Goal: Information Seeking & Learning: Learn about a topic

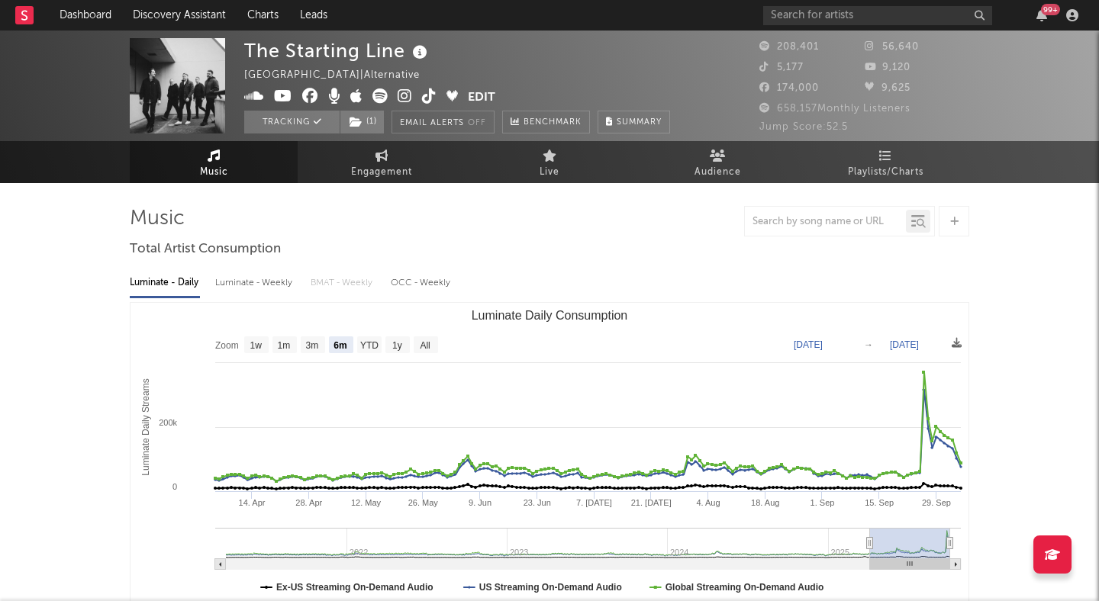
select select "6m"
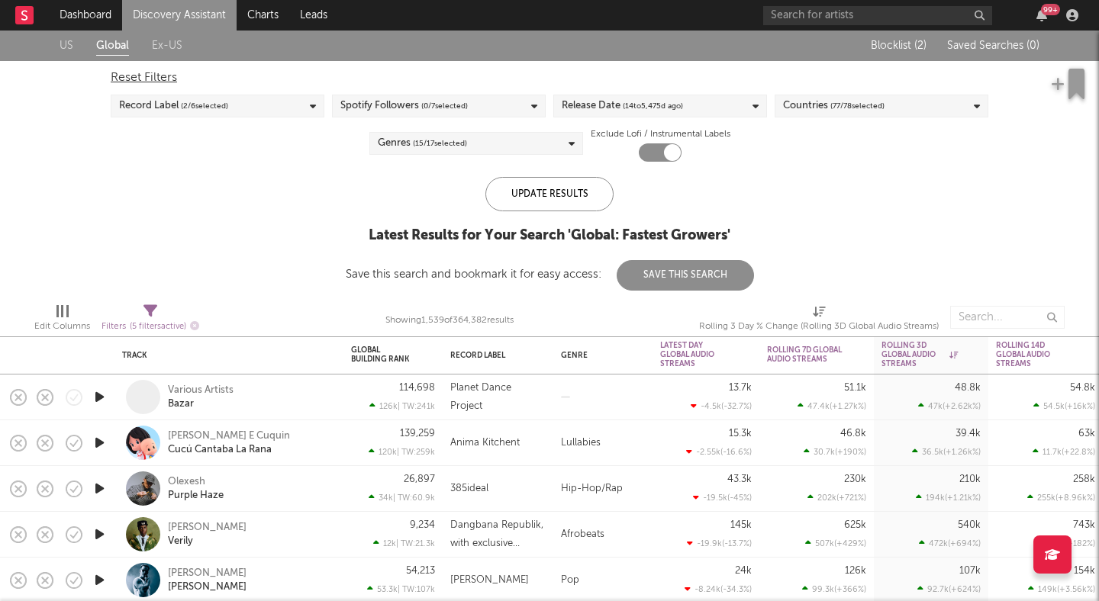
click at [291, 155] on div "Reset Filters Record Label ( 2 / 6 selected) Spotify Followers ( 0 / 7 selected…" at bounding box center [549, 111] width 893 height 101
click at [478, 139] on div "Genres ( 15 / 17 selected)" at bounding box center [476, 143] width 214 height 23
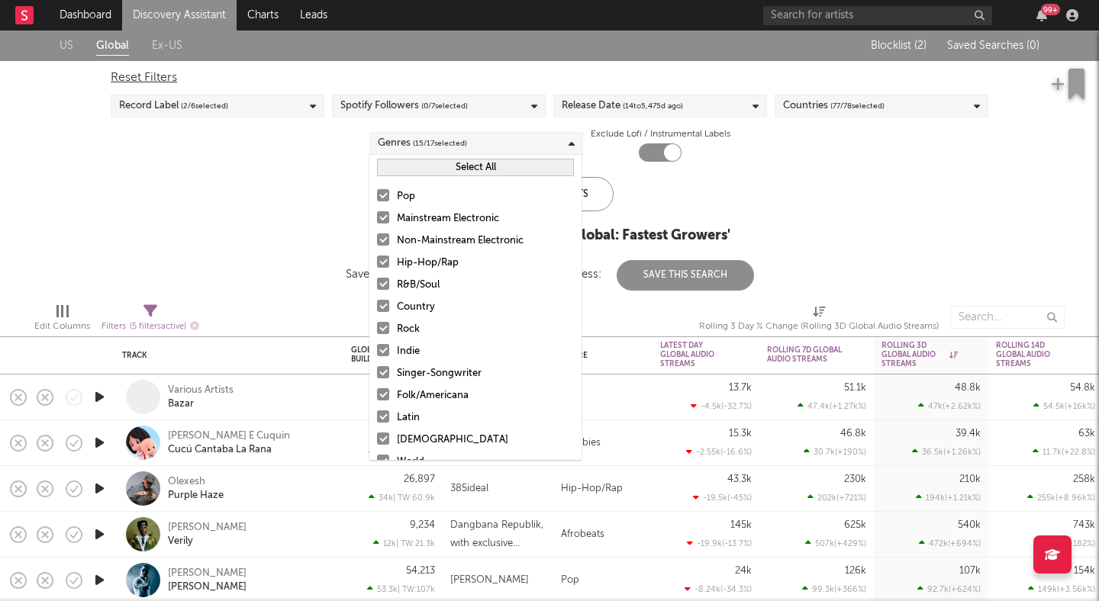
click at [416, 171] on button "Select All" at bounding box center [475, 168] width 197 height 18
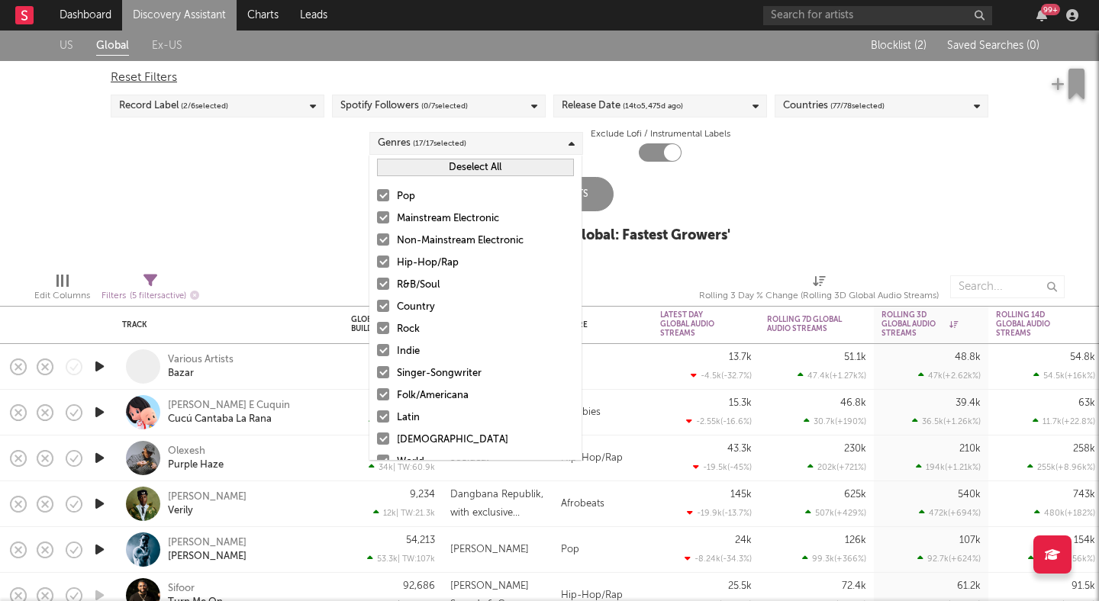
click at [416, 171] on button "Deselect All" at bounding box center [475, 168] width 197 height 18
click at [382, 325] on div at bounding box center [383, 328] width 12 height 12
click at [377, 325] on input "Rock" at bounding box center [377, 329] width 0 height 18
click at [382, 346] on div at bounding box center [383, 350] width 12 height 12
click at [377, 346] on input "Indie" at bounding box center [377, 352] width 0 height 18
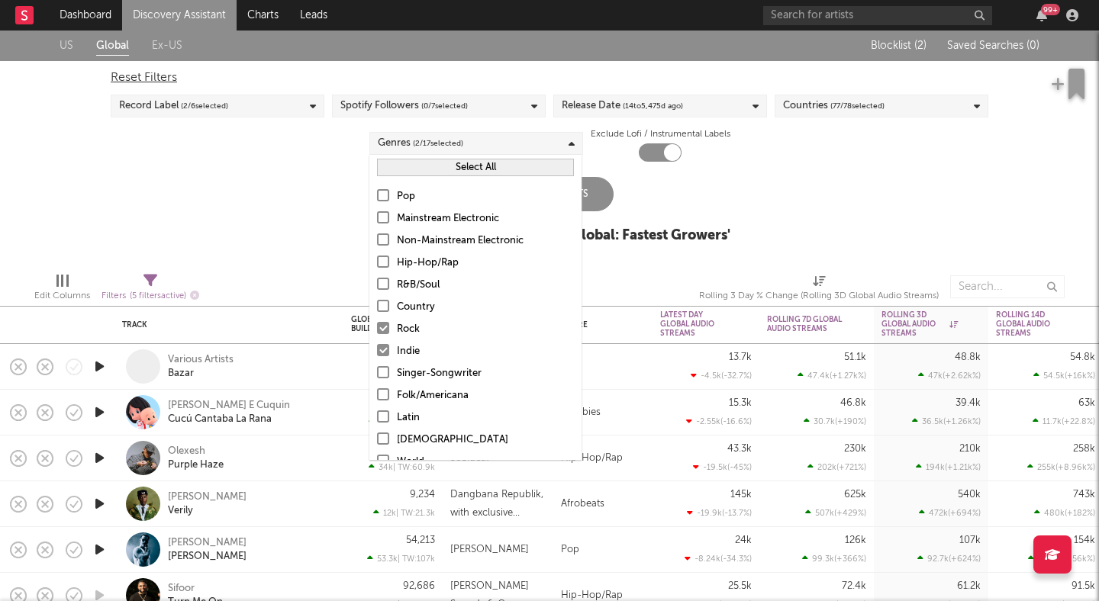
click at [293, 169] on div "US Global Ex-US Blocklist ( 2 ) Saved Searches ( 0 ) Reset Filters Record Label…" at bounding box center [549, 146] width 1099 height 230
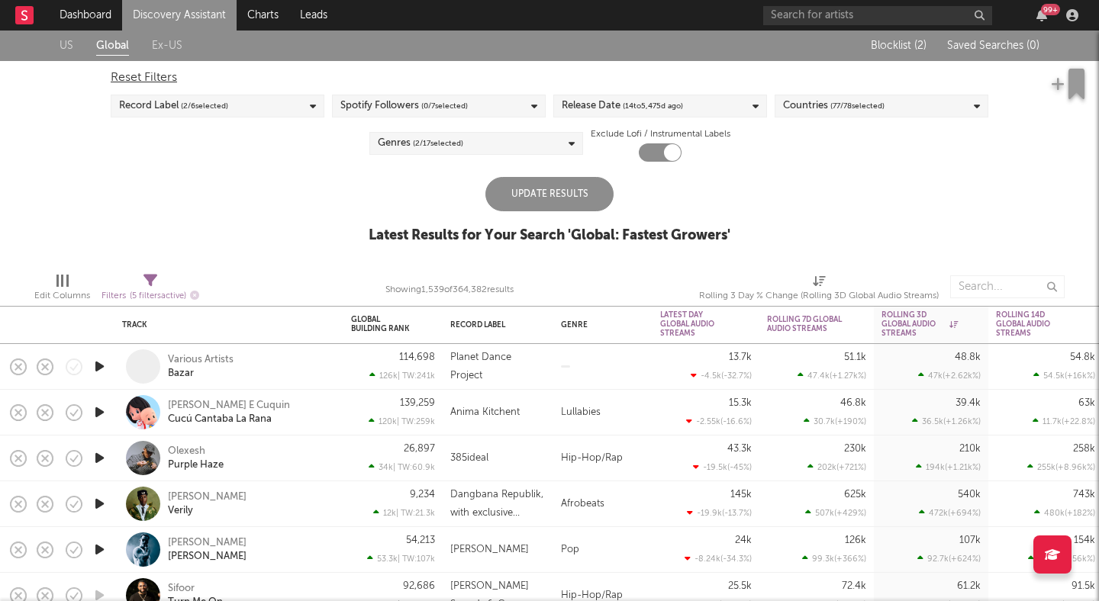
click at [523, 195] on div "Update Results" at bounding box center [549, 194] width 128 height 34
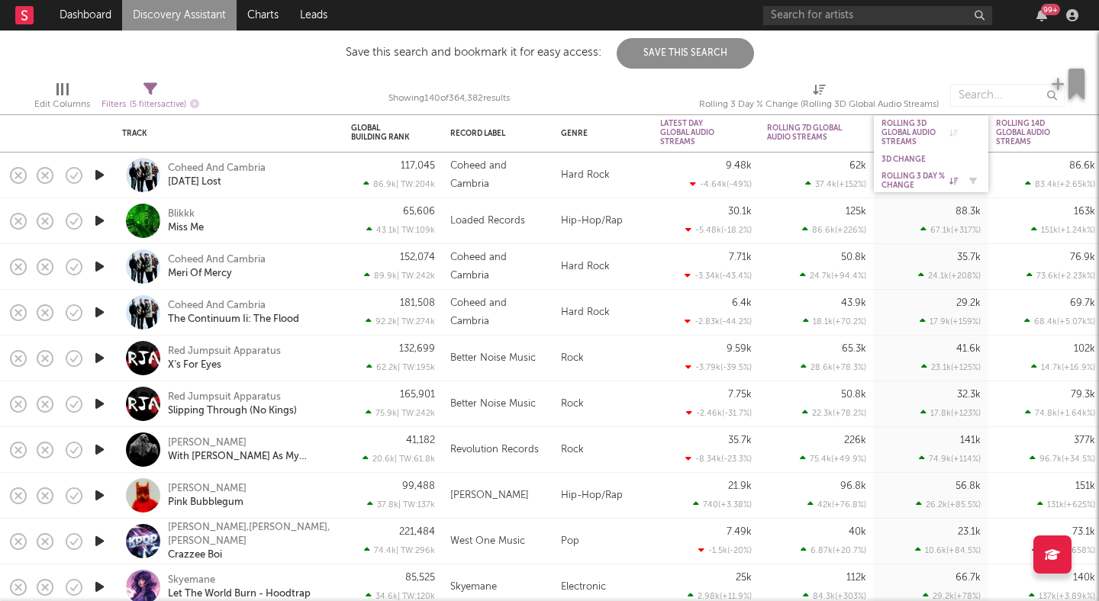
click at [905, 179] on div "Rolling 3 Day % Change" at bounding box center [919, 181] width 76 height 18
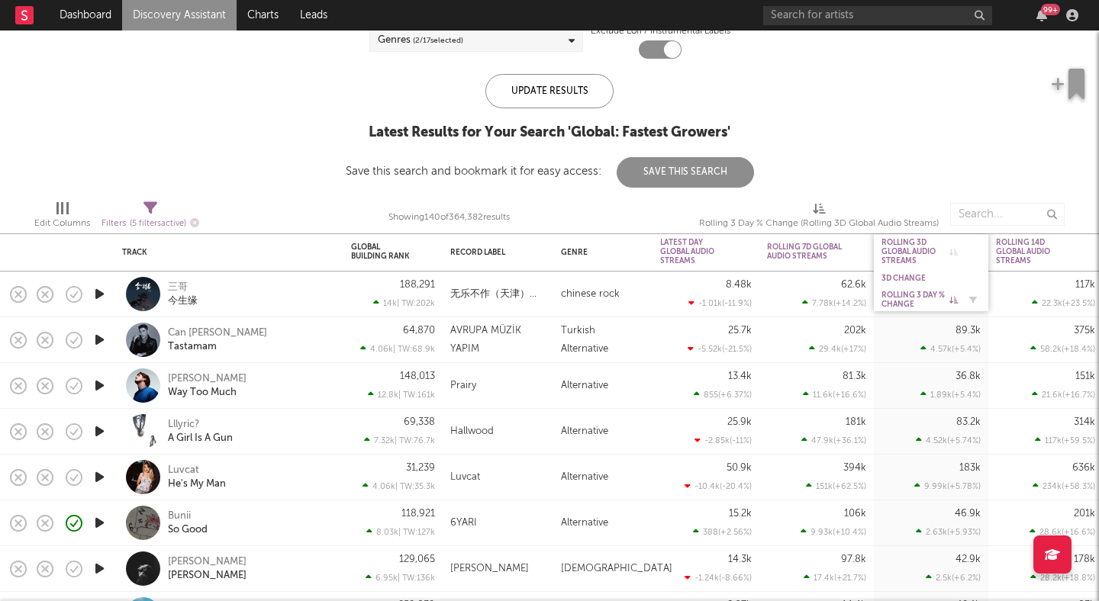
click at [919, 306] on div "Rolling 3 Day % Change" at bounding box center [919, 300] width 76 height 18
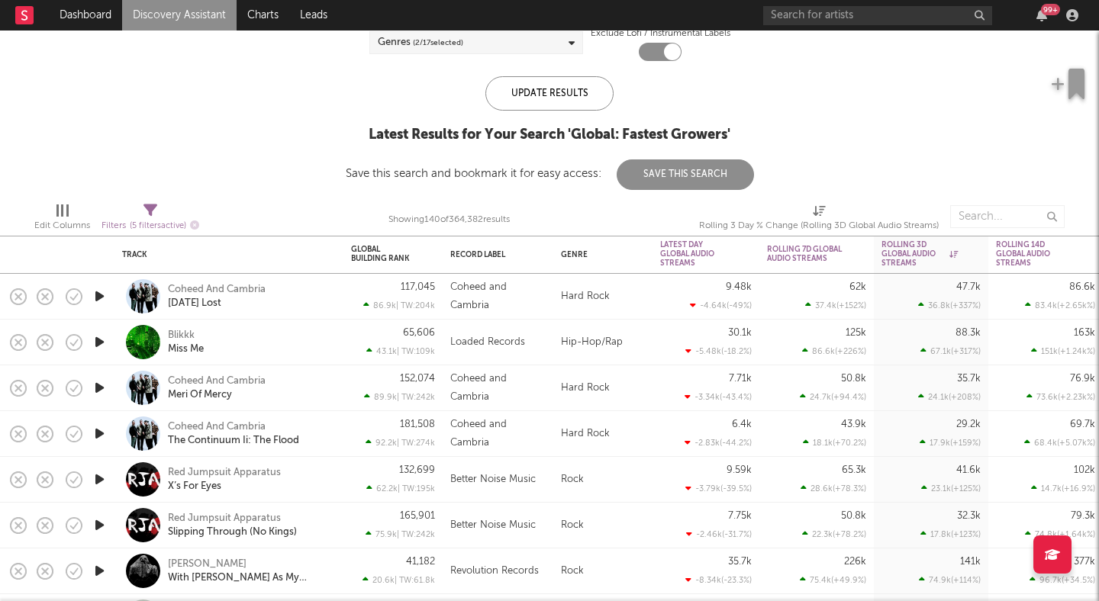
click at [155, 207] on icon at bounding box center [150, 211] width 14 height 14
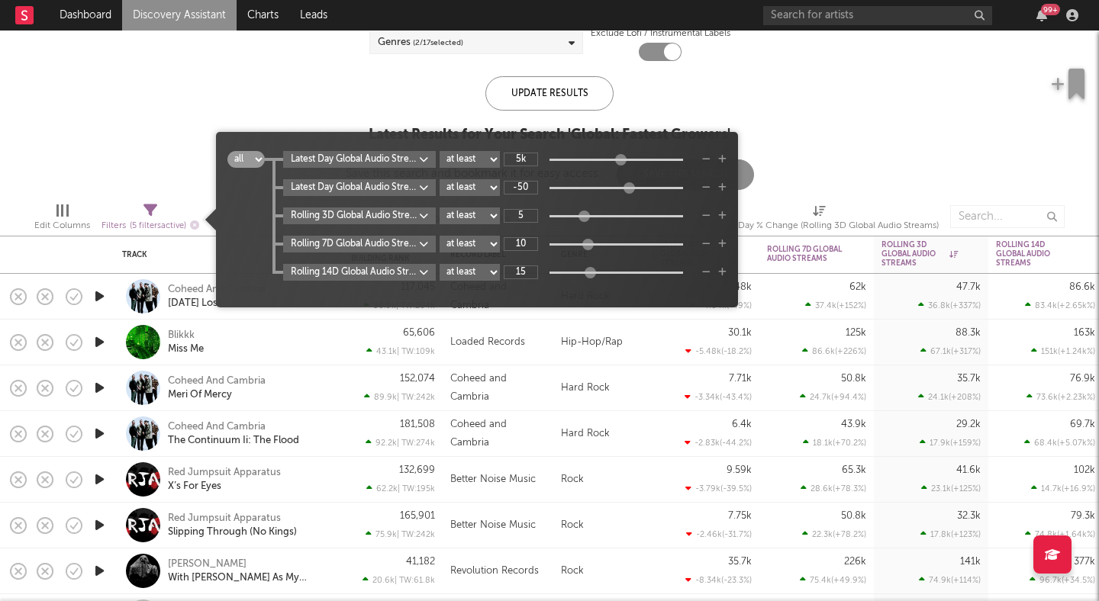
click at [396, 296] on div "all any Latest Day Global Audio Streams at least at most between 5k Latest Day …" at bounding box center [476, 225] width 499 height 149
click at [248, 158] on select "all any" at bounding box center [245, 159] width 37 height 17
click at [426, 272] on body "Dashboard Discovery Assistant Charts Leads 99 + Notifications Settings Mark all…" at bounding box center [549, 300] width 1099 height 601
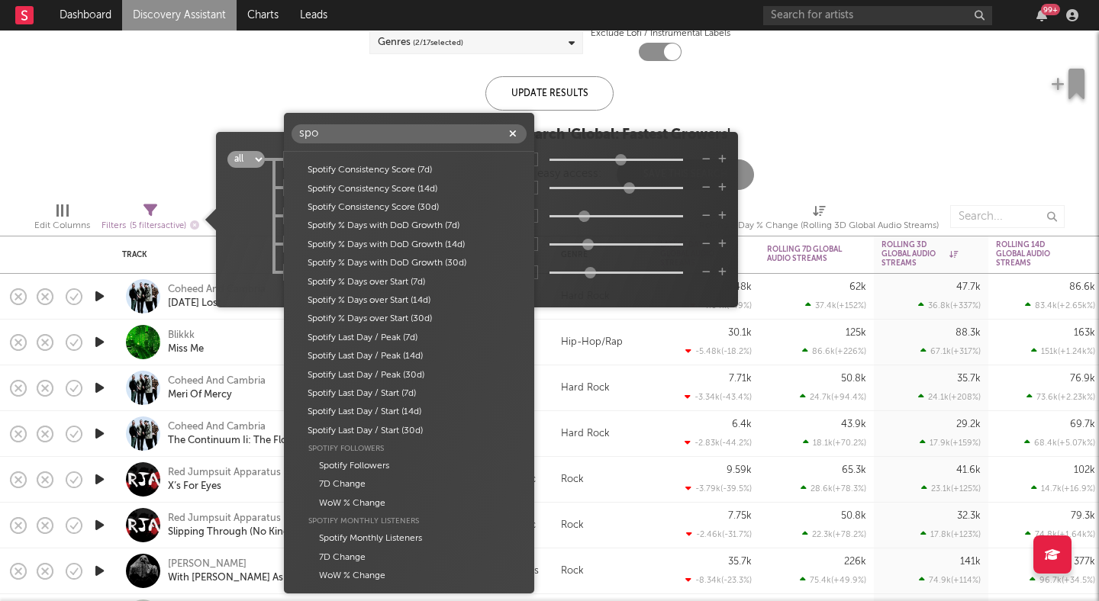
scroll to position [401, 0]
type input "spot"
click at [358, 465] on div "Spotify Followers" at bounding box center [408, 467] width 235 height 18
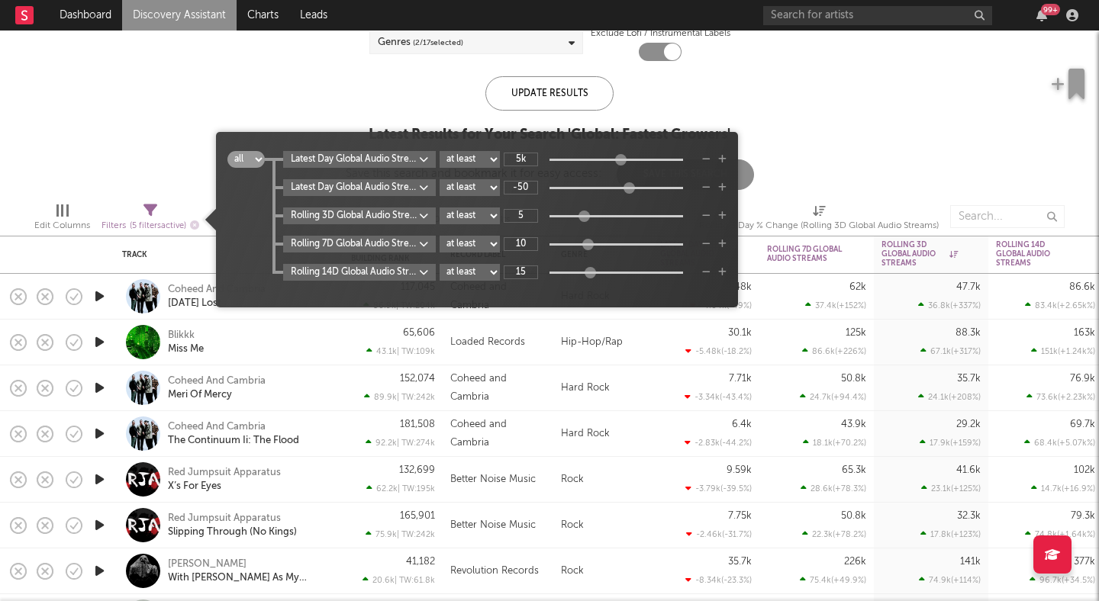
type input "0"
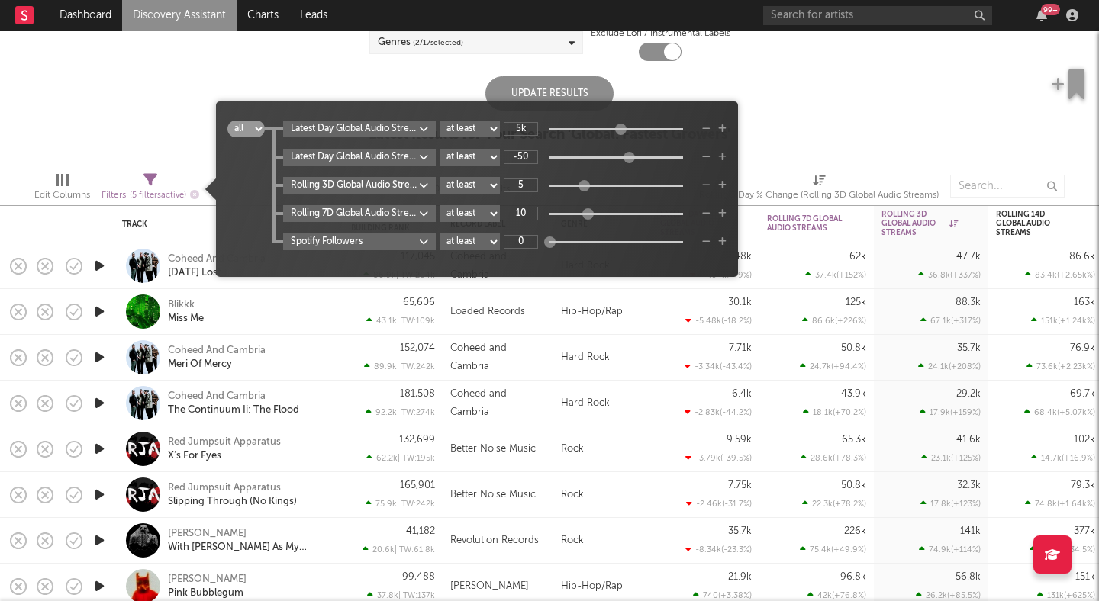
click at [464, 242] on select "at least at most between" at bounding box center [469, 241] width 60 height 17
click at [439, 233] on select "at least at most between" at bounding box center [469, 241] width 60 height 17
select select "max"
type input "7.8k"
drag, startPoint x: 549, startPoint y: 242, endPoint x: 613, endPoint y: 258, distance: 65.3
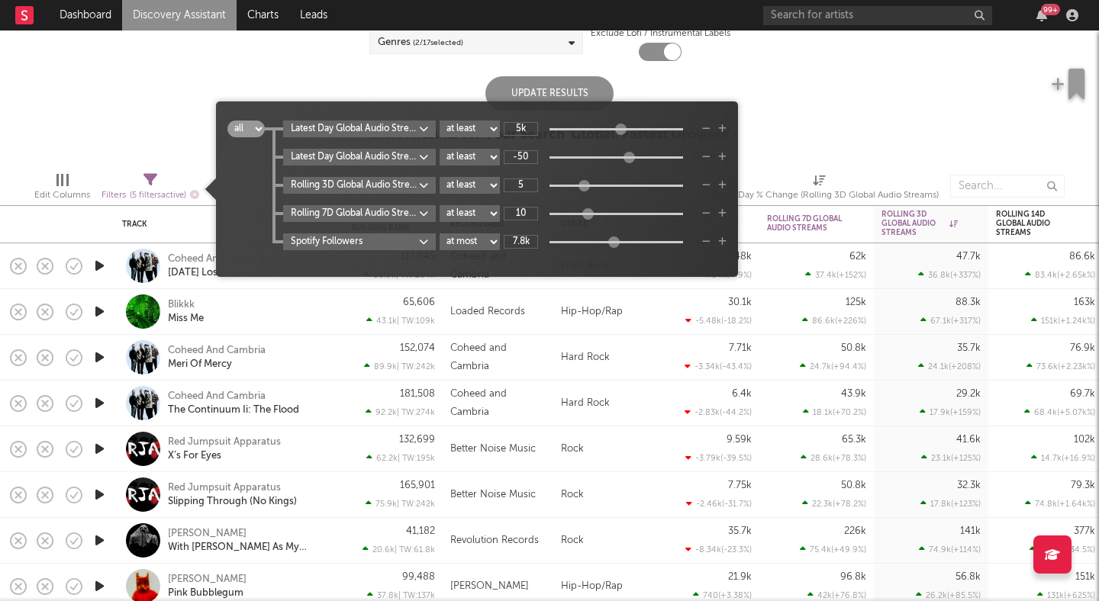
click at [613, 258] on div "all any Latest Day Global Audio Streams at least at most between 5k Latest Day …" at bounding box center [476, 195] width 499 height 149
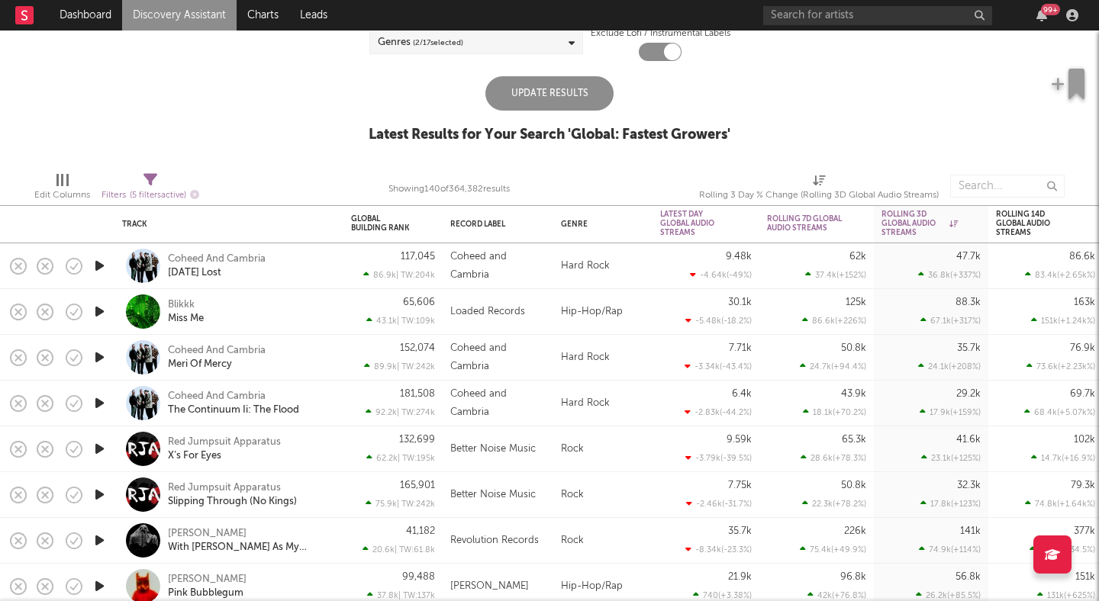
click at [780, 159] on div "US Global Ex-US Blocklist ( 2 ) Saved Searches ( 0 ) Reset Filters Record Label…" at bounding box center [549, 45] width 1099 height 230
click at [561, 90] on div "Update Results" at bounding box center [549, 93] width 128 height 34
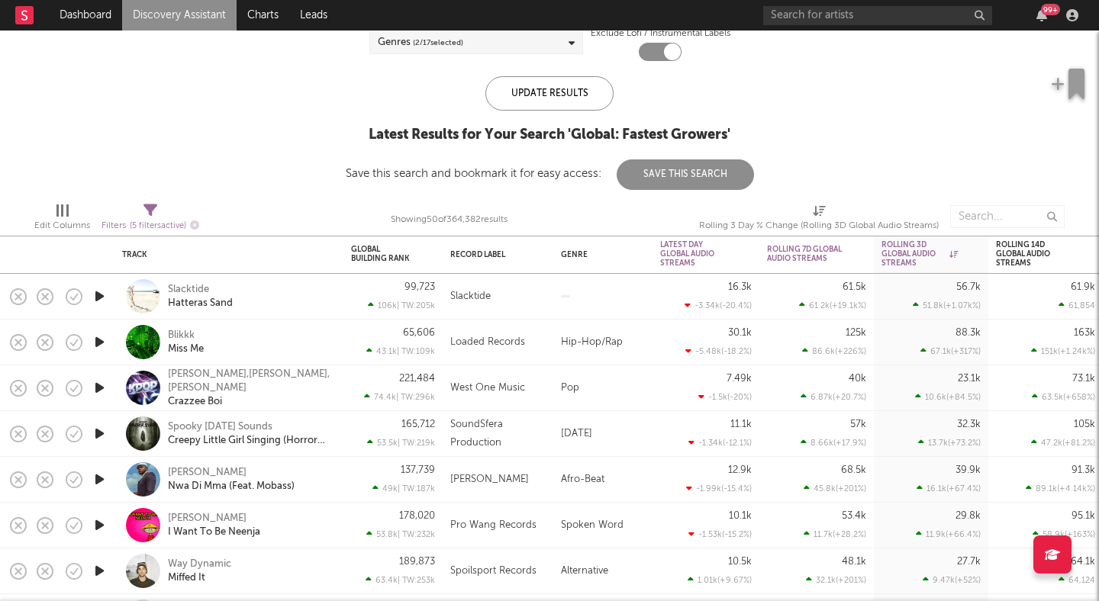
click at [183, 282] on div "Slacktide Hatteras Sand" at bounding box center [229, 296] width 214 height 45
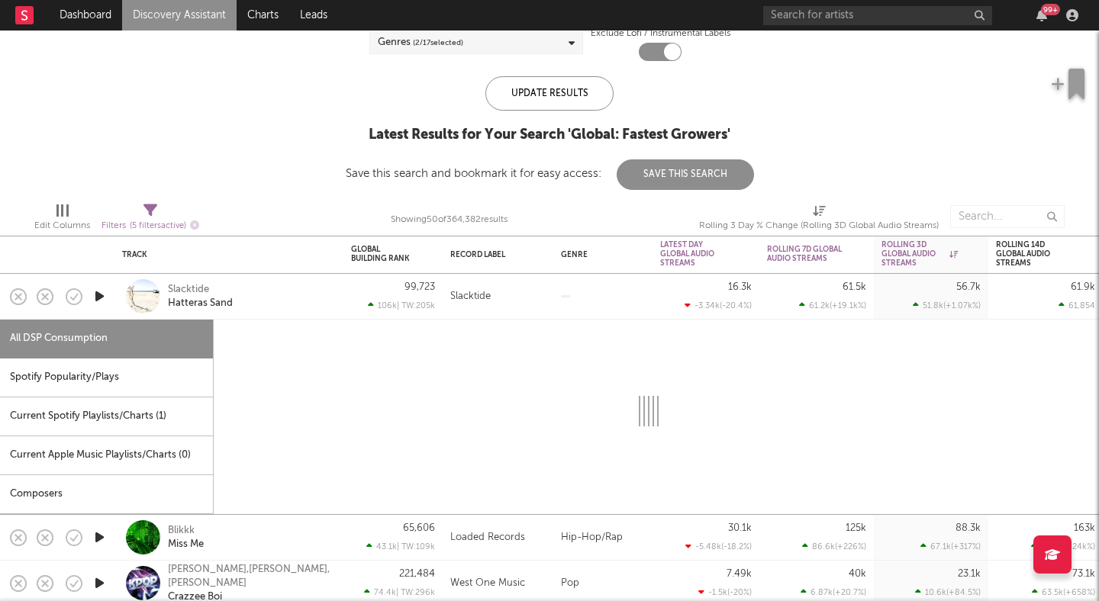
select select "1w"
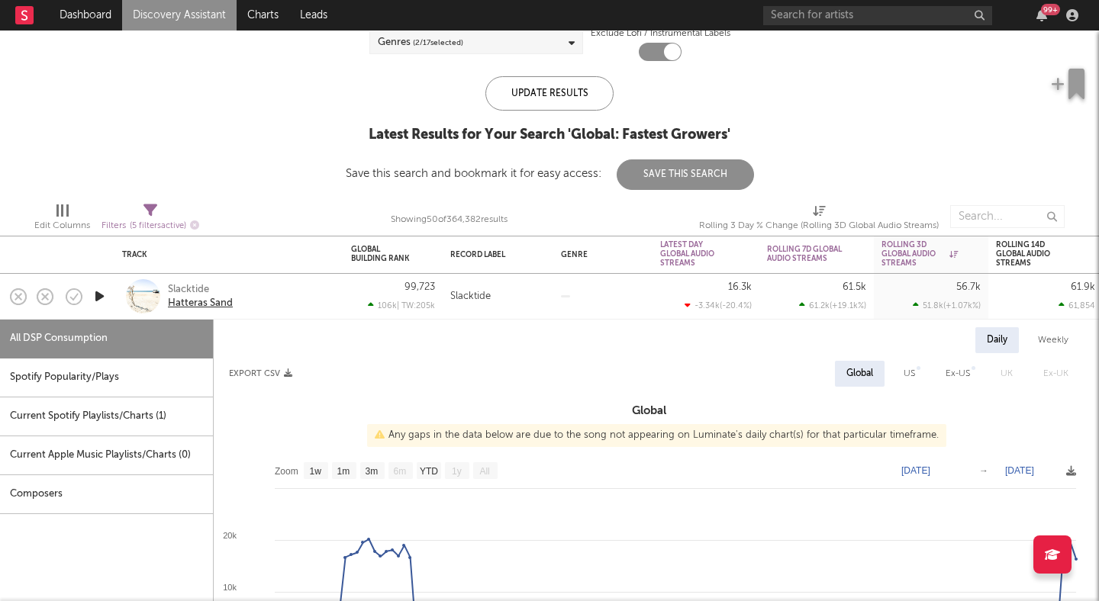
click at [187, 302] on div "Hatteras Sand" at bounding box center [200, 304] width 65 height 14
click at [193, 288] on div "Slacktide" at bounding box center [188, 290] width 41 height 14
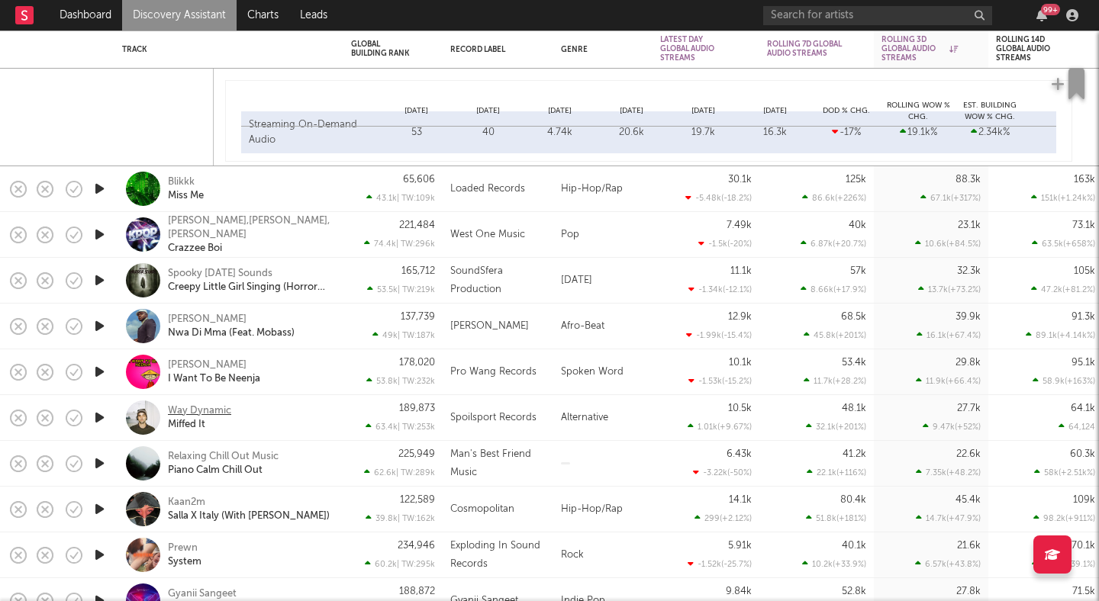
click at [195, 408] on div "Way Dynamic" at bounding box center [199, 411] width 63 height 14
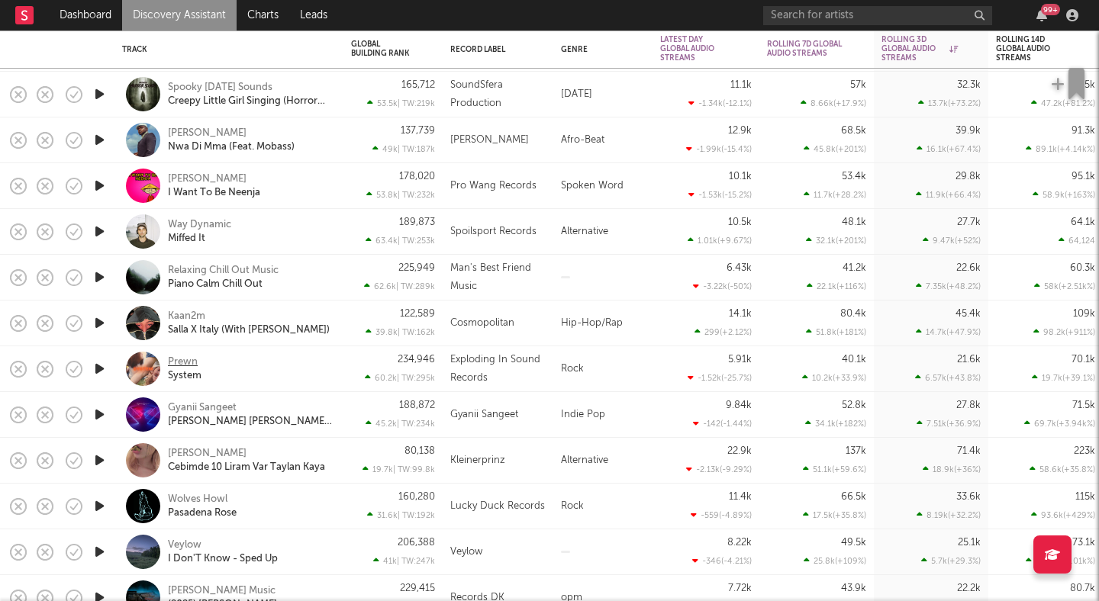
click at [176, 360] on div "Prewn" at bounding box center [183, 363] width 30 height 14
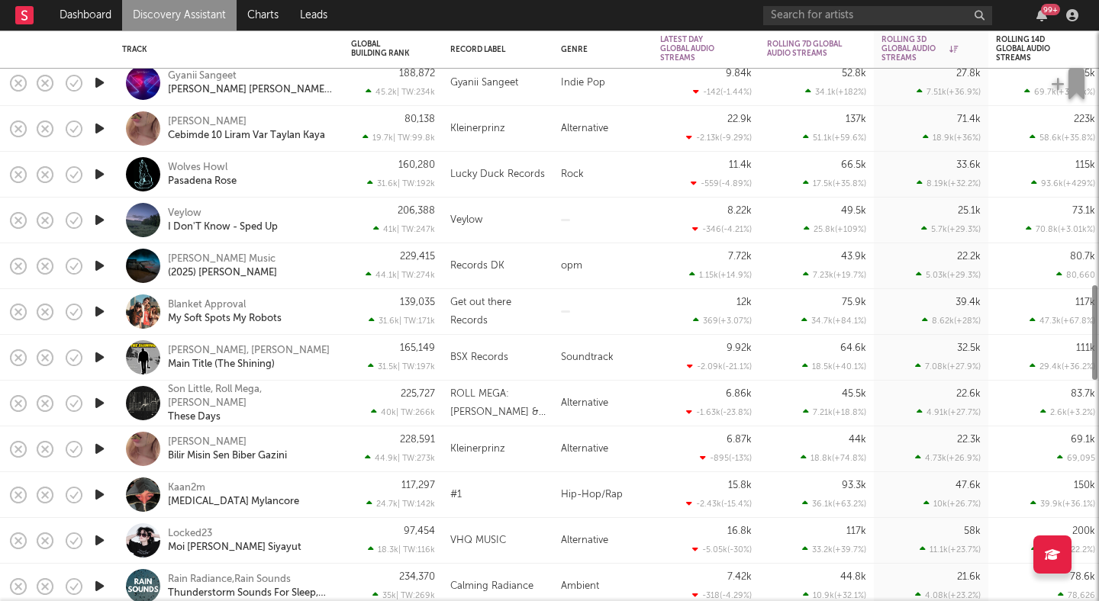
select select "1w"
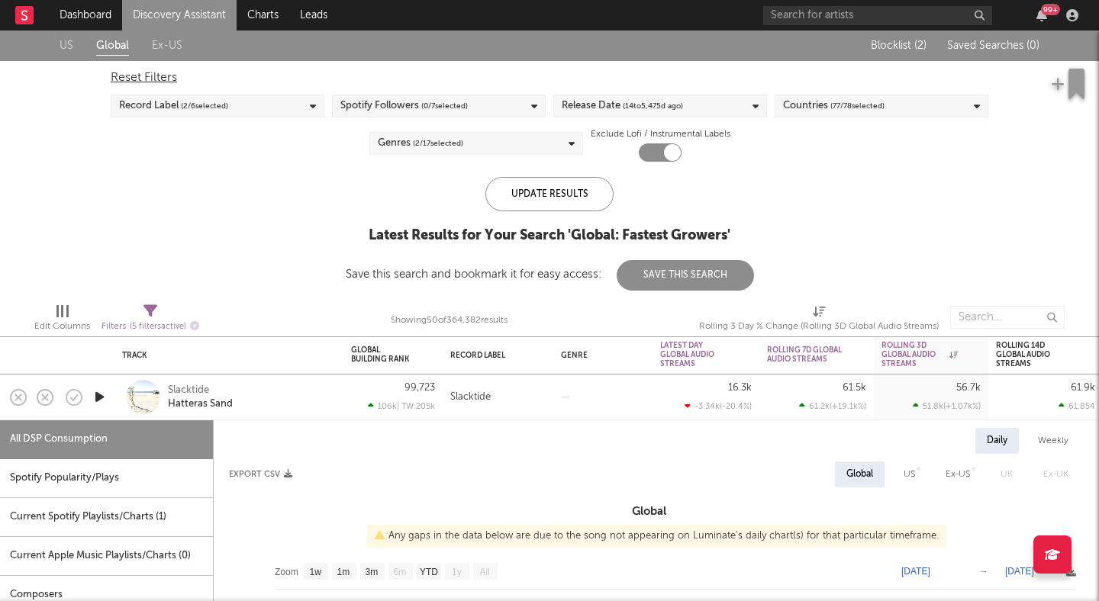
click at [295, 98] on div "Record Label ( 2 / 6 selected)" at bounding box center [218, 106] width 214 height 23
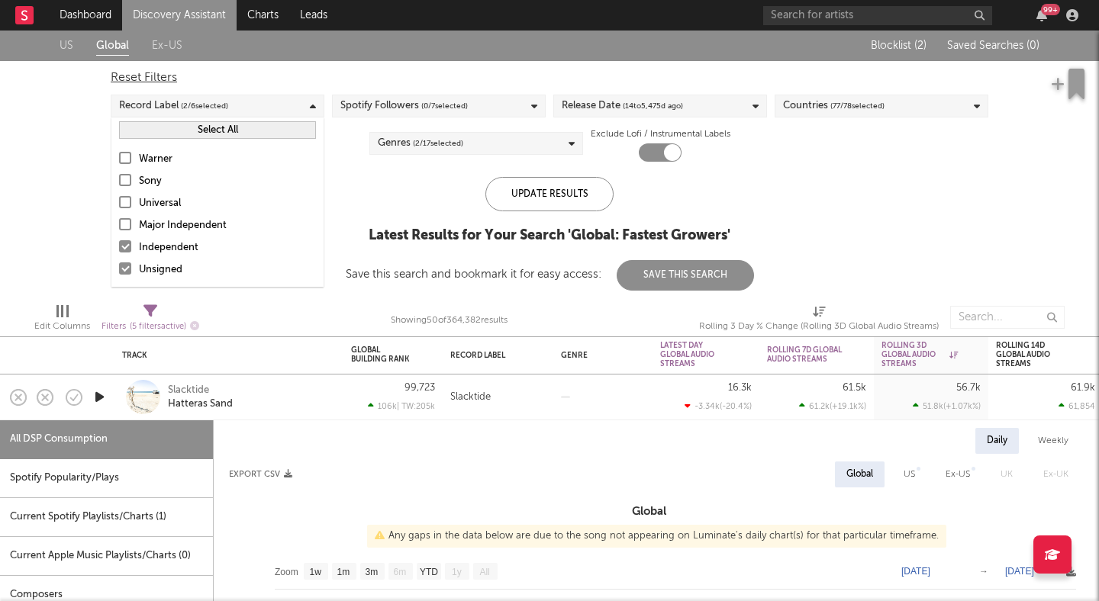
click at [127, 246] on div at bounding box center [125, 246] width 12 height 12
click at [119, 246] on input "Independent" at bounding box center [119, 248] width 0 height 18
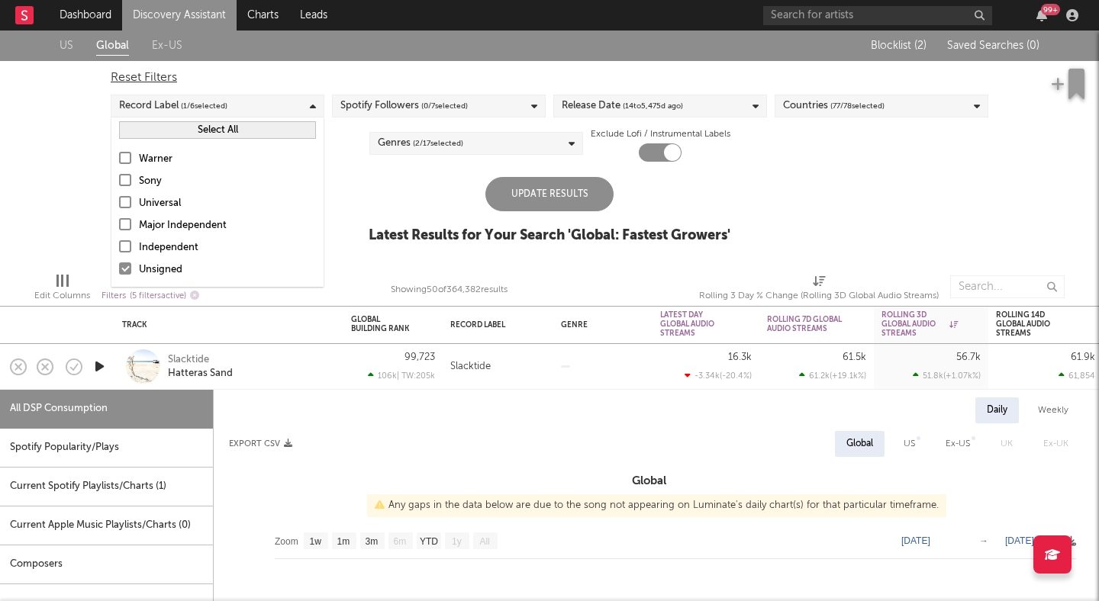
click at [419, 249] on div "Update Results Latest Results for Your Search ' Global: Fastest Growers '" at bounding box center [549, 218] width 362 height 83
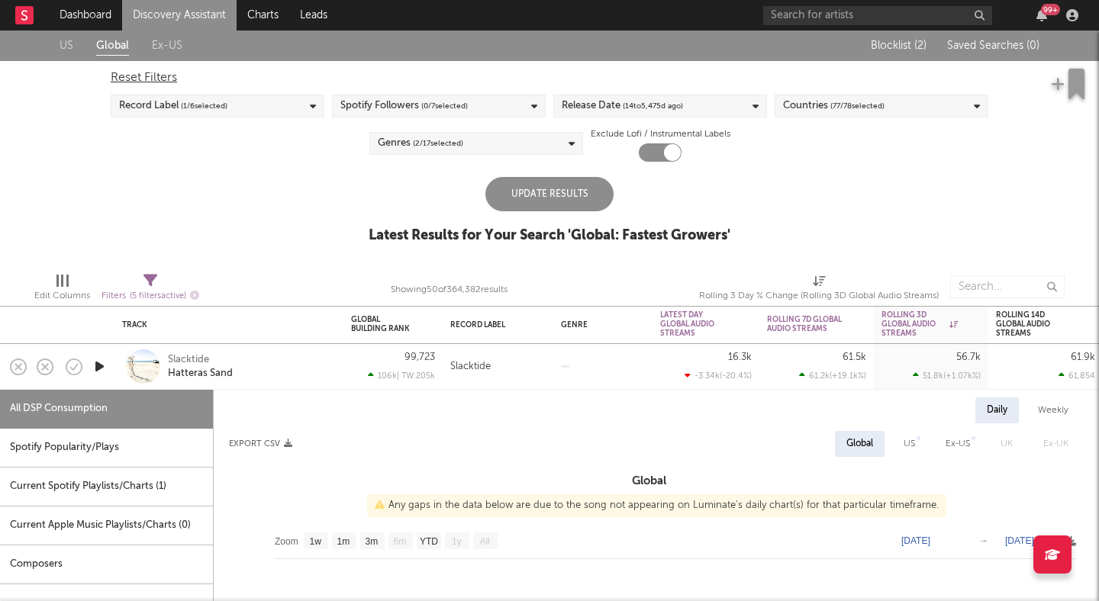
click at [544, 198] on div "Update Results" at bounding box center [549, 194] width 128 height 34
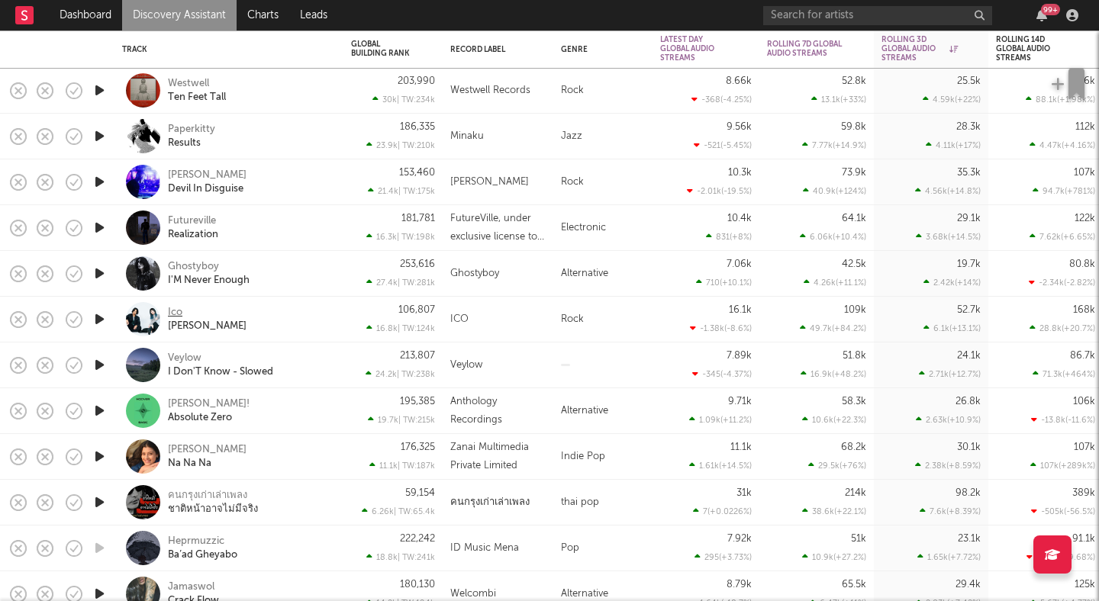
click at [176, 310] on div "Ico" at bounding box center [175, 313] width 14 height 14
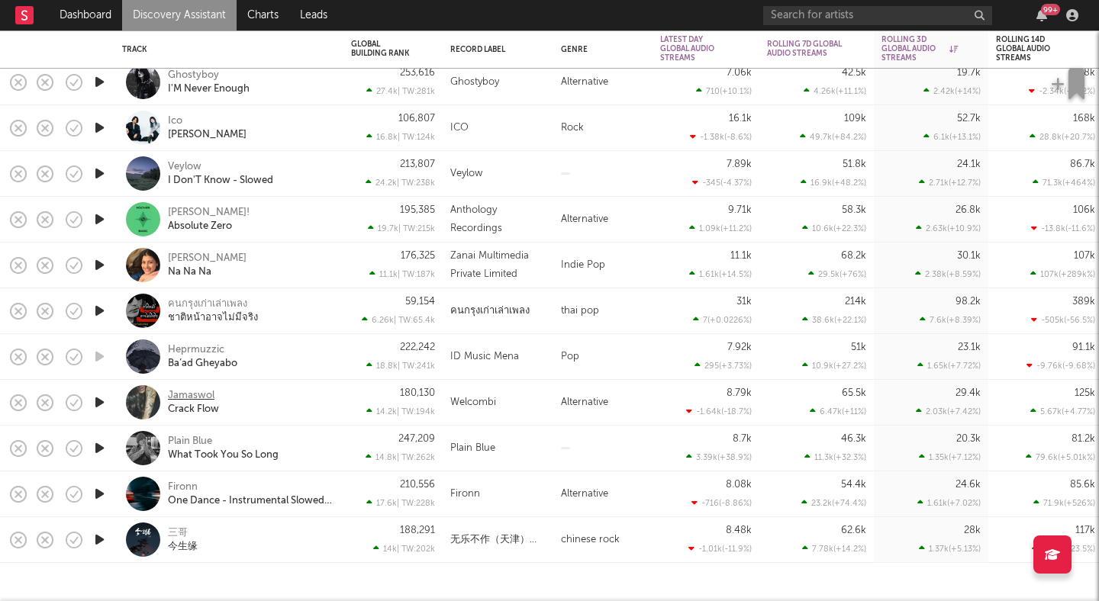
click at [185, 391] on div "Jamaswol" at bounding box center [191, 396] width 47 height 14
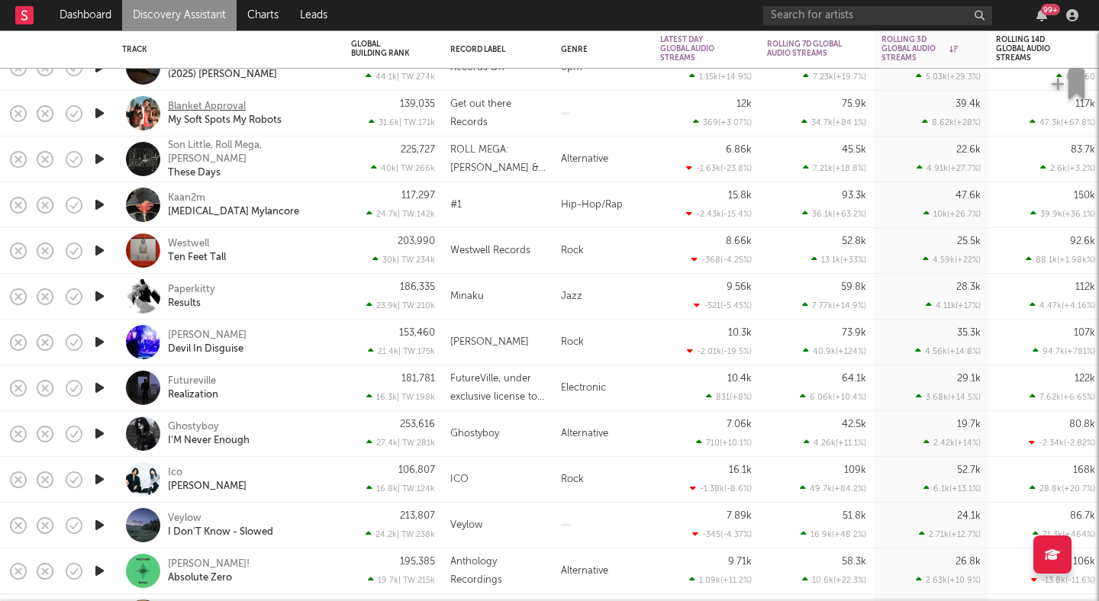
click at [225, 105] on div "Blanket Approval" at bounding box center [207, 107] width 78 height 14
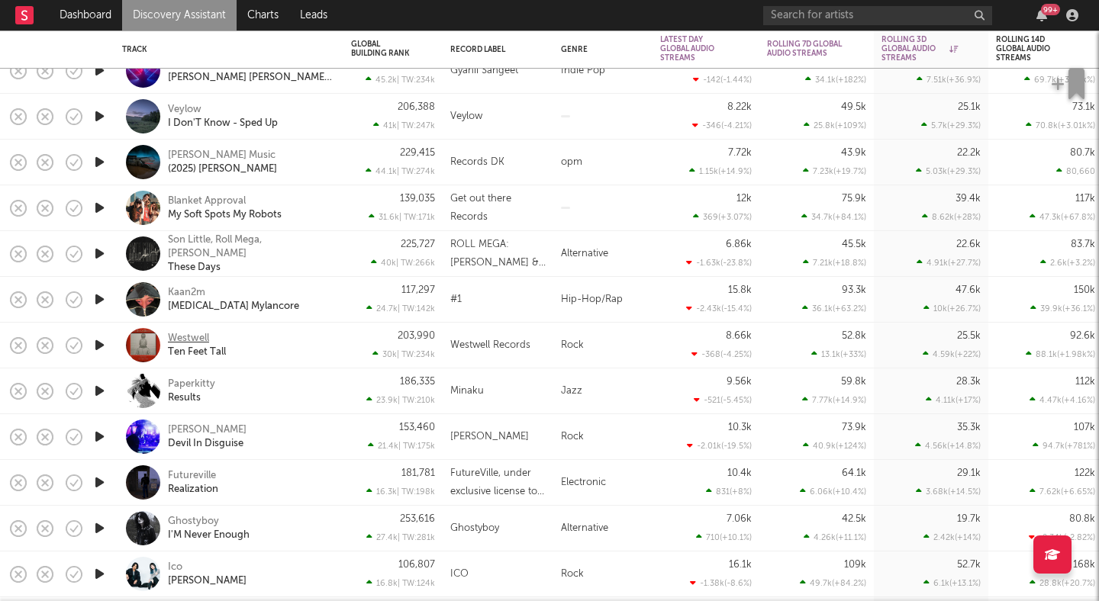
click at [191, 337] on div "Westwell" at bounding box center [188, 339] width 41 height 14
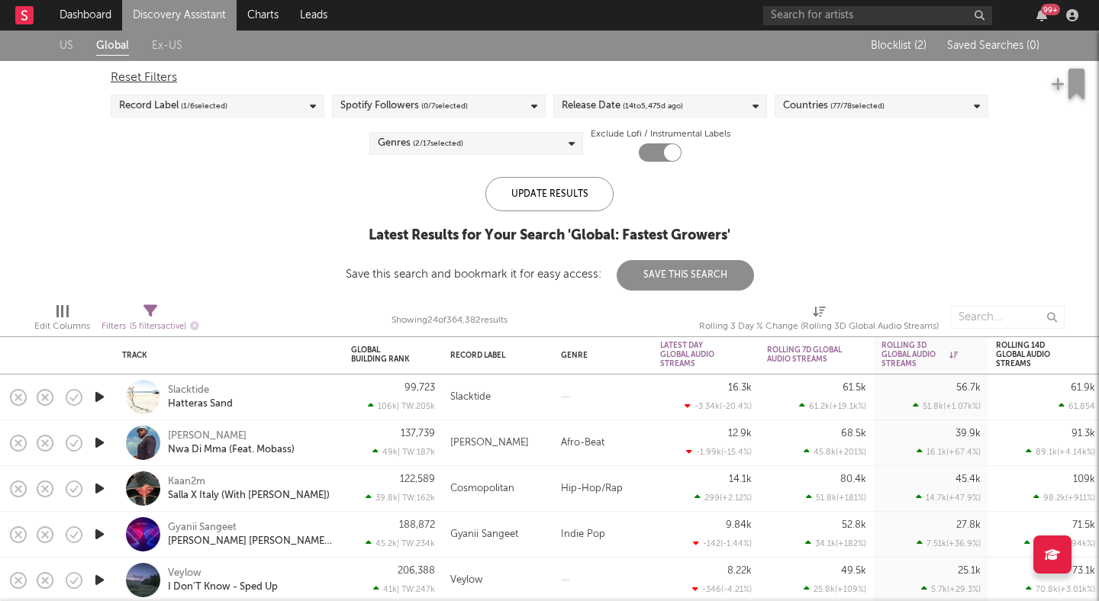
click at [430, 143] on span "( 2 / 17 selected)" at bounding box center [438, 143] width 50 height 18
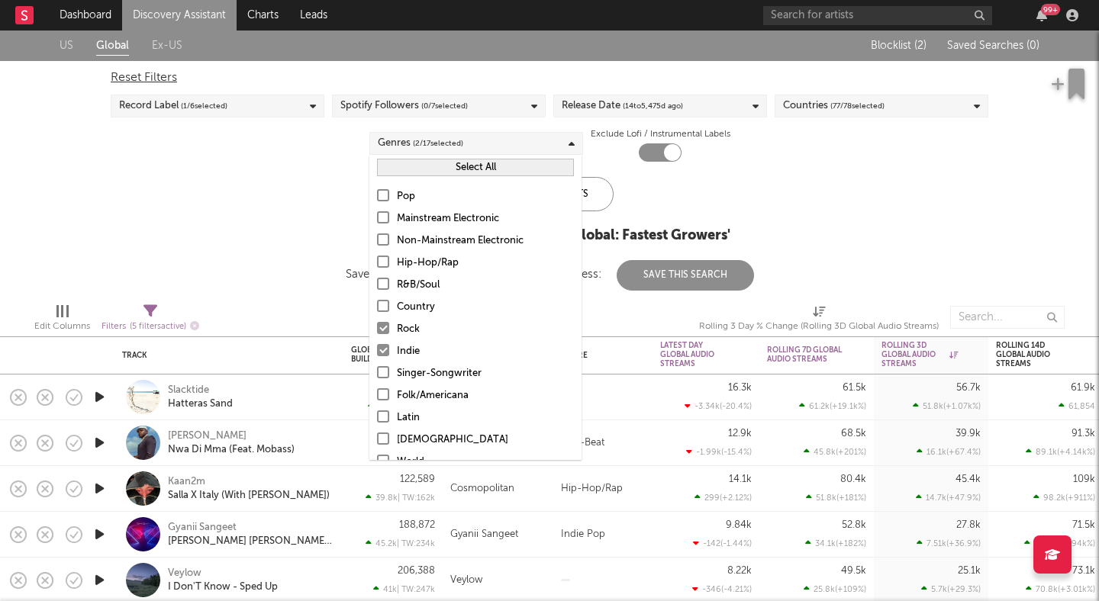
click at [391, 329] on label "Rock" at bounding box center [475, 329] width 197 height 18
click at [377, 329] on input "Rock" at bounding box center [377, 329] width 0 height 18
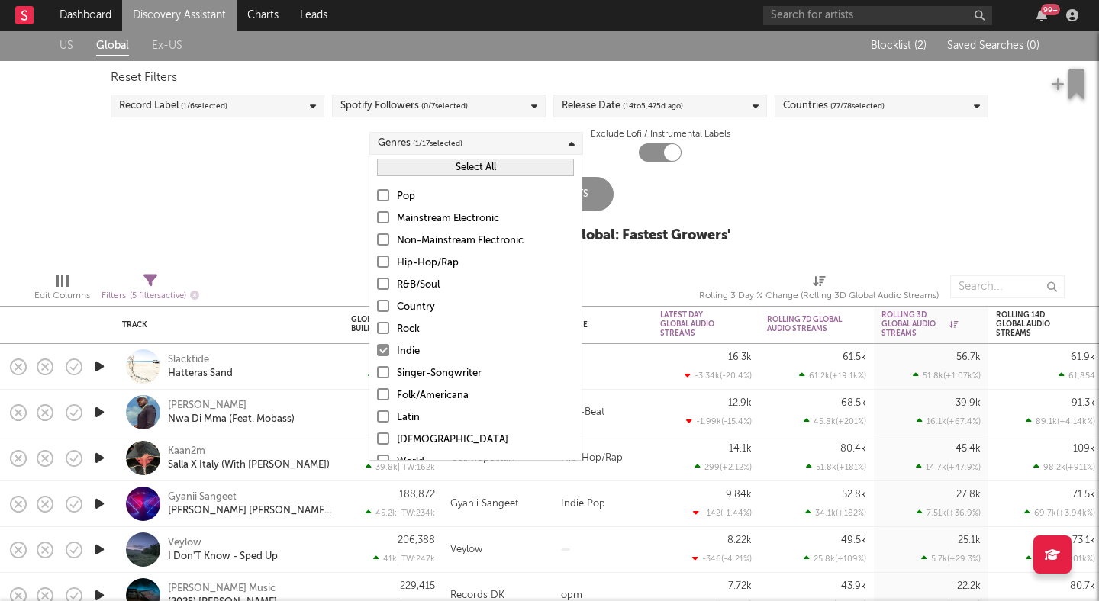
click at [386, 343] on label "Indie" at bounding box center [475, 352] width 197 height 18
click at [377, 343] on input "Indie" at bounding box center [377, 352] width 0 height 18
click at [384, 305] on div at bounding box center [383, 306] width 12 height 12
click at [377, 305] on input "Country" at bounding box center [377, 307] width 0 height 18
click at [294, 233] on div "US Global Ex-US Blocklist ( 2 ) Saved Searches ( 0 ) Reset Filters Record Label…" at bounding box center [549, 146] width 1099 height 230
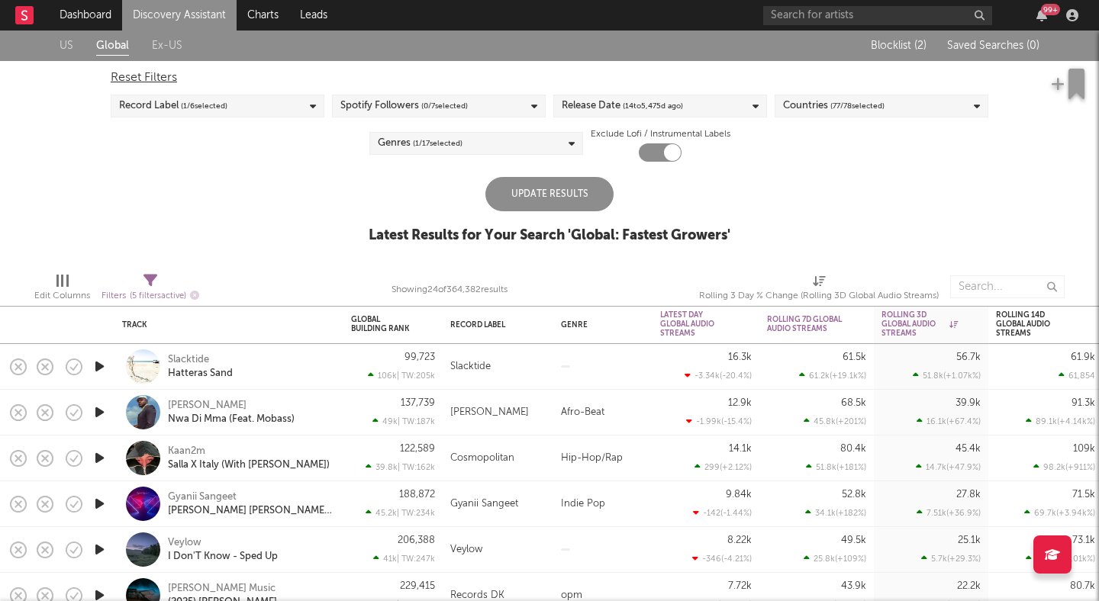
click at [500, 198] on div "Update Results" at bounding box center [549, 194] width 128 height 34
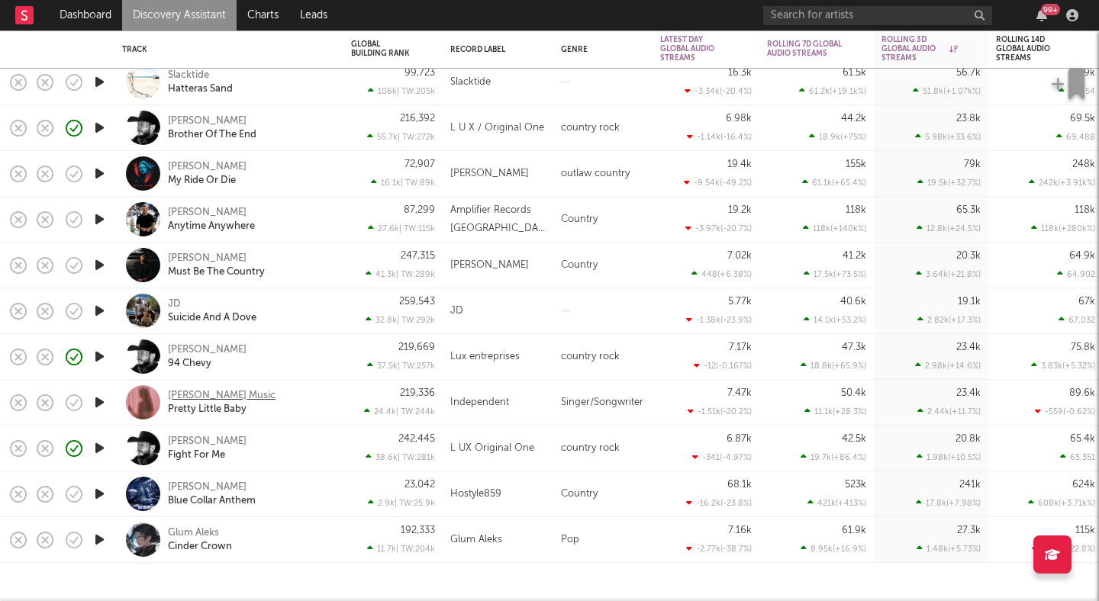
click at [191, 393] on div "Eloise Music" at bounding box center [222, 396] width 108 height 14
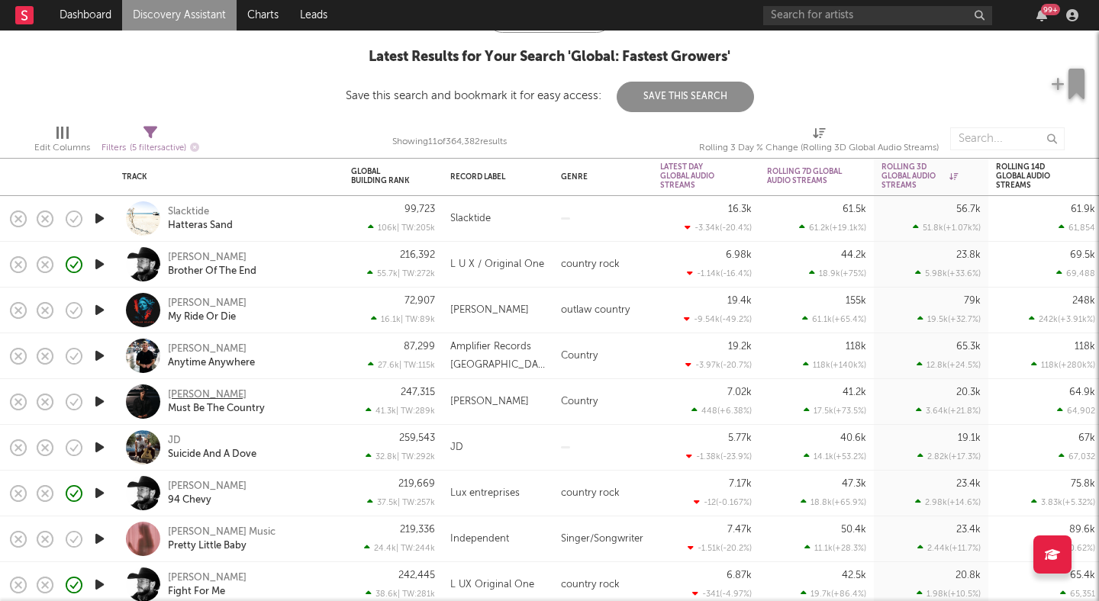
click at [194, 394] on div "Dylan Burk" at bounding box center [207, 395] width 79 height 14
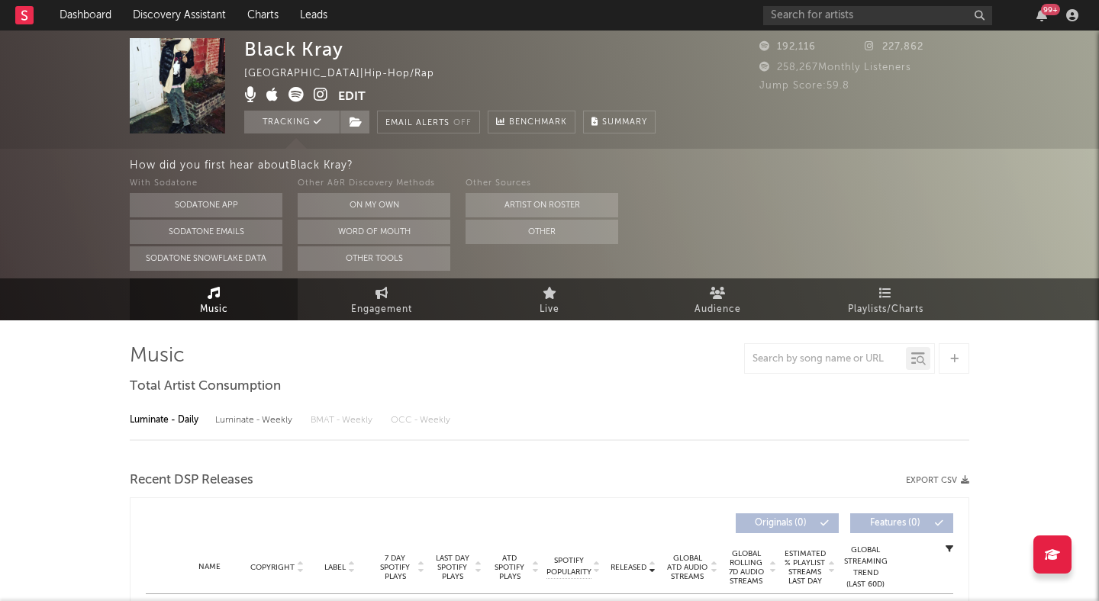
select select "6m"
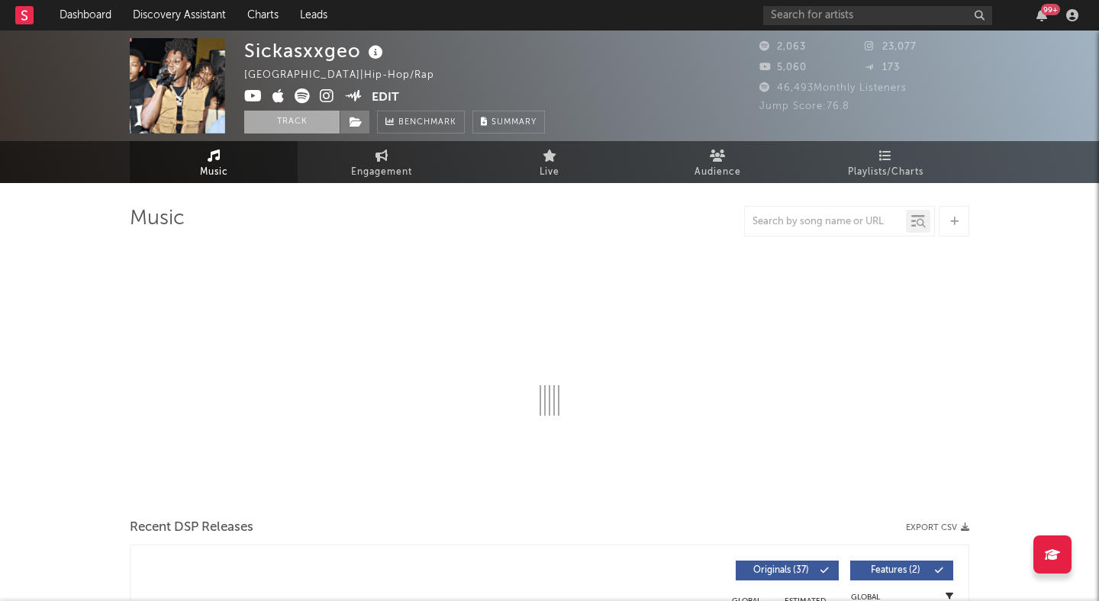
click at [273, 124] on button "Track" at bounding box center [291, 122] width 95 height 23
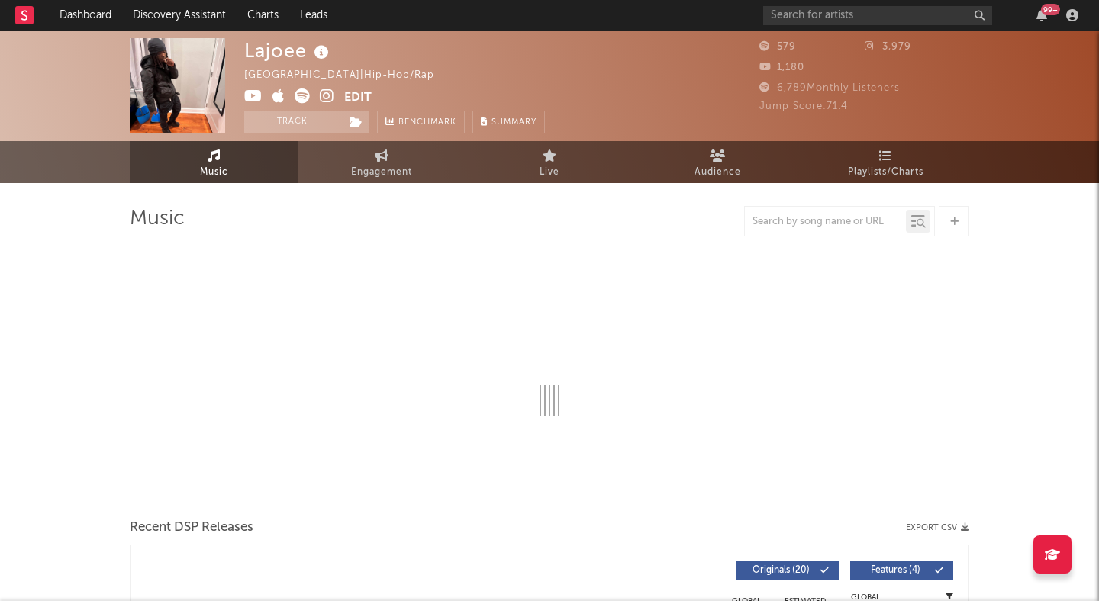
select select "6m"
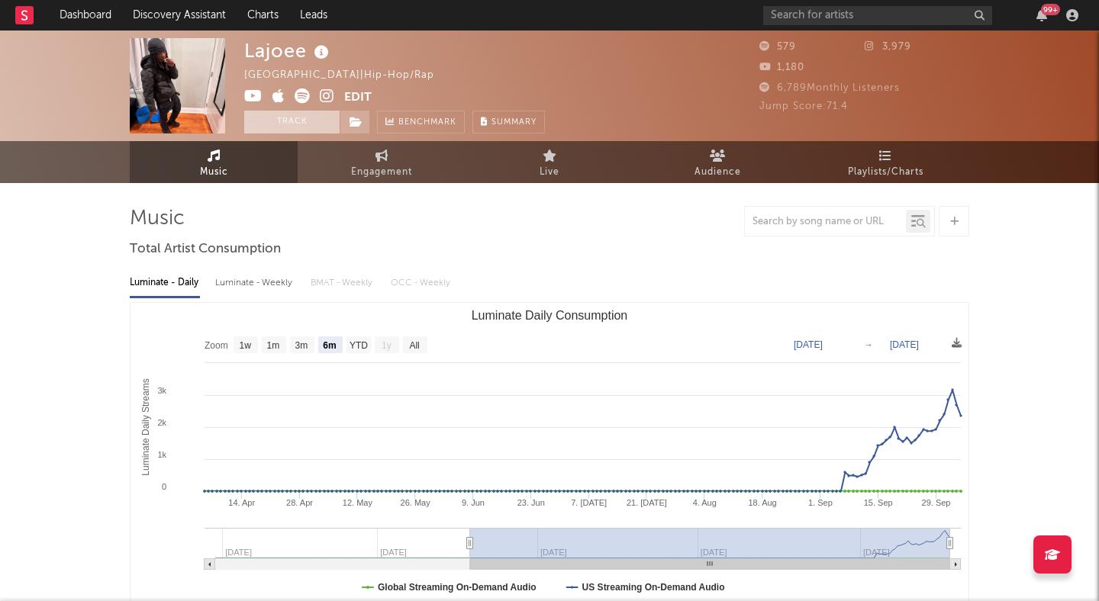
click at [317, 120] on button "Track" at bounding box center [291, 122] width 95 height 23
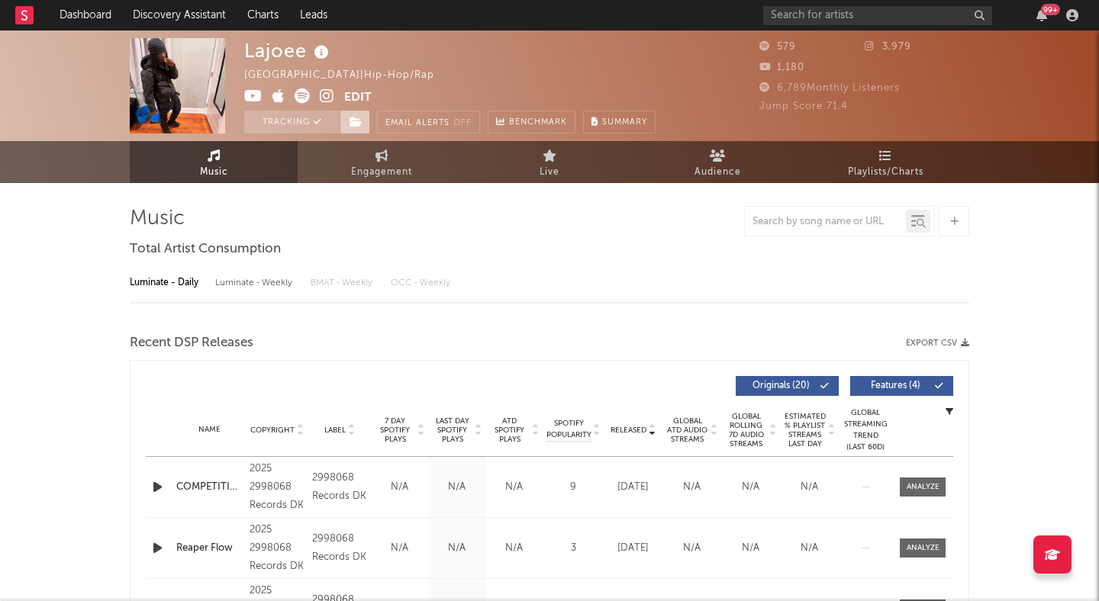
select select "6m"
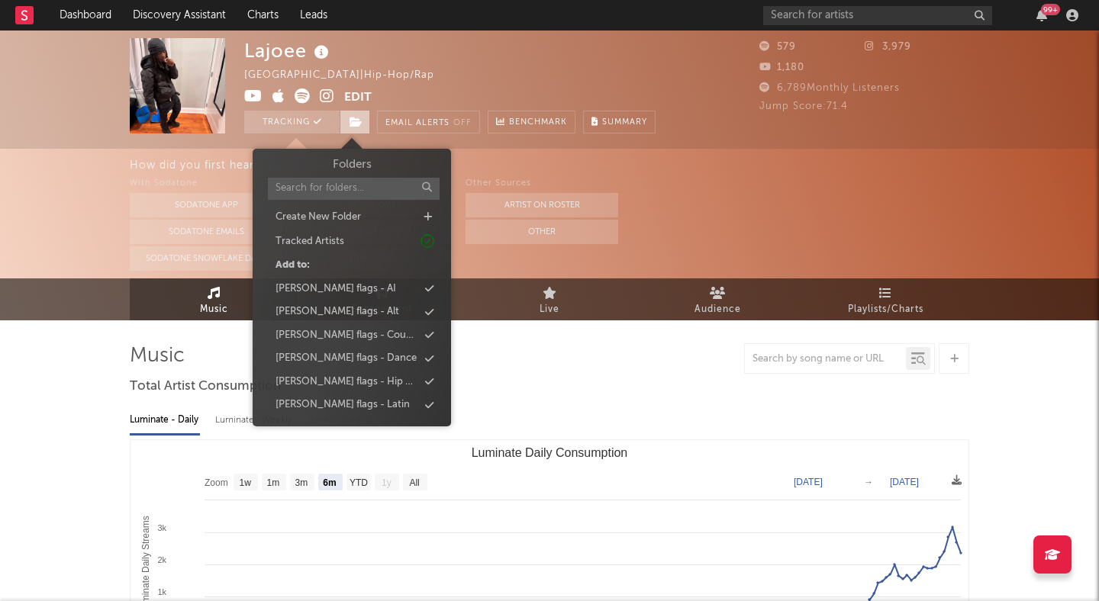
click at [356, 118] on icon at bounding box center [355, 122] width 13 height 11
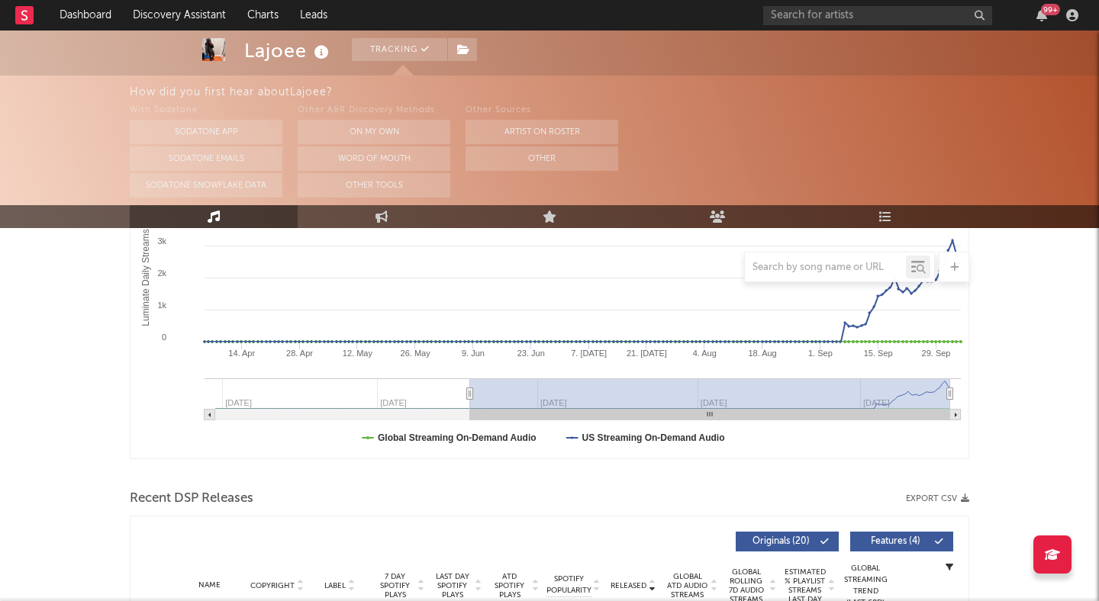
scroll to position [109, 0]
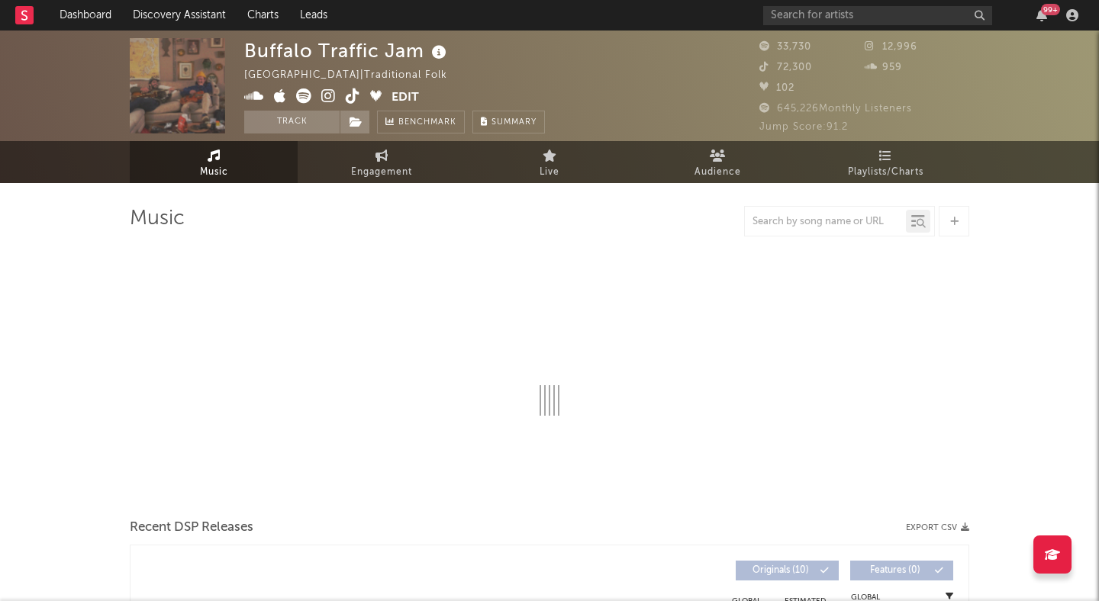
select select "6m"
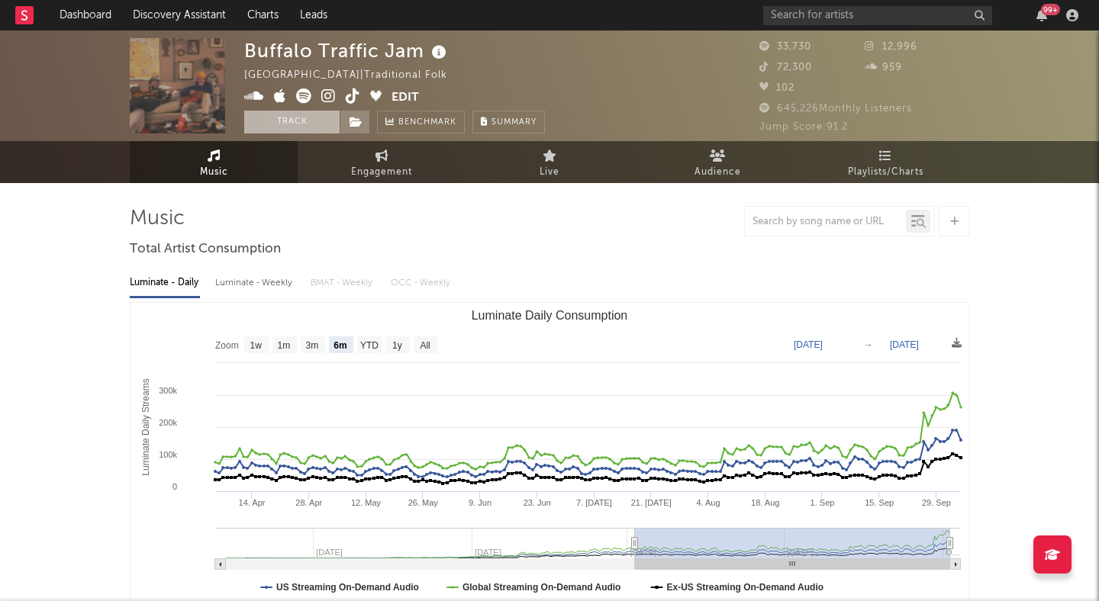
click at [288, 118] on button "Track" at bounding box center [291, 122] width 95 height 23
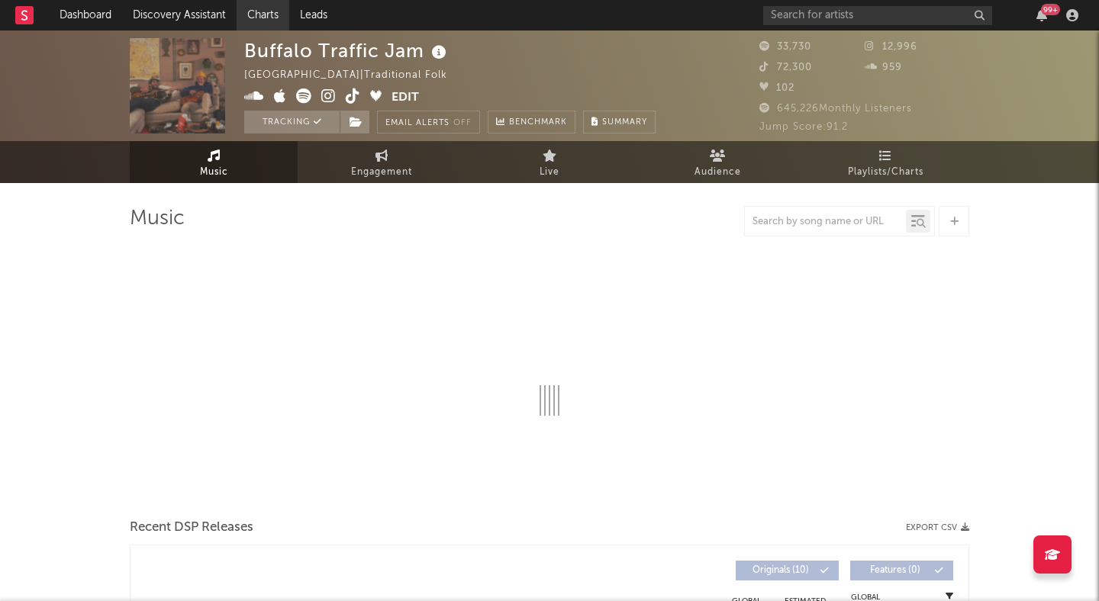
select select "6m"
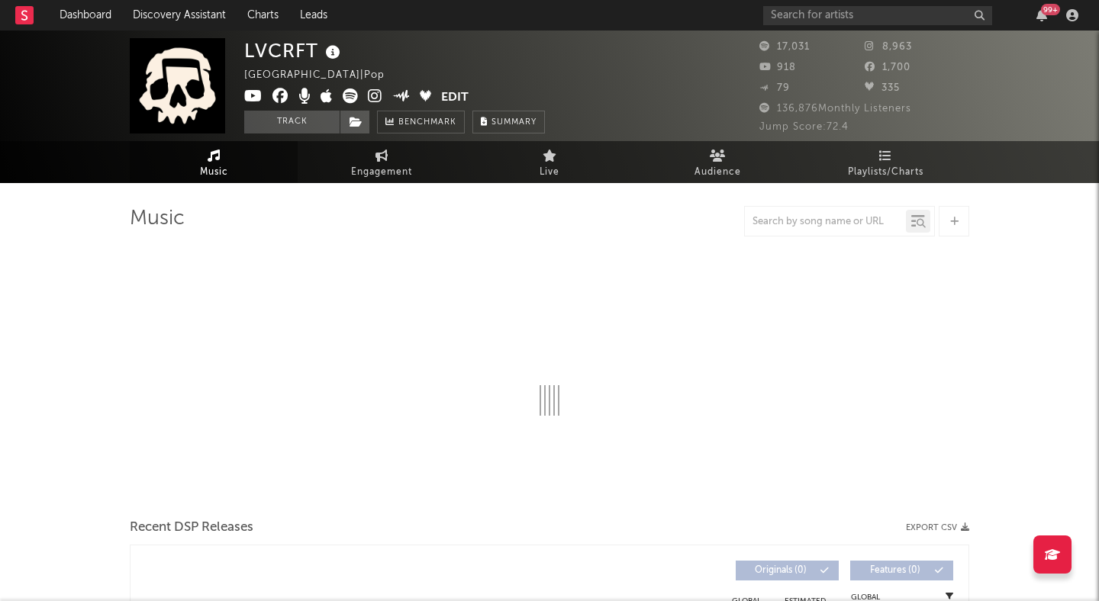
select select "6m"
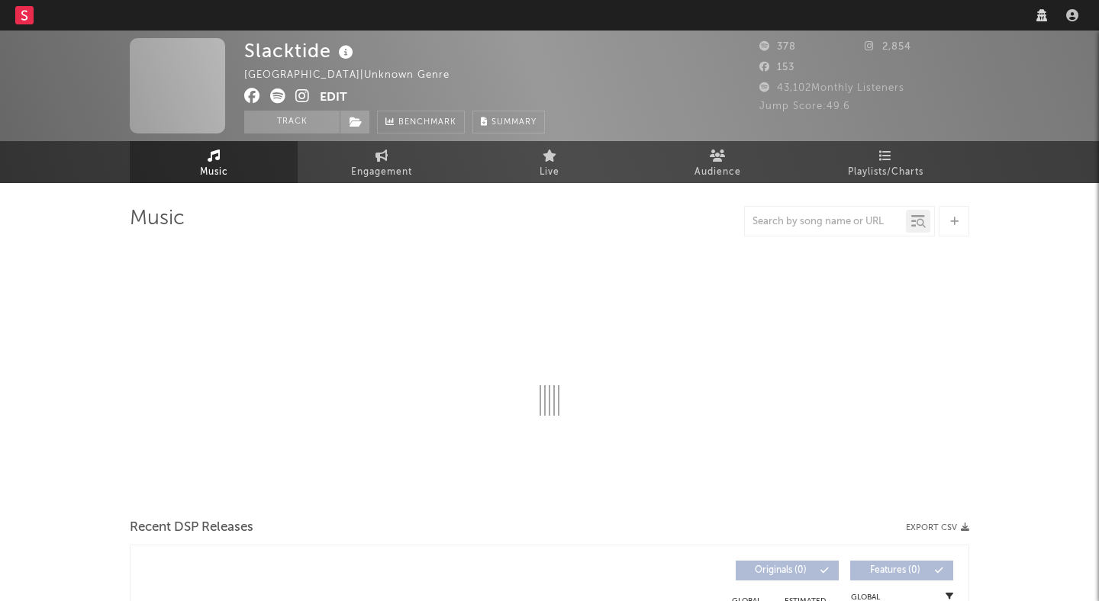
select select "1w"
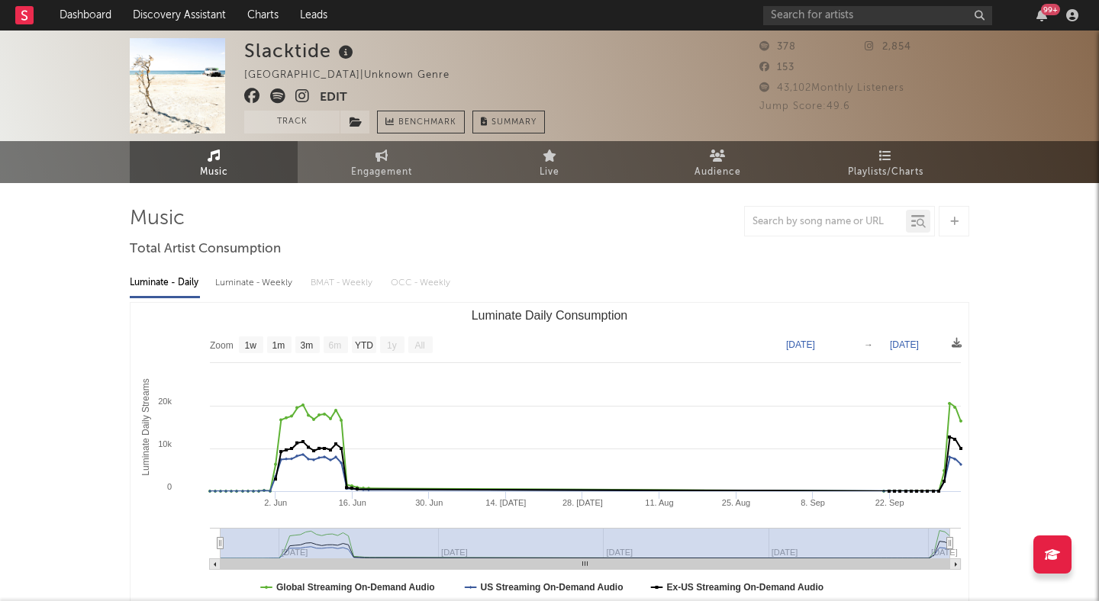
click at [306, 96] on icon at bounding box center [302, 95] width 14 height 15
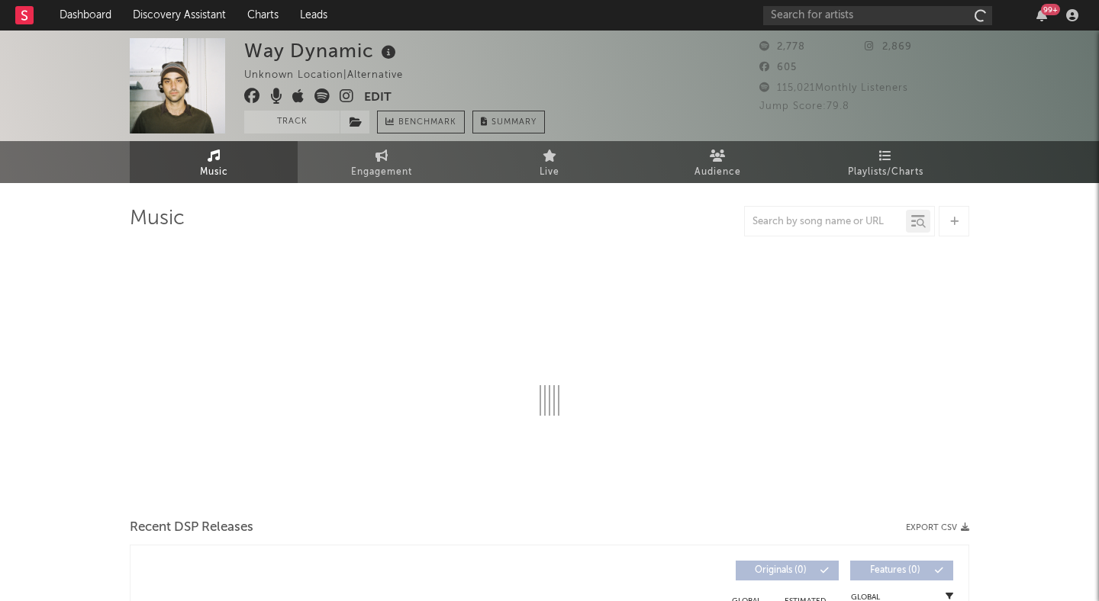
select select "6m"
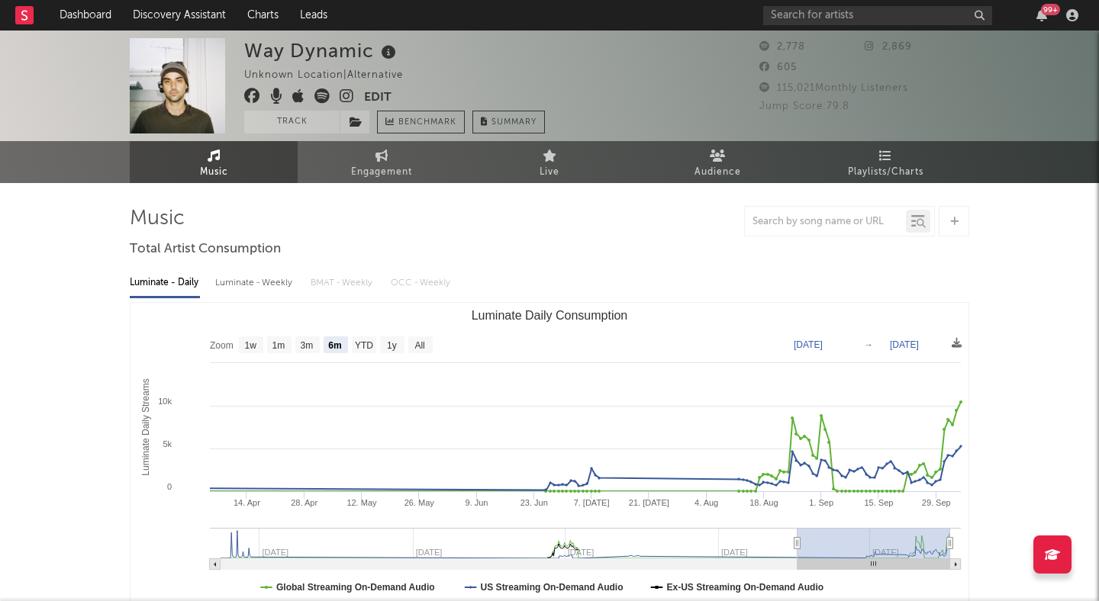
click at [343, 95] on icon at bounding box center [346, 95] width 14 height 15
click at [315, 125] on button "Track" at bounding box center [291, 122] width 95 height 23
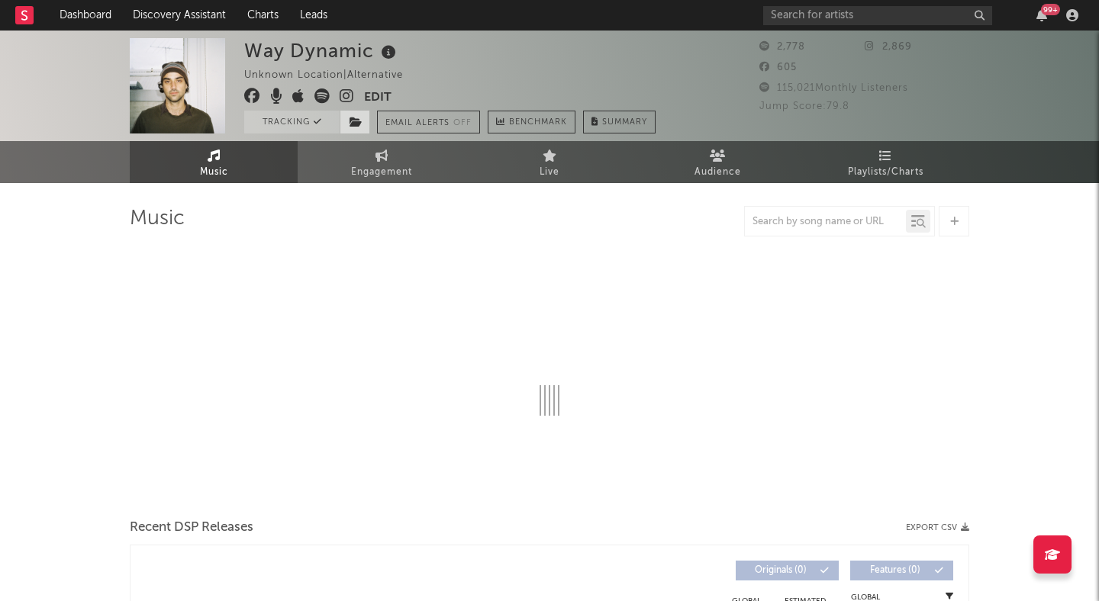
select select "6m"
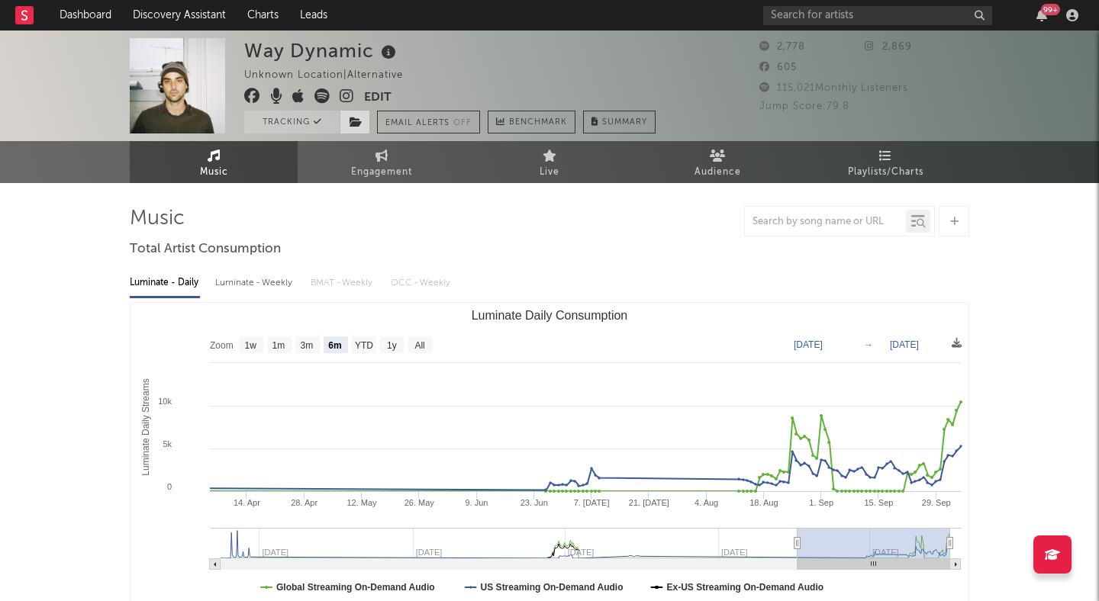
click at [353, 122] on icon at bounding box center [355, 122] width 13 height 11
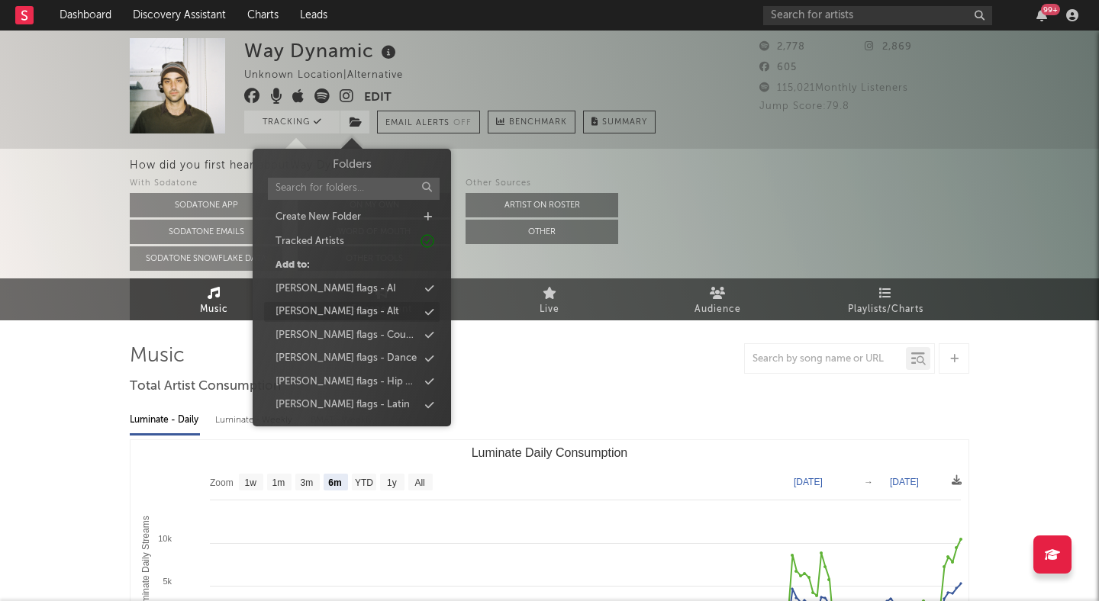
click at [343, 314] on div "peter flags - Alt" at bounding box center [337, 311] width 124 height 15
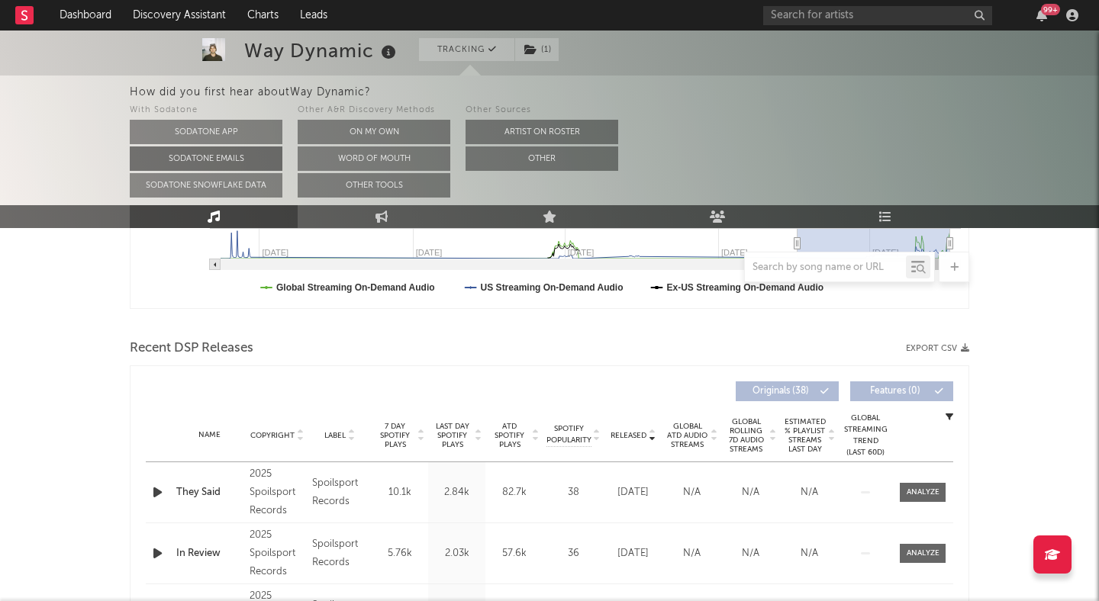
scroll to position [429, 0]
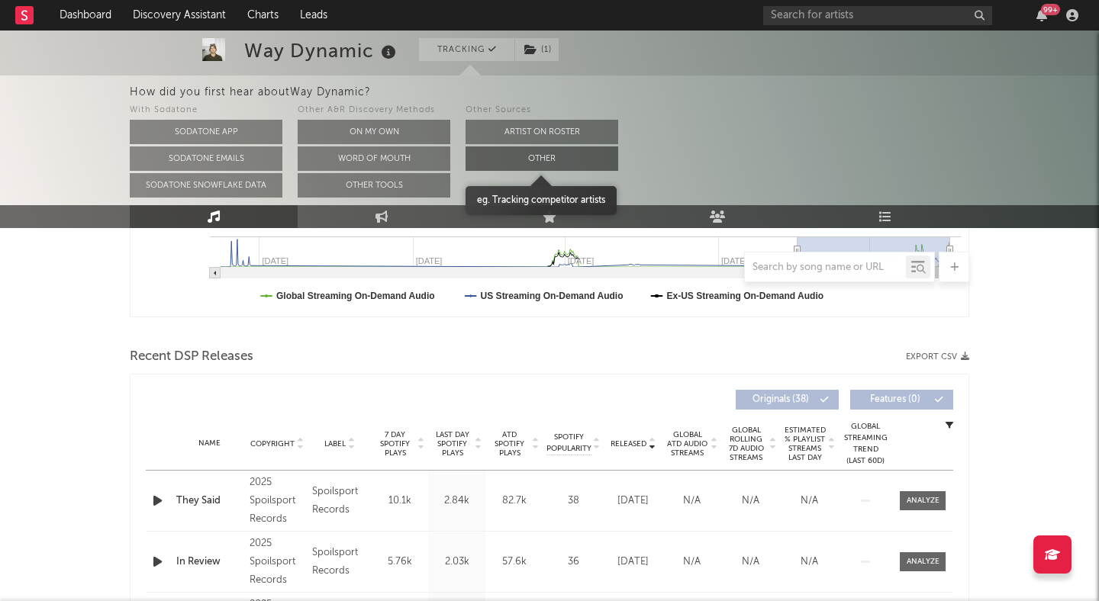
click at [526, 164] on button "Other" at bounding box center [541, 158] width 153 height 24
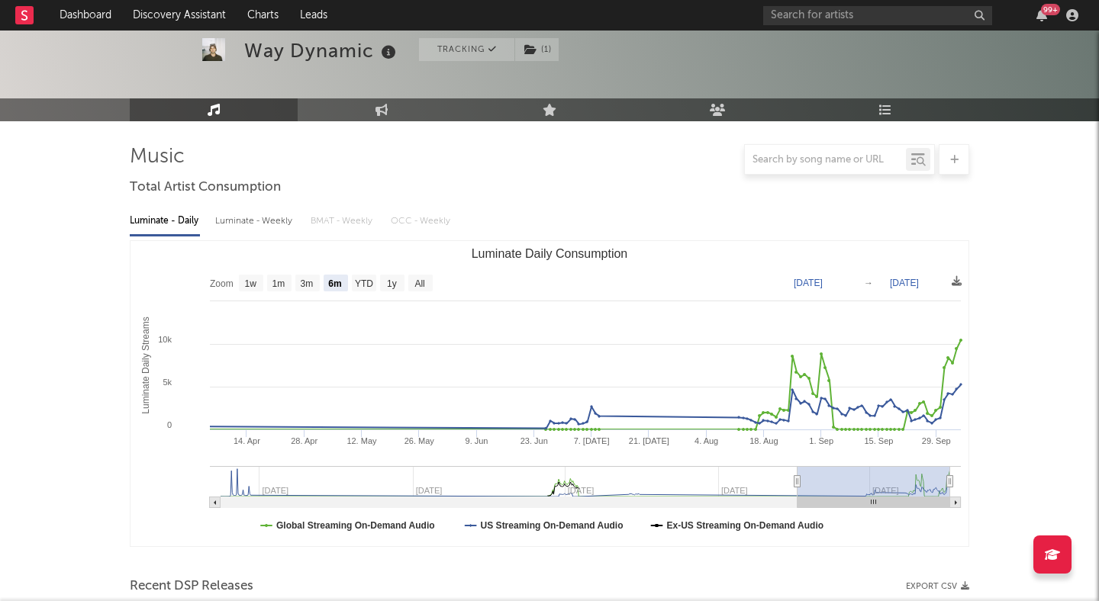
scroll to position [0, 0]
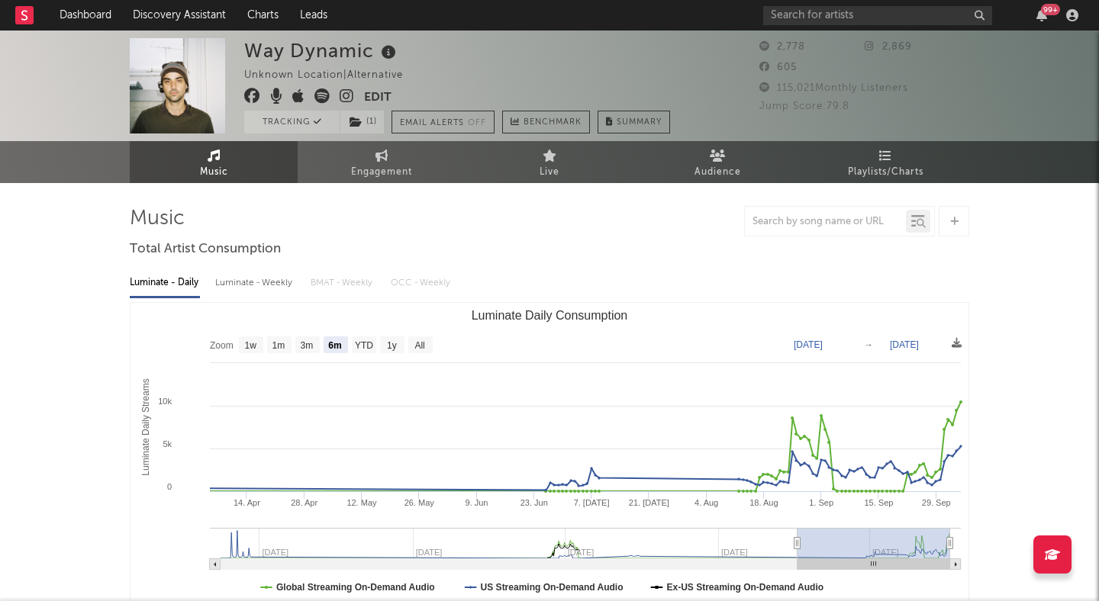
click at [317, 93] on icon at bounding box center [321, 95] width 15 height 15
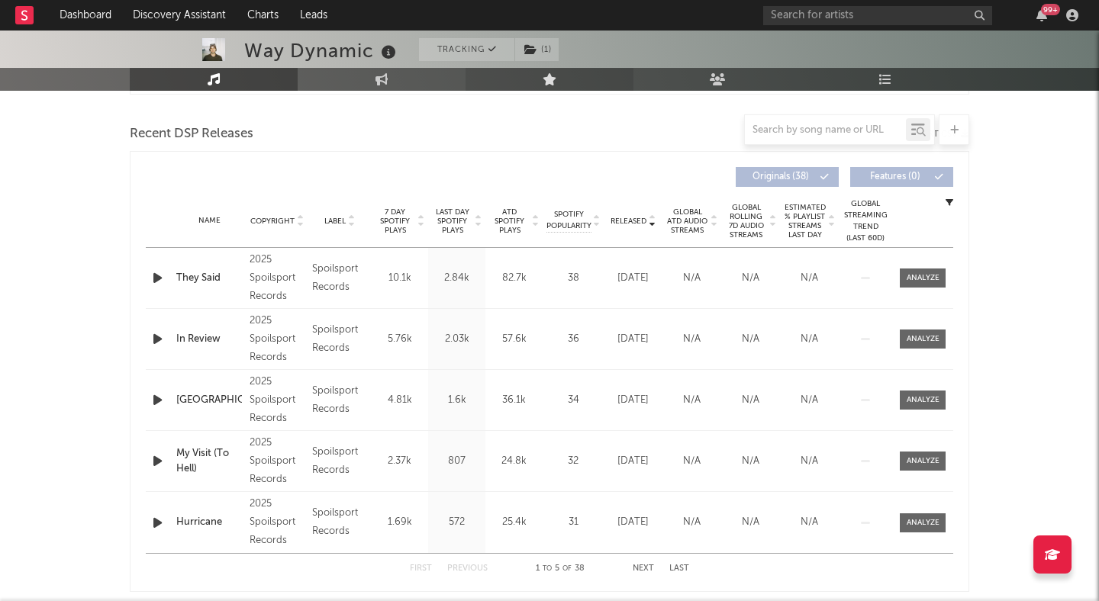
scroll to position [546, 0]
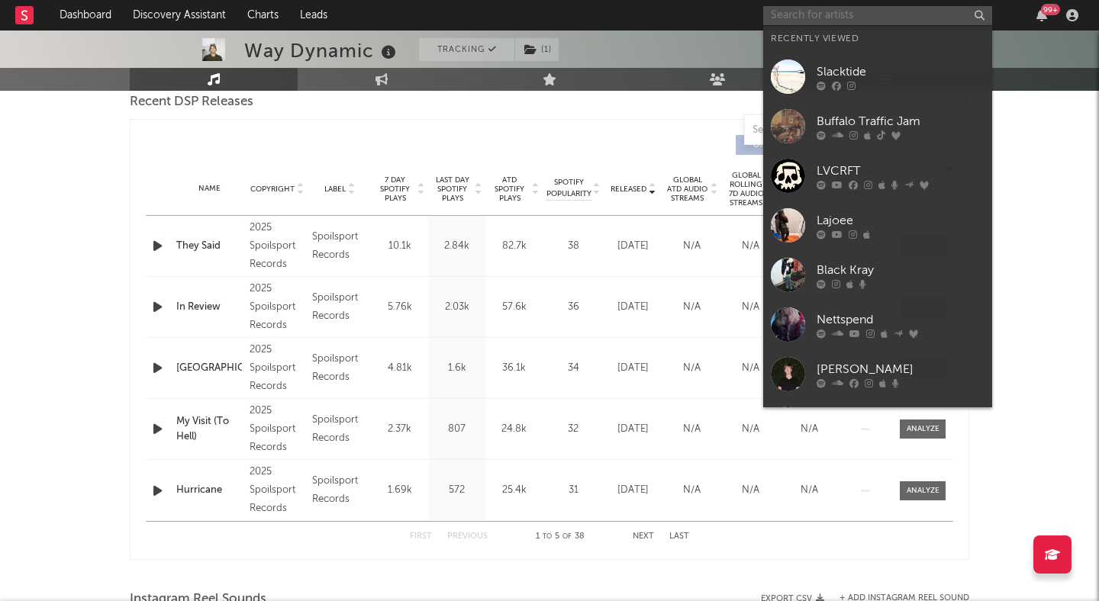
click at [825, 20] on input "text" at bounding box center [877, 15] width 229 height 19
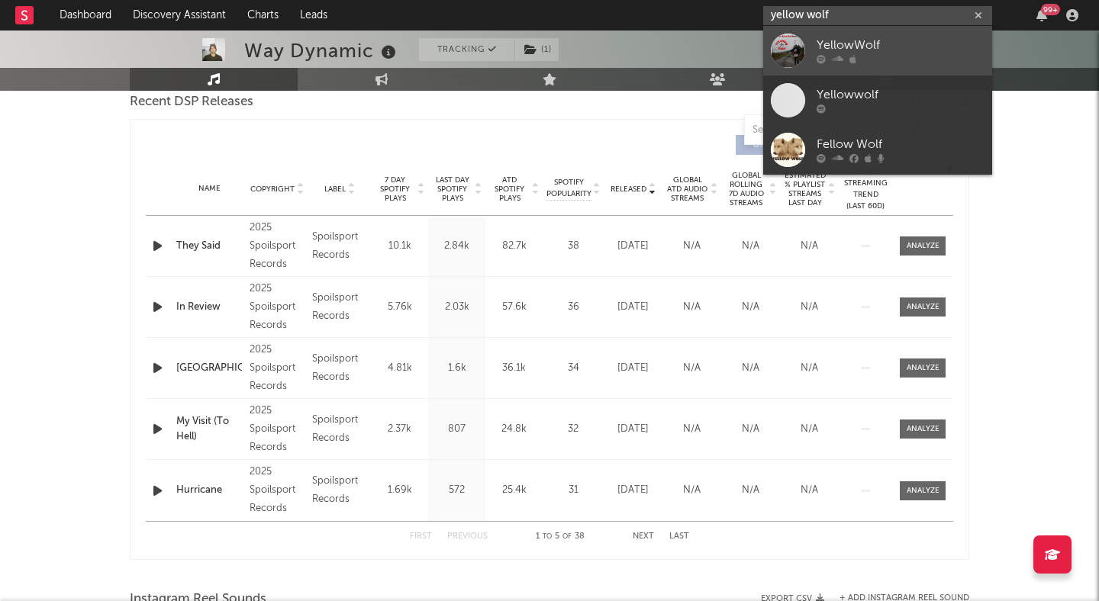
type input "yellow wolf"
click at [876, 47] on div "YellowWolf" at bounding box center [900, 46] width 168 height 18
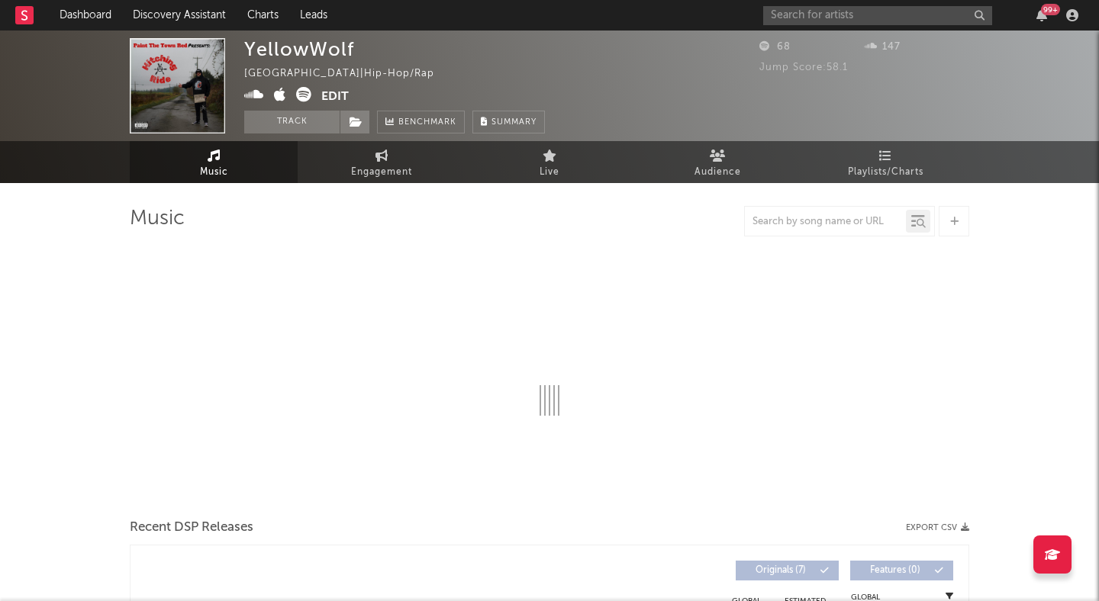
select select "1w"
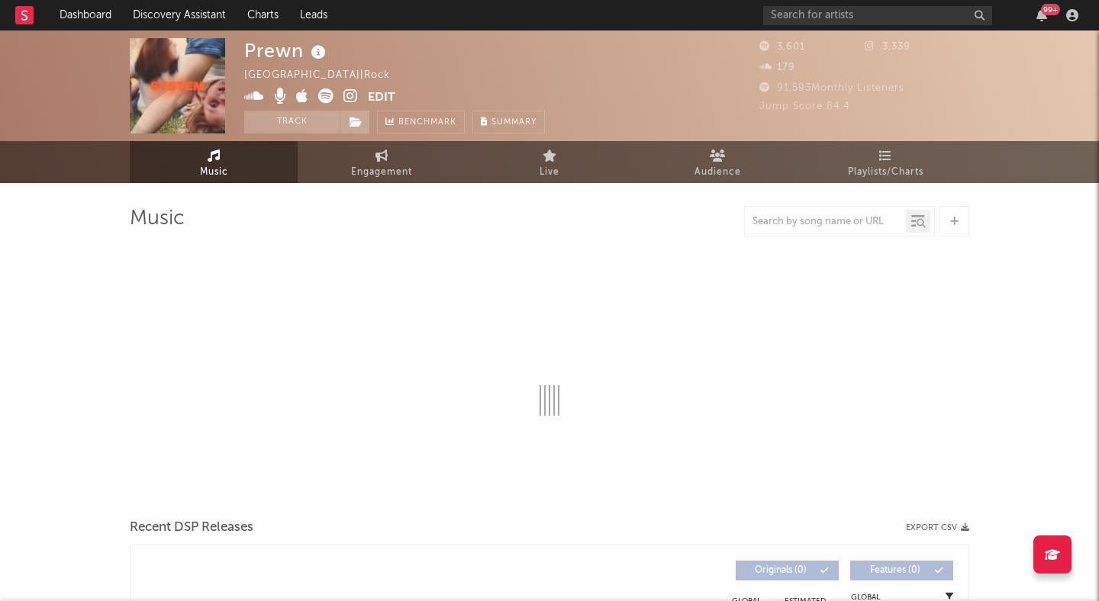
select select "1w"
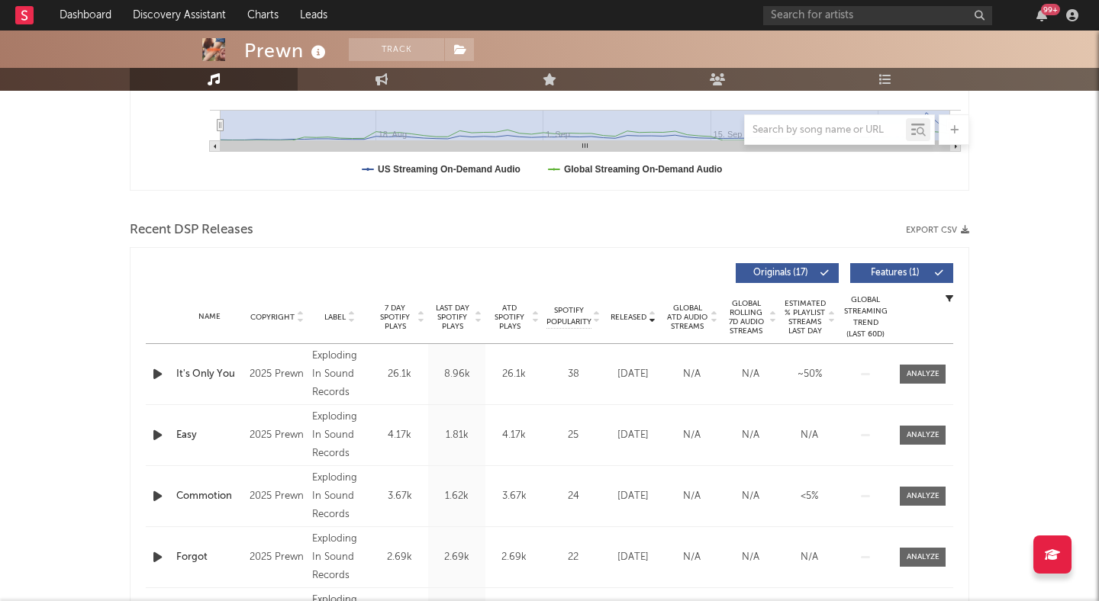
scroll to position [419, 0]
drag, startPoint x: 352, startPoint y: 394, endPoint x: 313, endPoint y: 353, distance: 56.1
click at [314, 352] on div "Exploding In Sound Records" at bounding box center [339, 373] width 55 height 55
copy div "Exploding In Sound Records"
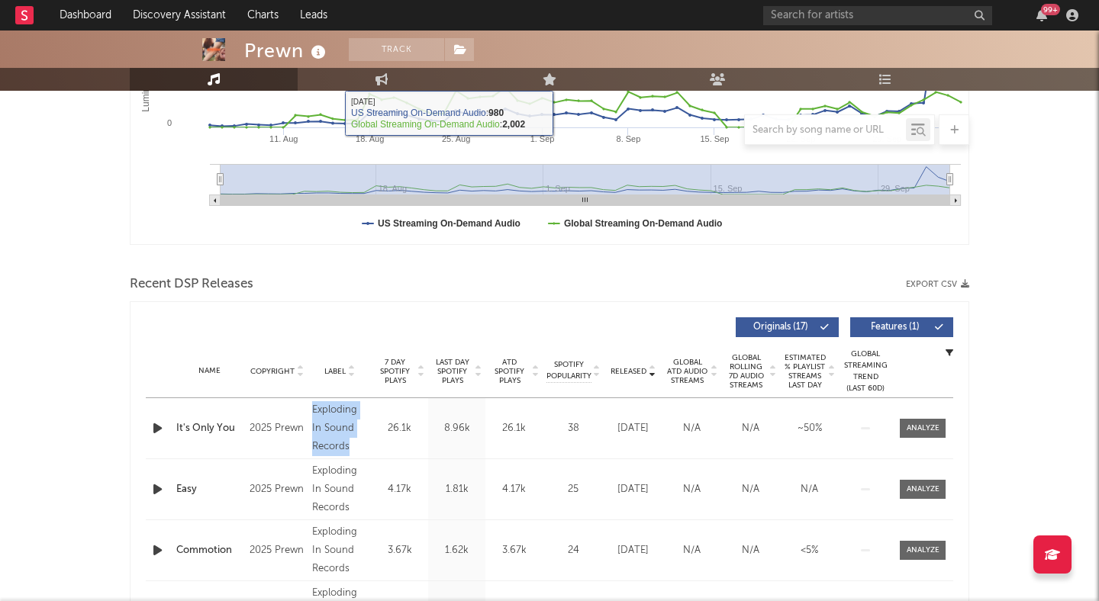
scroll to position [368, 0]
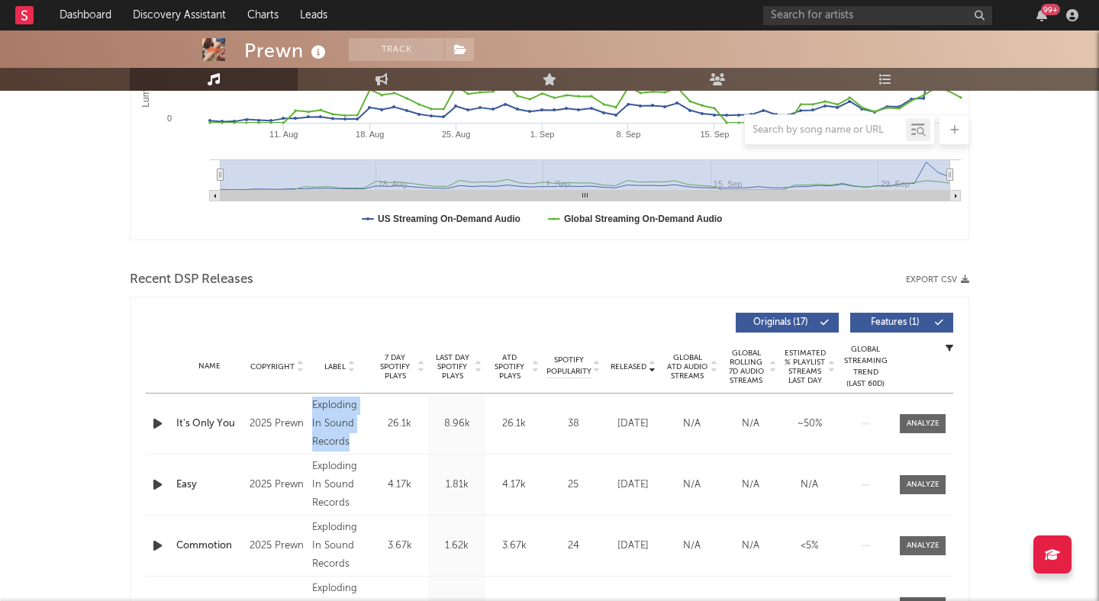
click at [158, 422] on icon "button" at bounding box center [158, 423] width 16 height 19
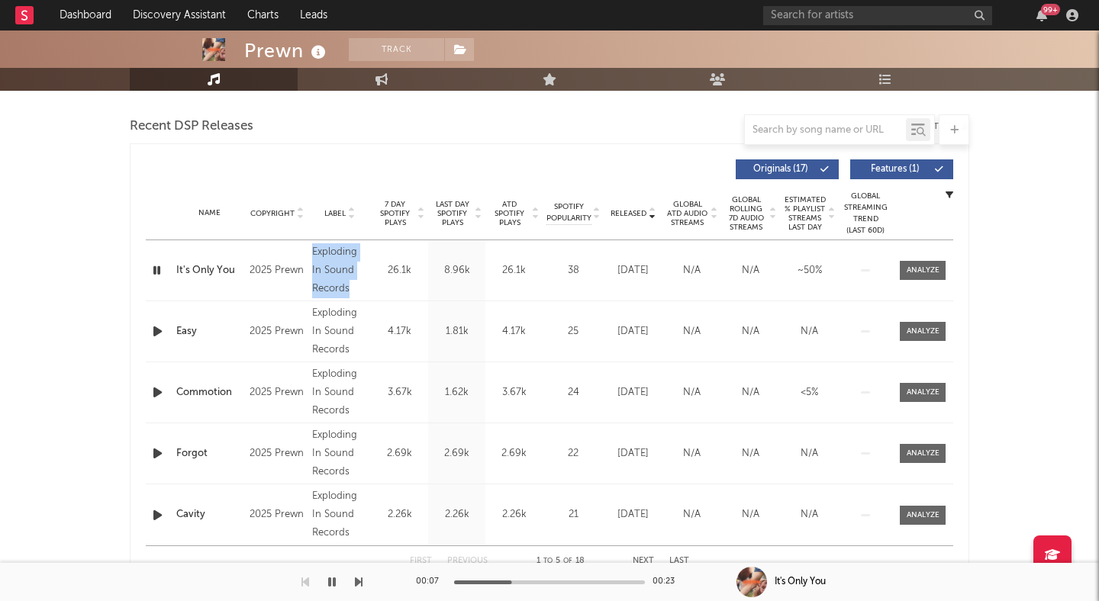
scroll to position [520, 0]
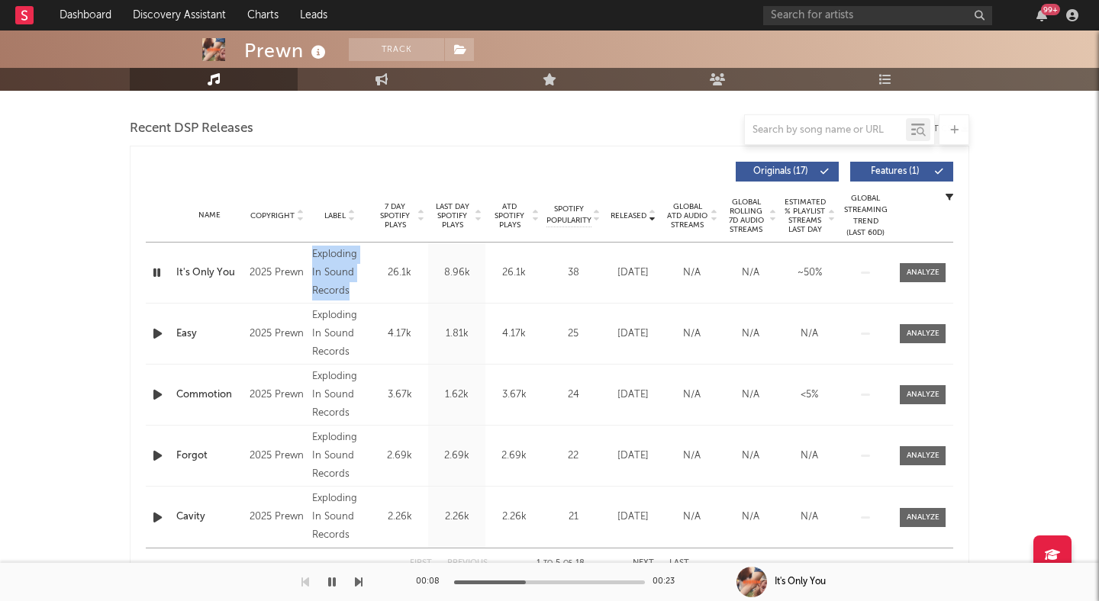
click at [156, 278] on icon "button" at bounding box center [157, 272] width 14 height 19
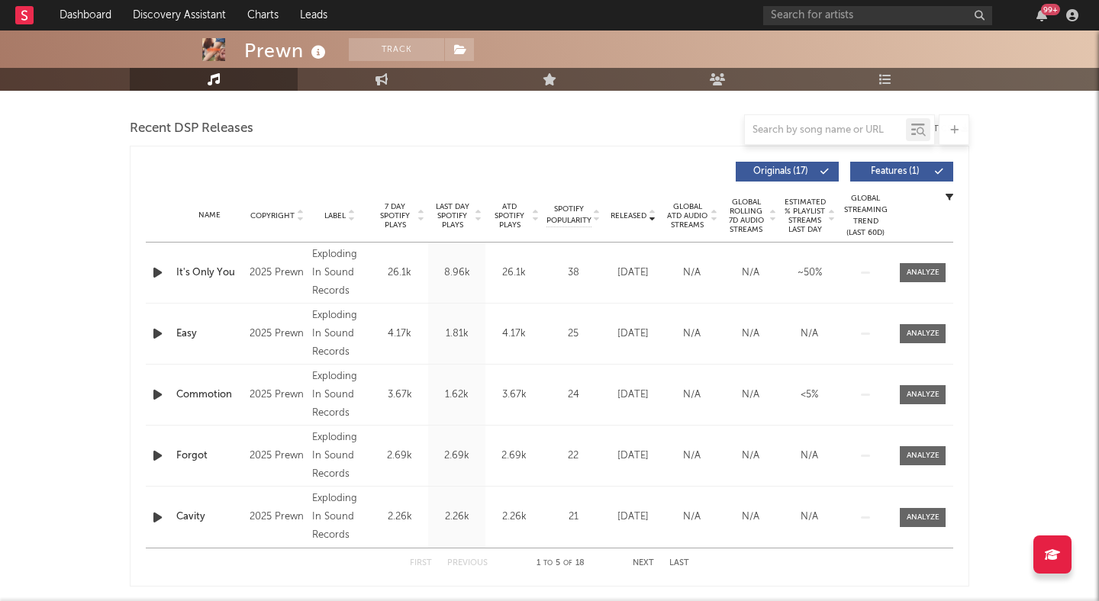
click at [67, 253] on div "Prewn Track United States | Rock Edit Track Benchmark Summary 3,601 3,339 179 9…" at bounding box center [549, 460] width 1099 height 1898
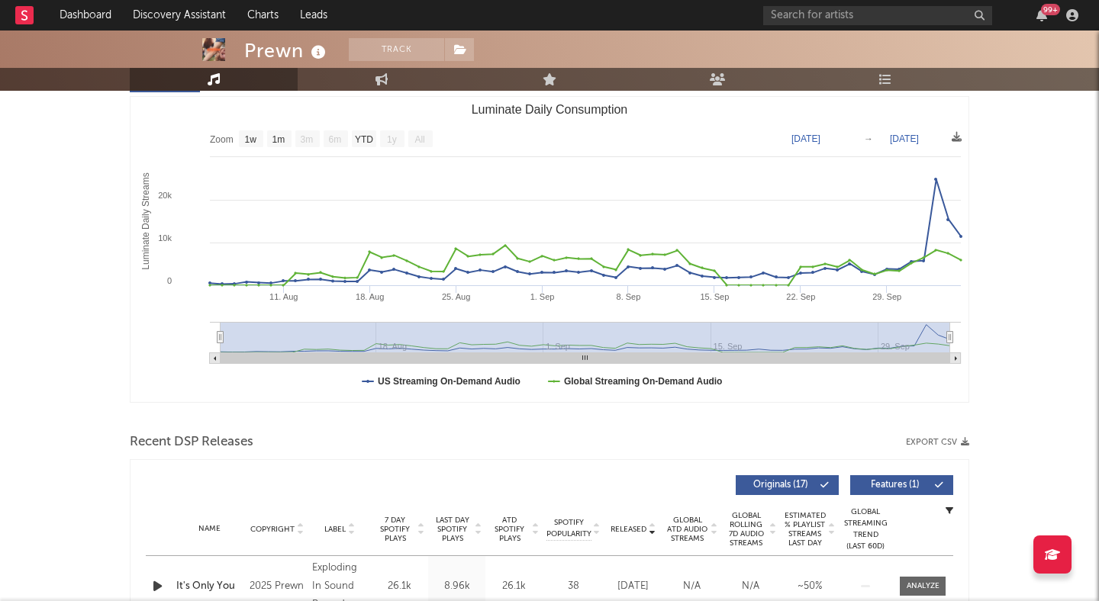
scroll to position [0, 0]
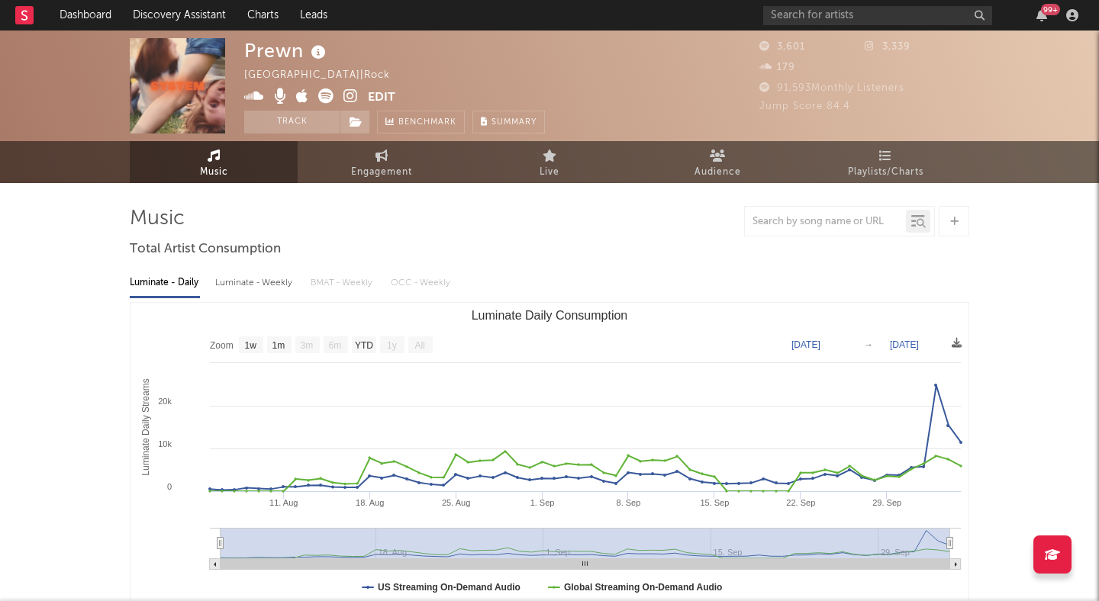
click at [323, 95] on icon at bounding box center [325, 95] width 15 height 15
click at [328, 127] on button "Track" at bounding box center [291, 122] width 95 height 23
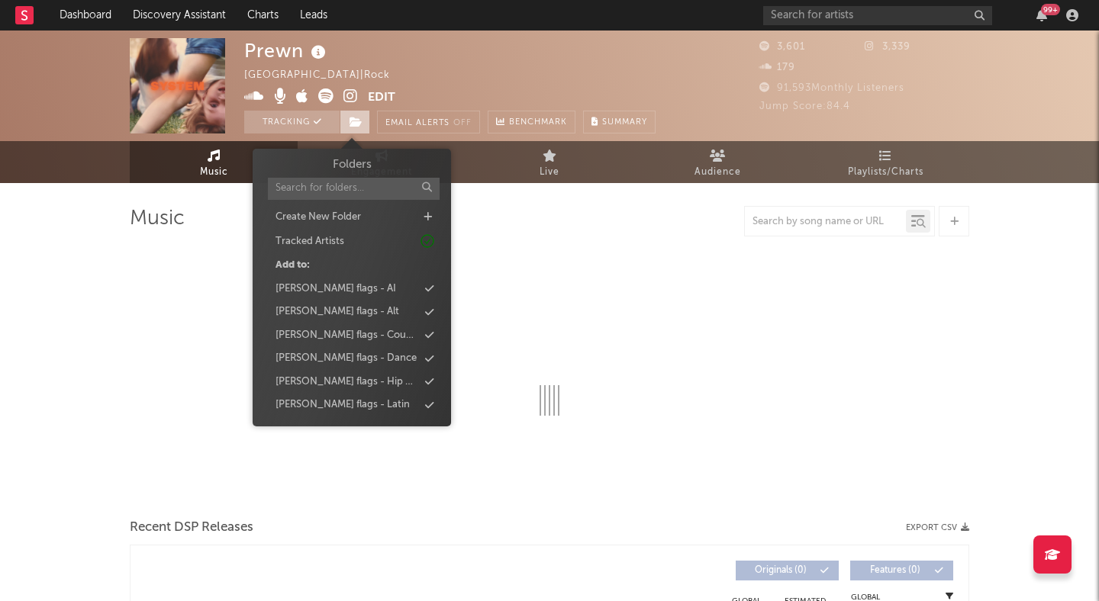
click at [352, 127] on span at bounding box center [354, 122] width 31 height 23
select select "1w"
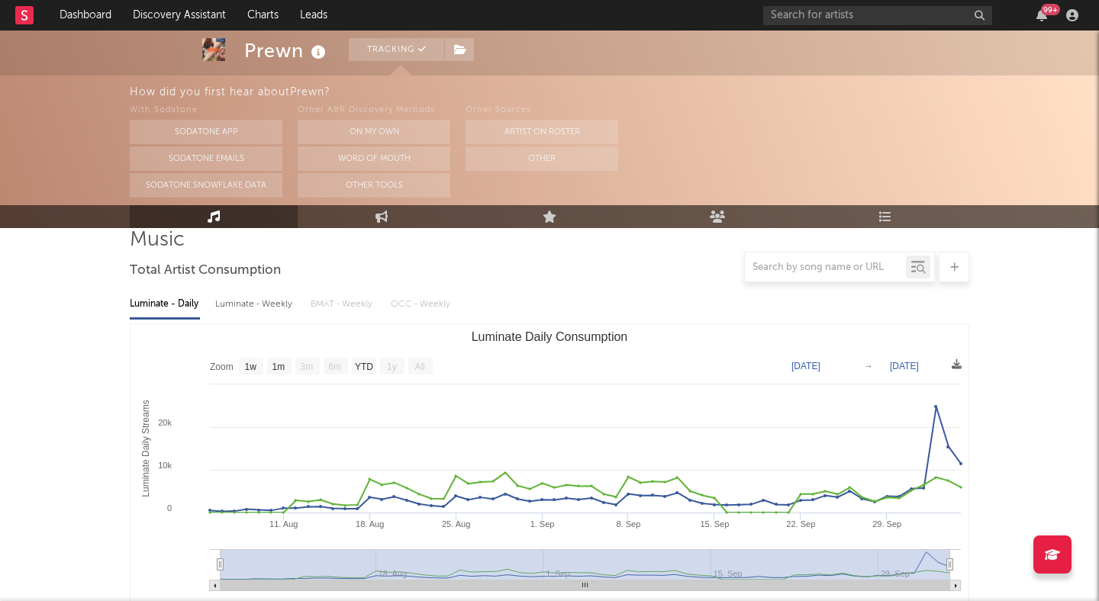
scroll to position [118, 0]
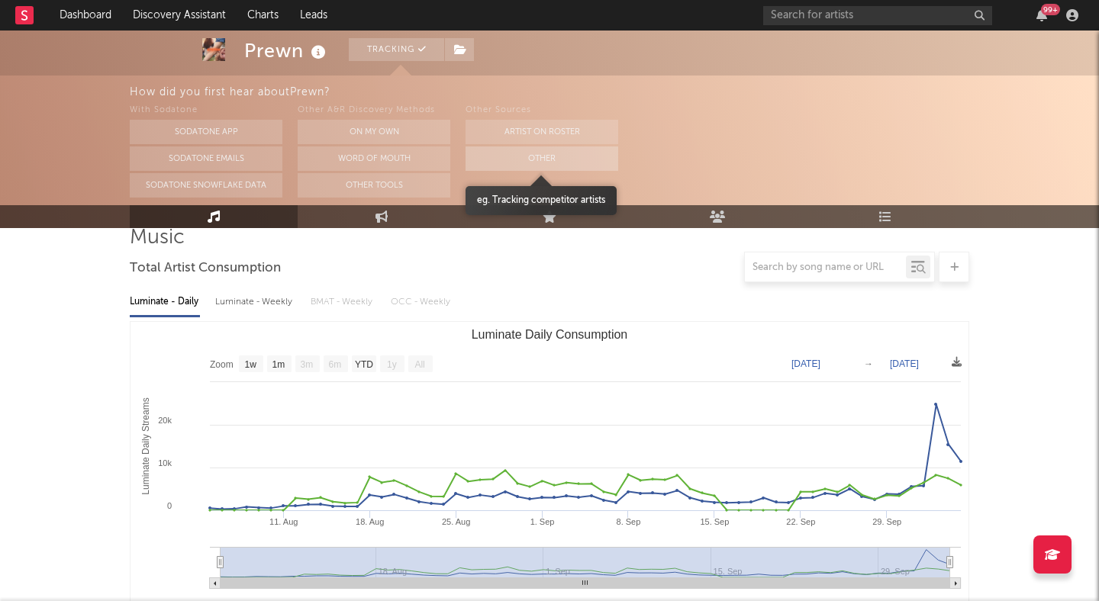
click at [492, 163] on button "Other" at bounding box center [541, 158] width 153 height 24
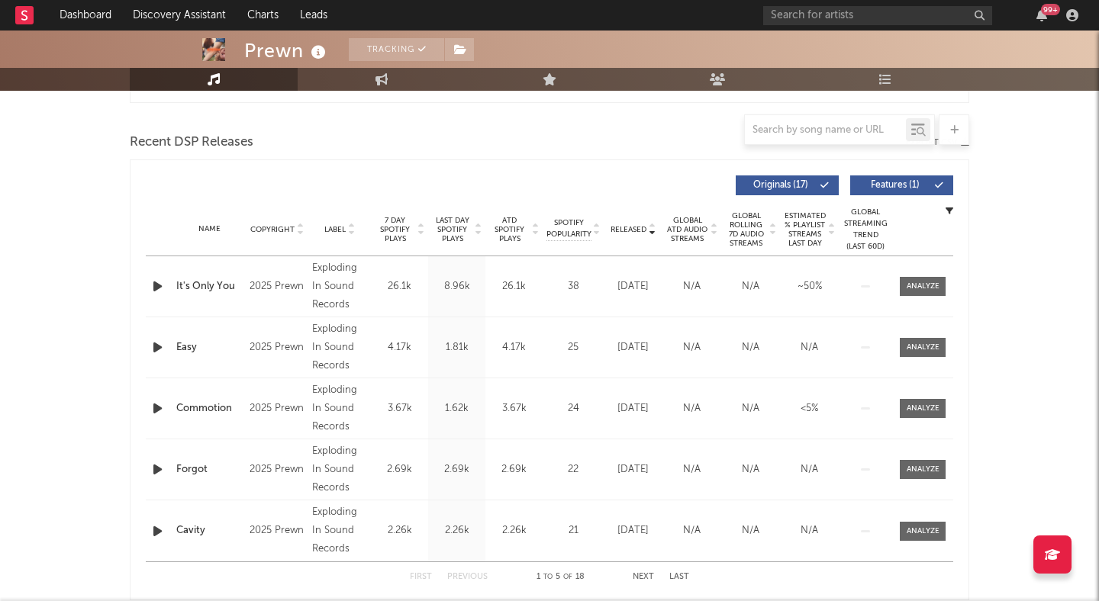
scroll to position [513, 0]
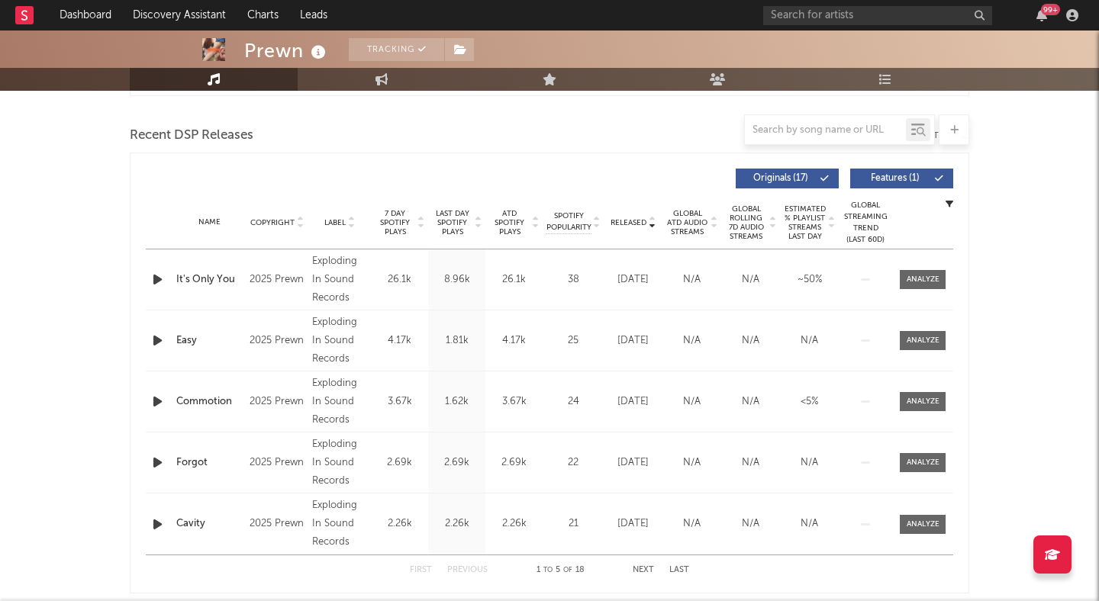
click at [156, 340] on icon "button" at bounding box center [158, 340] width 16 height 19
click at [558, 585] on div "00:06 00:24" at bounding box center [549, 582] width 267 height 38
click at [565, 581] on div at bounding box center [549, 583] width 191 height 4
click at [156, 278] on icon "button" at bounding box center [158, 279] width 16 height 19
click at [505, 579] on div "00:00 00:23" at bounding box center [549, 582] width 267 height 38
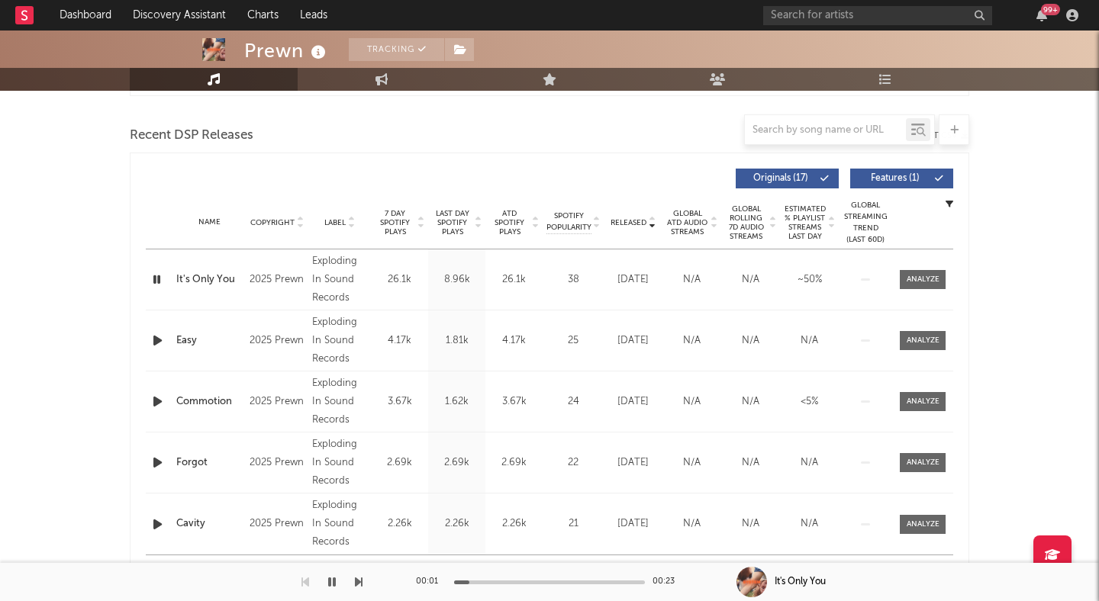
click at [509, 581] on div at bounding box center [549, 583] width 191 height 4
click at [337, 578] on button "button" at bounding box center [331, 582] width 15 height 38
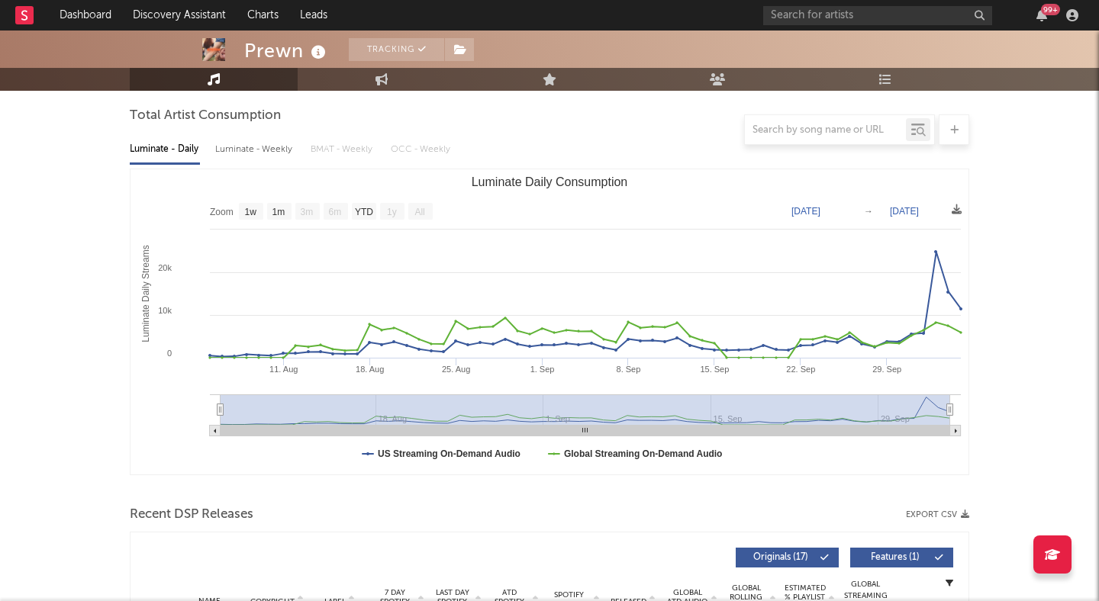
scroll to position [0, 0]
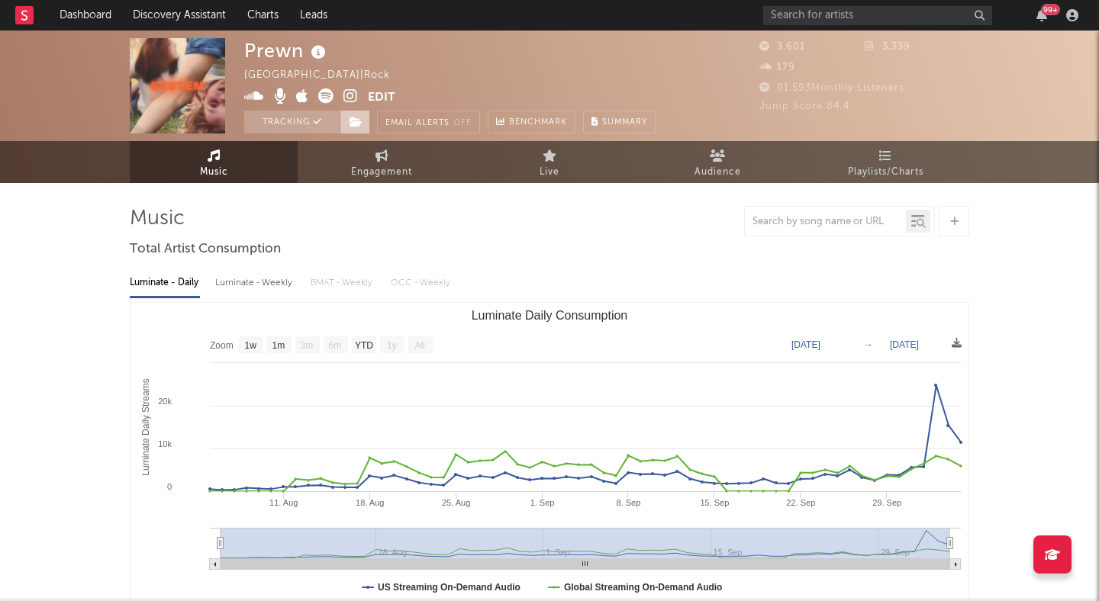
click at [361, 125] on icon at bounding box center [355, 122] width 13 height 11
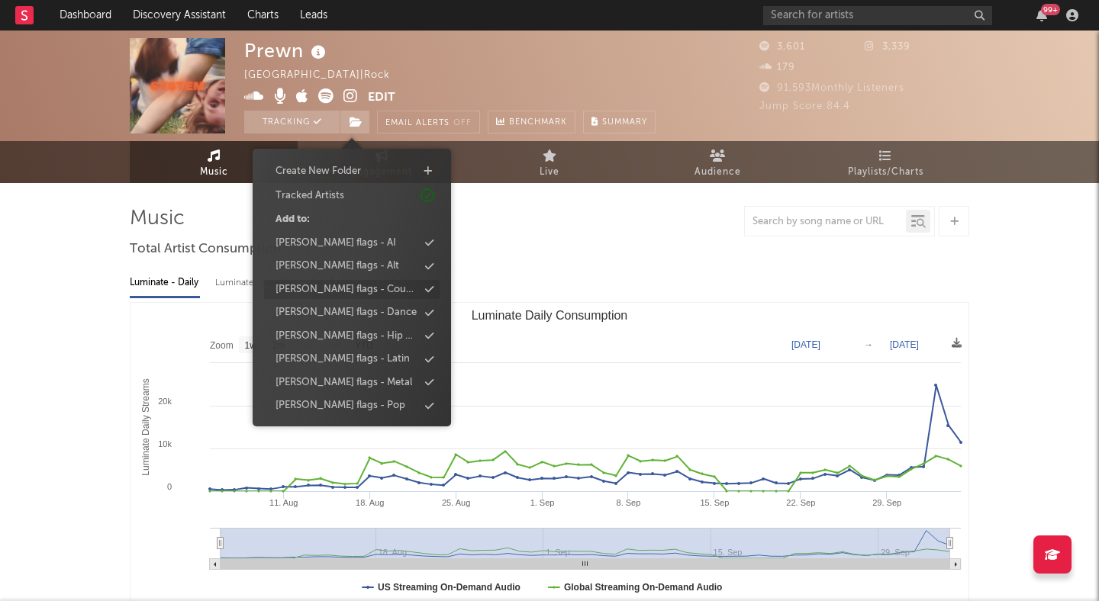
scroll to position [44, 0]
click at [365, 263] on div "peter flags - Alt" at bounding box center [351, 268] width 175 height 20
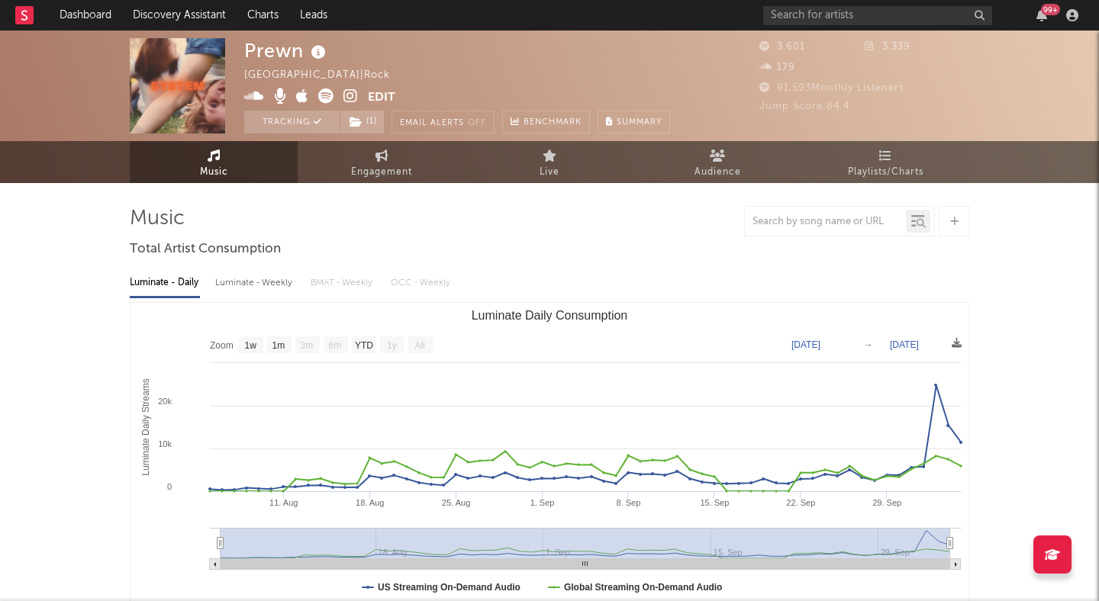
click at [329, 96] on icon at bounding box center [325, 95] width 15 height 15
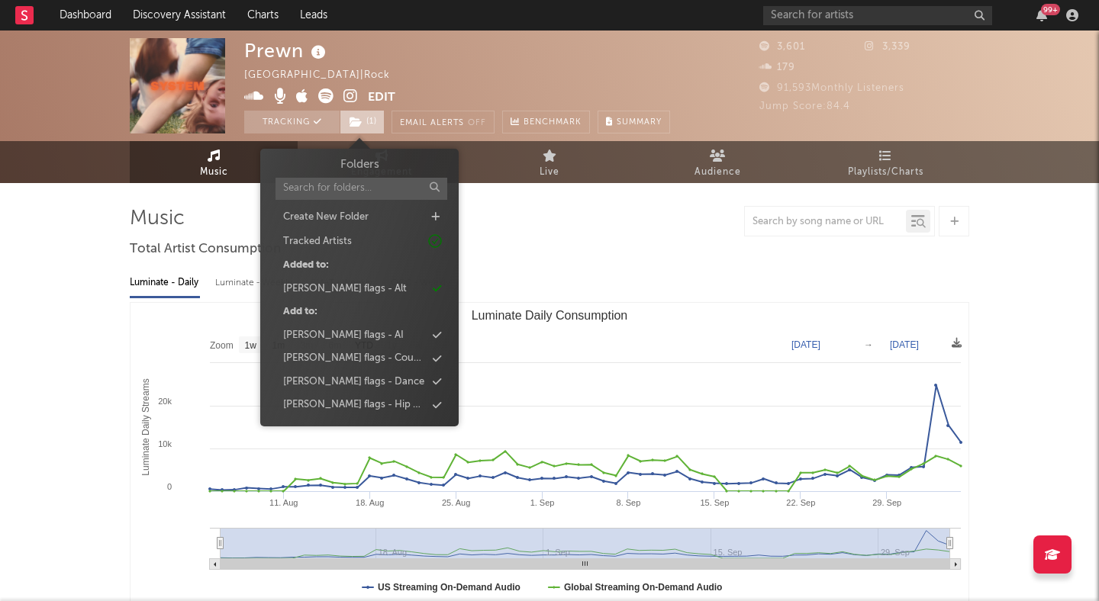
click at [353, 118] on icon at bounding box center [355, 122] width 13 height 11
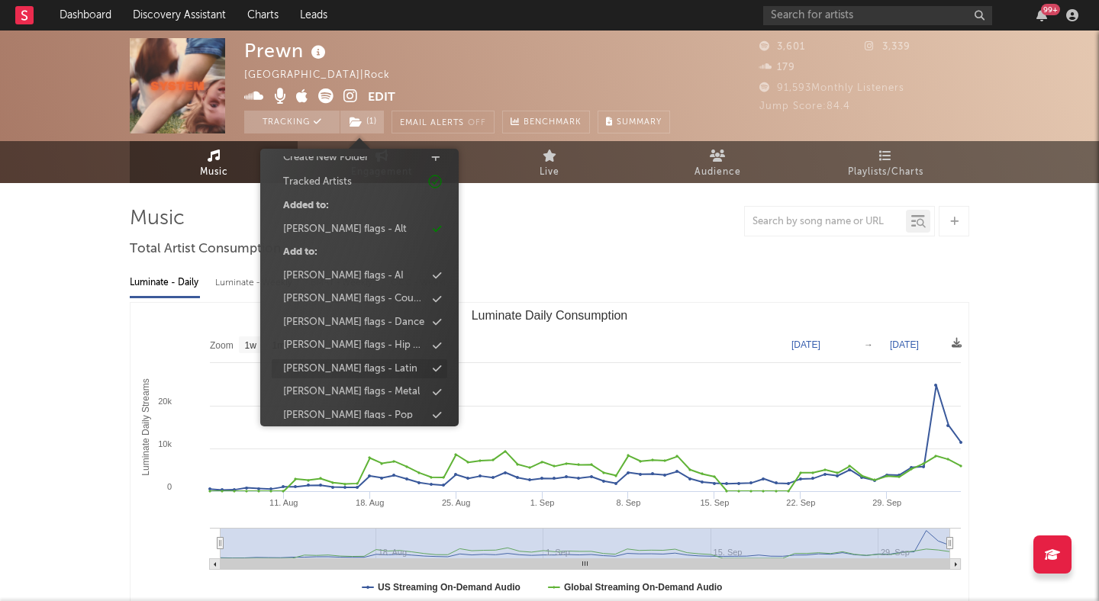
scroll to position [0, 0]
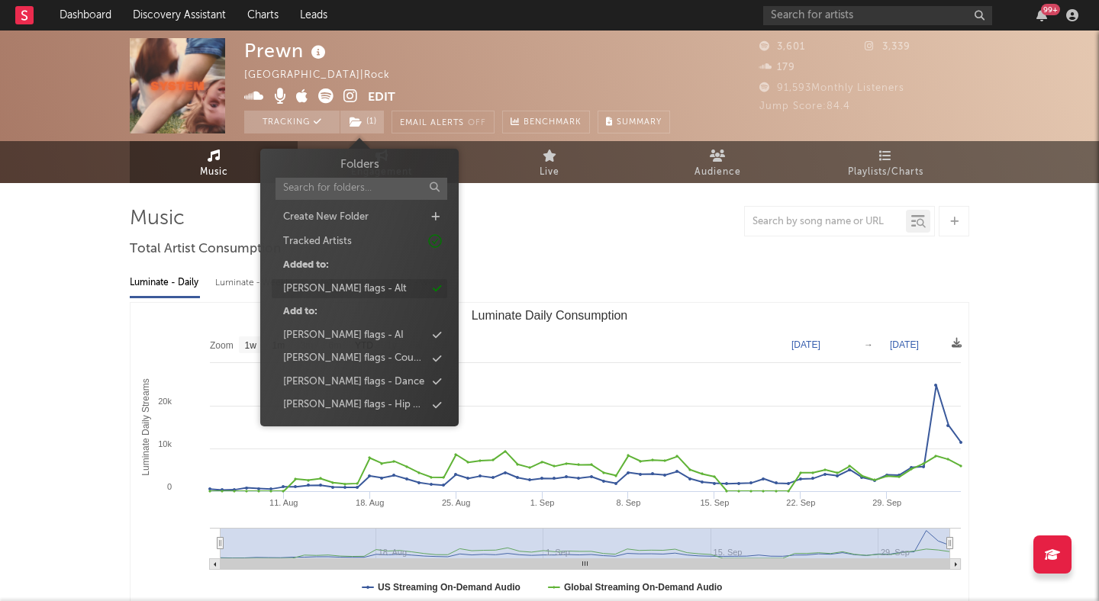
click at [359, 289] on div "peter flags - Alt" at bounding box center [359, 289] width 175 height 20
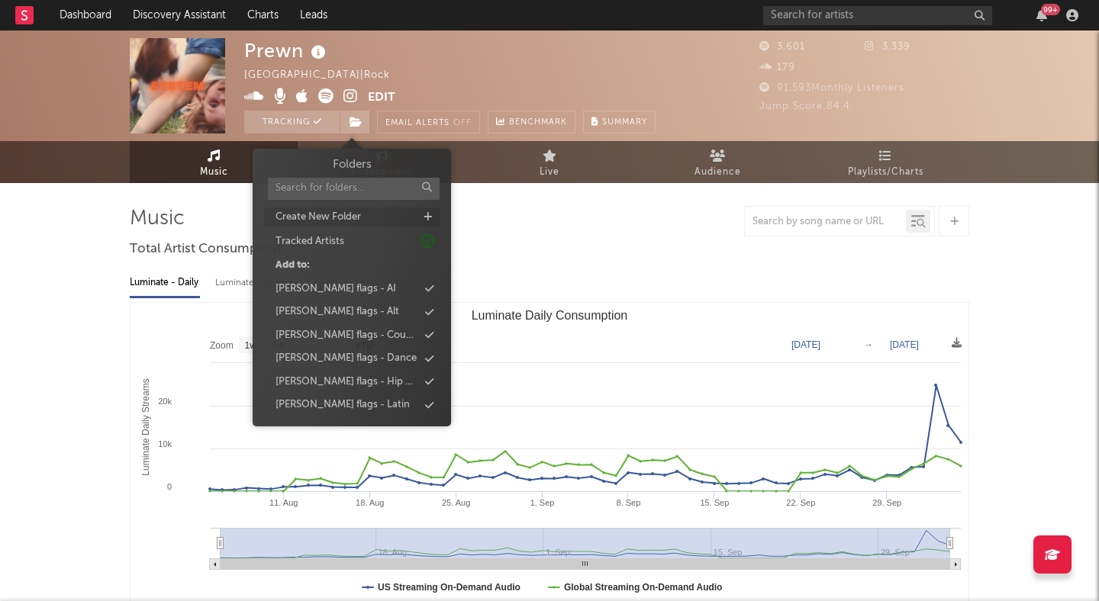
click at [376, 216] on div "Create New Folder" at bounding box center [351, 218] width 175 height 20
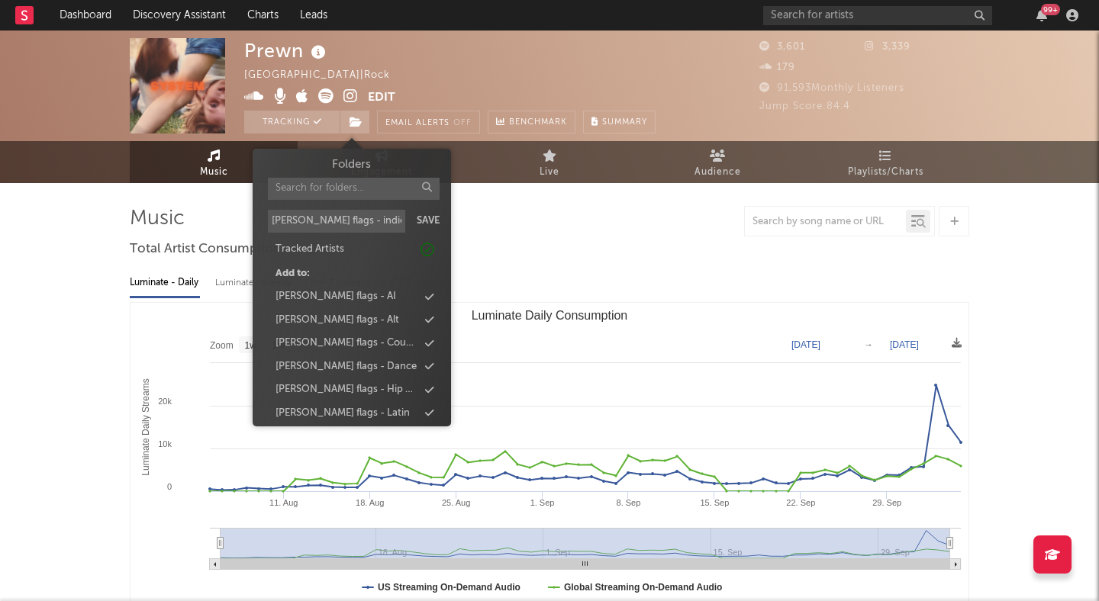
click at [356, 218] on input "peter flags - indie folk" at bounding box center [336, 221] width 137 height 23
type input "peter flags - indie/folk"
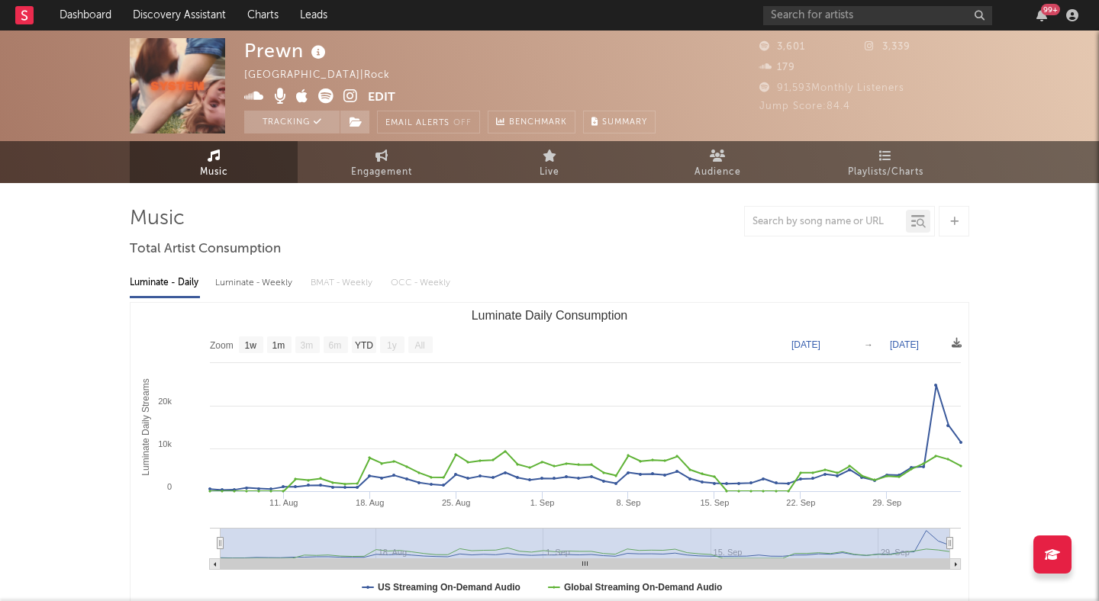
click at [508, 232] on div at bounding box center [549, 221] width 839 height 31
click at [524, 54] on div "Prewn United States | Rock Edit Tracking Email Alerts Off Benchmark Summary" at bounding box center [449, 85] width 411 height 95
click at [354, 119] on icon at bounding box center [355, 122] width 13 height 11
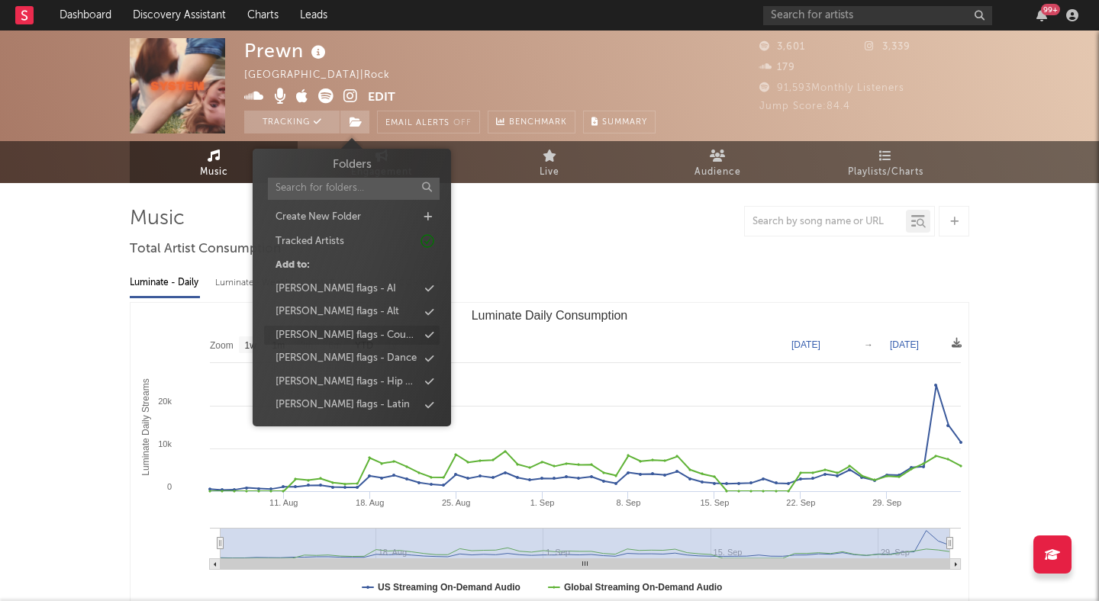
scroll to position [116, 0]
click at [372, 384] on div "peter flags - indie/folk" at bounding box center [346, 382] width 143 height 15
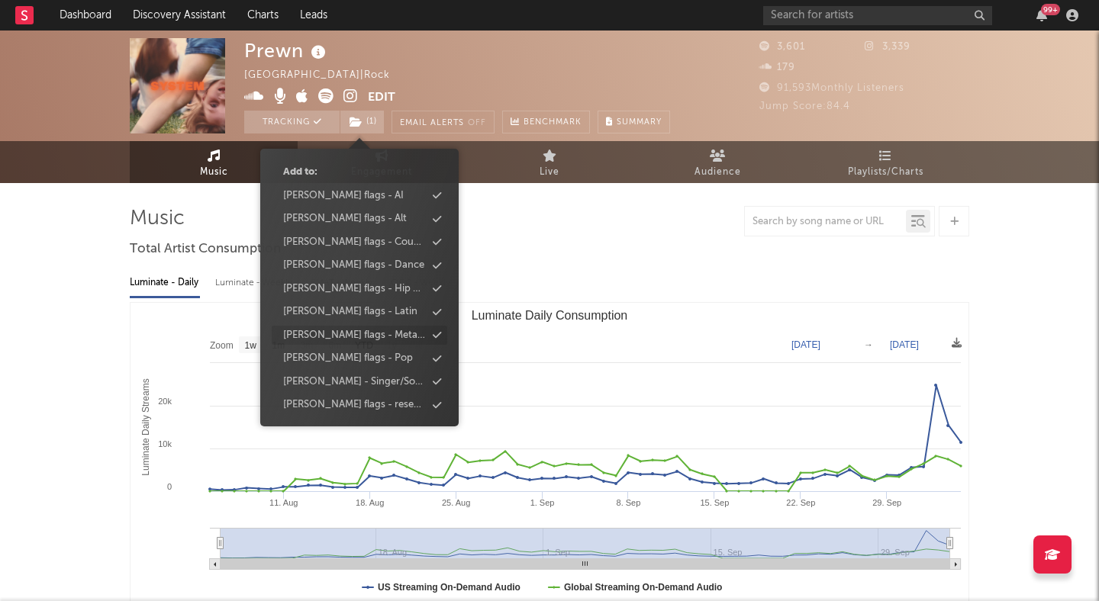
scroll to position [0, 0]
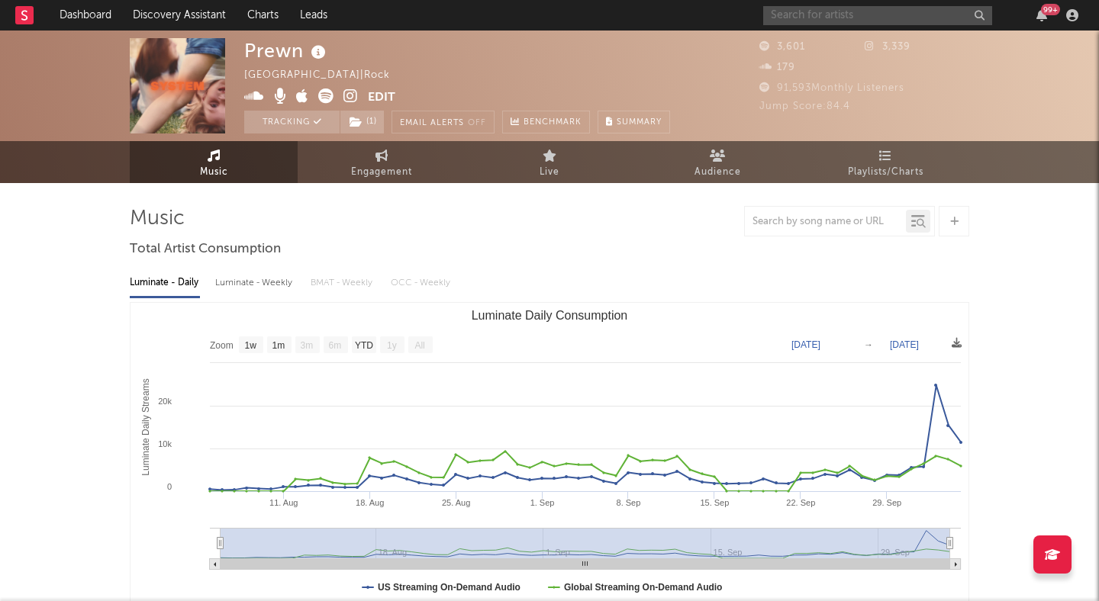
click at [863, 10] on input "text" at bounding box center [877, 15] width 229 height 19
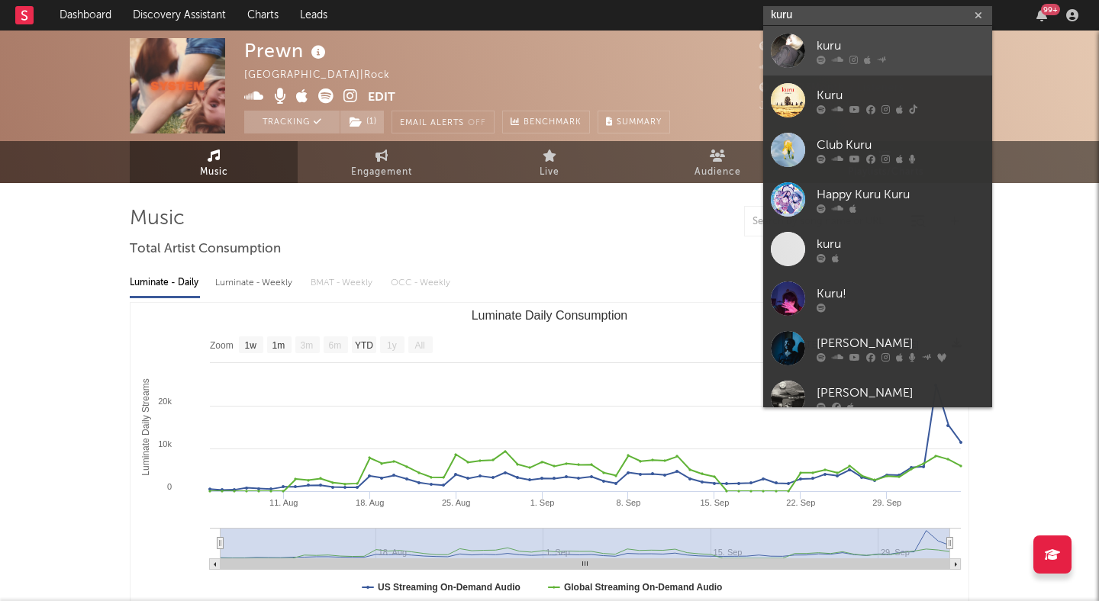
type input "kuru"
click at [871, 34] on link "kuru" at bounding box center [877, 51] width 229 height 50
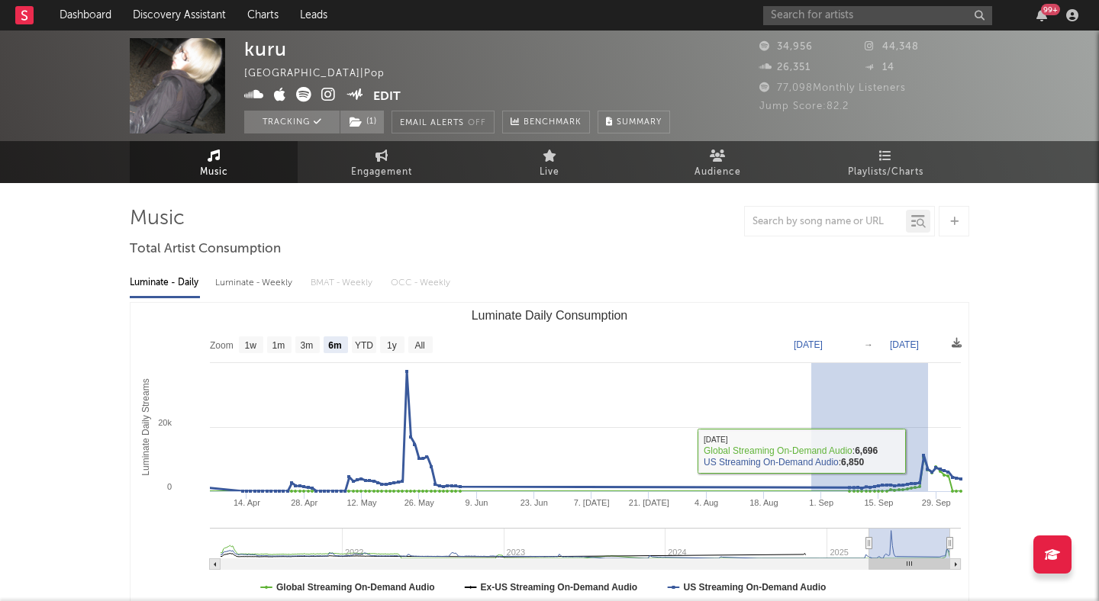
drag, startPoint x: 811, startPoint y: 450, endPoint x: 1089, endPoint y: 450, distance: 278.5
select select "1m"
type input "2025-08-29"
type input "2025-09-27"
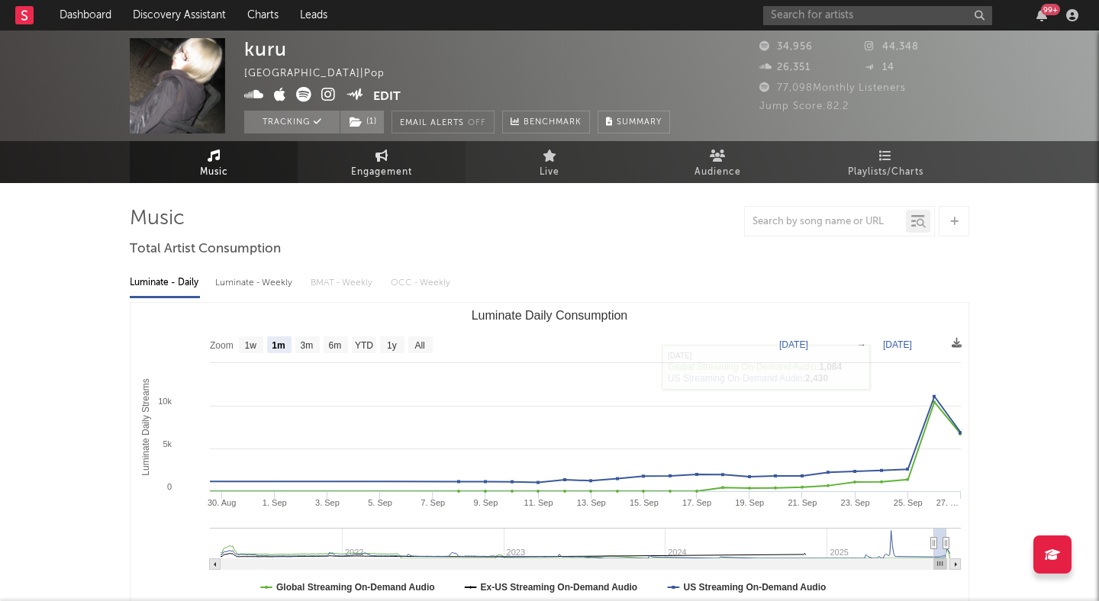
click at [403, 153] on link "Engagement" at bounding box center [382, 162] width 168 height 42
select select "1w"
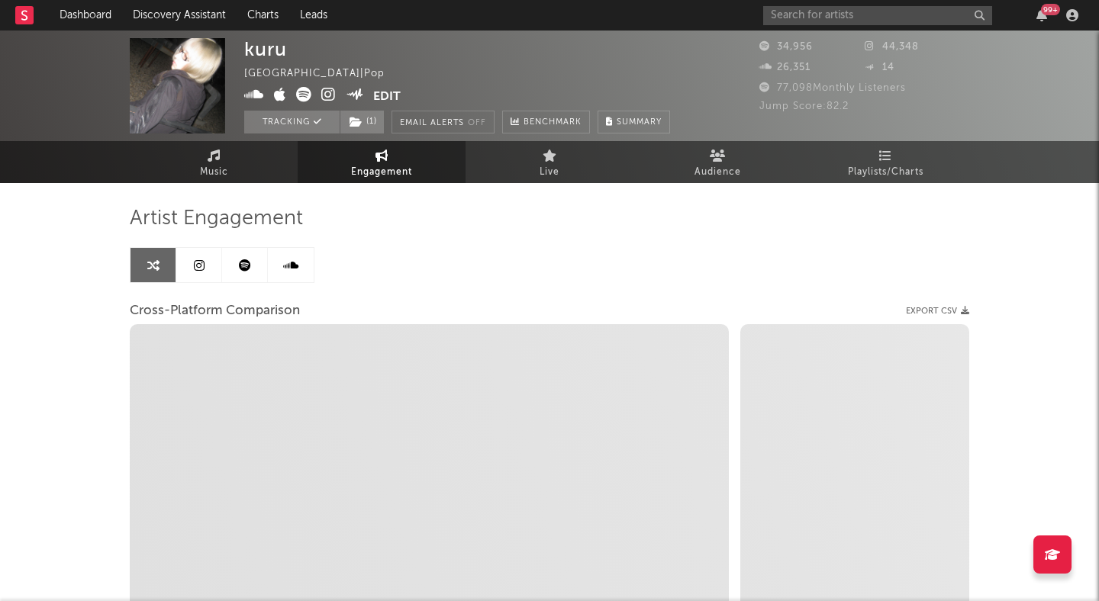
select select "1m"
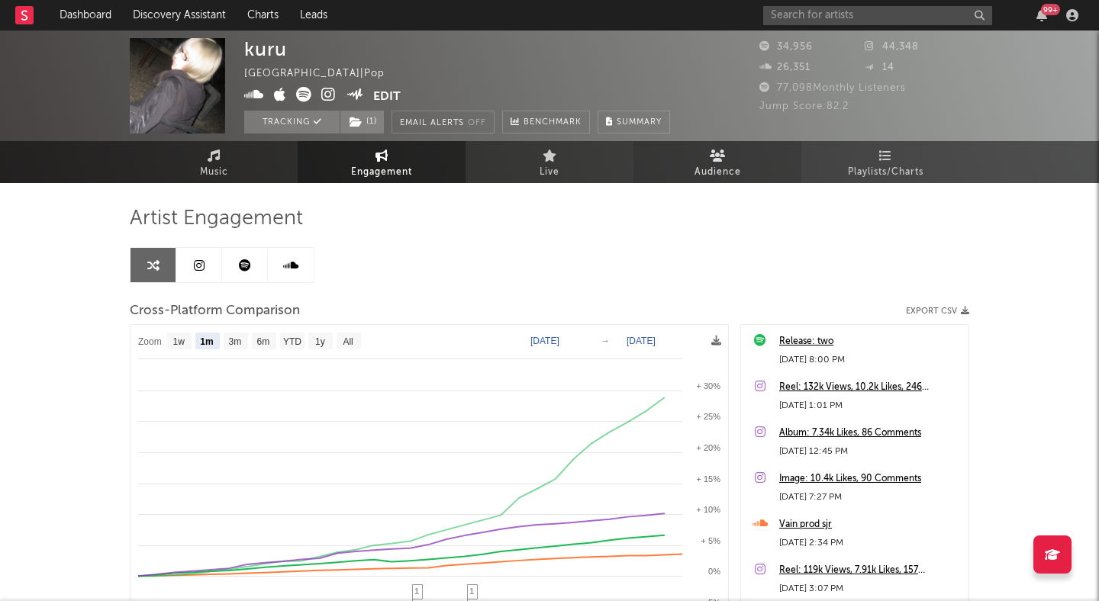
click at [720, 153] on icon at bounding box center [717, 156] width 16 height 12
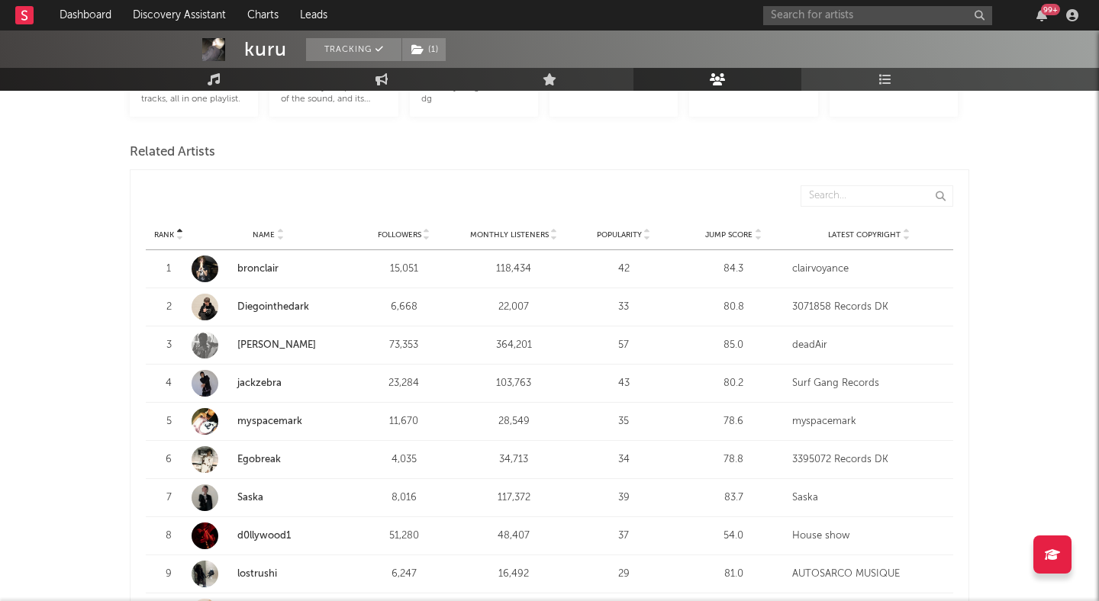
scroll to position [515, 0]
click at [268, 260] on strong "bronclair" at bounding box center [291, 267] width 108 height 15
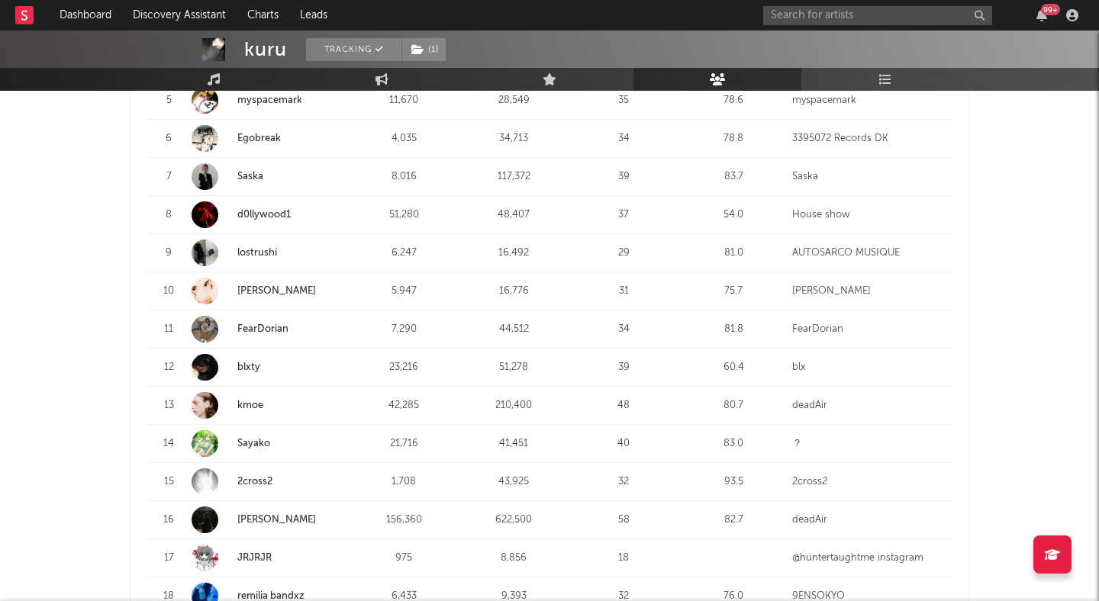
scroll to position [828, 0]
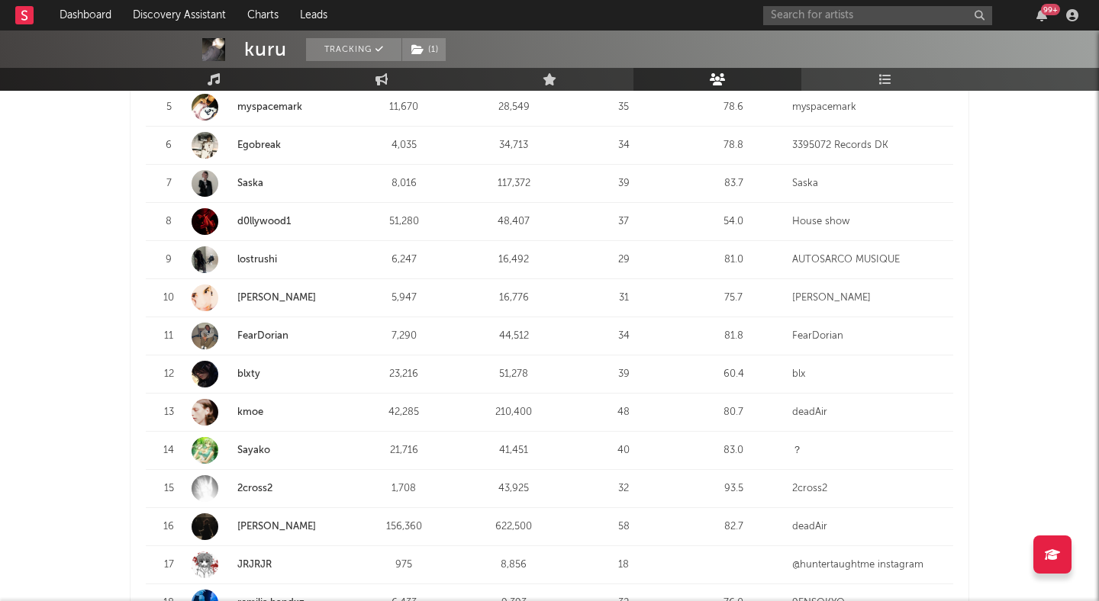
click at [252, 446] on link "Sayako" at bounding box center [253, 451] width 33 height 10
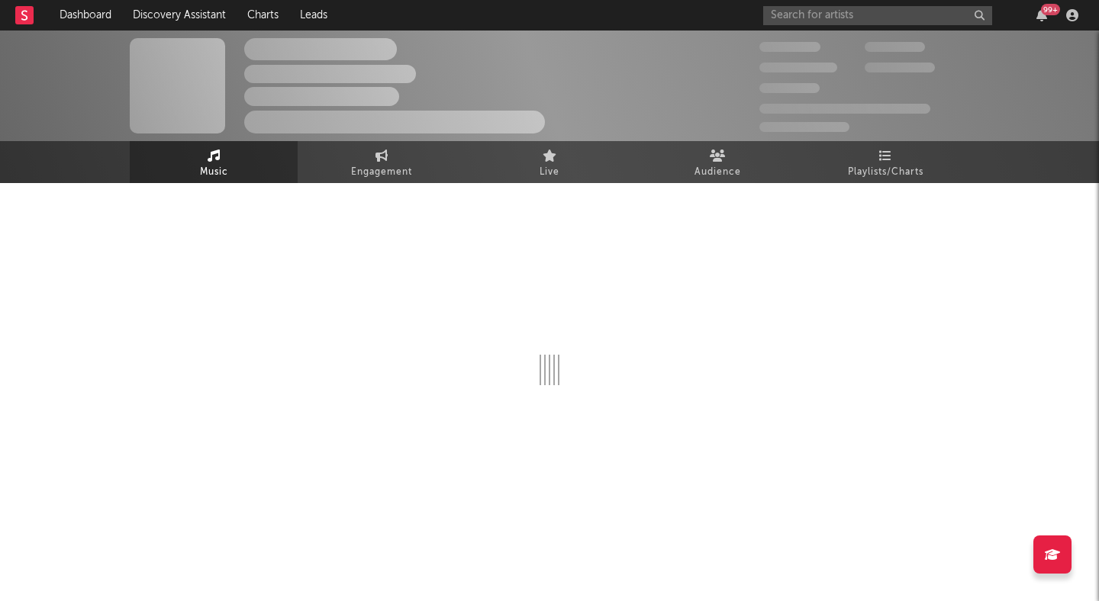
select select "1w"
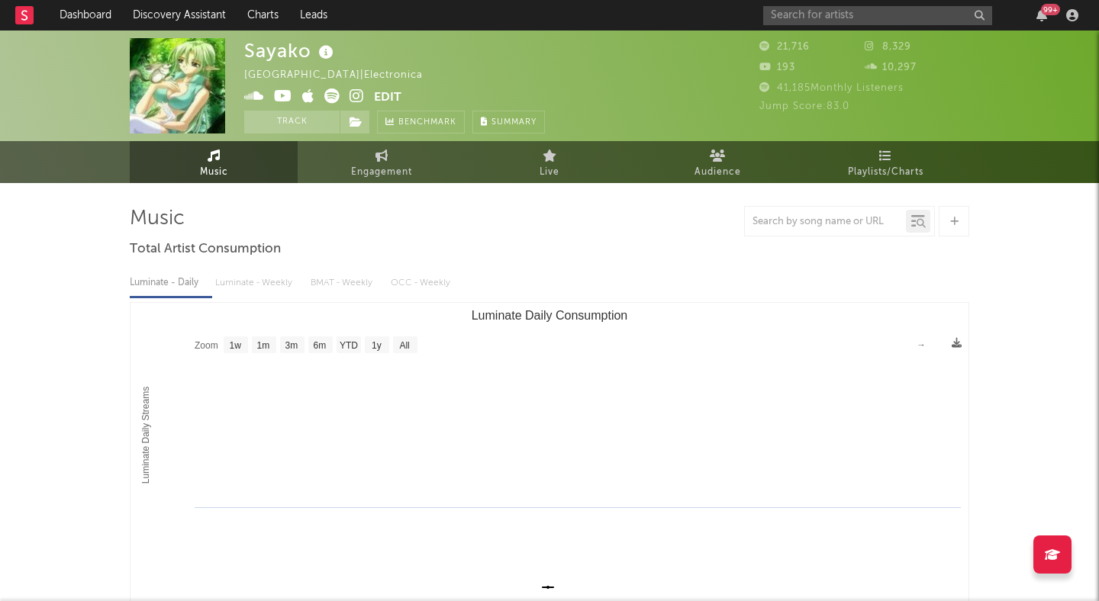
click at [352, 94] on icon at bounding box center [356, 95] width 14 height 15
click at [831, 18] on input "text" at bounding box center [877, 15] width 229 height 19
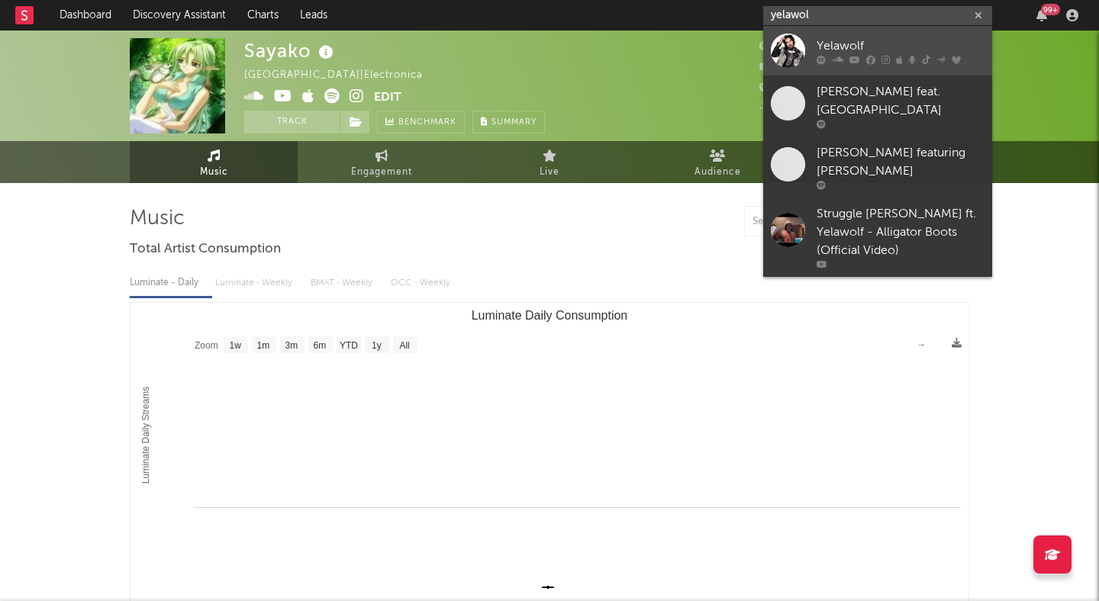
type input "yelawol"
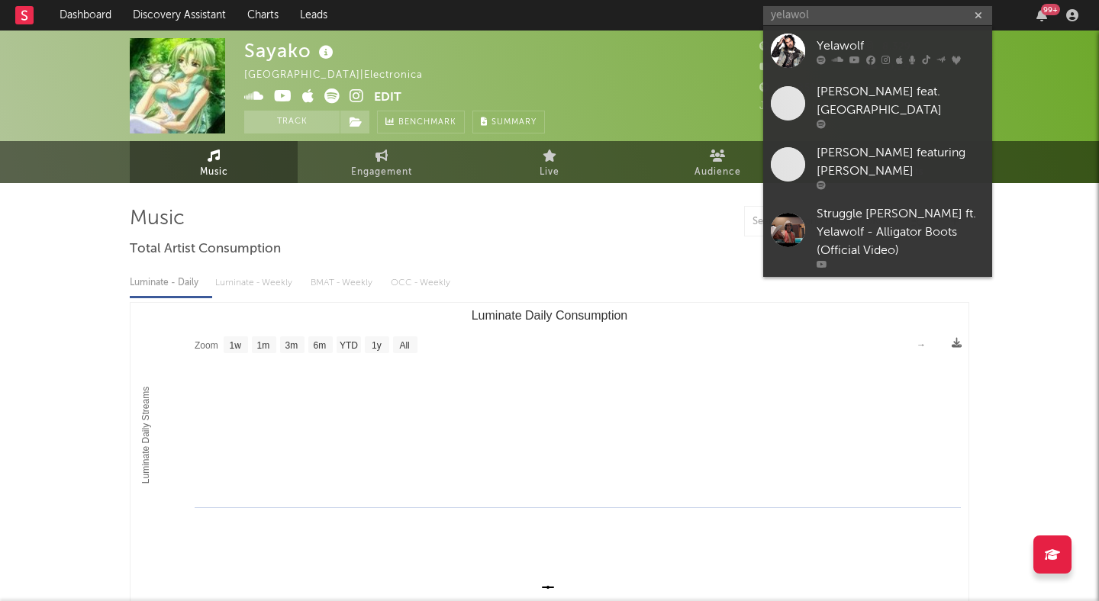
click at [871, 39] on div "Yelawolf" at bounding box center [900, 46] width 168 height 18
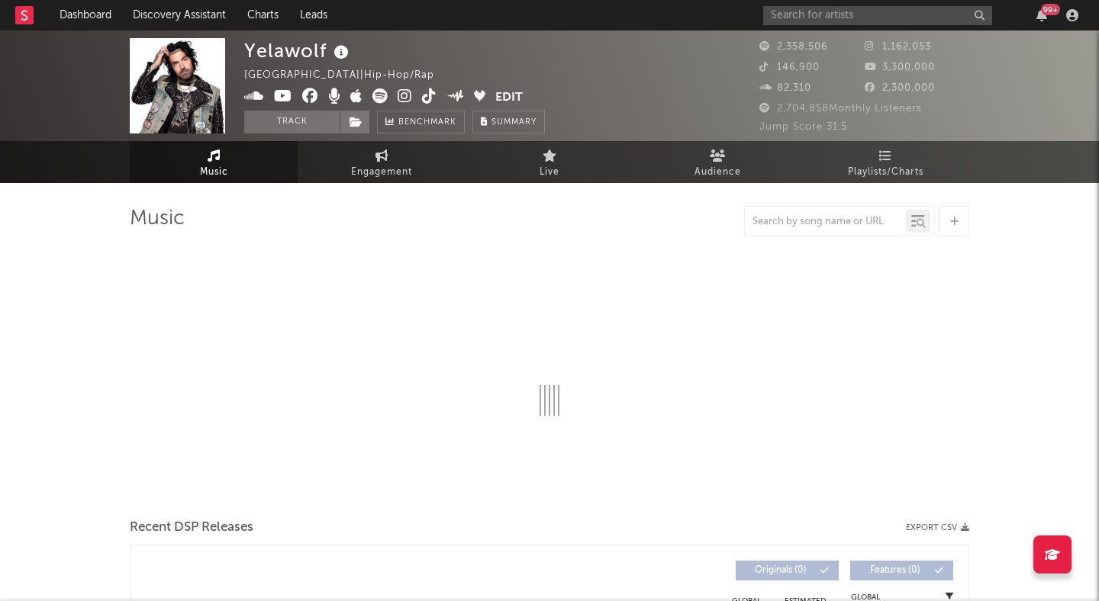
click at [182, 100] on img at bounding box center [177, 85] width 95 height 95
select select "6m"
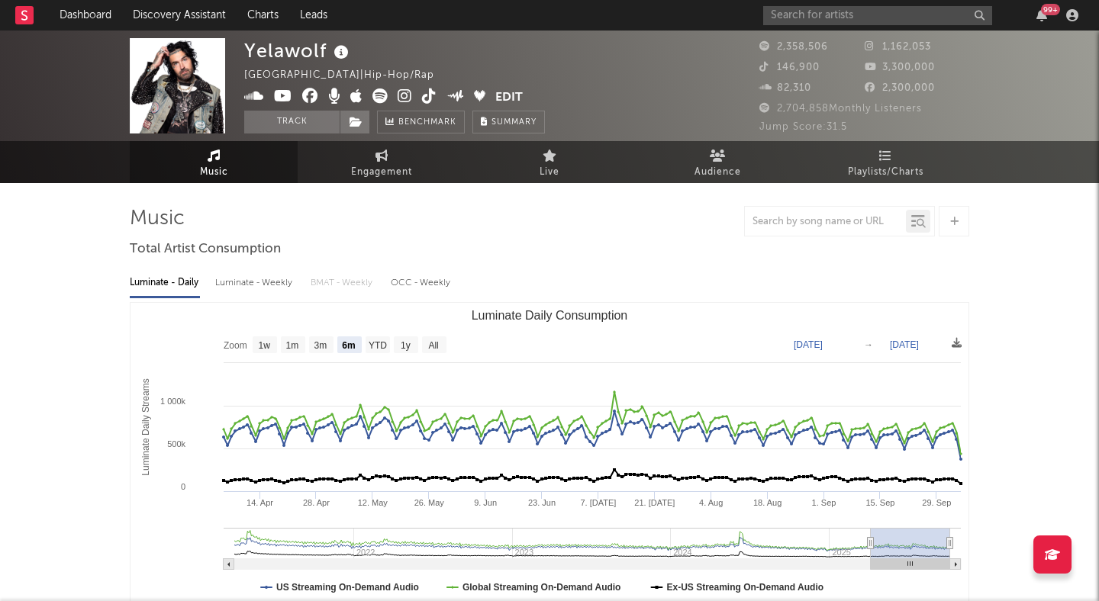
click at [401, 98] on icon at bounding box center [404, 95] width 14 height 15
click at [179, 9] on link "Discovery Assistant" at bounding box center [179, 15] width 114 height 31
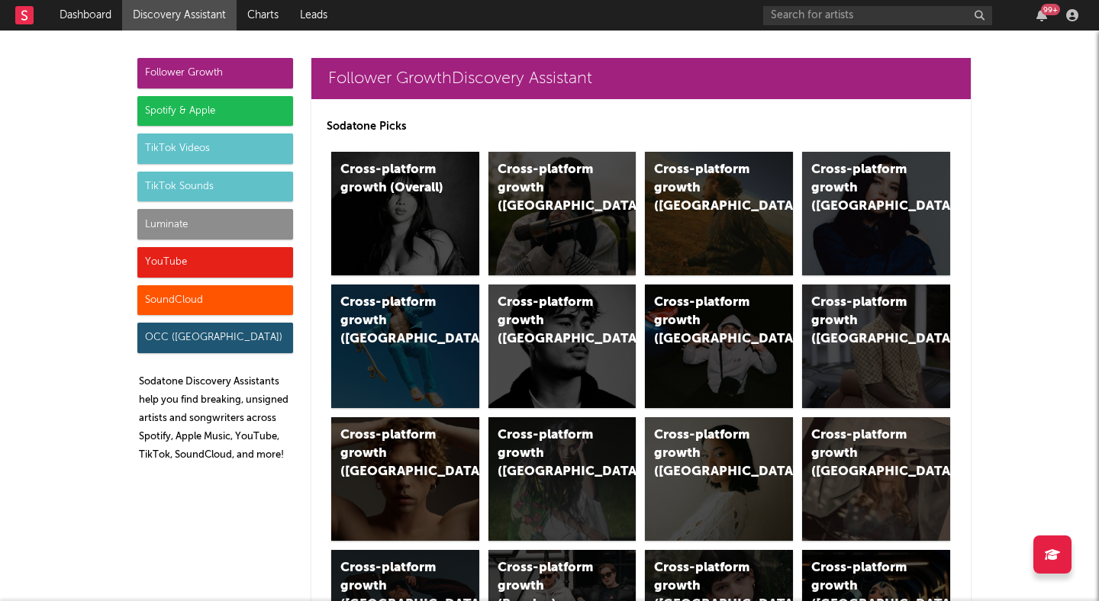
click at [200, 227] on div "Luminate" at bounding box center [215, 224] width 156 height 31
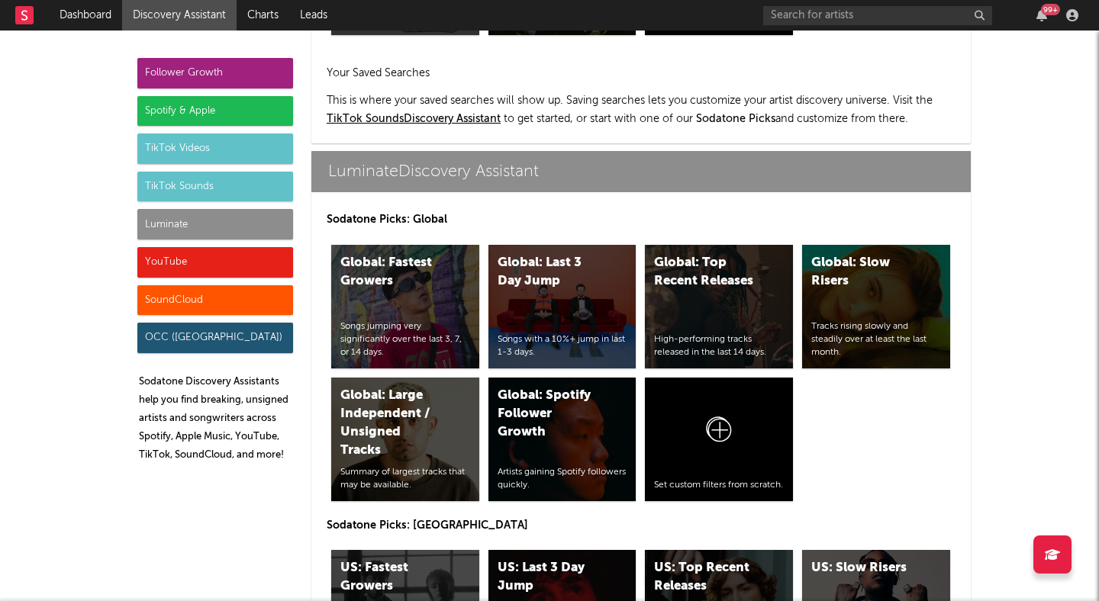
scroll to position [6535, 0]
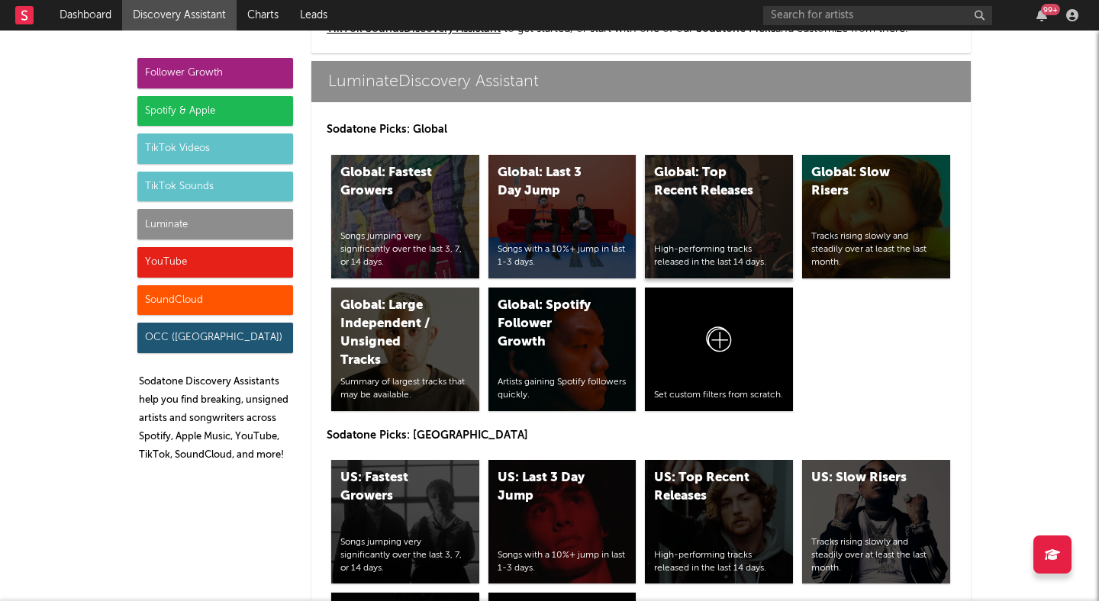
click at [722, 198] on div "Global: Top Recent Releases" at bounding box center [706, 182] width 104 height 37
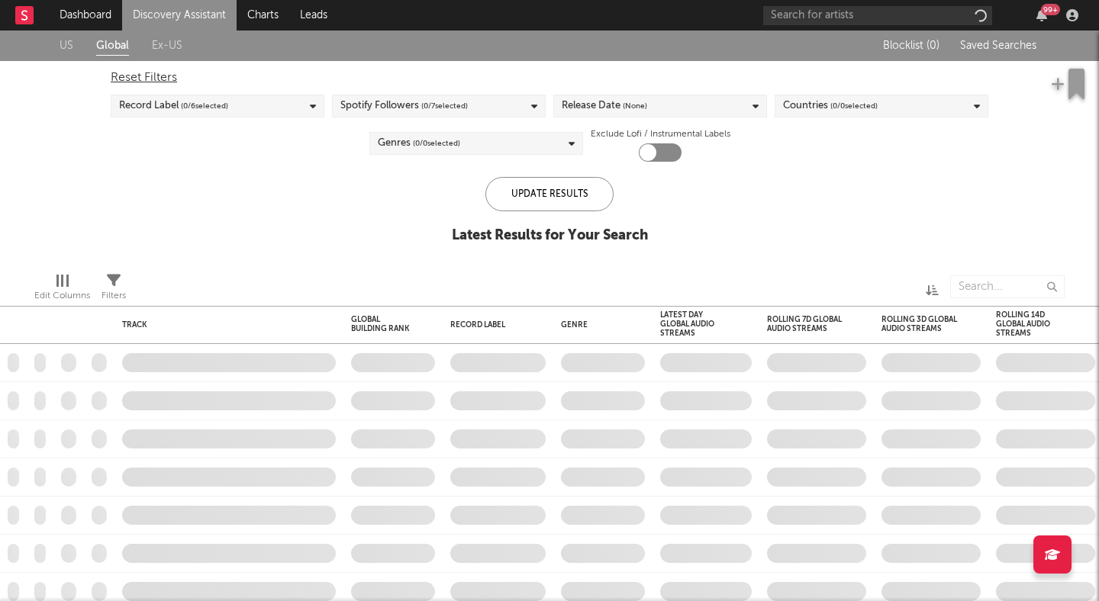
checkbox input "true"
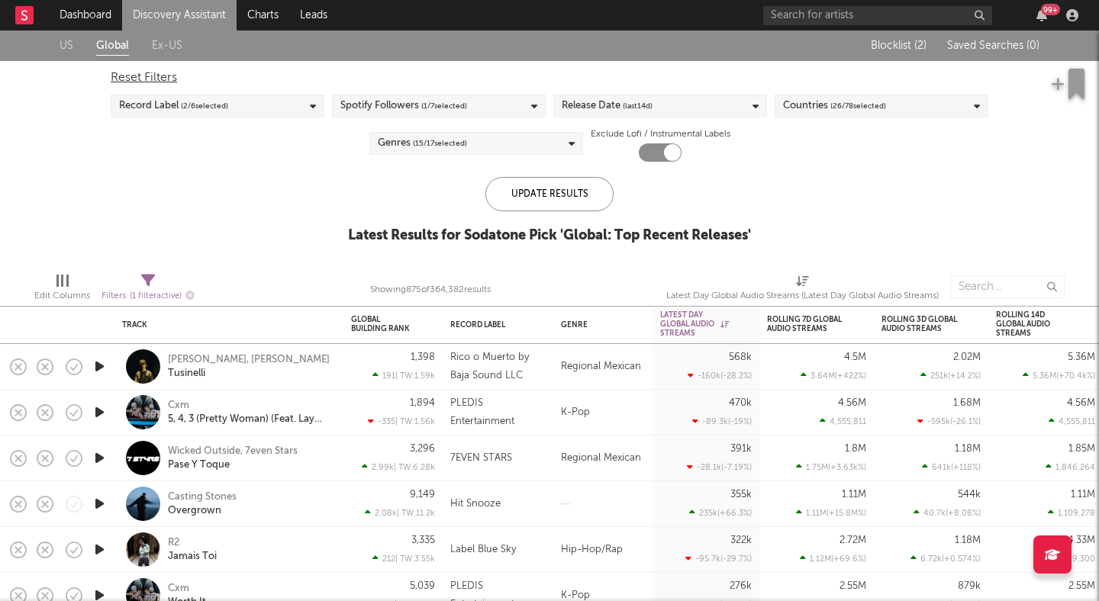
click at [591, 101] on div "Release Date (last 14 d)" at bounding box center [606, 106] width 91 height 18
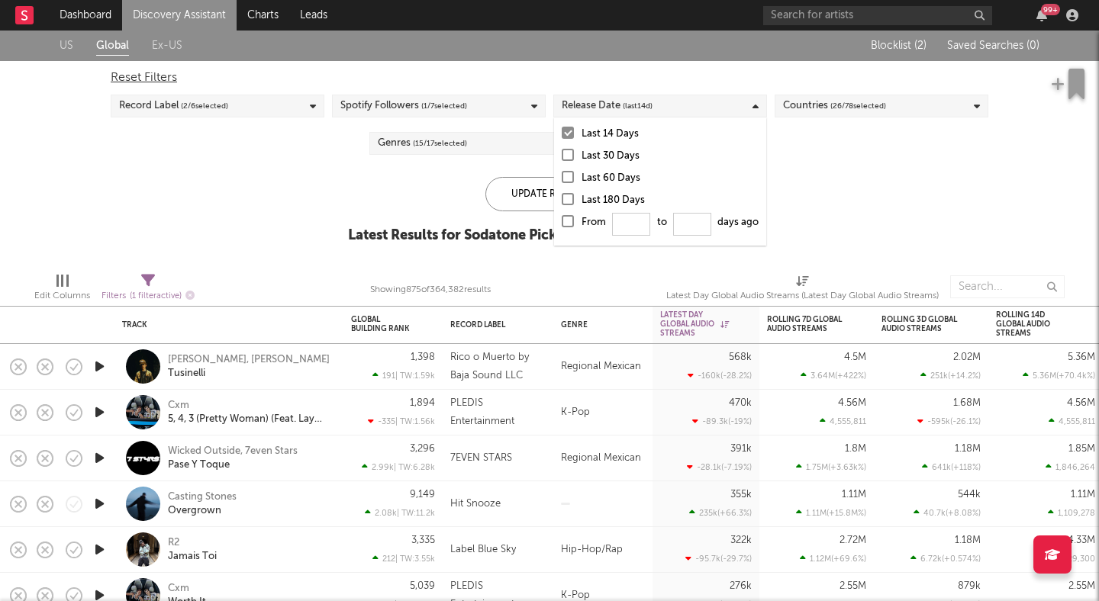
click at [568, 217] on div at bounding box center [567, 221] width 12 height 12
click at [561, 217] on input "From to days ago" at bounding box center [561, 226] width 0 height 24
click at [635, 220] on input "From to days ago" at bounding box center [631, 224] width 38 height 23
type input "180"
click at [700, 224] on input "From 180 to days ago" at bounding box center [692, 224] width 38 height 23
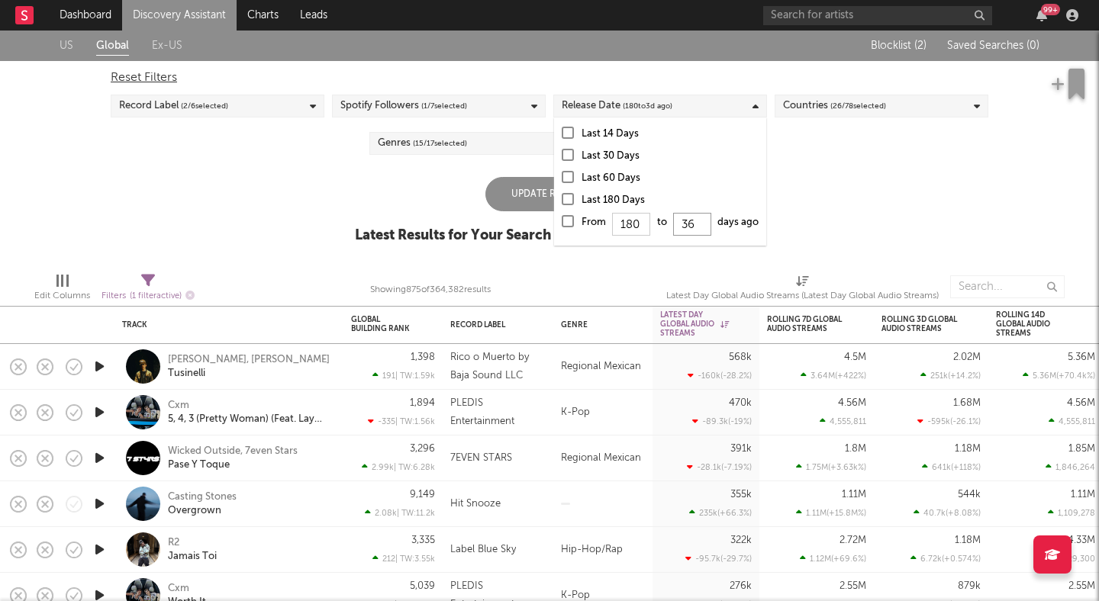
type input "365"
click at [516, 192] on div "Update Results" at bounding box center [549, 194] width 128 height 34
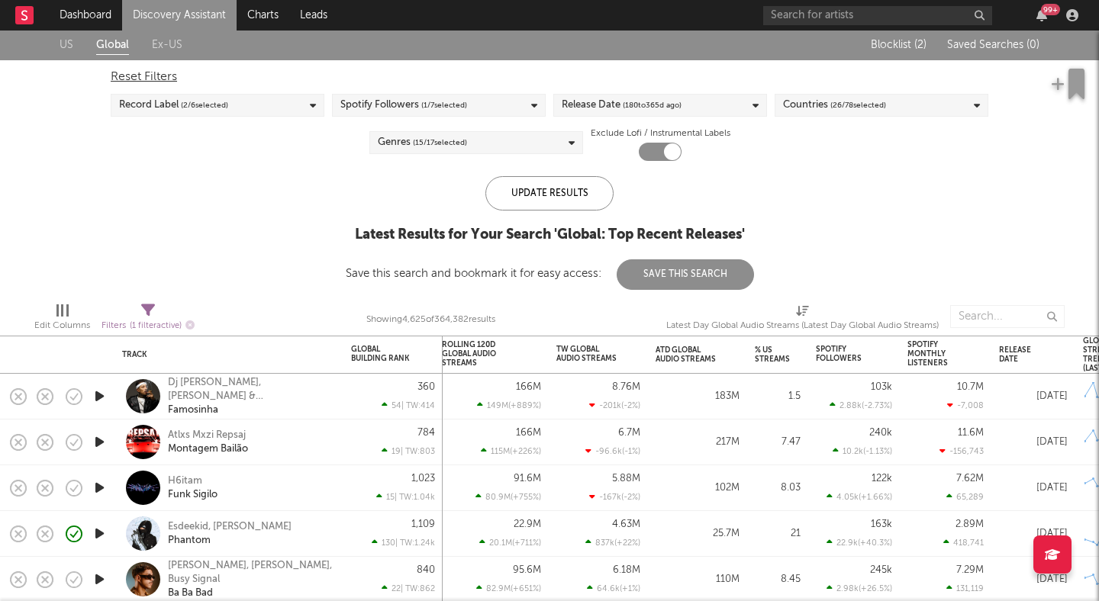
click at [56, 309] on div at bounding box center [57, 310] width 2 height 12
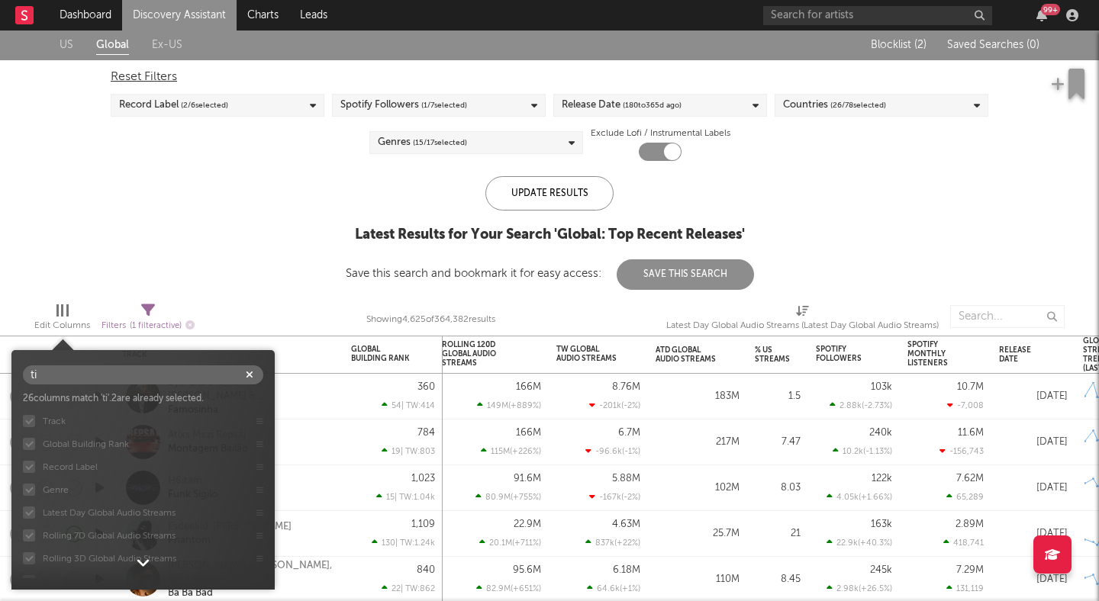
type input "t"
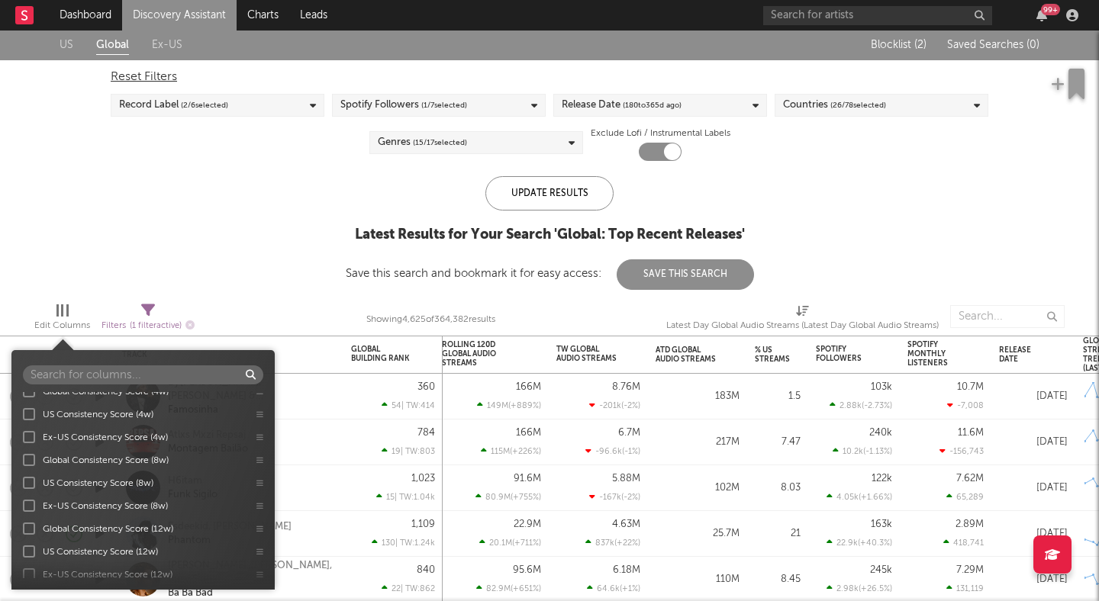
scroll to position [2064, 0]
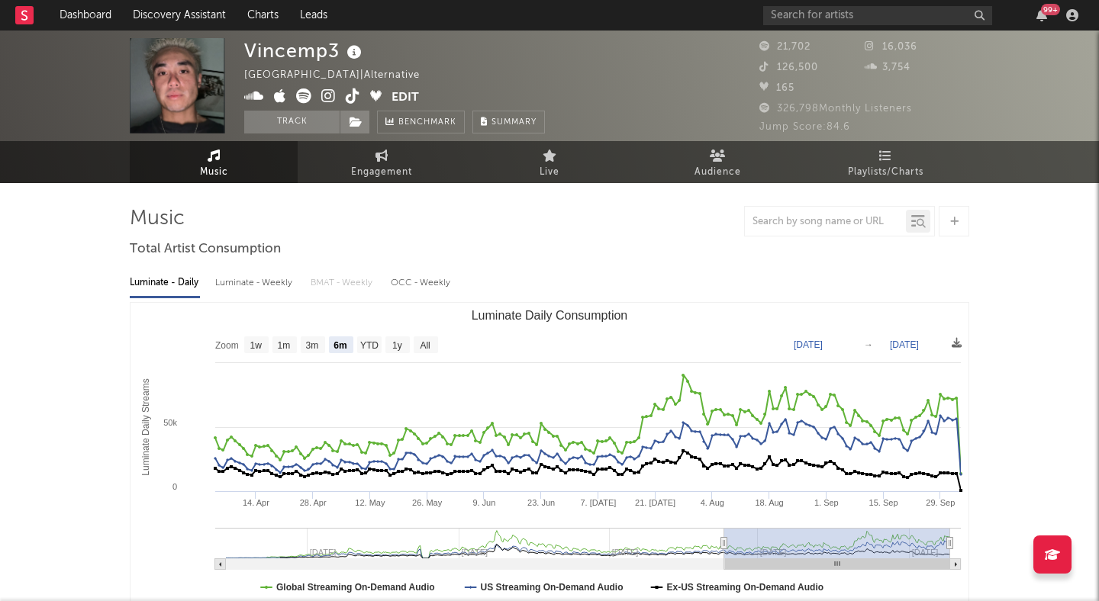
select select "6m"
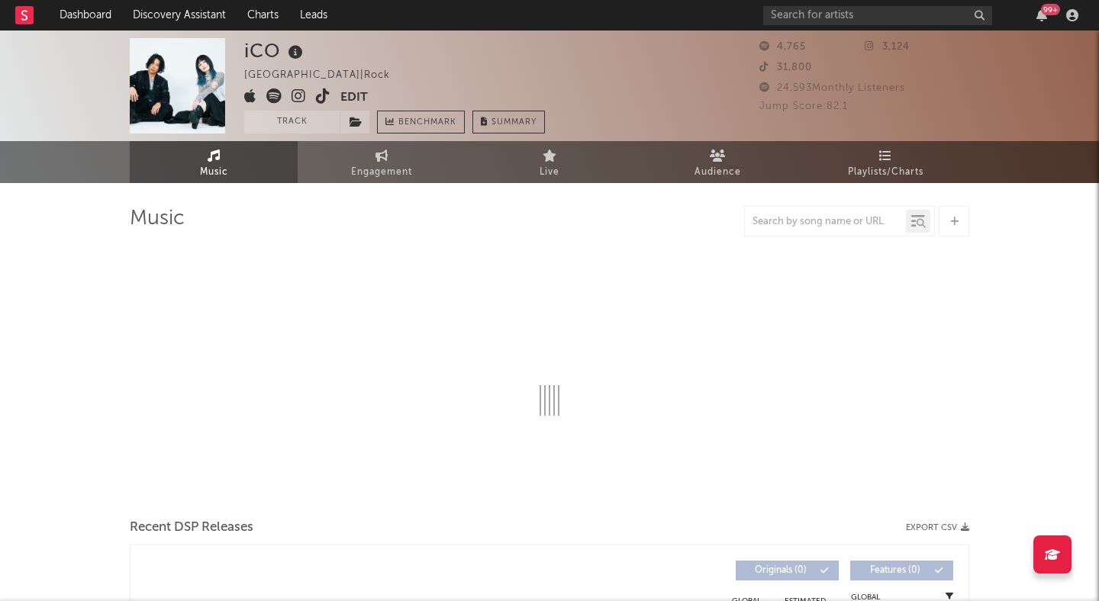
select select "6m"
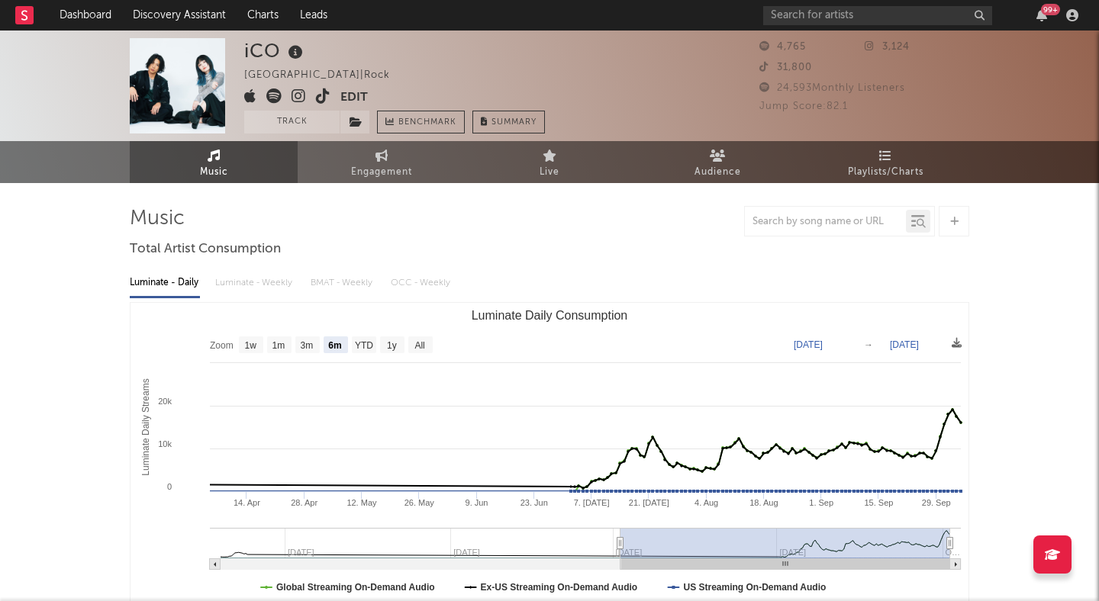
click at [296, 95] on icon at bounding box center [298, 95] width 14 height 15
click at [320, 118] on button "Track" at bounding box center [291, 122] width 95 height 23
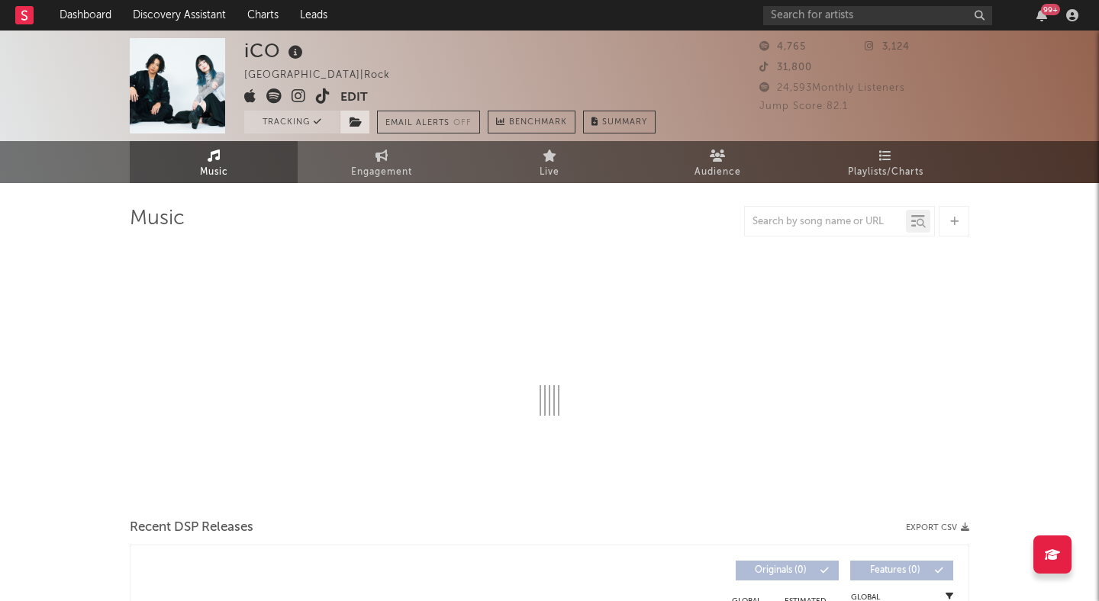
click at [365, 120] on span at bounding box center [354, 122] width 31 height 23
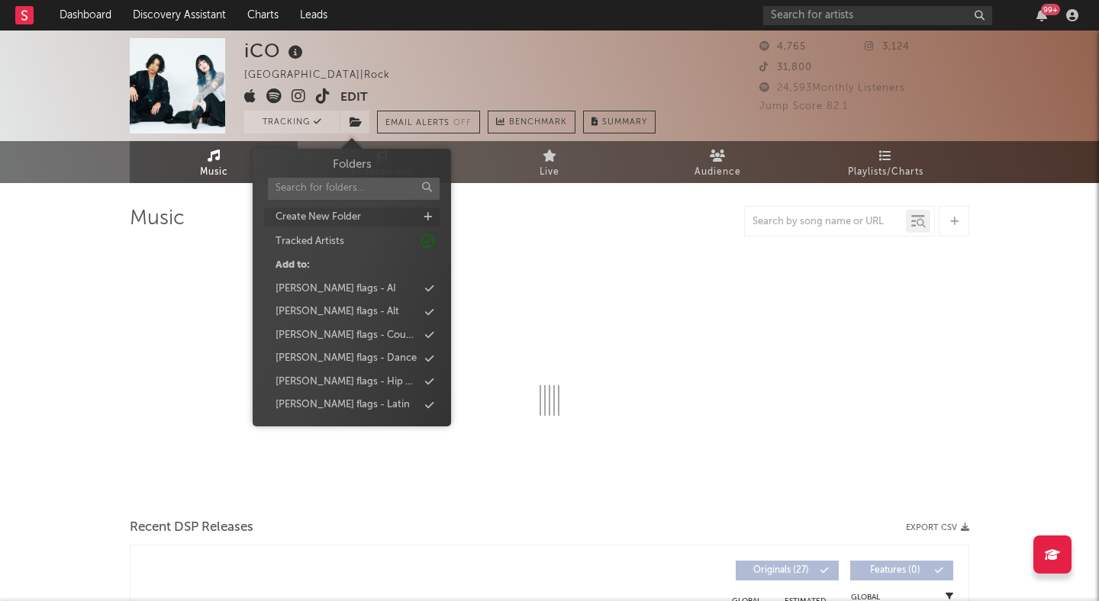
select select "6m"
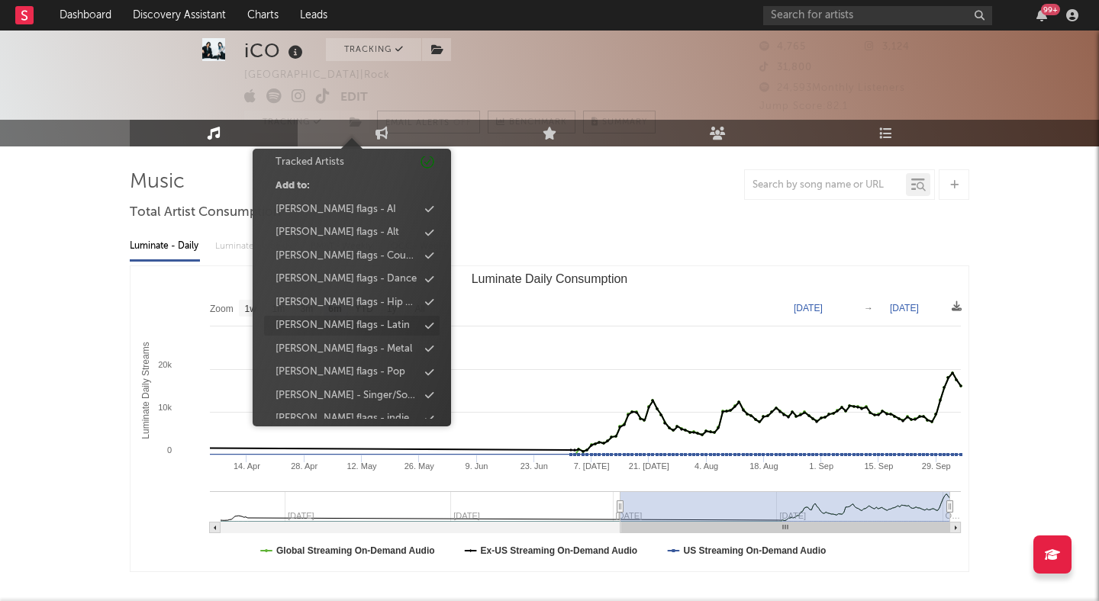
scroll to position [87, 0]
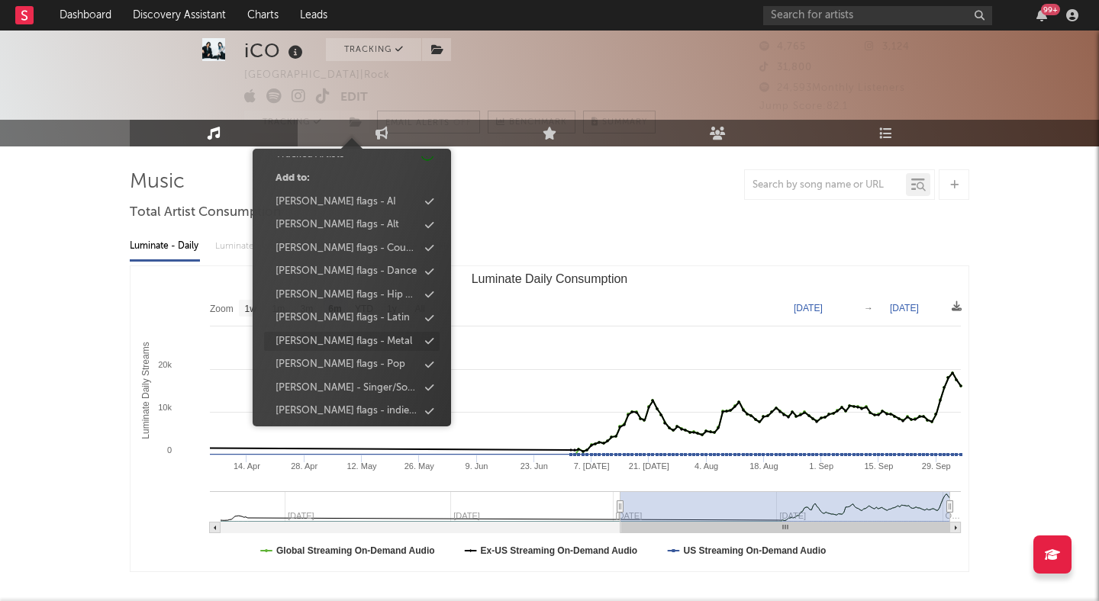
click at [340, 339] on div "[PERSON_NAME] flags - Metal" at bounding box center [343, 341] width 137 height 15
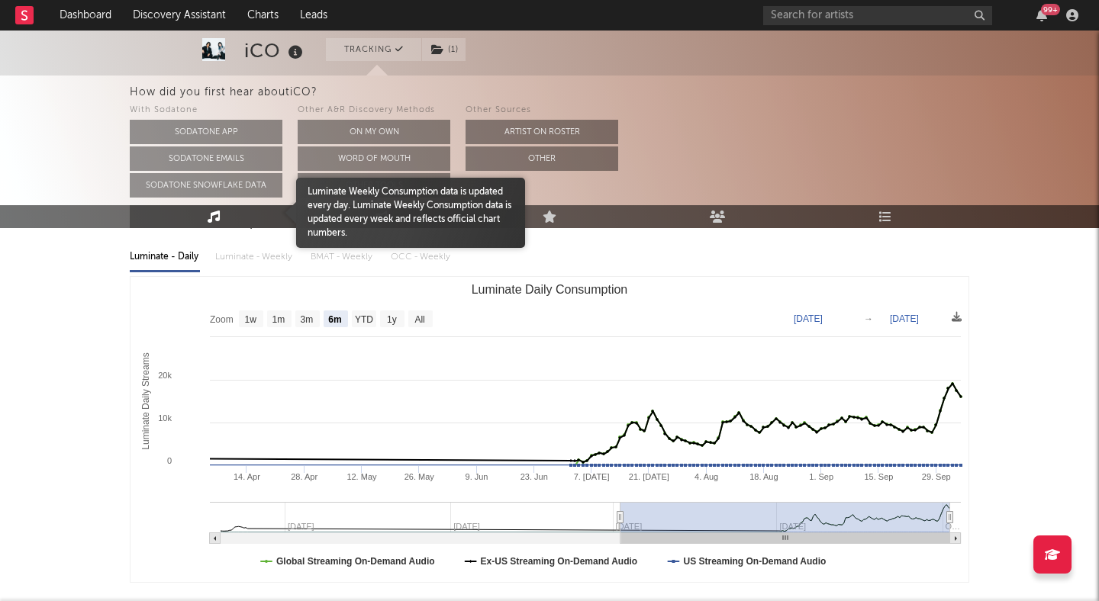
scroll to position [174, 0]
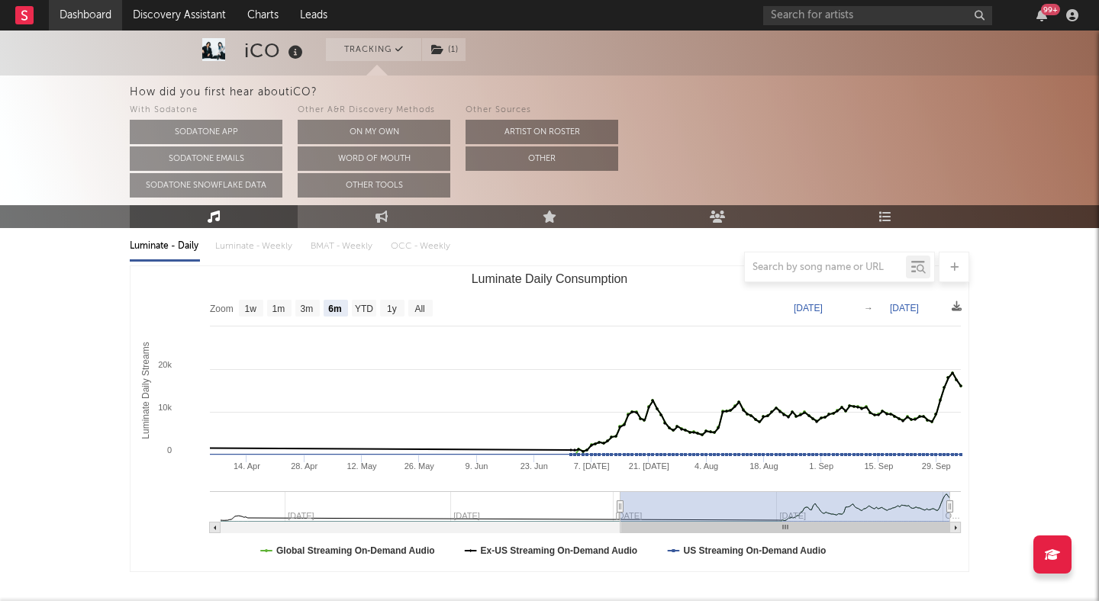
click at [72, 15] on link "Dashboard" at bounding box center [85, 15] width 73 height 31
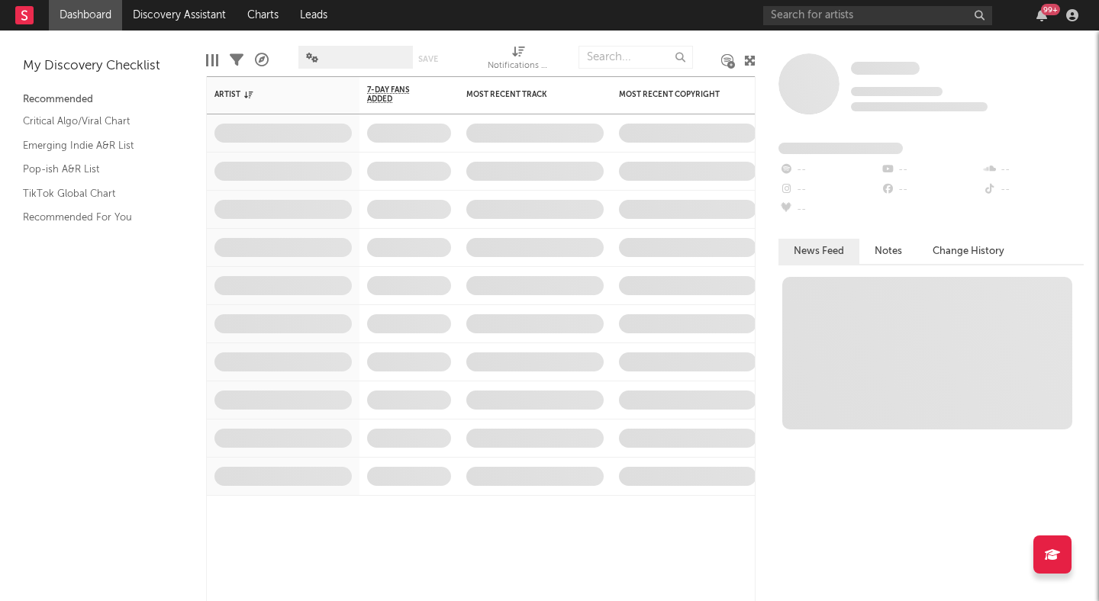
click at [23, 15] on rect at bounding box center [24, 15] width 18 height 18
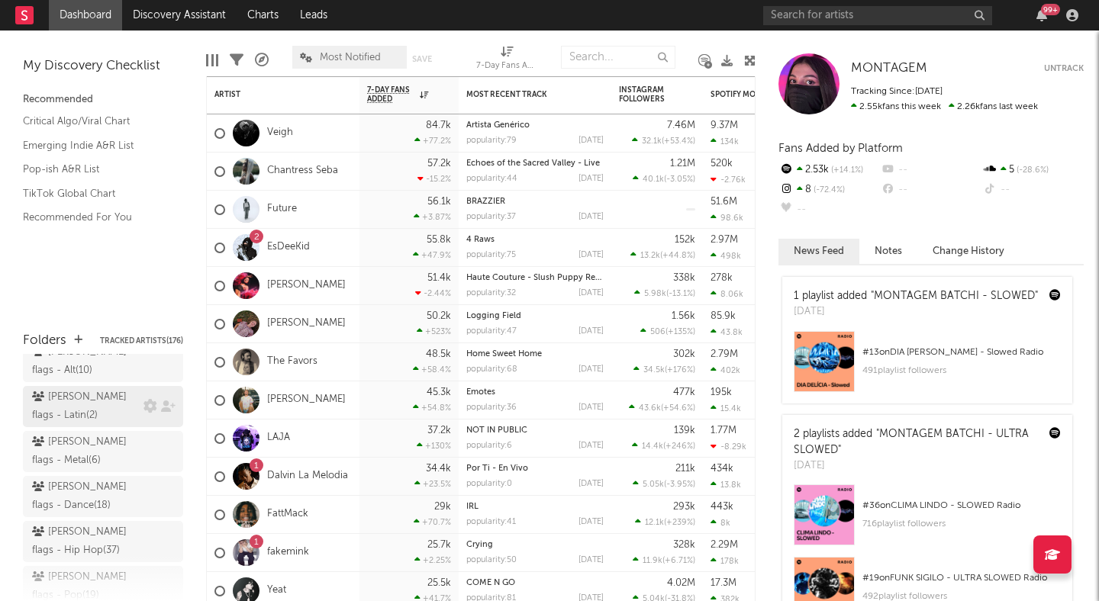
scroll to position [233, 0]
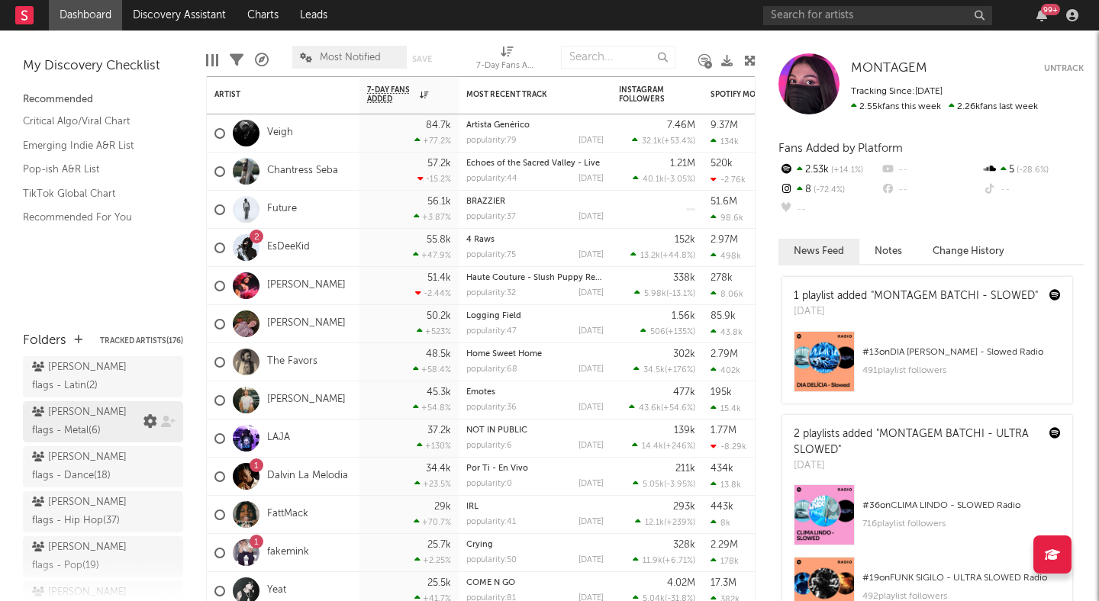
click at [147, 401] on div "[PERSON_NAME] flags - Metal ( 6 )" at bounding box center [103, 421] width 160 height 41
click at [150, 415] on icon at bounding box center [150, 422] width 14 height 14
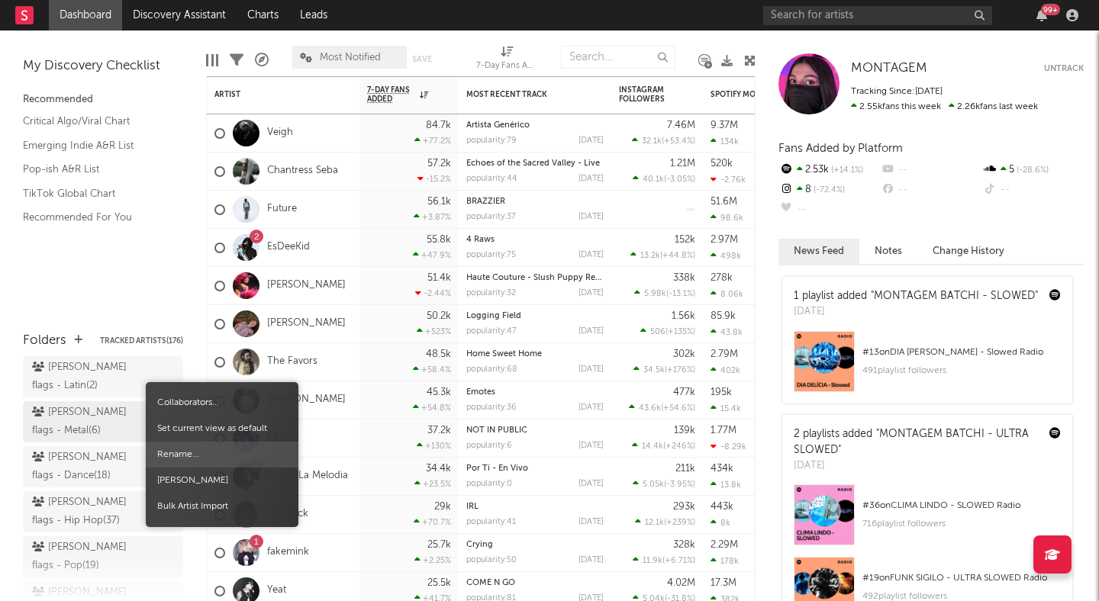
click at [174, 455] on span "Rename..." at bounding box center [222, 455] width 153 height 26
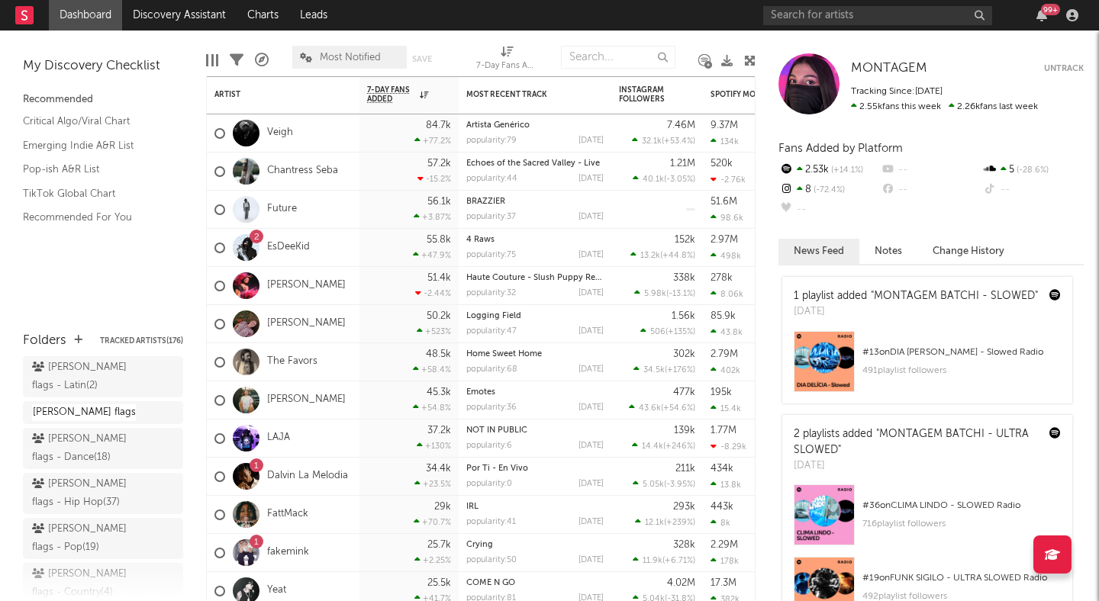
type input "peter flags - Metal/Rock"
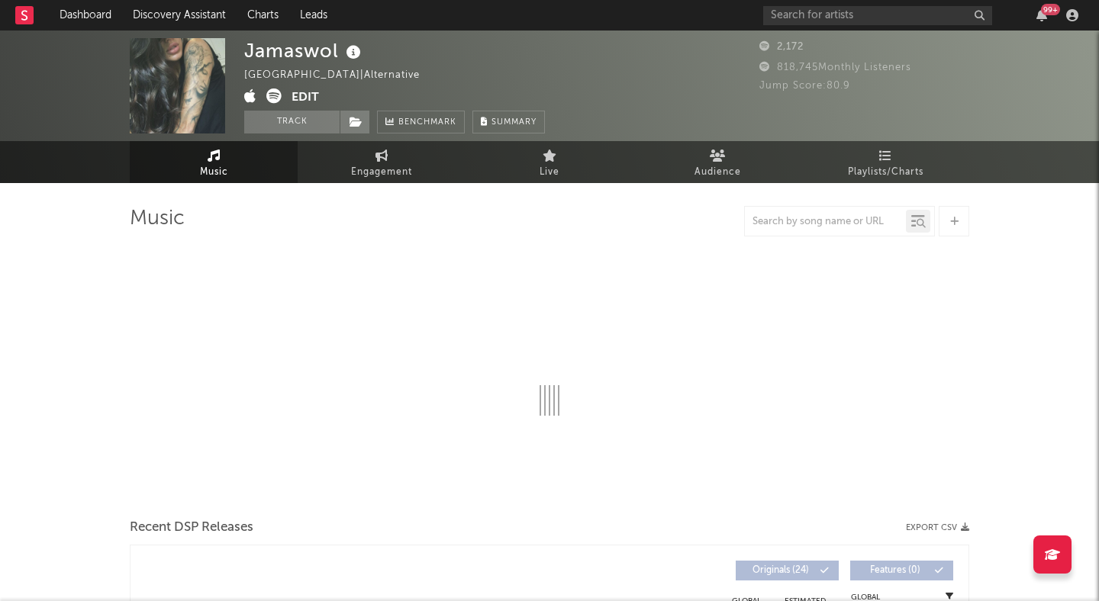
select select "6m"
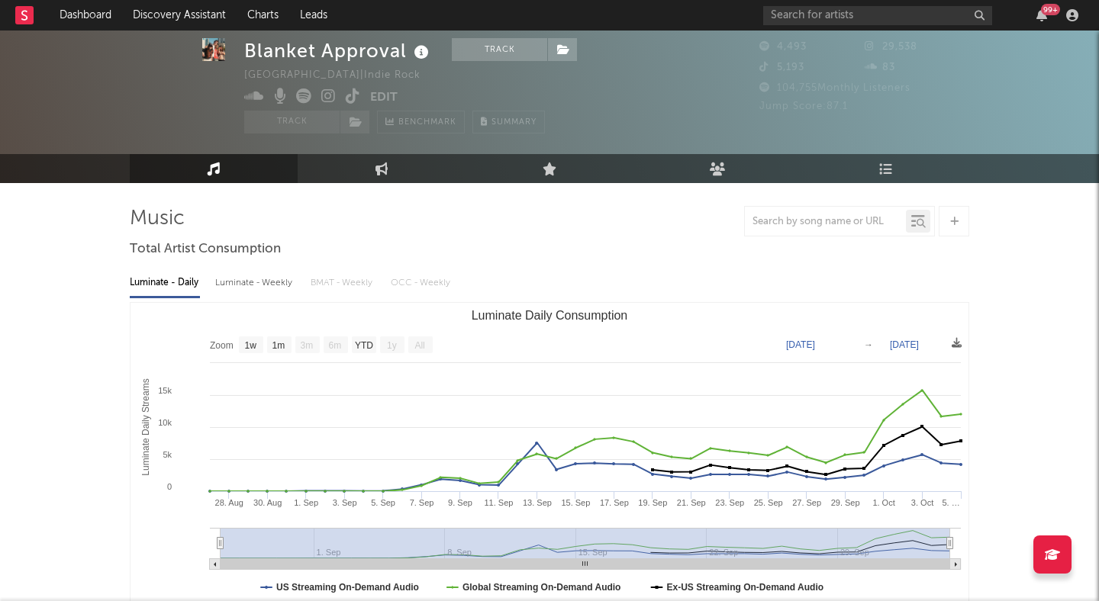
scroll to position [285, 0]
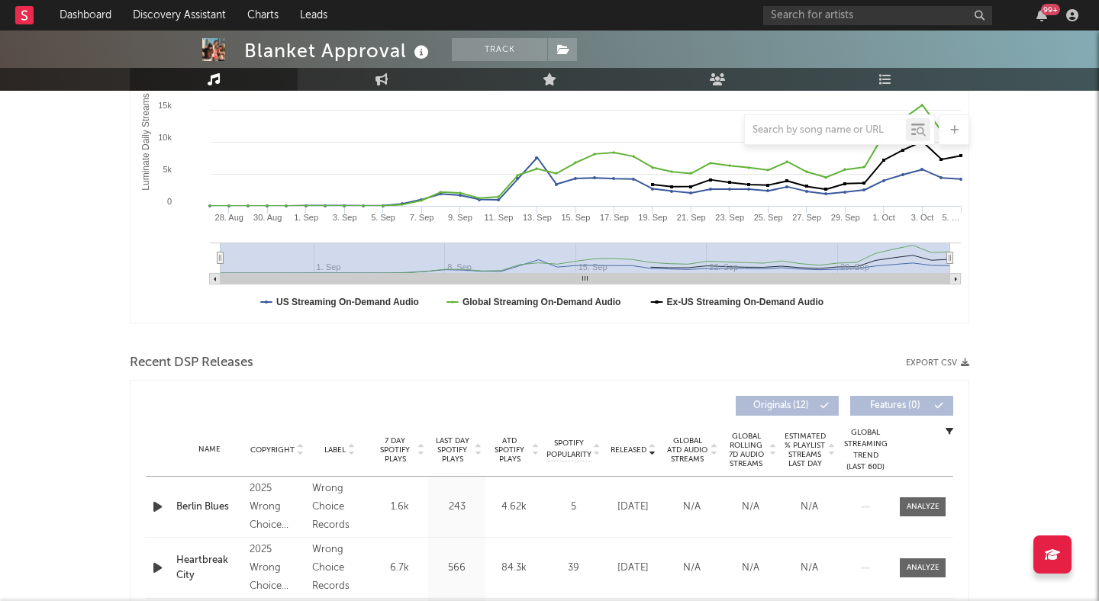
click at [150, 510] on icon "button" at bounding box center [158, 506] width 16 height 19
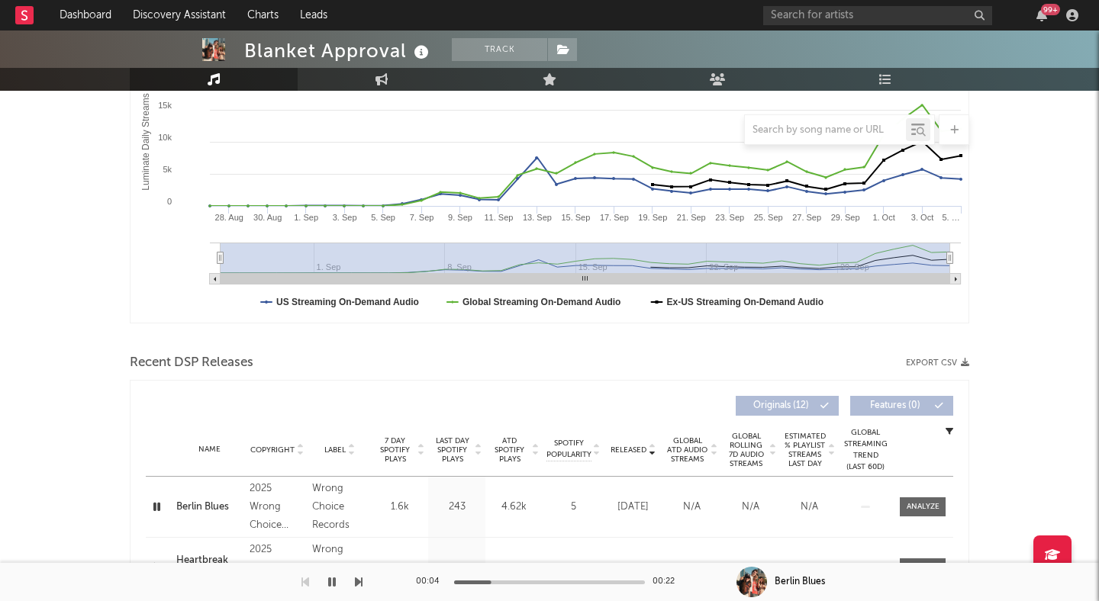
scroll to position [436, 0]
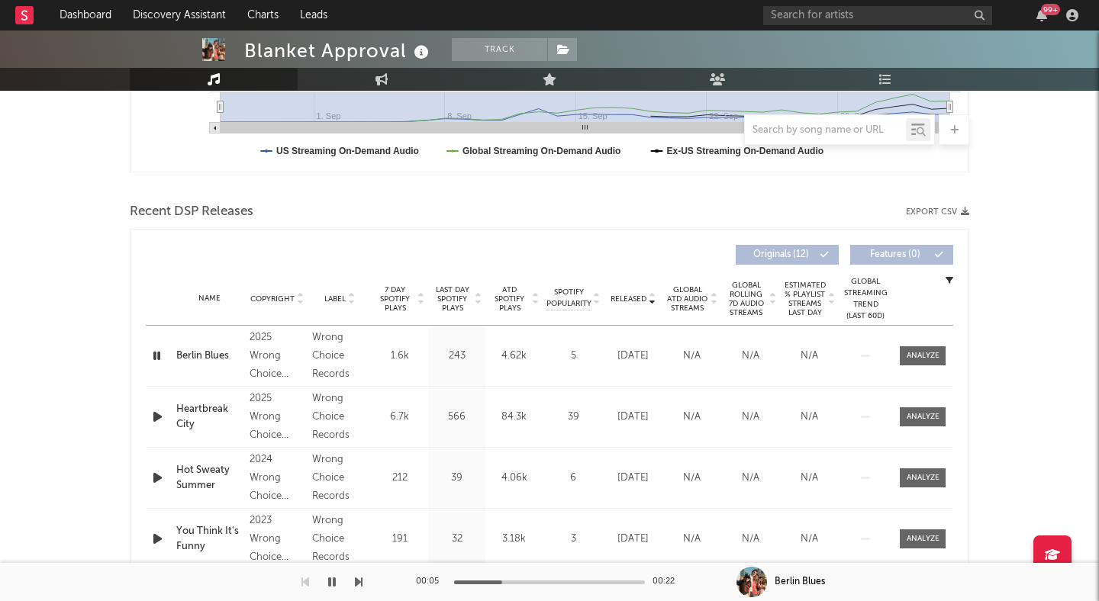
click at [537, 583] on div at bounding box center [549, 583] width 191 height 4
click at [164, 419] on icon "button" at bounding box center [158, 416] width 16 height 19
click at [500, 581] on div at bounding box center [549, 583] width 191 height 4
click at [334, 578] on icon "button" at bounding box center [332, 582] width 8 height 12
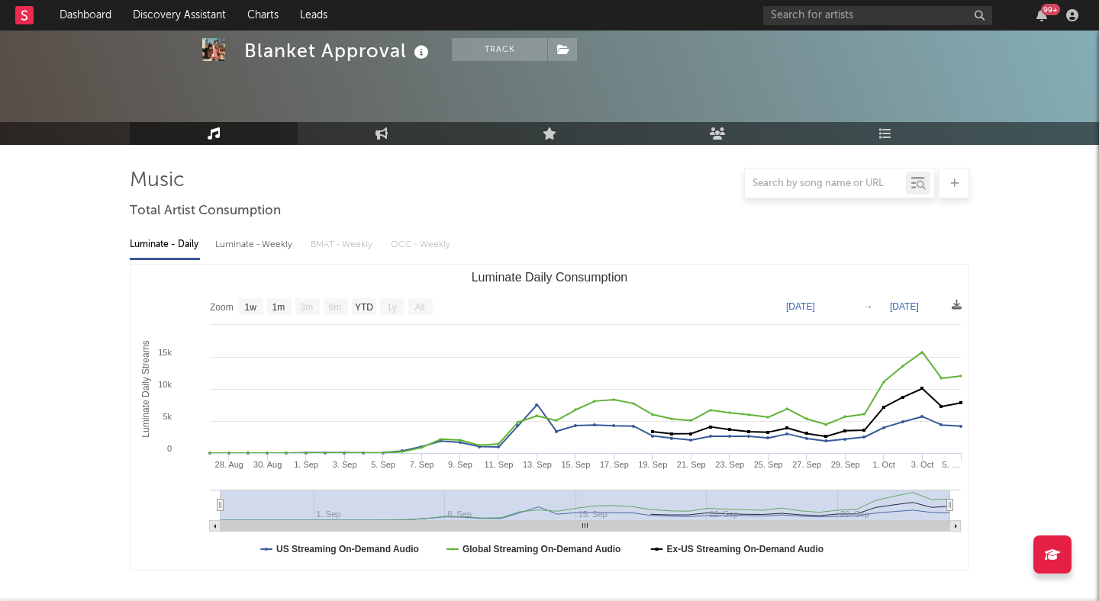
scroll to position [0, 0]
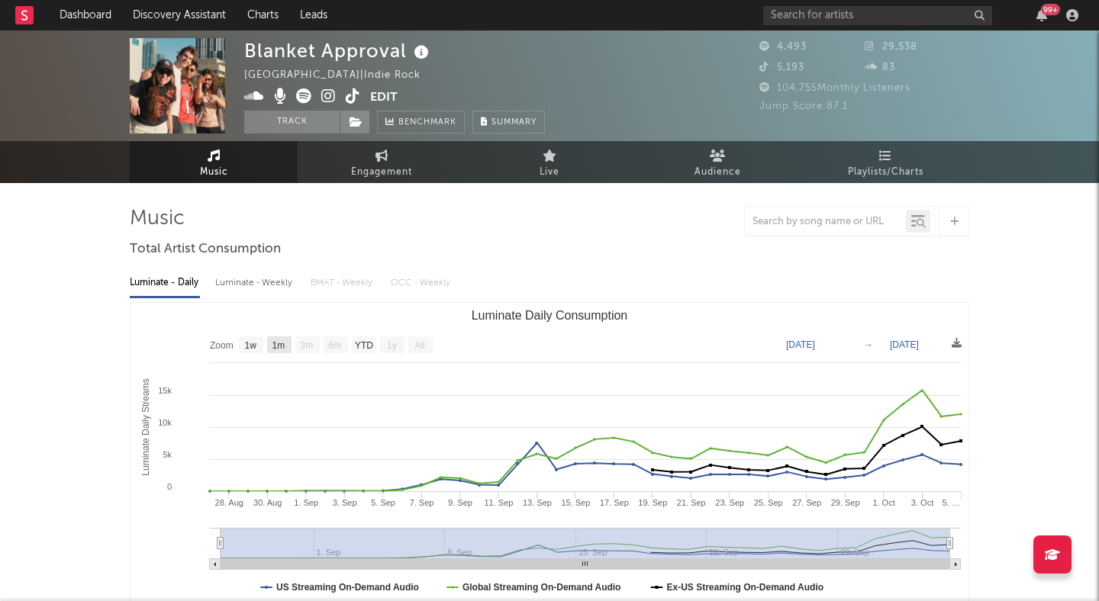
click at [279, 341] on text "1m" at bounding box center [278, 345] width 13 height 11
select select "1m"
type input "2025-09-05"
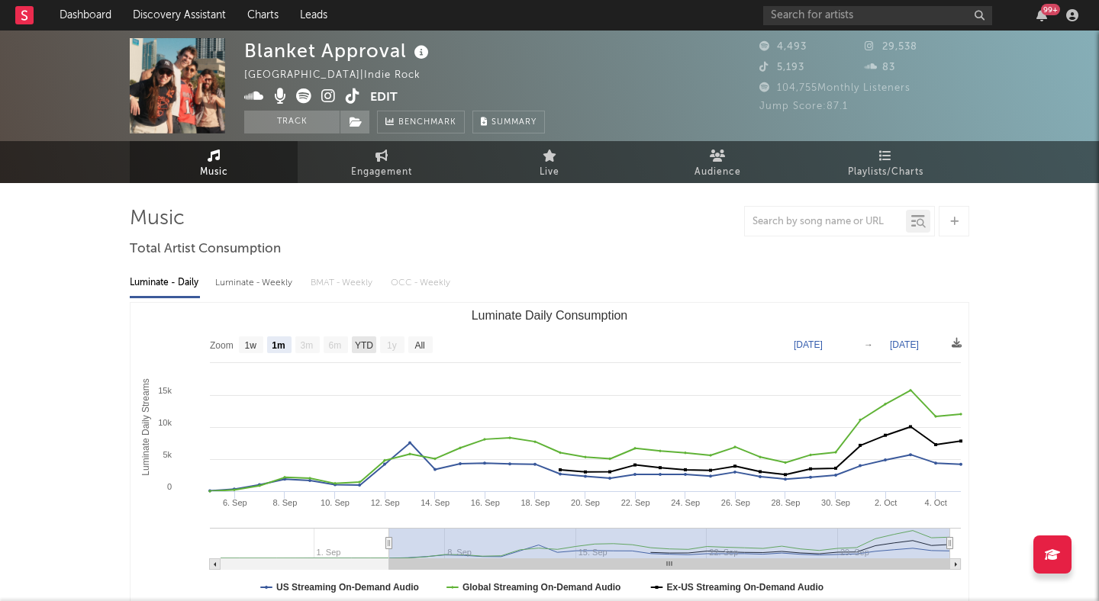
click at [372, 343] on text "YTD" at bounding box center [364, 345] width 18 height 11
select select "YTD"
type input "2025-08-27"
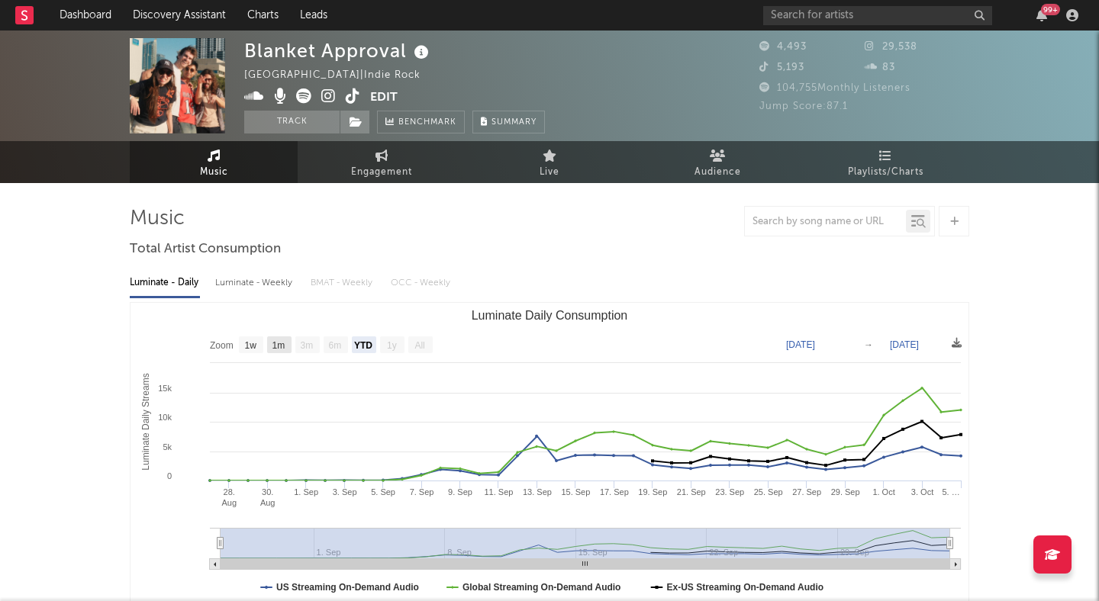
click at [282, 345] on text "1m" at bounding box center [278, 345] width 13 height 11
select select "1m"
type input "2025-09-05"
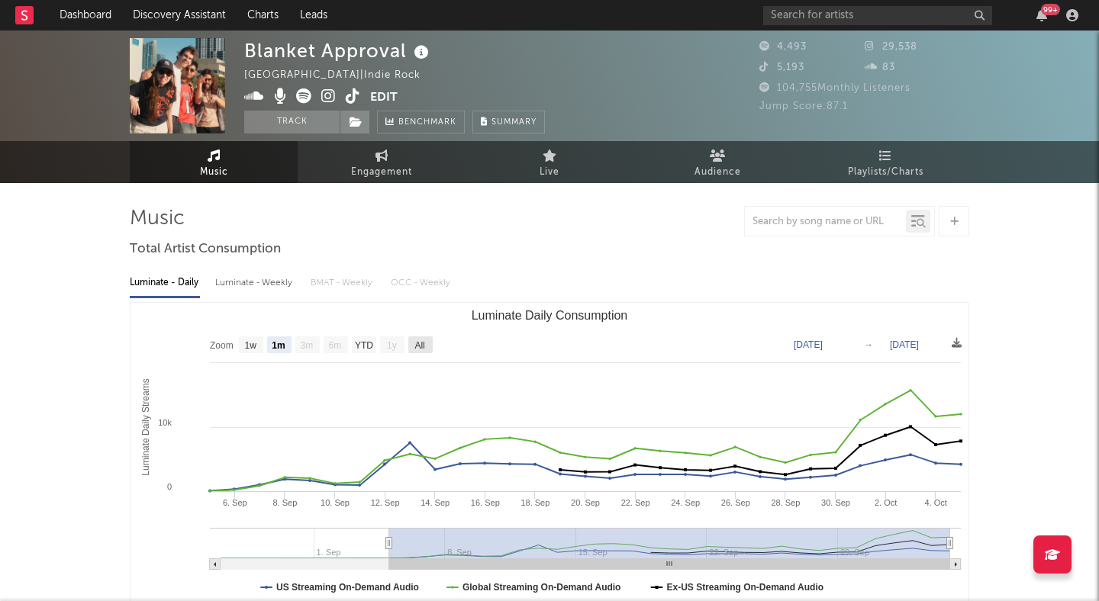
click at [414, 345] on text "All" at bounding box center [419, 345] width 10 height 11
select select "All"
type input "2025-08-27"
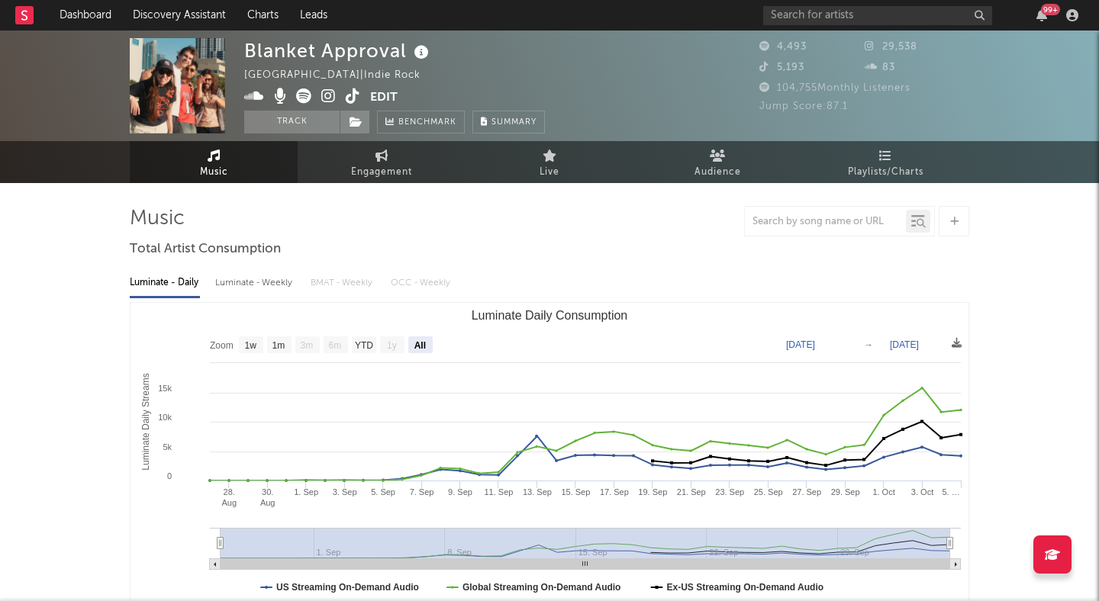
click at [330, 92] on icon at bounding box center [328, 95] width 14 height 15
click at [298, 93] on icon at bounding box center [303, 95] width 15 height 15
click at [346, 92] on icon at bounding box center [353, 95] width 14 height 15
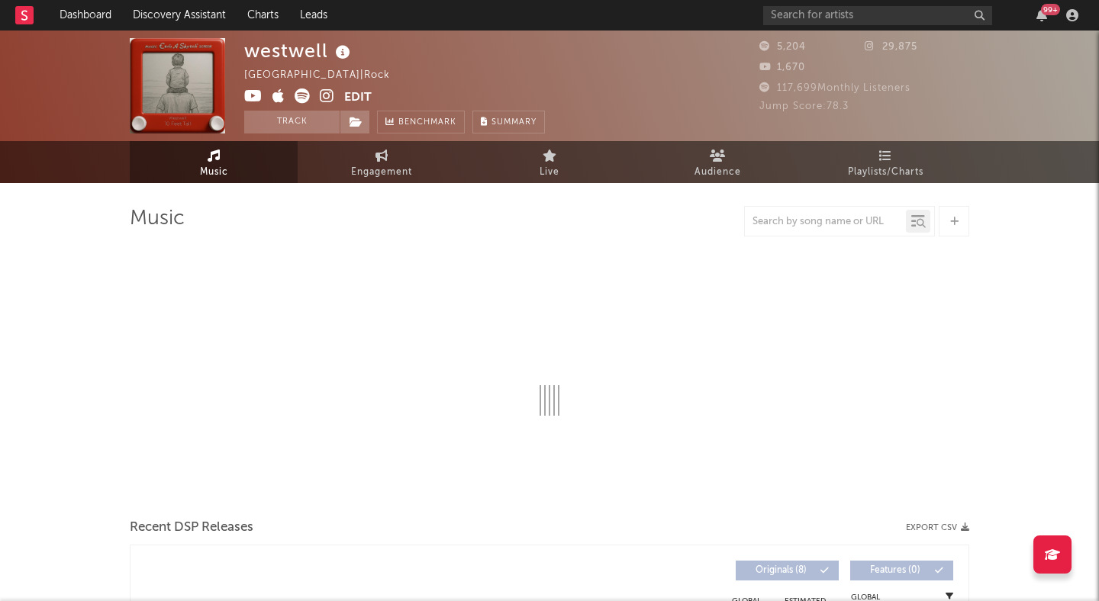
select select "6m"
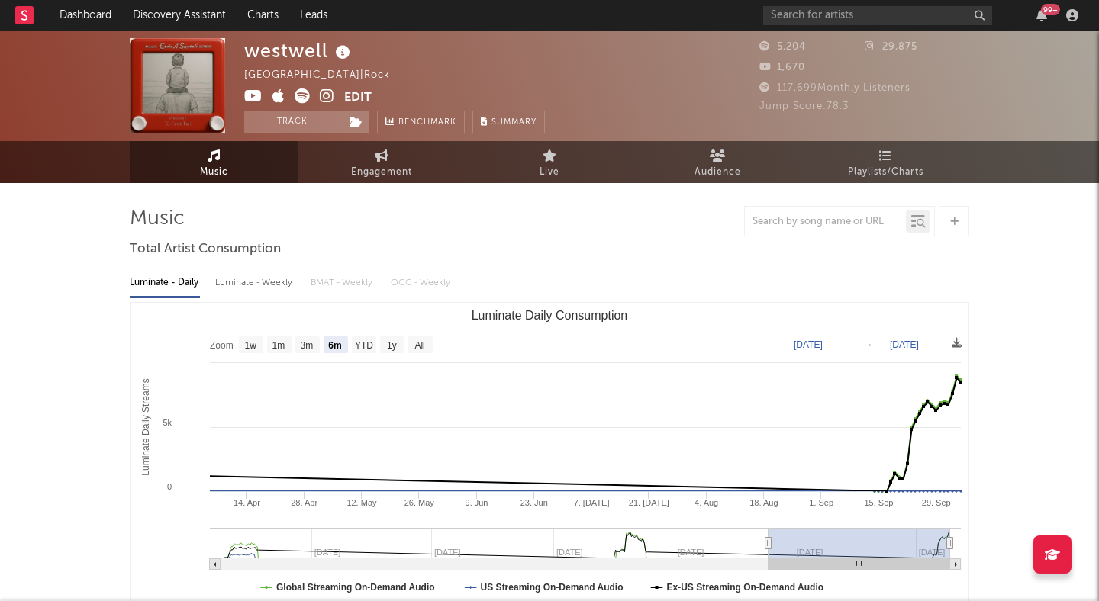
click at [325, 94] on icon at bounding box center [327, 95] width 14 height 15
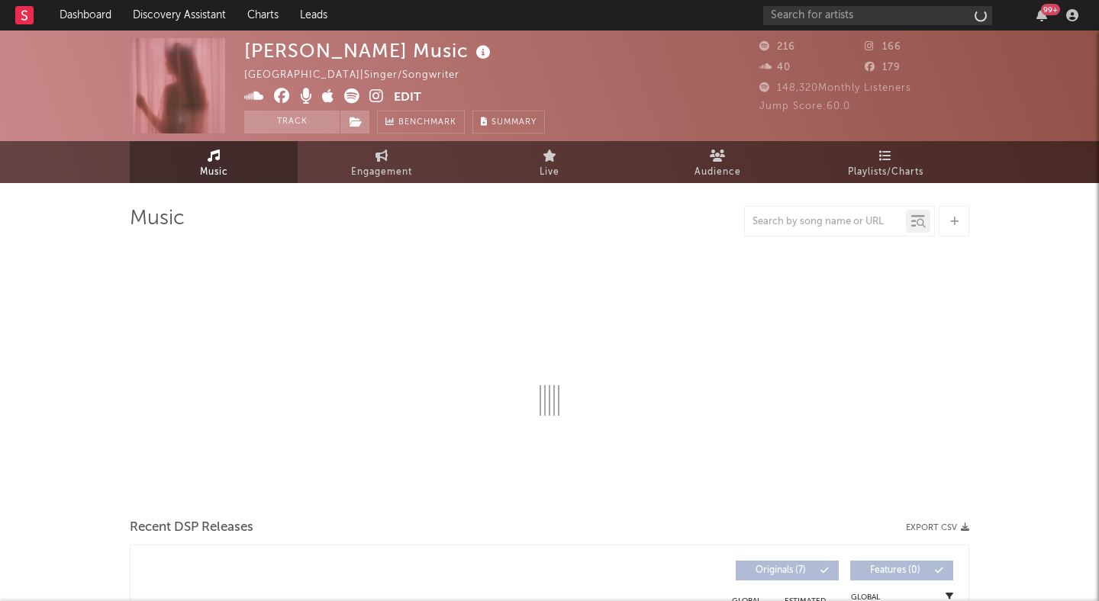
select select "1w"
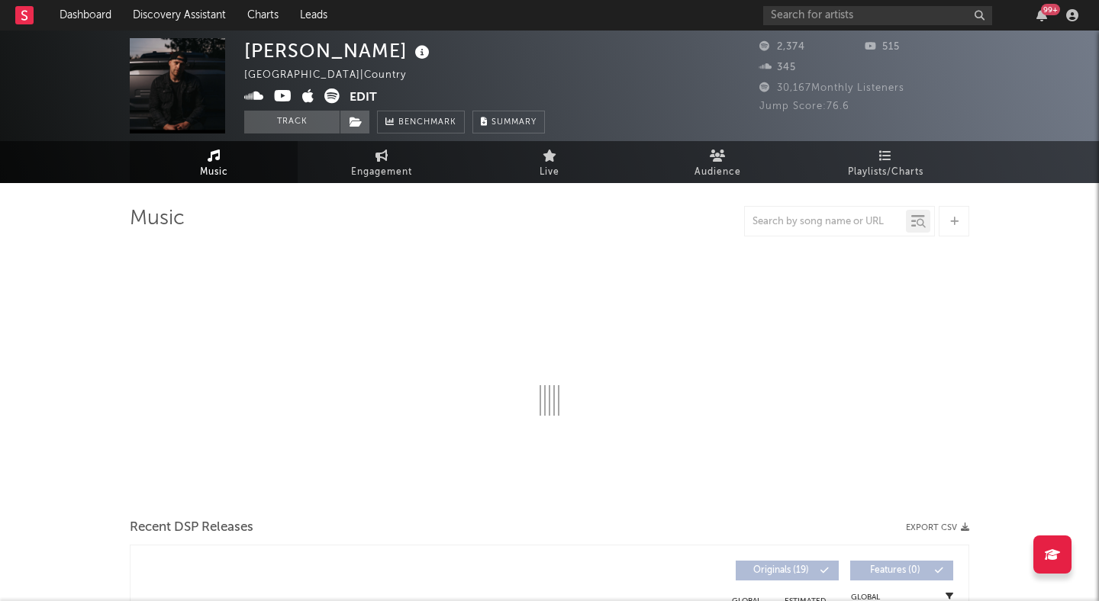
select select "6m"
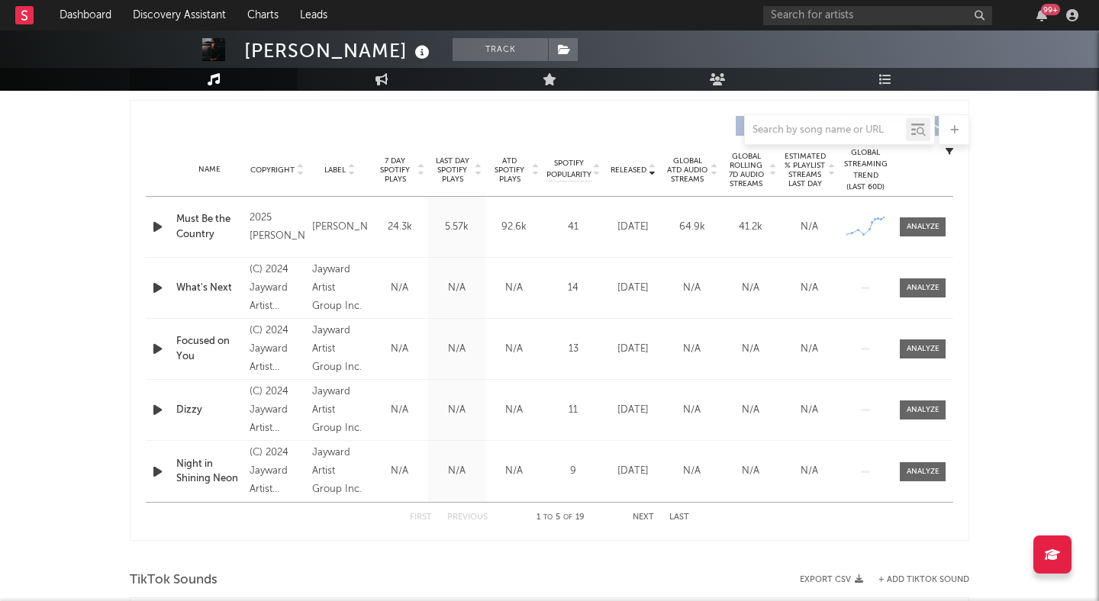
scroll to position [514, 0]
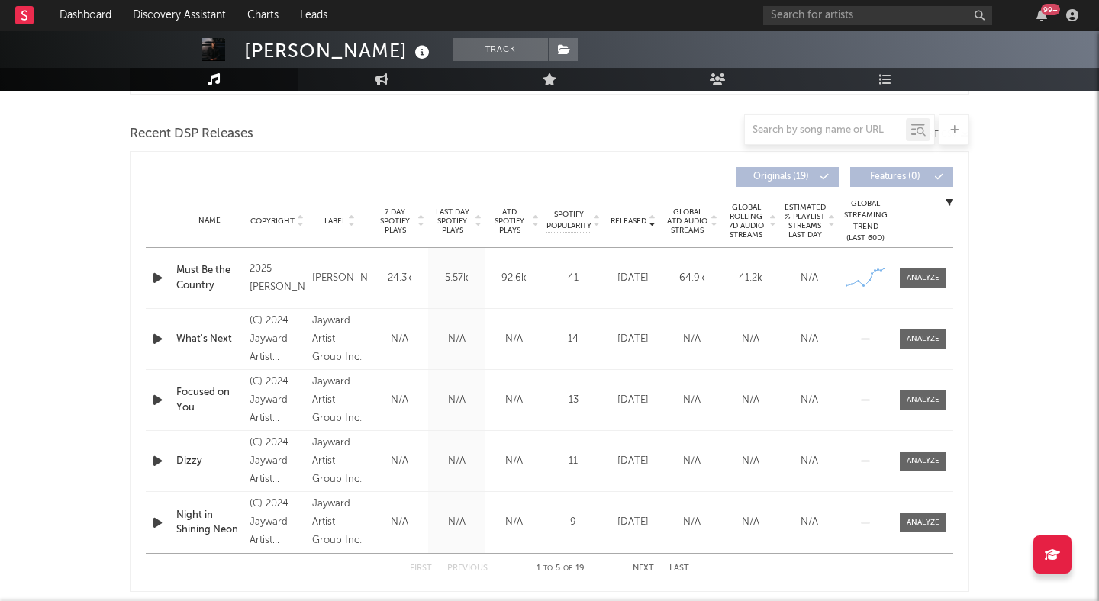
click at [161, 274] on icon "button" at bounding box center [158, 278] width 16 height 19
click at [161, 274] on icon "button" at bounding box center [157, 278] width 14 height 19
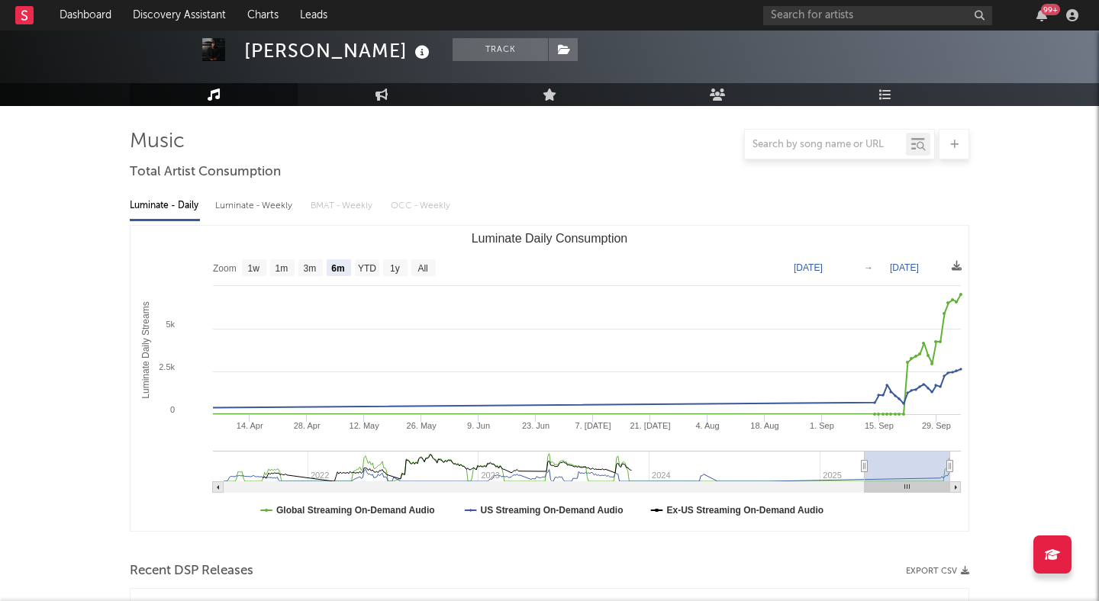
scroll to position [0, 0]
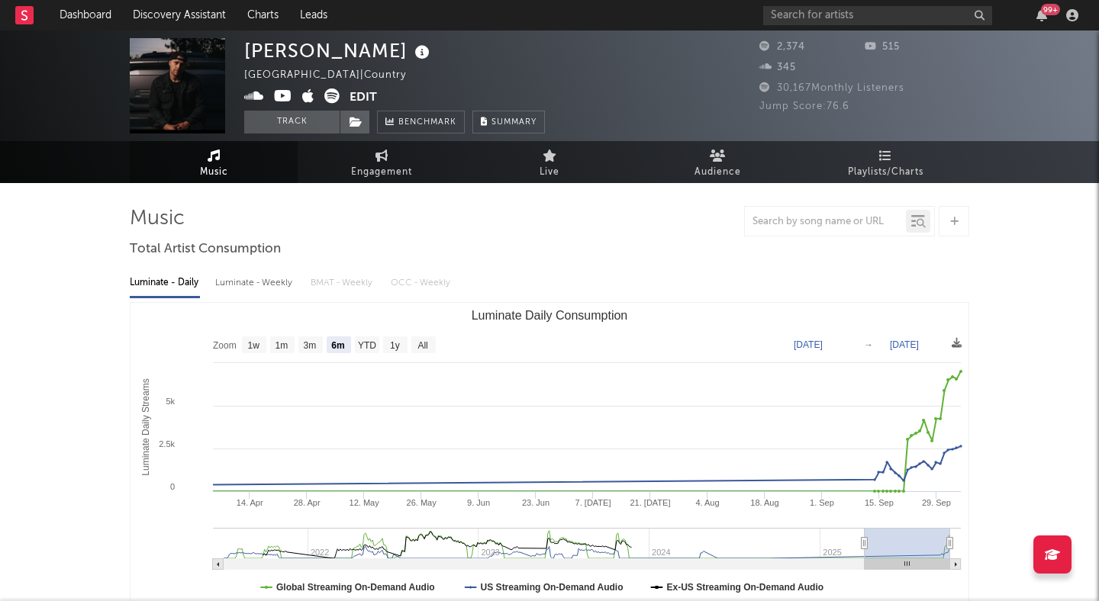
click at [330, 93] on icon at bounding box center [331, 95] width 15 height 15
click at [311, 126] on button "Track" at bounding box center [291, 122] width 95 height 23
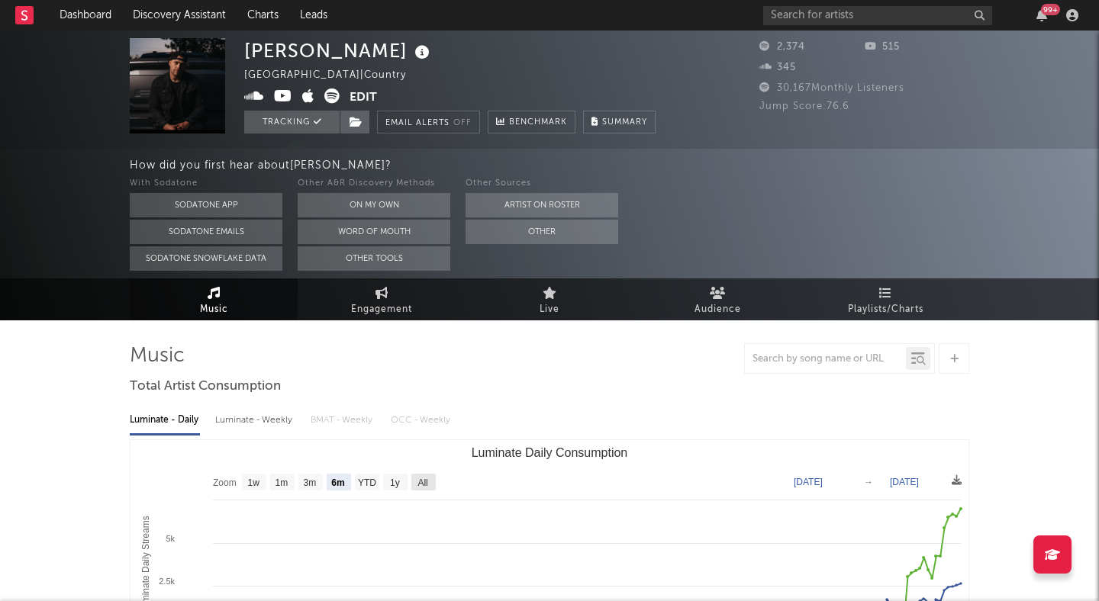
click at [423, 484] on text "All" at bounding box center [422, 483] width 10 height 11
select select "All"
type input "2021-07-04"
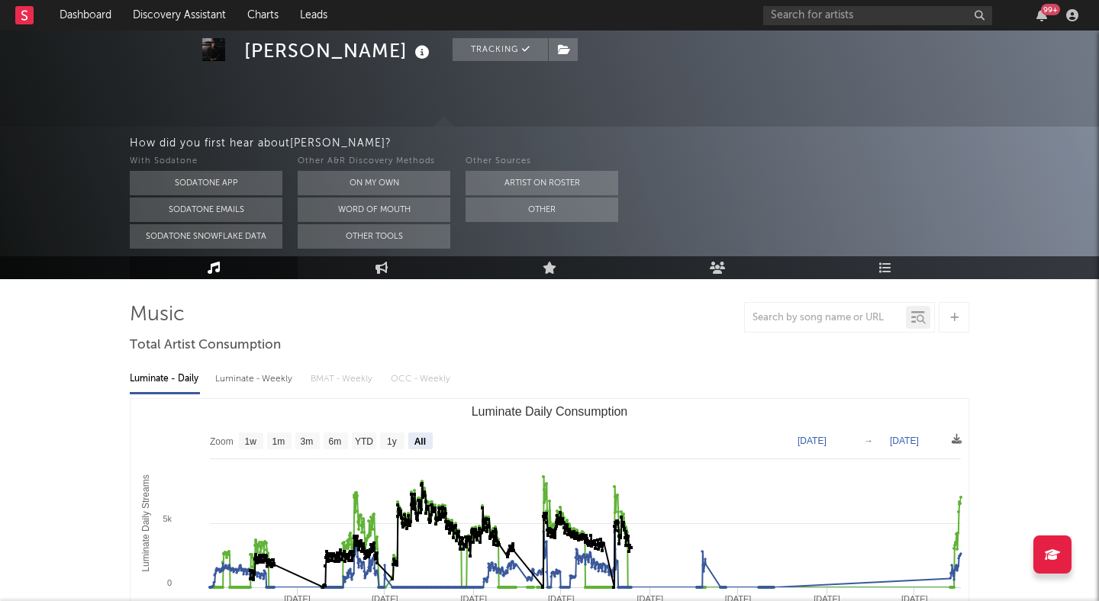
scroll to position [37, 0]
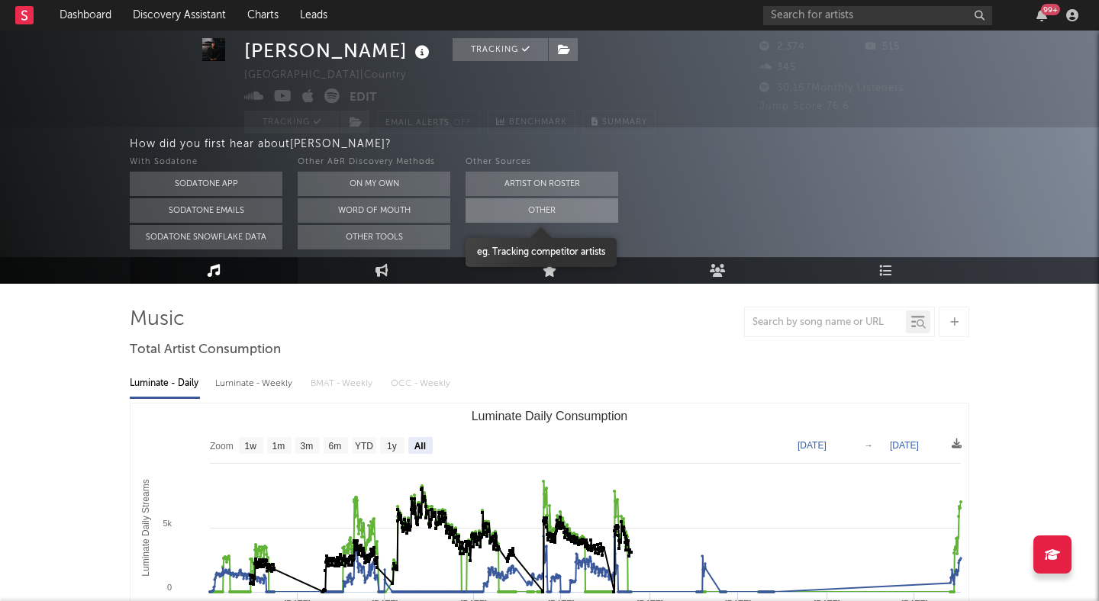
click at [510, 211] on button "Other" at bounding box center [541, 210] width 153 height 24
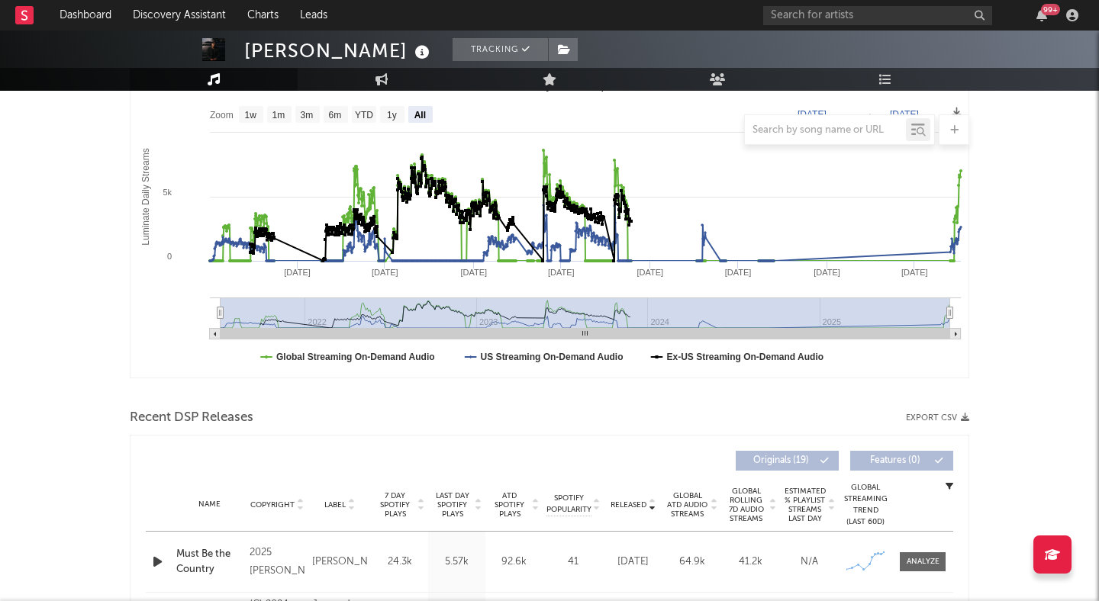
scroll to position [0, 0]
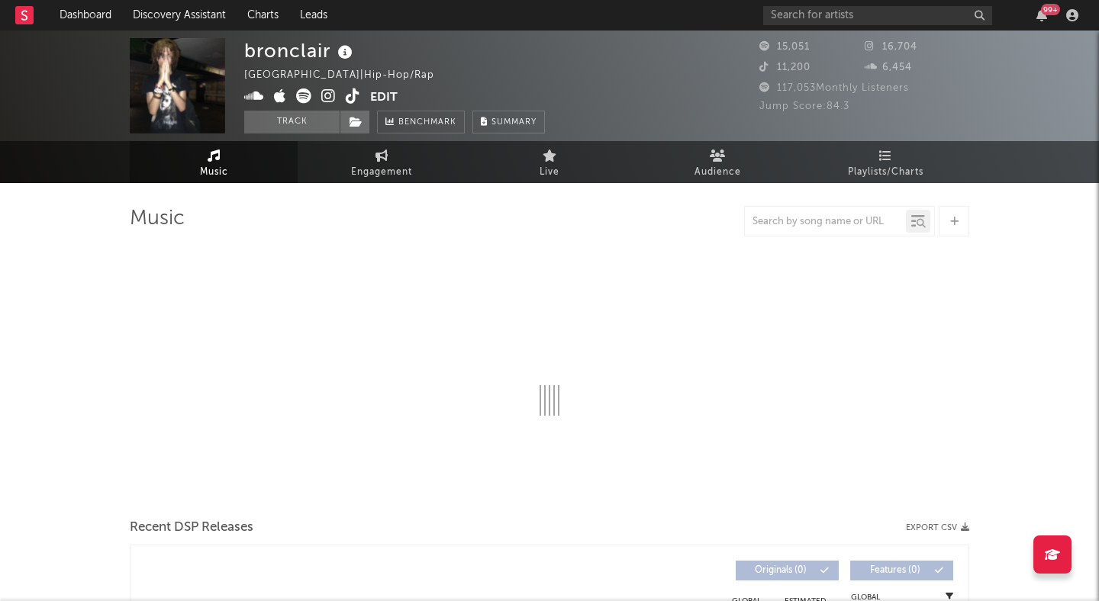
select select "6m"
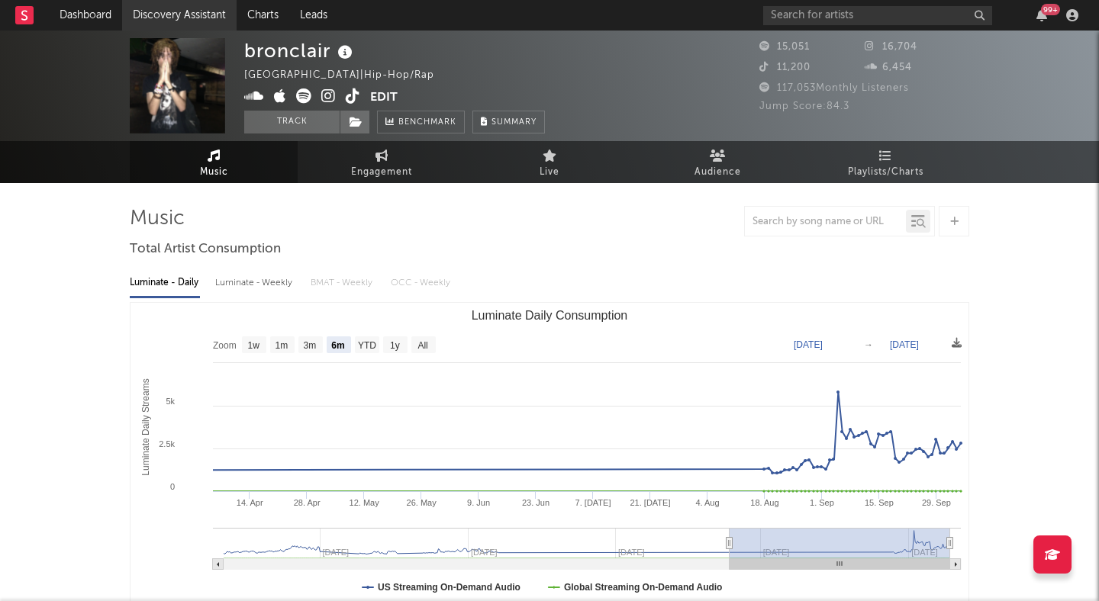
click at [198, 13] on link "Discovery Assistant" at bounding box center [179, 15] width 114 height 31
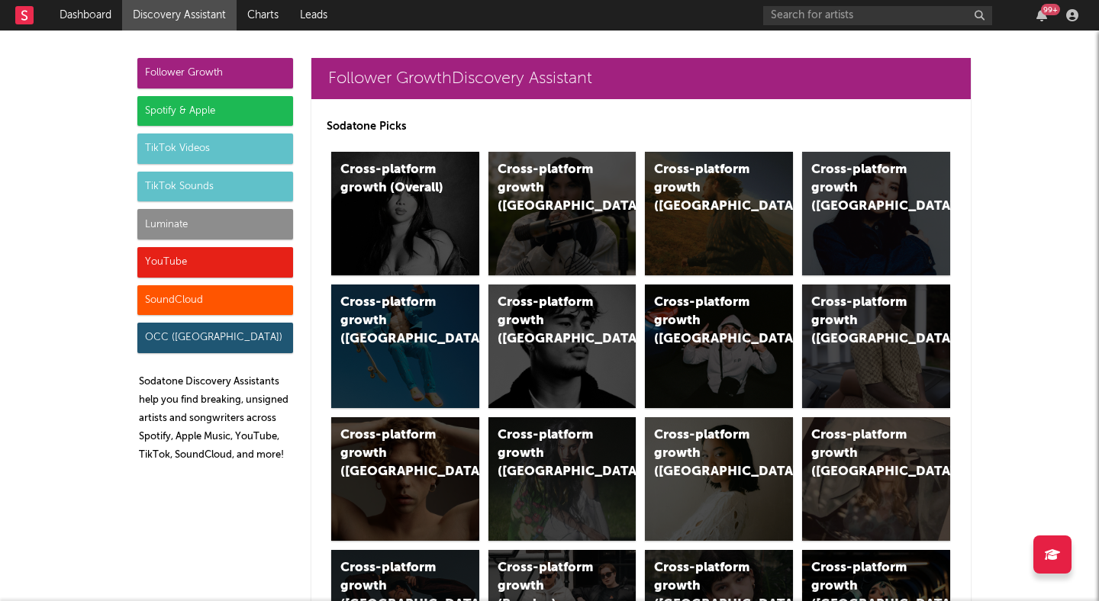
click at [208, 188] on div "TikTok Sounds" at bounding box center [215, 187] width 156 height 31
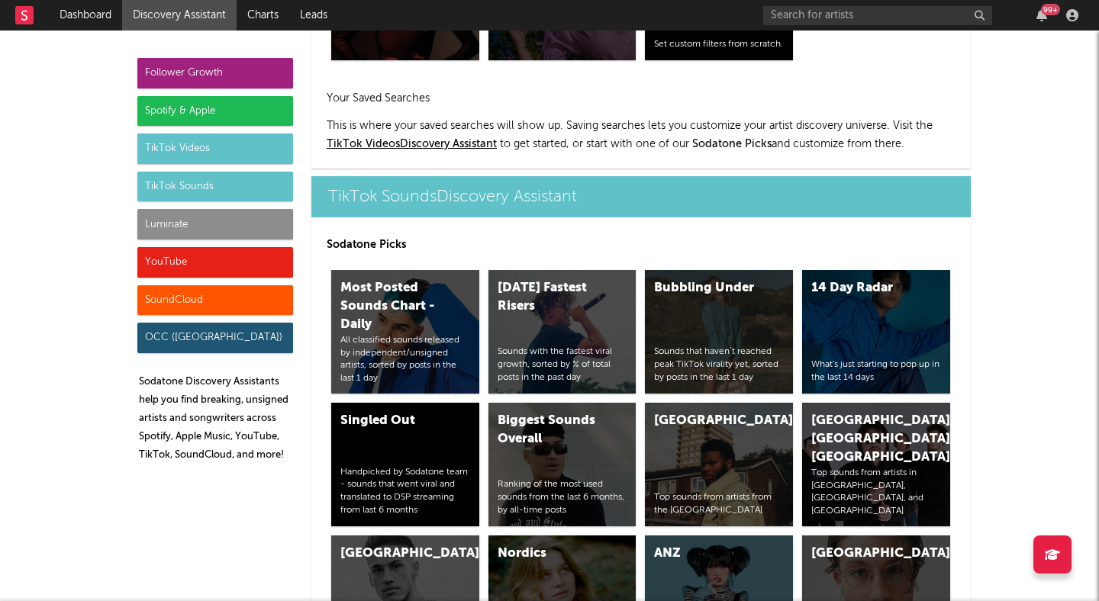
scroll to position [4886, 0]
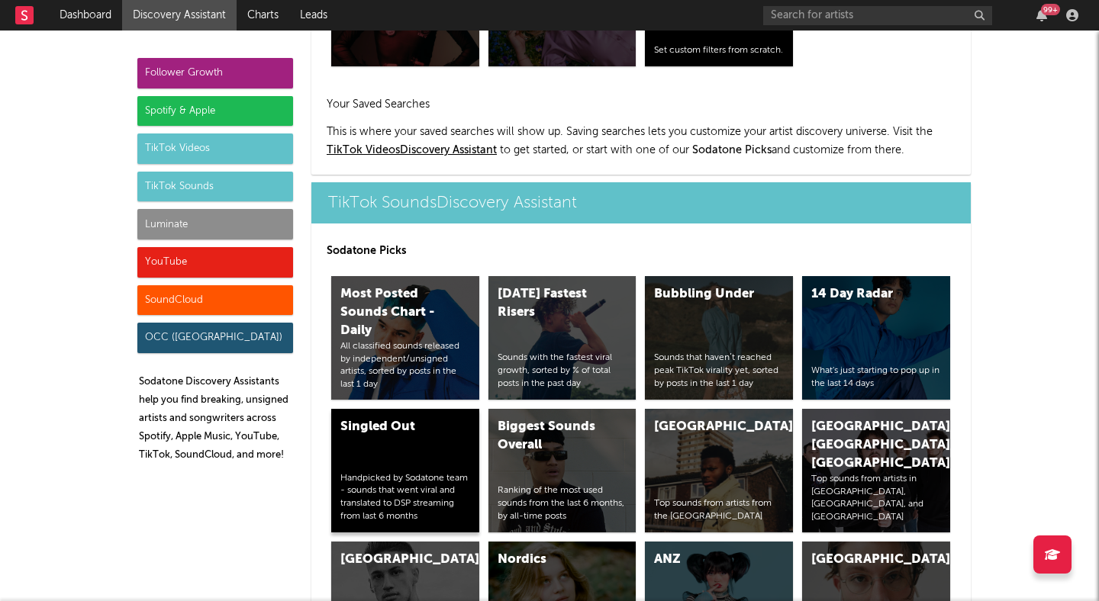
click at [413, 457] on div "Singled Out Handpicked by Sodatone team - sounds that went viral and translated…" at bounding box center [405, 471] width 148 height 124
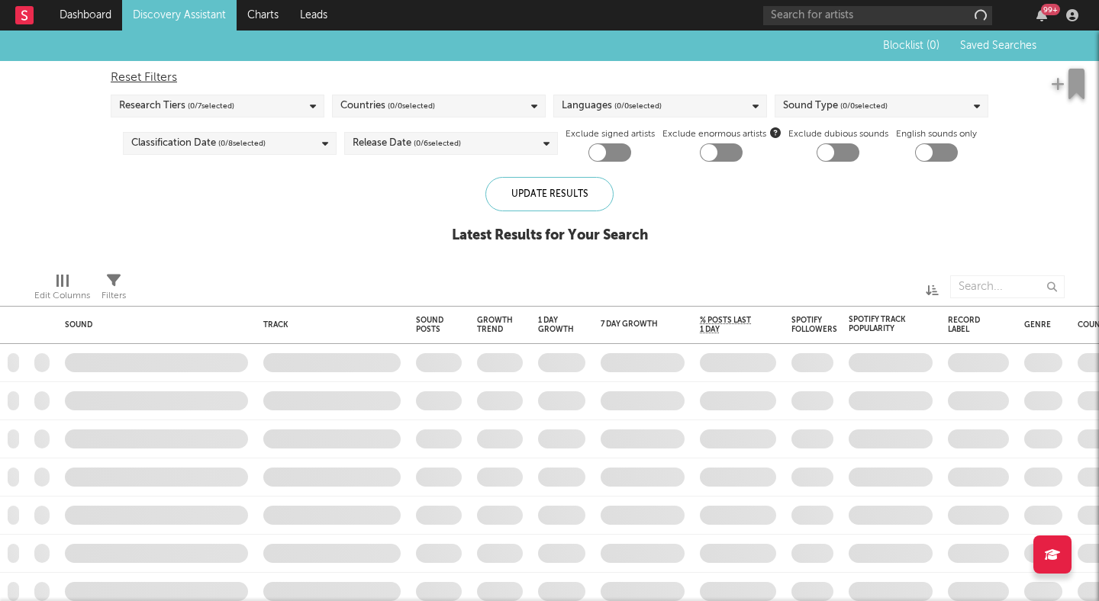
checkbox input "true"
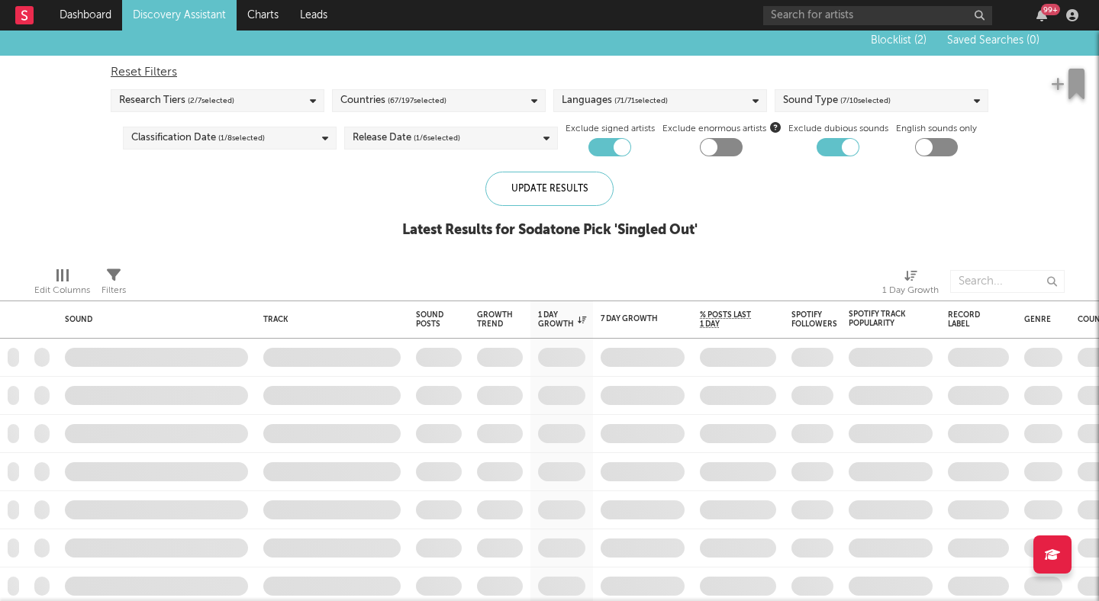
click at [63, 285] on div "Edit Columns" at bounding box center [62, 291] width 56 height 18
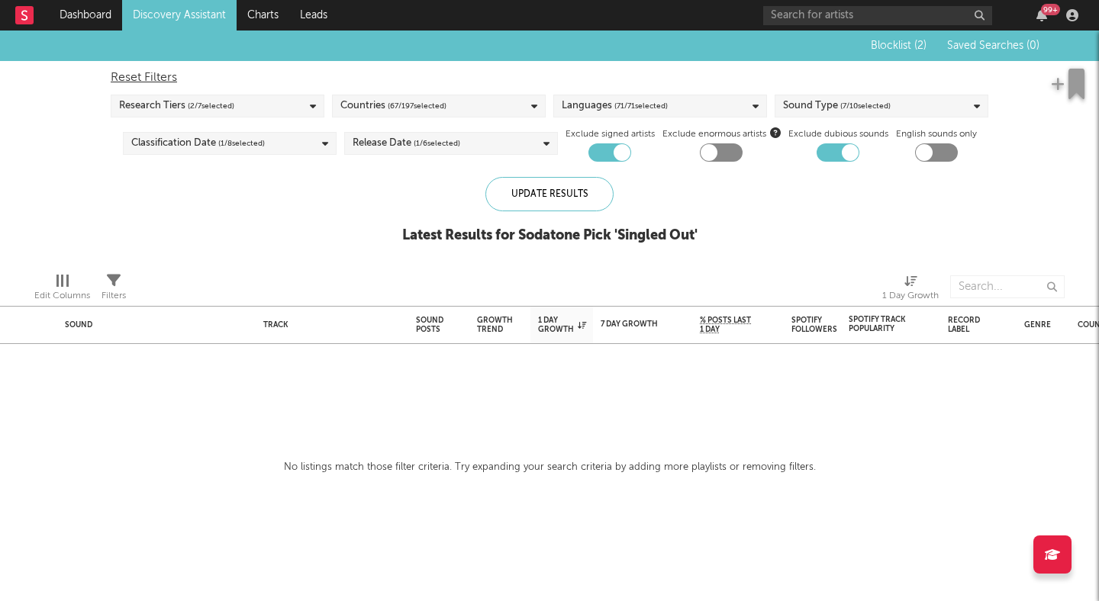
click at [263, 180] on div "Blocklist ( 2 ) Saved Searches ( 0 ) Reset Filters Research Tiers ( 2 / 7 selec…" at bounding box center [549, 146] width 1099 height 230
click at [491, 140] on div "Release Date ( 1 / 6 selected)" at bounding box center [451, 143] width 214 height 23
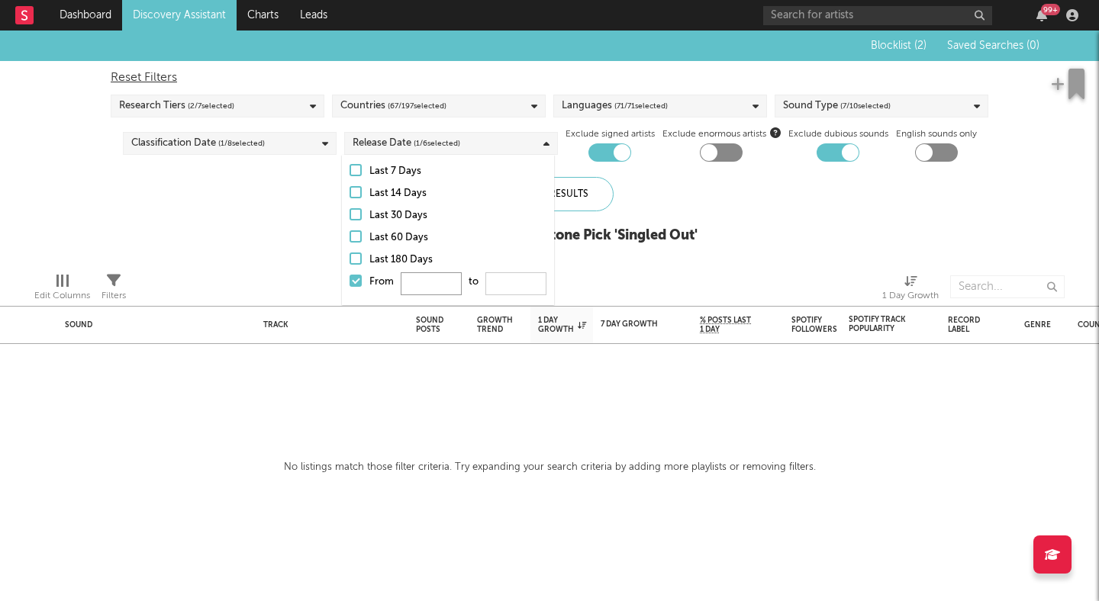
click at [426, 280] on input "From to" at bounding box center [431, 283] width 61 height 23
type input "0"
click at [519, 288] on input "From 0 to" at bounding box center [515, 283] width 61 height 23
type input "3"
type input "500"
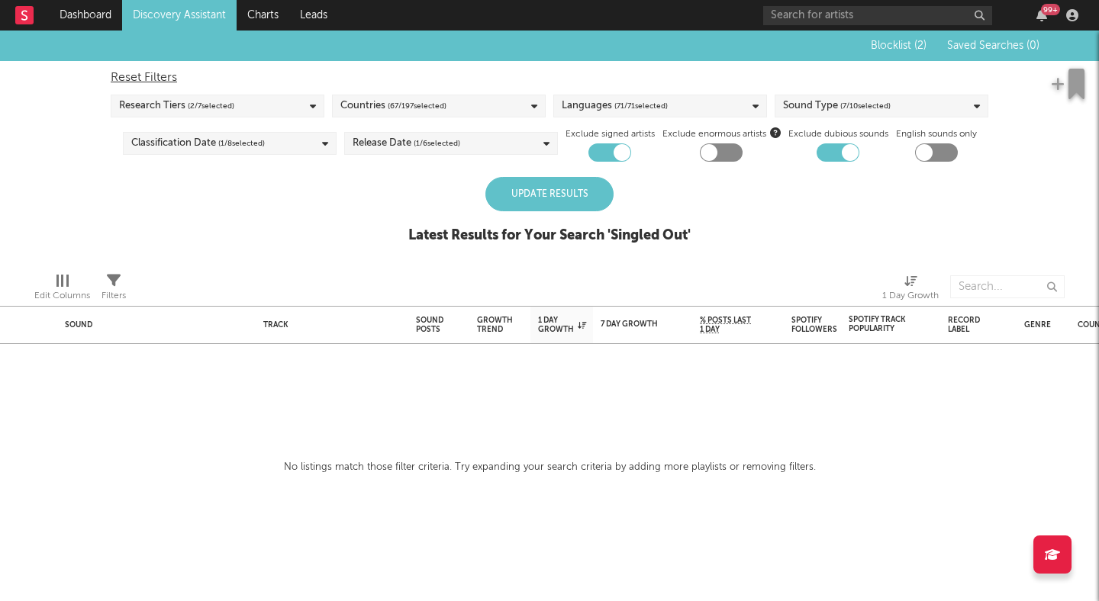
click at [652, 263] on div "Edit Columns Filters 1 Day Growth" at bounding box center [549, 283] width 1099 height 46
click at [558, 193] on div "Update Results" at bounding box center [549, 194] width 128 height 34
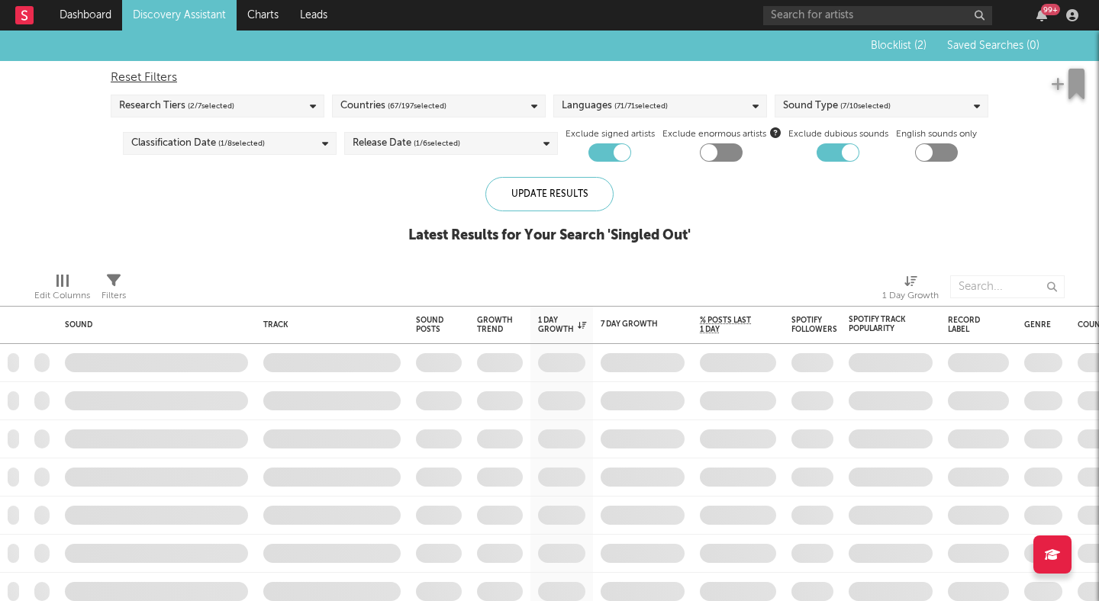
click at [282, 201] on div "Blocklist ( 2 ) Saved Searches ( 0 ) Reset Filters Research Tiers ( 2 / 7 selec…" at bounding box center [549, 146] width 1099 height 230
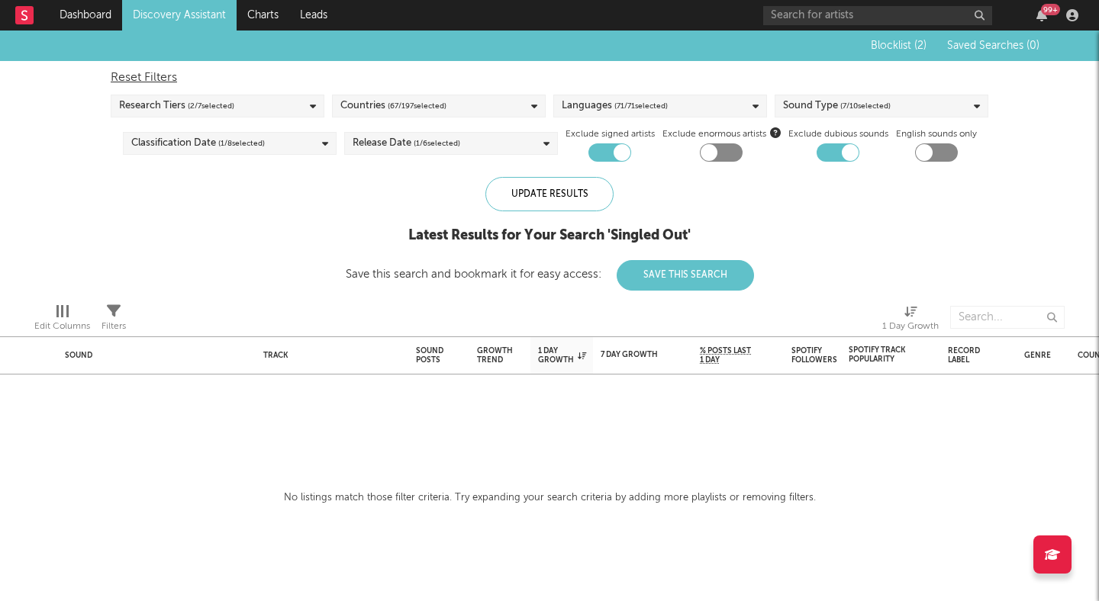
click at [316, 184] on div "Blocklist ( 2 ) Saved Searches ( 0 ) Reset Filters Research Tiers ( 2 / 7 selec…" at bounding box center [549, 161] width 1099 height 260
click at [532, 197] on div "Update Results" at bounding box center [549, 194] width 128 height 34
click at [507, 201] on div "Update Results" at bounding box center [549, 194] width 128 height 34
click at [565, 204] on div "Update Results" at bounding box center [549, 194] width 128 height 34
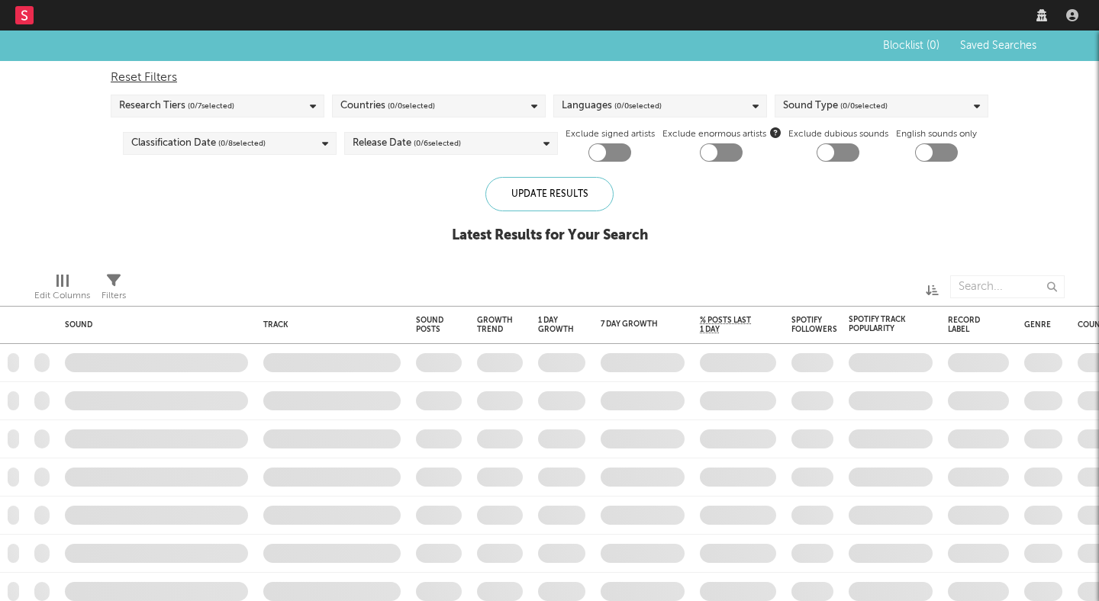
checkbox input "true"
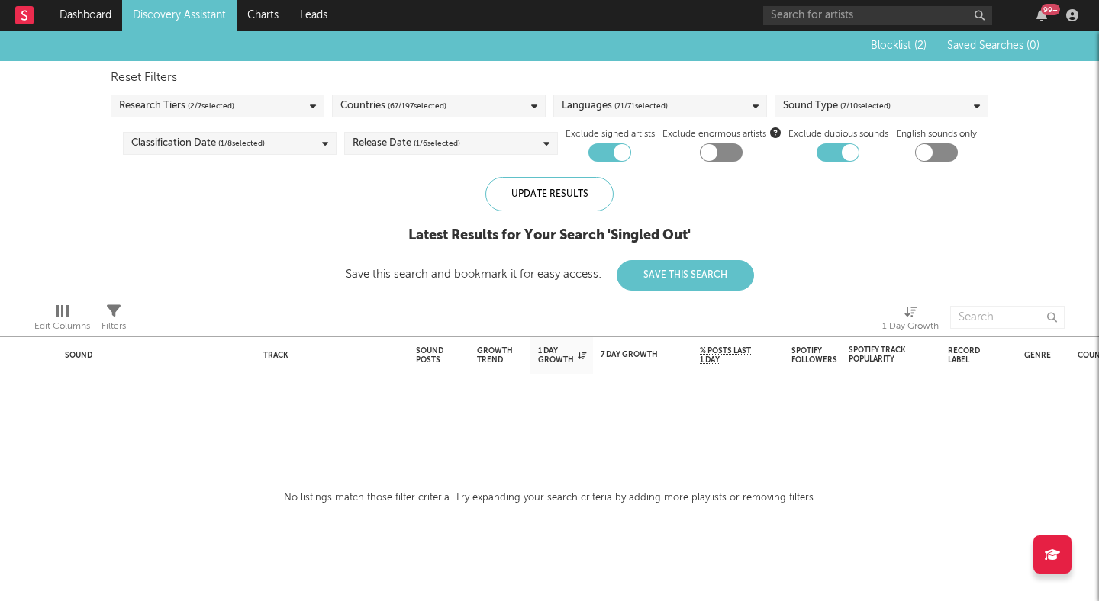
click at [285, 105] on div "Research Tiers ( 2 / 7 selected)" at bounding box center [218, 106] width 214 height 23
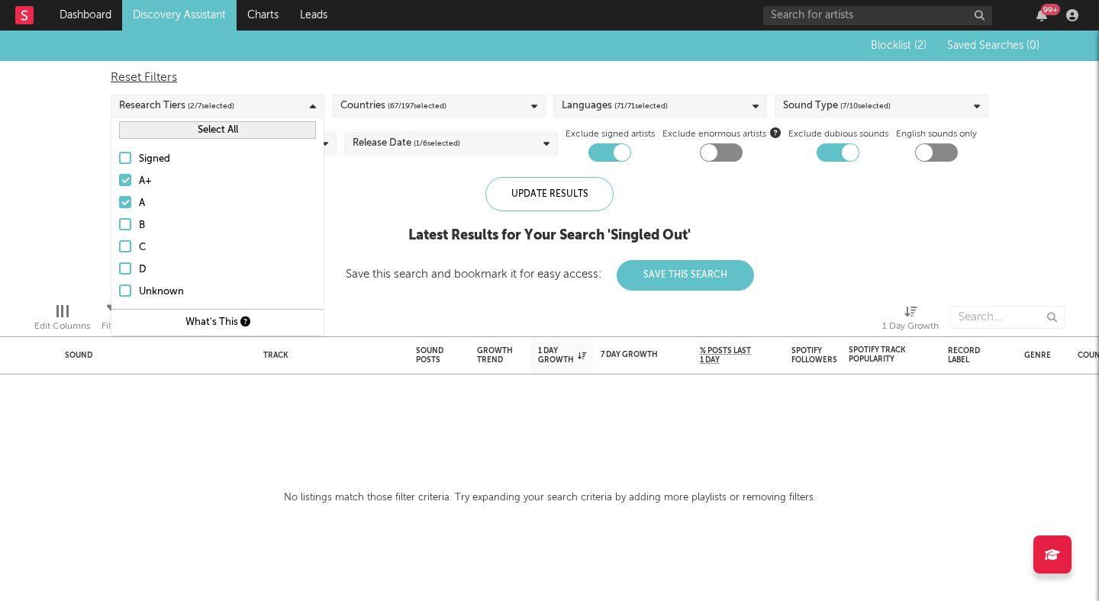
click at [82, 214] on div "Blocklist ( 2 ) Saved Searches ( 0 ) Reset Filters Research Tiers ( 2 / 7 selec…" at bounding box center [549, 161] width 1099 height 260
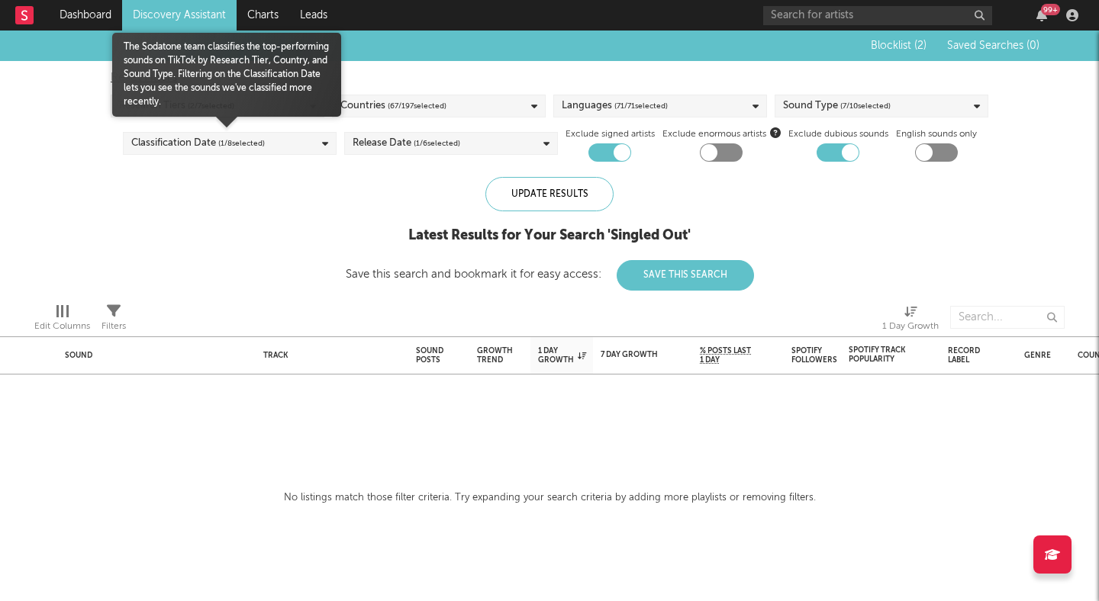
click at [262, 145] on span "( 1 / 8 selected)" at bounding box center [241, 143] width 47 height 18
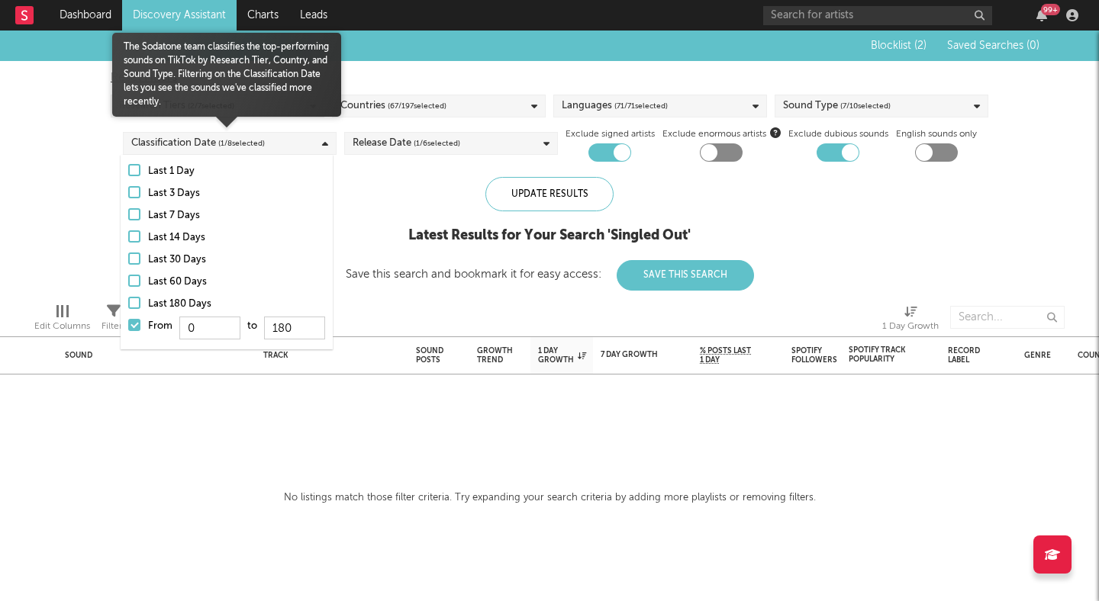
drag, startPoint x: 134, startPoint y: 297, endPoint x: 104, endPoint y: 270, distance: 40.5
click at [134, 297] on div at bounding box center [134, 303] width 12 height 12
click at [128, 297] on input "Last 180 Days" at bounding box center [128, 304] width 0 height 18
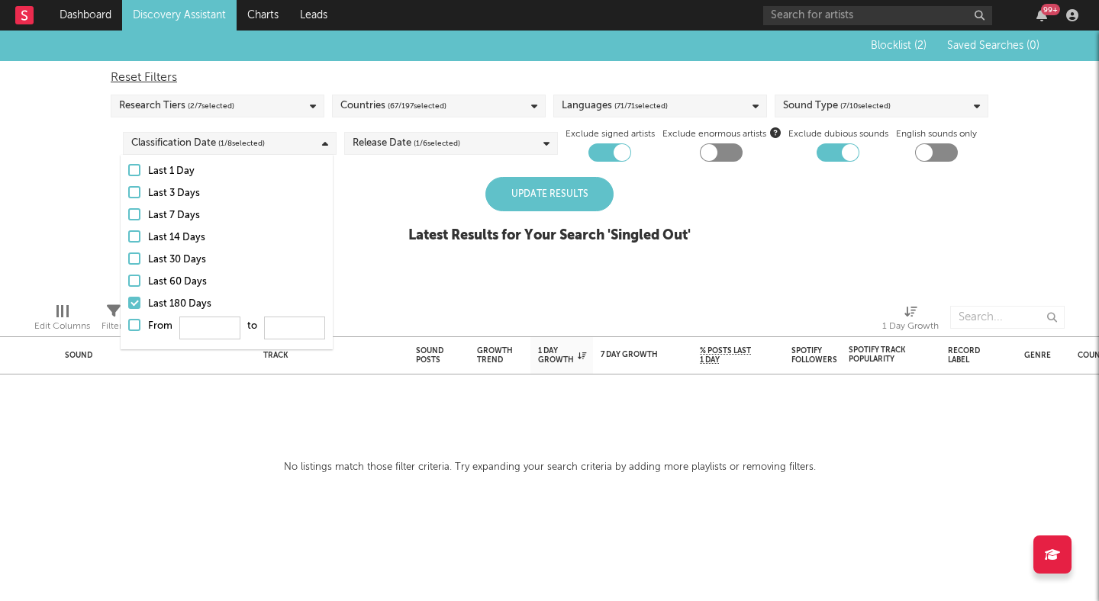
click at [88, 259] on div "Blocklist ( 2 ) Saved Searches ( 0 ) Reset Filters Research Tiers ( 2 / 7 selec…" at bounding box center [549, 146] width 1099 height 230
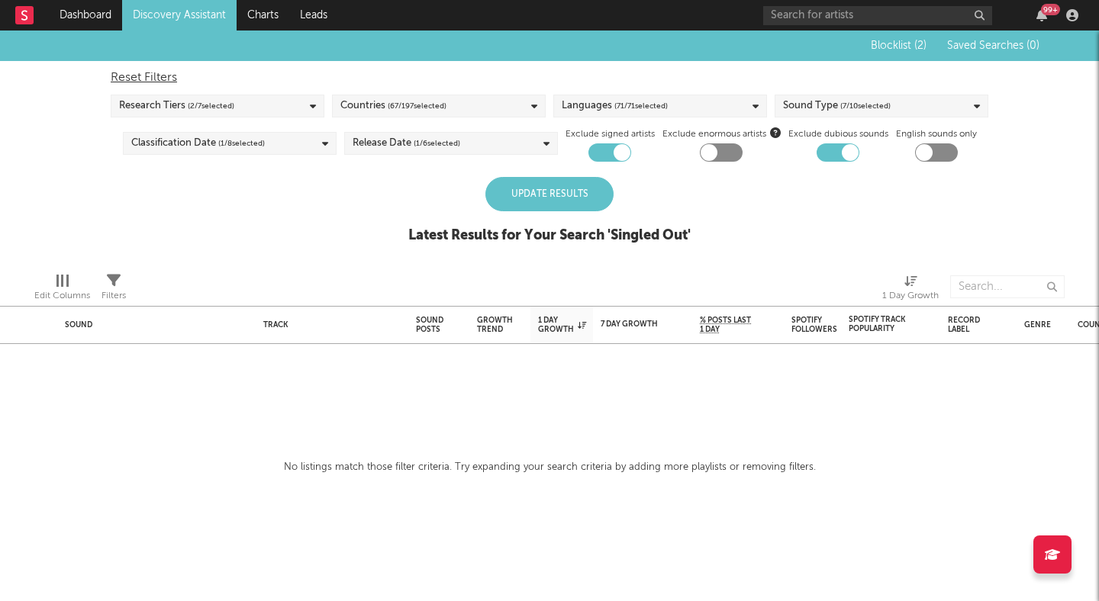
click at [580, 192] on div "Update Results" at bounding box center [549, 194] width 128 height 34
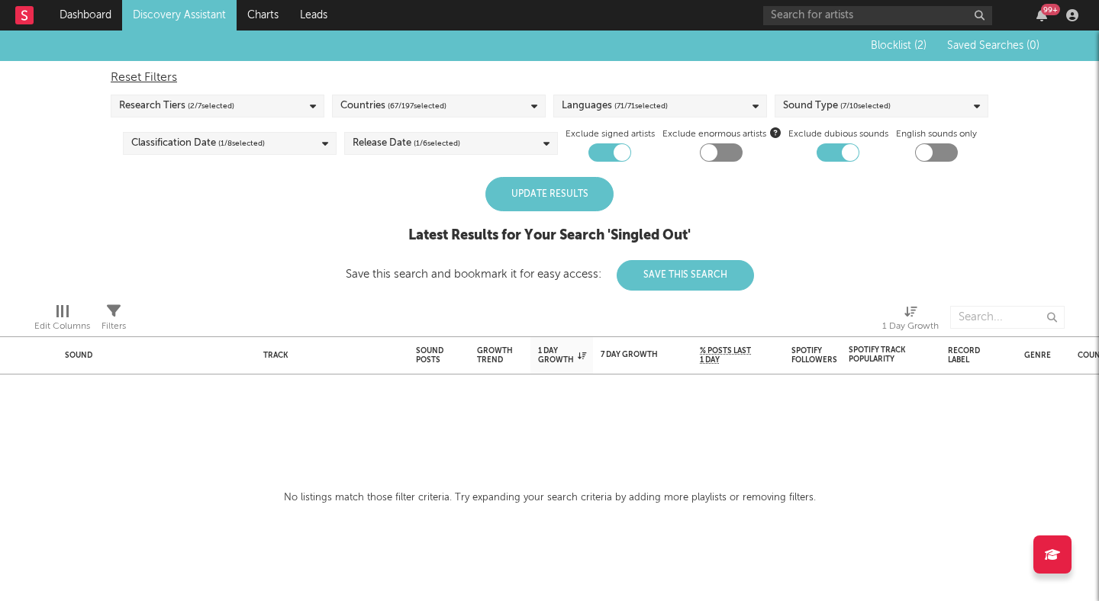
click at [563, 201] on div "Update Results" at bounding box center [549, 194] width 128 height 34
click at [117, 306] on icon at bounding box center [114, 311] width 14 height 14
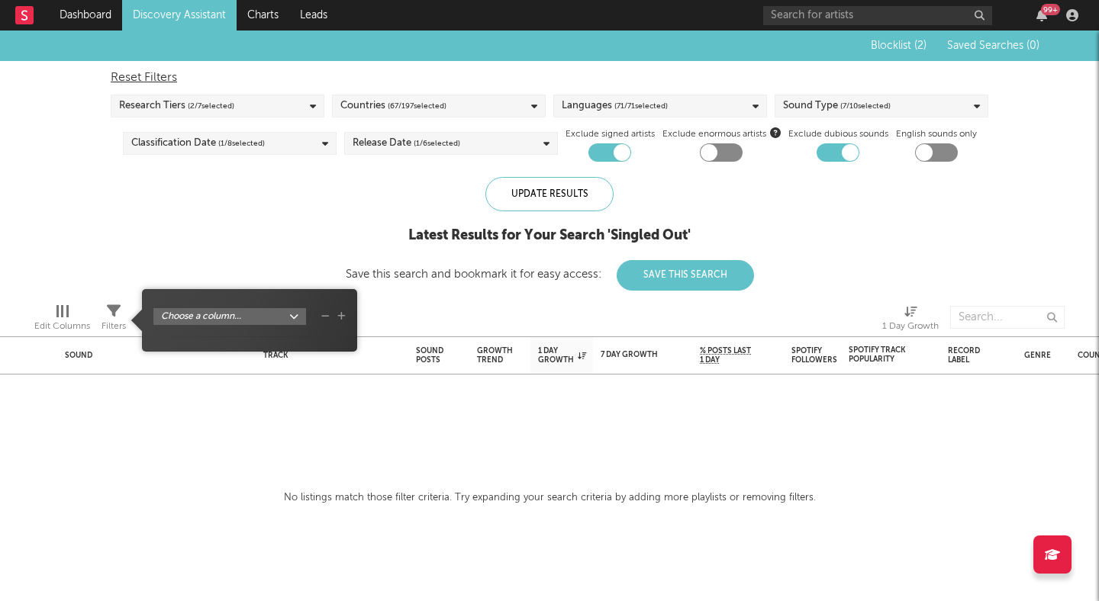
click at [88, 256] on div "Blocklist ( 2 ) Saved Searches ( 0 ) Reset Filters Research Tiers ( 2 / 7 selec…" at bounding box center [549, 161] width 1099 height 260
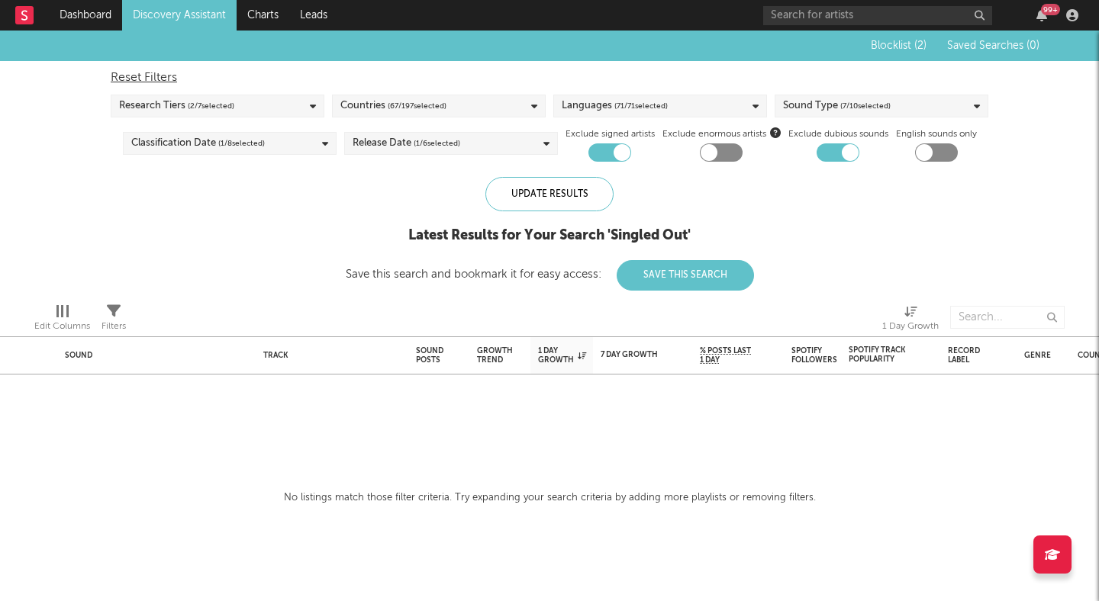
click at [468, 140] on div "Release Date ( 1 / 6 selected)" at bounding box center [451, 143] width 214 height 23
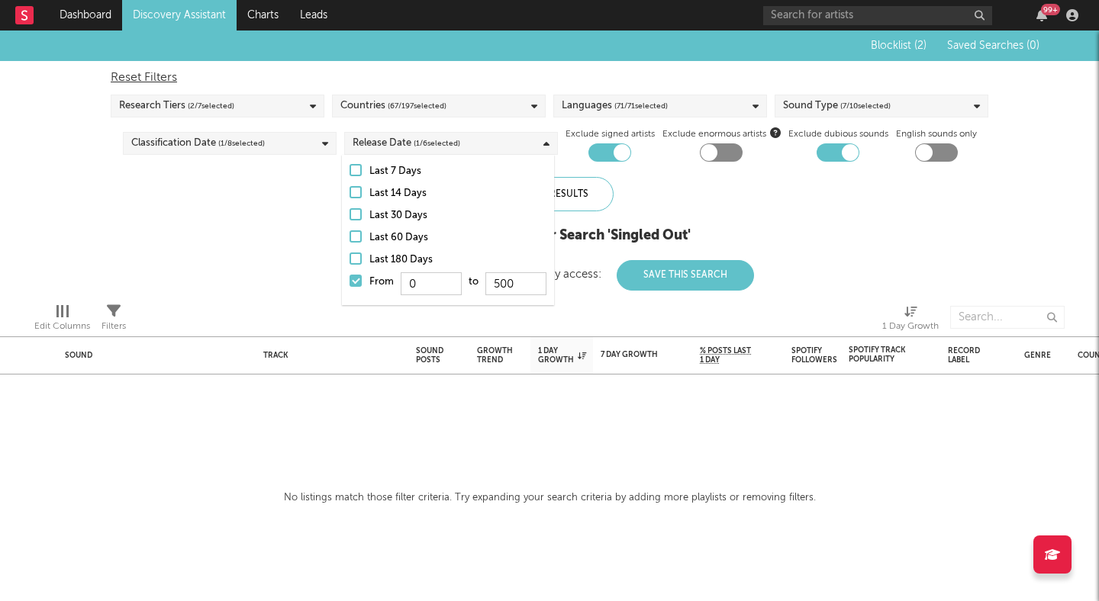
click at [357, 256] on div at bounding box center [355, 259] width 12 height 12
click at [349, 256] on input "Last 180 Days" at bounding box center [349, 260] width 0 height 18
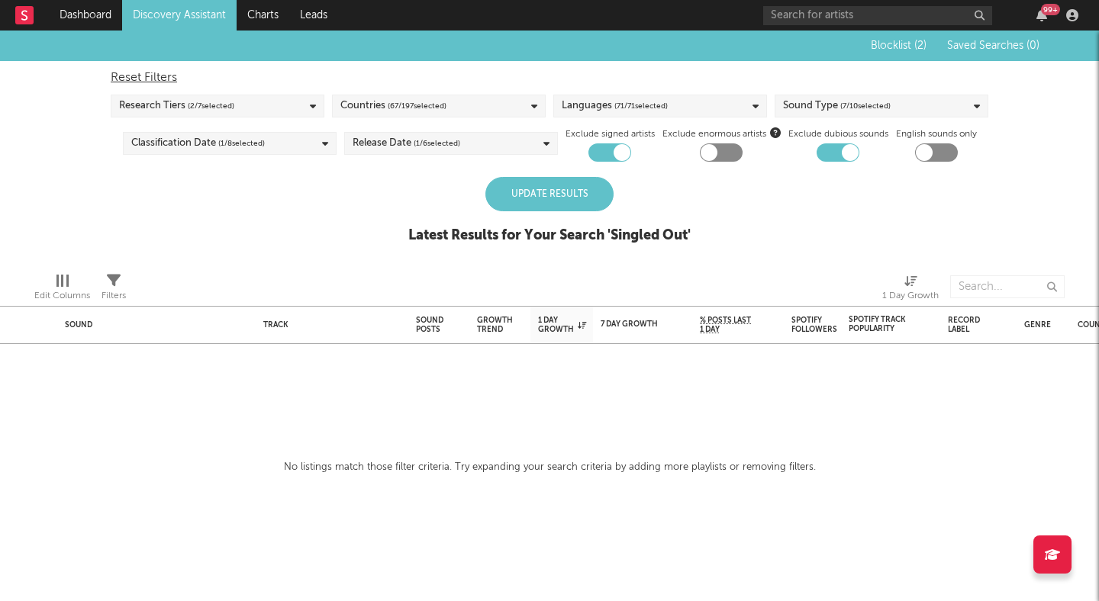
click at [294, 249] on div "Blocklist ( 2 ) Saved Searches ( 0 ) Reset Filters Research Tiers ( 2 / 7 selec…" at bounding box center [549, 146] width 1099 height 230
click at [598, 202] on div "Update Results" at bounding box center [549, 194] width 128 height 34
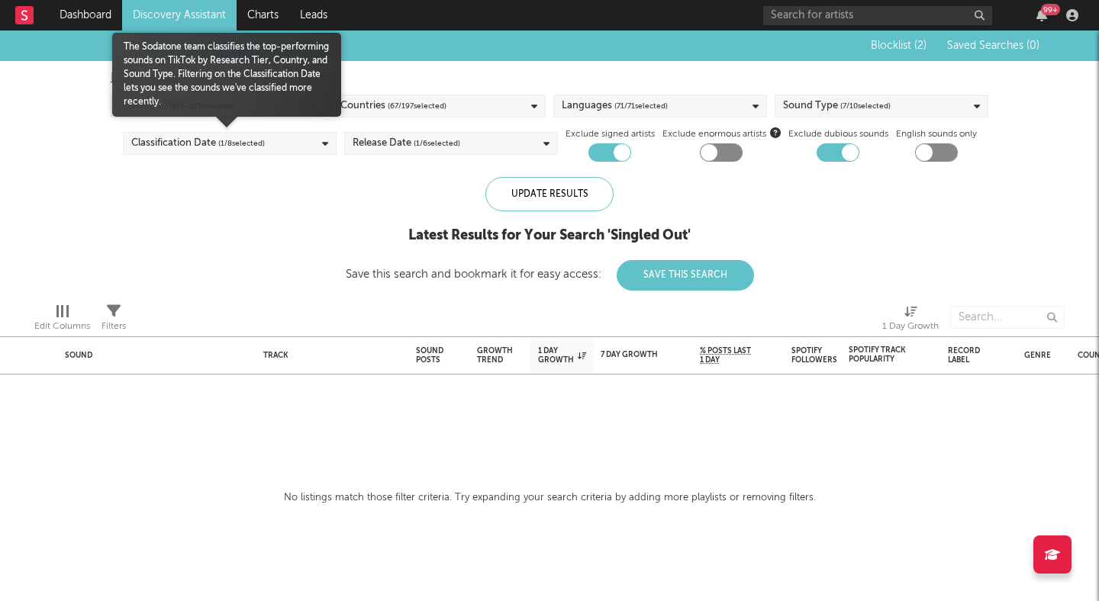
click at [256, 150] on span "( 1 / 8 selected)" at bounding box center [241, 143] width 47 height 18
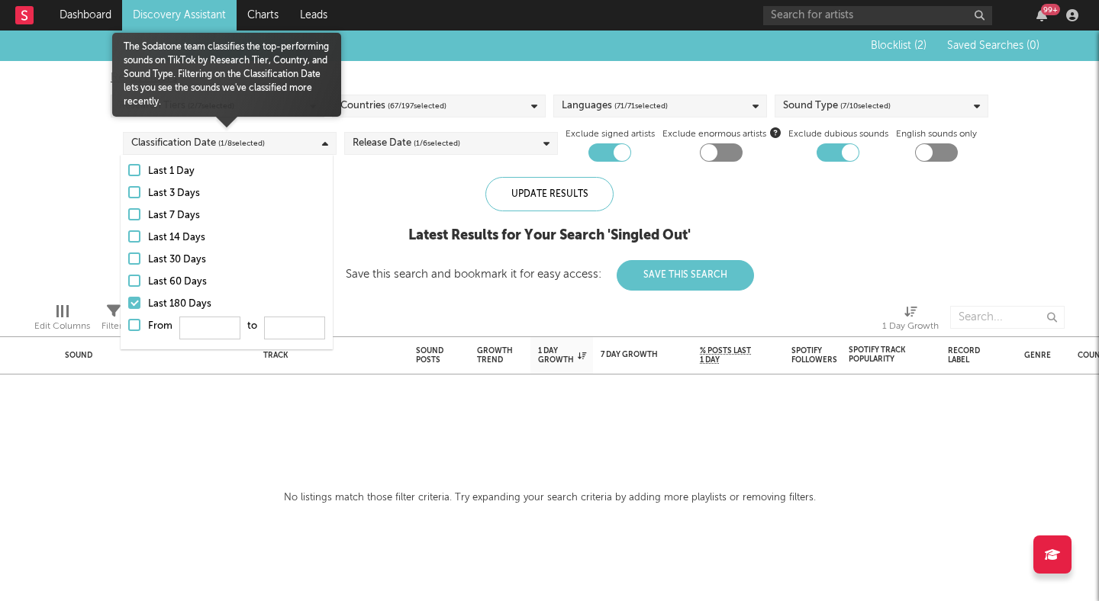
click at [137, 277] on div at bounding box center [134, 281] width 12 height 12
click at [128, 277] on input "Last 60 Days" at bounding box center [128, 282] width 0 height 18
click at [137, 256] on div at bounding box center [134, 259] width 12 height 12
click at [128, 256] on input "Last 30 Days" at bounding box center [128, 260] width 0 height 18
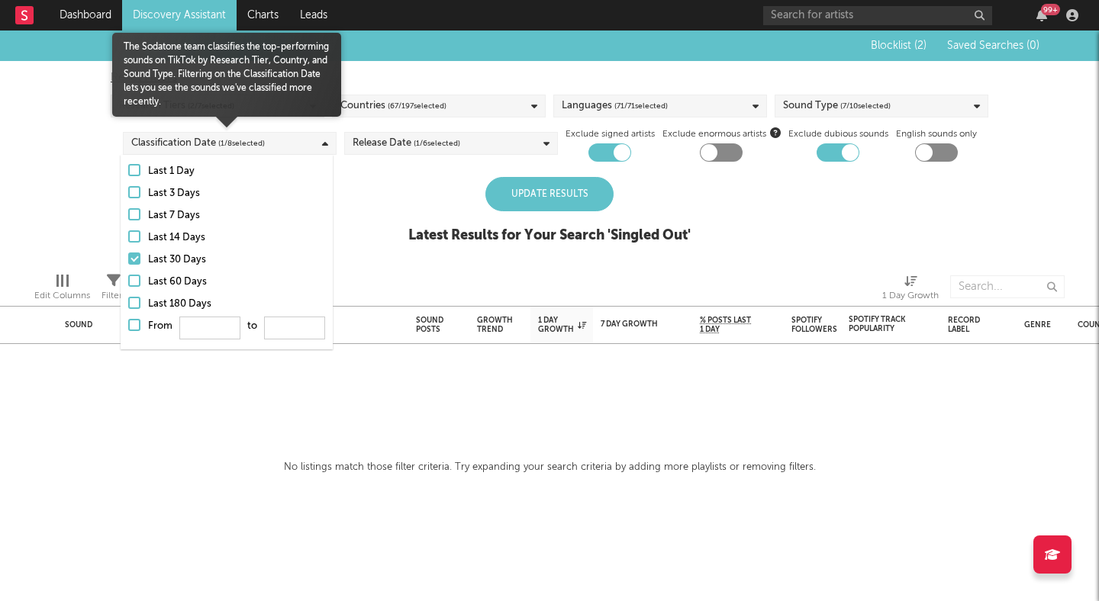
click at [133, 304] on div at bounding box center [134, 303] width 12 height 12
click at [128, 304] on input "Last 180 Days" at bounding box center [128, 304] width 0 height 18
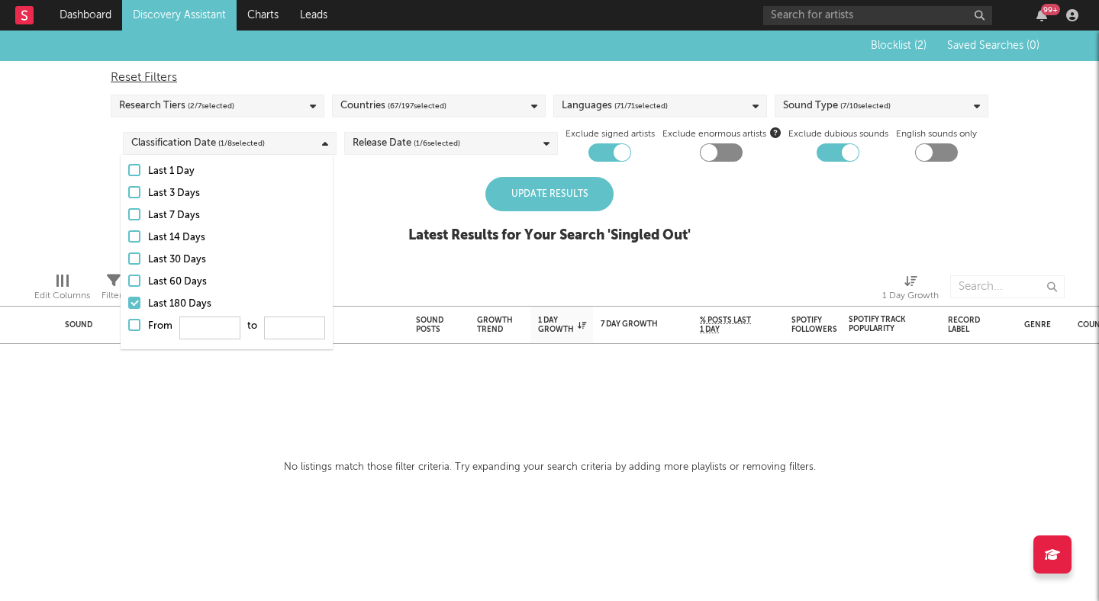
click at [97, 175] on div "Blocklist ( 2 ) Saved Searches ( 0 ) Reset Filters Research Tiers ( 2 / 7 selec…" at bounding box center [549, 146] width 1099 height 230
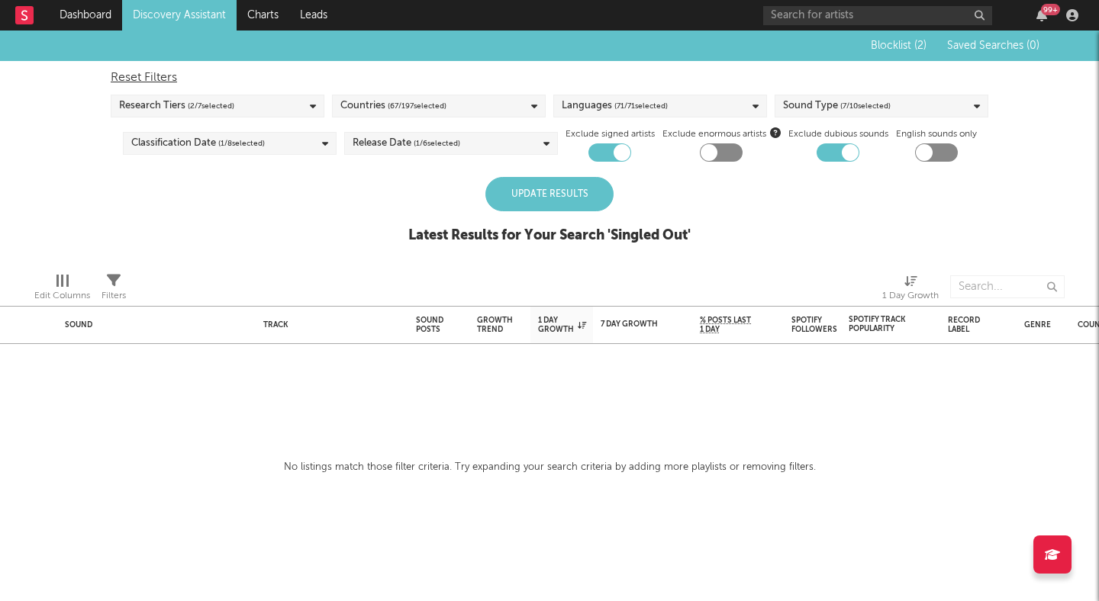
click at [541, 196] on div "Update Results" at bounding box center [549, 194] width 128 height 34
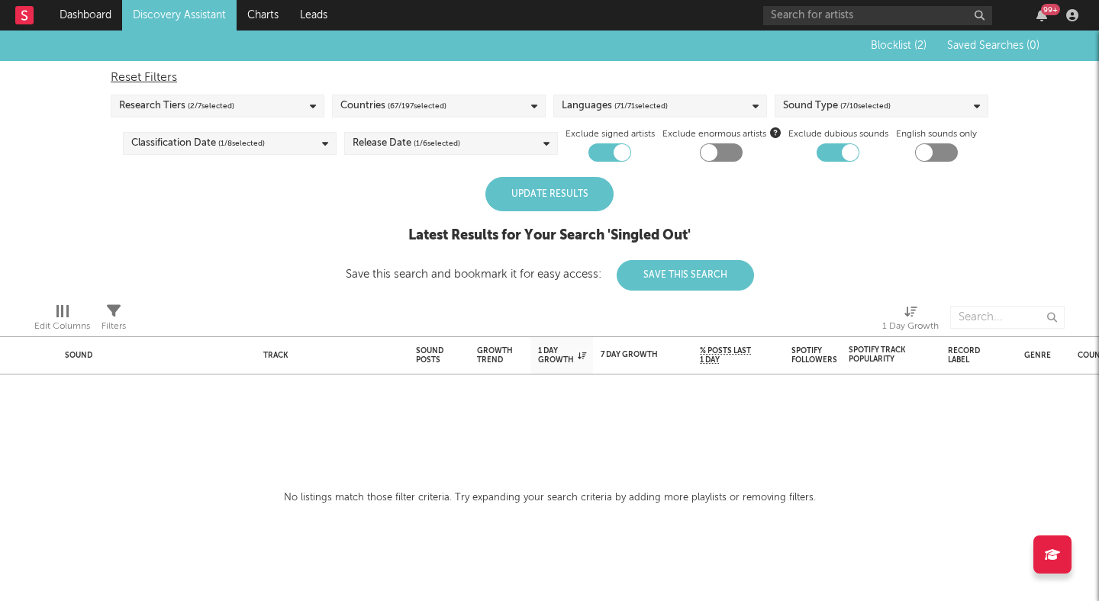
click at [531, 197] on div "Update Results" at bounding box center [549, 194] width 128 height 34
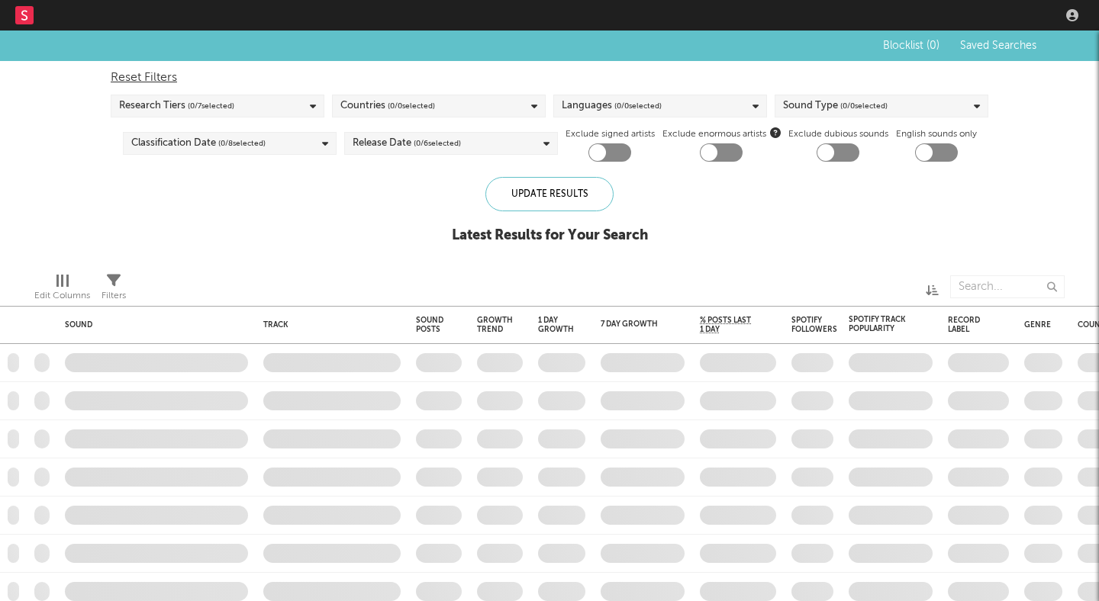
checkbox input "true"
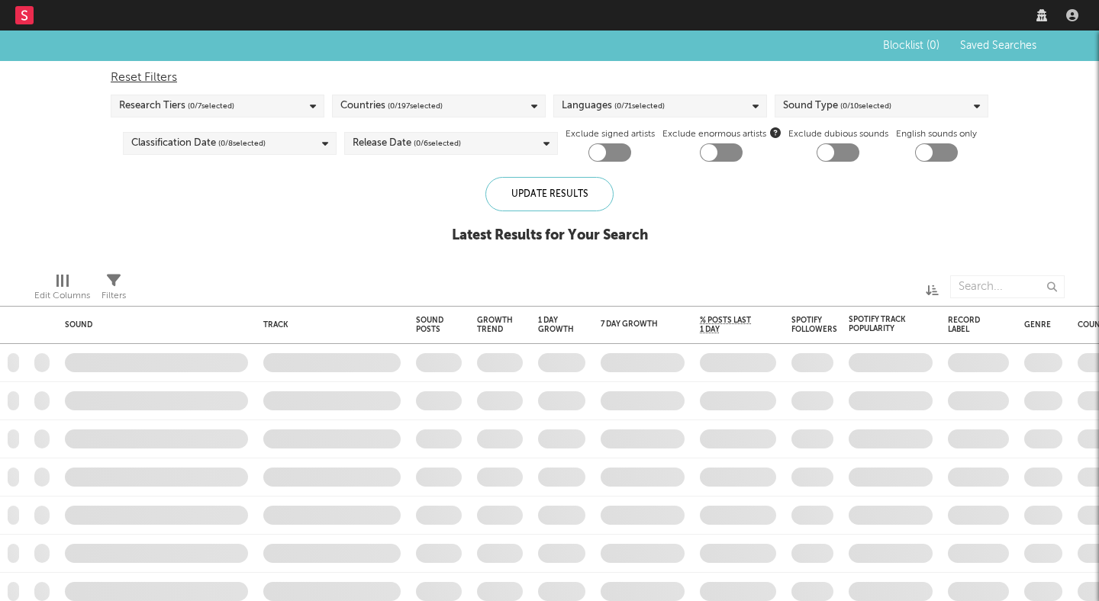
checkbox input "true"
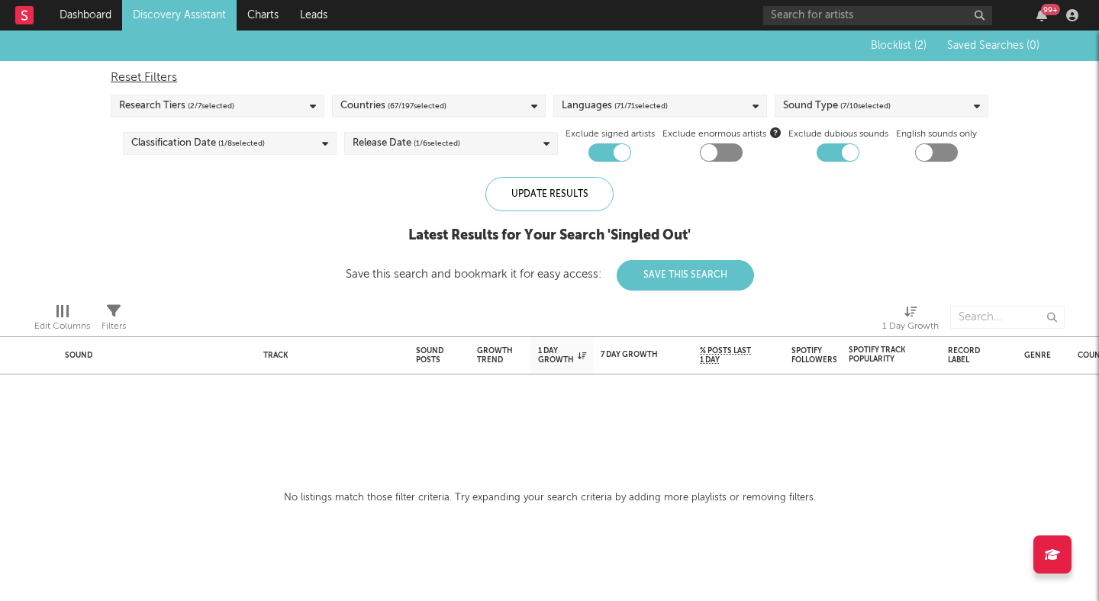
click at [497, 138] on div "Release Date ( 1 / 6 selected)" at bounding box center [451, 143] width 214 height 23
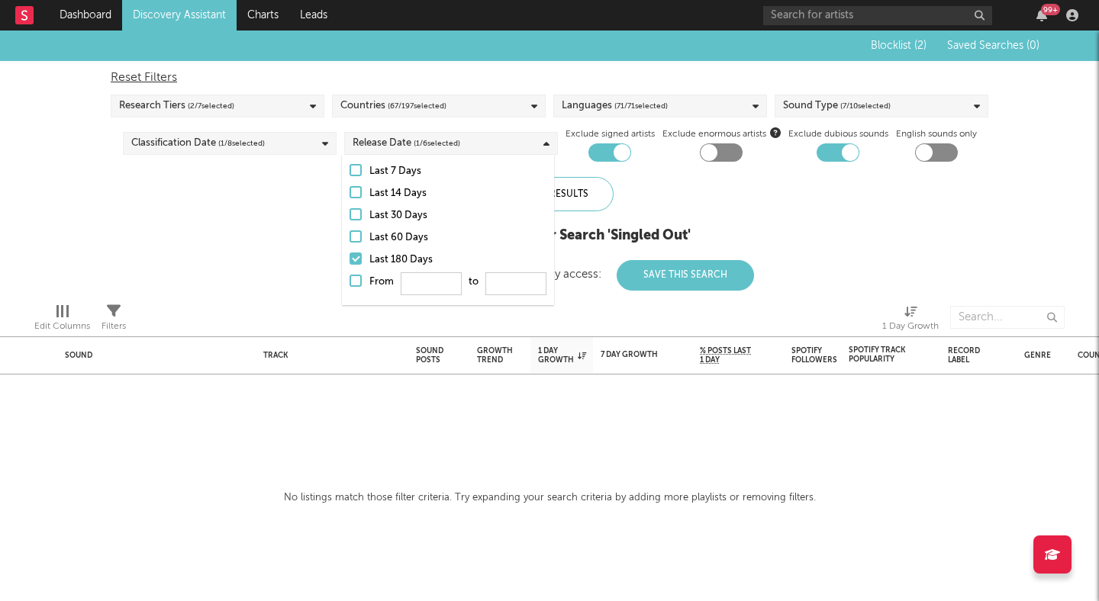
click at [251, 254] on div "Blocklist ( 2 ) Saved Searches ( 0 ) Reset Filters Research Tiers ( 2 / 7 selec…" at bounding box center [549, 161] width 1099 height 260
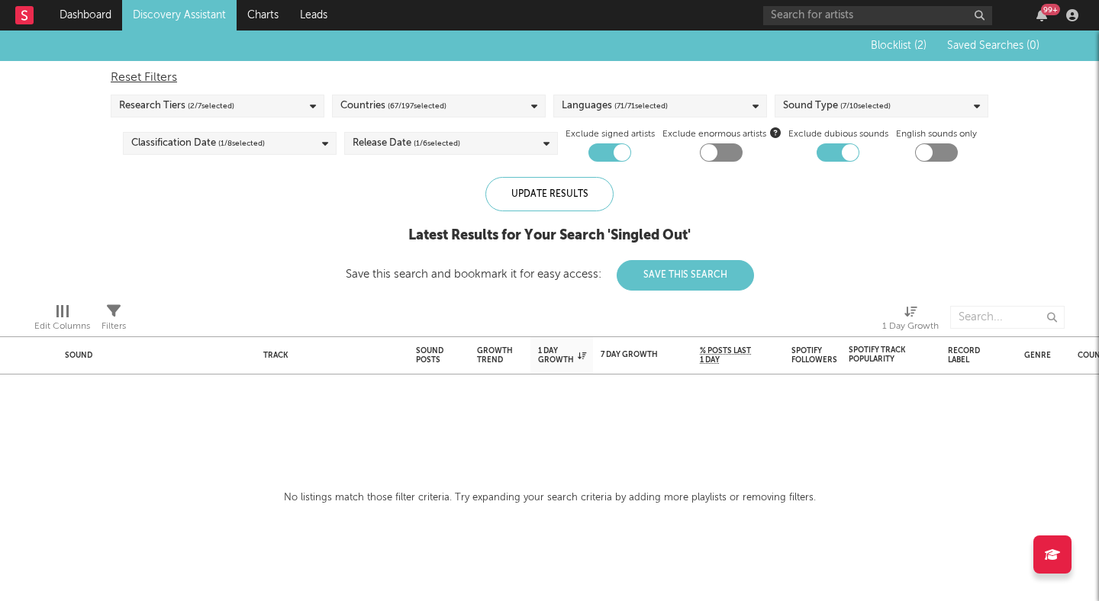
click at [462, 108] on div "Countries ( 67 / 197 selected)" at bounding box center [439, 106] width 214 height 23
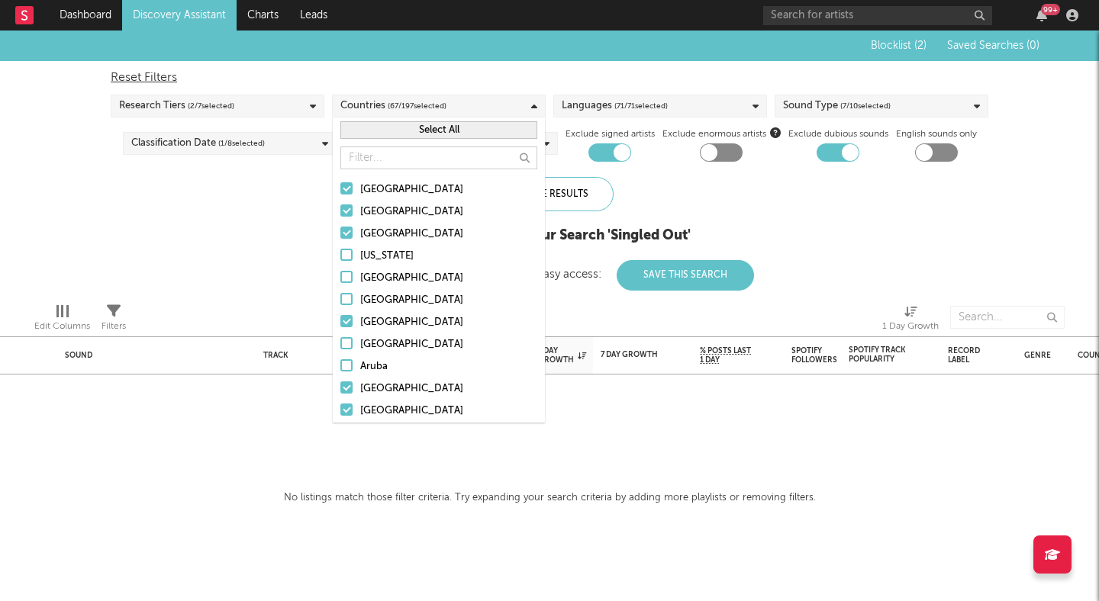
click at [266, 105] on div "Research Tiers ( 2 / 7 selected)" at bounding box center [218, 106] width 214 height 23
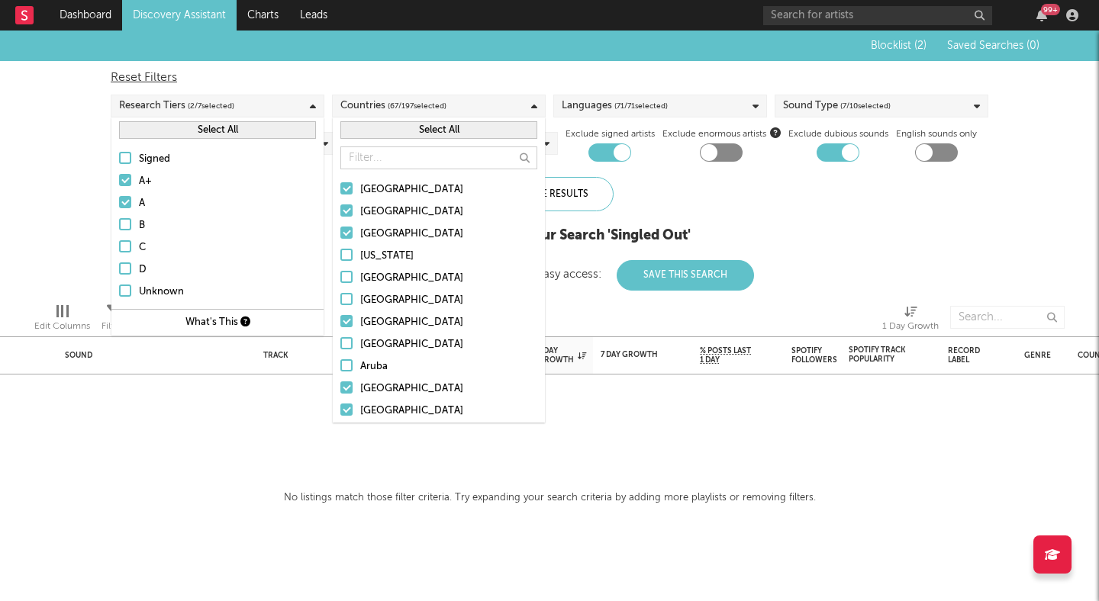
click at [600, 95] on div "Languages ( 71 / 71 selected)" at bounding box center [660, 106] width 214 height 23
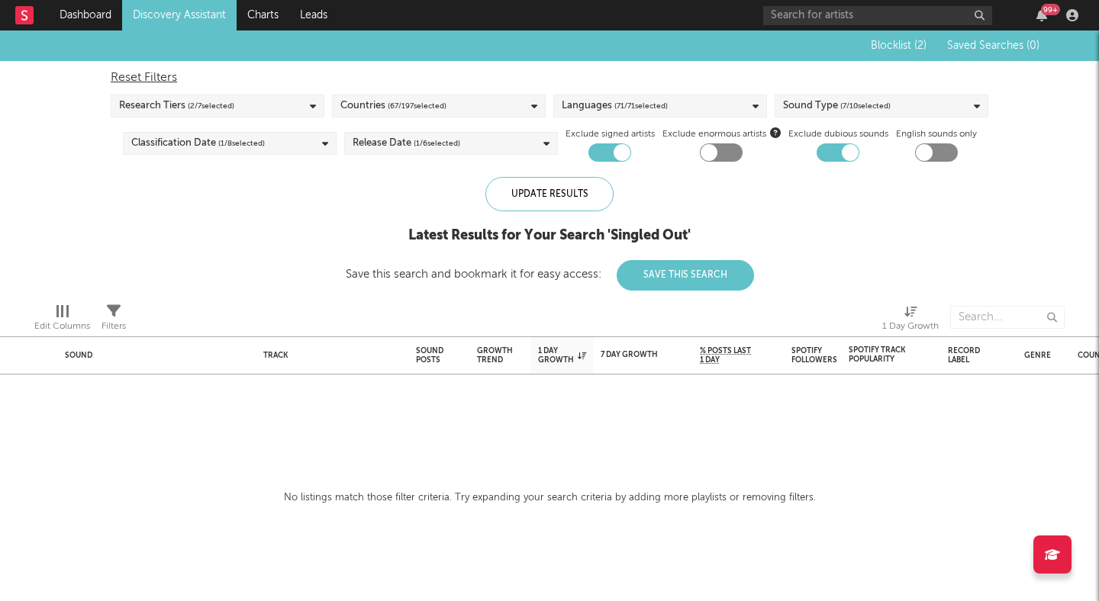
click at [688, 77] on div "Reset Filters" at bounding box center [549, 78] width 877 height 18
checkbox input "false"
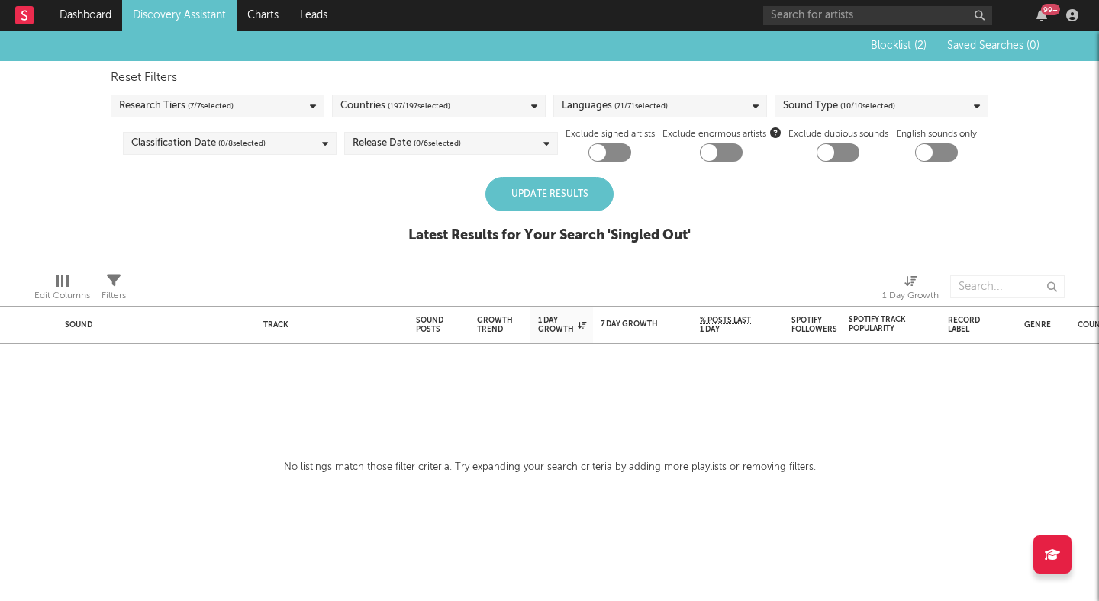
click at [832, 102] on div "Sound Type ( 10 / 10 selected)" at bounding box center [839, 106] width 112 height 18
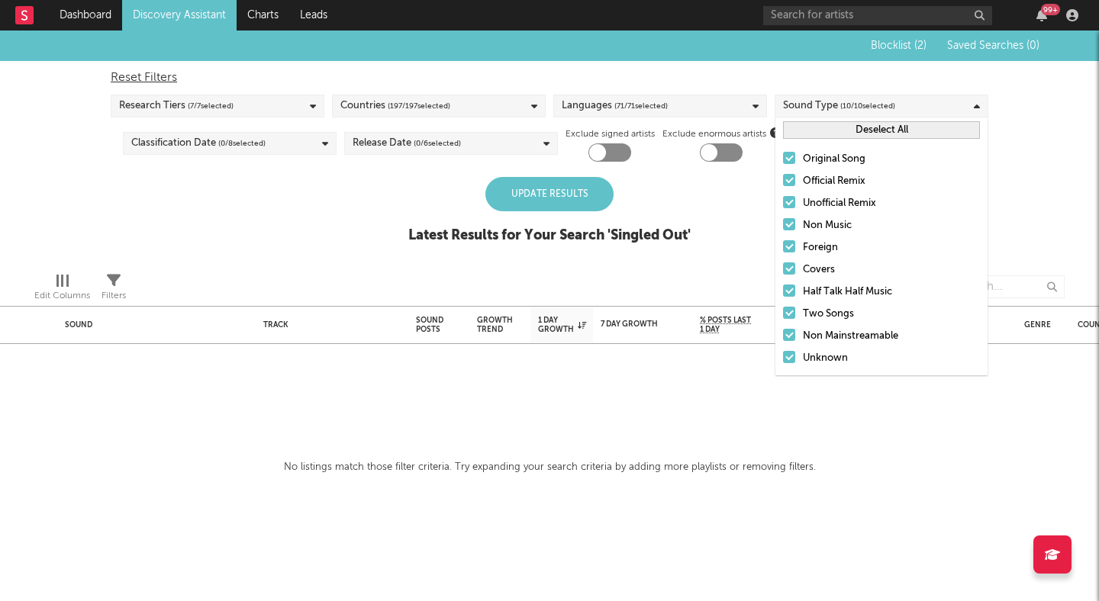
click at [765, 78] on div "Reset Filters" at bounding box center [549, 78] width 877 height 18
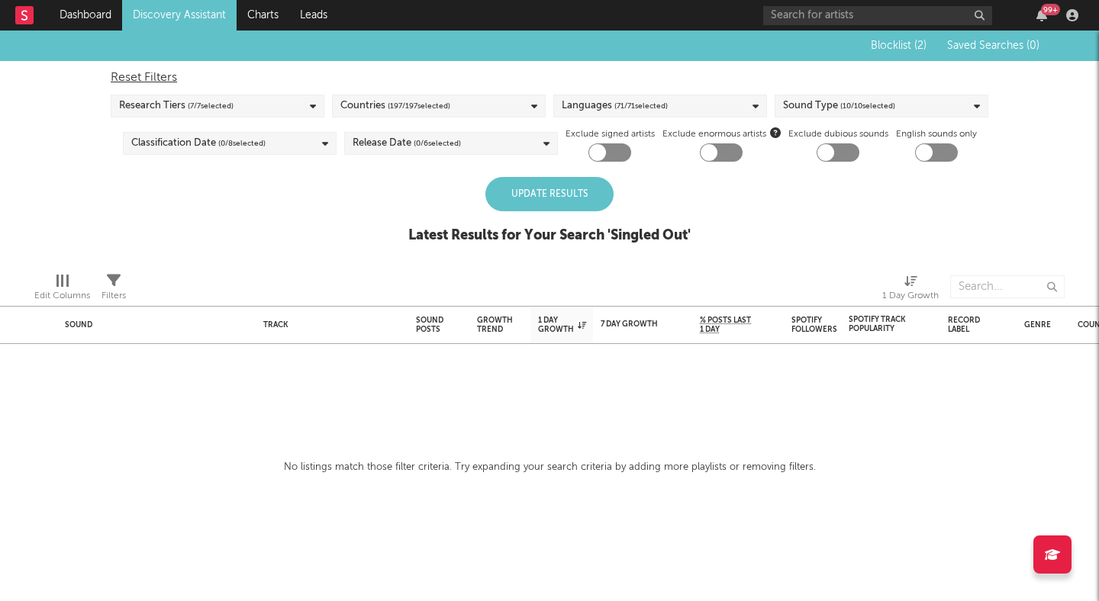
click at [565, 192] on div "Update Results" at bounding box center [549, 194] width 128 height 34
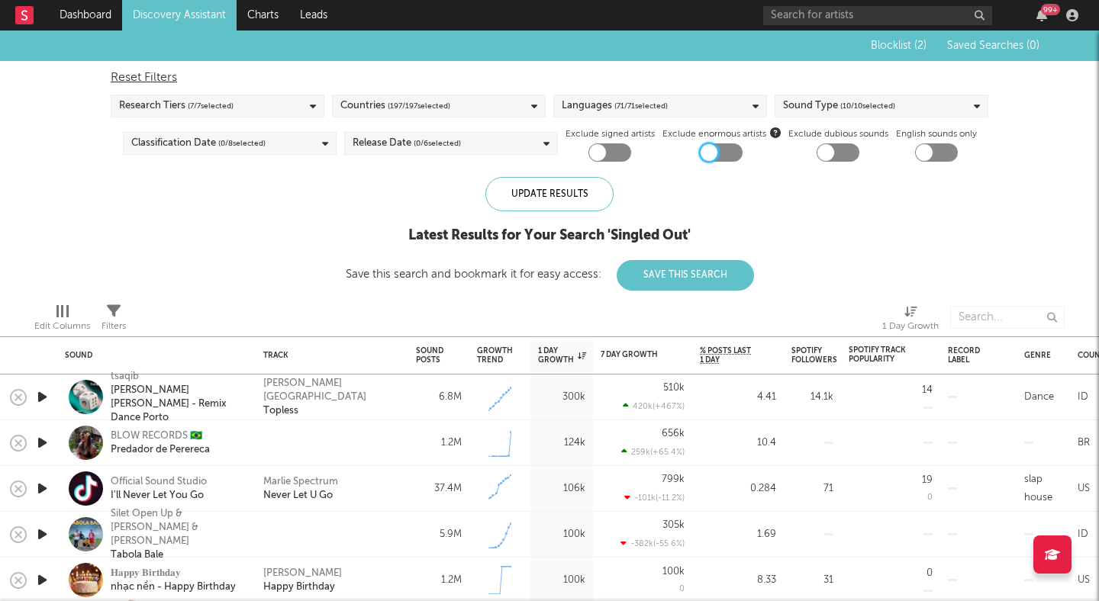
click at [713, 151] on div at bounding box center [708, 152] width 17 height 17
checkbox input "true"
click at [848, 156] on div at bounding box center [837, 152] width 43 height 18
checkbox input "true"
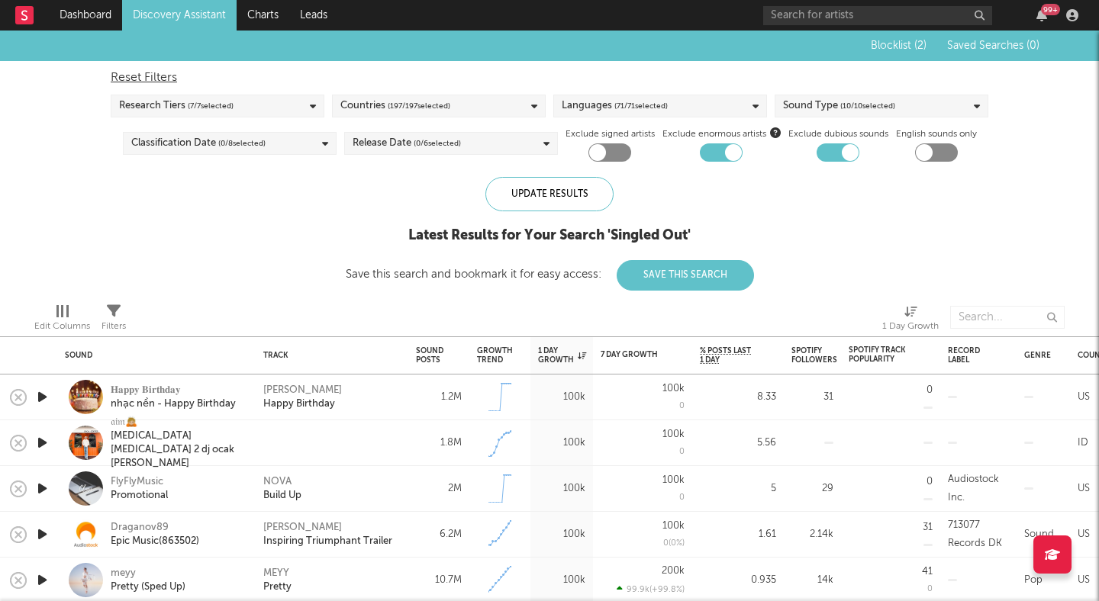
click at [595, 150] on div at bounding box center [597, 152] width 17 height 17
checkbox input "true"
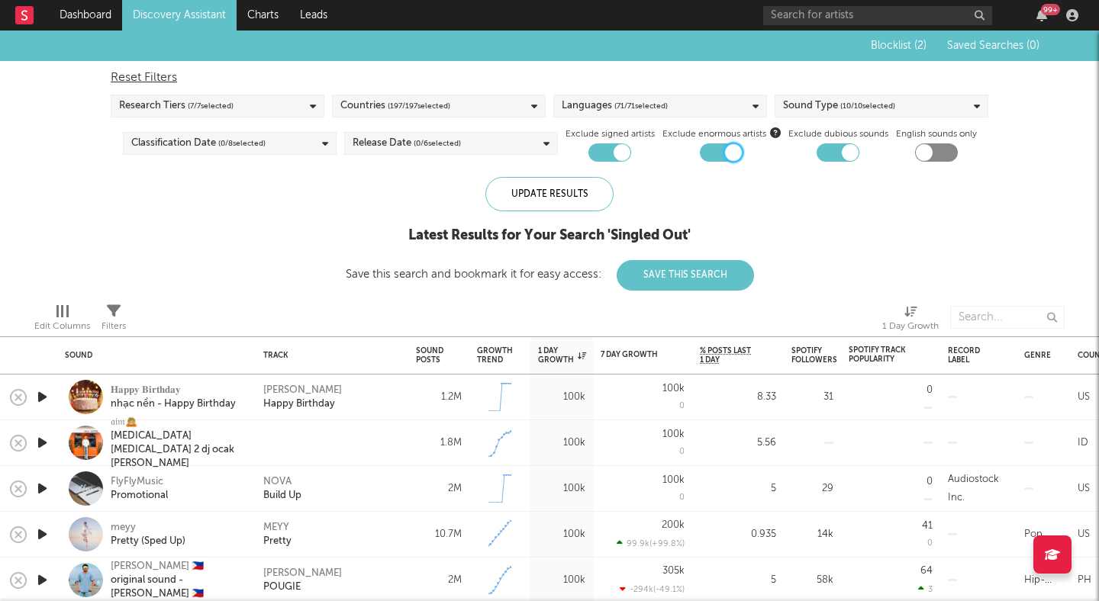
click at [729, 149] on div at bounding box center [733, 152] width 17 height 17
checkbox input "false"
click at [433, 356] on div "Sound Posts" at bounding box center [429, 355] width 27 height 18
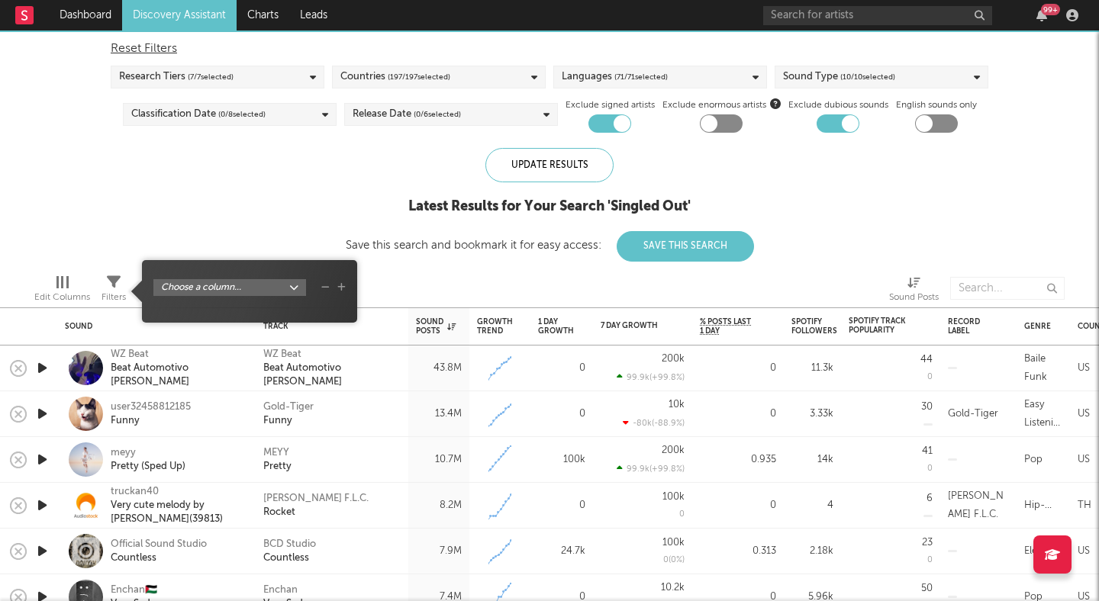
click at [119, 280] on icon at bounding box center [114, 282] width 14 height 14
click at [169, 283] on body "Dashboard Discovery Assistant Charts Leads 99 + Notifications Settings Mark all…" at bounding box center [549, 300] width 1099 height 601
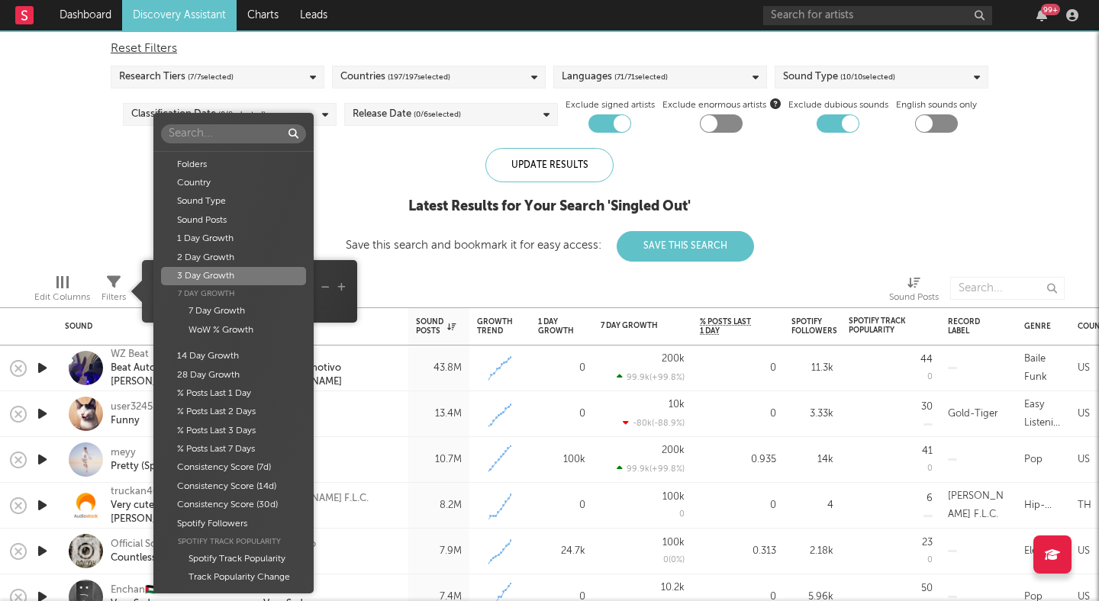
click at [116, 240] on div "Folders Country Sound Type Sound Posts 1 Day Growth 2 Day Growth 3 Day Growth 7…" at bounding box center [549, 300] width 1099 height 601
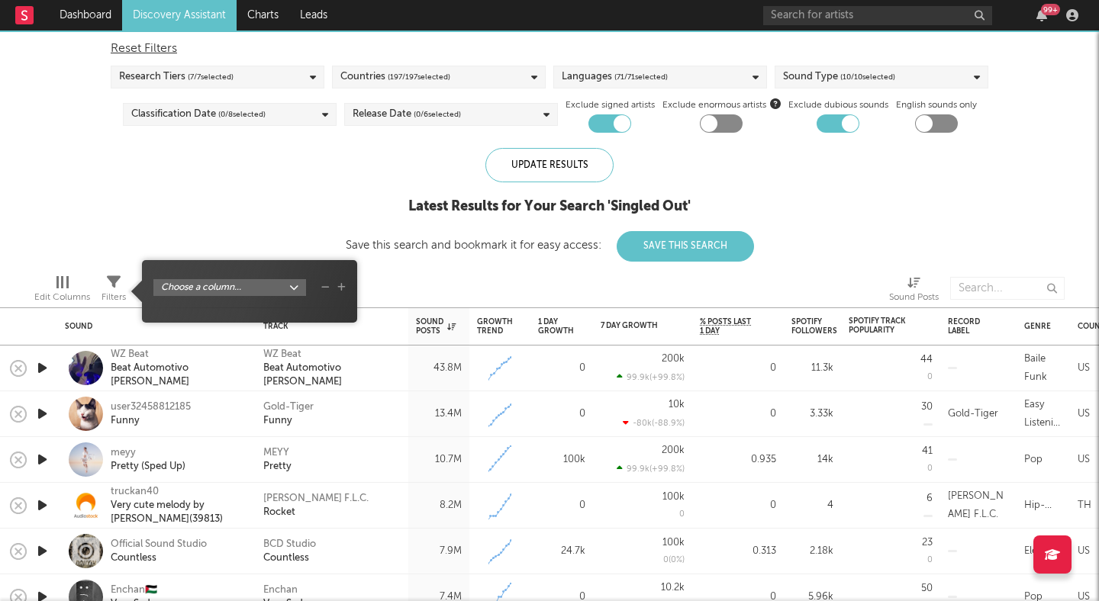
click at [224, 286] on body "Dashboard Discovery Assistant Charts Leads 99 + Notifications Settings Mark all…" at bounding box center [549, 300] width 1099 height 601
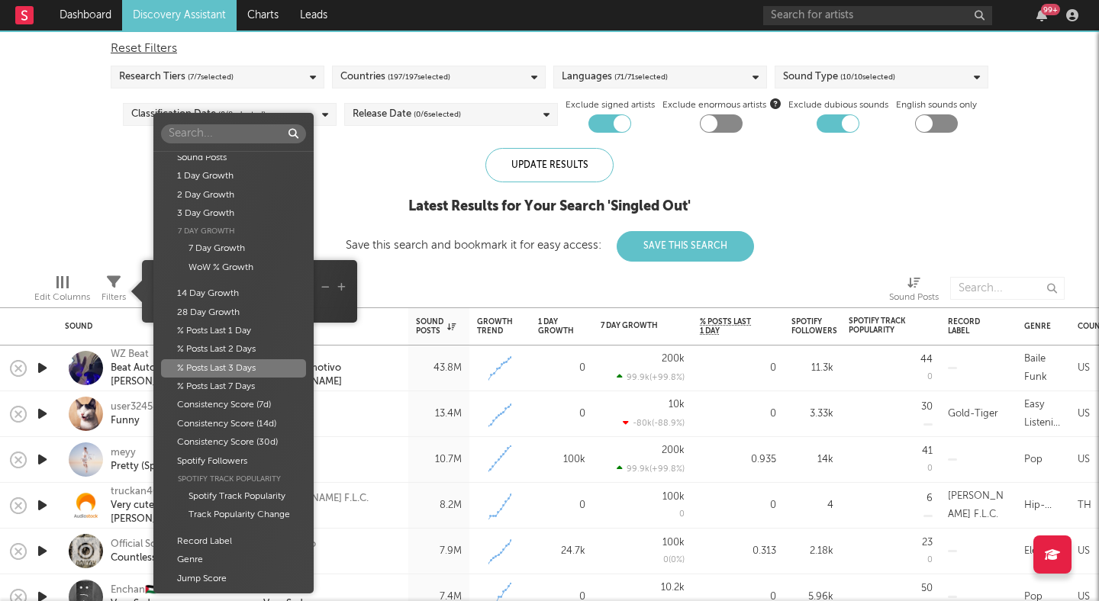
scroll to position [65, 0]
click at [423, 259] on div "Folders Country Sound Type Sound Posts 1 Day Growth 2 Day Growth 3 Day Growth 7…" at bounding box center [549, 300] width 1099 height 601
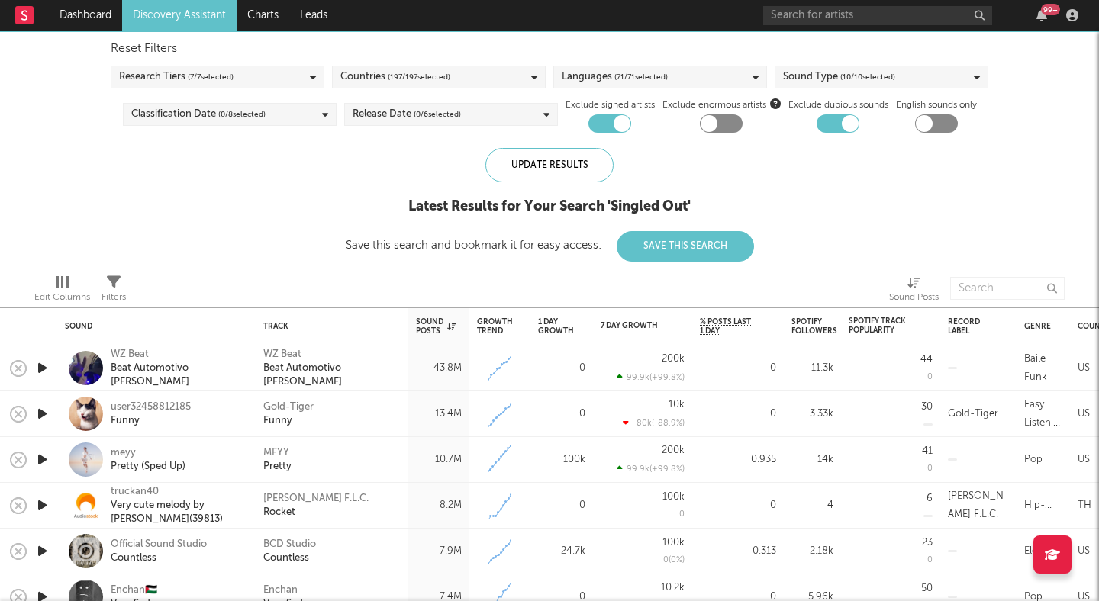
click at [422, 287] on div at bounding box center [316, 288] width 359 height 38
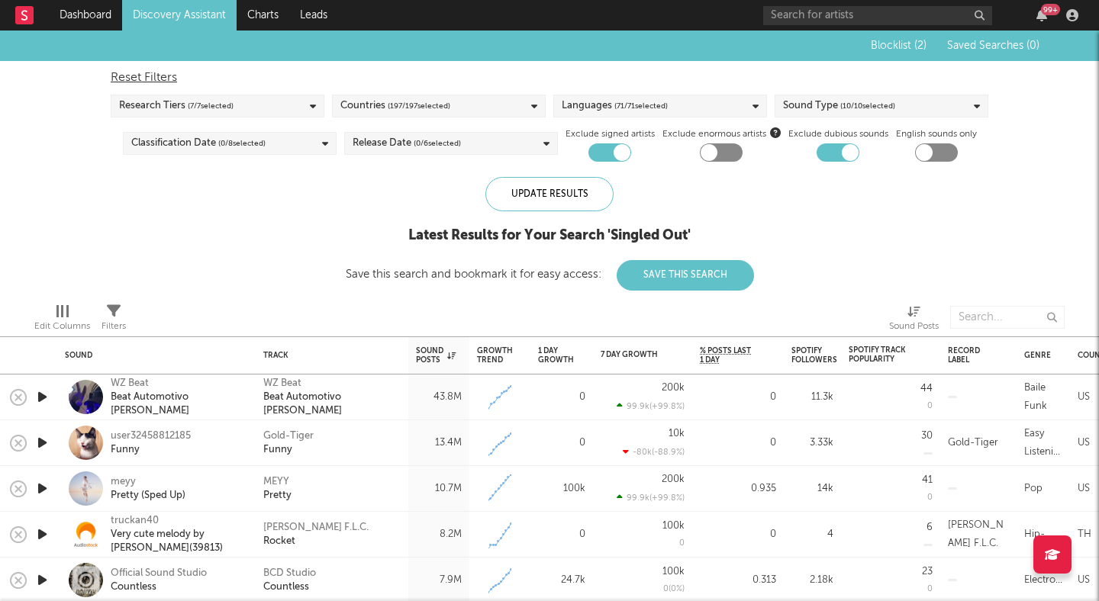
click at [378, 142] on div "Release Date ( 0 / 6 selected)" at bounding box center [406, 143] width 108 height 18
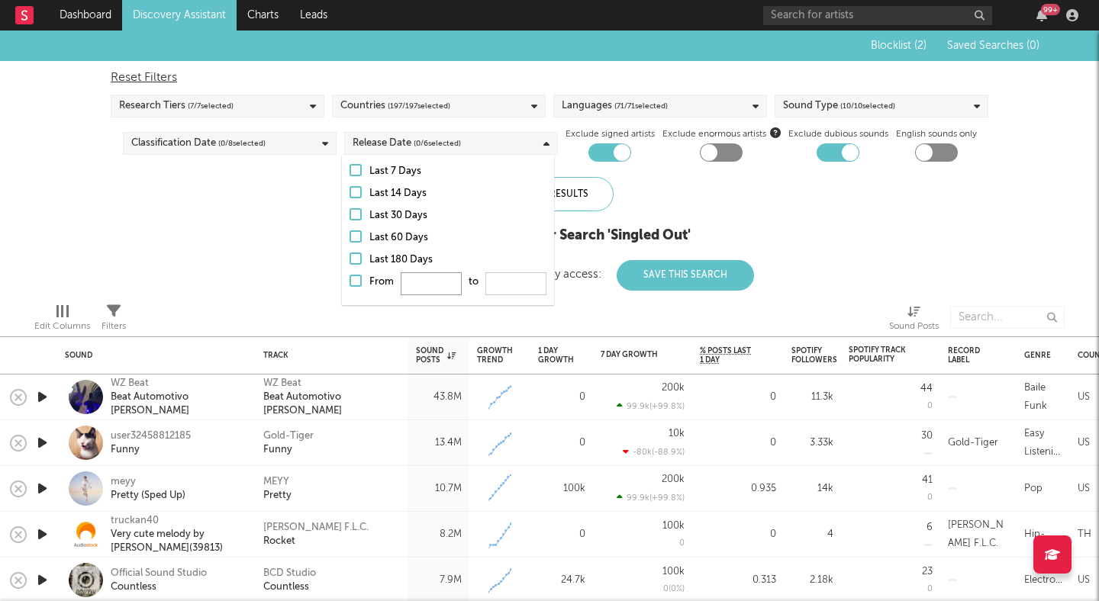
click at [423, 281] on input "From to" at bounding box center [431, 283] width 61 height 23
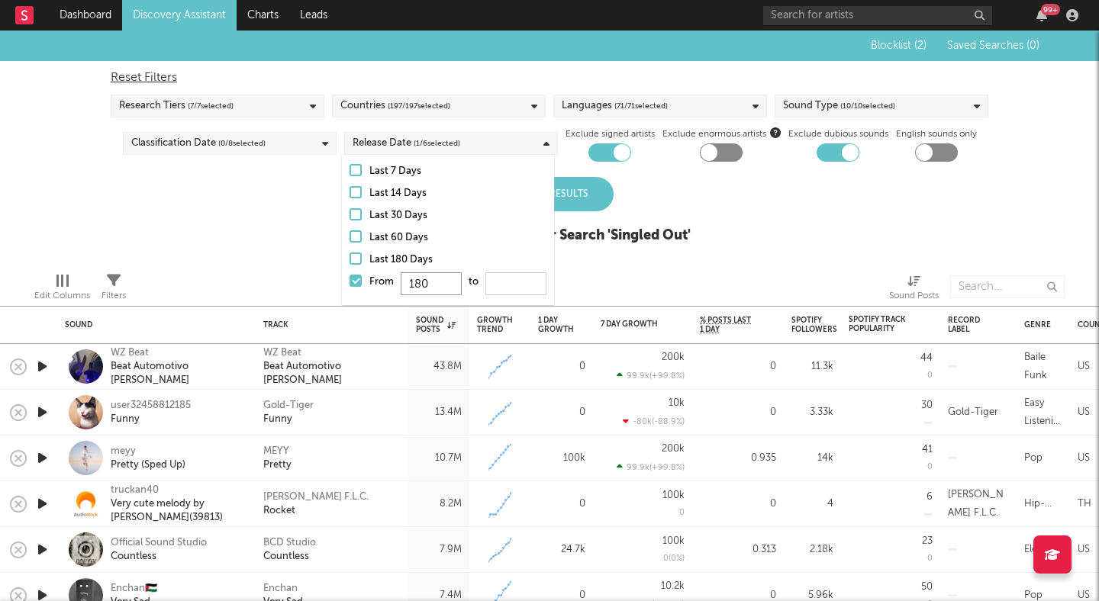
type input "180"
click at [510, 288] on input "From 180 to" at bounding box center [515, 283] width 61 height 23
type input "500"
click at [563, 204] on div "Update Results" at bounding box center [549, 194] width 128 height 34
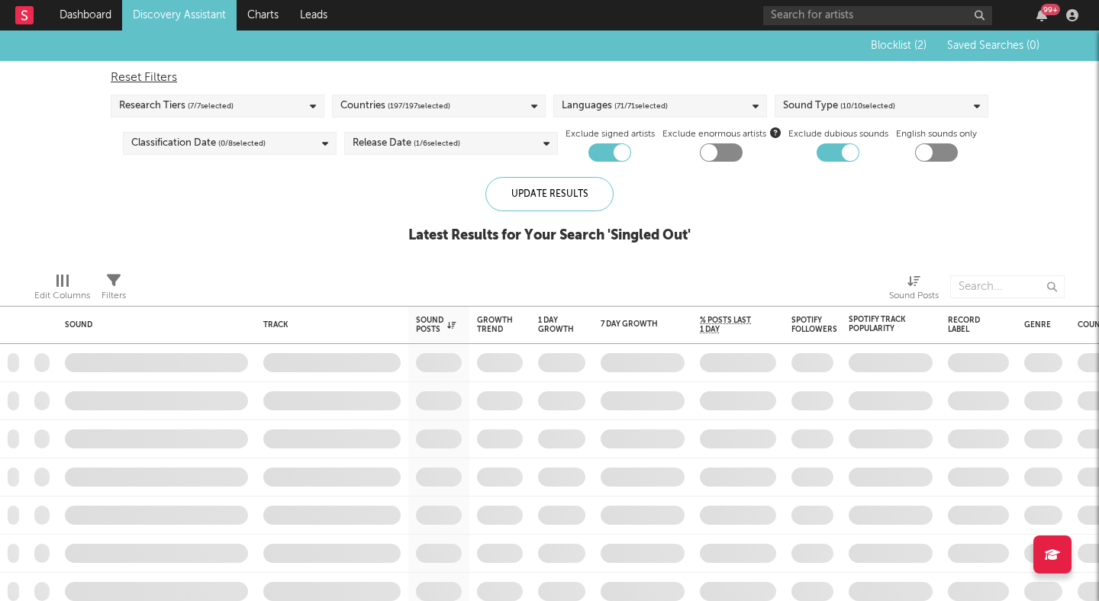
click at [501, 143] on div "Release Date ( 1 / 6 selected)" at bounding box center [451, 143] width 214 height 23
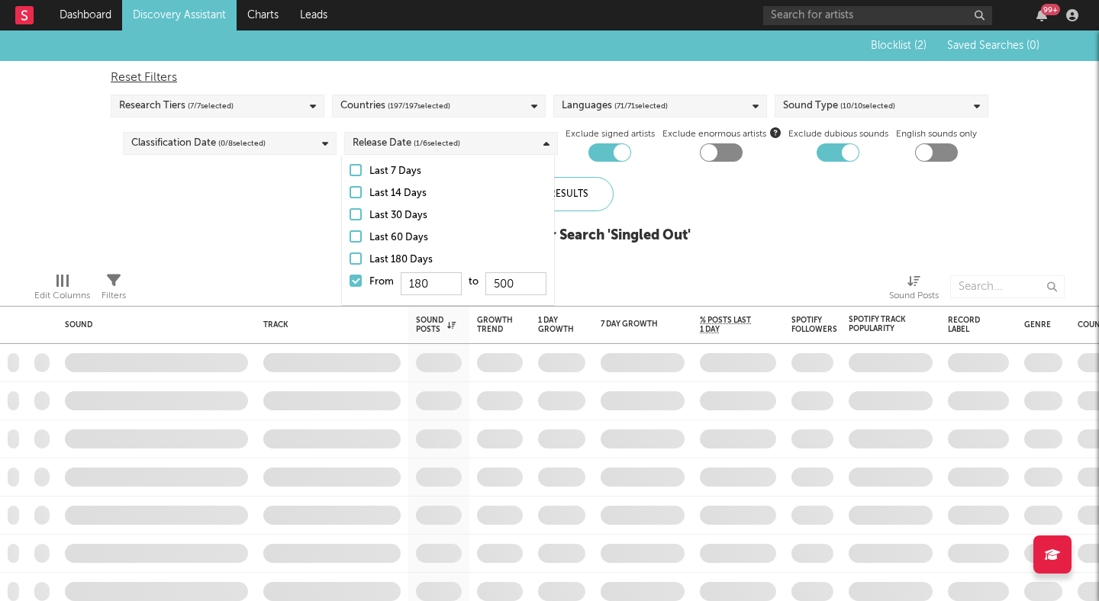
click at [673, 232] on div "Latest Results for Your Search ' Singled Out '" at bounding box center [549, 236] width 282 height 18
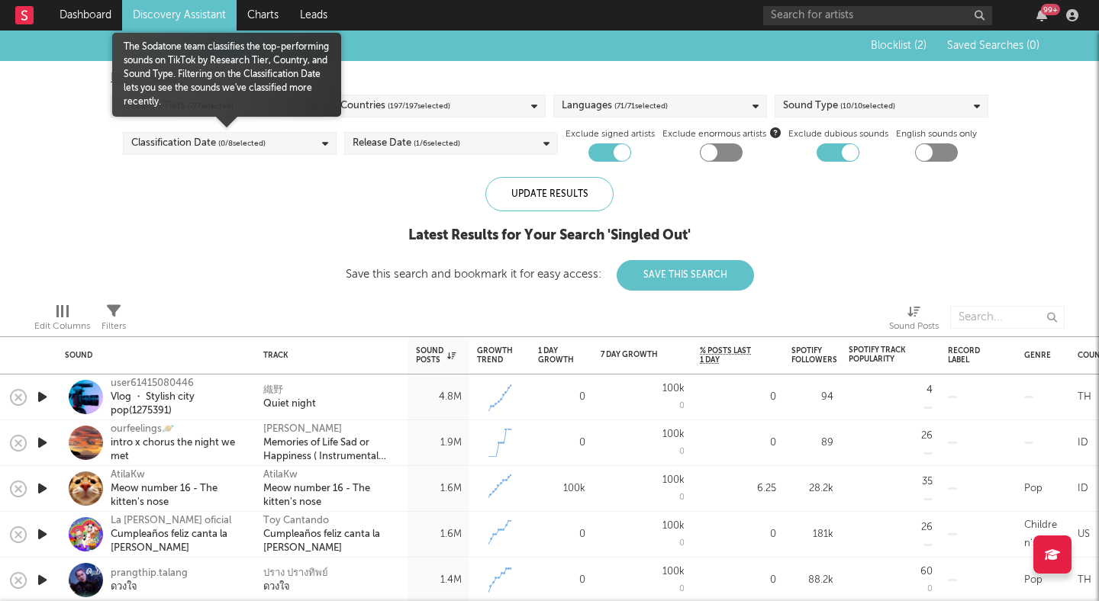
click at [259, 143] on span "( 0 / 8 selected)" at bounding box center [241, 143] width 47 height 18
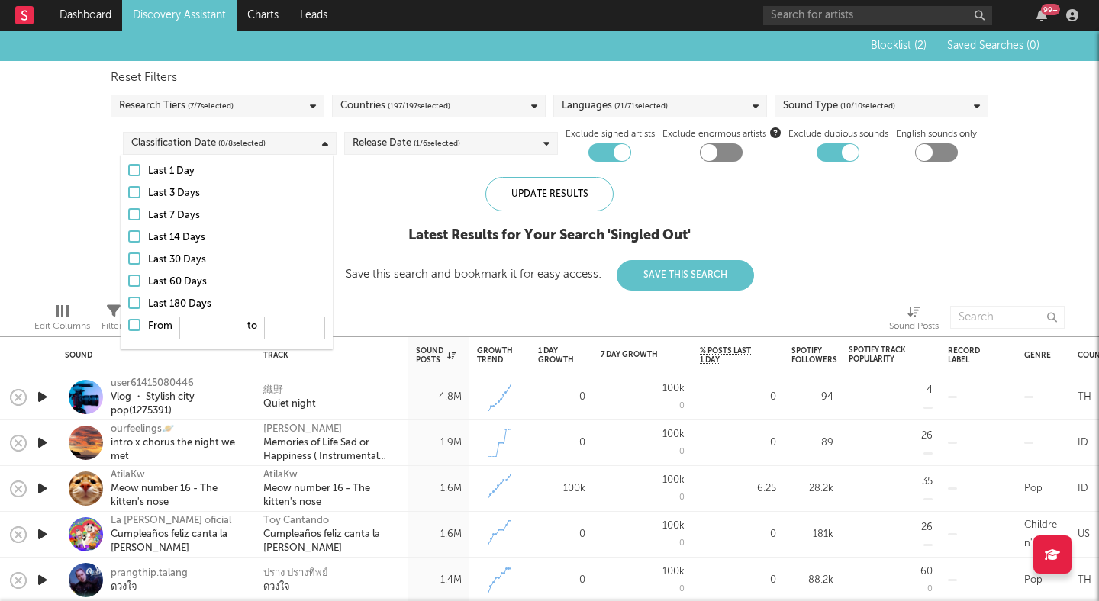
click at [55, 179] on div "Blocklist ( 2 ) Saved Searches ( 0 ) Reset Filters Research Tiers ( 7 / 7 selec…" at bounding box center [549, 161] width 1099 height 260
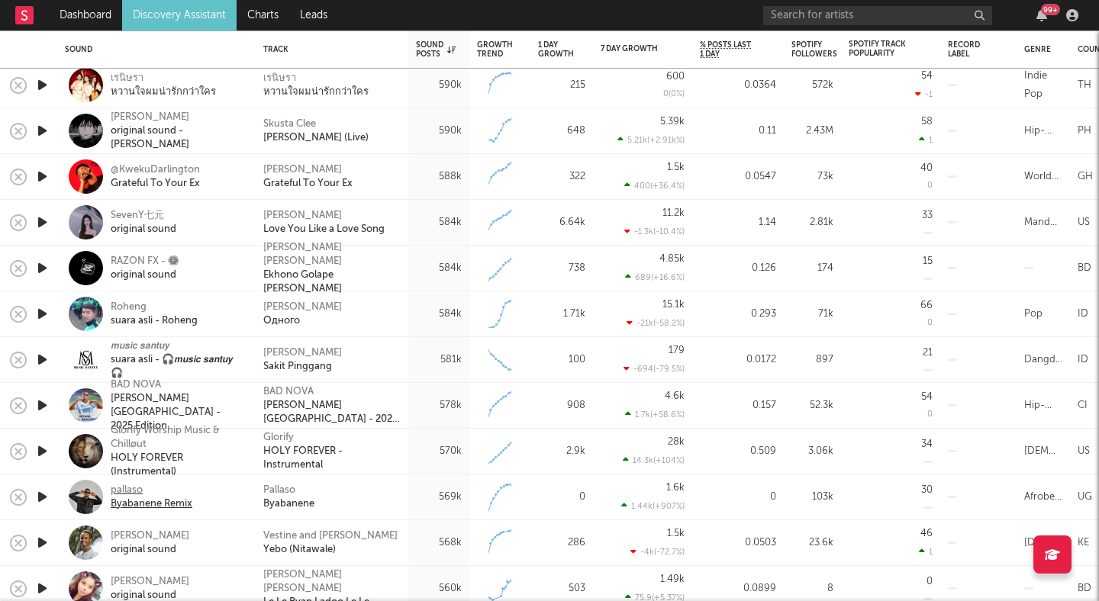
click at [130, 491] on div "pallaso" at bounding box center [152, 491] width 82 height 14
click at [276, 487] on div "Pallaso" at bounding box center [279, 491] width 32 height 14
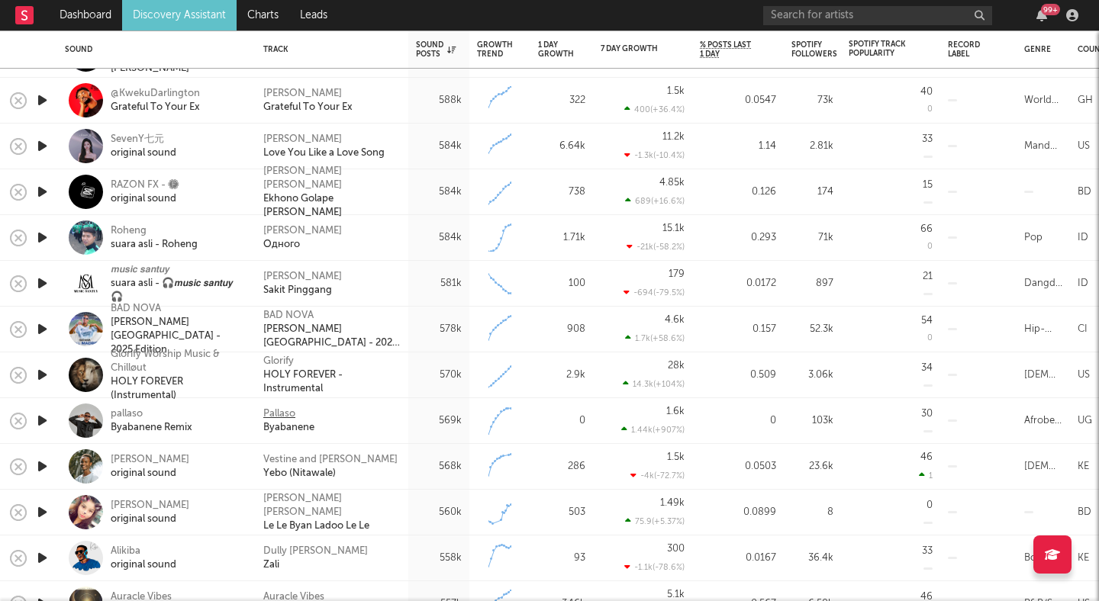
click at [273, 413] on div "Pallaso" at bounding box center [279, 414] width 32 height 14
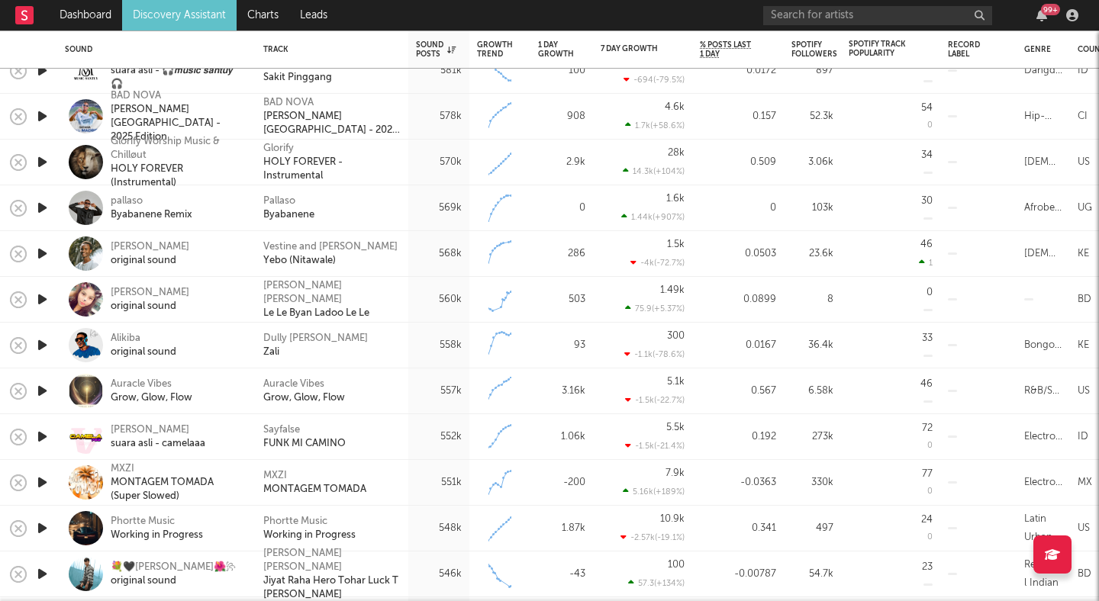
click at [42, 434] on icon "button" at bounding box center [42, 436] width 16 height 19
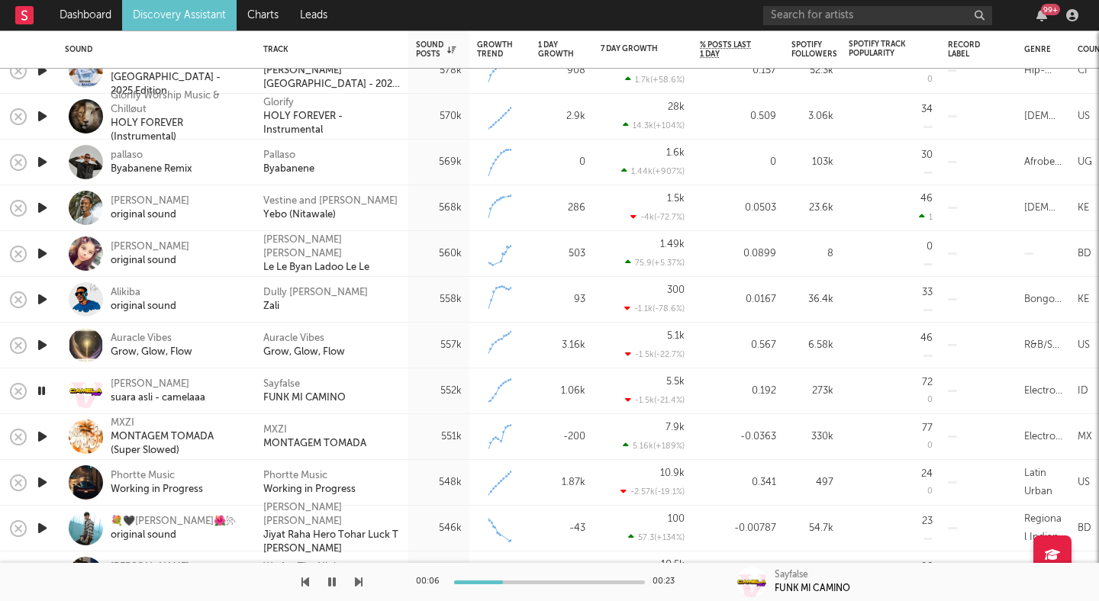
click at [45, 390] on icon "button" at bounding box center [41, 390] width 14 height 19
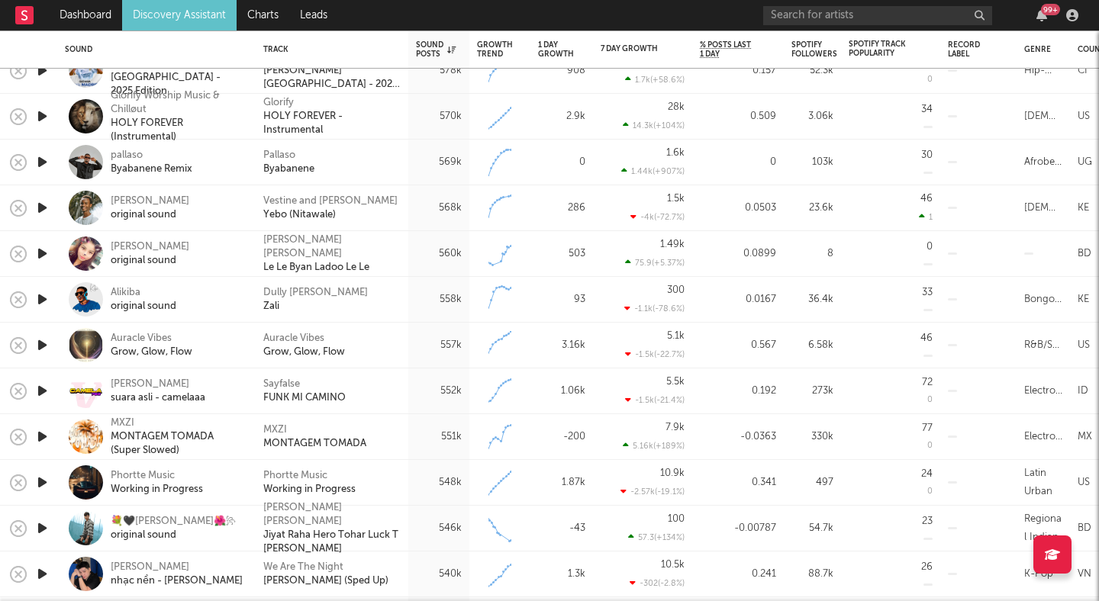
click at [44, 432] on icon "button" at bounding box center [42, 436] width 16 height 19
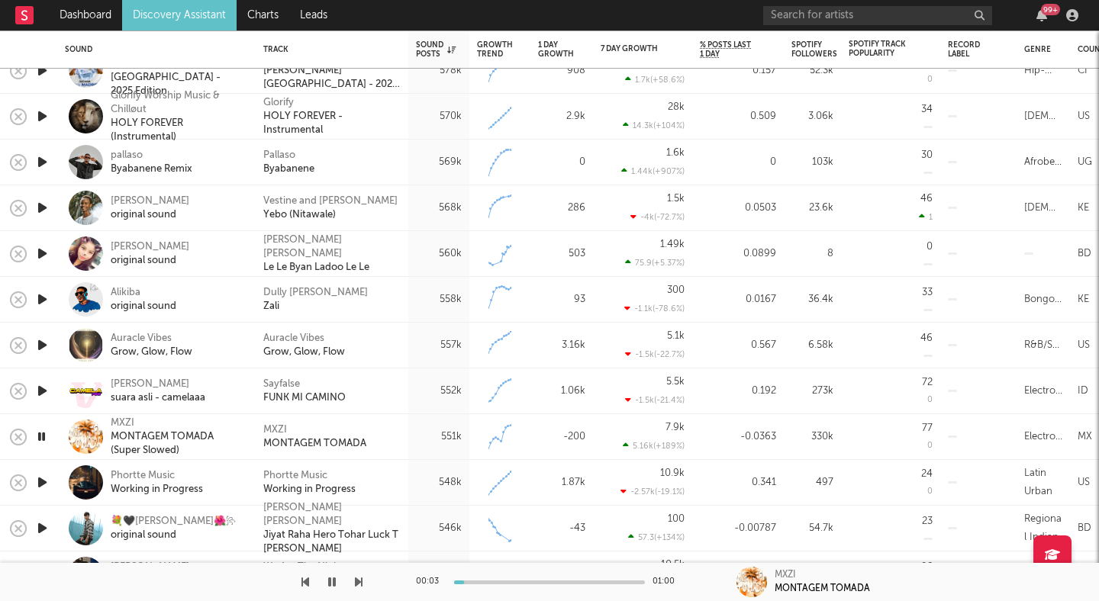
click at [44, 433] on icon "button" at bounding box center [41, 436] width 14 height 19
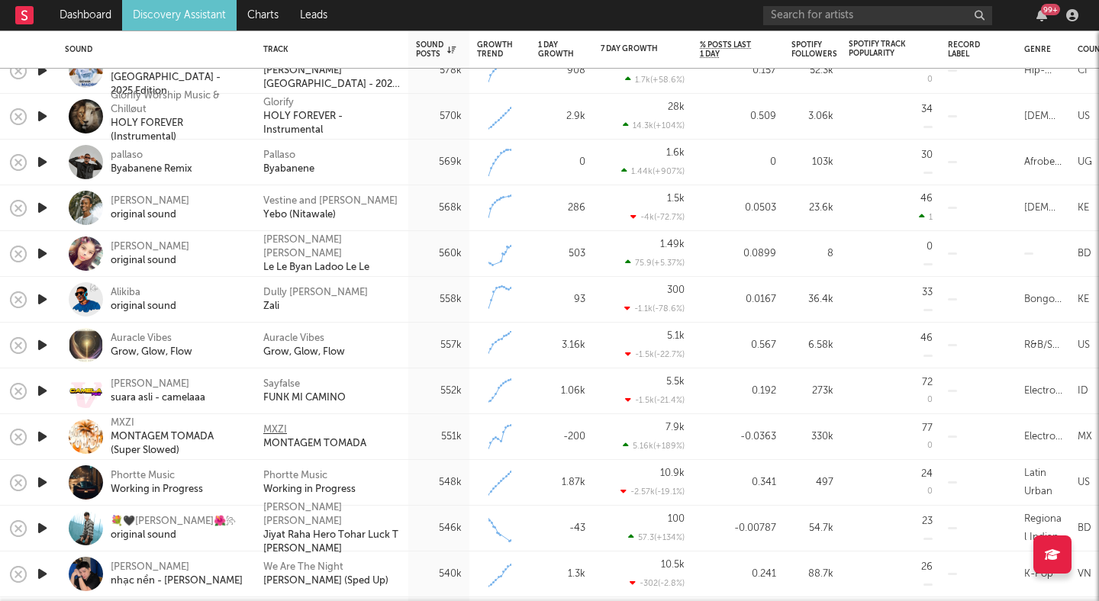
click at [270, 428] on div "MXZI" at bounding box center [275, 430] width 24 height 14
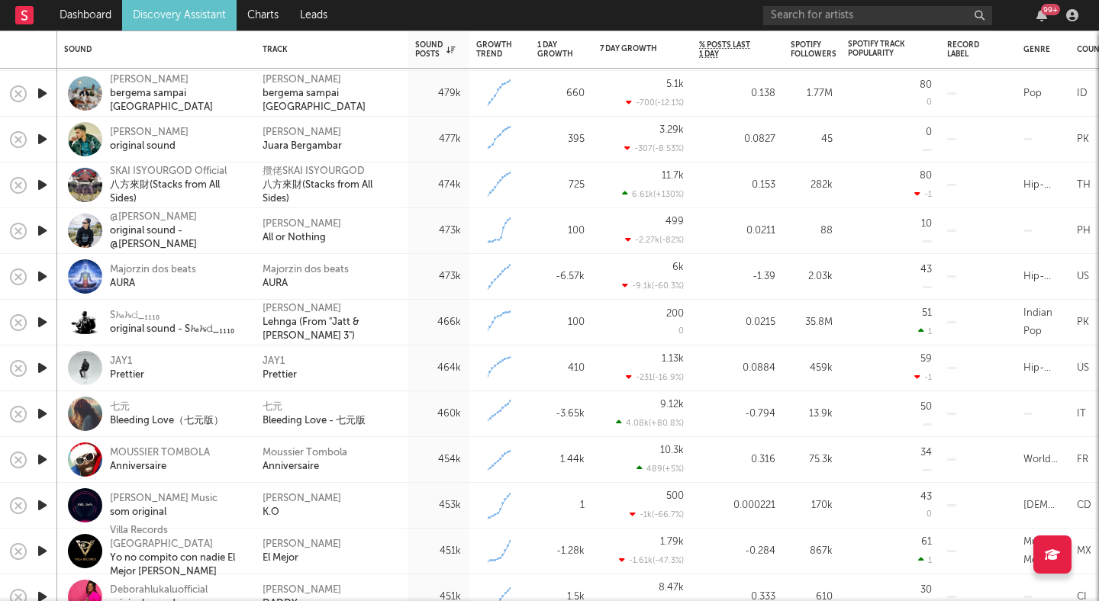
click at [43, 366] on icon "button" at bounding box center [42, 368] width 16 height 19
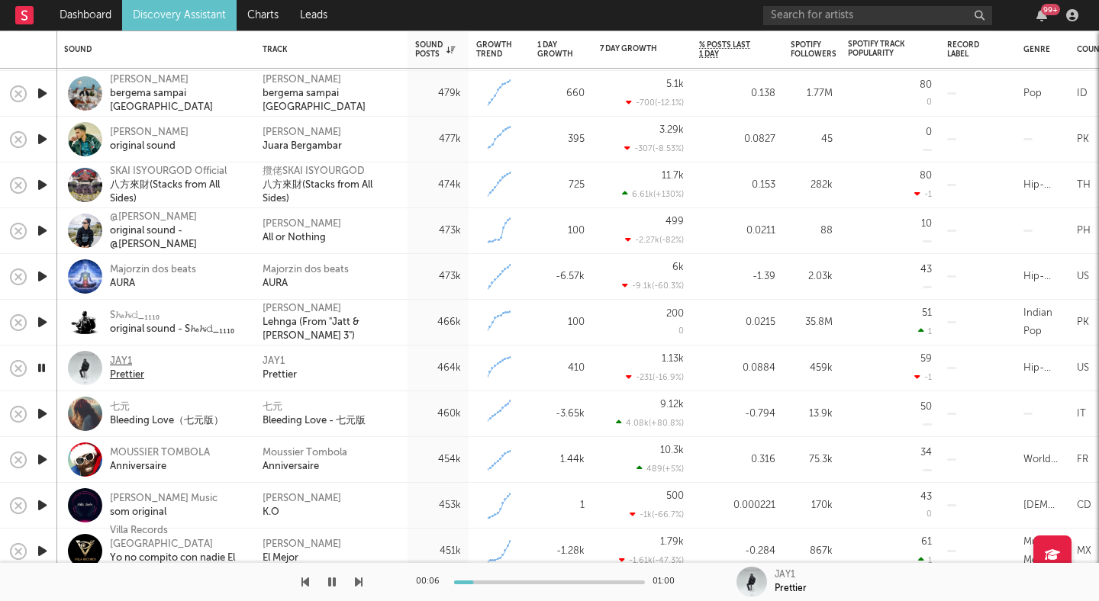
click at [119, 358] on div "JAY1" at bounding box center [127, 362] width 34 height 14
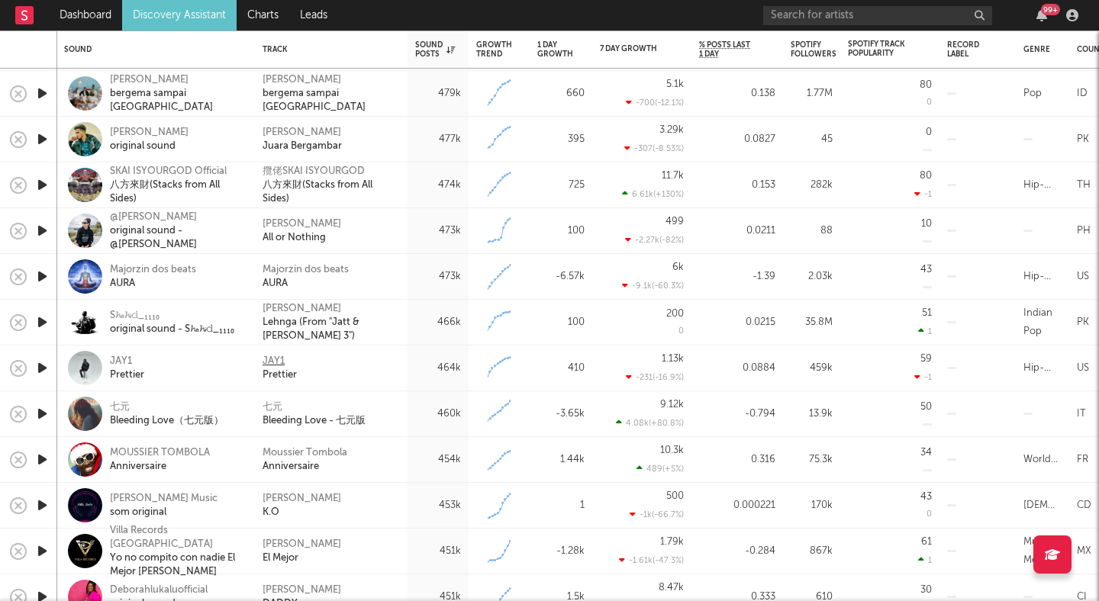
click at [270, 359] on div "JAY1" at bounding box center [273, 362] width 22 height 14
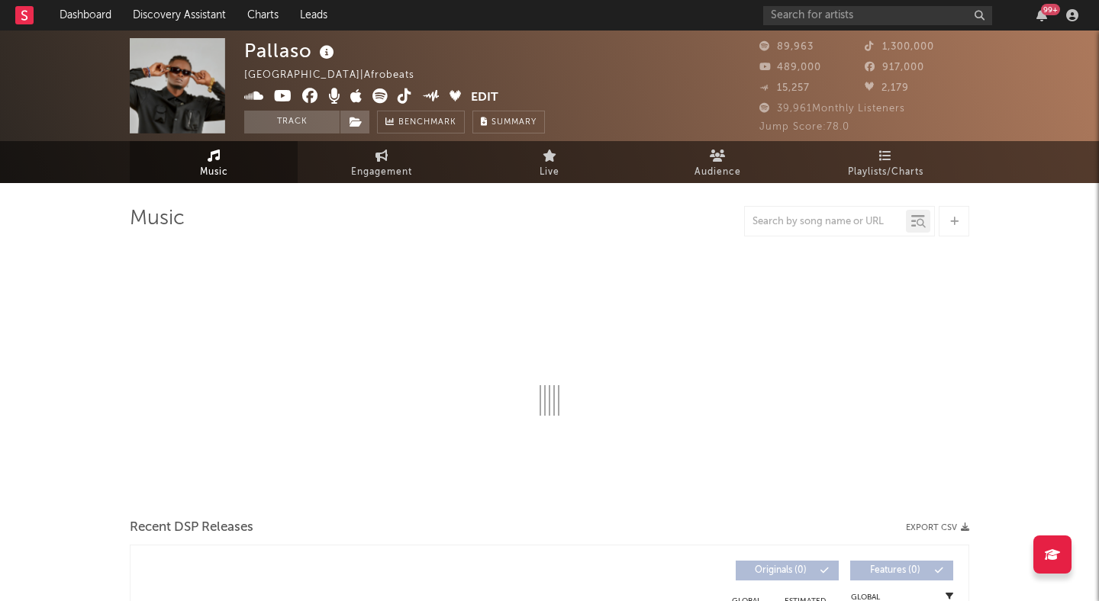
select select "6m"
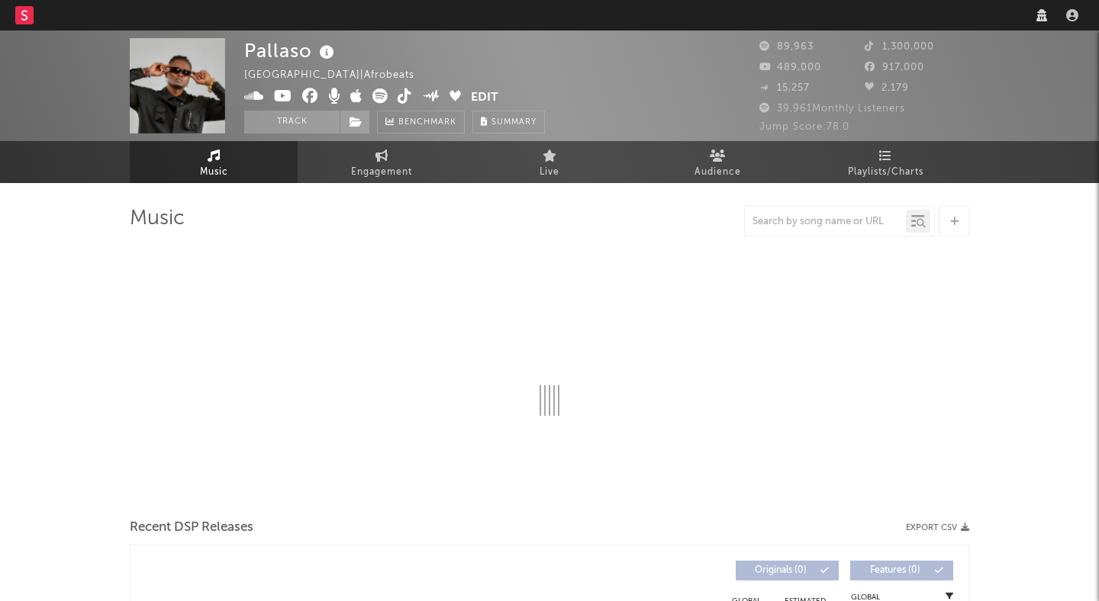
select select "6m"
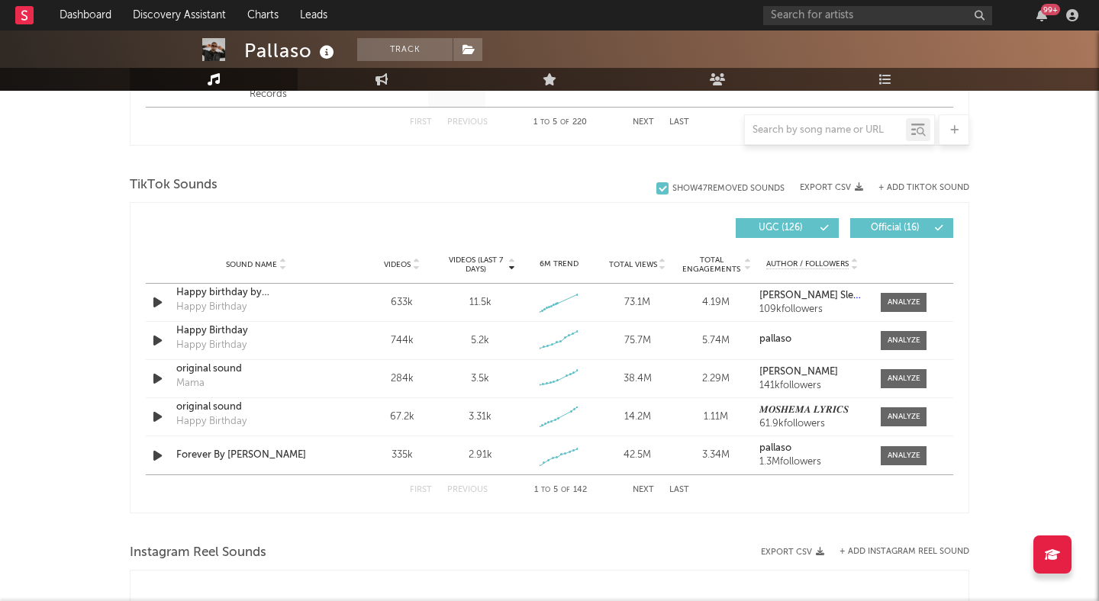
scroll to position [960, 0]
click at [638, 487] on button "Next" at bounding box center [642, 491] width 21 height 8
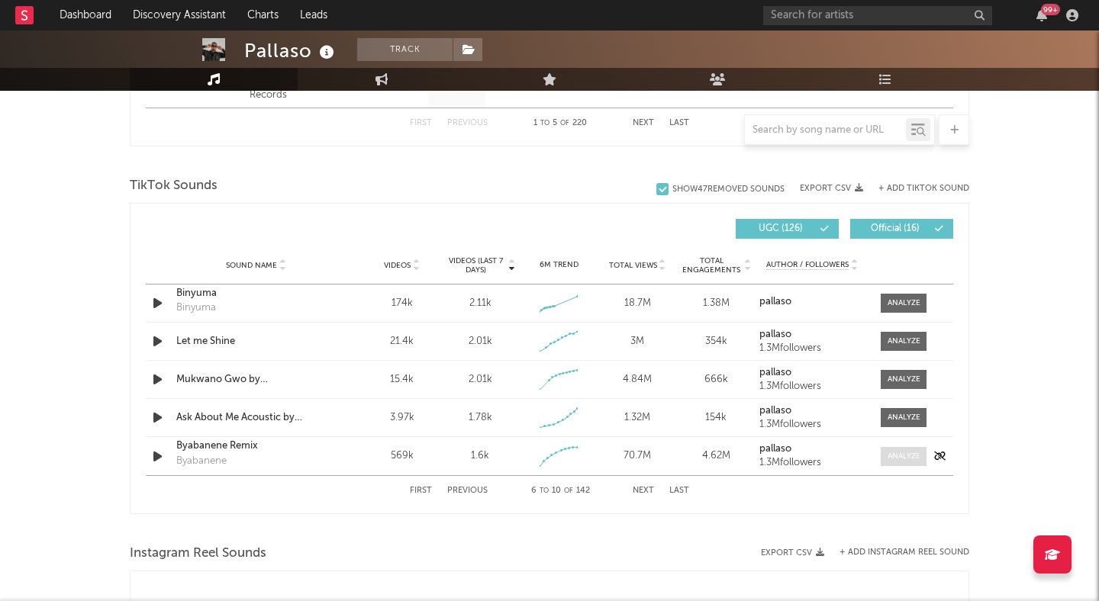
click at [899, 456] on div at bounding box center [903, 456] width 33 height 11
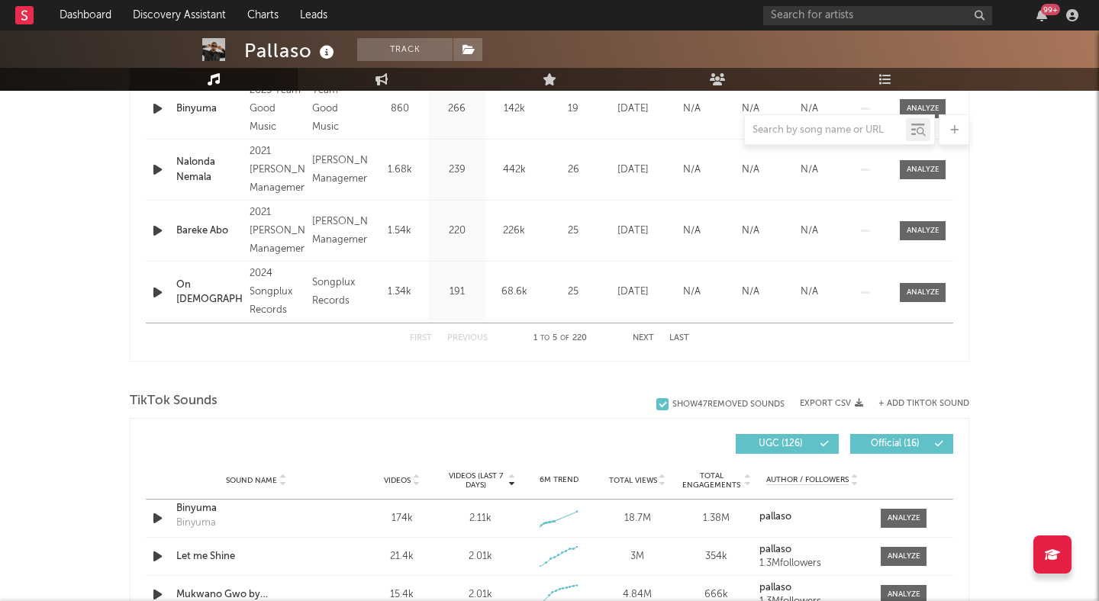
scroll to position [715, 0]
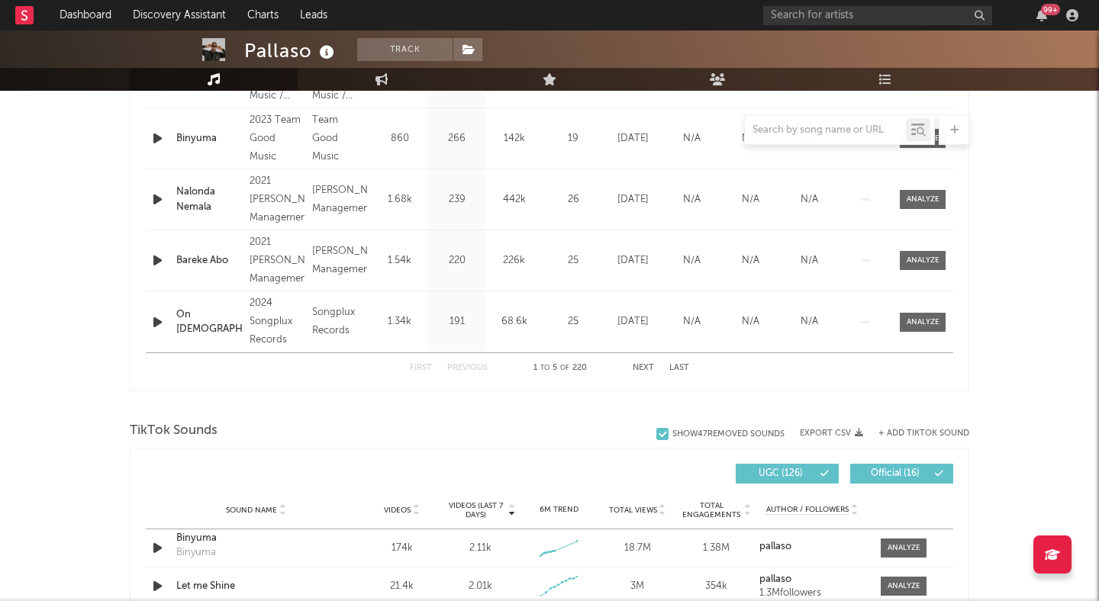
click at [643, 364] on button "Next" at bounding box center [642, 368] width 21 height 8
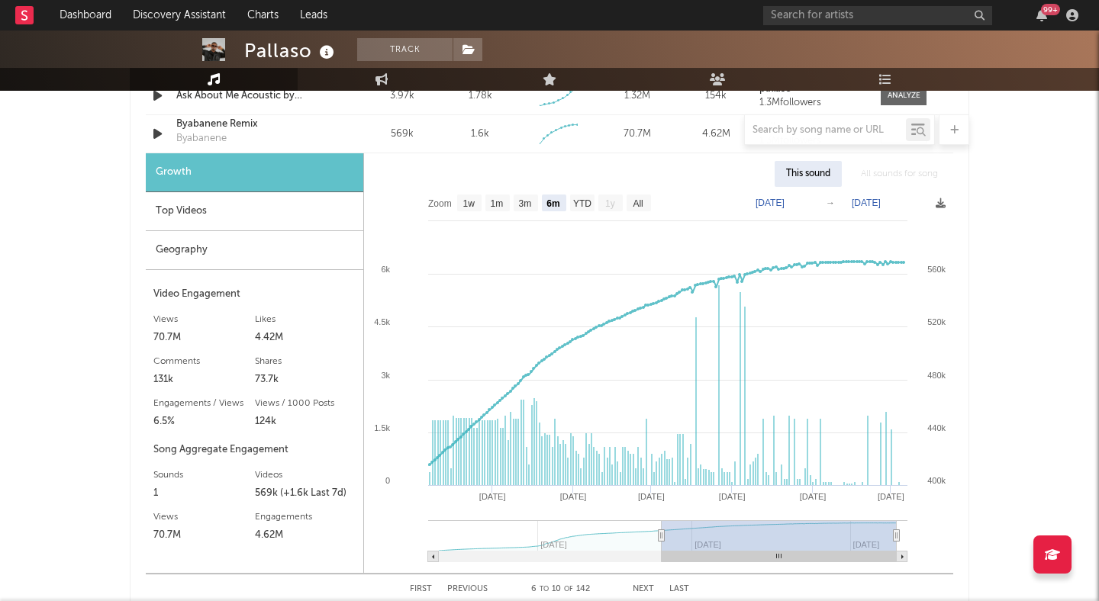
scroll to position [1305, 0]
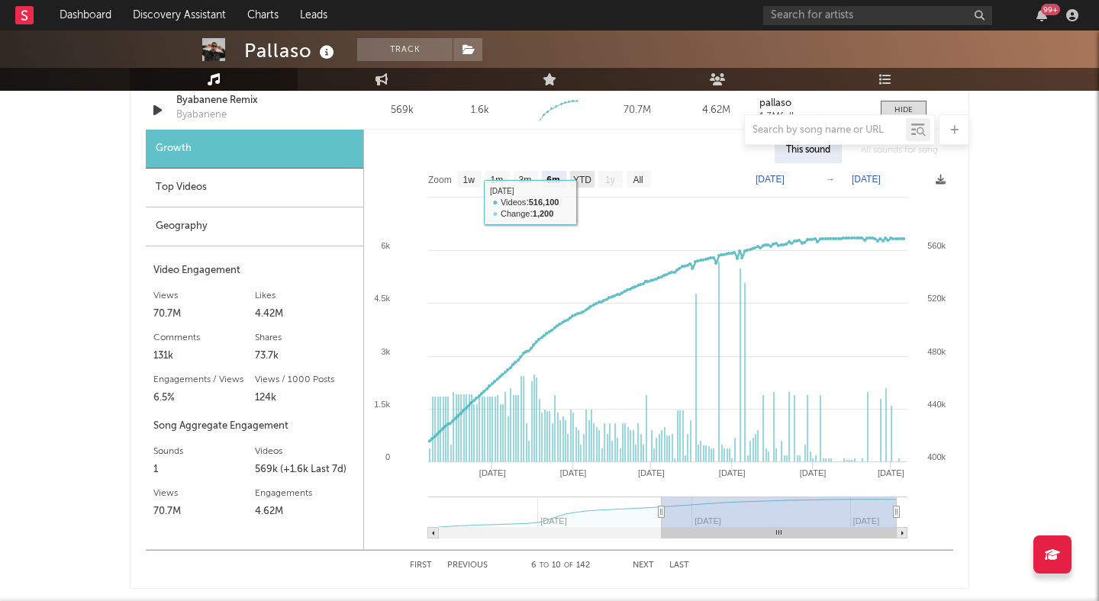
click at [584, 181] on text "YTD" at bounding box center [582, 180] width 18 height 11
select select "YTD"
type input "[DATE]"
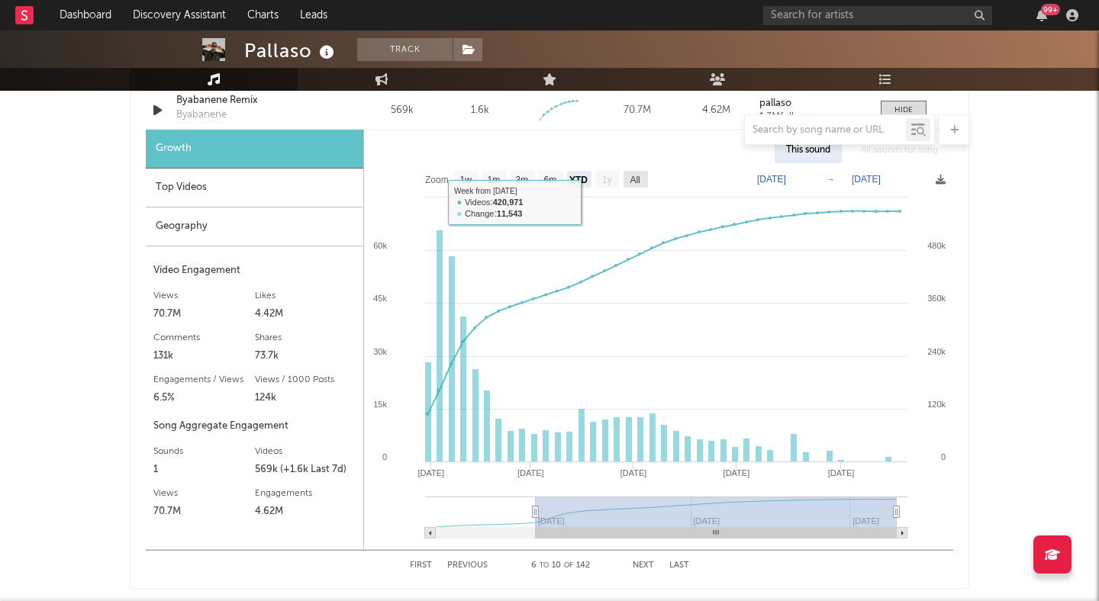
click at [630, 180] on text "All" at bounding box center [634, 180] width 10 height 11
select select "All"
type input "[DATE]"
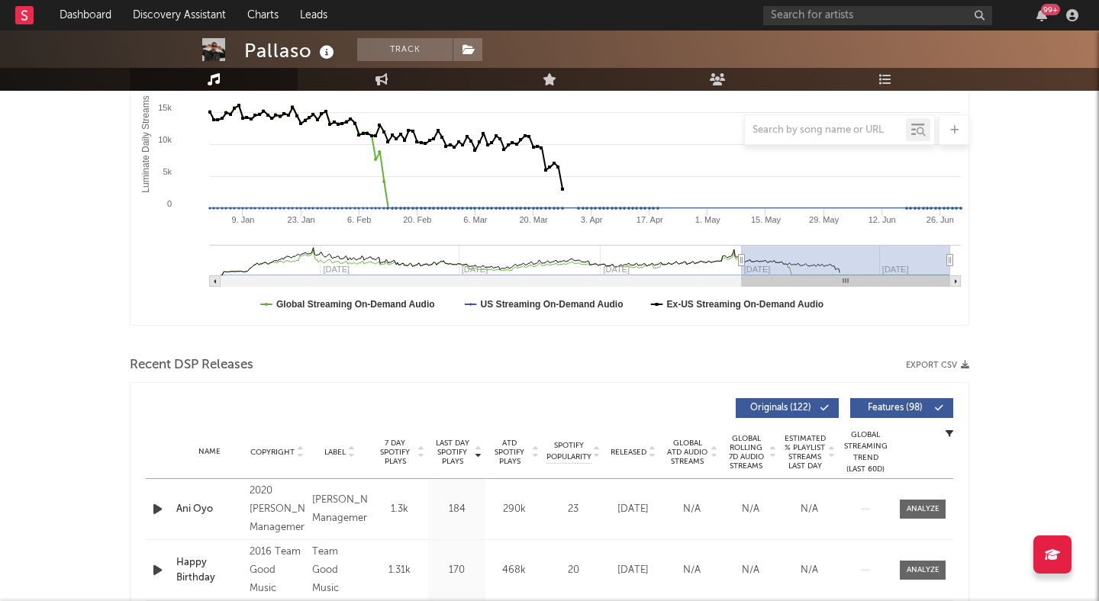
scroll to position [0, 0]
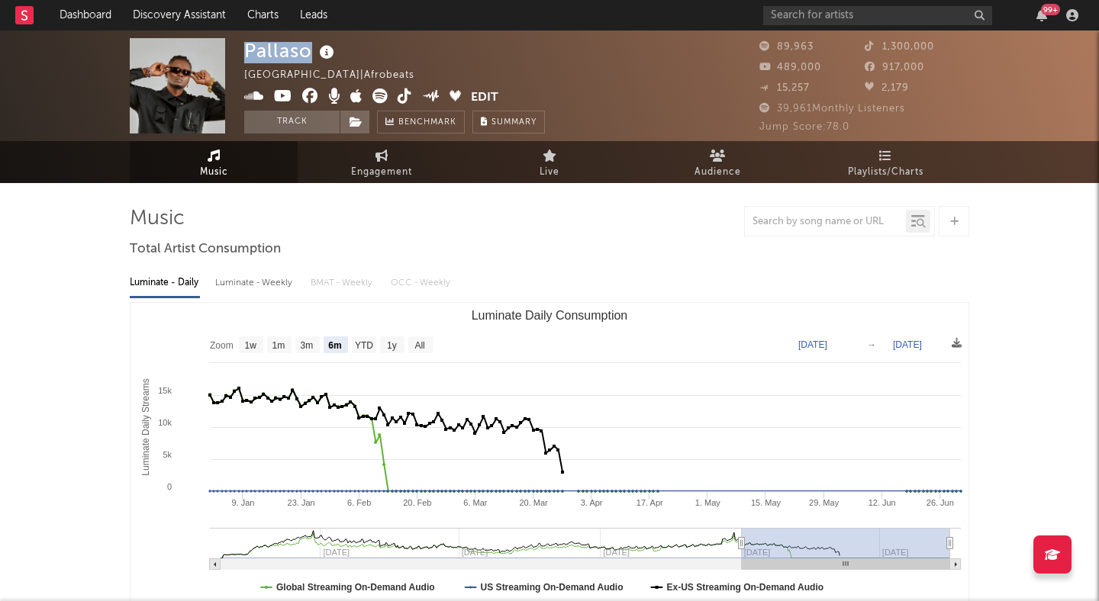
drag, startPoint x: 310, startPoint y: 47, endPoint x: 247, endPoint y: 46, distance: 63.3
click at [247, 46] on div "Pallaso" at bounding box center [291, 50] width 94 height 25
copy div "Pallaso"
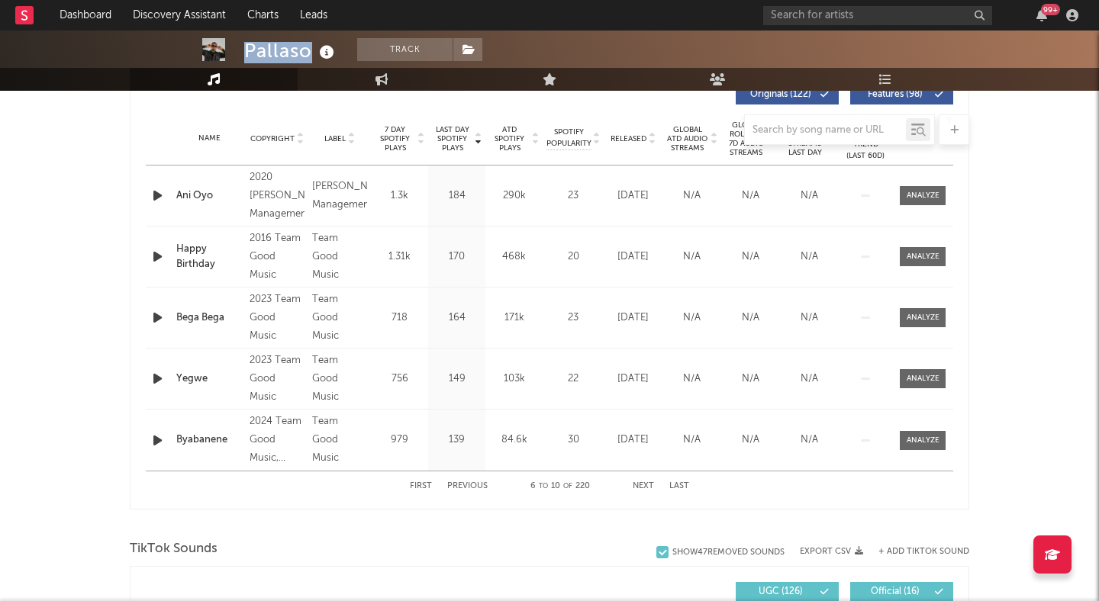
scroll to position [595, 0]
click at [645, 487] on button "Next" at bounding box center [642, 488] width 21 height 8
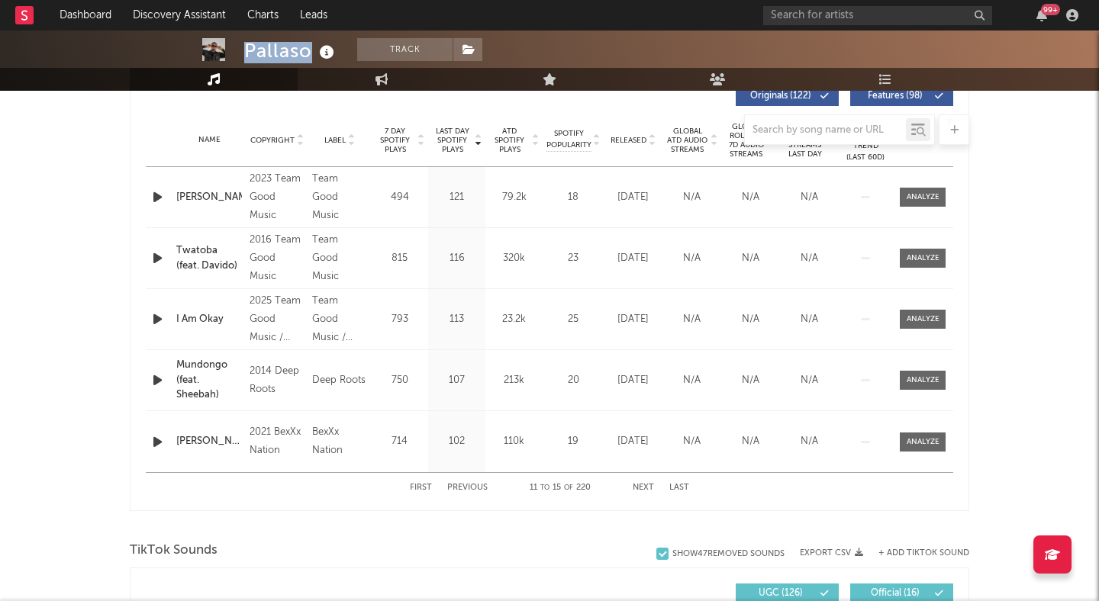
click at [645, 487] on button "Next" at bounding box center [642, 488] width 21 height 8
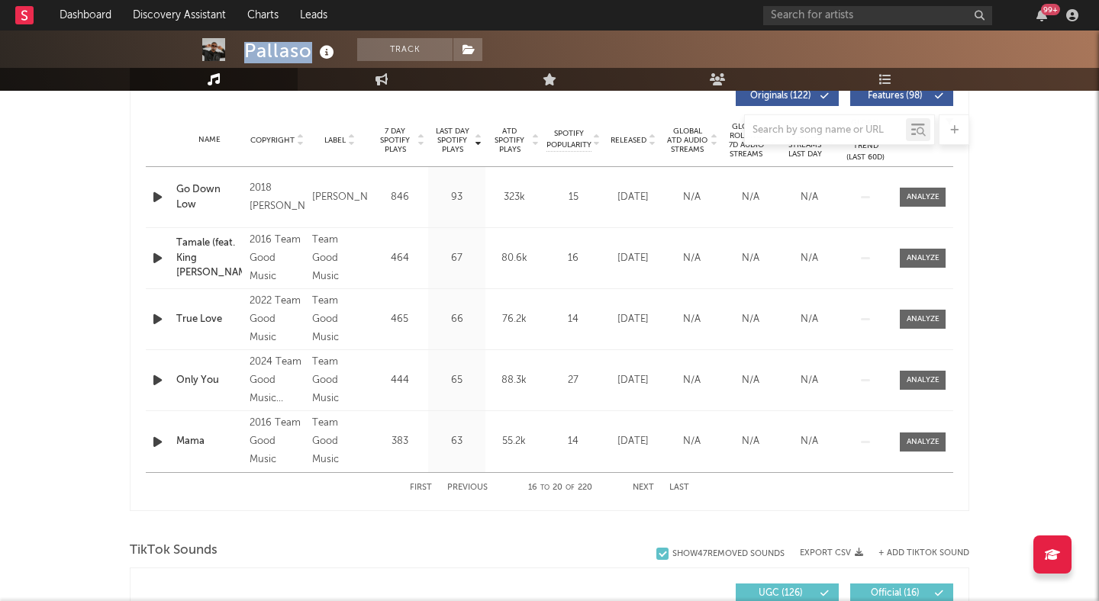
click at [645, 487] on button "Next" at bounding box center [642, 488] width 21 height 8
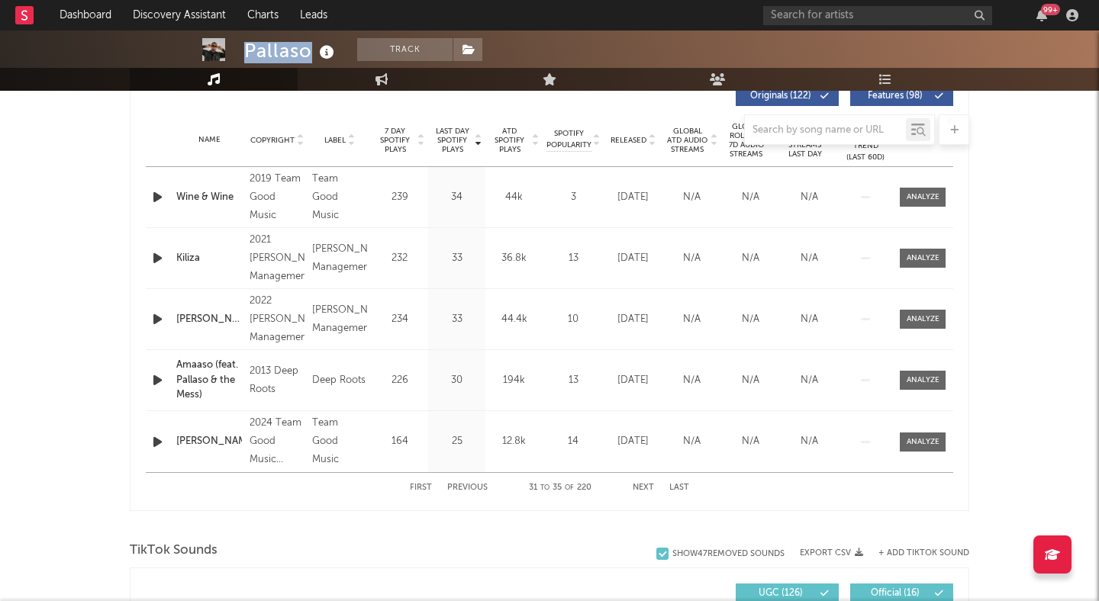
click at [645, 487] on button "Next" at bounding box center [642, 488] width 21 height 8
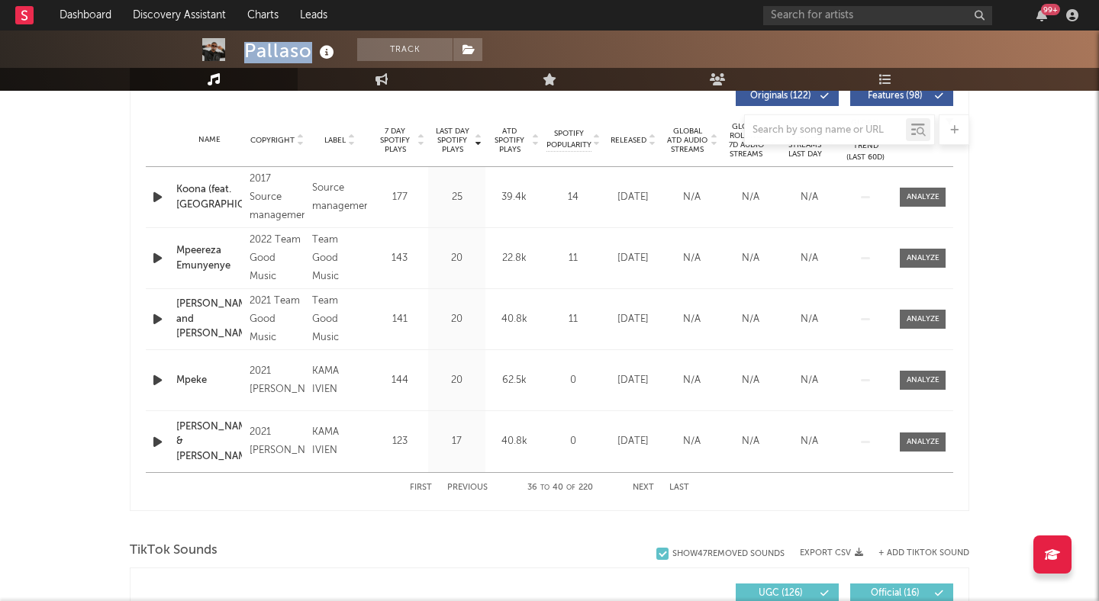
click at [645, 487] on button "Next" at bounding box center [642, 488] width 21 height 8
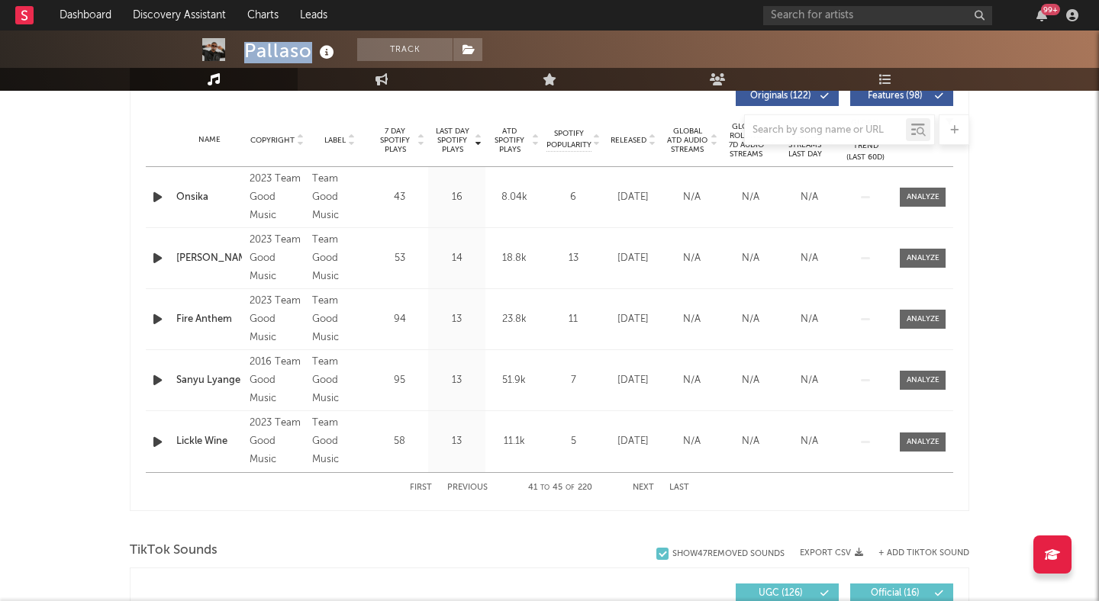
click at [645, 487] on button "Next" at bounding box center [642, 488] width 21 height 8
click at [459, 487] on button "Previous" at bounding box center [467, 488] width 40 height 8
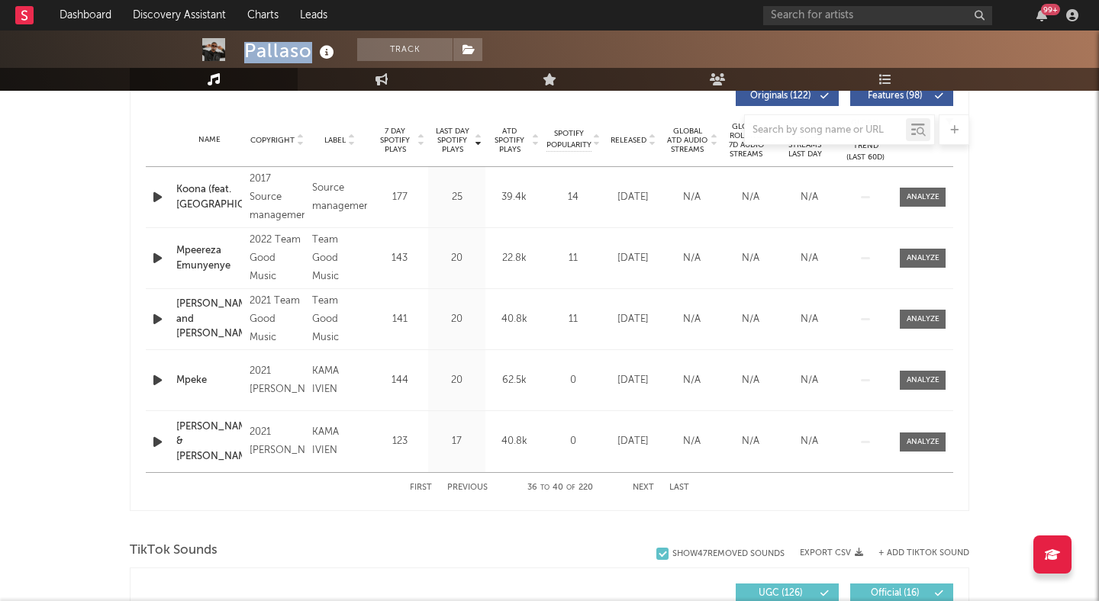
click at [459, 487] on button "Previous" at bounding box center [467, 488] width 40 height 8
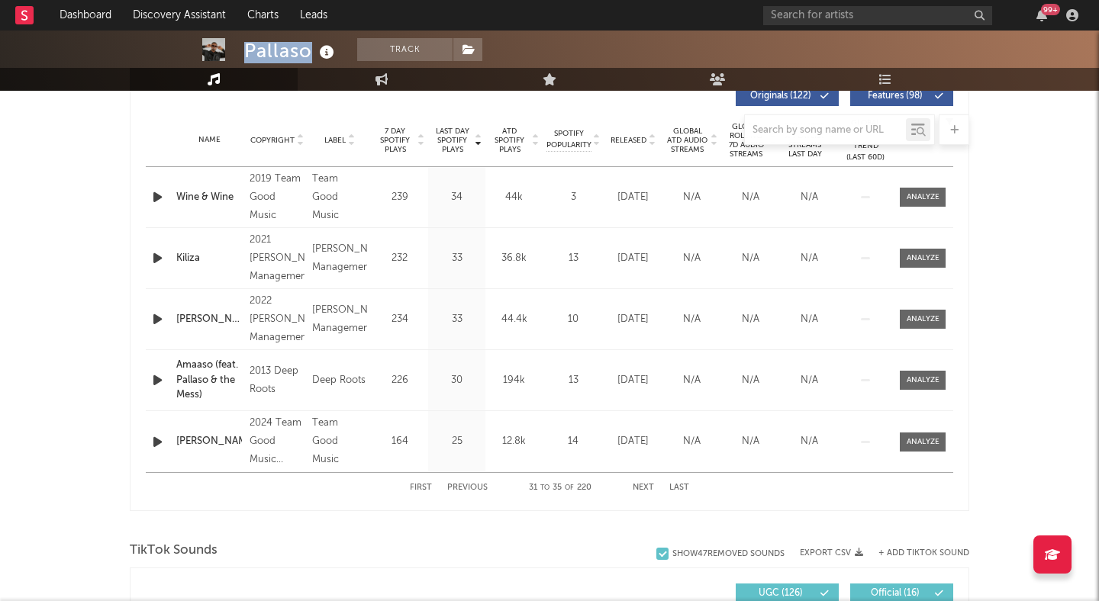
click at [459, 487] on button "Previous" at bounding box center [467, 488] width 40 height 8
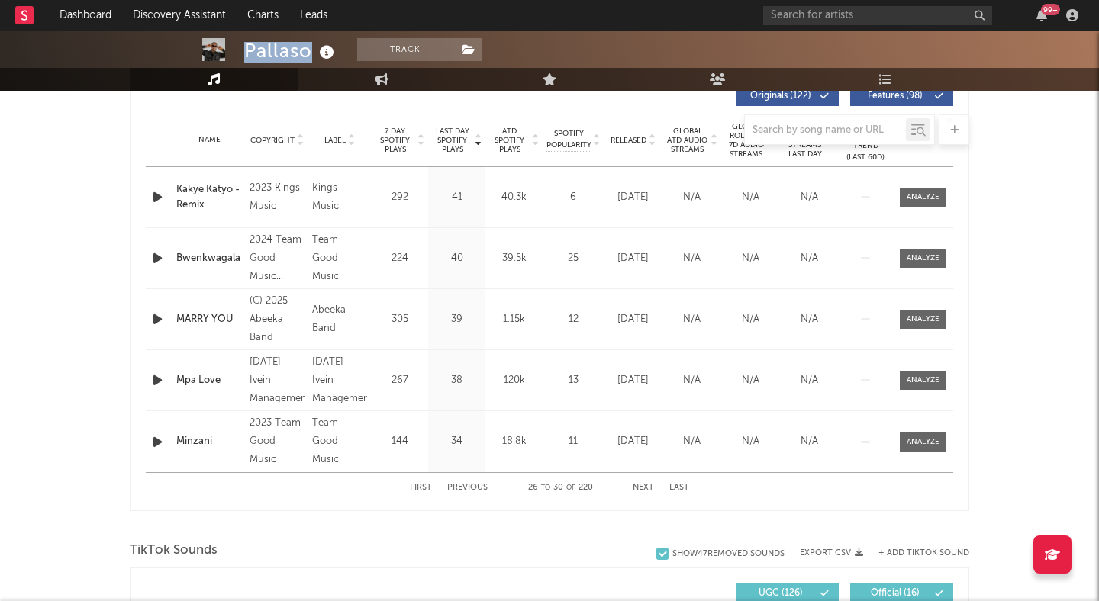
click at [459, 487] on button "Previous" at bounding box center [467, 488] width 40 height 8
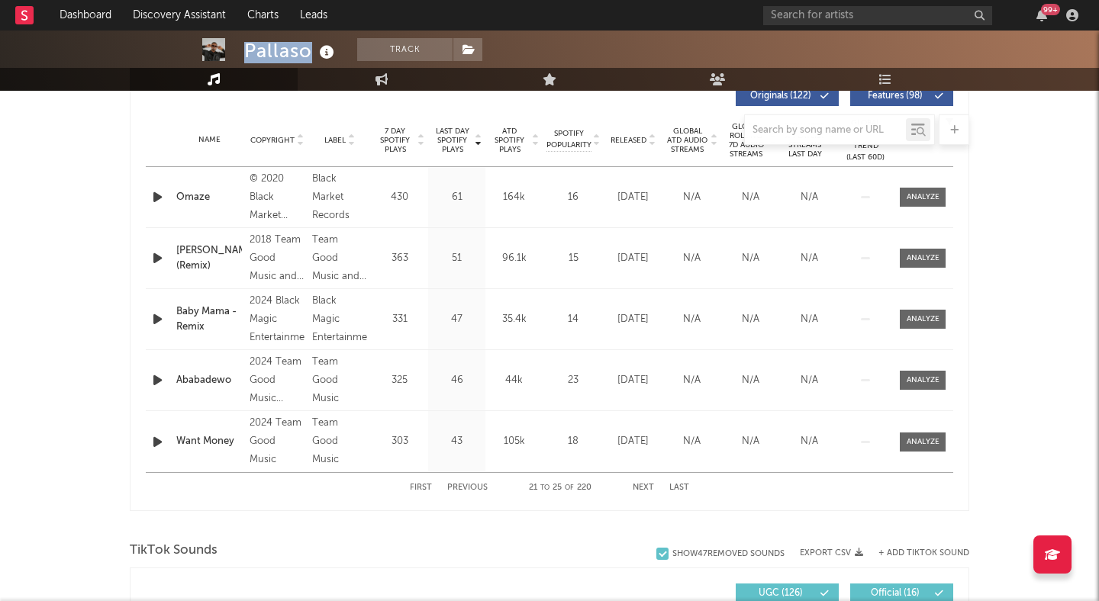
click at [459, 487] on button "Previous" at bounding box center [467, 488] width 40 height 8
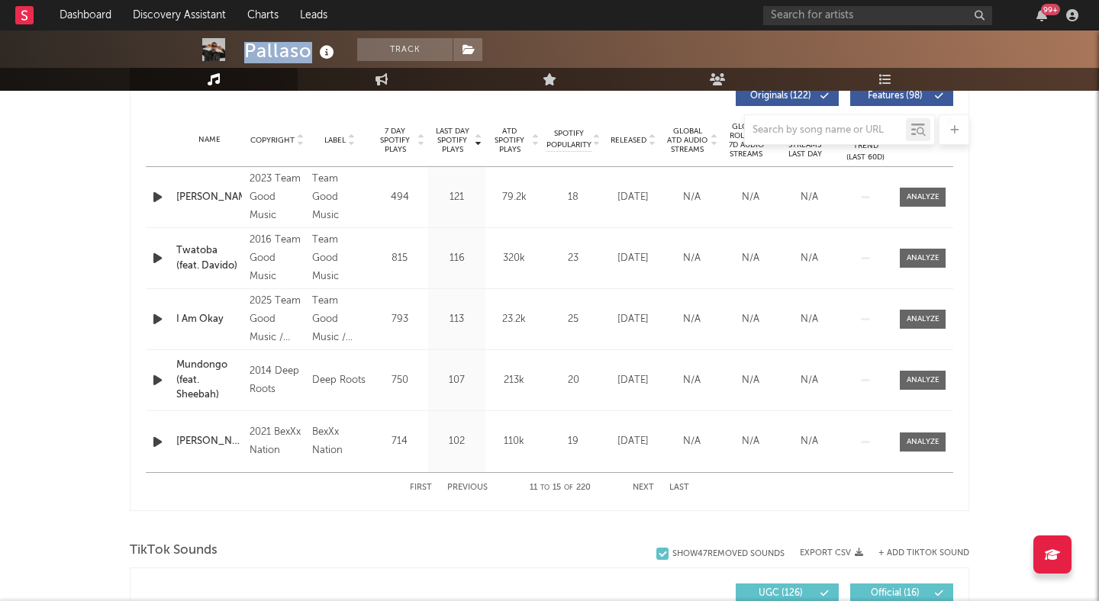
click at [459, 487] on button "Previous" at bounding box center [467, 488] width 40 height 8
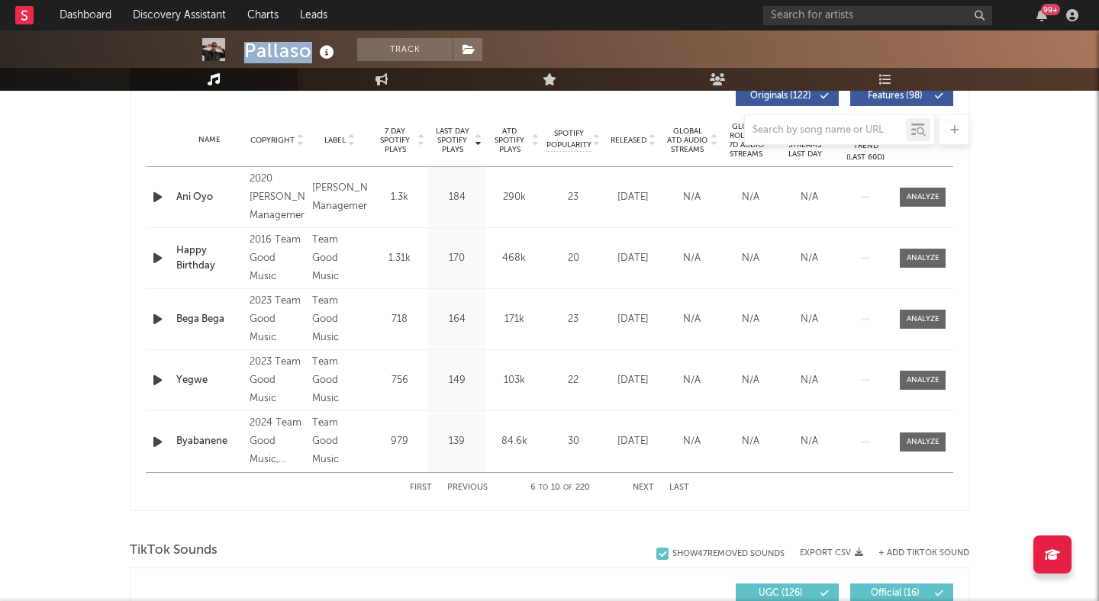
click at [459, 487] on button "Previous" at bounding box center [467, 488] width 40 height 8
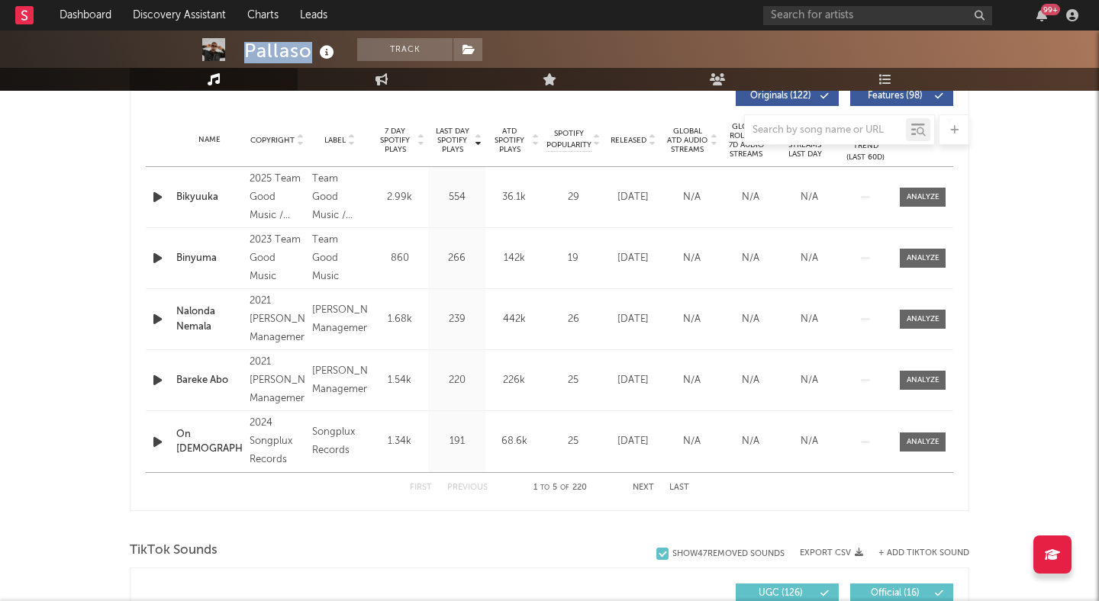
click at [459, 487] on button "Previous" at bounding box center [467, 488] width 40 height 8
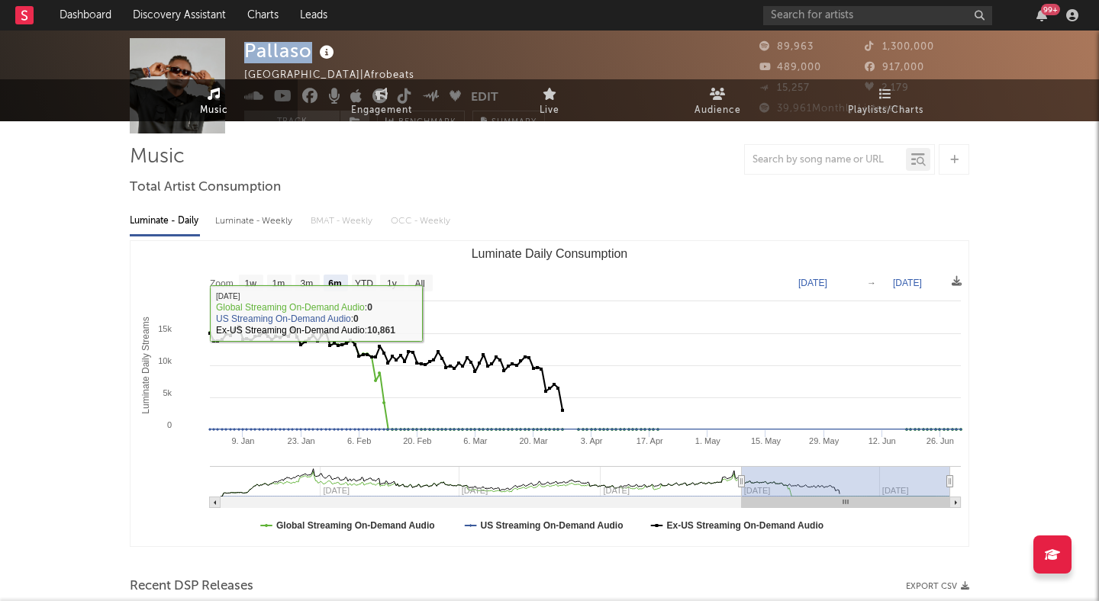
scroll to position [0, 0]
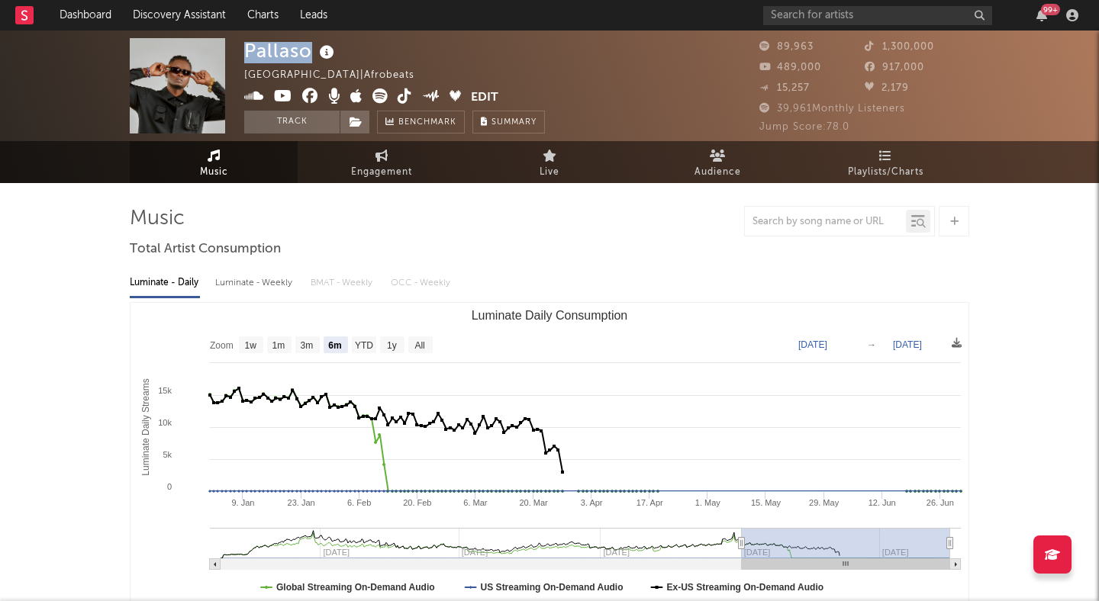
click at [384, 96] on icon at bounding box center [379, 95] width 15 height 15
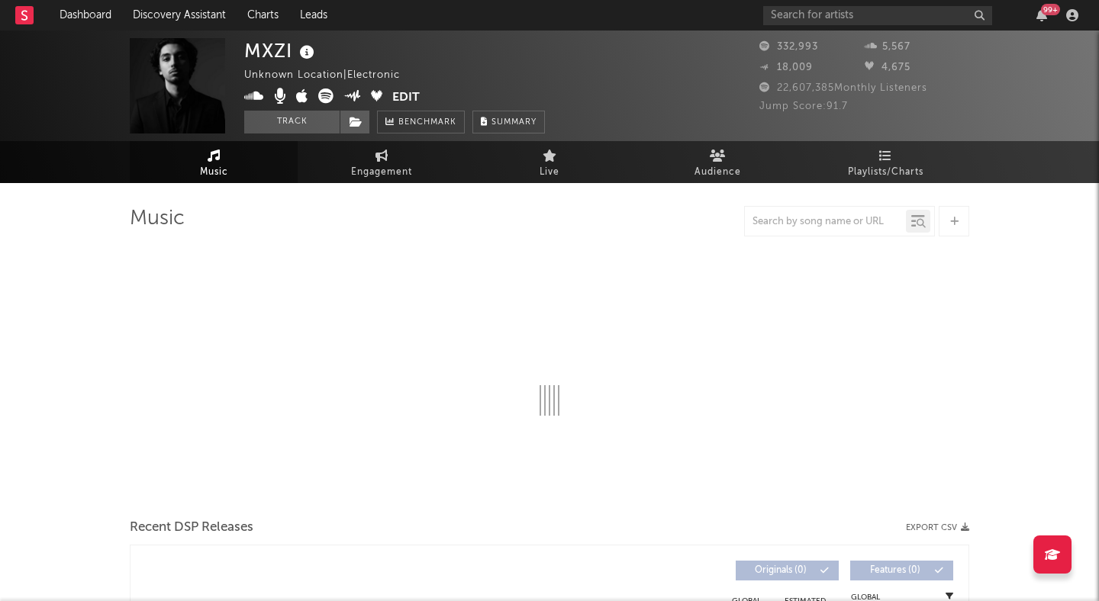
select select "6m"
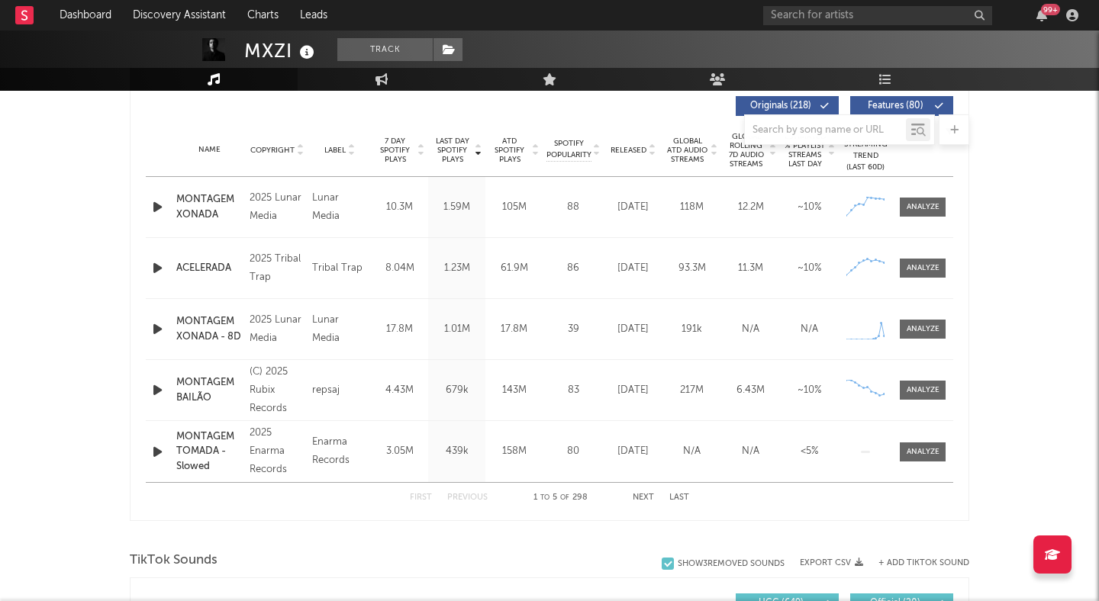
scroll to position [606, 0]
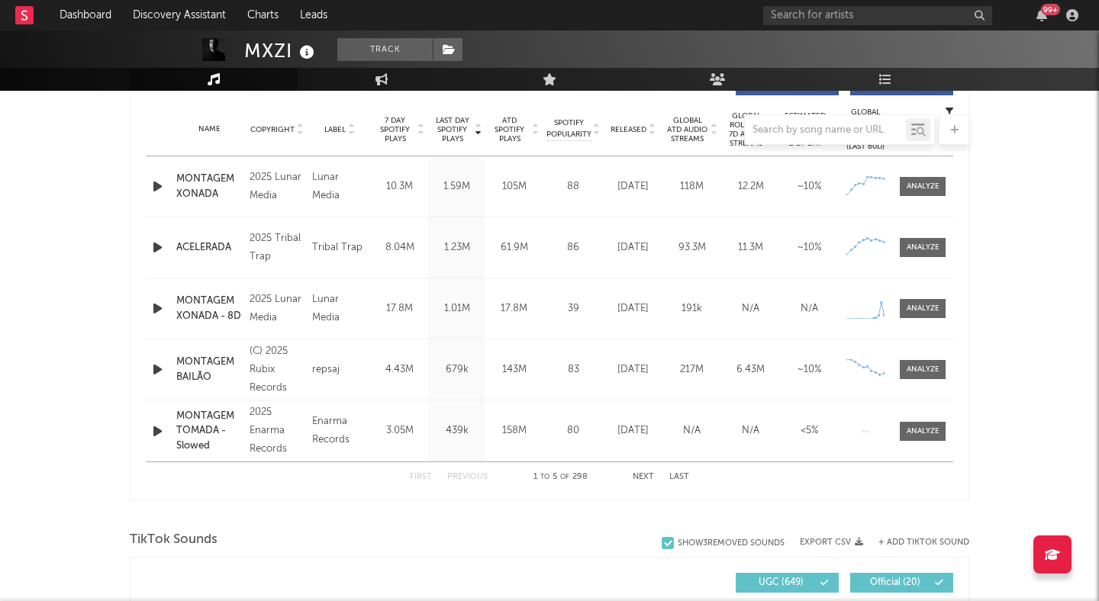
click at [157, 430] on icon "button" at bounding box center [158, 431] width 16 height 19
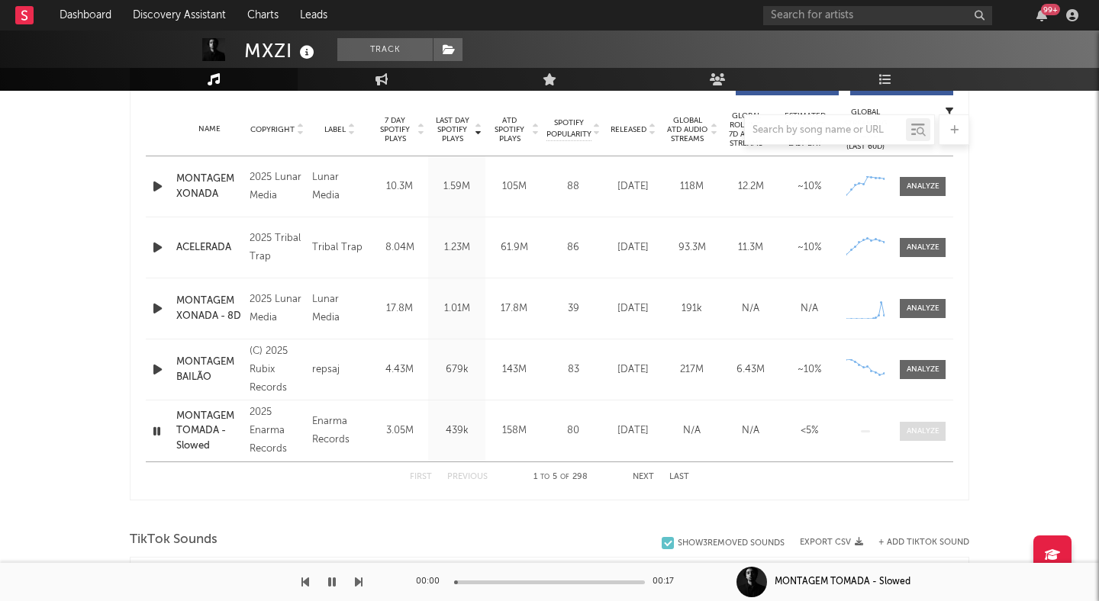
click at [922, 430] on div at bounding box center [922, 431] width 33 height 11
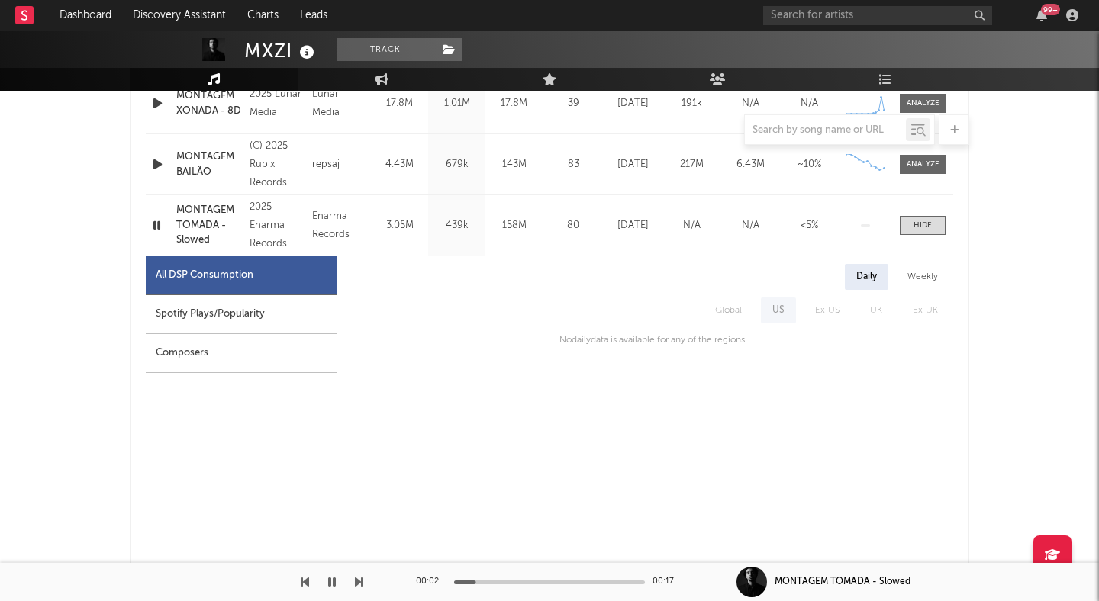
scroll to position [793, 0]
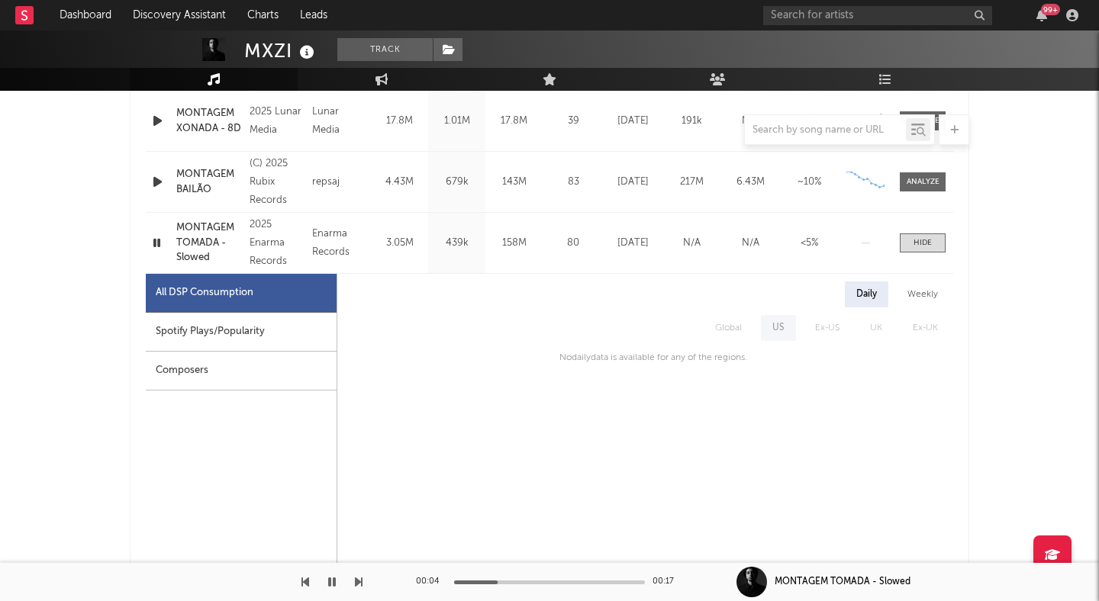
click at [156, 246] on icon "button" at bounding box center [157, 242] width 14 height 19
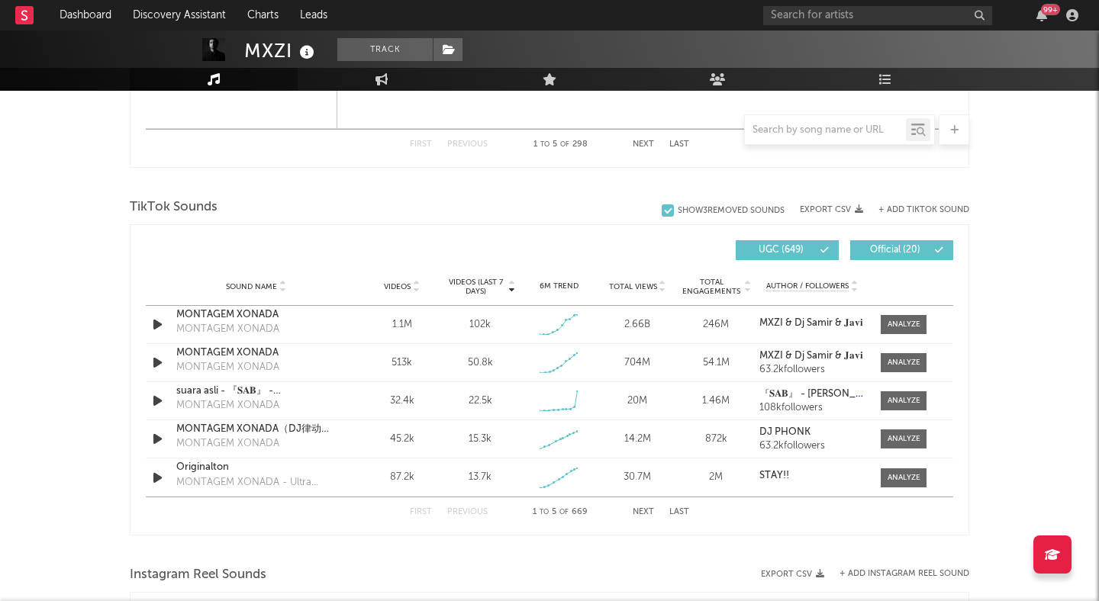
scroll to position [1667, 0]
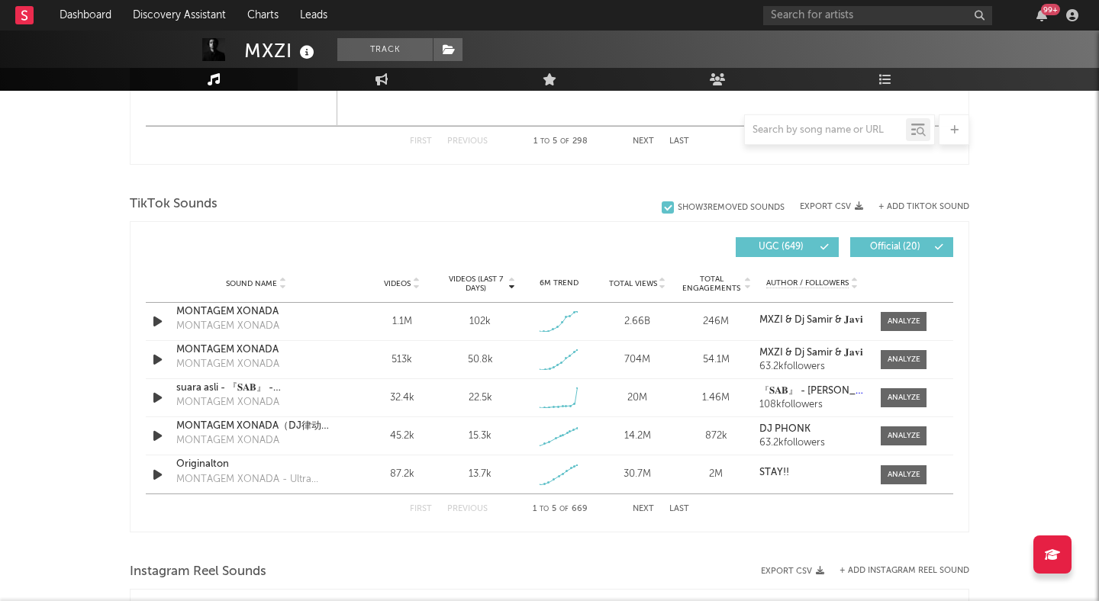
click at [660, 288] on icon at bounding box center [662, 287] width 8 height 6
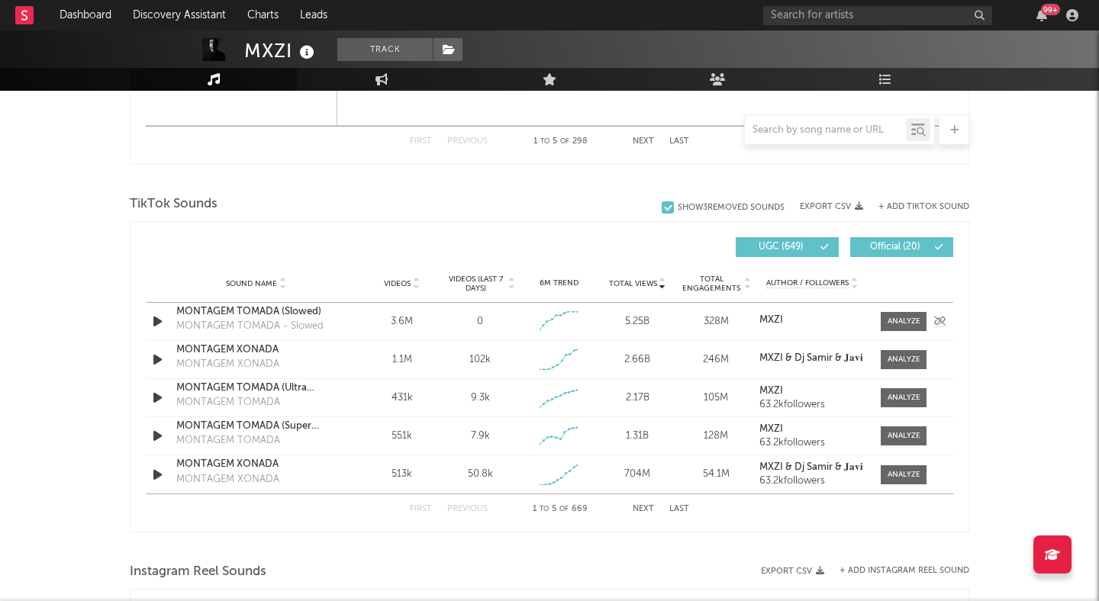
click at [161, 320] on icon "button" at bounding box center [158, 321] width 16 height 19
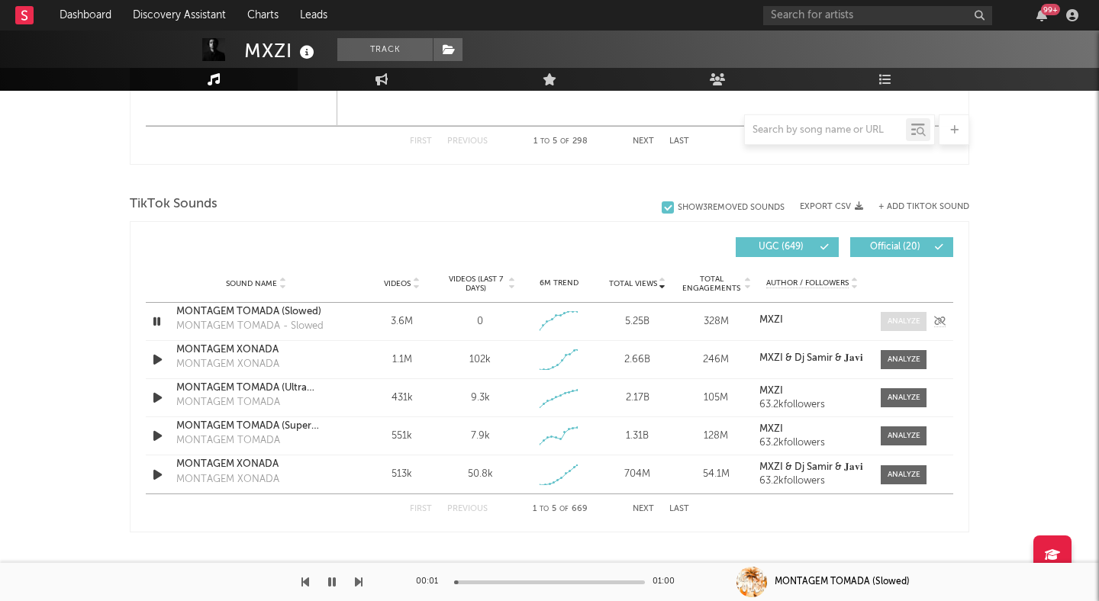
click at [906, 318] on div at bounding box center [903, 321] width 33 height 11
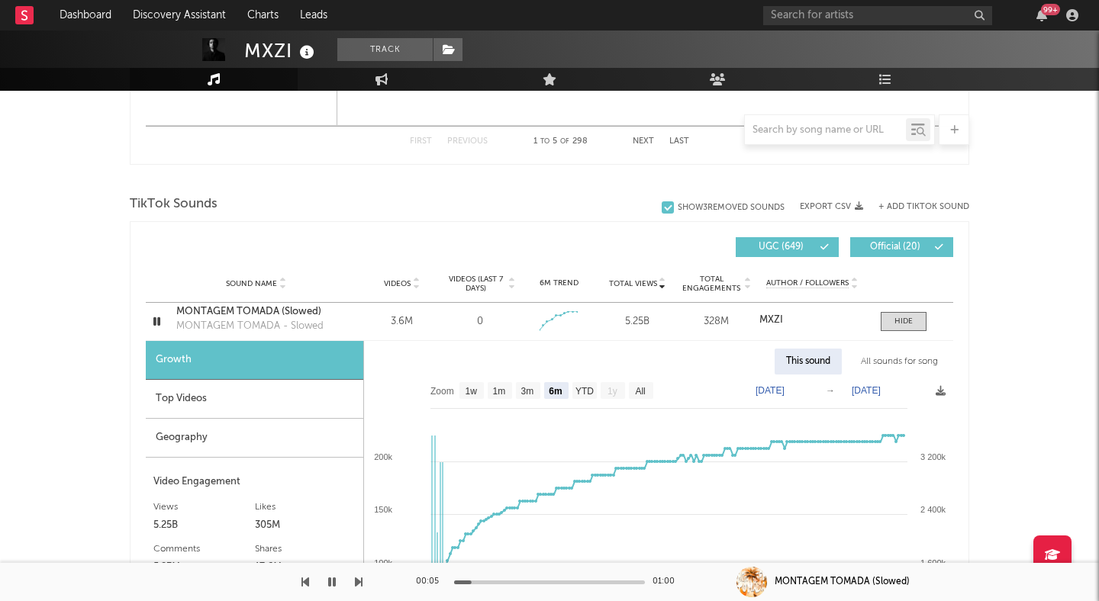
click at [635, 391] on text "All" at bounding box center [640, 391] width 10 height 11
select select "All"
type input "[DATE]"
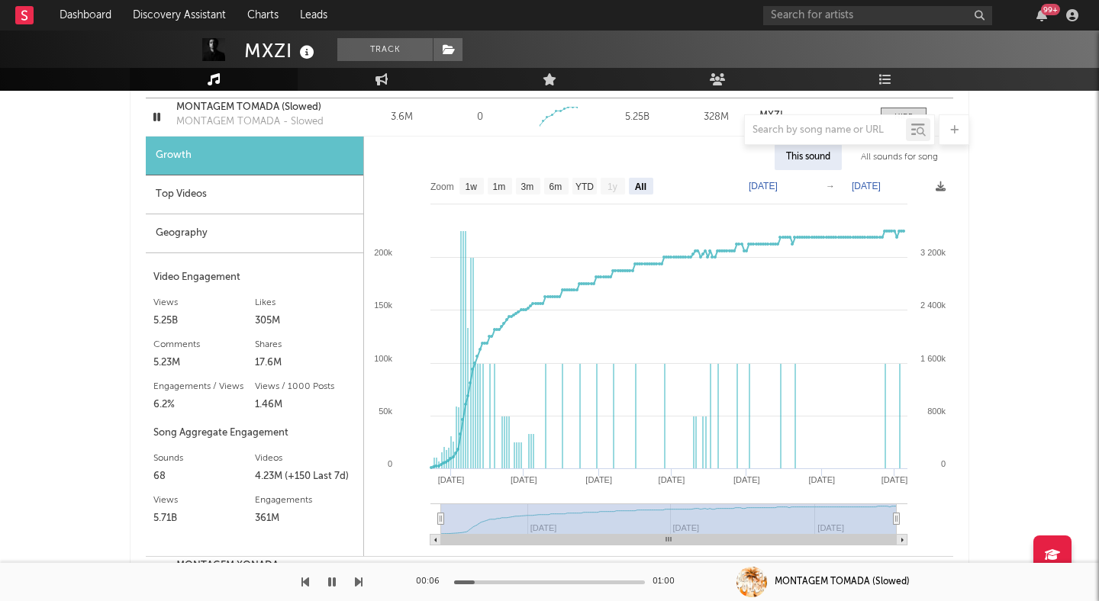
scroll to position [1873, 0]
click at [159, 111] on icon "button" at bounding box center [157, 115] width 14 height 19
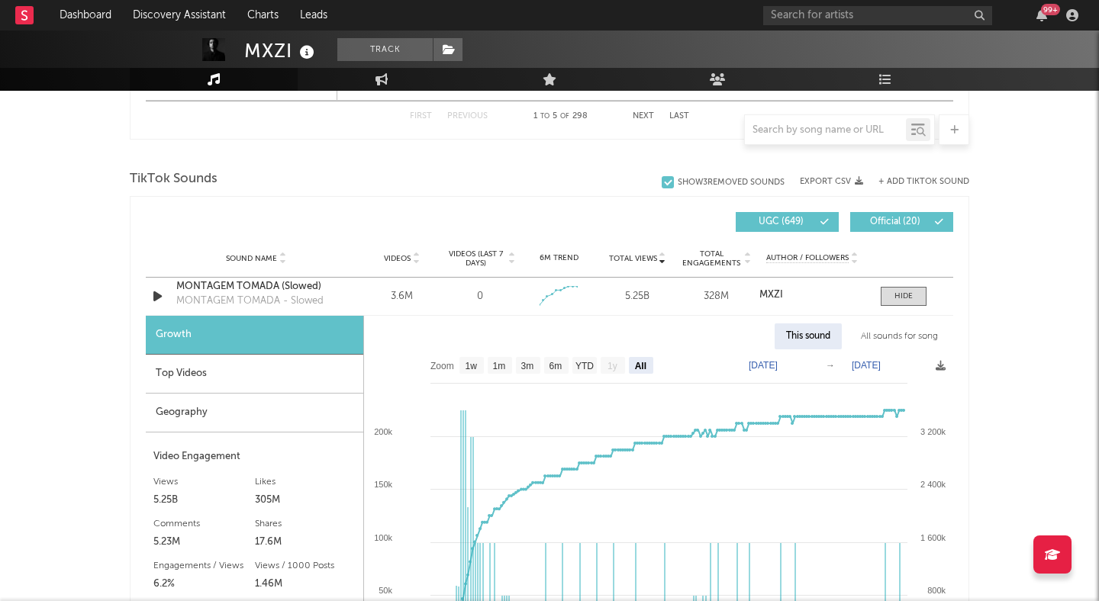
scroll to position [1693, 0]
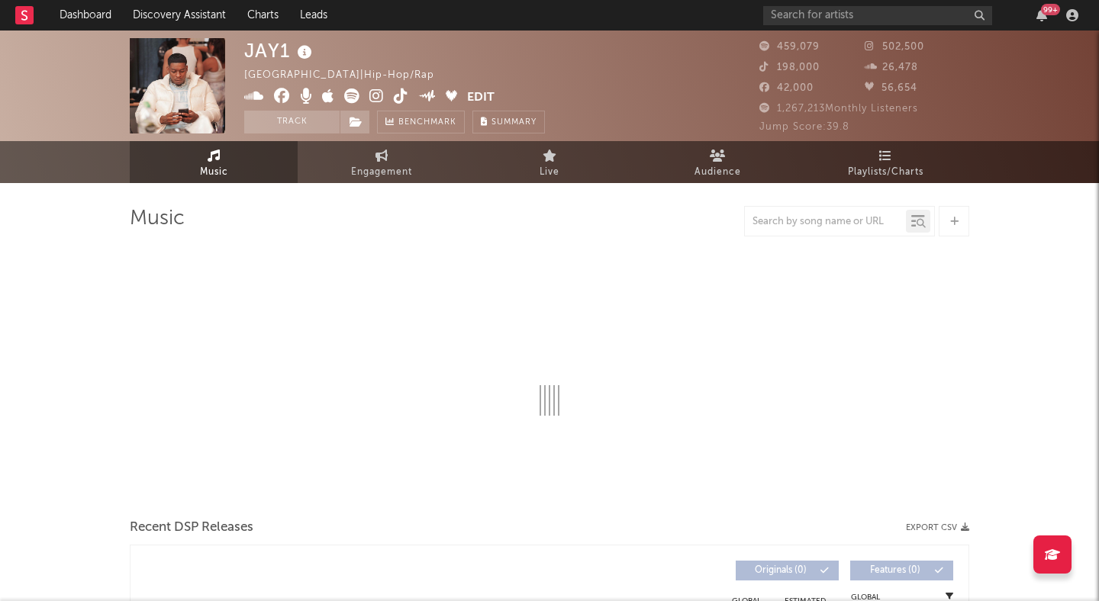
select select "6m"
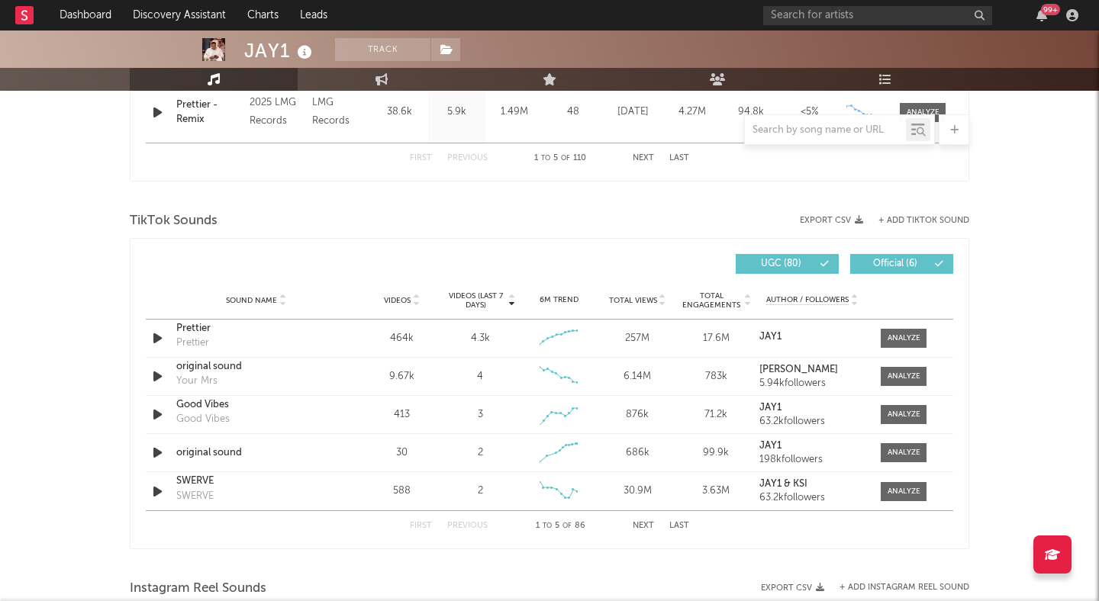
scroll to position [924, 0]
click at [906, 344] on div at bounding box center [903, 338] width 33 height 11
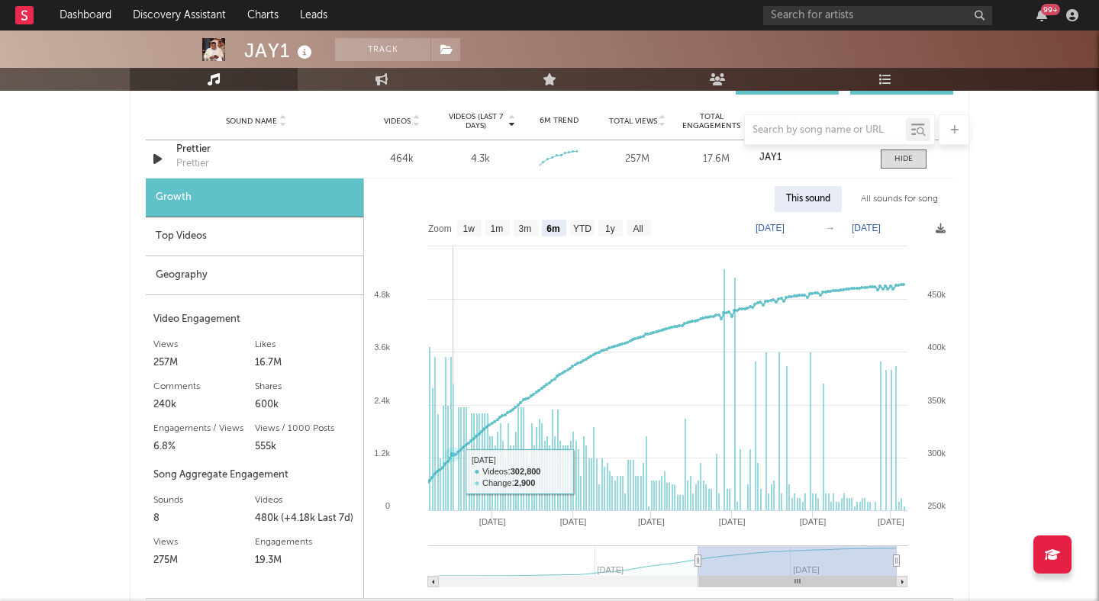
scroll to position [1073, 0]
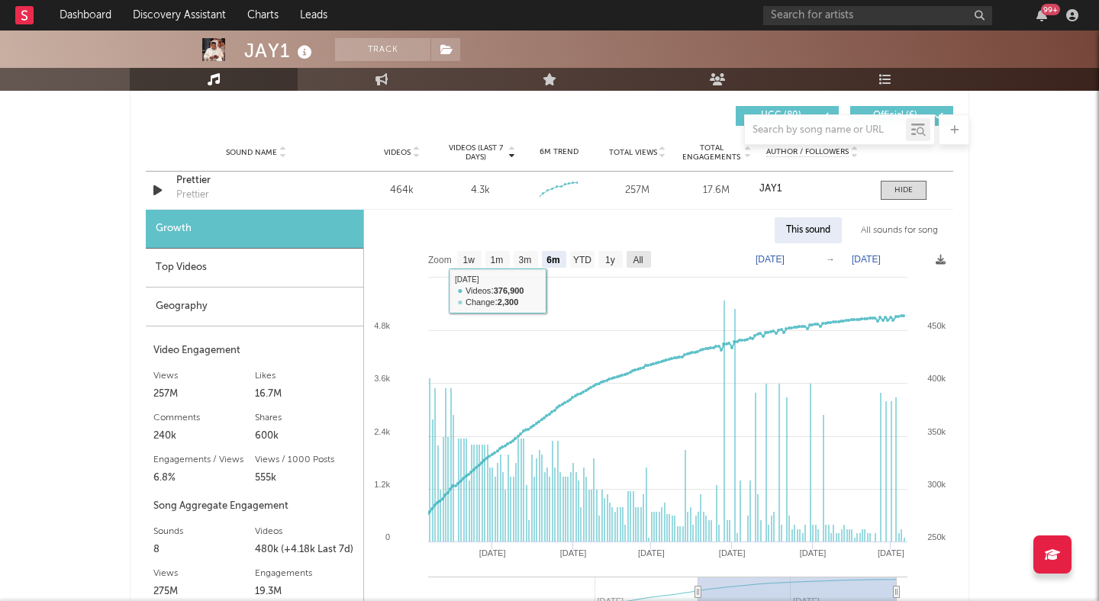
click at [635, 259] on text "All" at bounding box center [637, 260] width 10 height 11
select select "All"
type input "[DATE]"
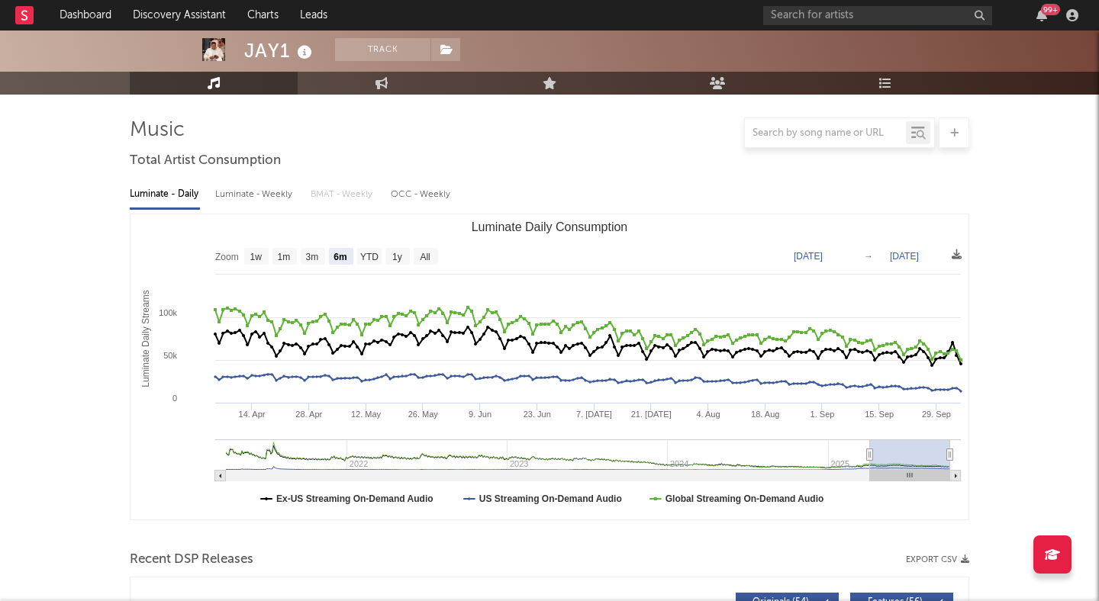
scroll to position [0, 0]
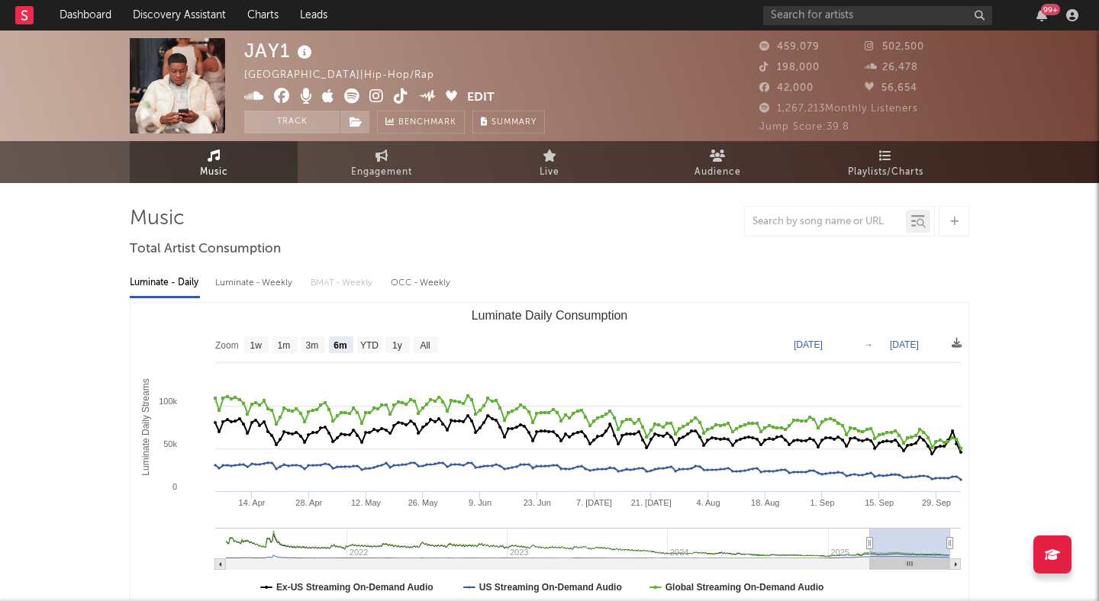
click at [375, 92] on icon at bounding box center [376, 95] width 14 height 15
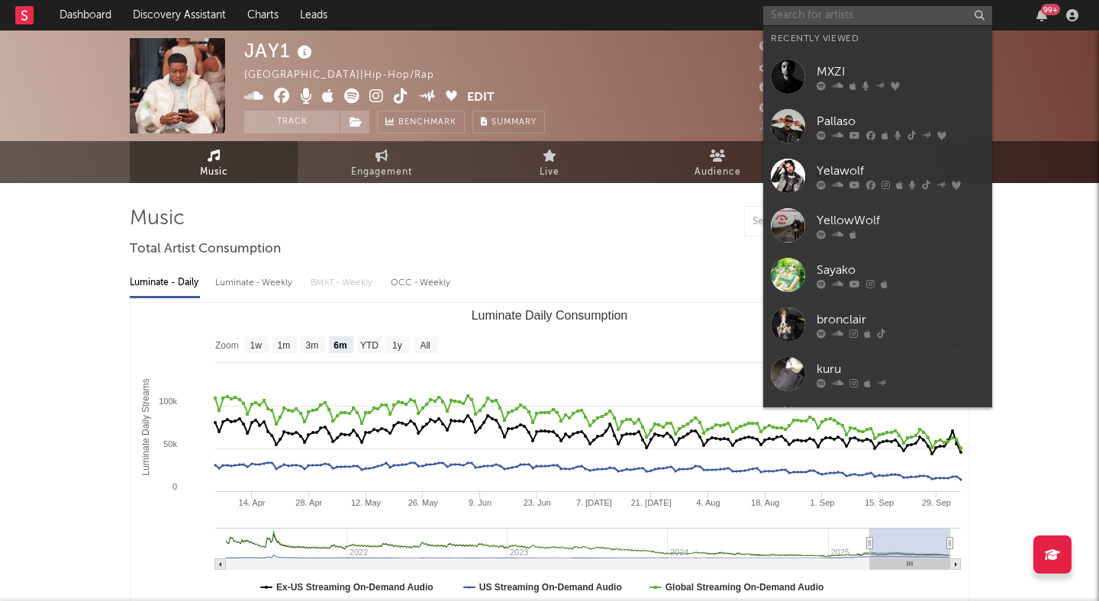
click at [795, 19] on input "text" at bounding box center [877, 15] width 229 height 19
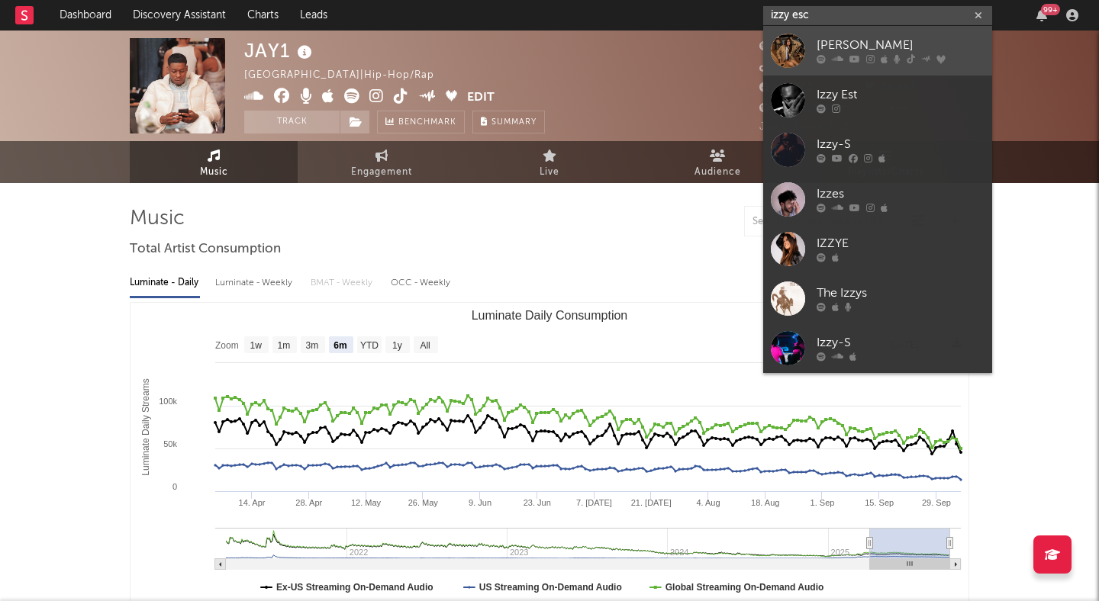
type input "izzy esc"
click at [873, 52] on div "[PERSON_NAME]" at bounding box center [900, 46] width 168 height 18
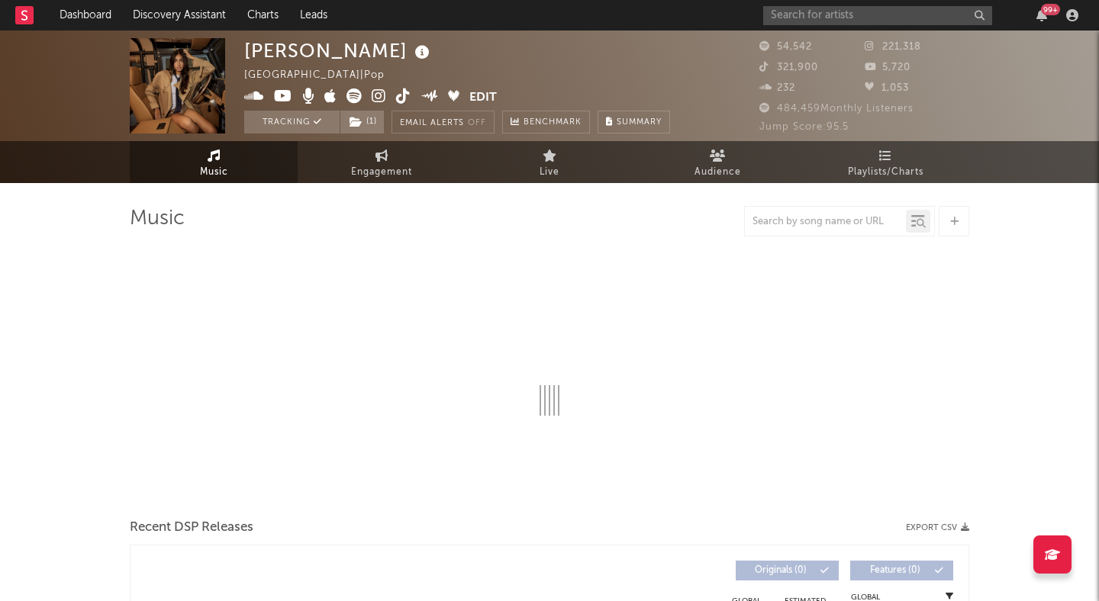
select select "6m"
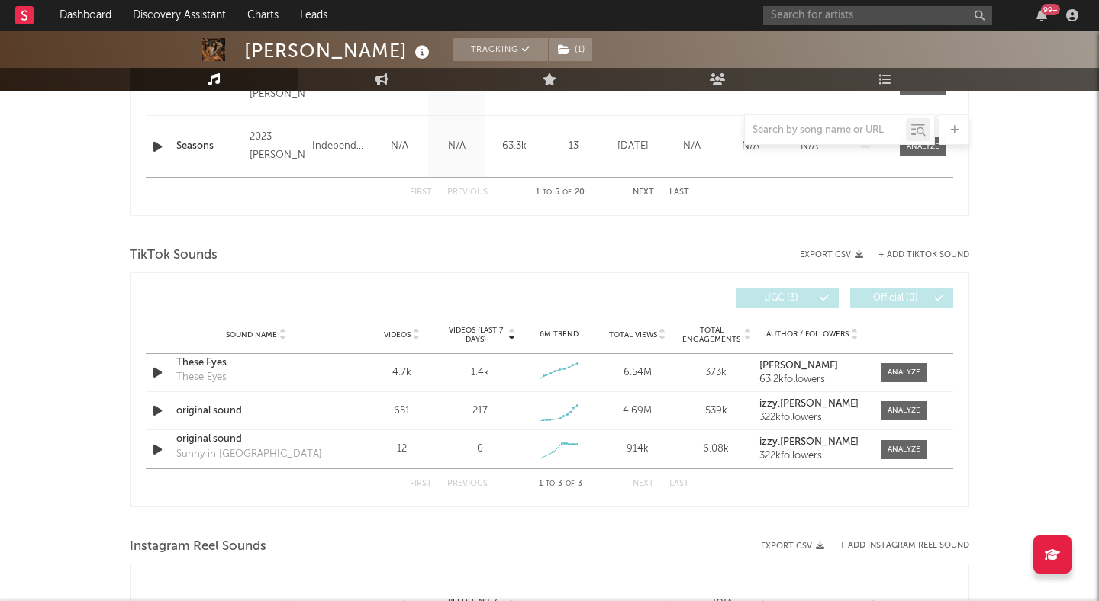
scroll to position [892, 0]
click at [156, 372] on icon "button" at bounding box center [158, 371] width 16 height 19
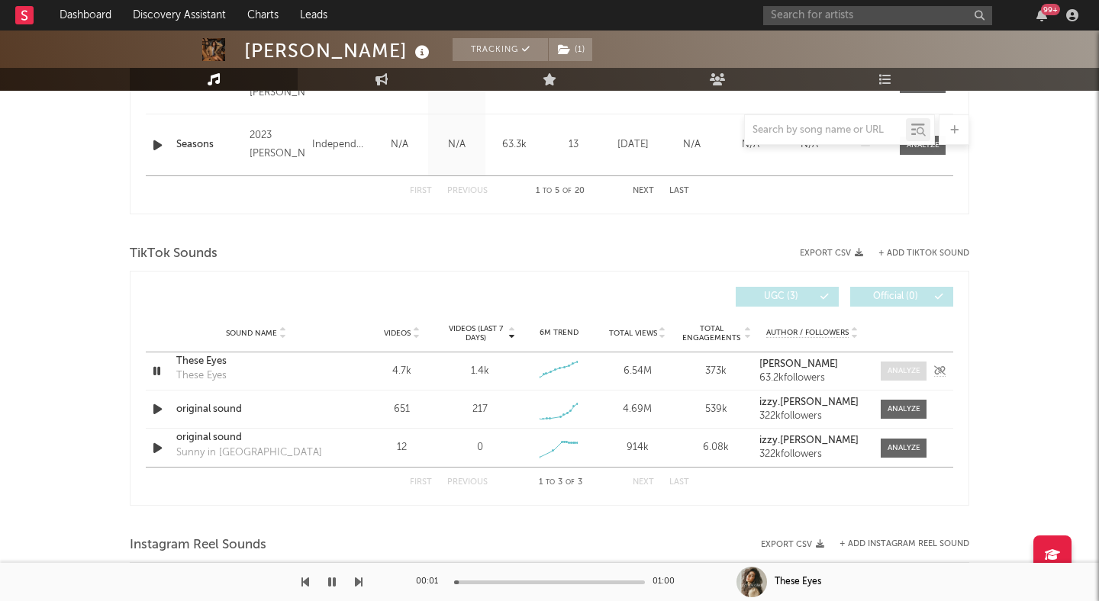
click at [903, 368] on div at bounding box center [903, 370] width 33 height 11
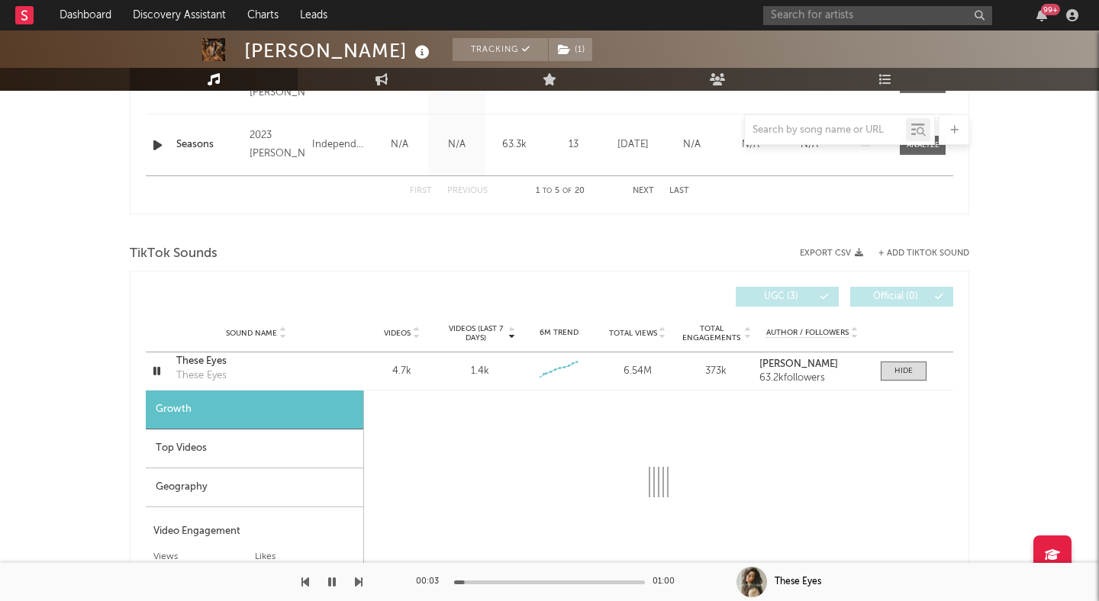
select select "6m"
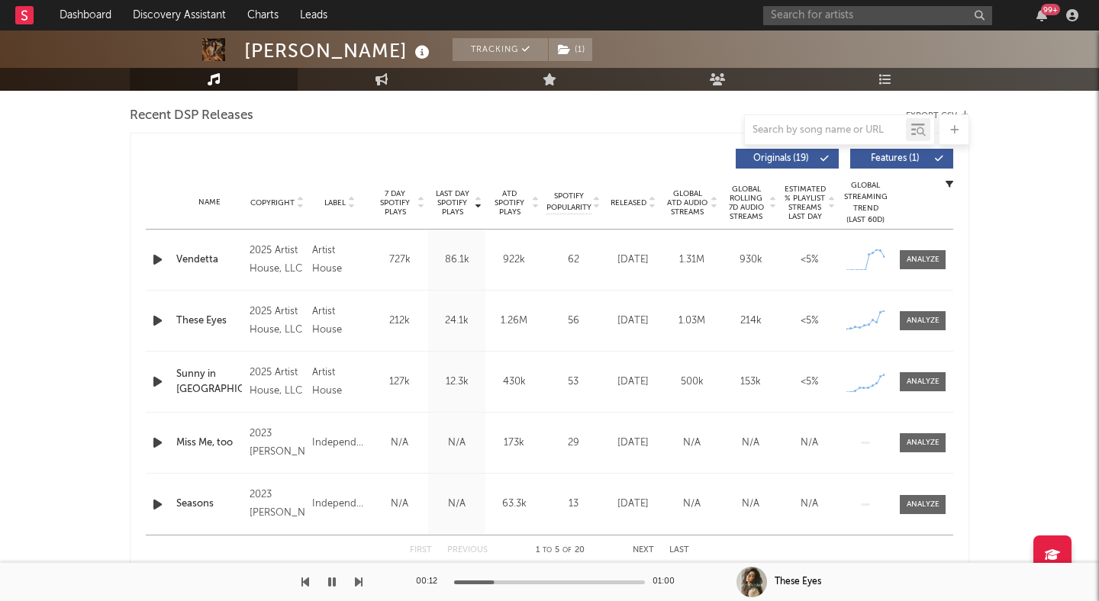
scroll to position [533, 0]
click at [543, 581] on div at bounding box center [549, 583] width 191 height 4
click at [593, 581] on div at bounding box center [549, 583] width 191 height 4
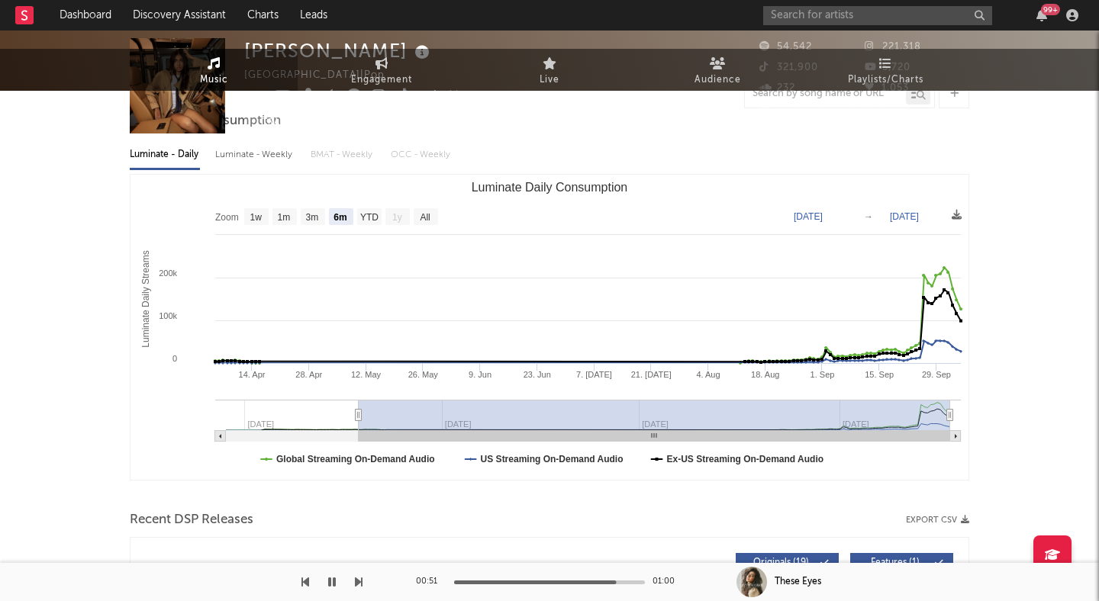
scroll to position [0, 0]
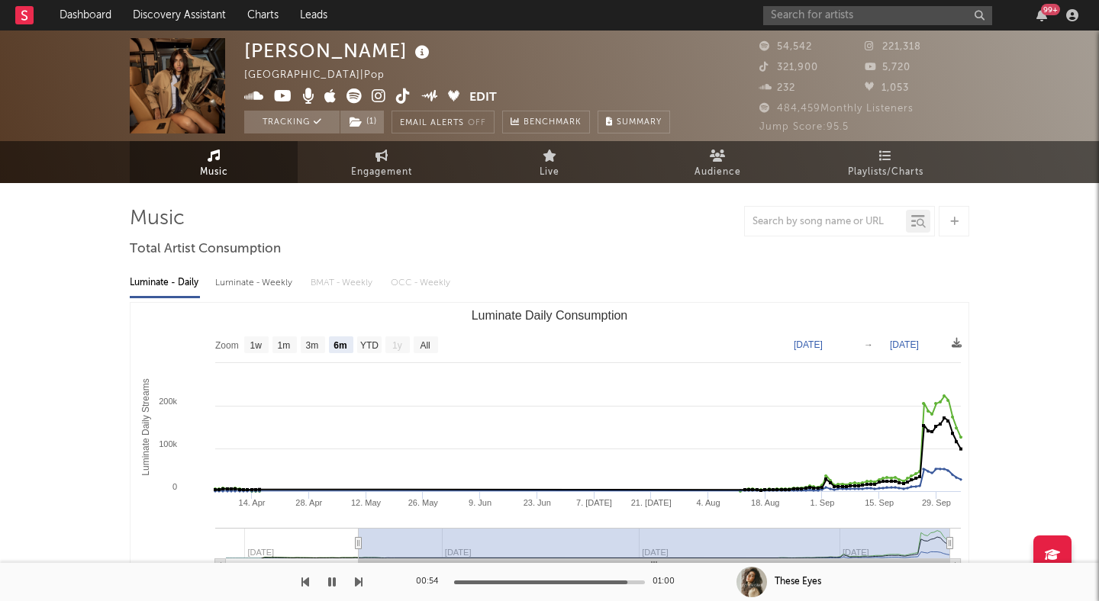
click at [332, 579] on icon "button" at bounding box center [332, 582] width 8 height 12
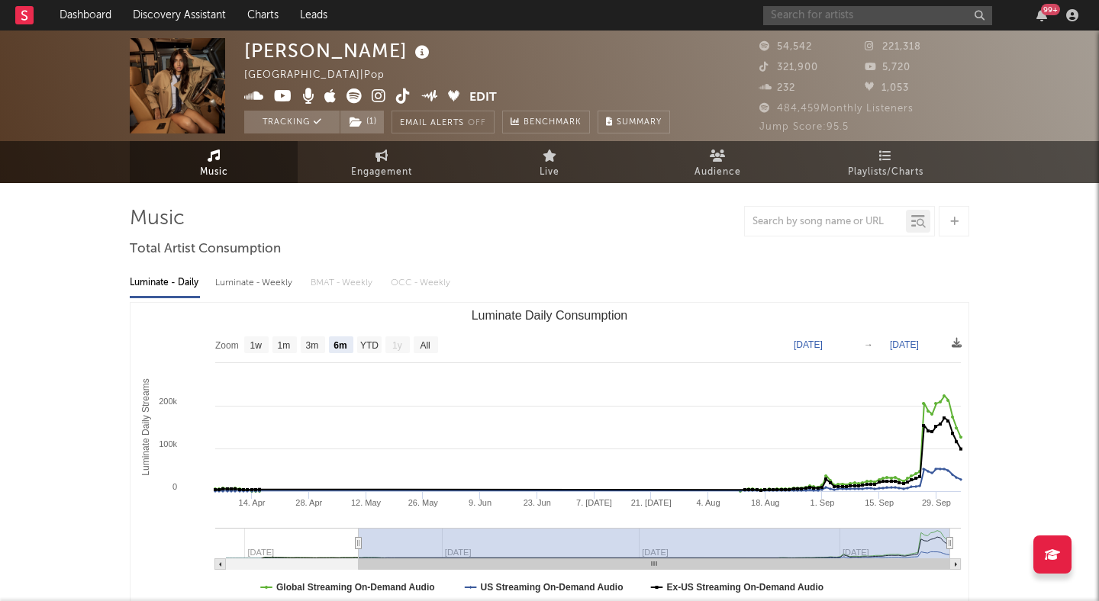
click at [796, 19] on input "text" at bounding box center [877, 15] width 229 height 19
click at [795, 20] on input "text" at bounding box center [877, 15] width 229 height 19
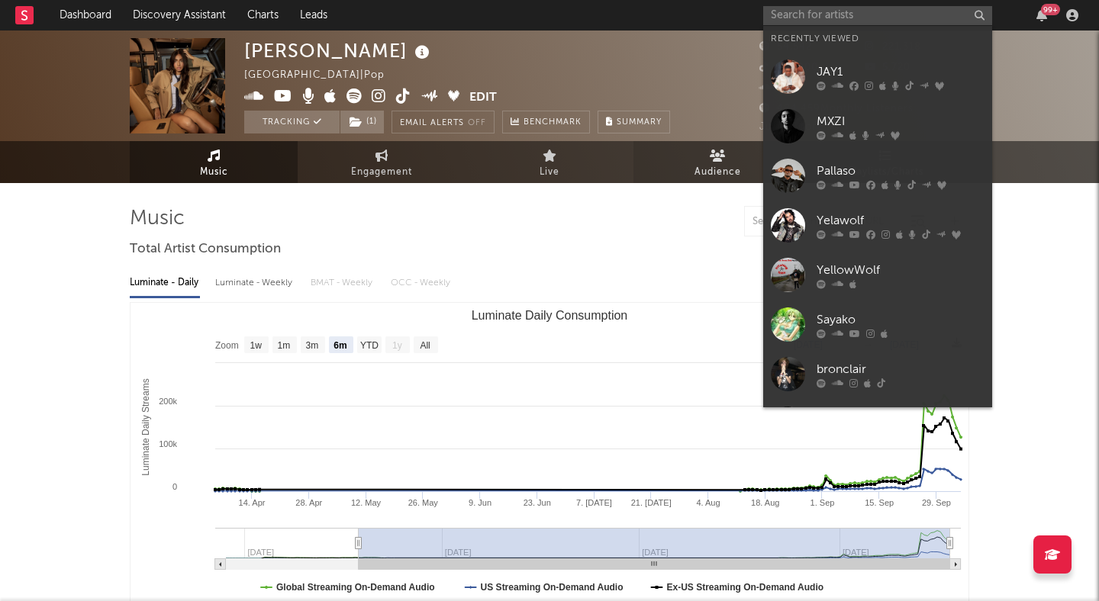
click at [687, 162] on link "Audience" at bounding box center [717, 162] width 168 height 42
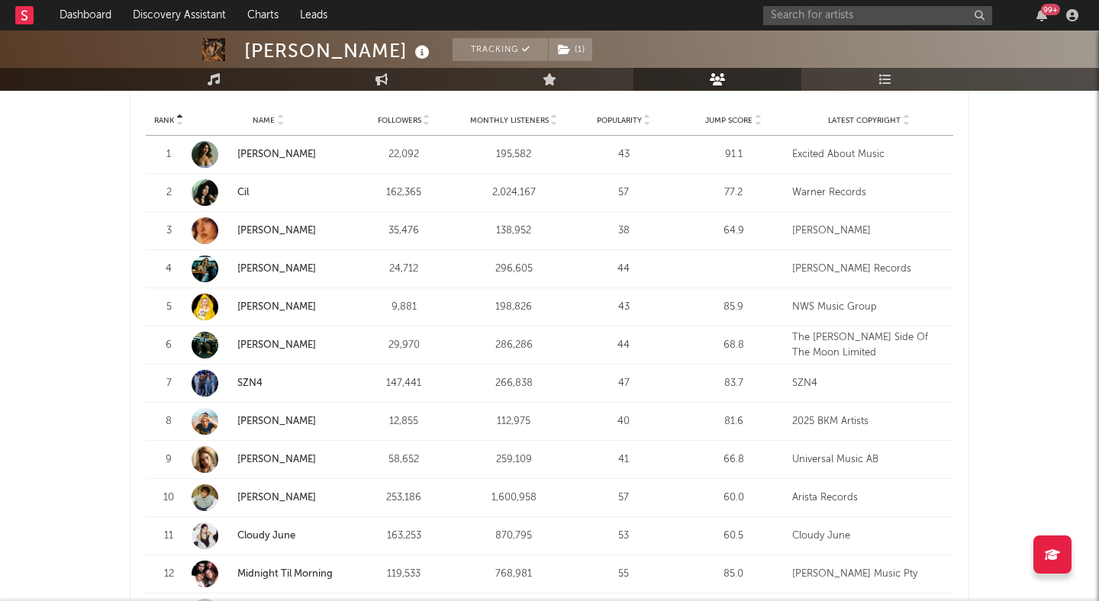
scroll to position [580, 0]
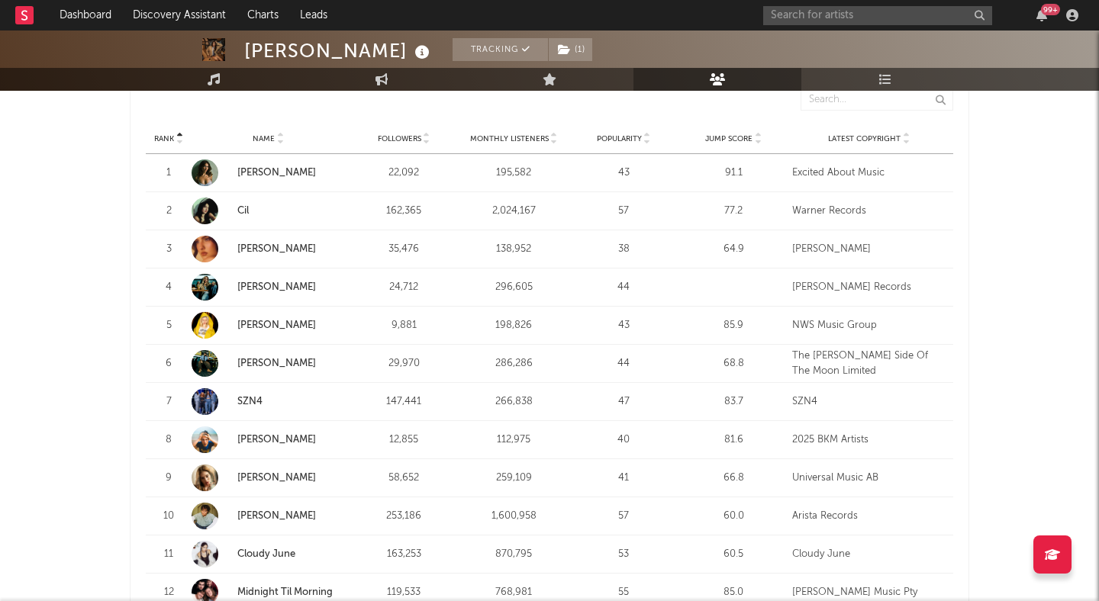
click at [288, 169] on link "[PERSON_NAME]" at bounding box center [276, 173] width 79 height 10
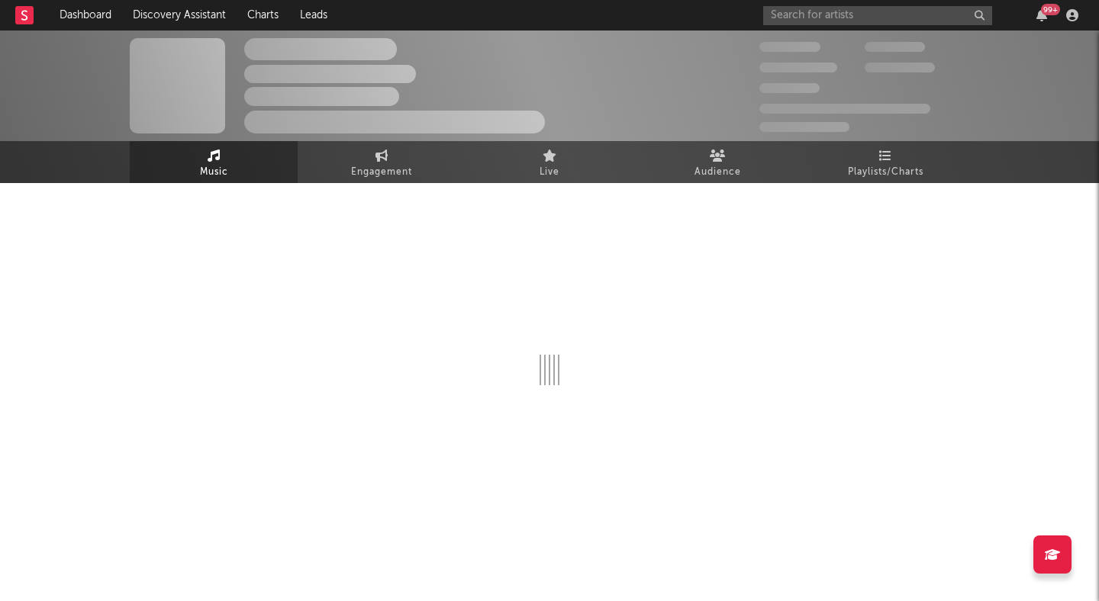
select select "1w"
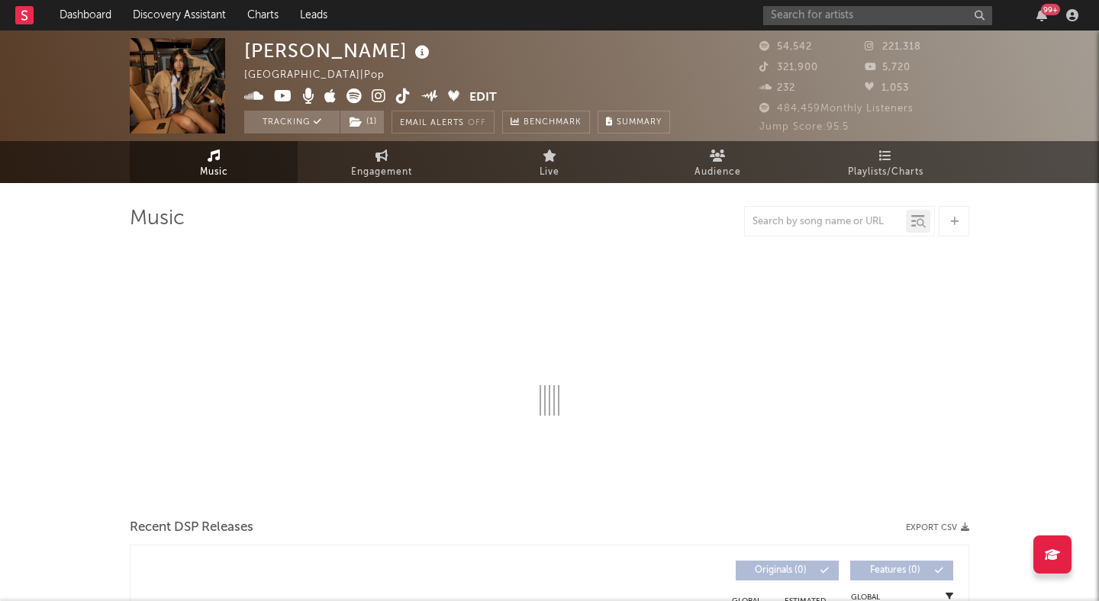
select select "6m"
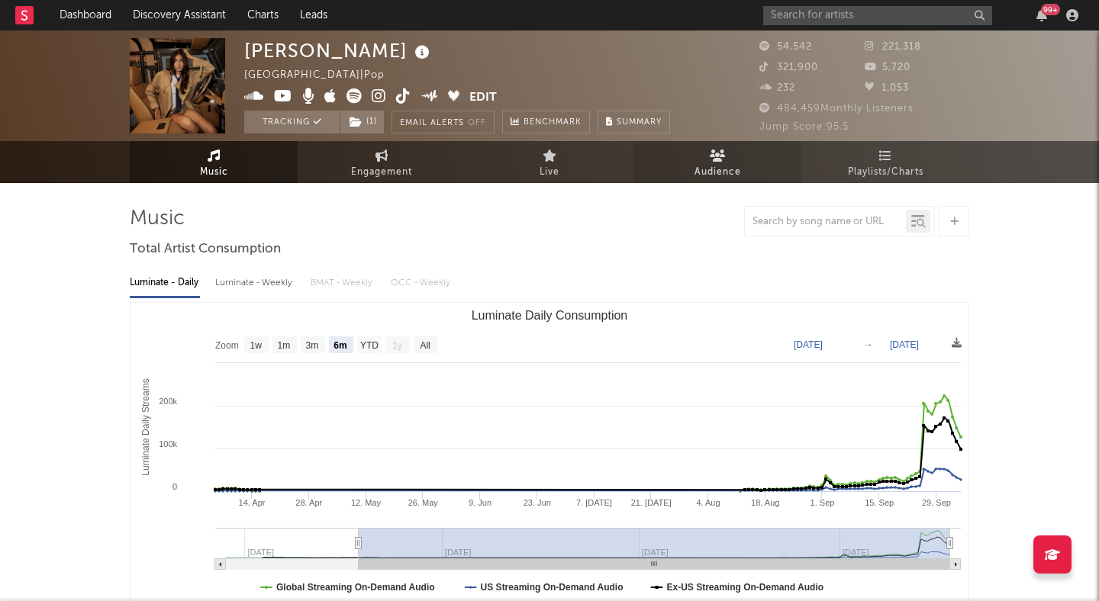
click at [715, 156] on icon at bounding box center [717, 156] width 16 height 12
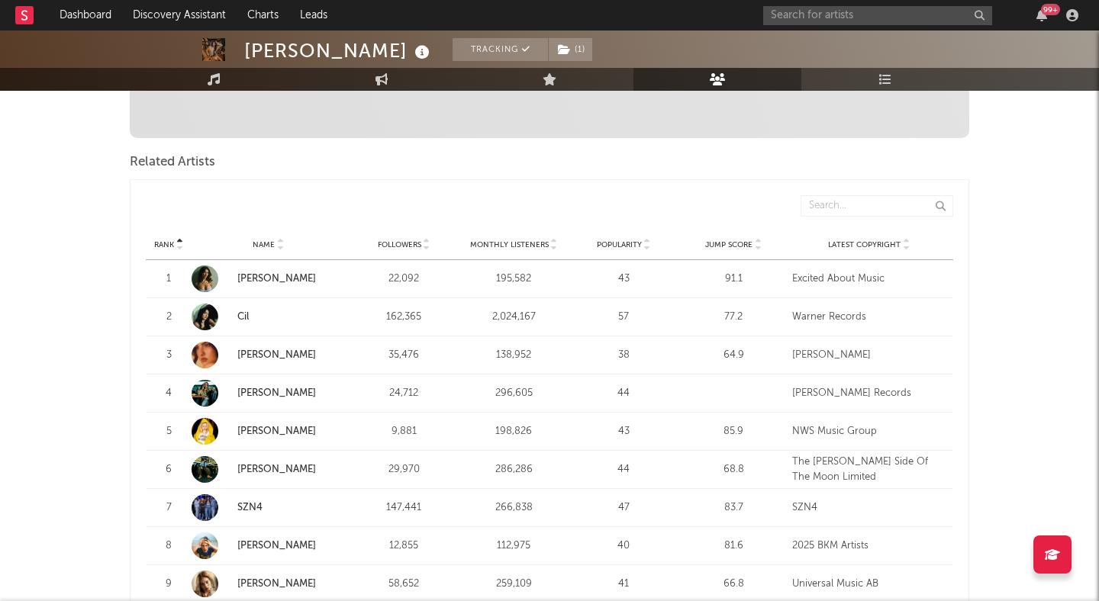
scroll to position [475, 0]
click at [237, 309] on strong "Cil" at bounding box center [291, 316] width 108 height 15
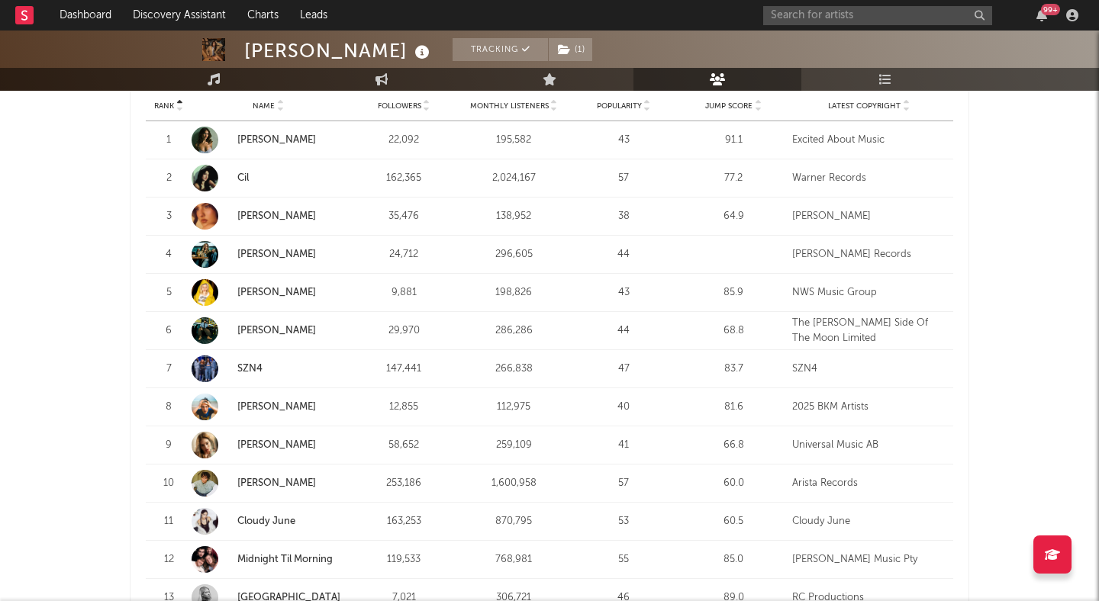
scroll to position [625, 0]
click at [270, 484] on link "[PERSON_NAME]" at bounding box center [276, 483] width 79 height 10
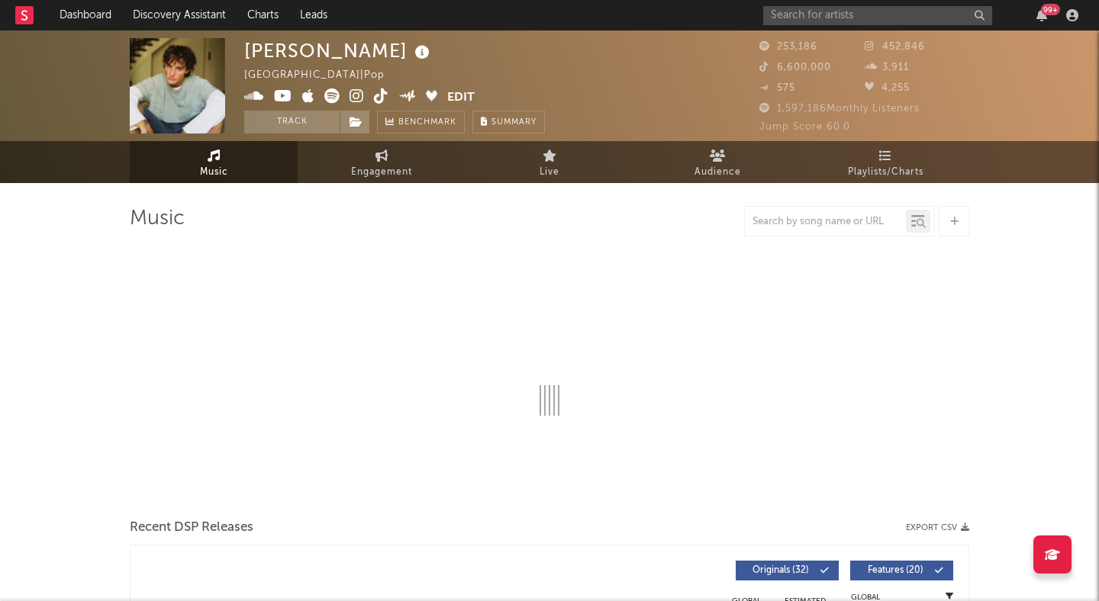
select select "6m"
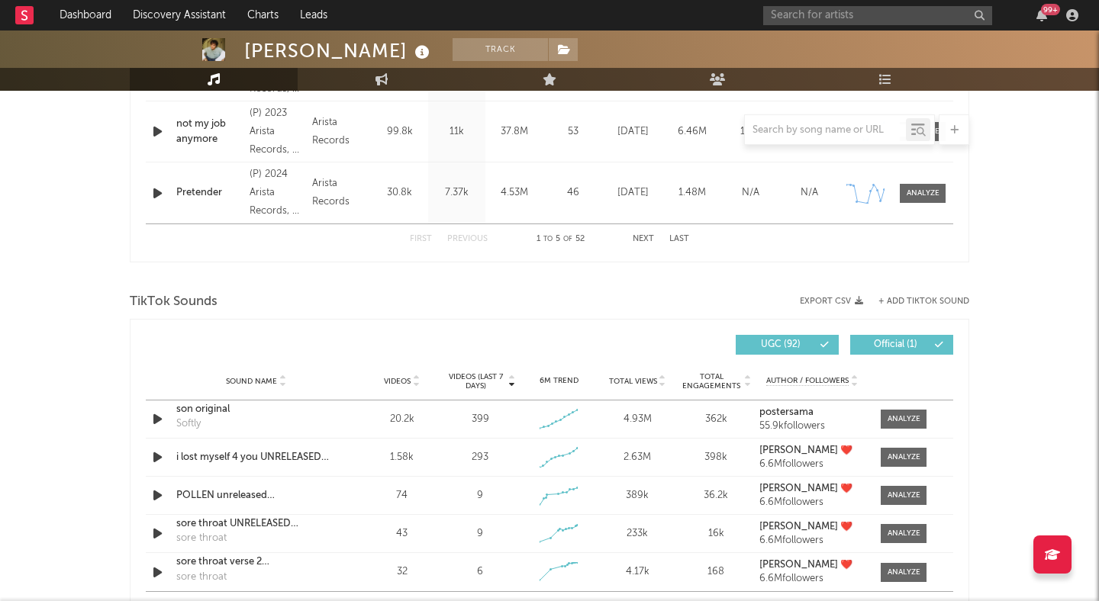
scroll to position [867, 0]
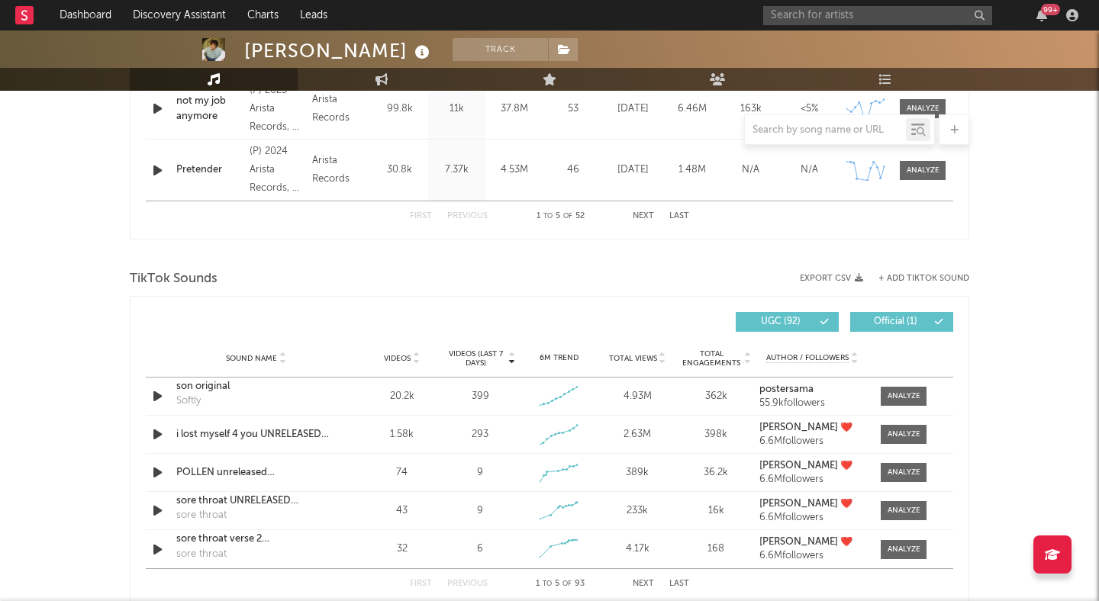
click at [415, 362] on icon at bounding box center [416, 362] width 8 height 6
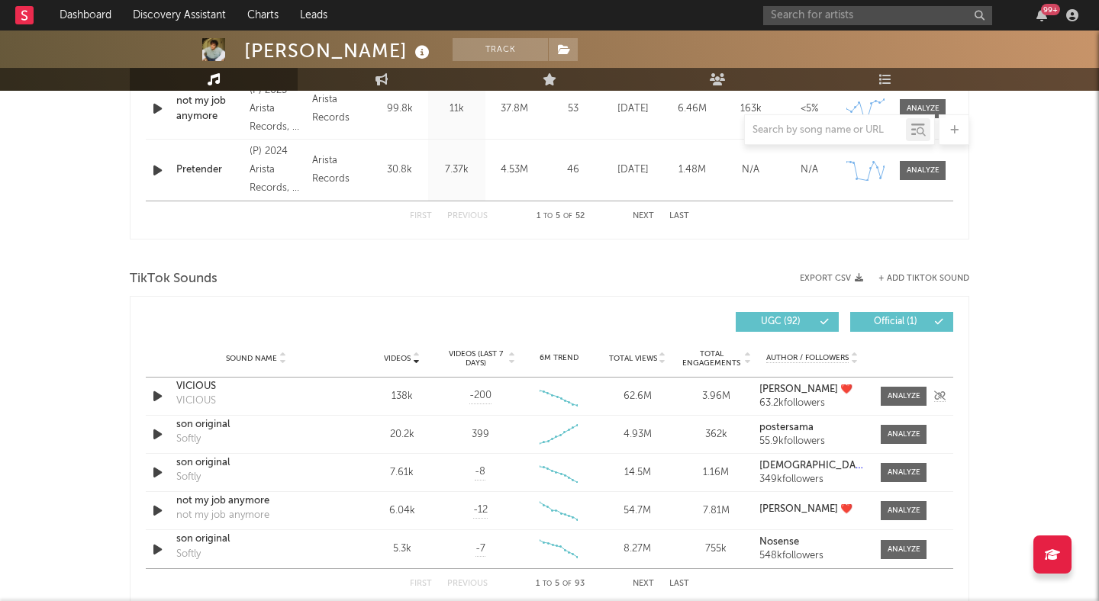
click at [155, 401] on icon "button" at bounding box center [158, 396] width 16 height 19
click at [155, 399] on icon "button" at bounding box center [157, 396] width 14 height 19
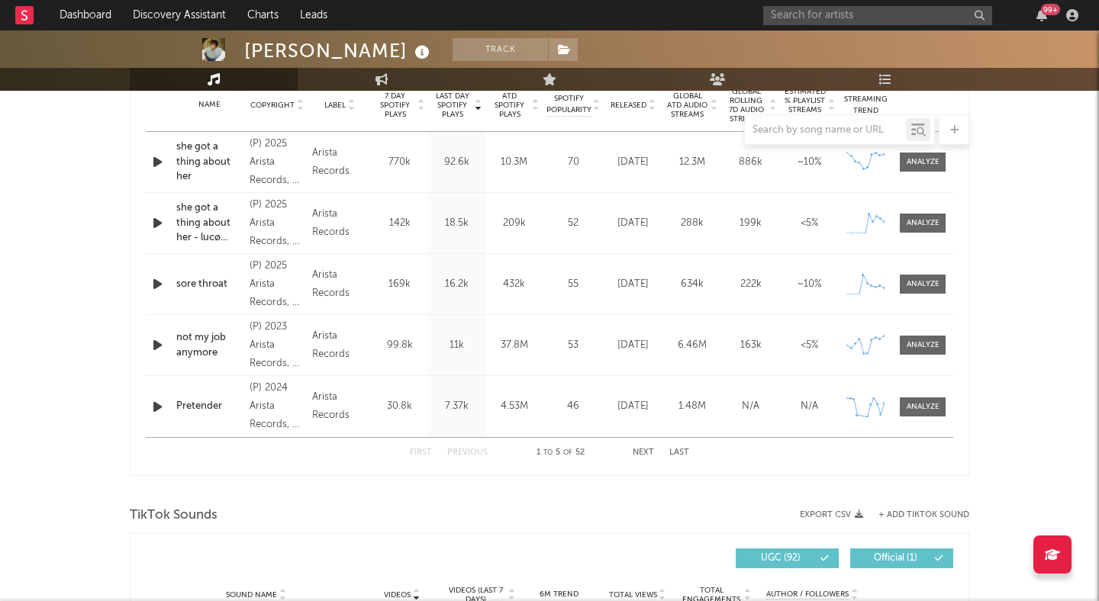
scroll to position [594, 0]
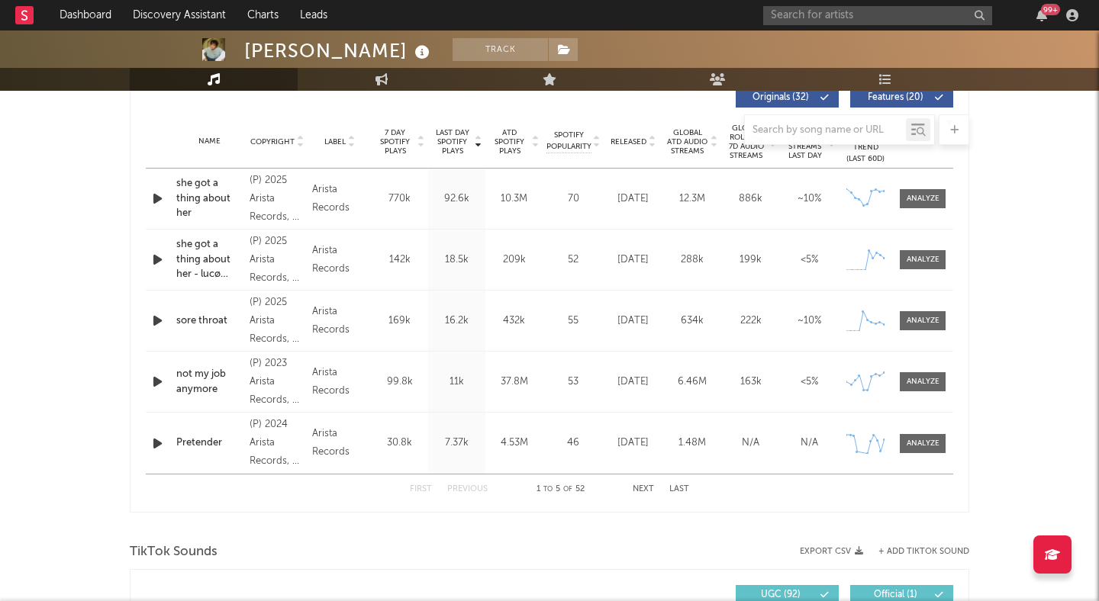
click at [641, 487] on button "Next" at bounding box center [642, 489] width 21 height 8
click at [922, 315] on div at bounding box center [922, 320] width 33 height 11
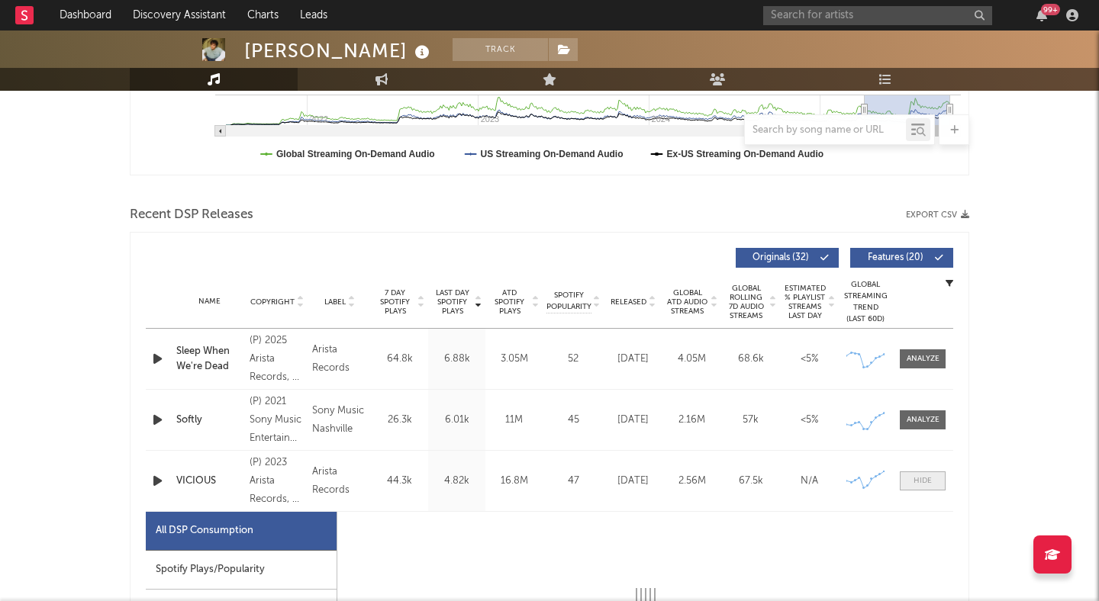
select select "6m"
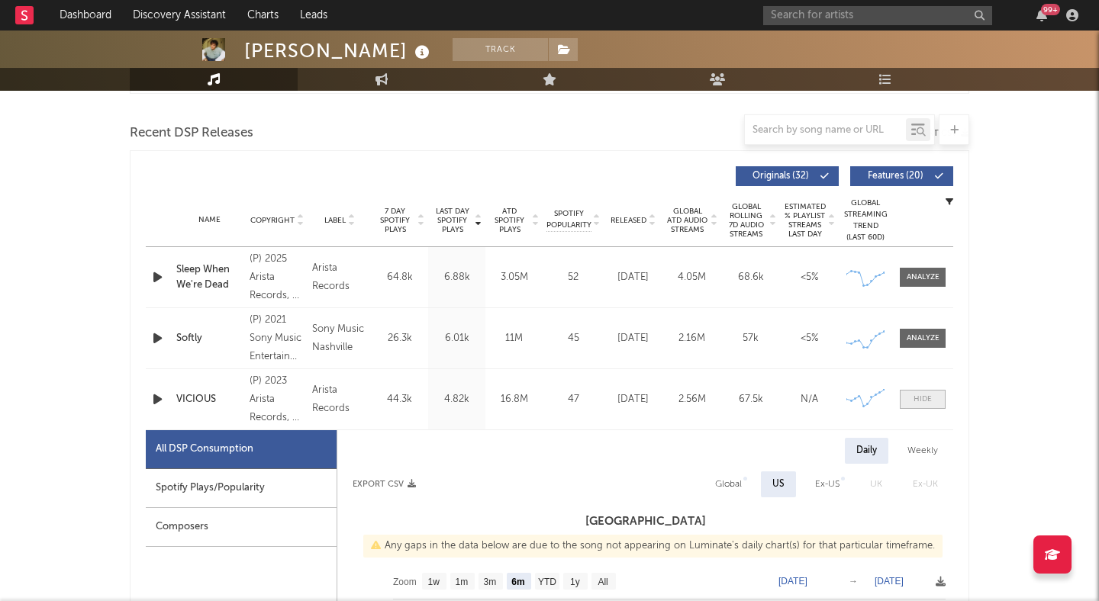
click at [931, 395] on div at bounding box center [922, 399] width 18 height 11
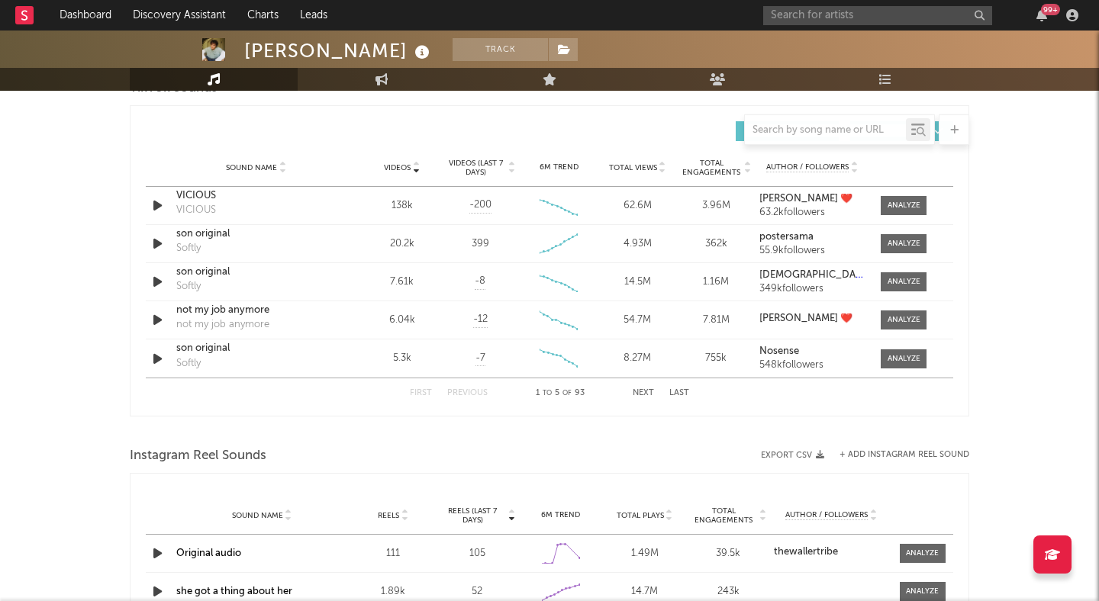
scroll to position [1050, 0]
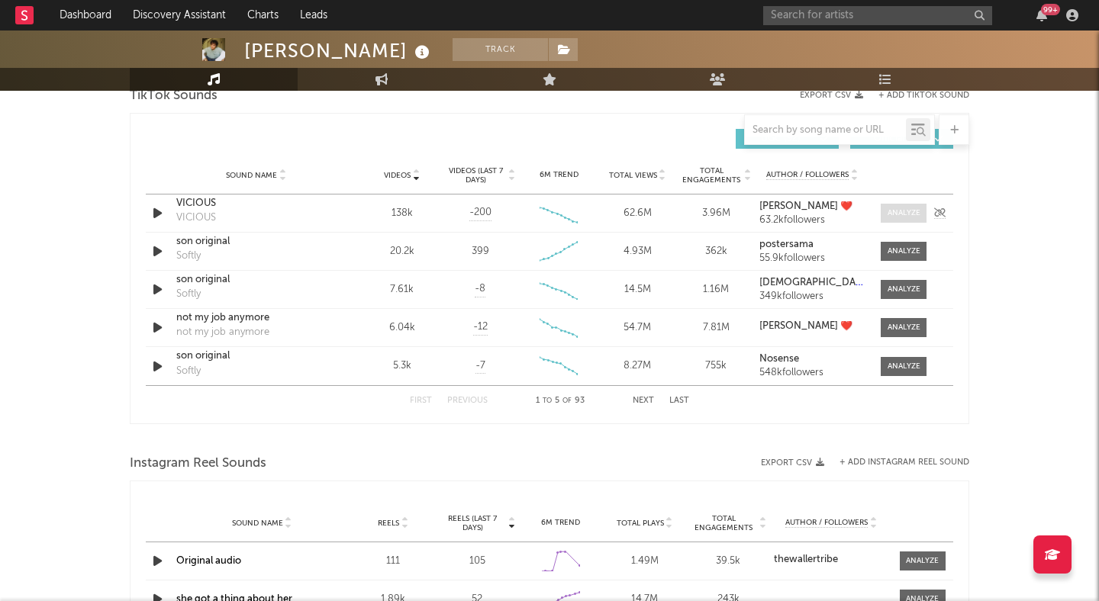
click at [895, 208] on div at bounding box center [903, 213] width 33 height 11
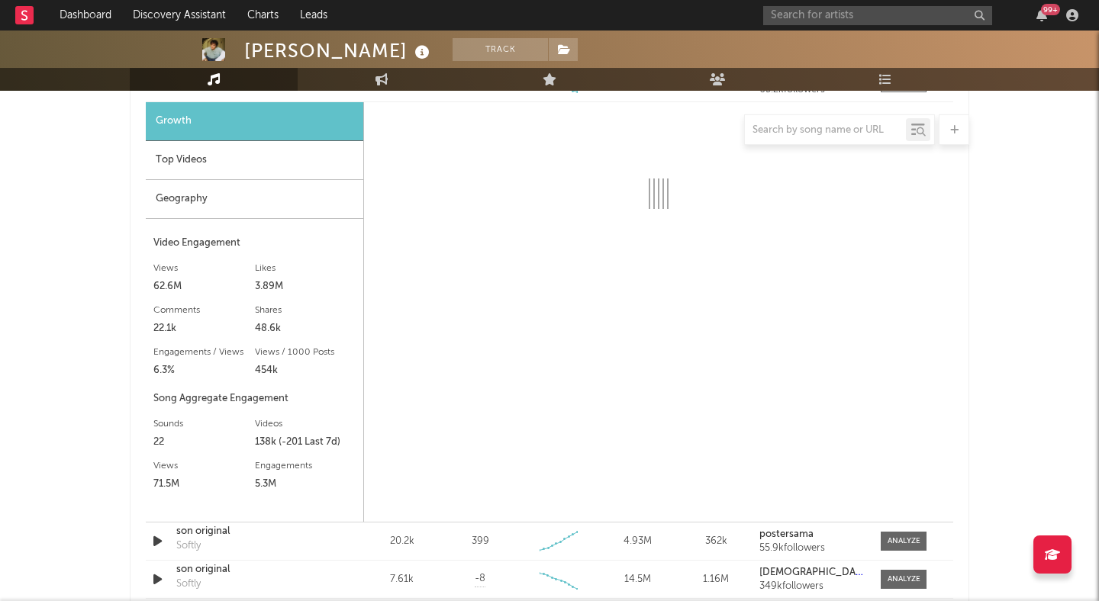
scroll to position [1182, 0]
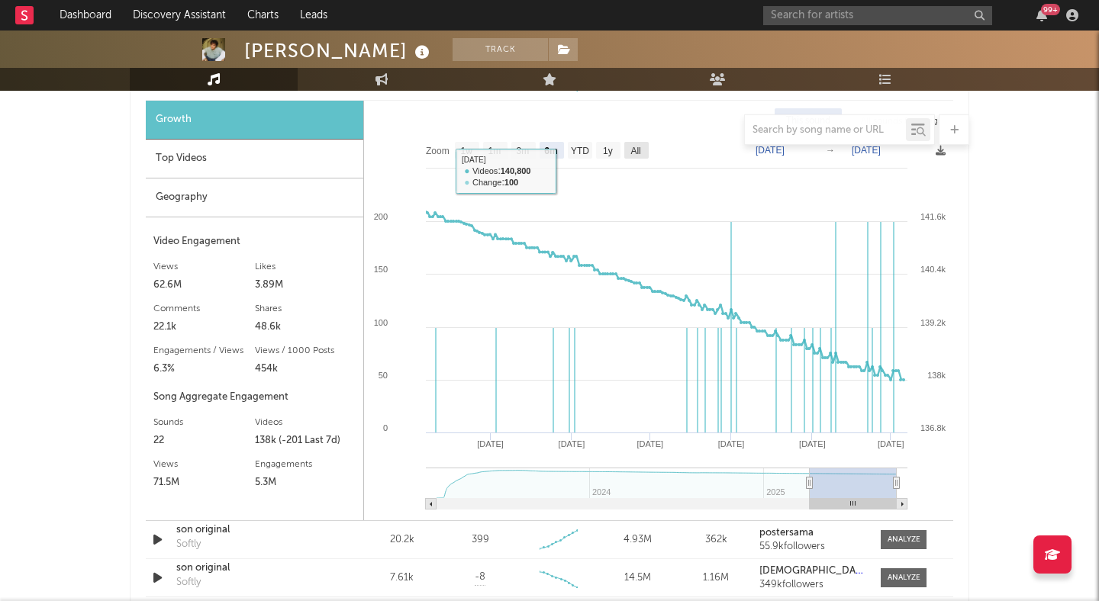
click at [633, 146] on text "All" at bounding box center [635, 151] width 10 height 11
select select "All"
type input "2023-02-06"
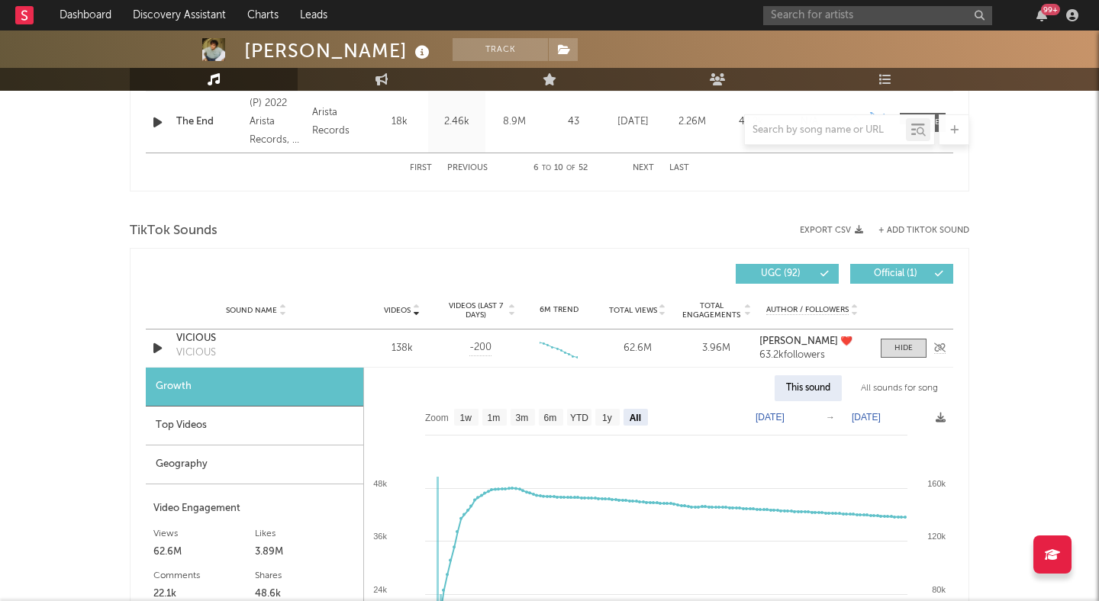
scroll to position [917, 0]
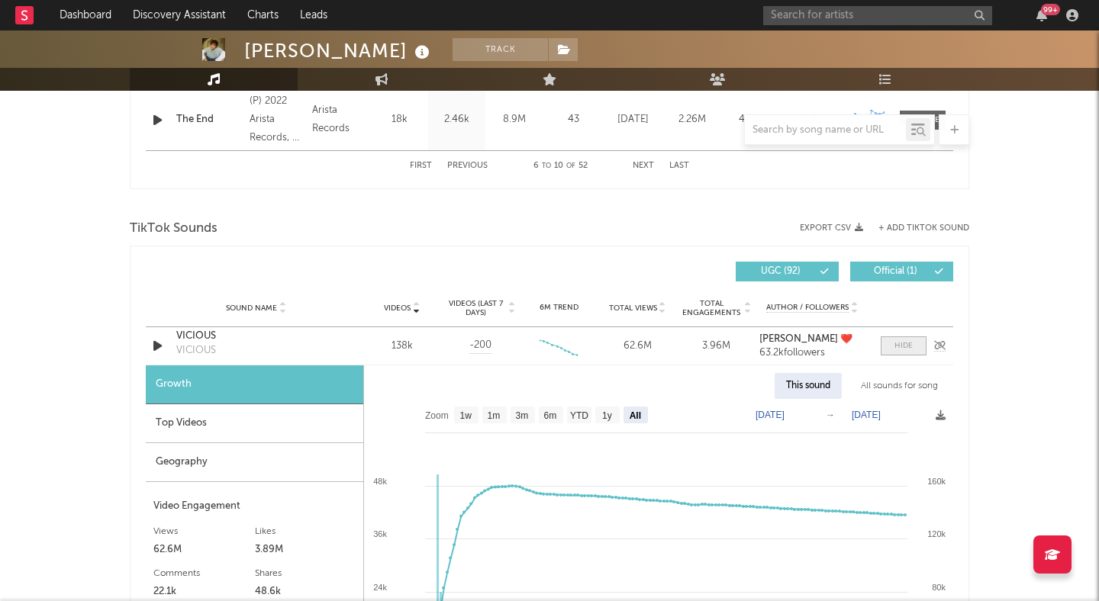
click at [907, 339] on span at bounding box center [903, 345] width 46 height 19
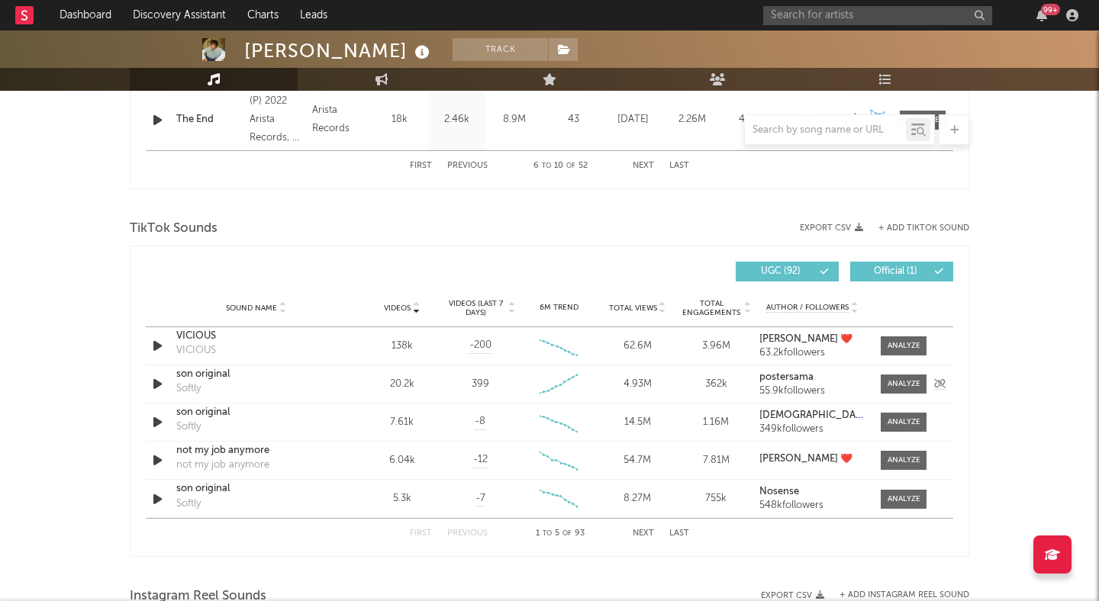
click at [150, 384] on icon "button" at bounding box center [158, 384] width 16 height 19
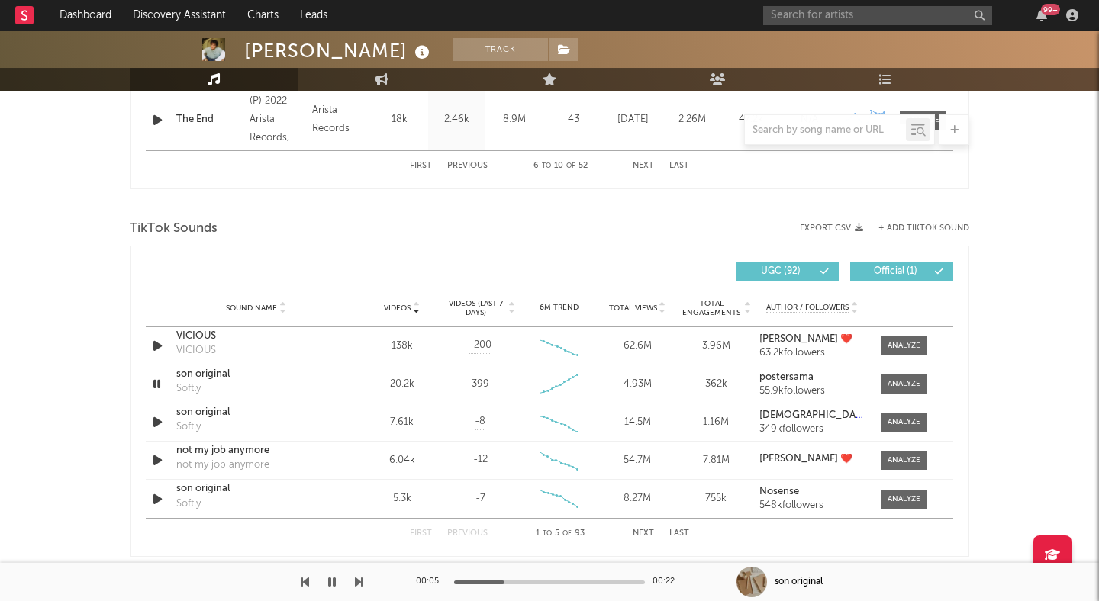
click at [330, 584] on icon "button" at bounding box center [332, 582] width 8 height 12
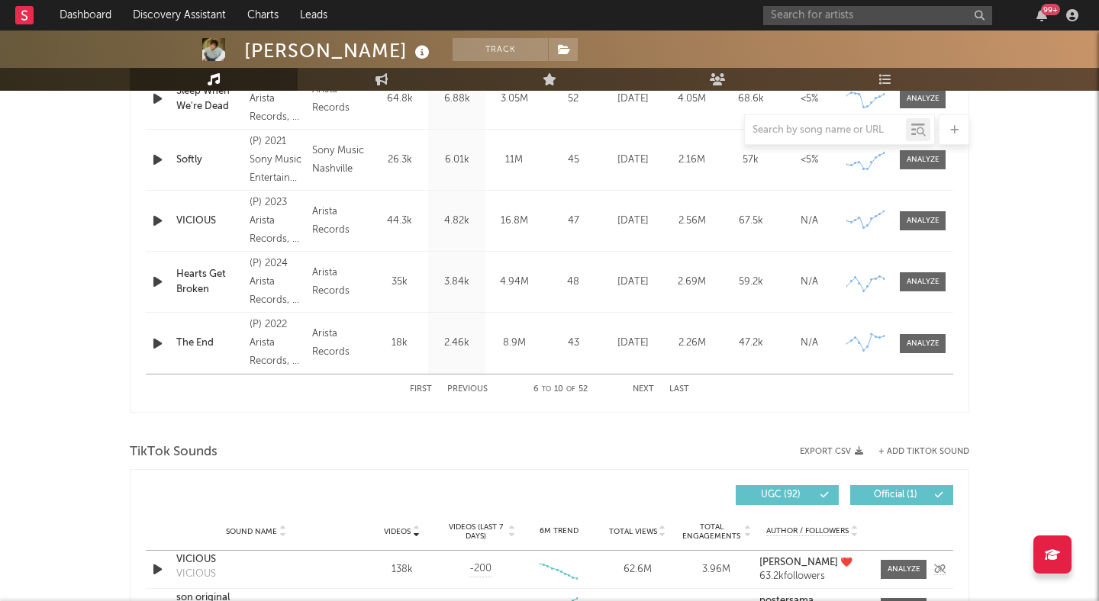
scroll to position [616, 0]
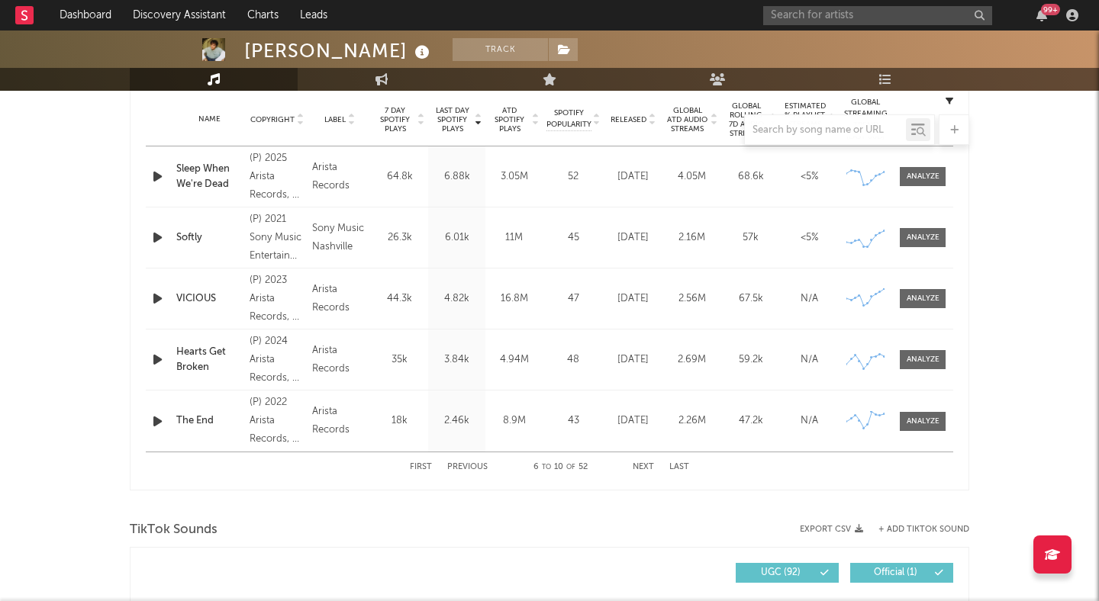
click at [459, 465] on button "Previous" at bounding box center [467, 467] width 40 height 8
click at [466, 465] on button "Previous" at bounding box center [467, 467] width 40 height 8
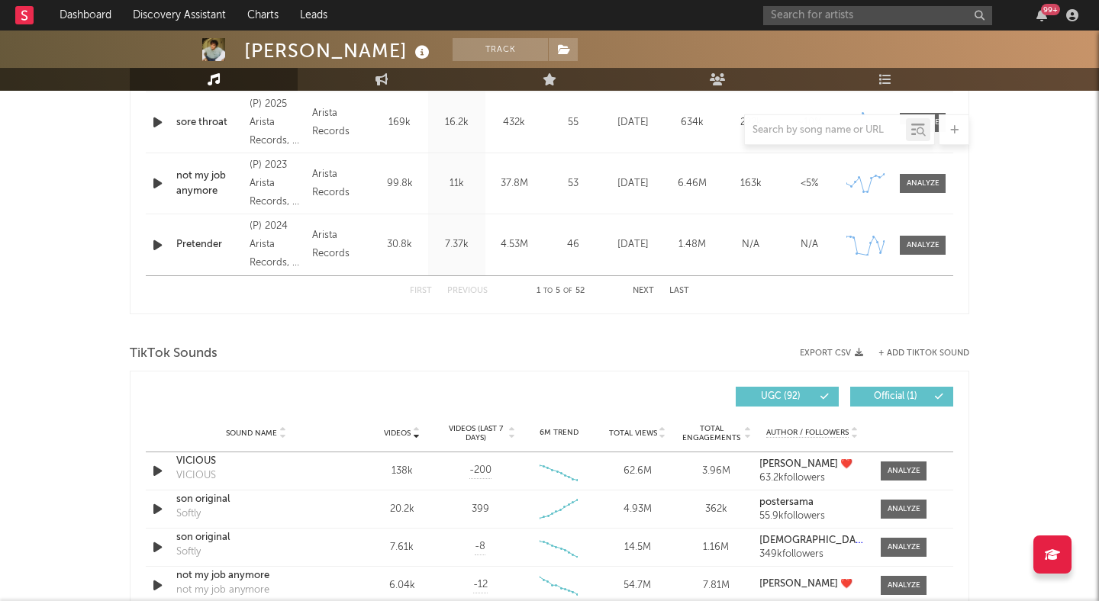
scroll to position [793, 0]
click at [157, 468] on icon "button" at bounding box center [158, 470] width 16 height 19
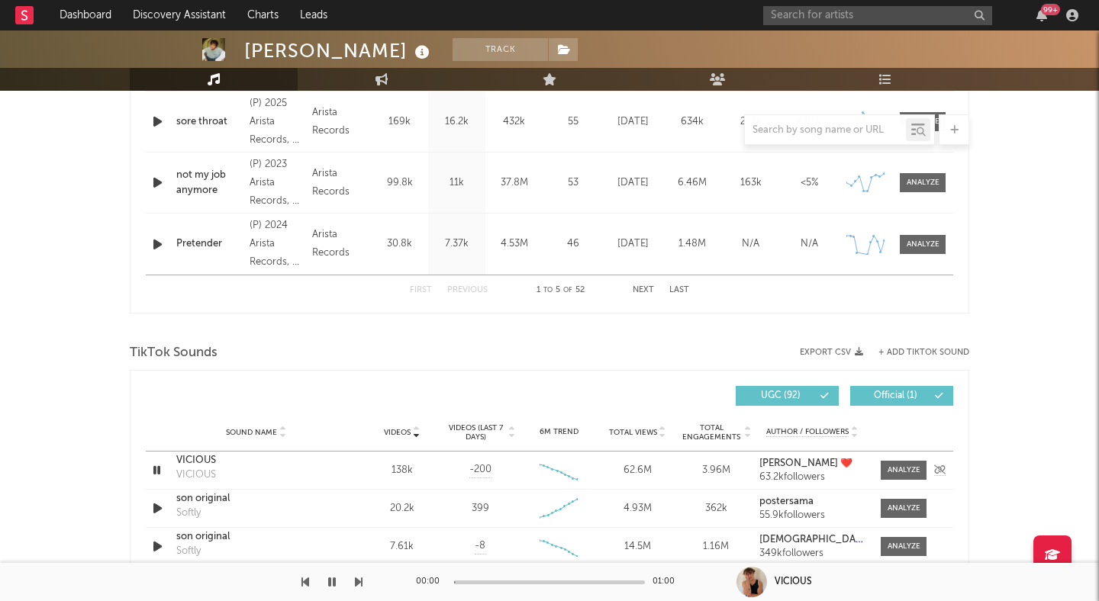
click at [157, 469] on icon "button" at bounding box center [157, 470] width 14 height 19
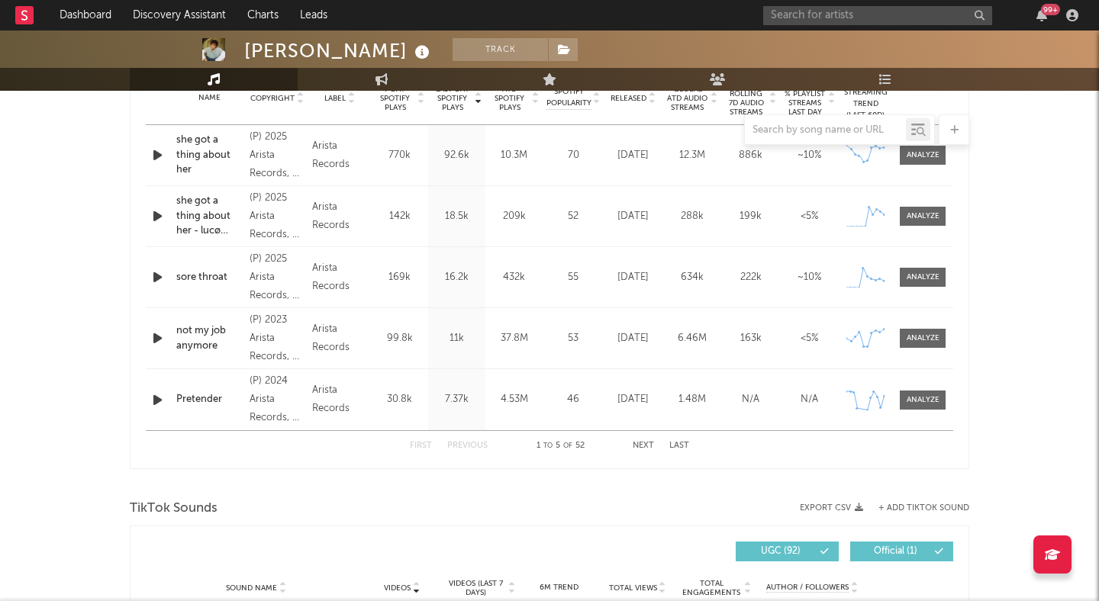
scroll to position [633, 0]
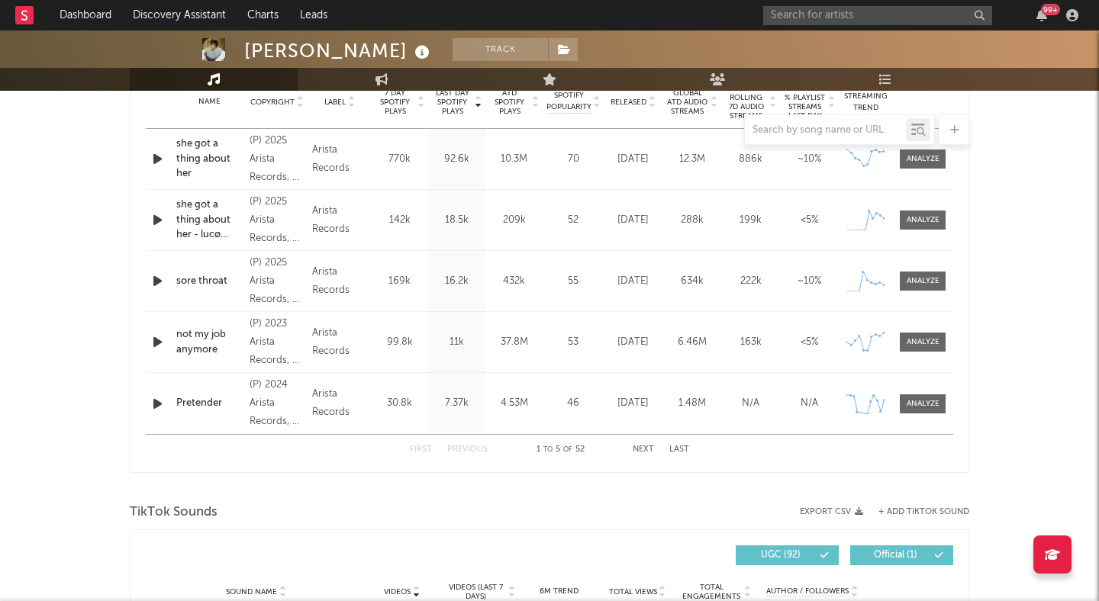
click at [161, 156] on icon "button" at bounding box center [158, 159] width 16 height 19
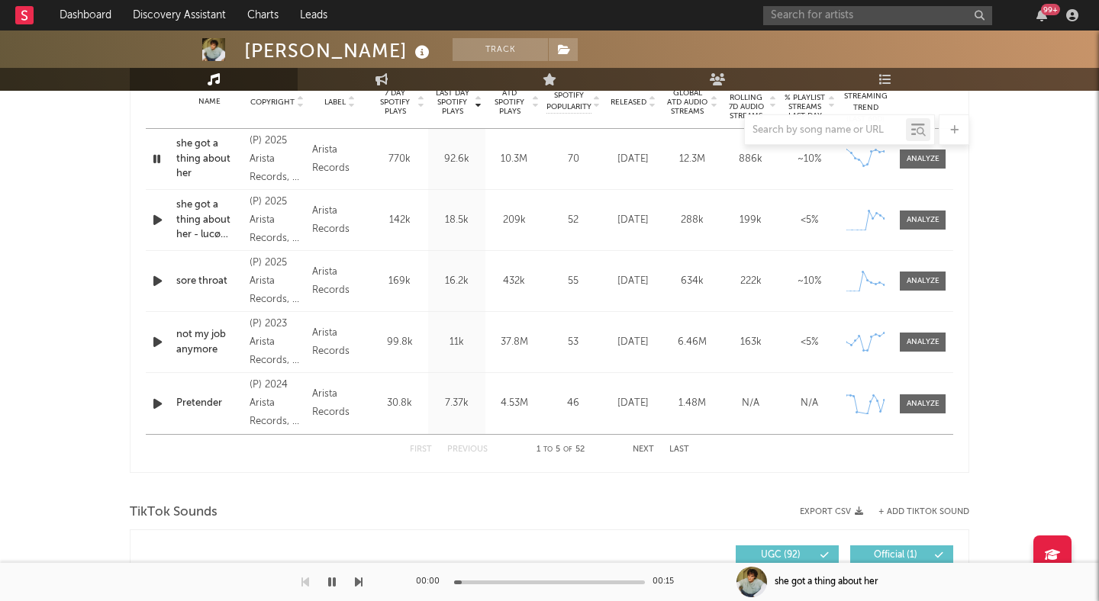
click at [158, 213] on icon "button" at bounding box center [158, 220] width 16 height 19
click at [159, 280] on icon "button" at bounding box center [158, 281] width 16 height 19
click at [153, 343] on icon "button" at bounding box center [158, 342] width 16 height 19
click at [161, 399] on icon "button" at bounding box center [158, 403] width 16 height 19
click at [331, 585] on icon "button" at bounding box center [332, 582] width 8 height 12
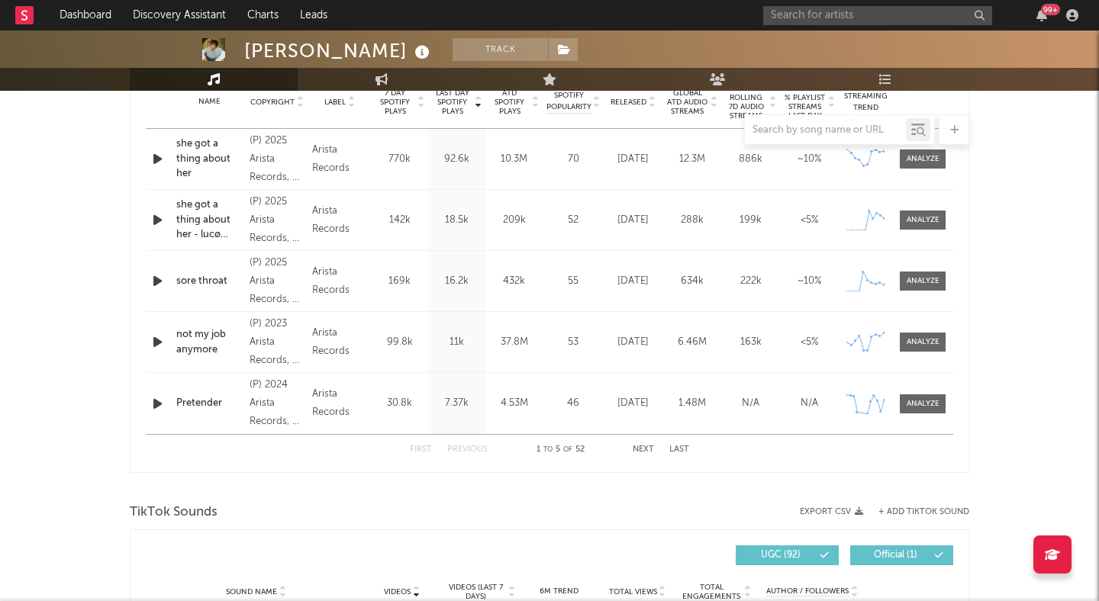
click at [639, 453] on button "Next" at bounding box center [642, 450] width 21 height 8
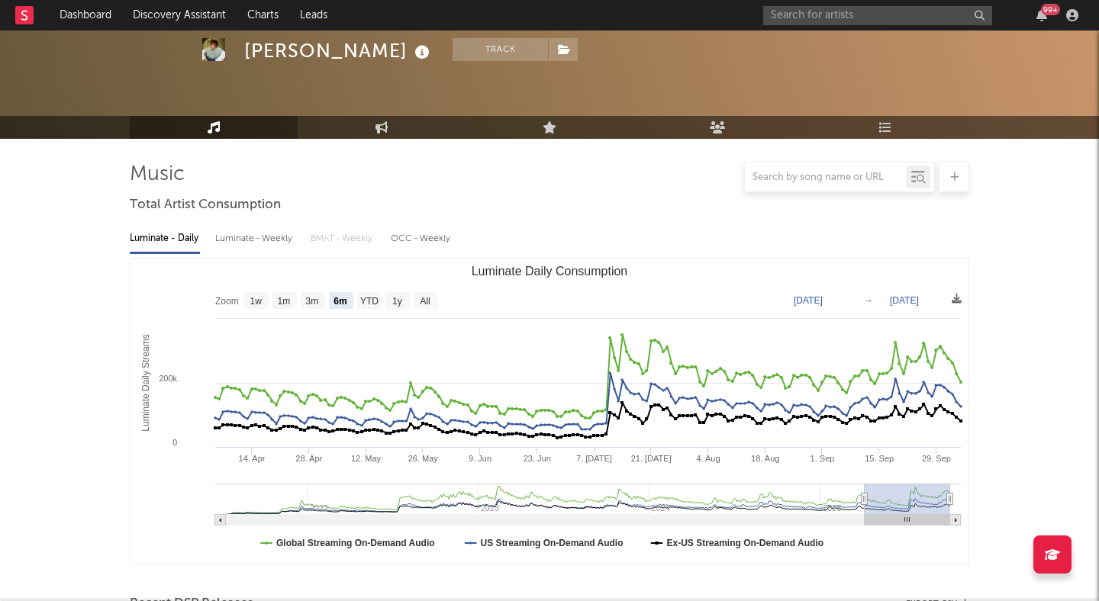
scroll to position [0, 0]
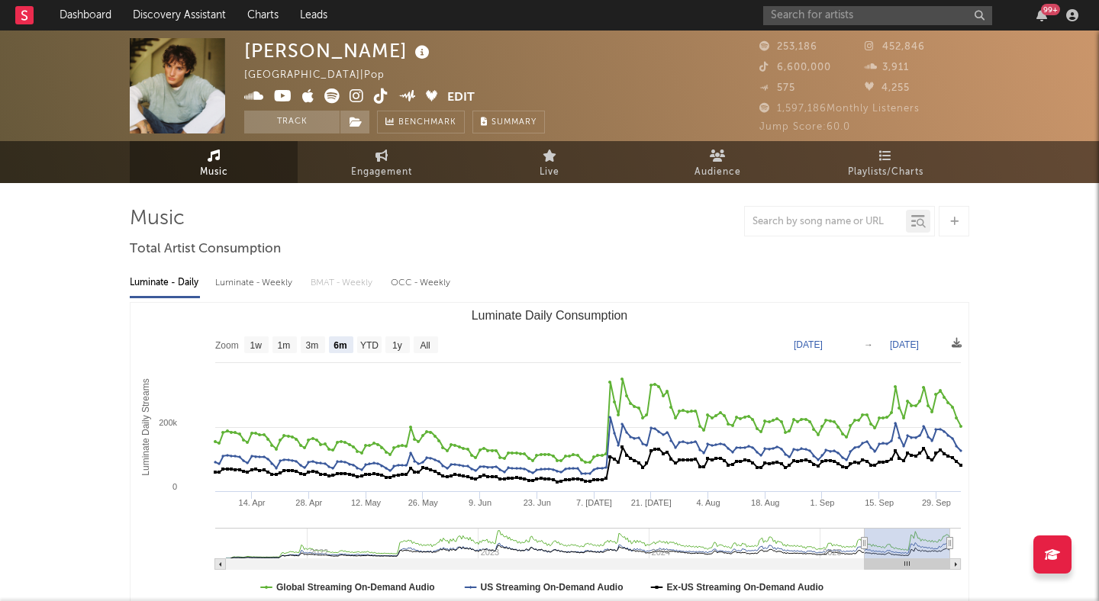
click at [355, 97] on icon at bounding box center [356, 95] width 14 height 15
click at [377, 93] on icon at bounding box center [381, 95] width 14 height 15
click at [780, 11] on input "text" at bounding box center [877, 15] width 229 height 19
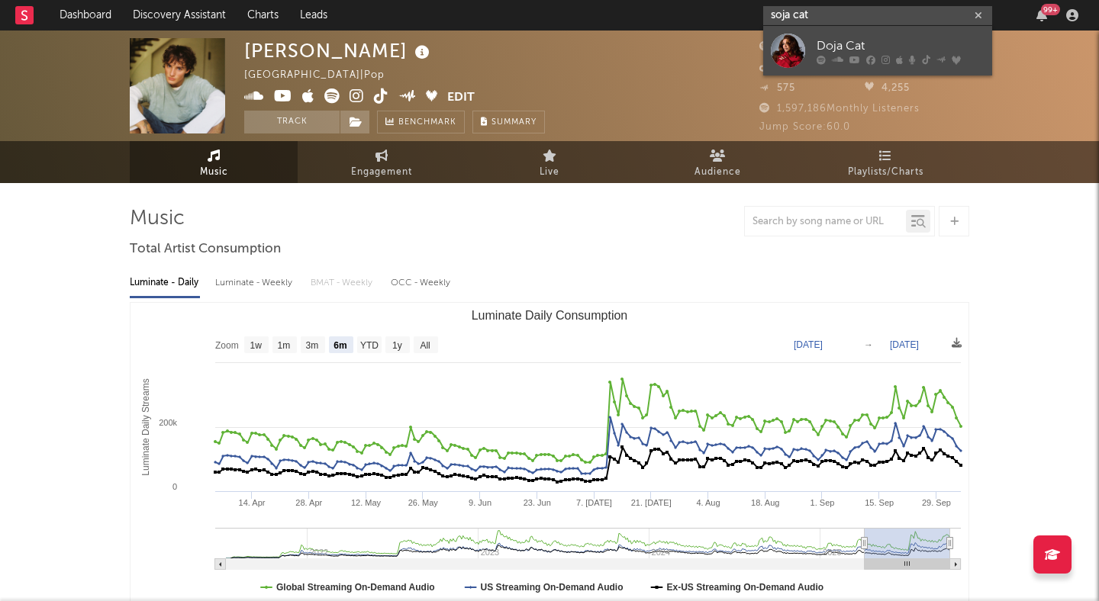
type input "soja cat"
click at [816, 37] on div "Doja Cat" at bounding box center [900, 46] width 168 height 18
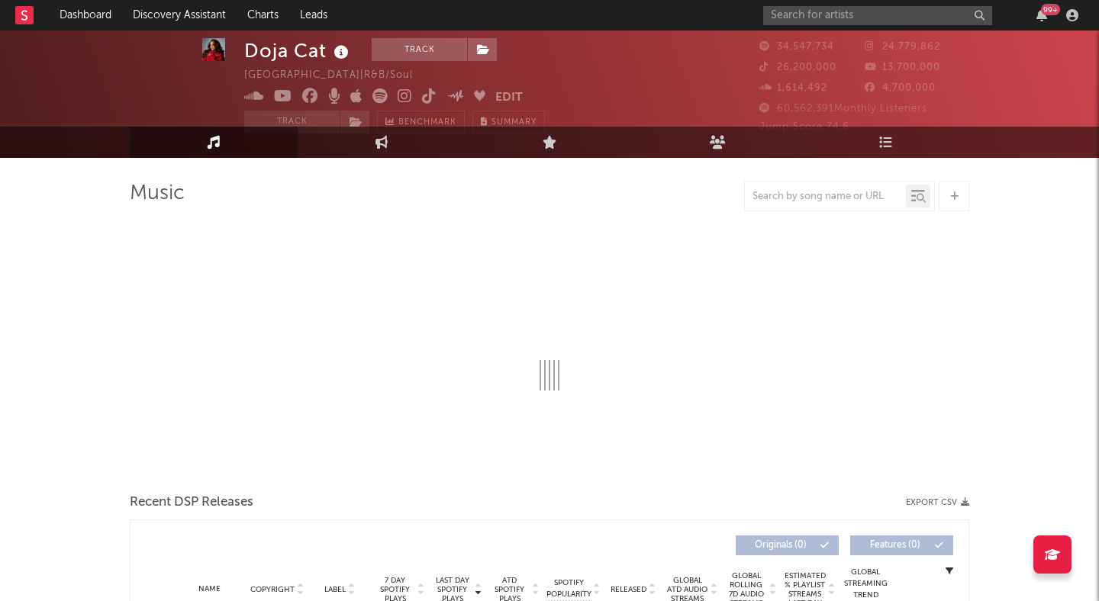
select select "6m"
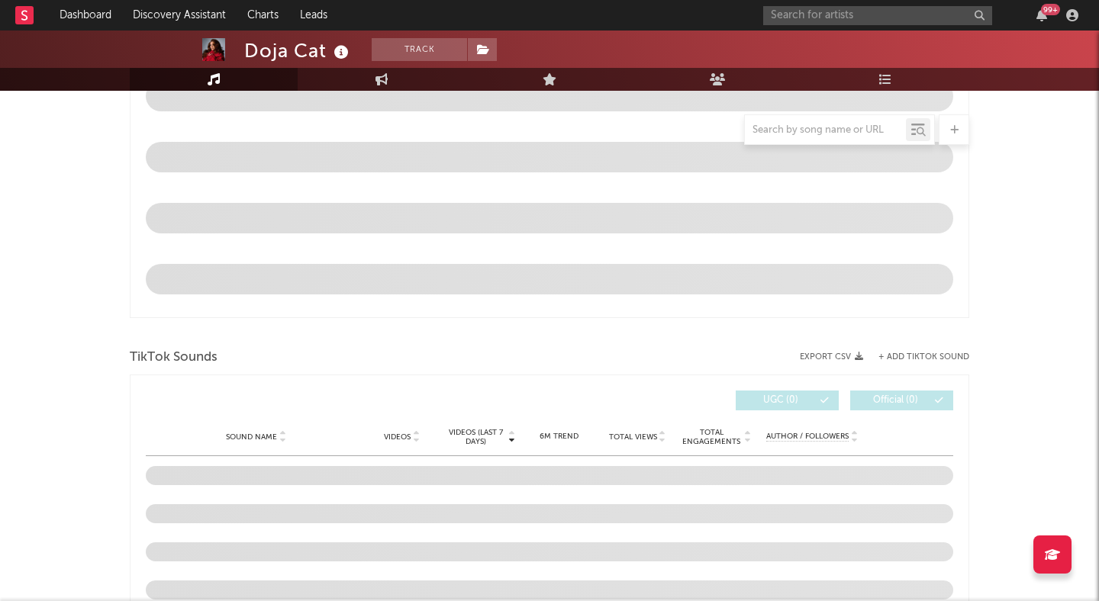
scroll to position [764, 0]
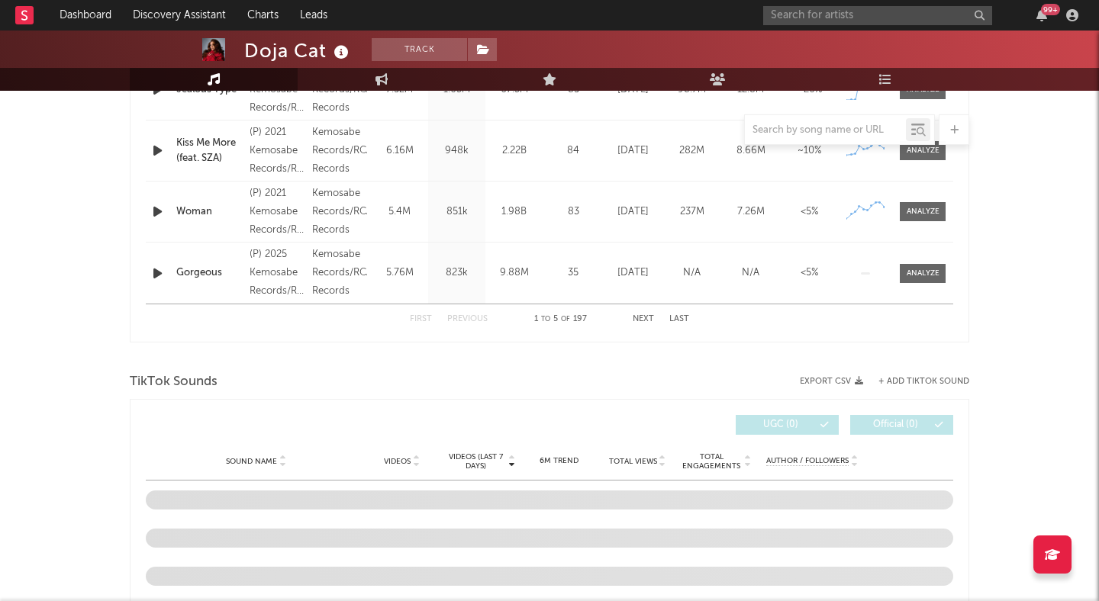
click at [413, 464] on icon at bounding box center [416, 465] width 8 height 6
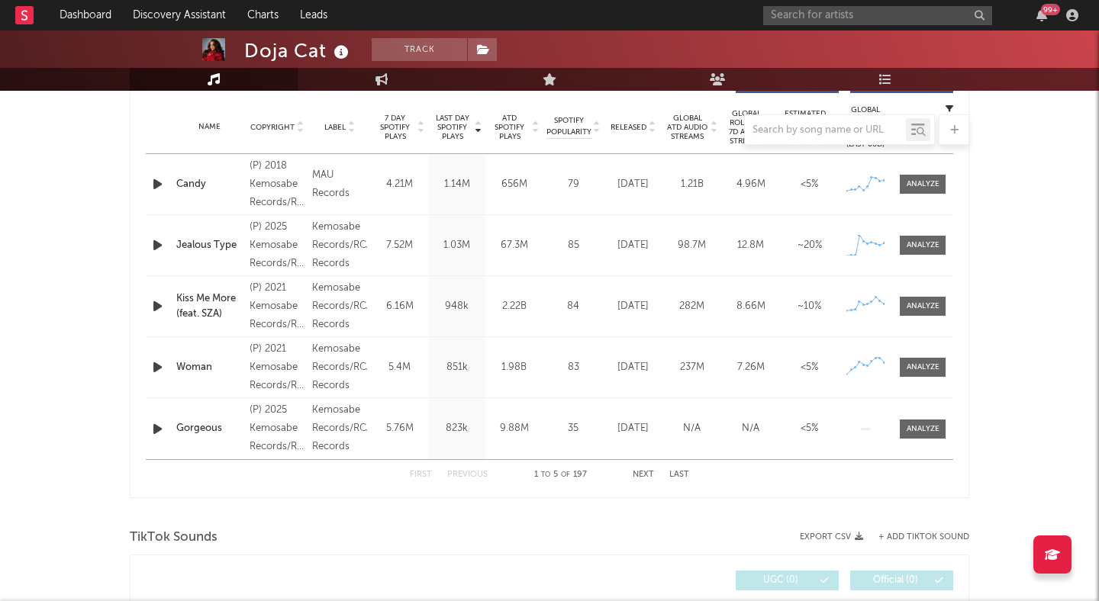
scroll to position [610, 0]
click at [151, 184] on icon "button" at bounding box center [158, 182] width 16 height 19
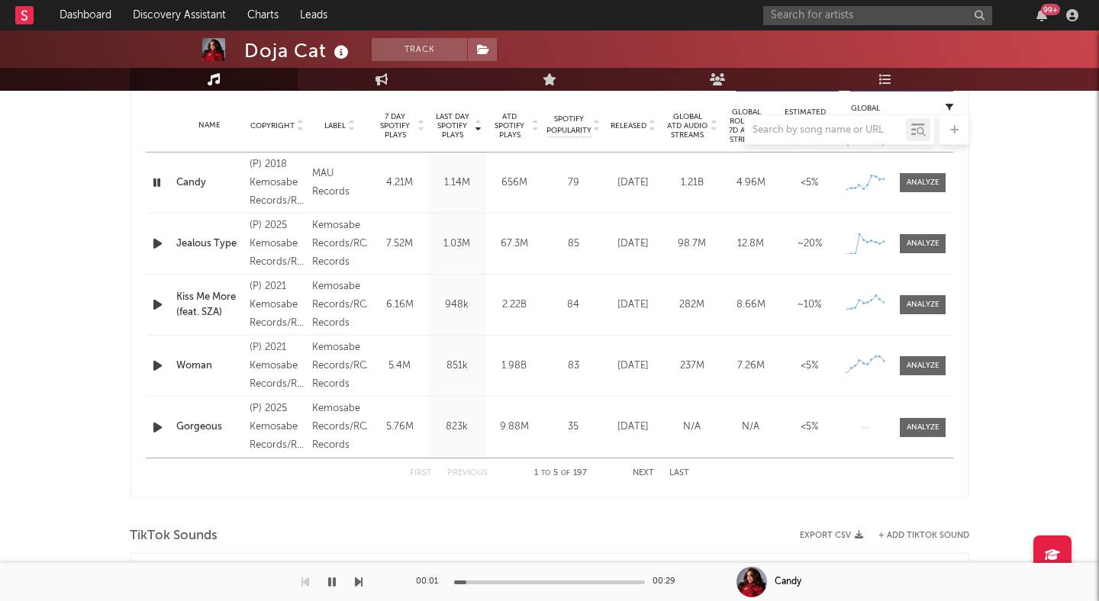
click at [158, 240] on icon "button" at bounding box center [158, 243] width 16 height 19
click at [158, 307] on icon "button" at bounding box center [158, 304] width 16 height 19
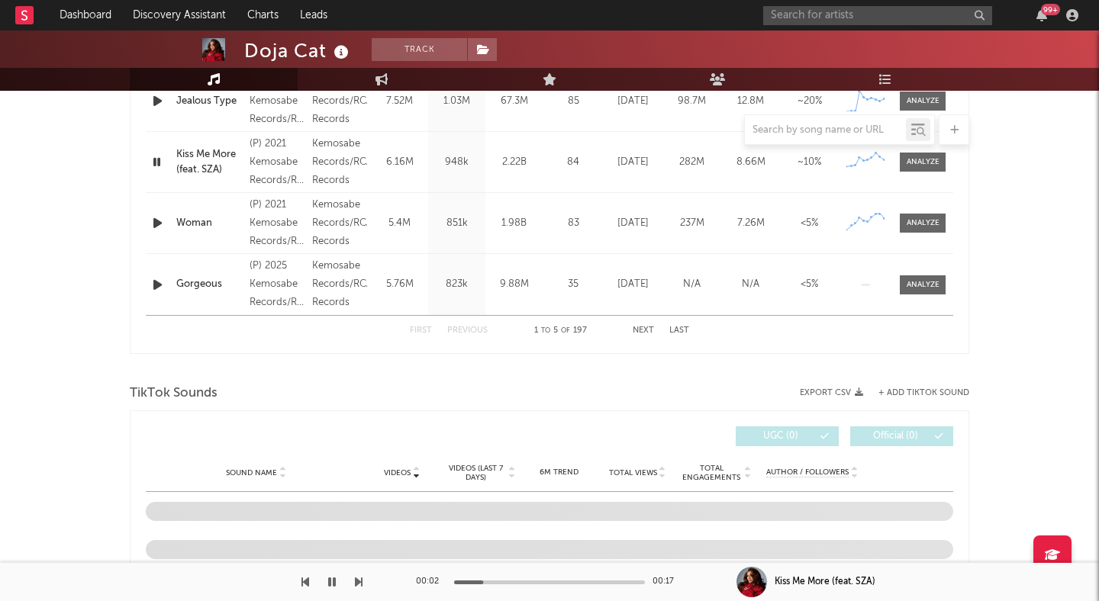
scroll to position [734, 0]
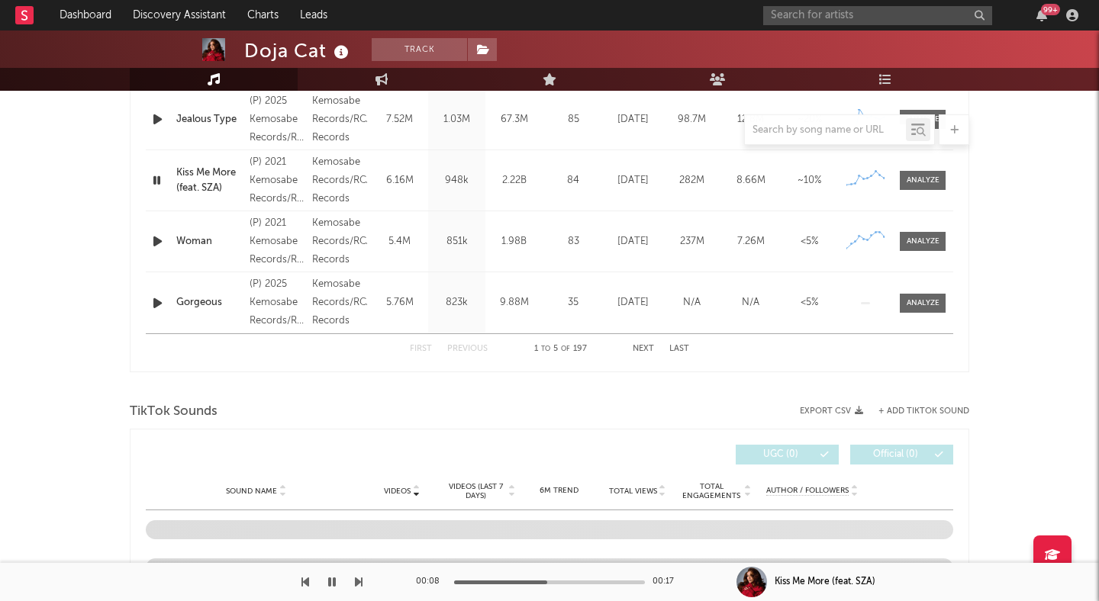
click at [156, 237] on icon "button" at bounding box center [158, 241] width 16 height 19
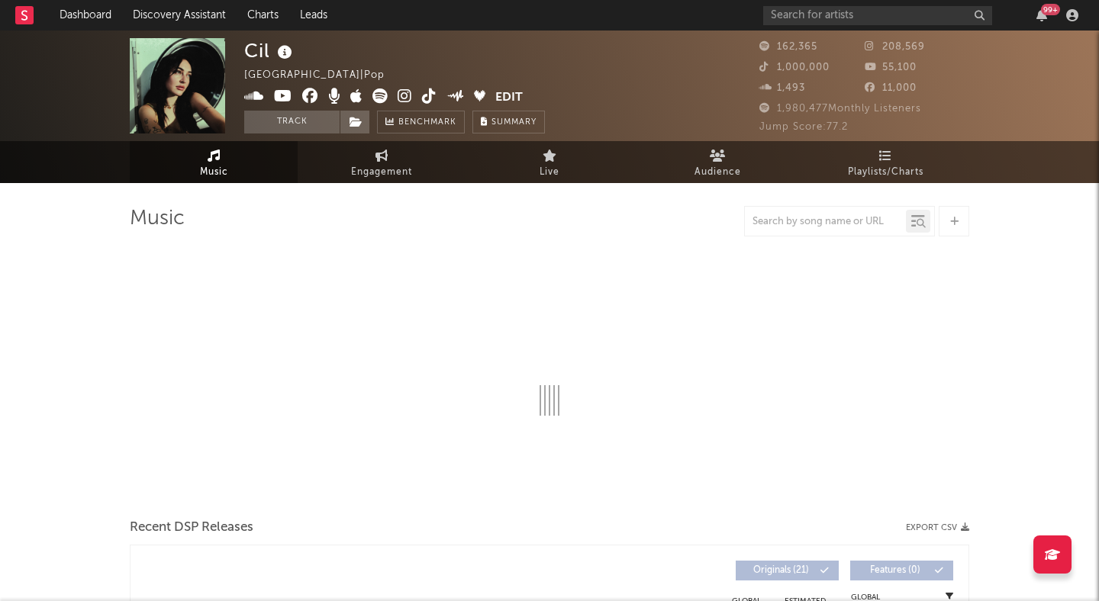
select select "6m"
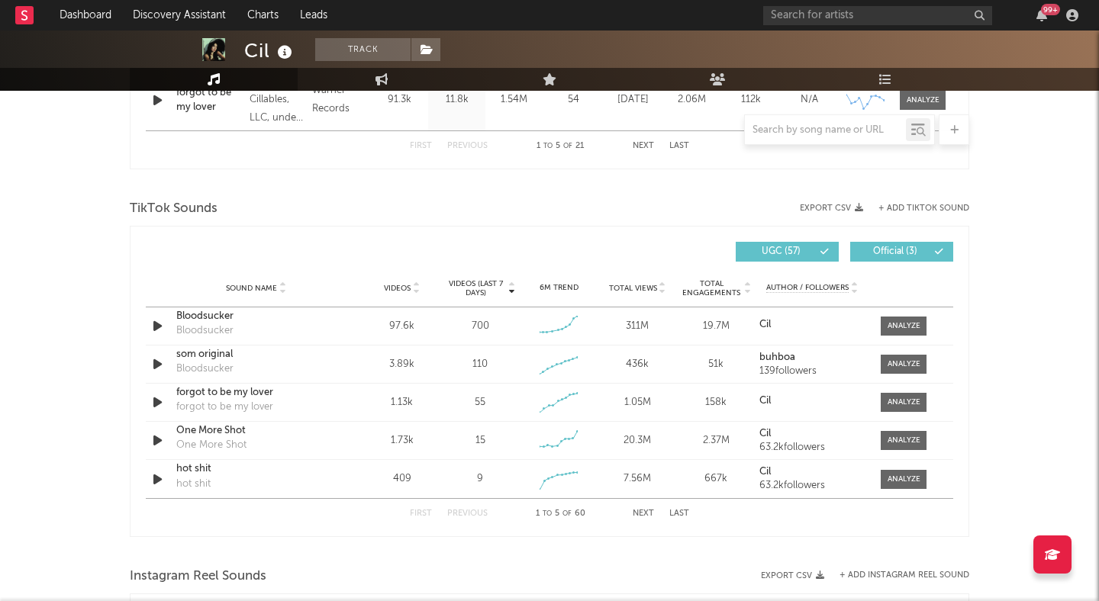
scroll to position [952, 0]
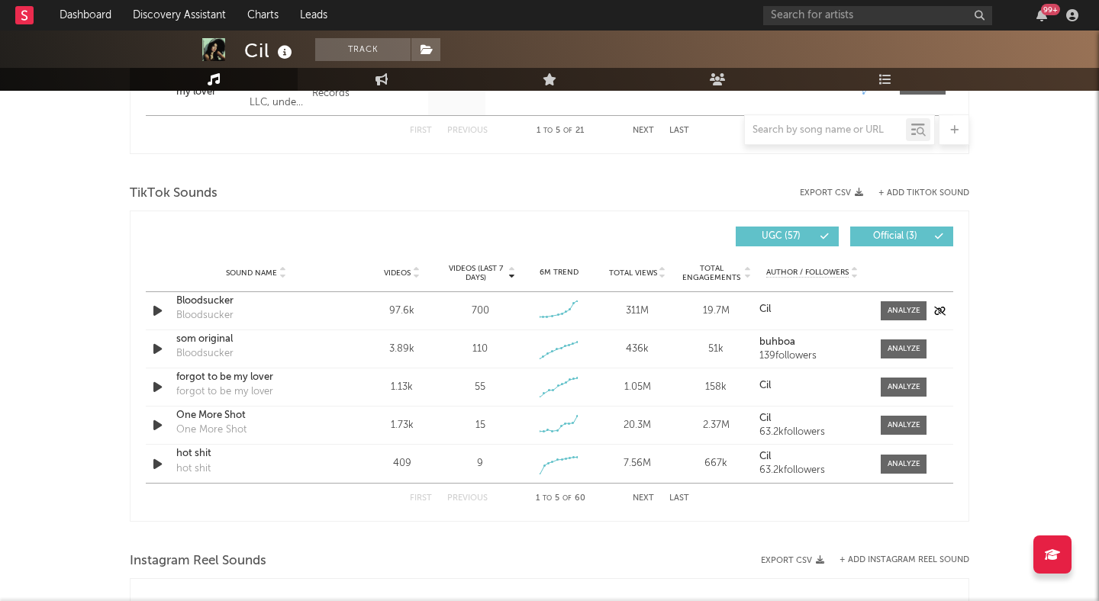
click at [156, 310] on icon "button" at bounding box center [158, 310] width 16 height 19
click at [161, 310] on icon "button" at bounding box center [157, 310] width 14 height 19
click at [912, 317] on span at bounding box center [903, 310] width 46 height 19
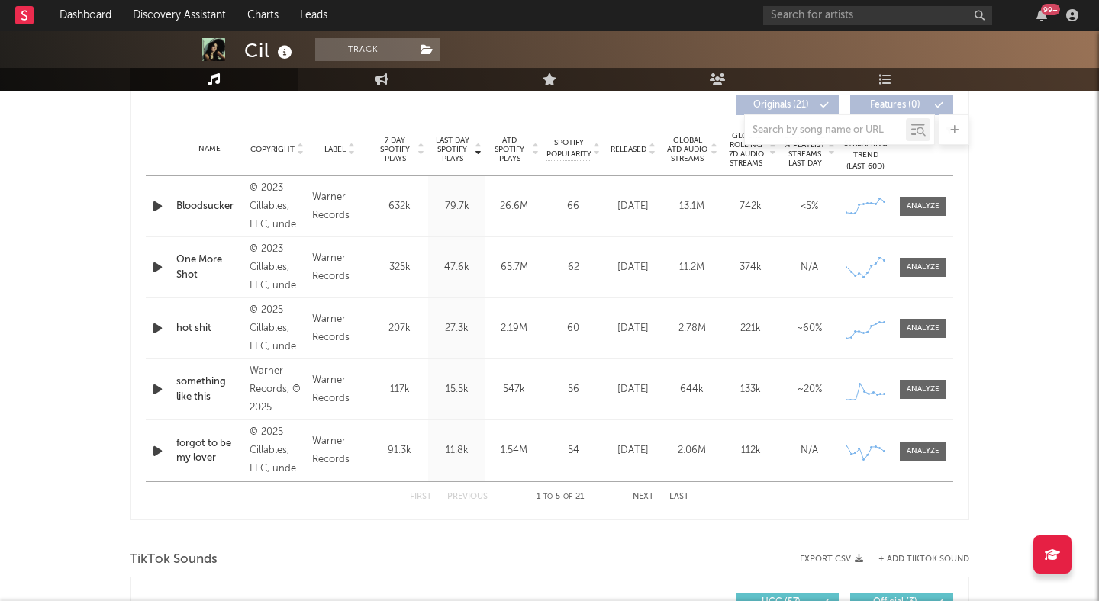
scroll to position [590, 0]
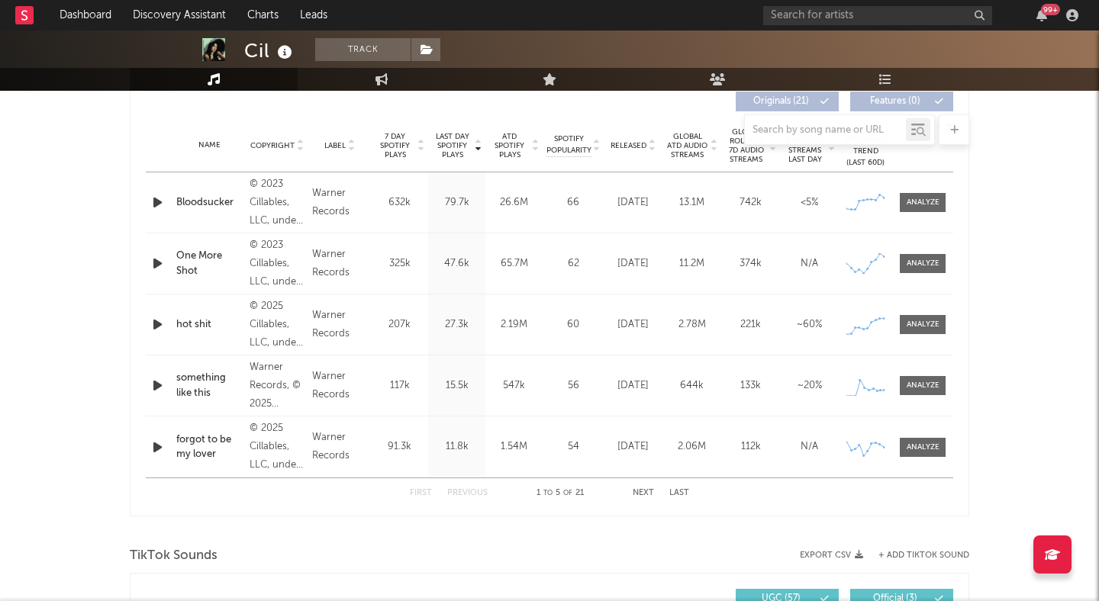
select select "6m"
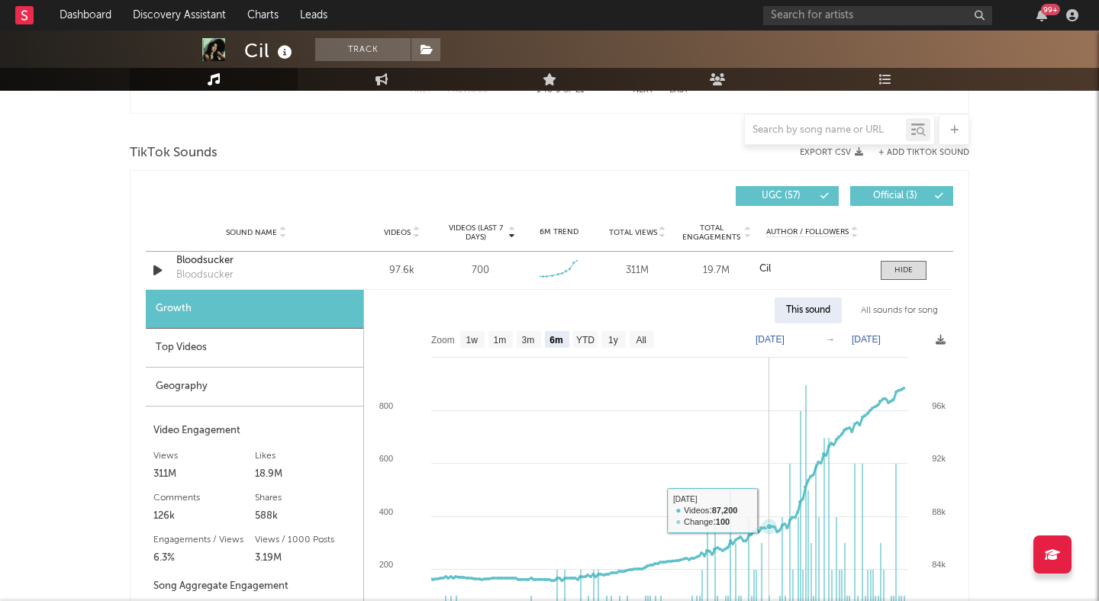
scroll to position [989, 0]
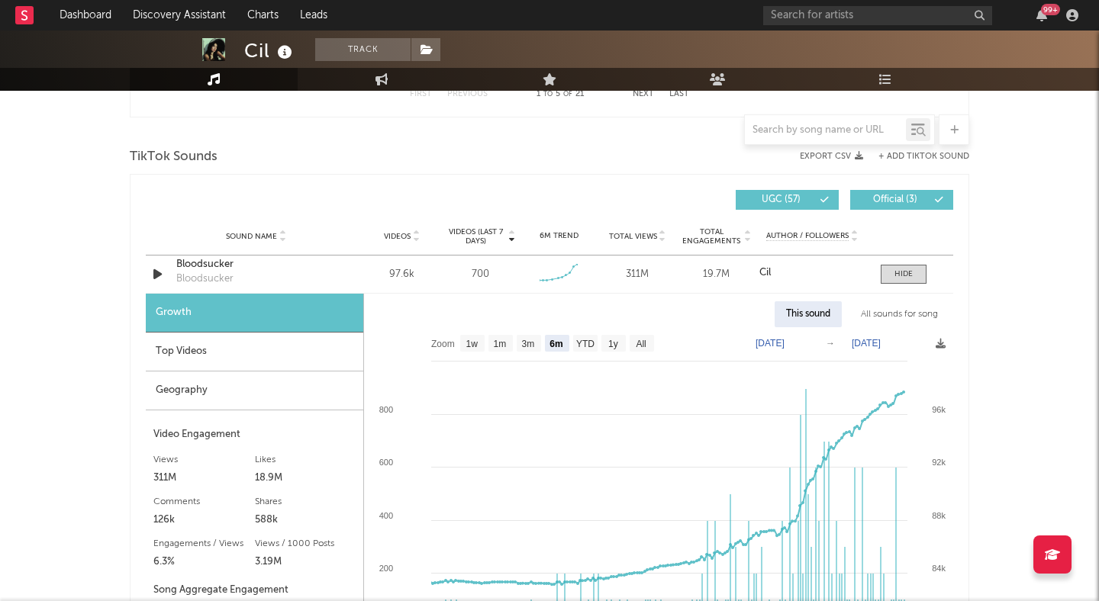
click at [415, 241] on icon at bounding box center [416, 239] width 8 height 6
click at [907, 270] on div at bounding box center [903, 274] width 18 height 11
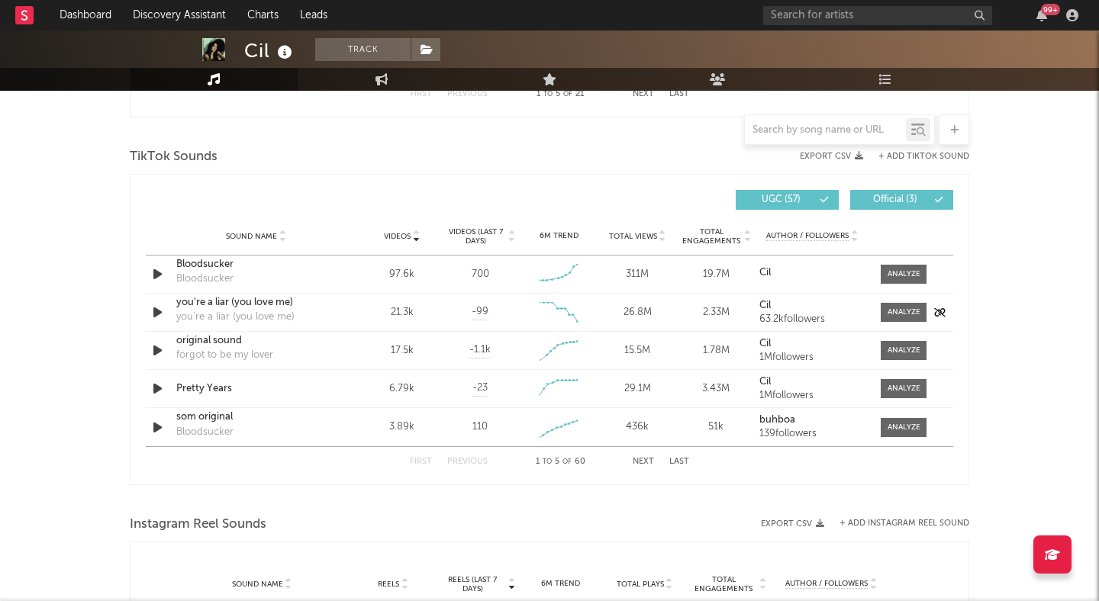
click at [320, 310] on div "you're a liar (you love me) you're a liar (you love me)" at bounding box center [255, 312] width 159 height 35
click at [917, 307] on div at bounding box center [903, 312] width 33 height 11
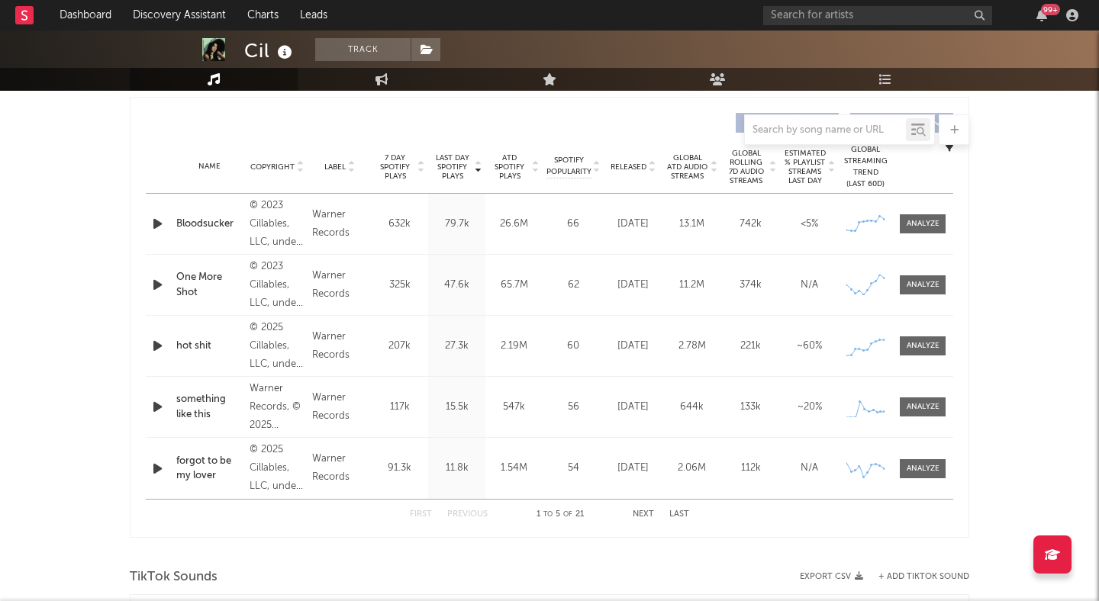
scroll to position [571, 0]
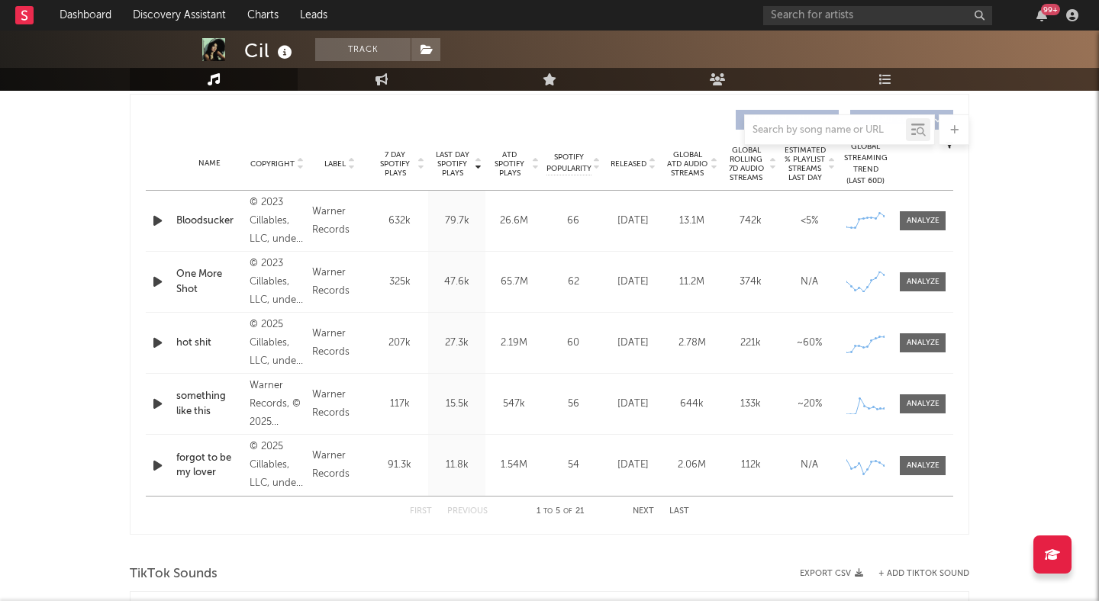
click at [648, 507] on button "Next" at bounding box center [642, 511] width 21 height 8
click at [474, 507] on button "Previous" at bounding box center [467, 511] width 40 height 8
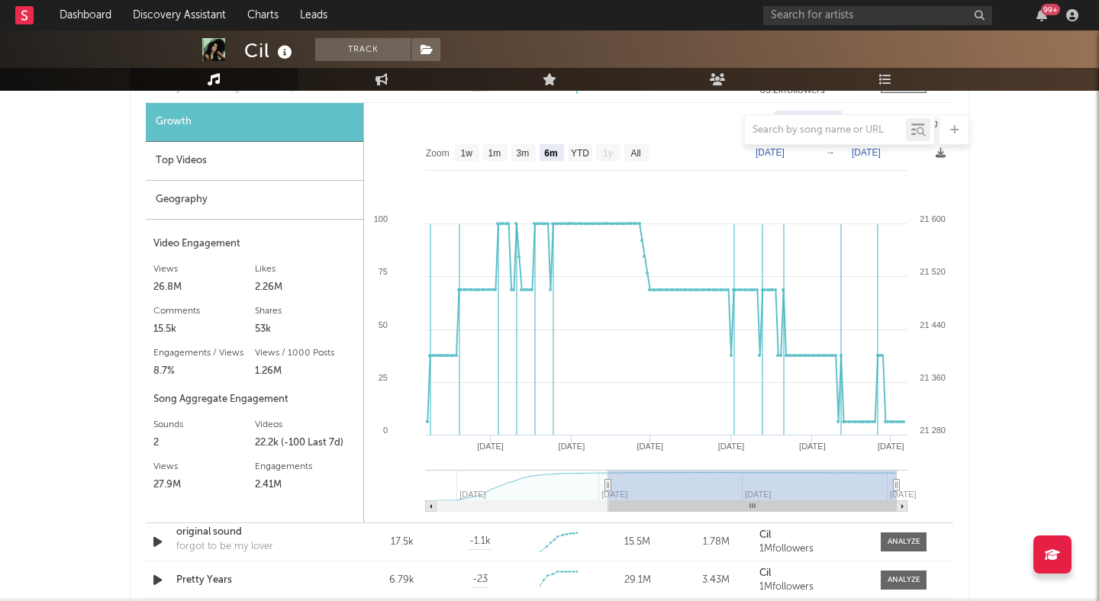
scroll to position [1192, 0]
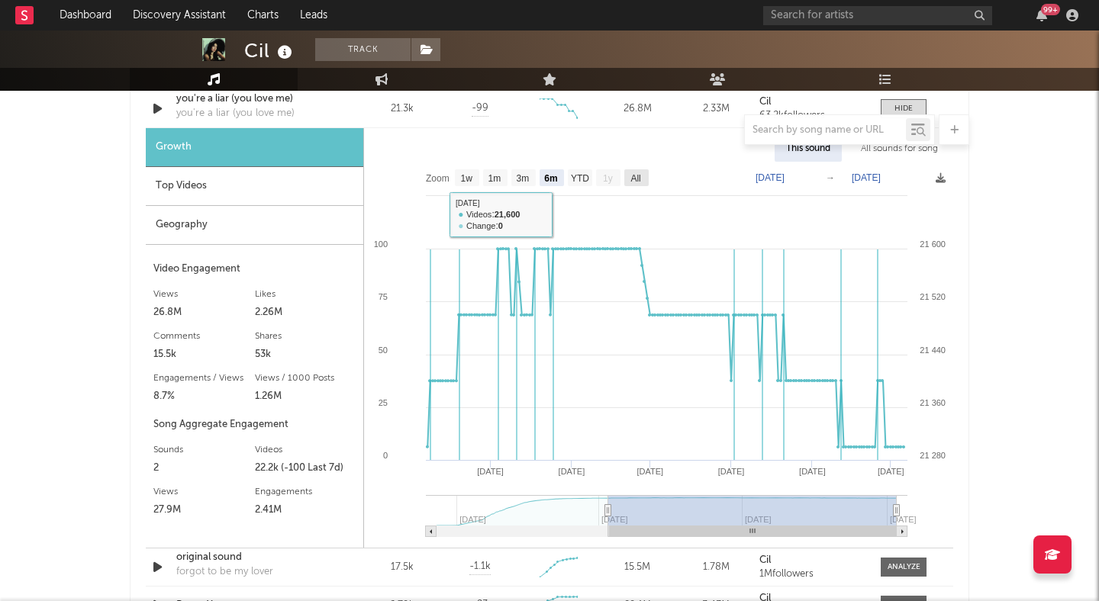
click at [640, 176] on text "All" at bounding box center [635, 178] width 10 height 11
select select "All"
type input "2024-12-16"
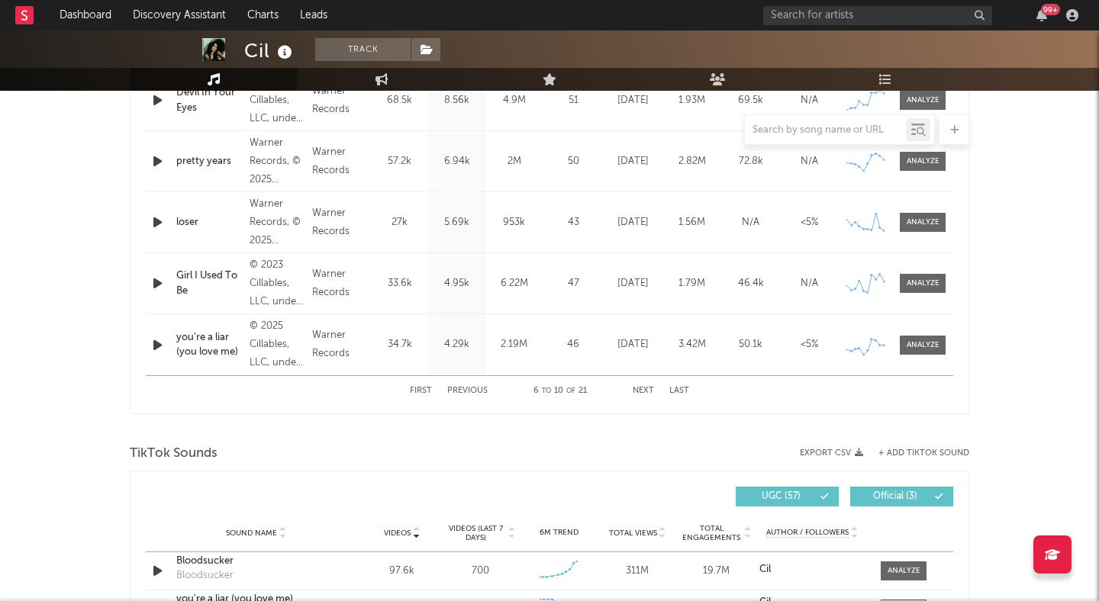
scroll to position [688, 0]
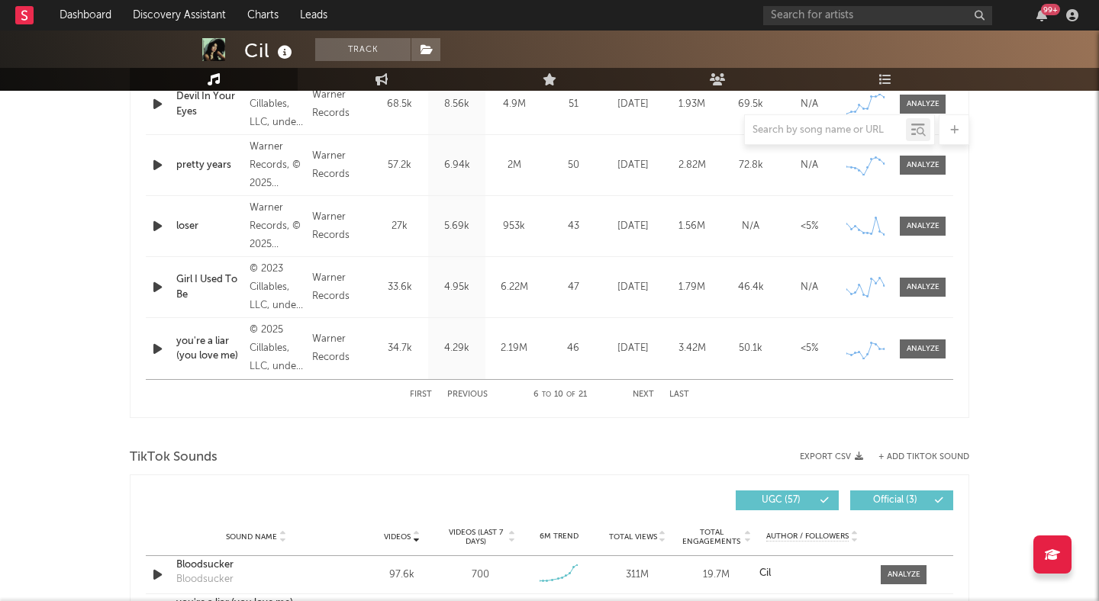
click at [202, 338] on div "you're a liar (you love me)" at bounding box center [209, 349] width 66 height 30
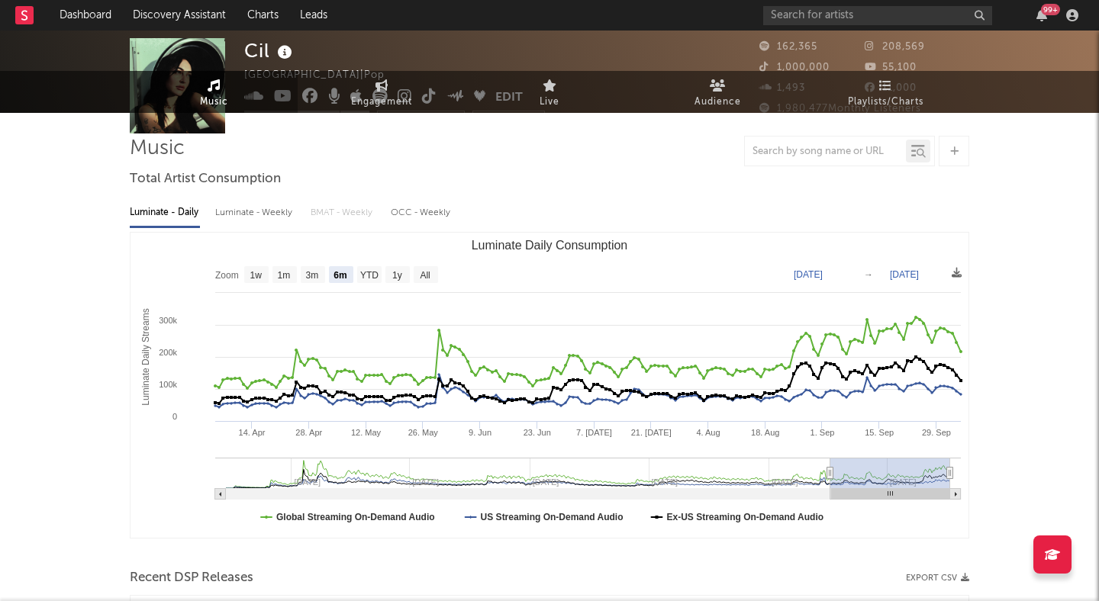
scroll to position [0, 0]
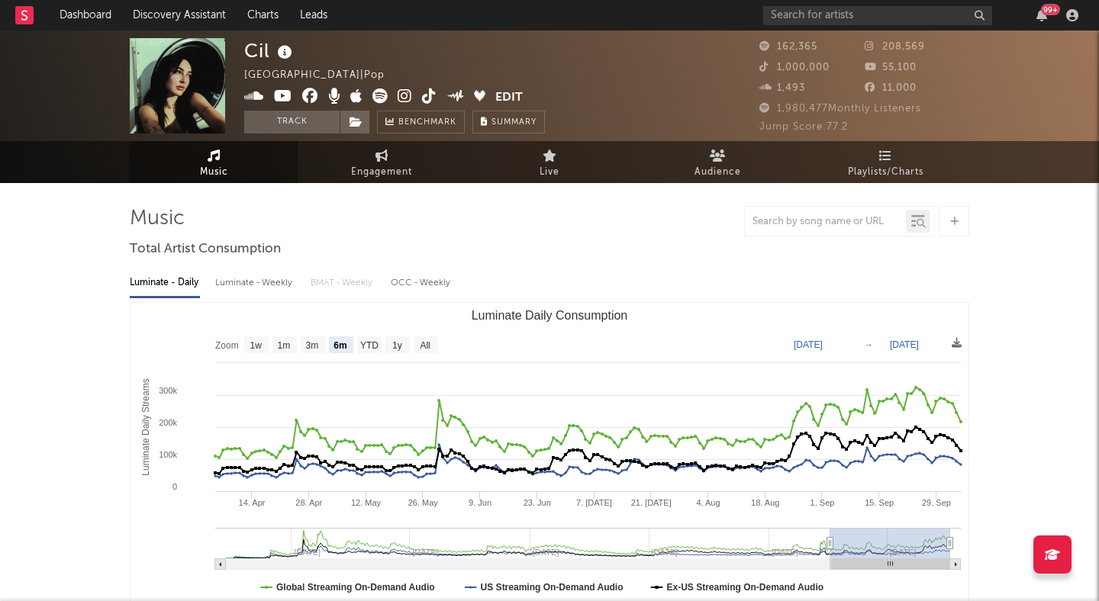
click at [426, 92] on icon at bounding box center [429, 95] width 14 height 15
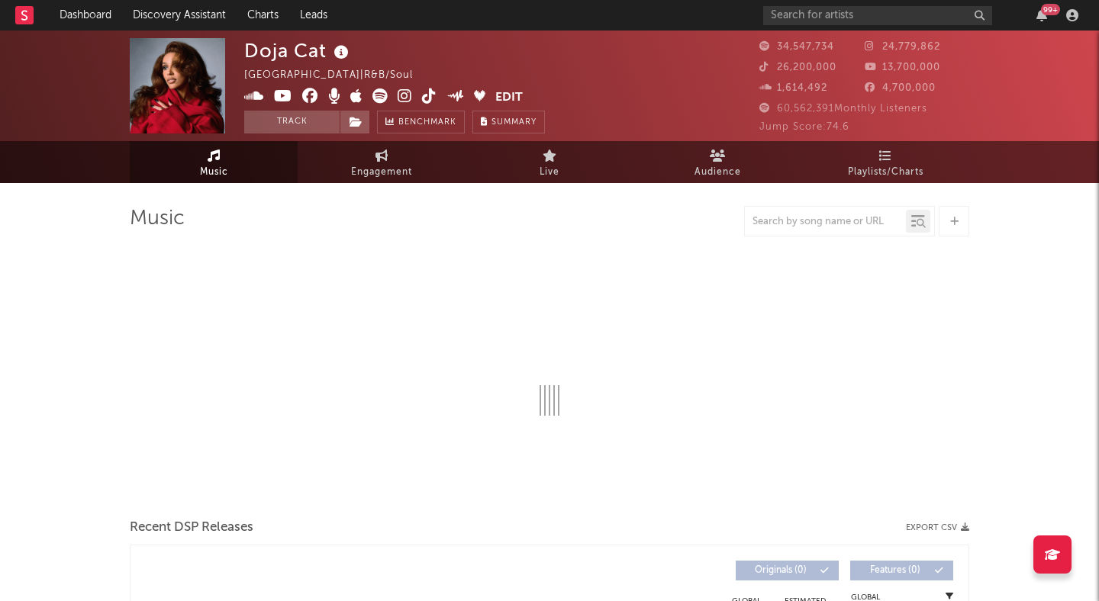
select select "6m"
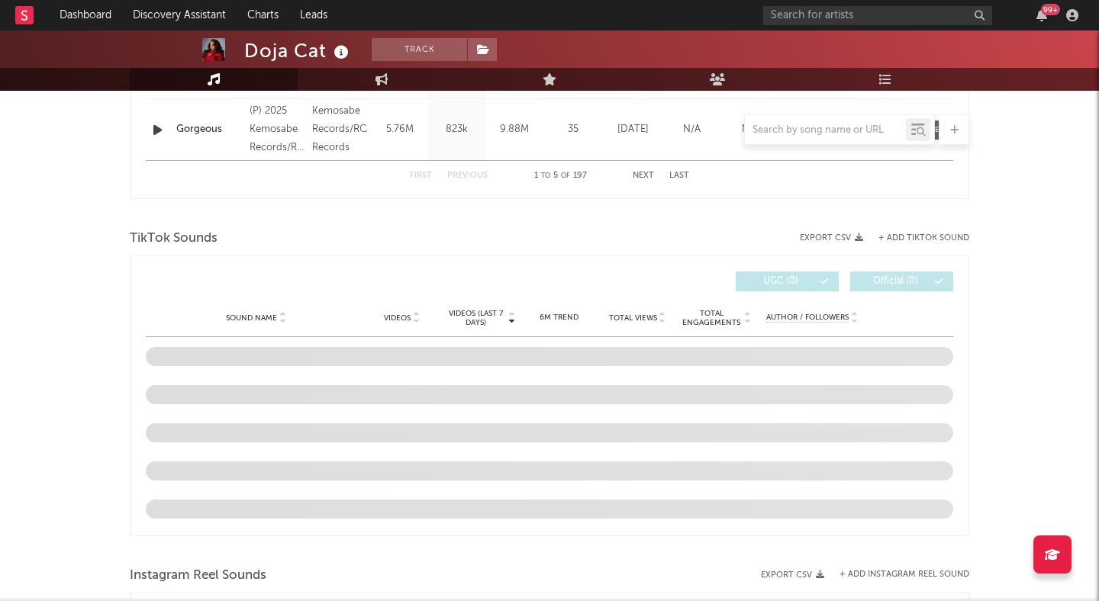
scroll to position [992, 0]
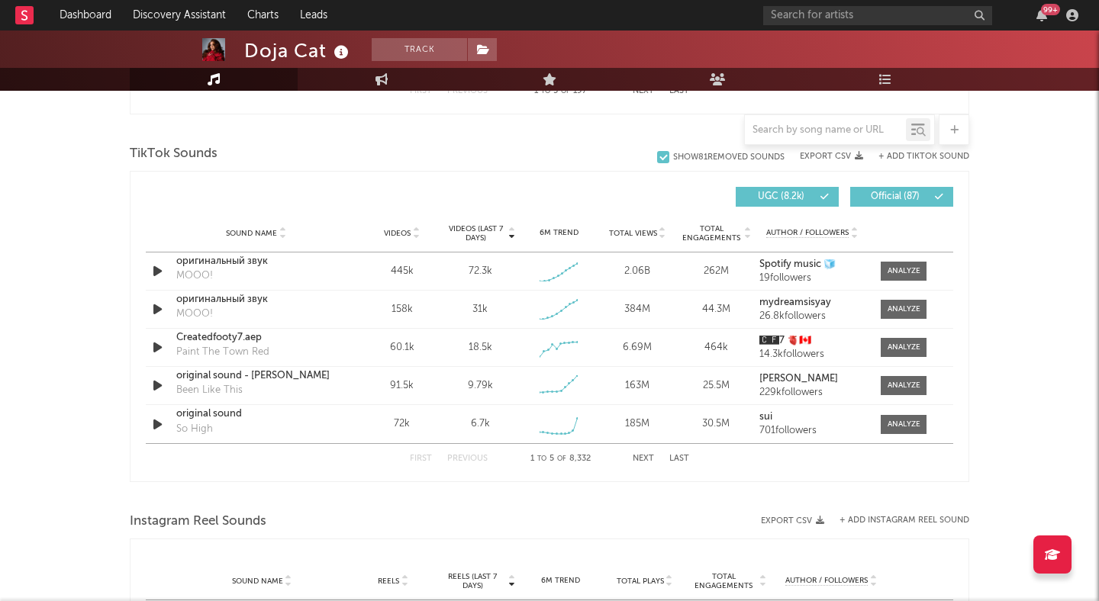
click at [417, 235] on icon at bounding box center [416, 236] width 8 height 6
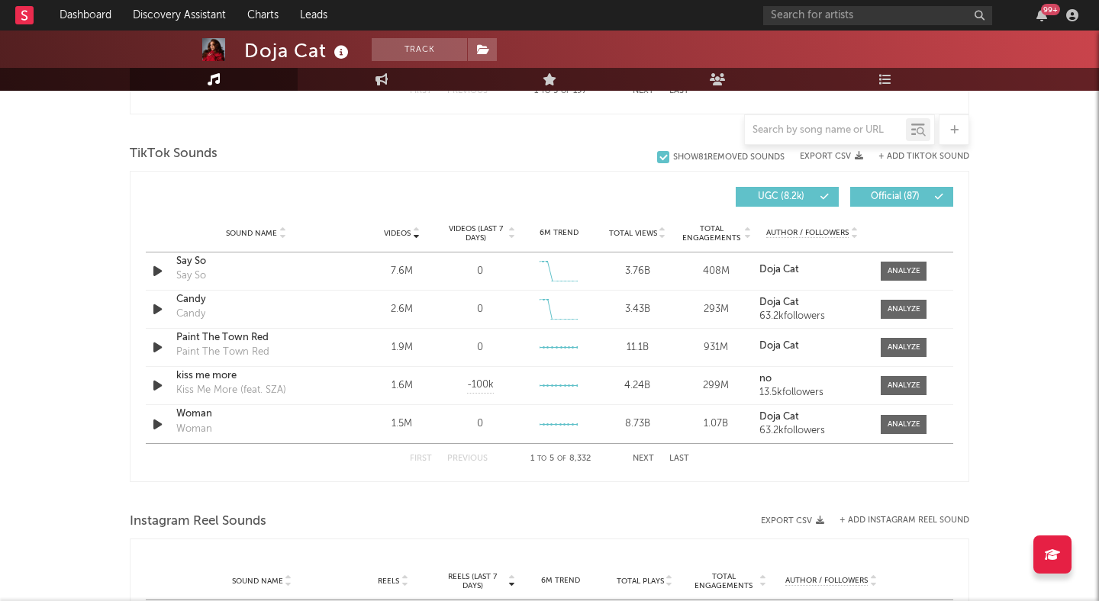
click at [516, 238] on div "Videos (last 7 days)" at bounding box center [480, 233] width 79 height 18
click at [510, 236] on icon at bounding box center [512, 236] width 8 height 6
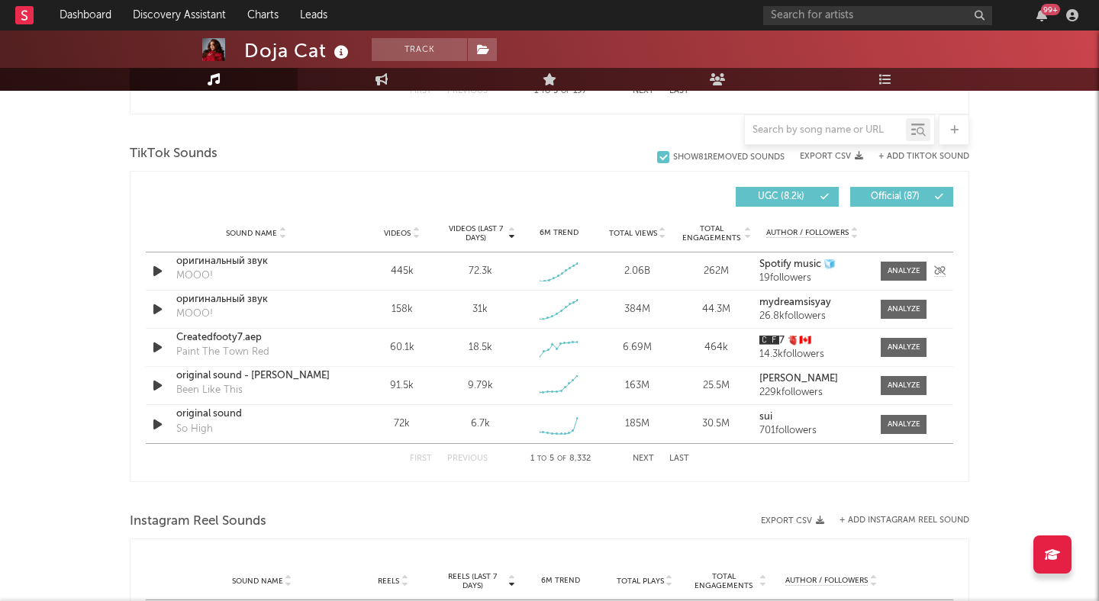
click at [157, 266] on icon "button" at bounding box center [158, 271] width 16 height 19
click at [415, 235] on icon at bounding box center [416, 236] width 8 height 6
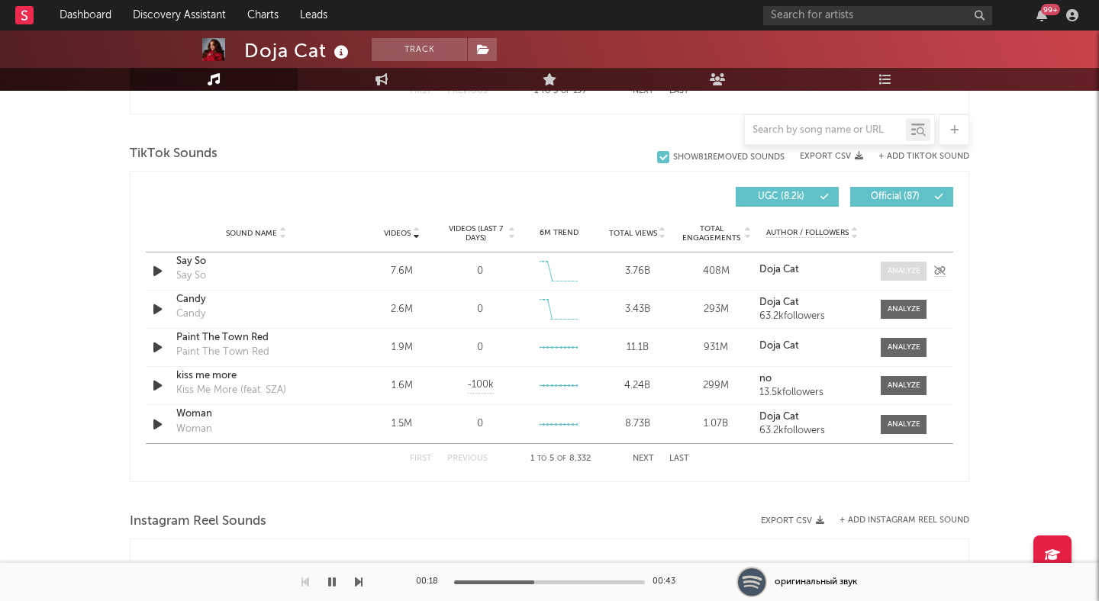
click at [898, 272] on div at bounding box center [903, 270] width 33 height 11
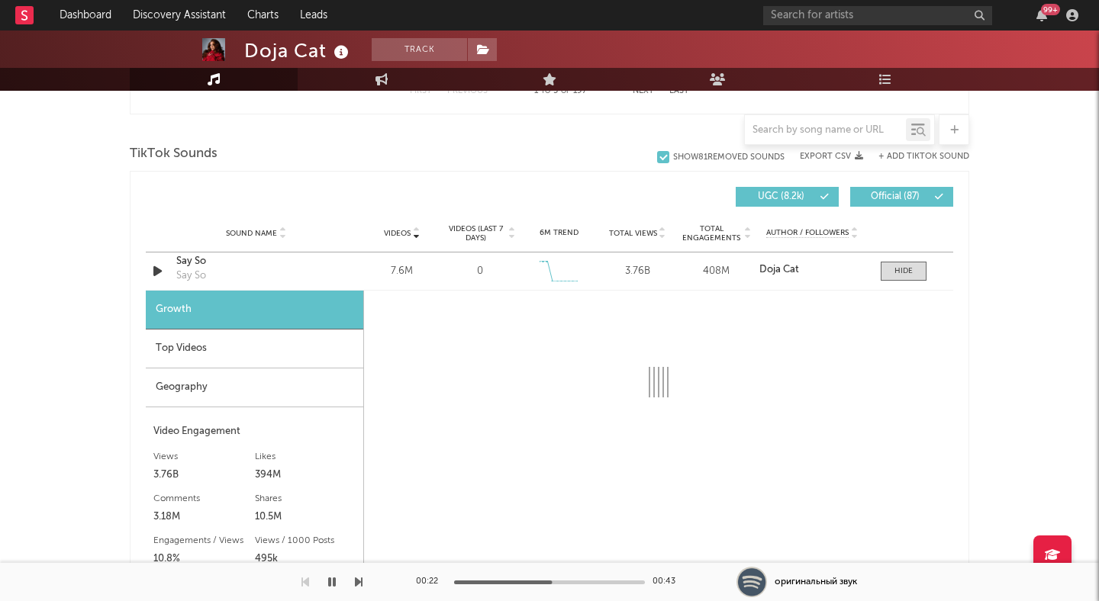
click at [330, 580] on icon "button" at bounding box center [332, 582] width 8 height 12
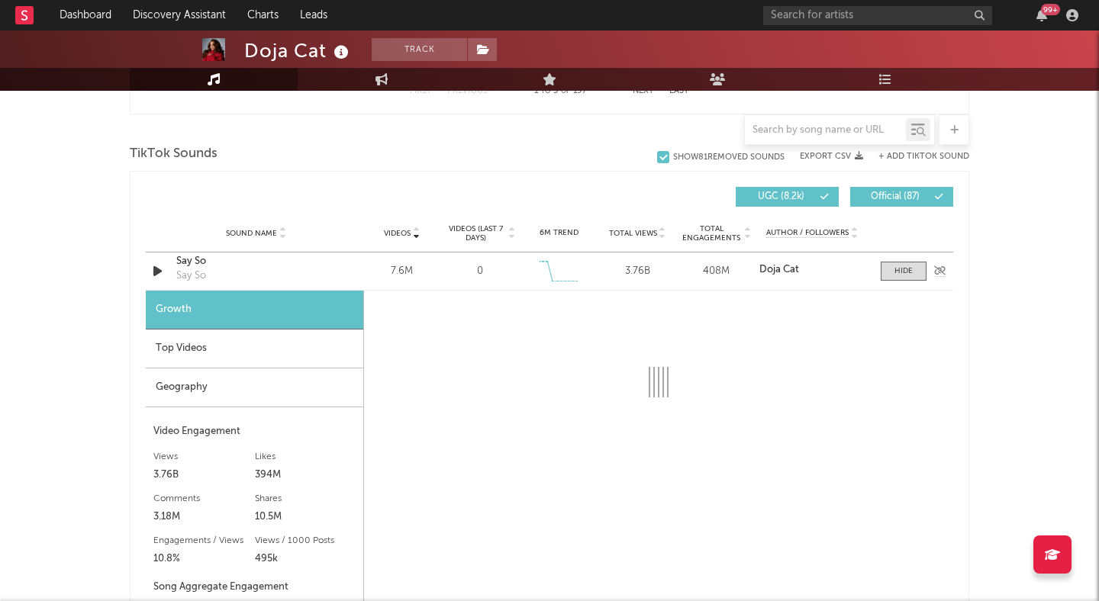
click at [154, 270] on icon "button" at bounding box center [158, 271] width 16 height 19
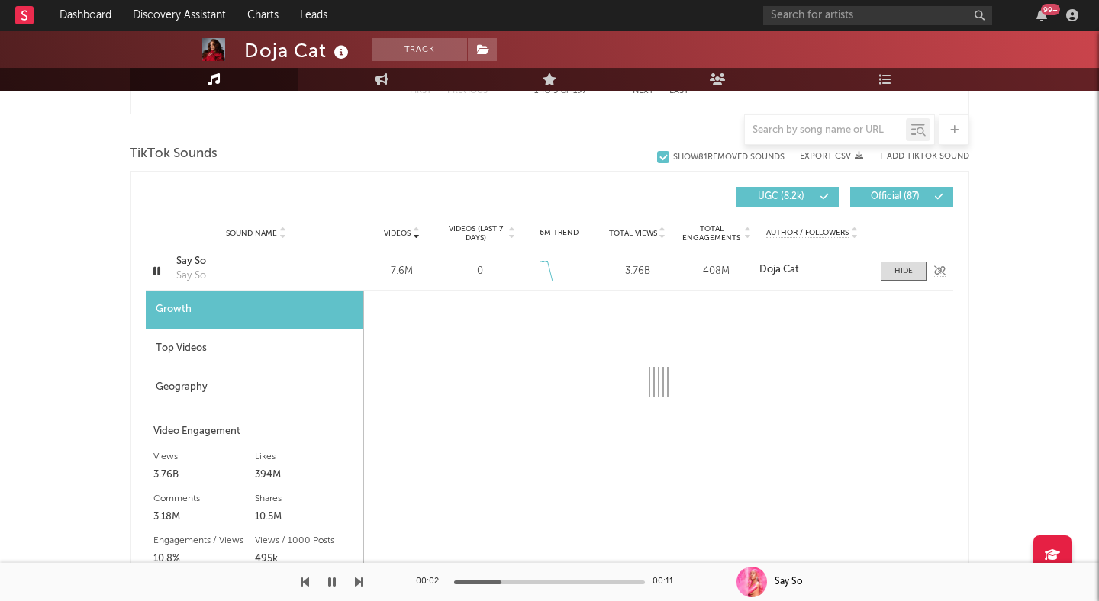
click at [154, 270] on icon "button" at bounding box center [157, 271] width 14 height 19
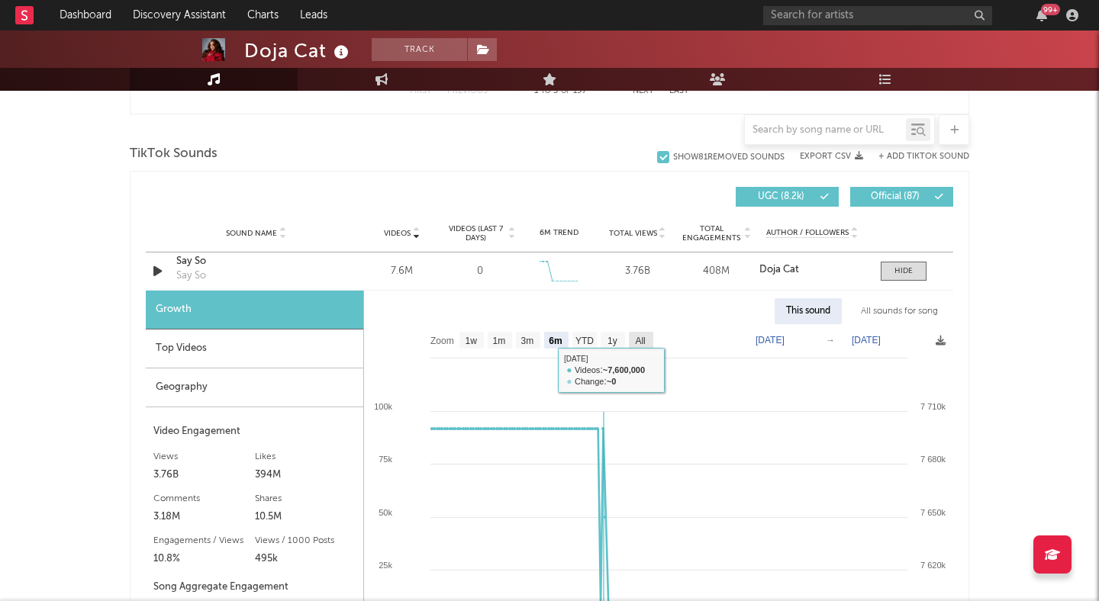
click at [642, 337] on text "All" at bounding box center [640, 341] width 10 height 11
select select "All"
type input "[DATE]"
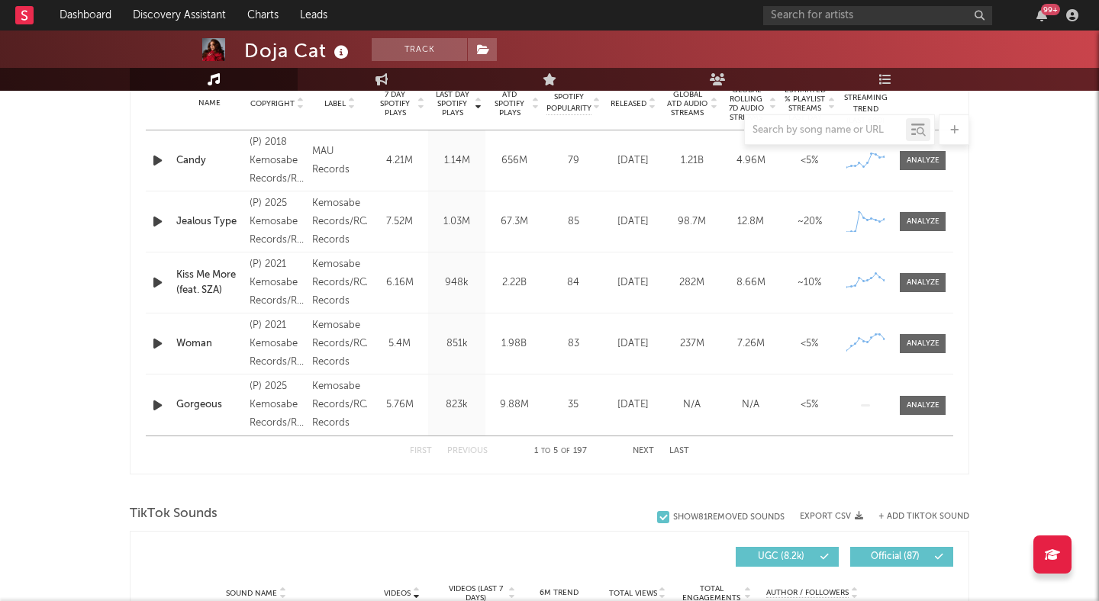
scroll to position [630, 0]
click at [645, 449] on button "Next" at bounding box center [642, 453] width 21 height 8
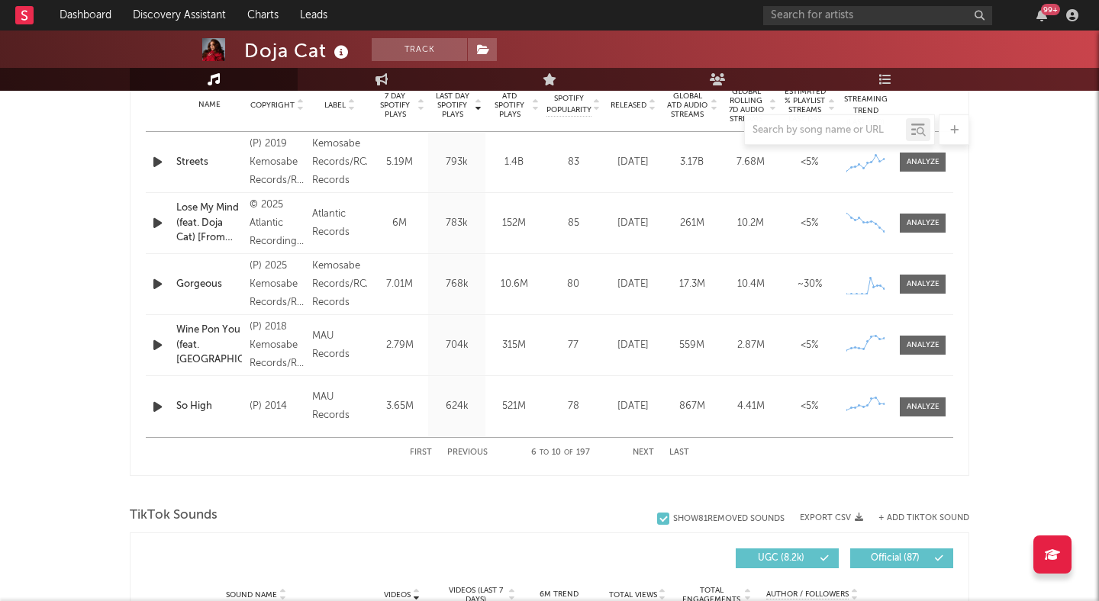
click at [645, 449] on button "Next" at bounding box center [642, 453] width 21 height 8
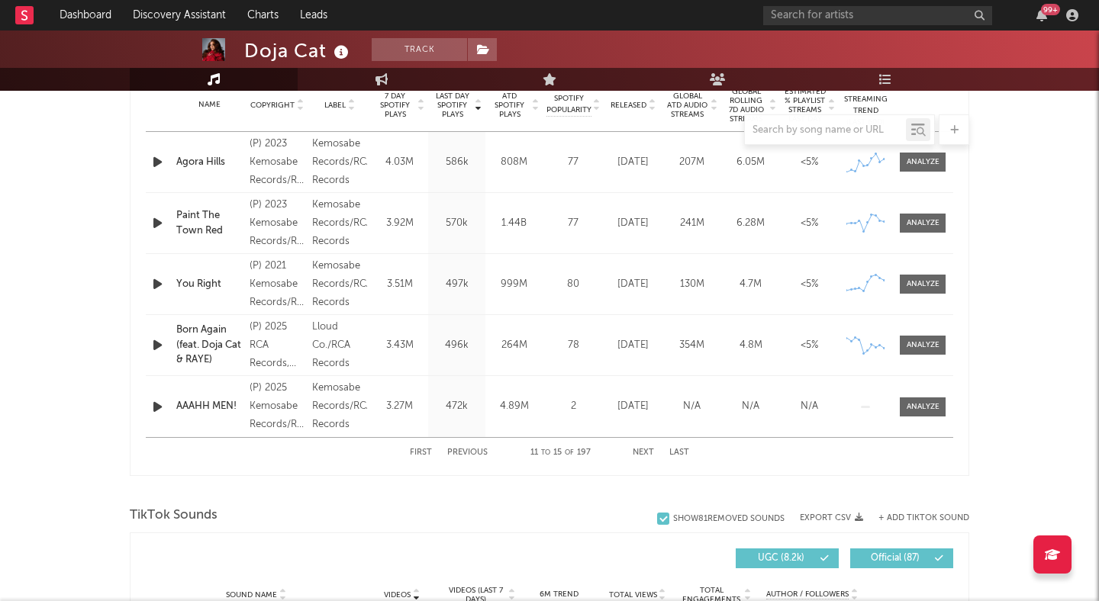
click at [645, 449] on button "Next" at bounding box center [642, 453] width 21 height 8
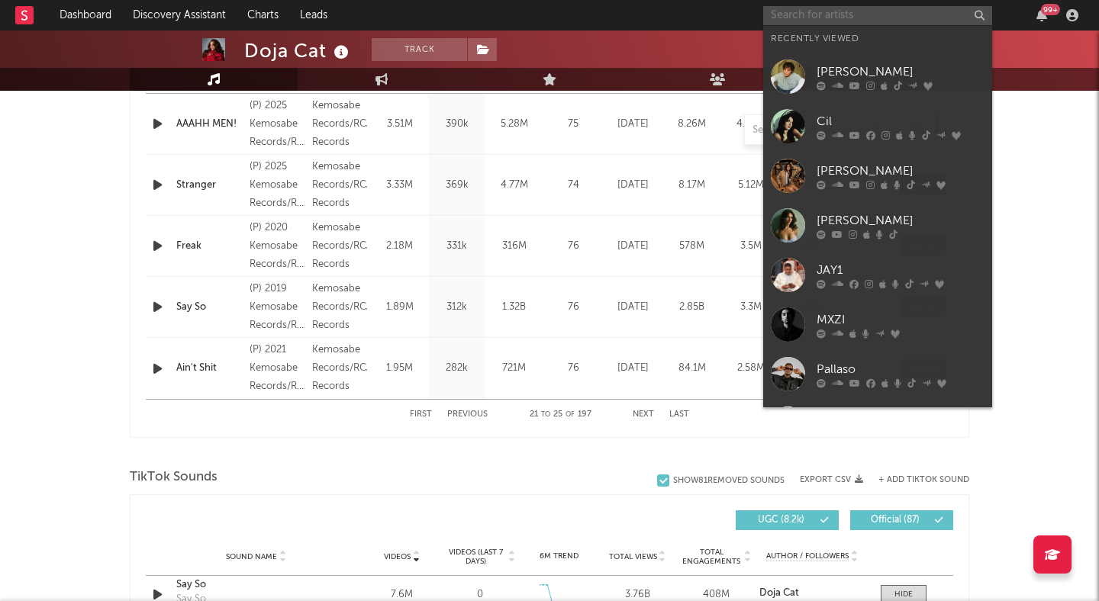
click at [820, 22] on input "text" at bounding box center [877, 15] width 229 height 19
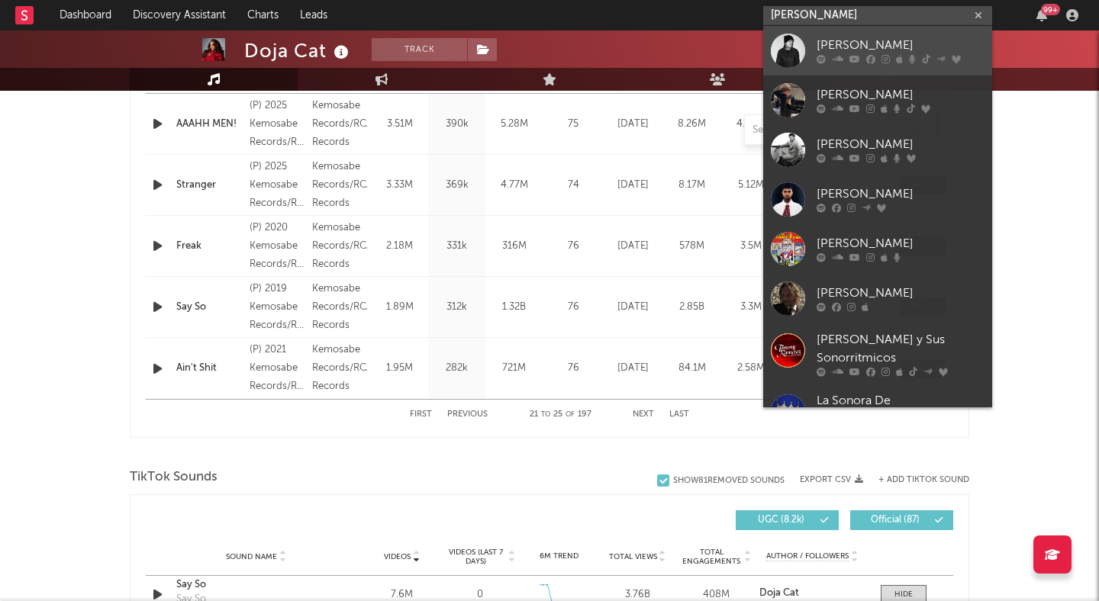
type input "[PERSON_NAME]"
click at [820, 32] on link "[PERSON_NAME]" at bounding box center [877, 51] width 229 height 50
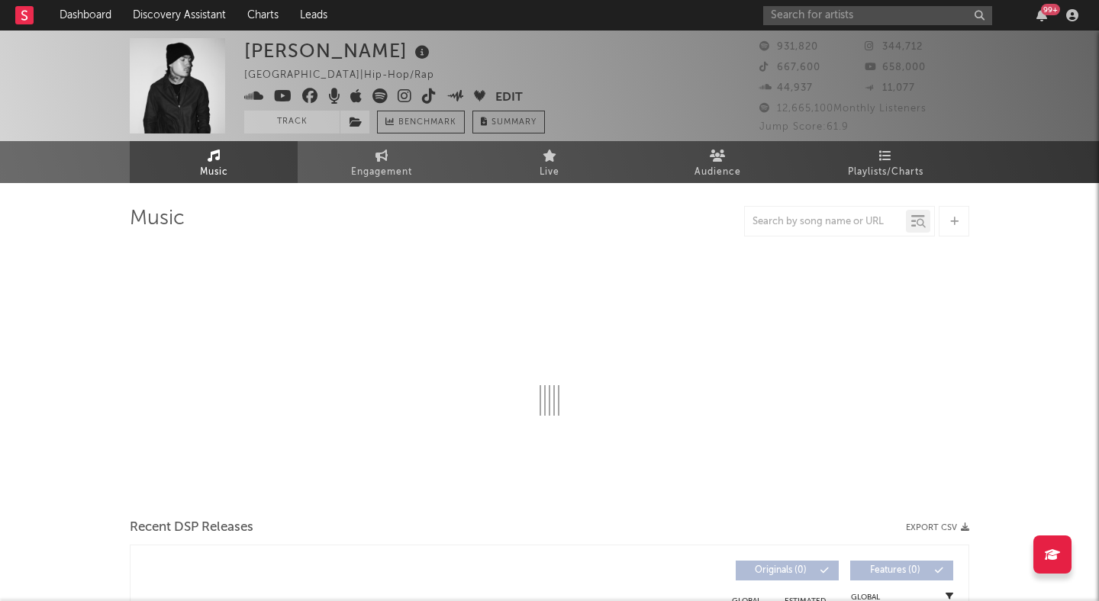
select select "6m"
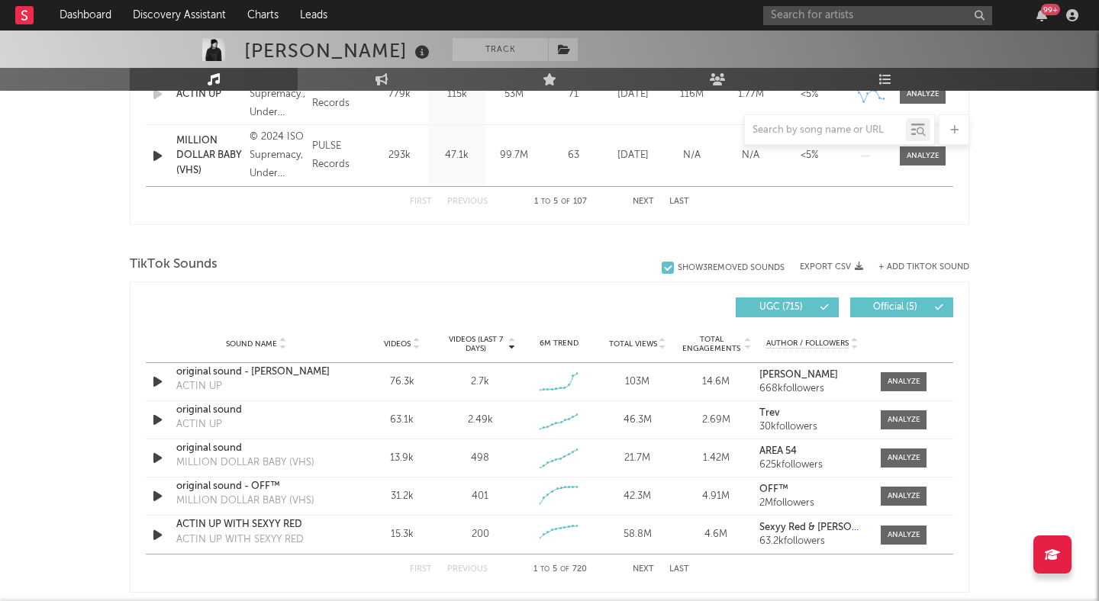
scroll to position [883, 0]
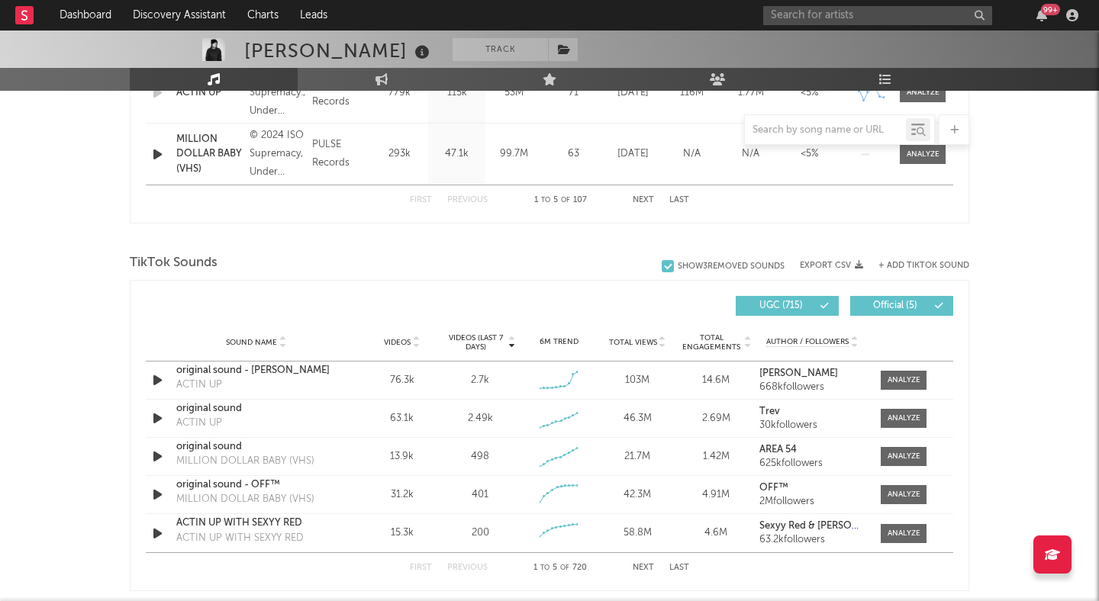
click at [416, 347] on icon at bounding box center [416, 346] width 8 height 6
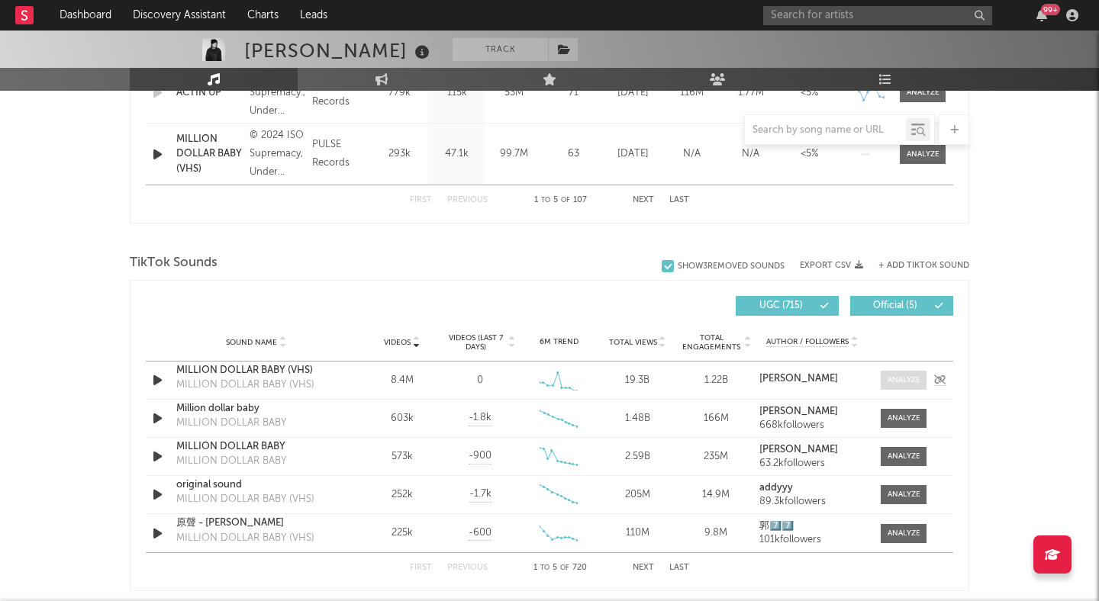
click at [892, 378] on div at bounding box center [903, 380] width 33 height 11
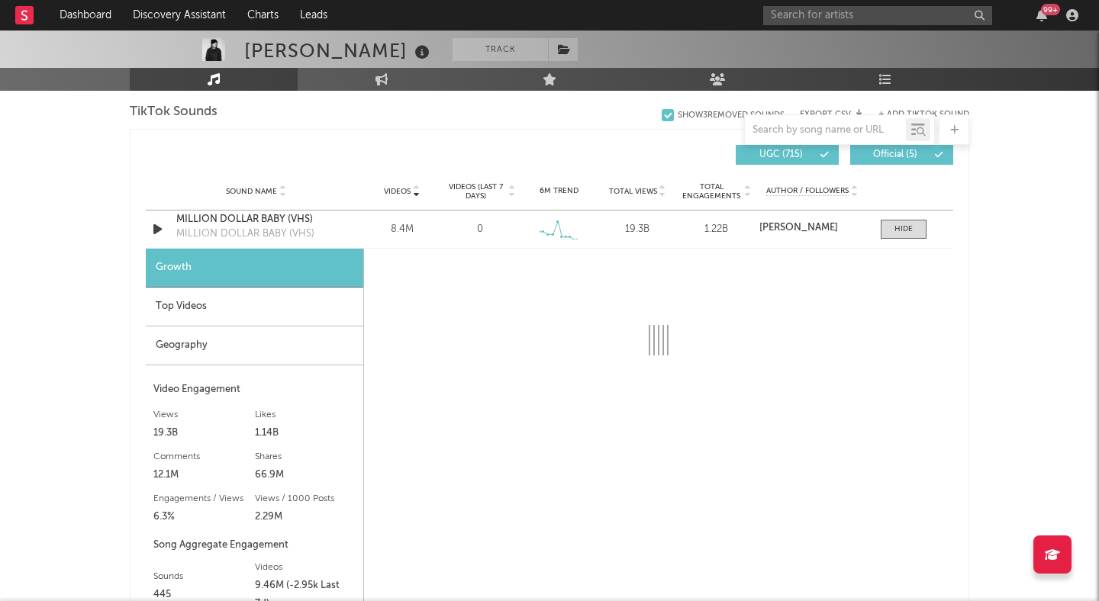
scroll to position [1095, 0]
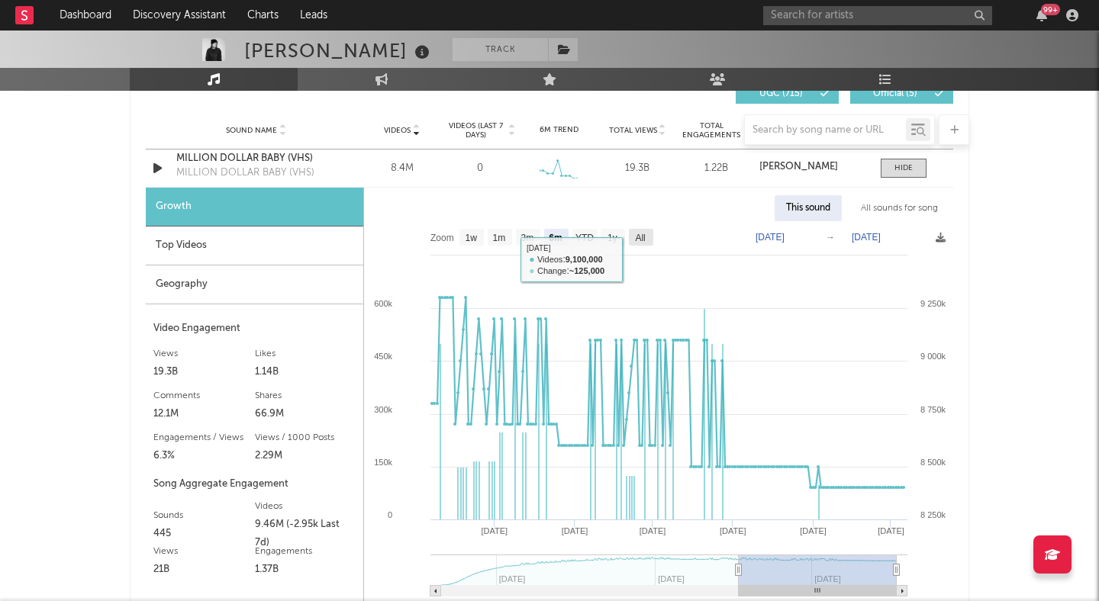
click at [648, 243] on rect at bounding box center [641, 237] width 24 height 17
select select "All"
type input "[DATE]"
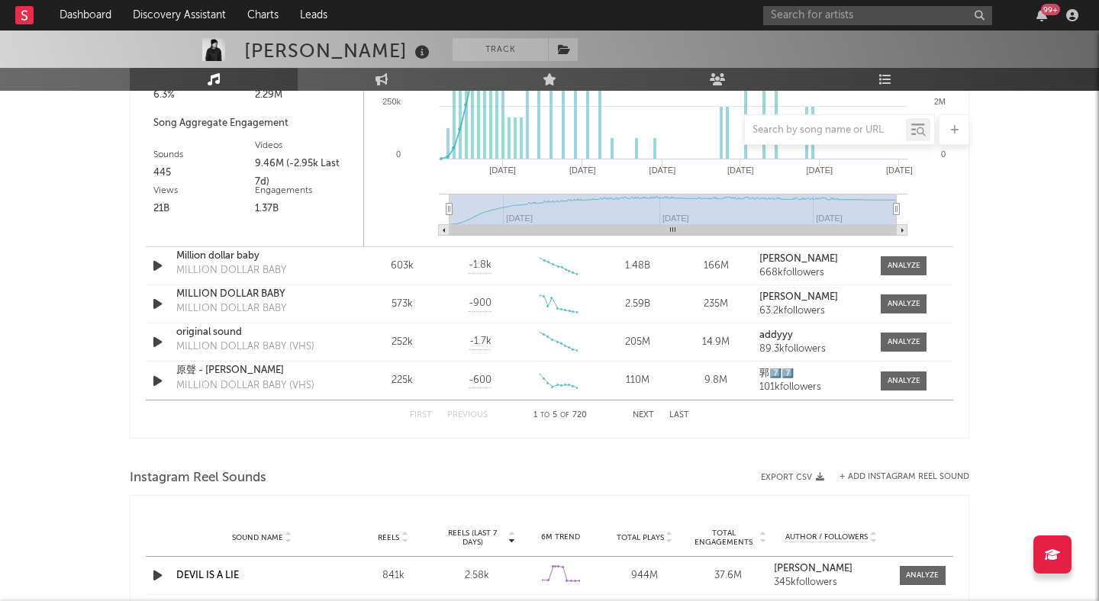
scroll to position [1455, 0]
click at [900, 268] on div at bounding box center [903, 266] width 33 height 11
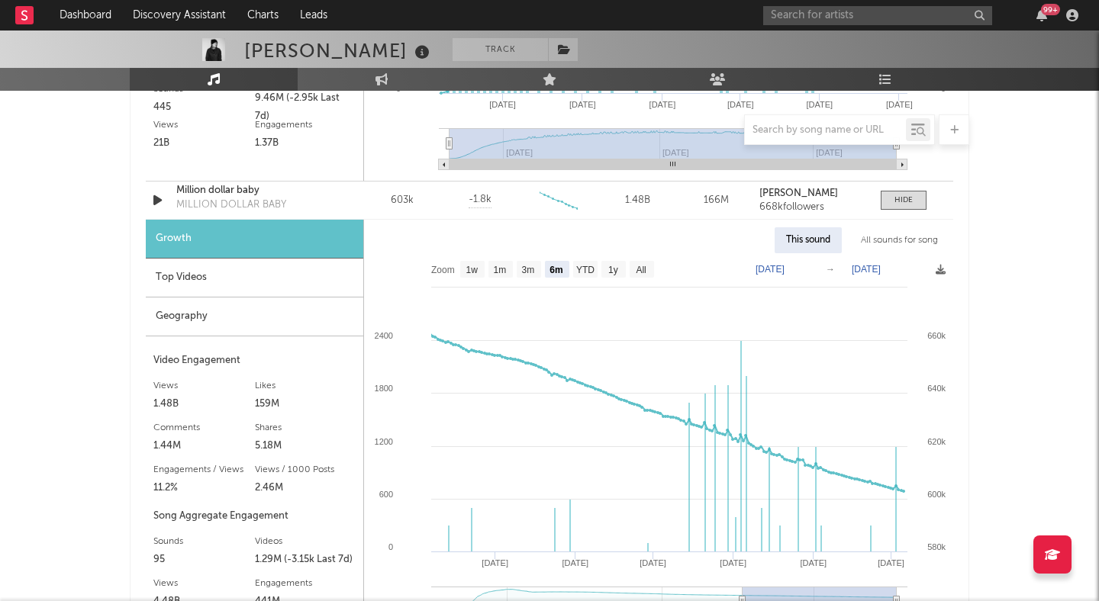
scroll to position [1530, 0]
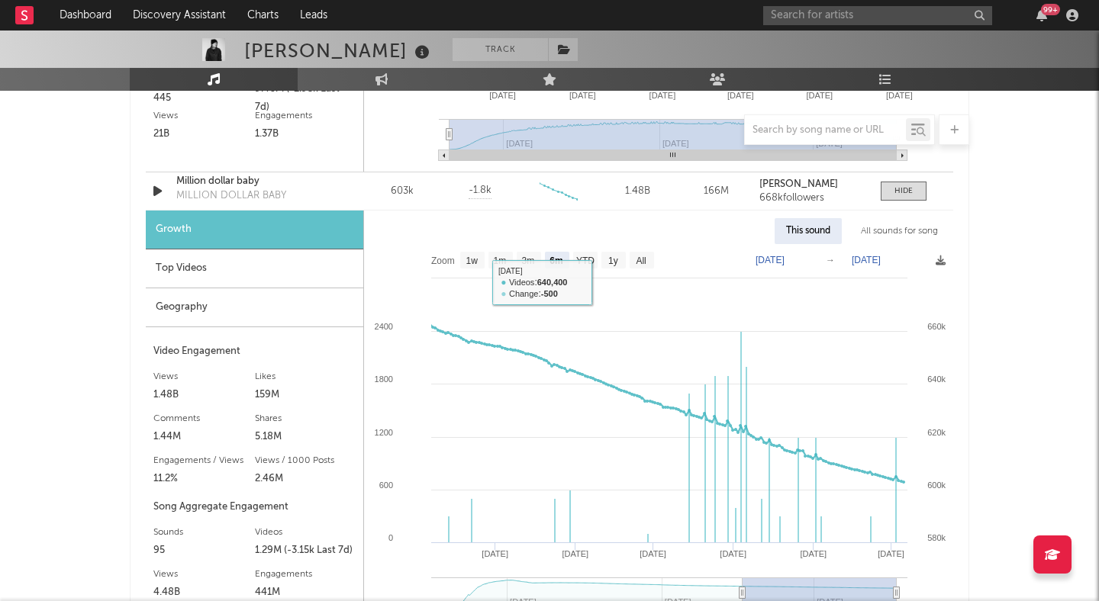
click at [637, 256] on text "All" at bounding box center [640, 261] width 10 height 11
select select "All"
type input "[DATE]"
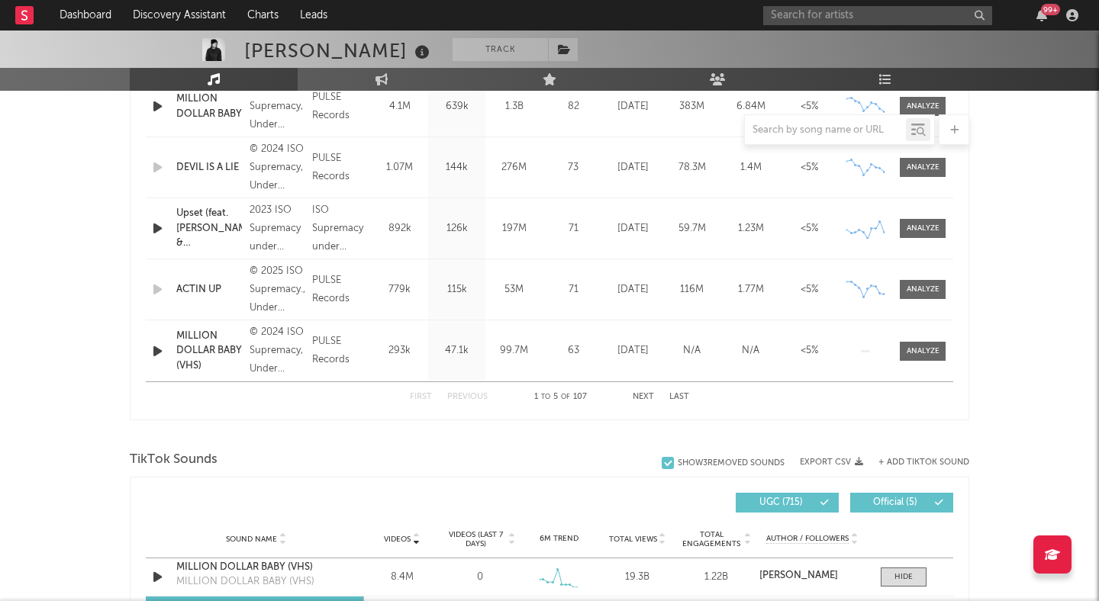
scroll to position [661, 0]
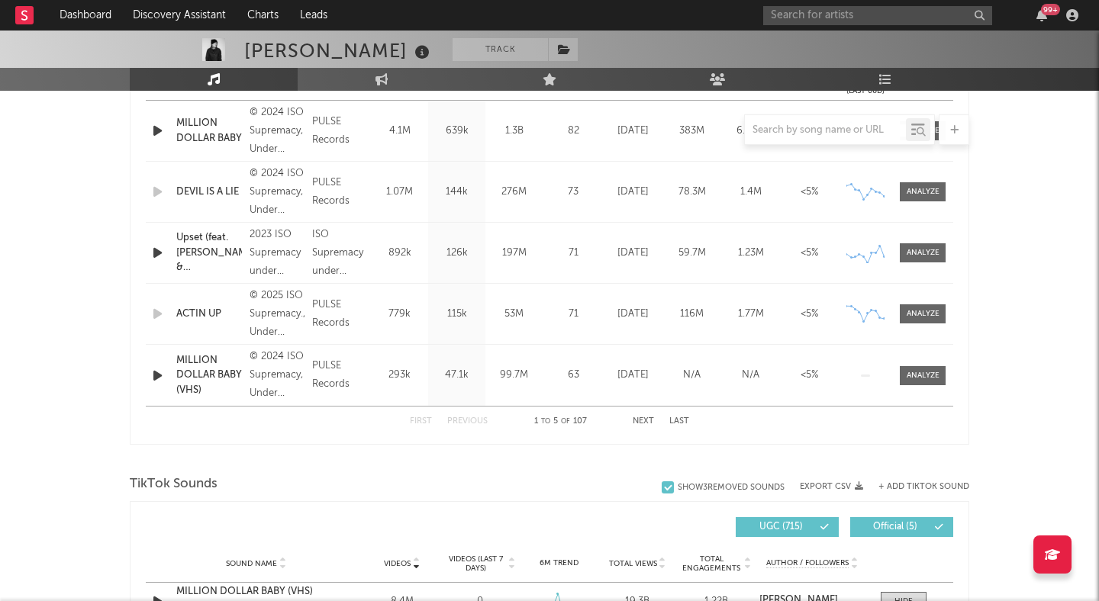
click at [208, 131] on div at bounding box center [549, 129] width 839 height 31
click at [197, 122] on div at bounding box center [549, 129] width 839 height 31
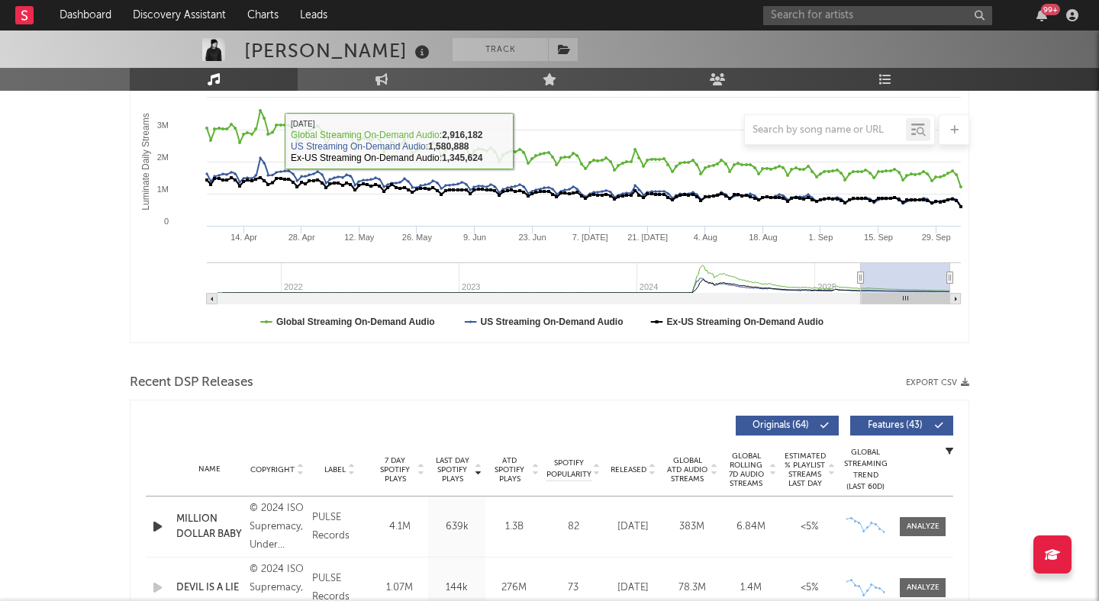
scroll to position [269, 0]
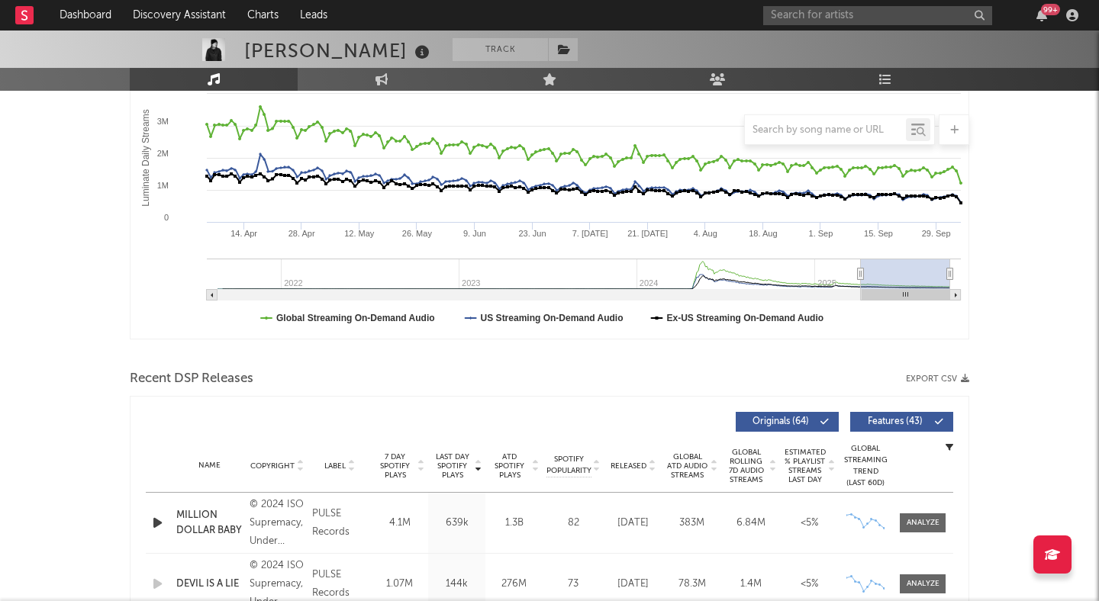
click at [202, 523] on div "MILLION DOLLAR BABY" at bounding box center [209, 523] width 66 height 30
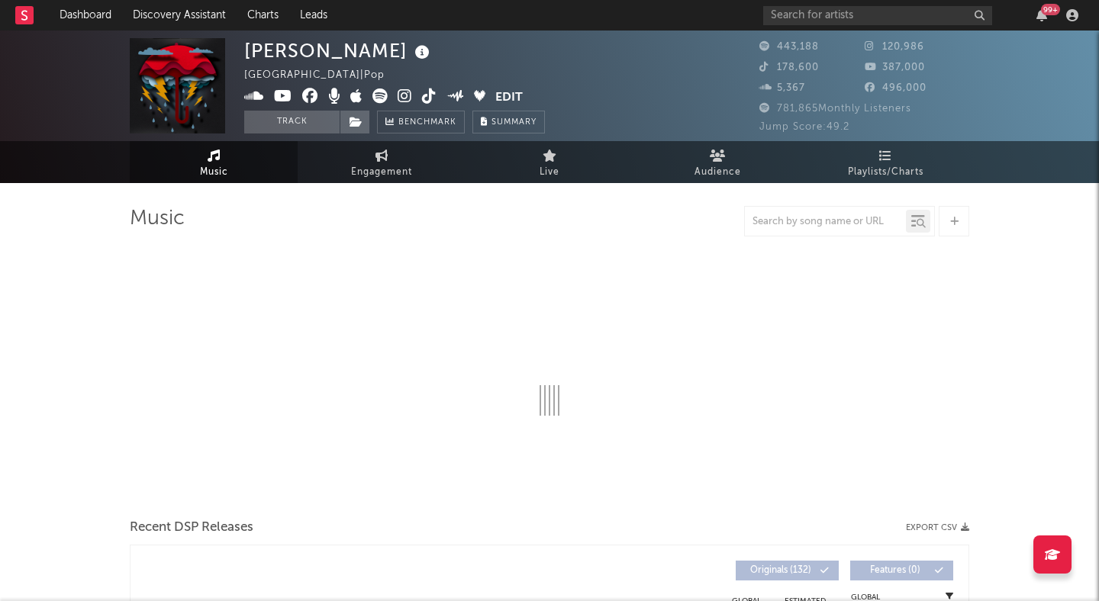
select select "6m"
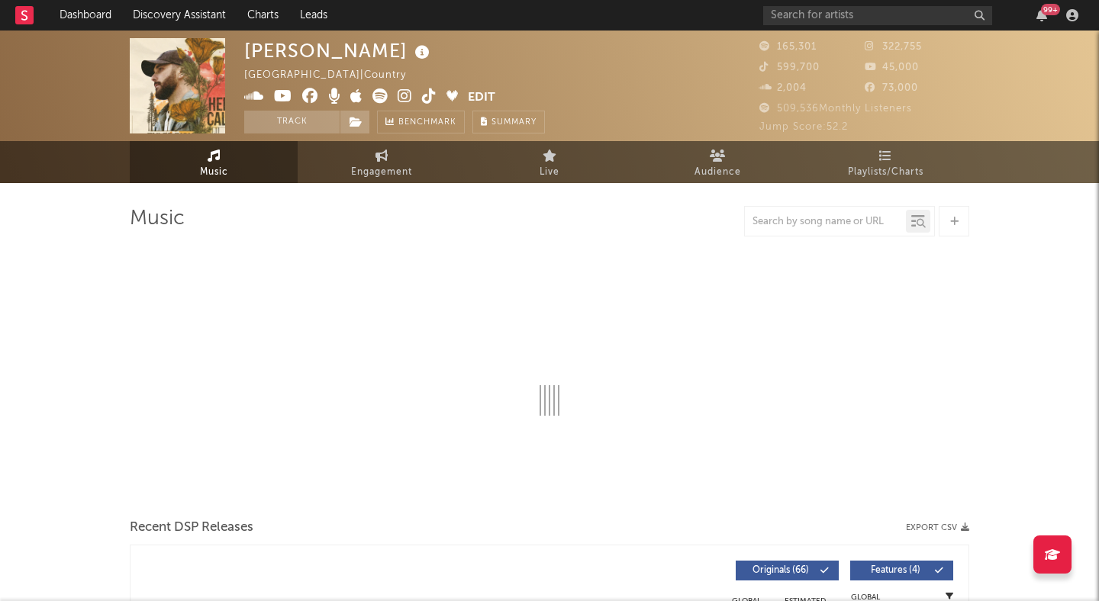
select select "6m"
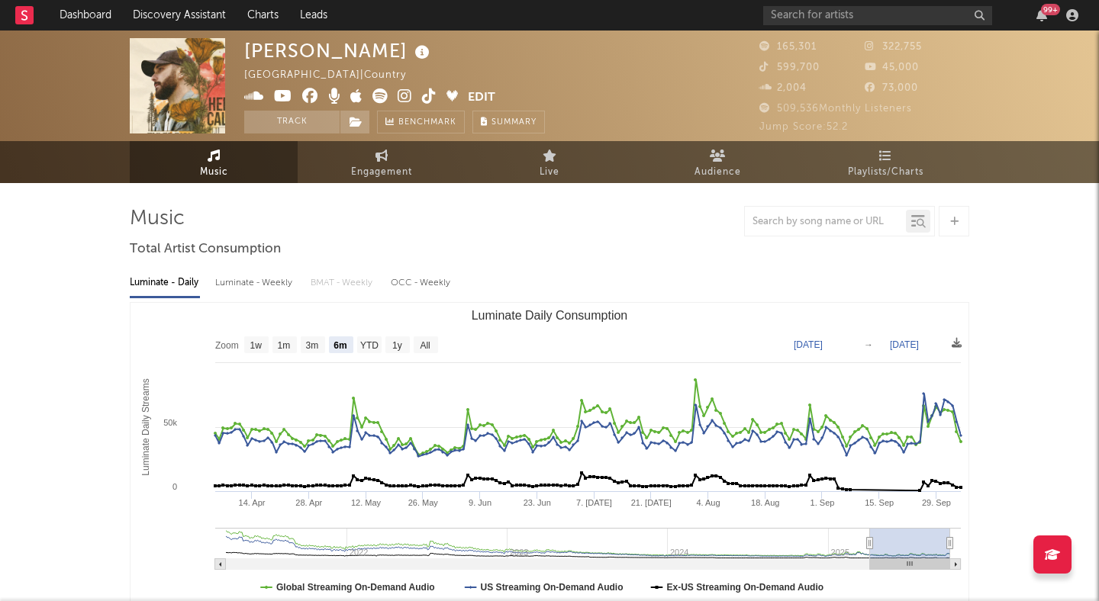
click at [404, 95] on icon at bounding box center [404, 95] width 14 height 15
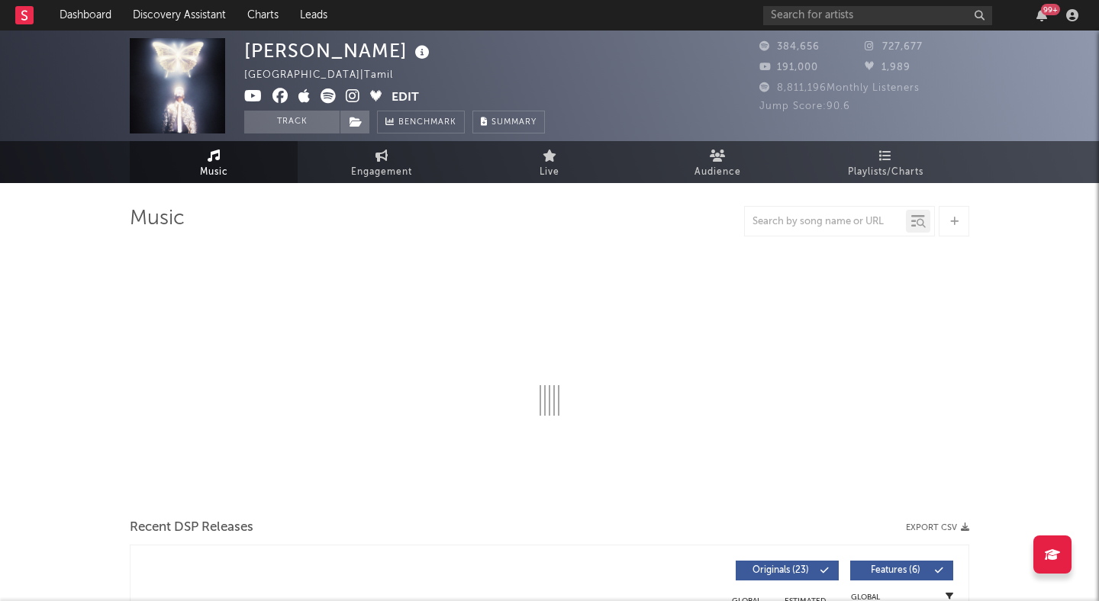
select select "6m"
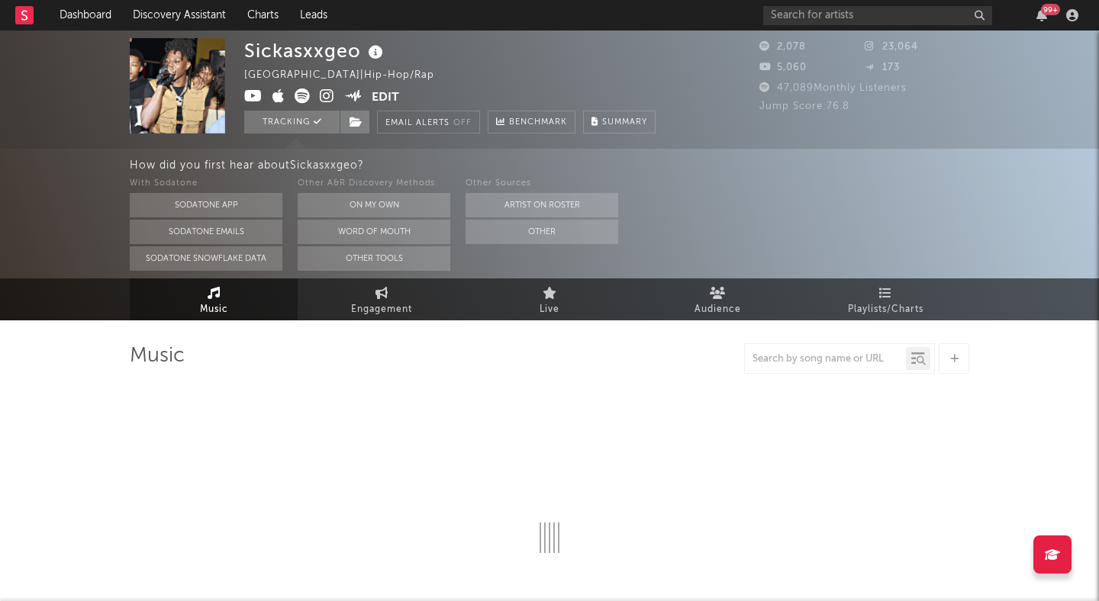
select select "6m"
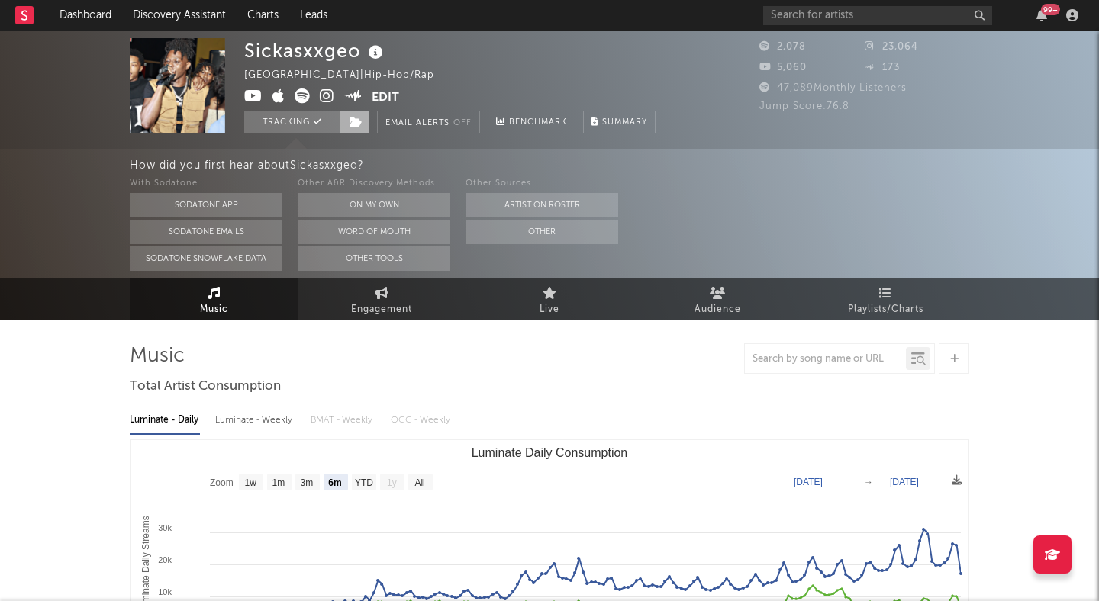
click at [355, 118] on icon at bounding box center [355, 122] width 13 height 11
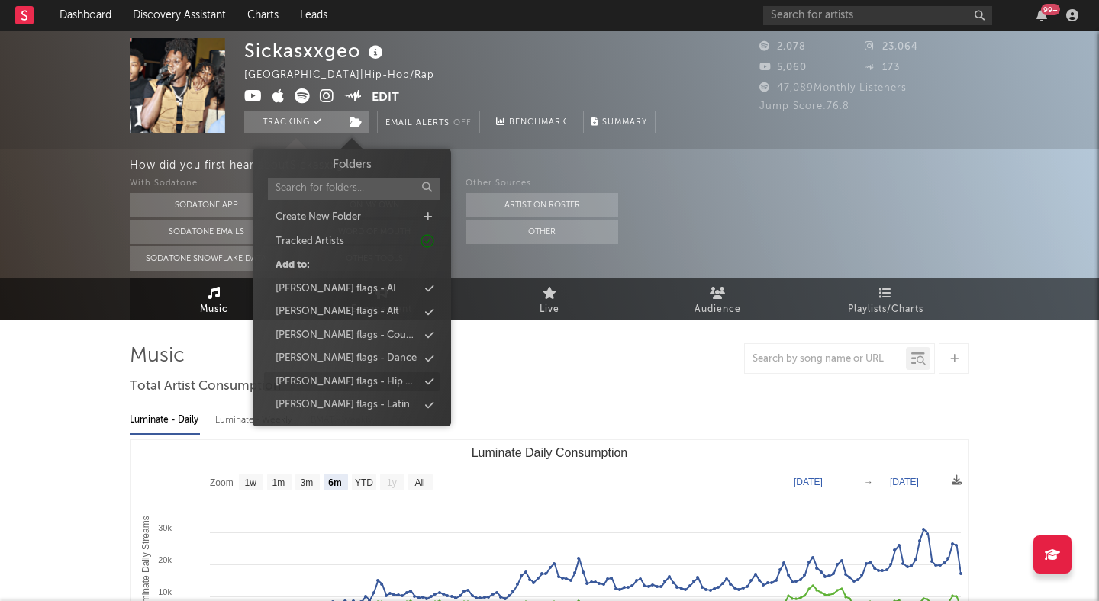
click at [372, 378] on div "peter flags - Hip Hop" at bounding box center [351, 382] width 175 height 20
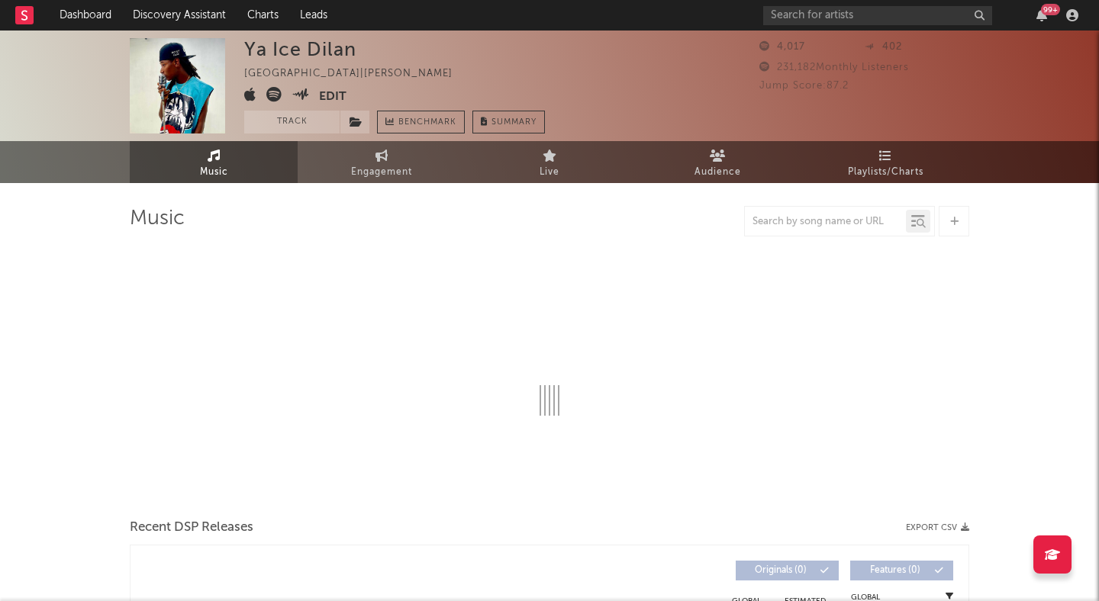
select select "1w"
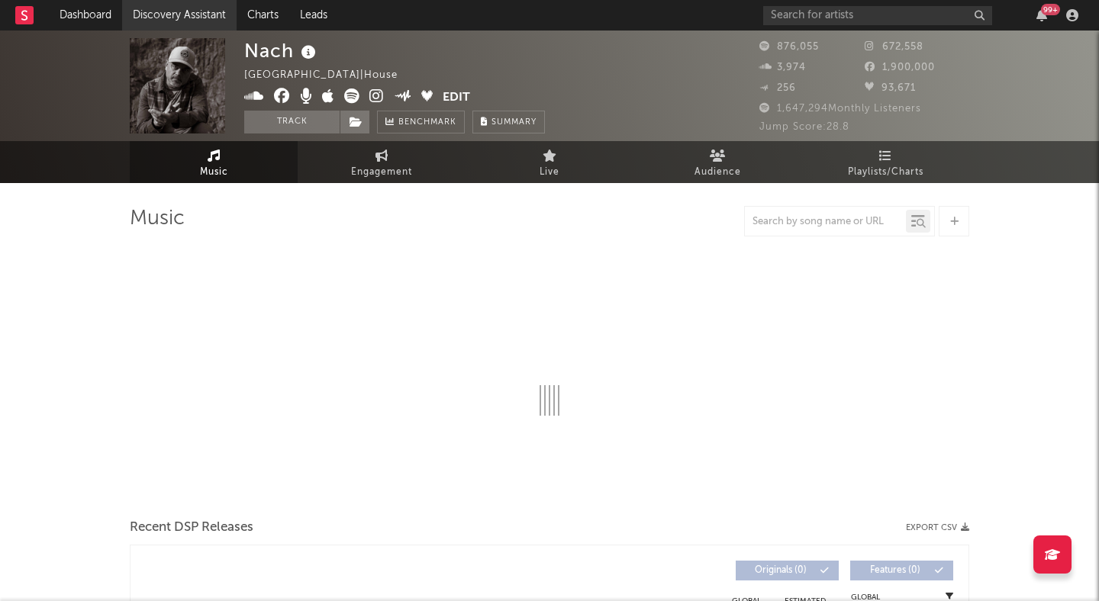
select select "6m"
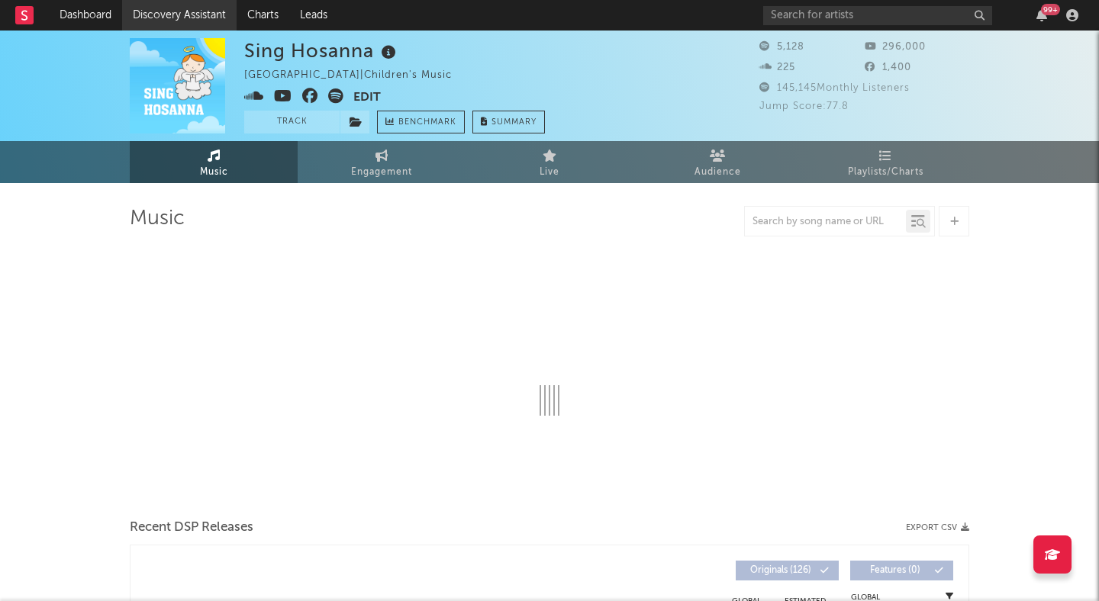
select select "6m"
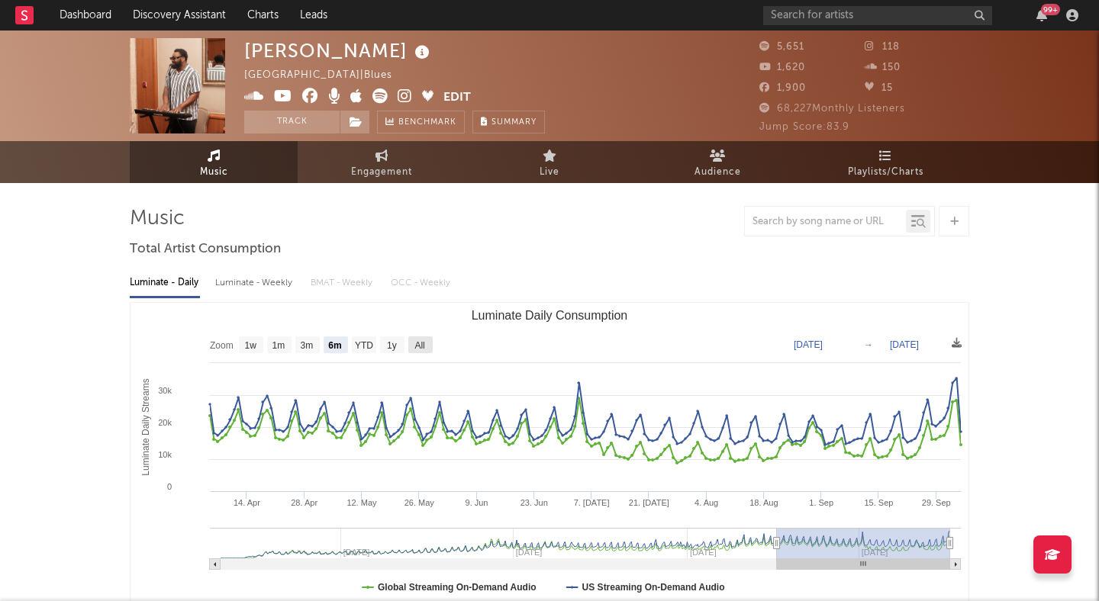
click at [414, 344] on text "All" at bounding box center [419, 345] width 10 height 11
select select "All"
type input "2023-08-27"
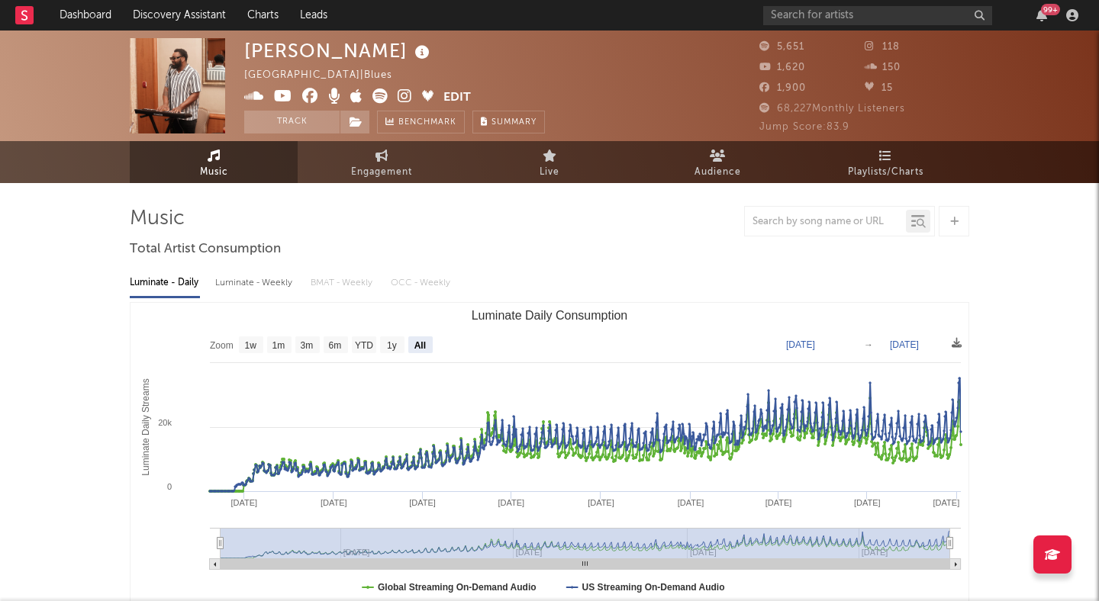
click at [401, 95] on icon at bounding box center [404, 95] width 14 height 15
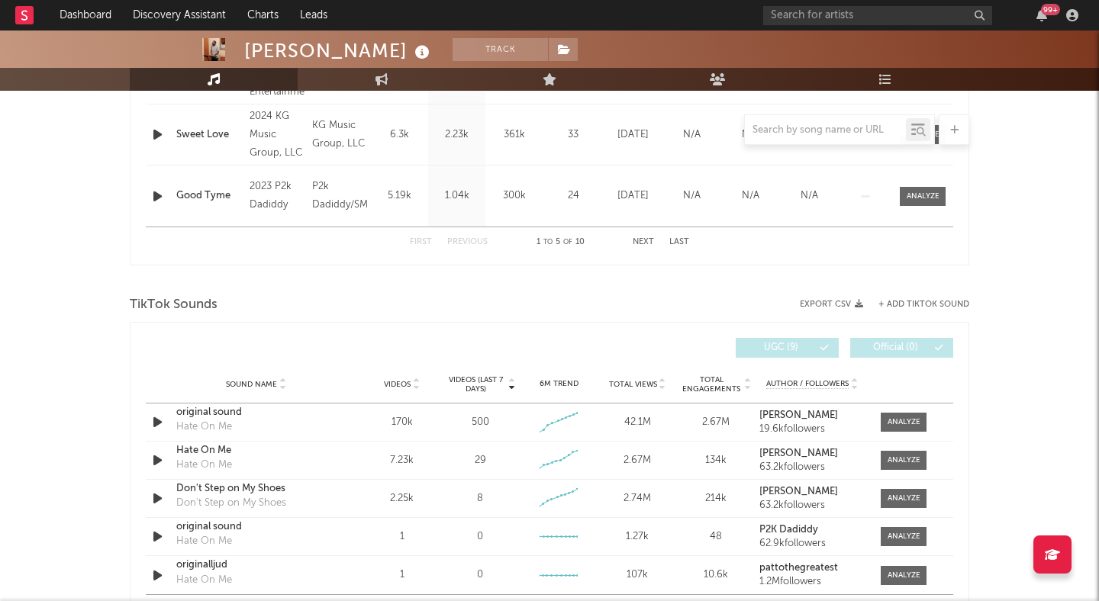
scroll to position [842, 0]
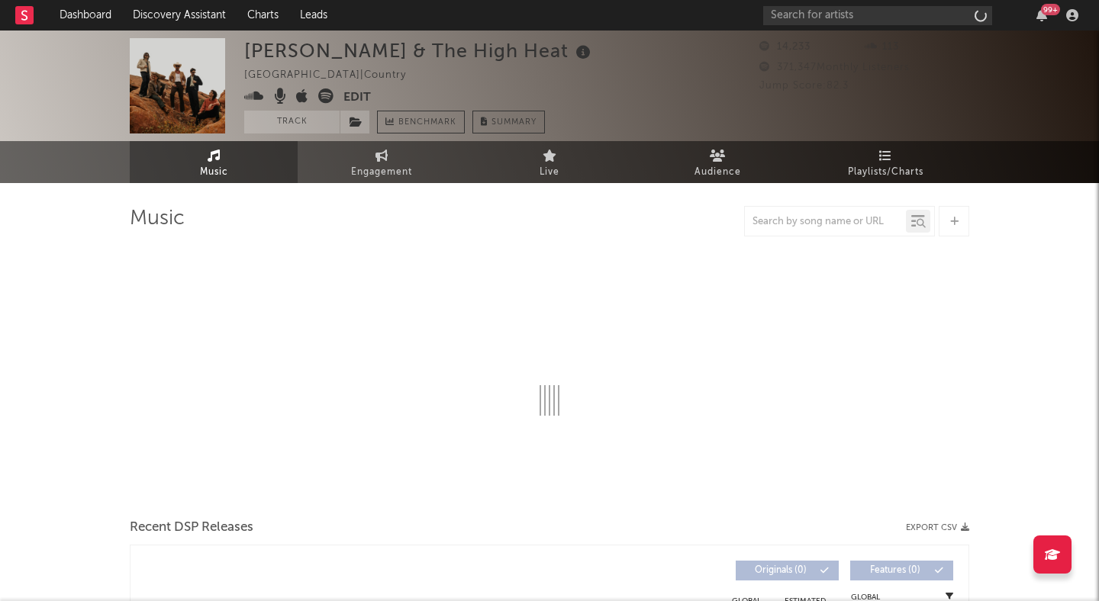
select select "6m"
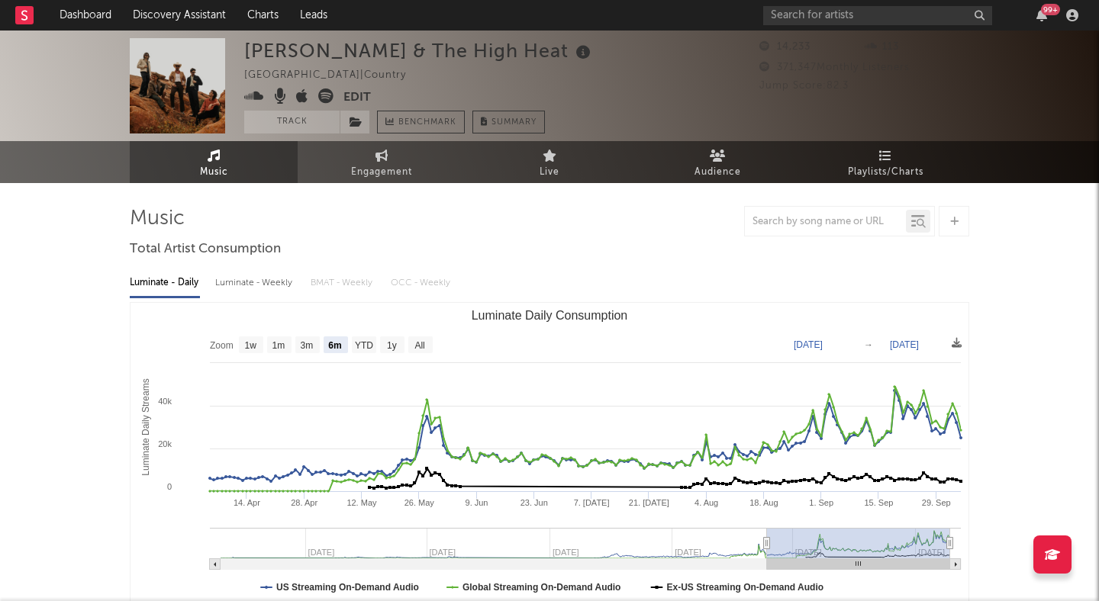
click at [323, 91] on icon at bounding box center [325, 95] width 15 height 15
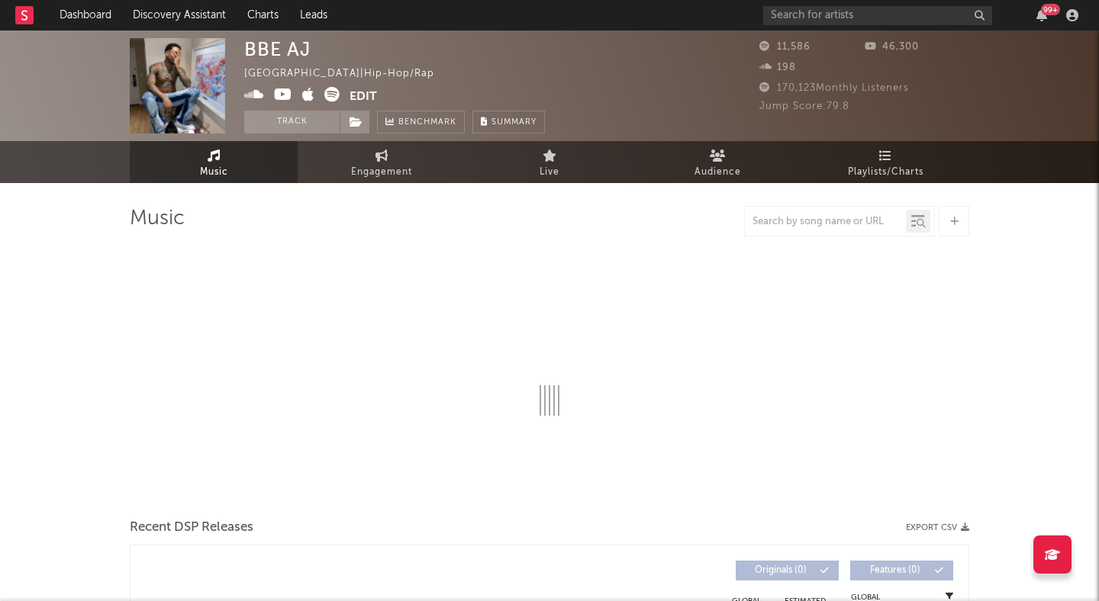
select select "6m"
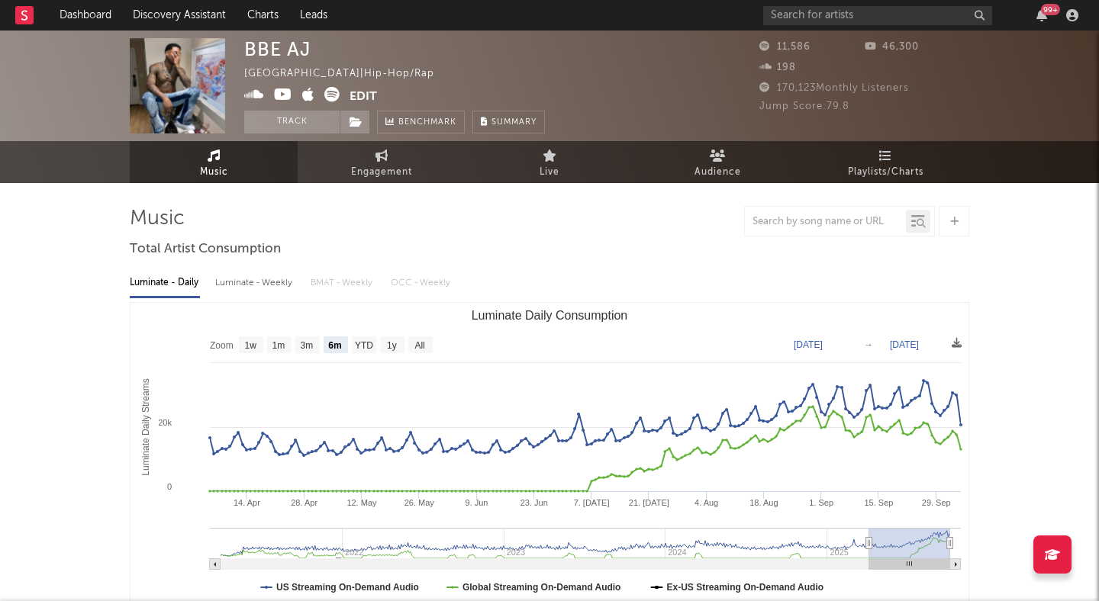
click at [330, 94] on icon at bounding box center [331, 94] width 15 height 15
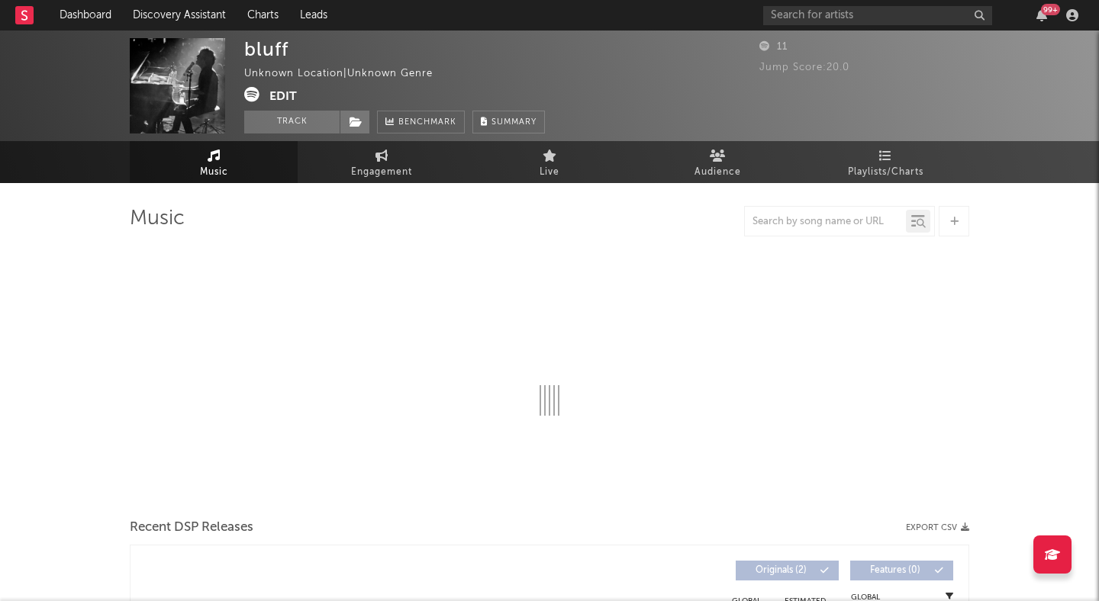
select select "6m"
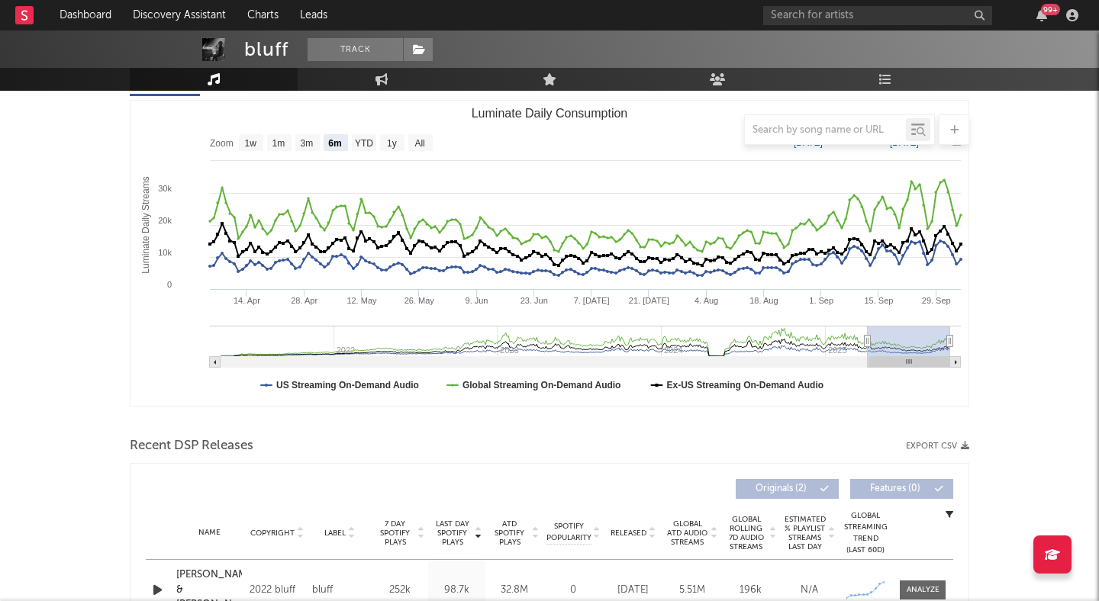
scroll to position [394, 0]
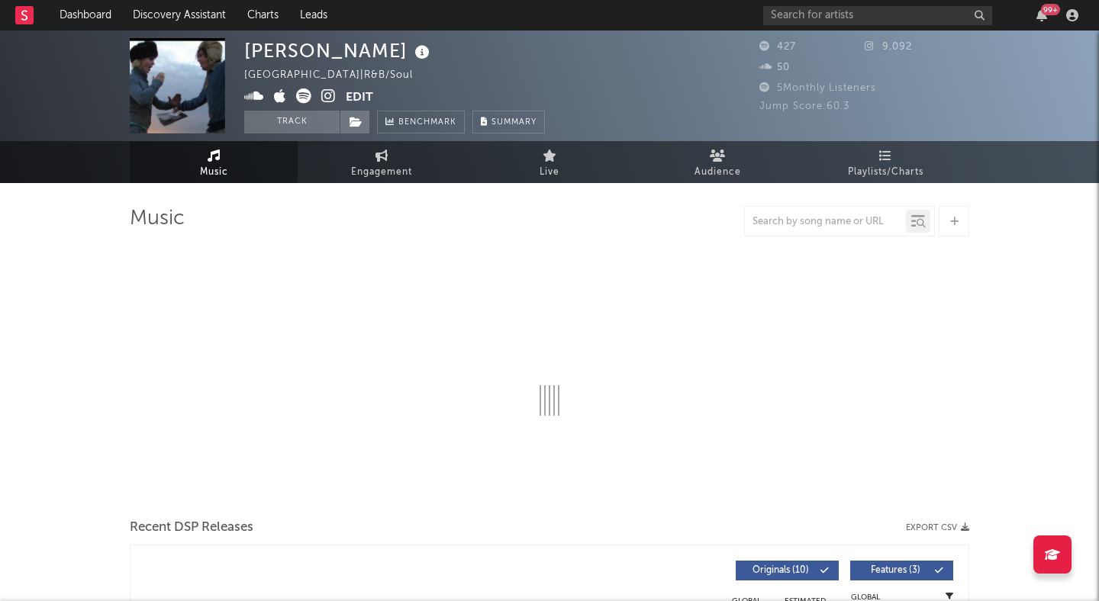
select select "6m"
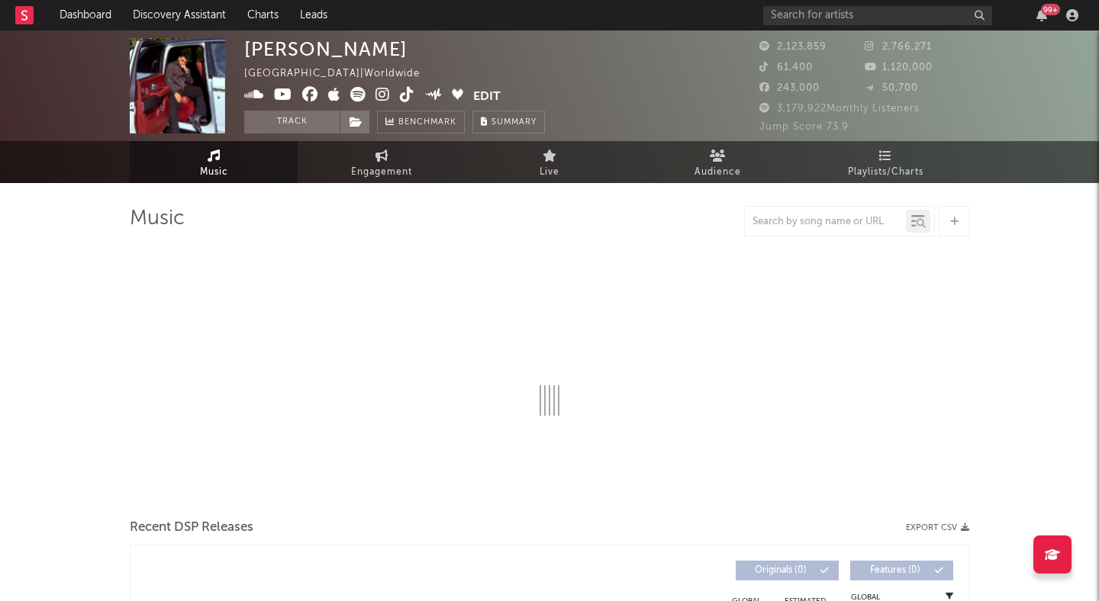
select select "6m"
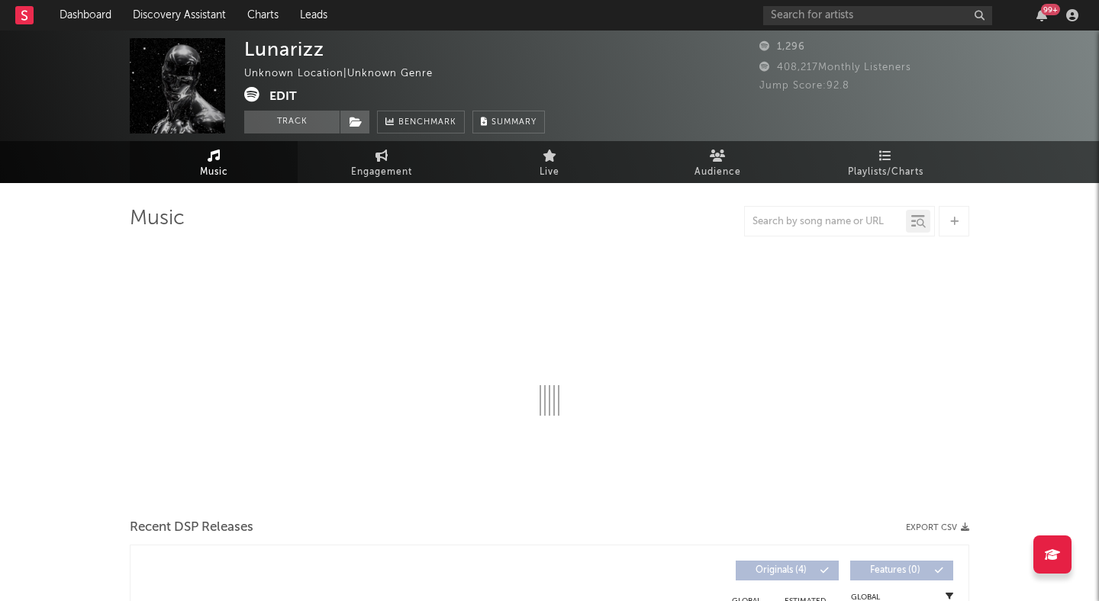
select select "1w"
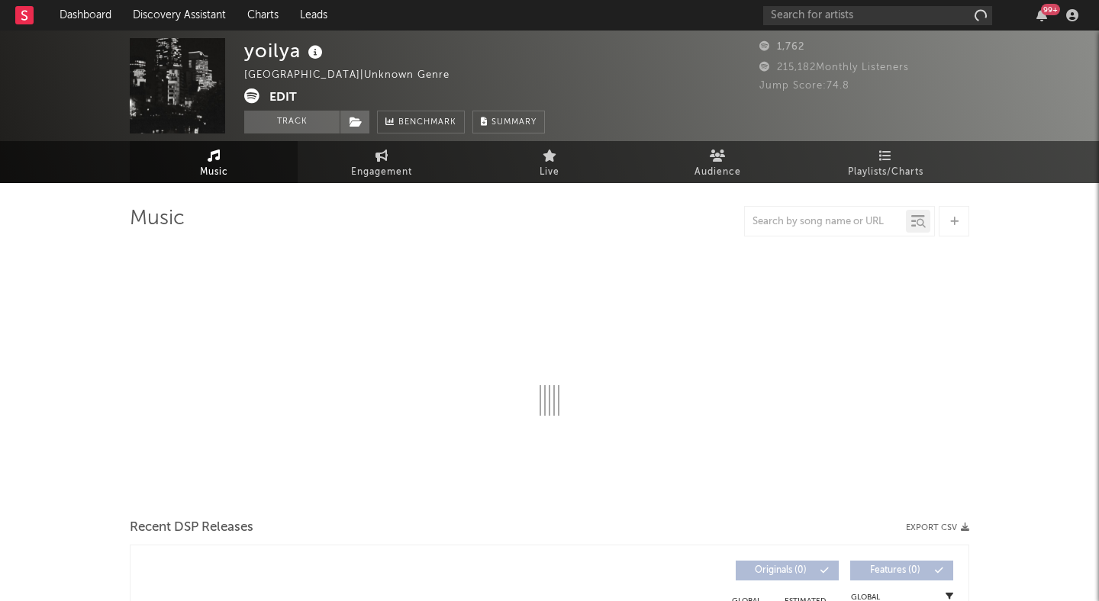
select select "6m"
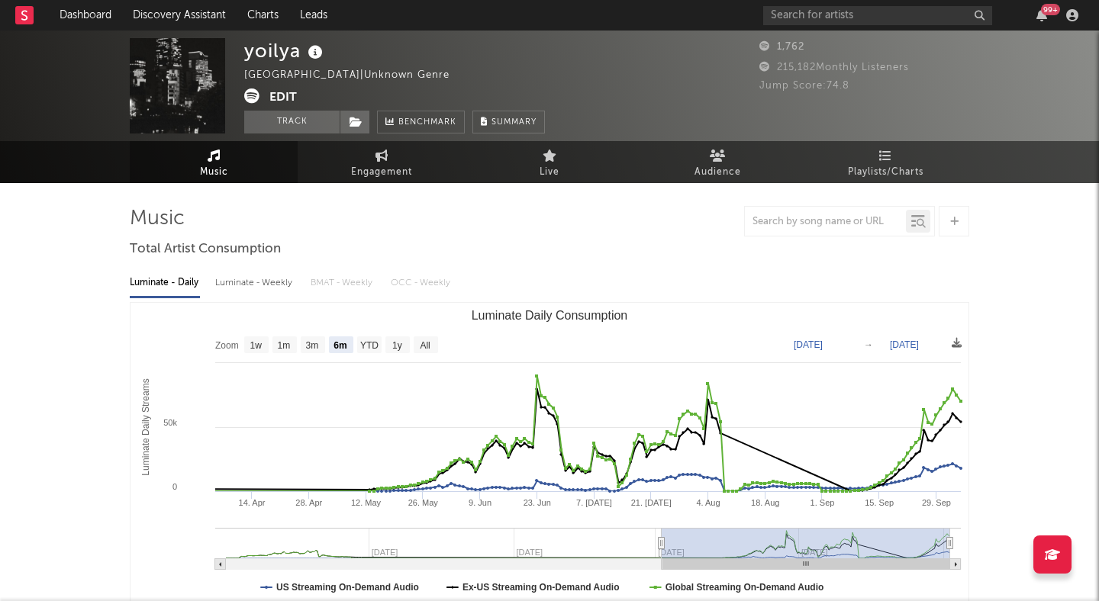
click at [255, 95] on icon at bounding box center [251, 95] width 15 height 15
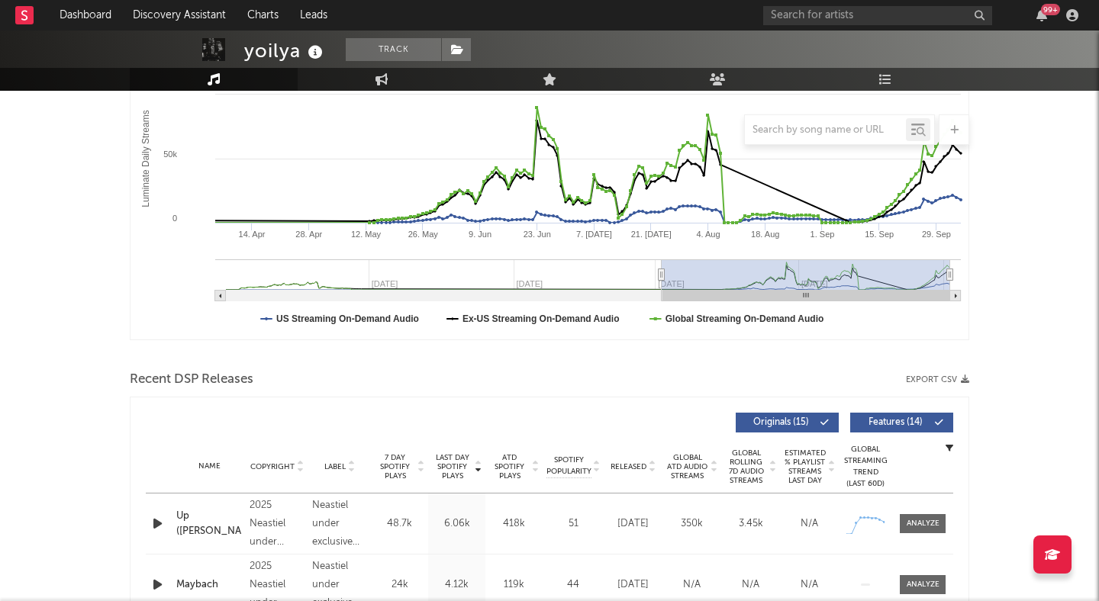
scroll to position [307, 0]
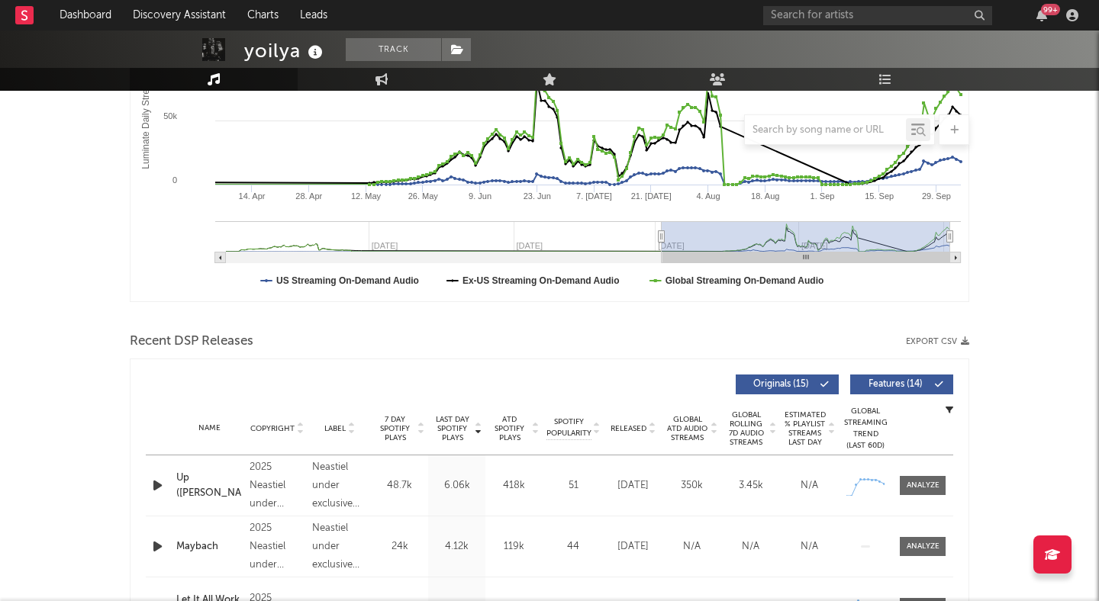
click at [158, 478] on icon "button" at bounding box center [158, 485] width 16 height 19
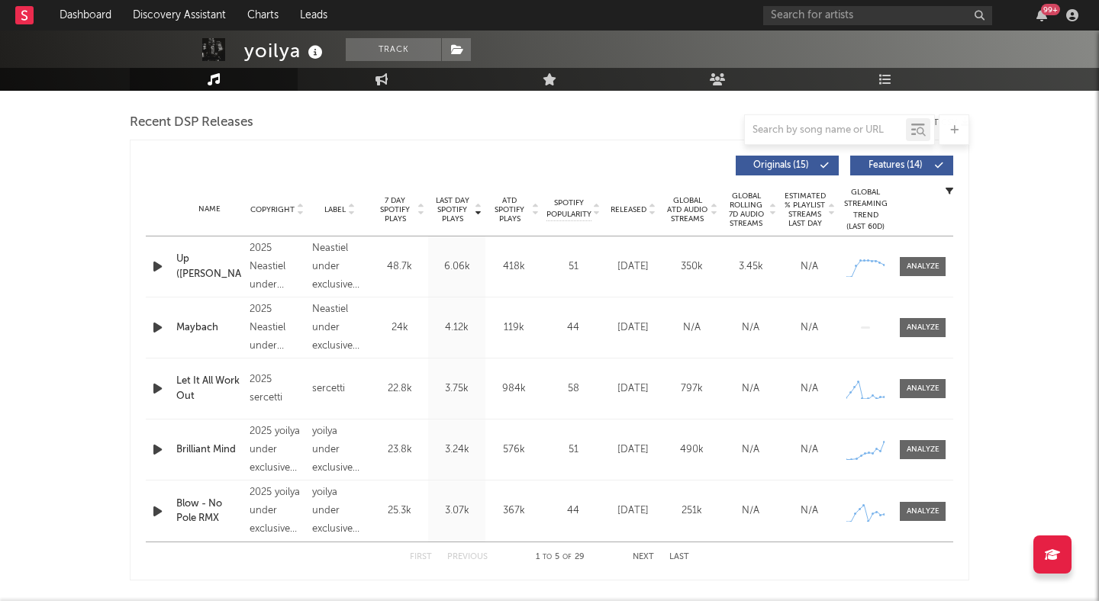
scroll to position [578, 0]
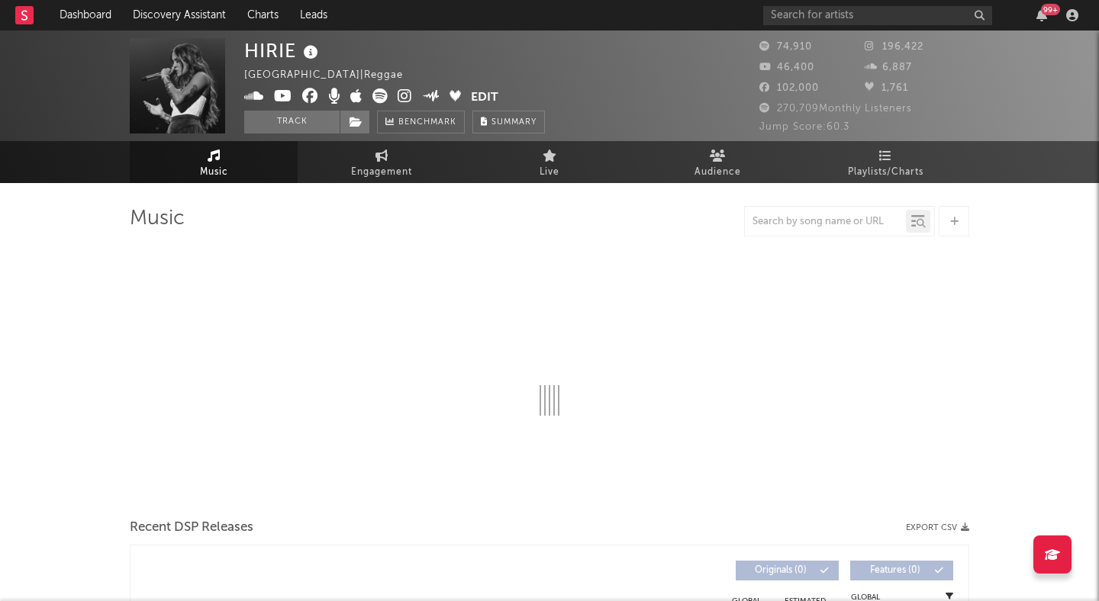
select select "6m"
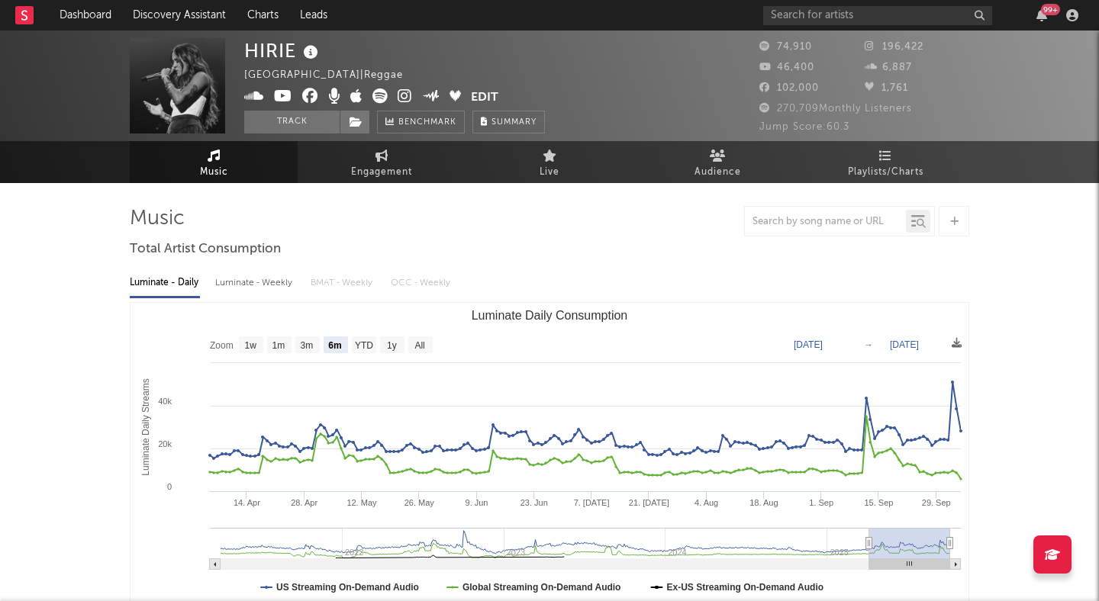
click at [408, 98] on icon at bounding box center [404, 95] width 14 height 15
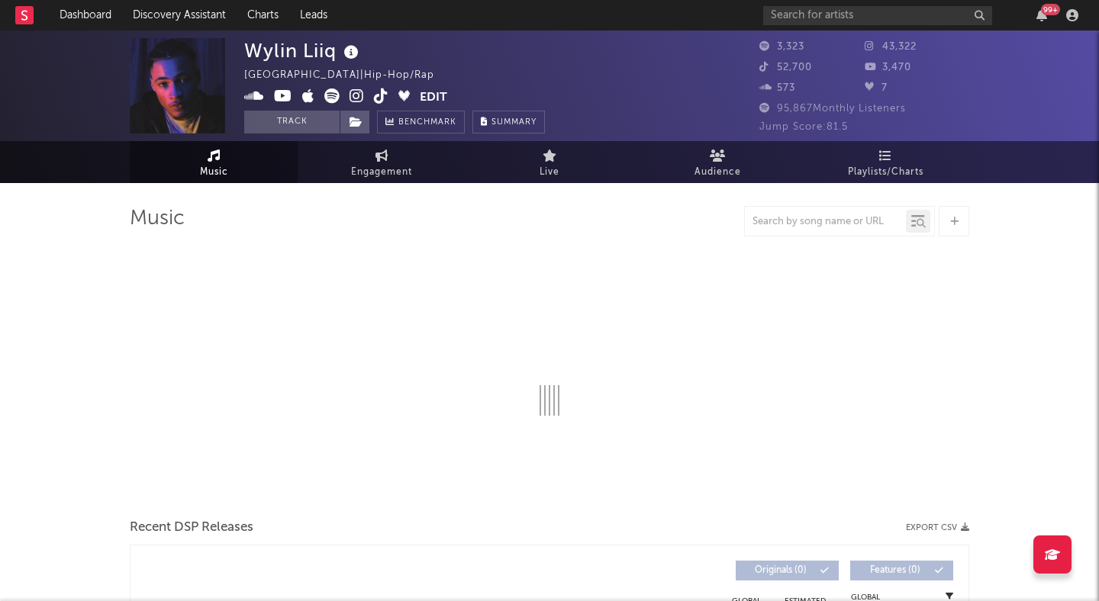
select select "1w"
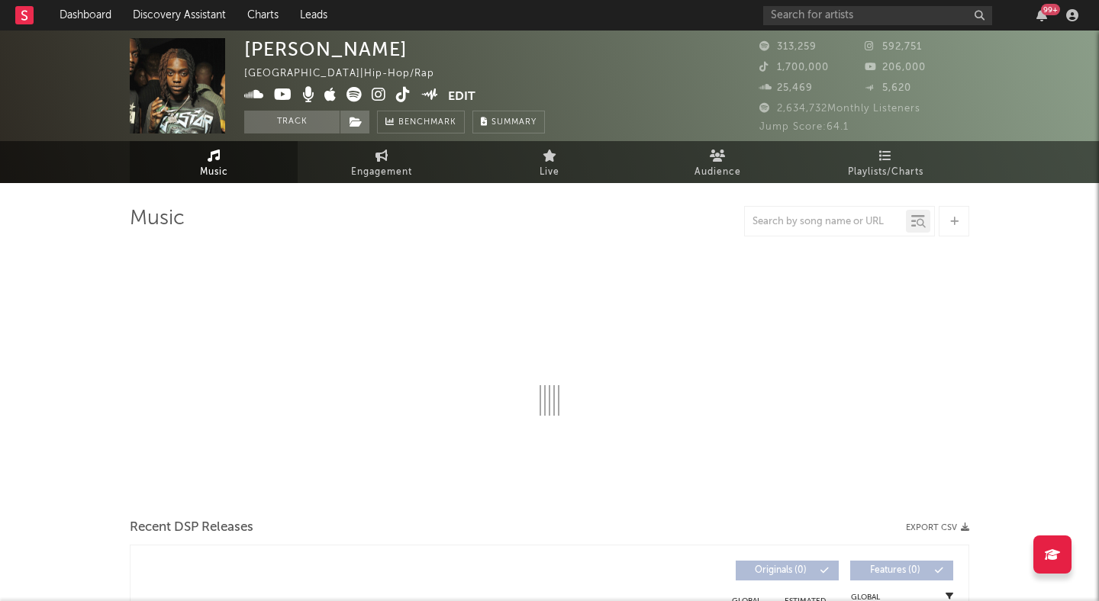
select select "6m"
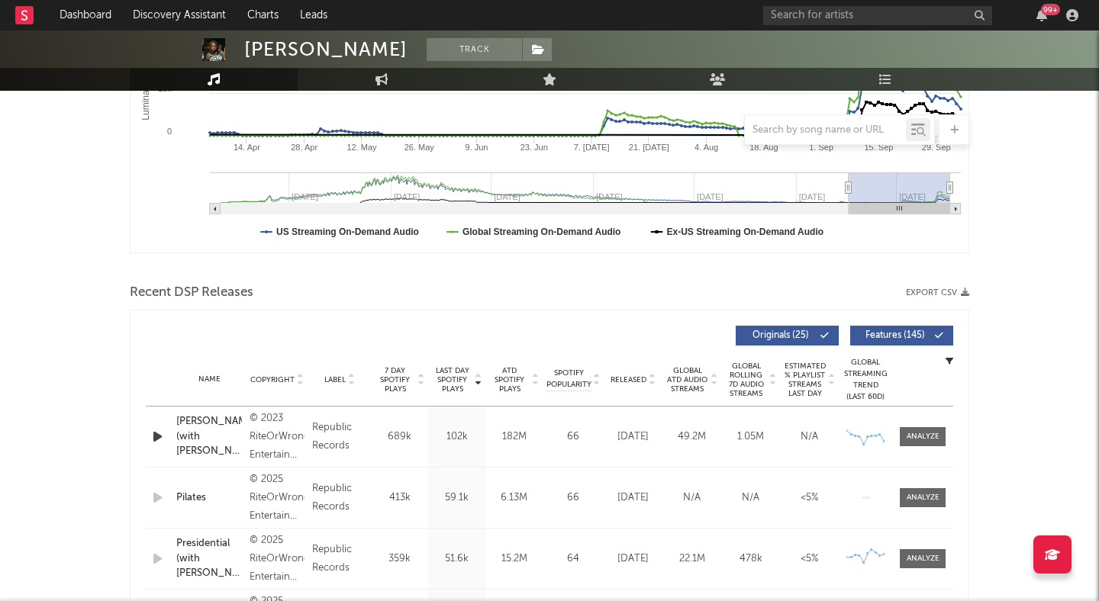
scroll to position [359, 0]
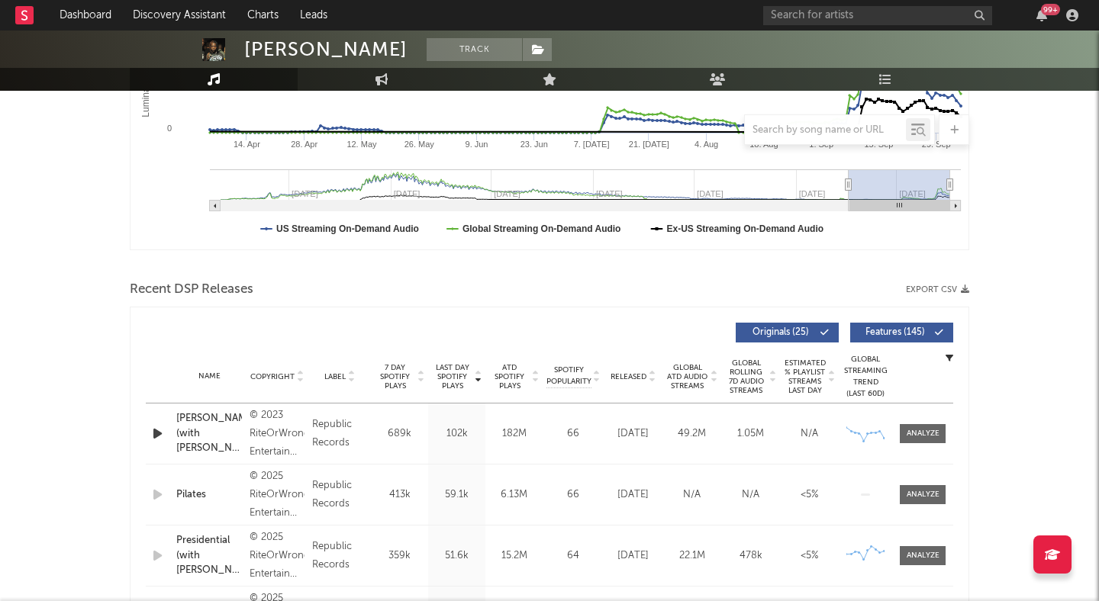
click at [160, 431] on icon "button" at bounding box center [158, 433] width 16 height 19
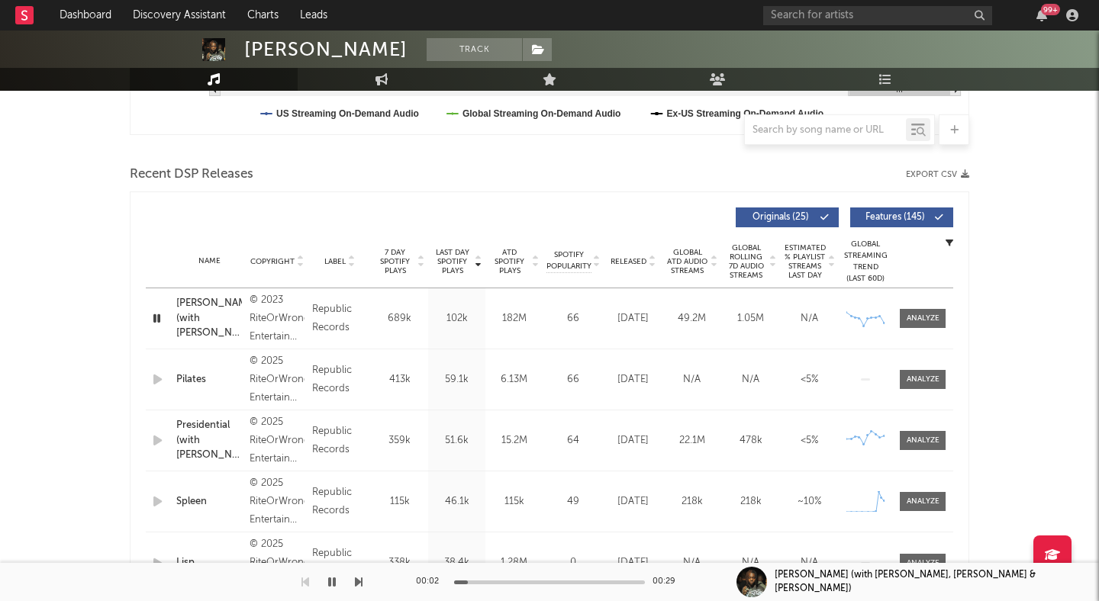
scroll to position [475, 0]
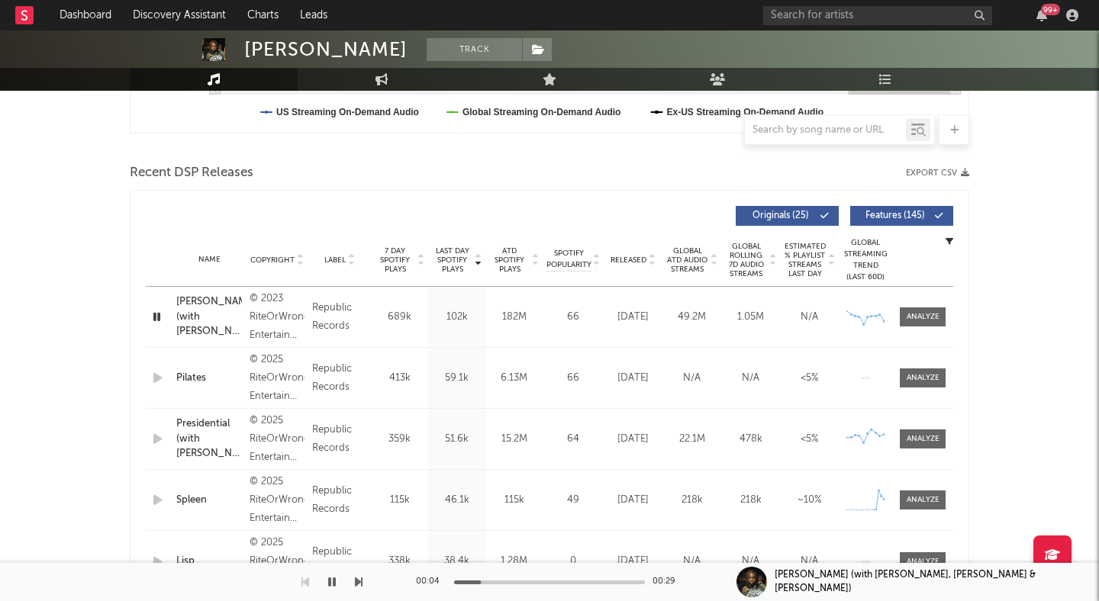
click at [651, 260] on icon at bounding box center [652, 263] width 8 height 6
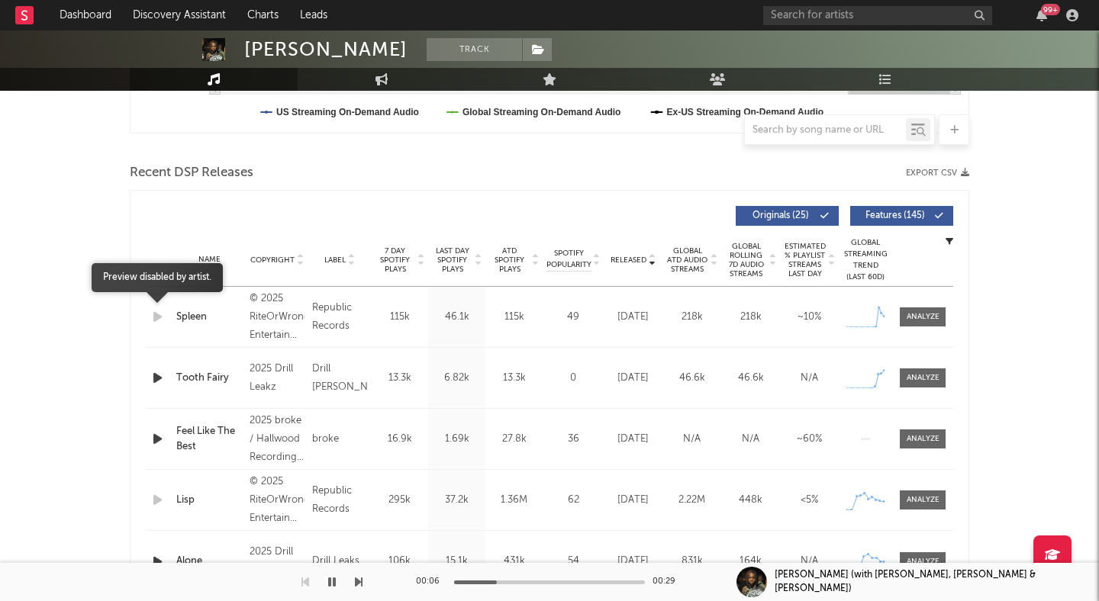
click at [159, 311] on icon "button" at bounding box center [158, 316] width 16 height 19
click at [161, 372] on icon "button" at bounding box center [158, 377] width 16 height 19
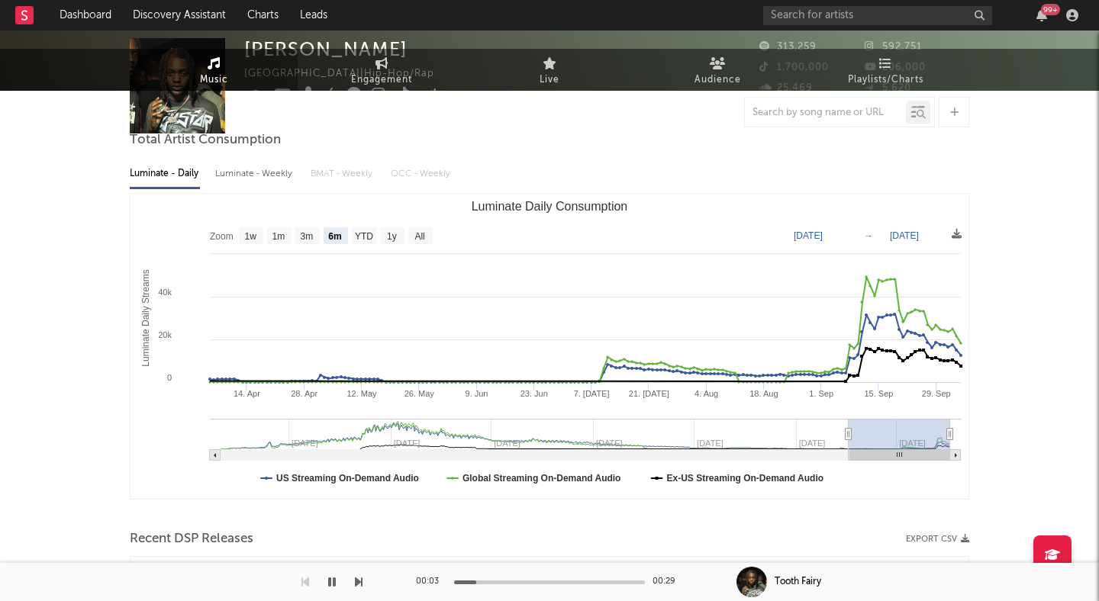
scroll to position [0, 0]
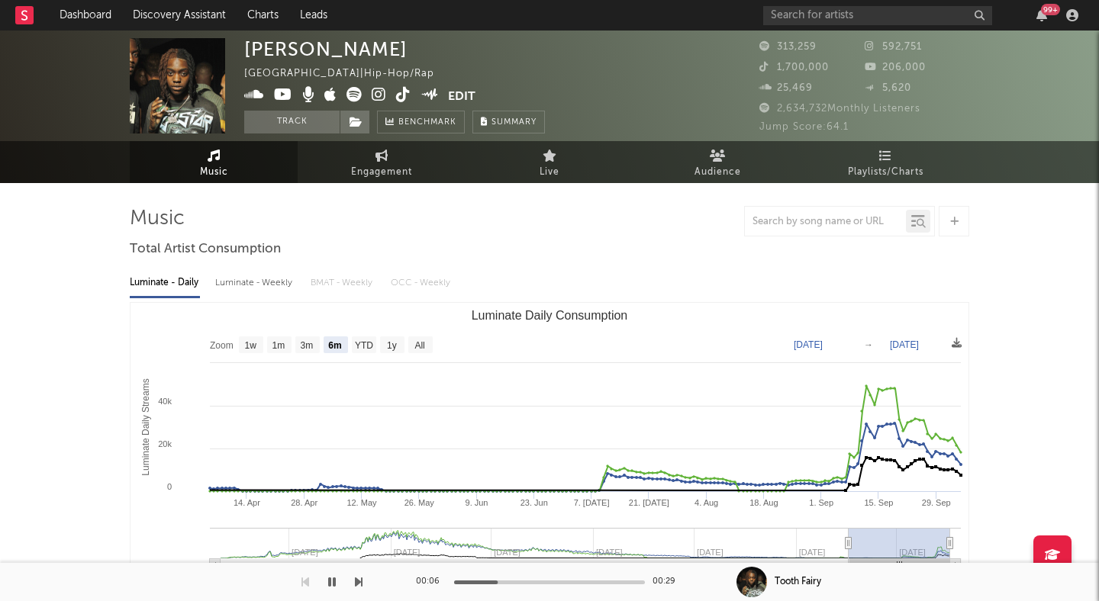
click at [403, 91] on icon at bounding box center [403, 94] width 14 height 15
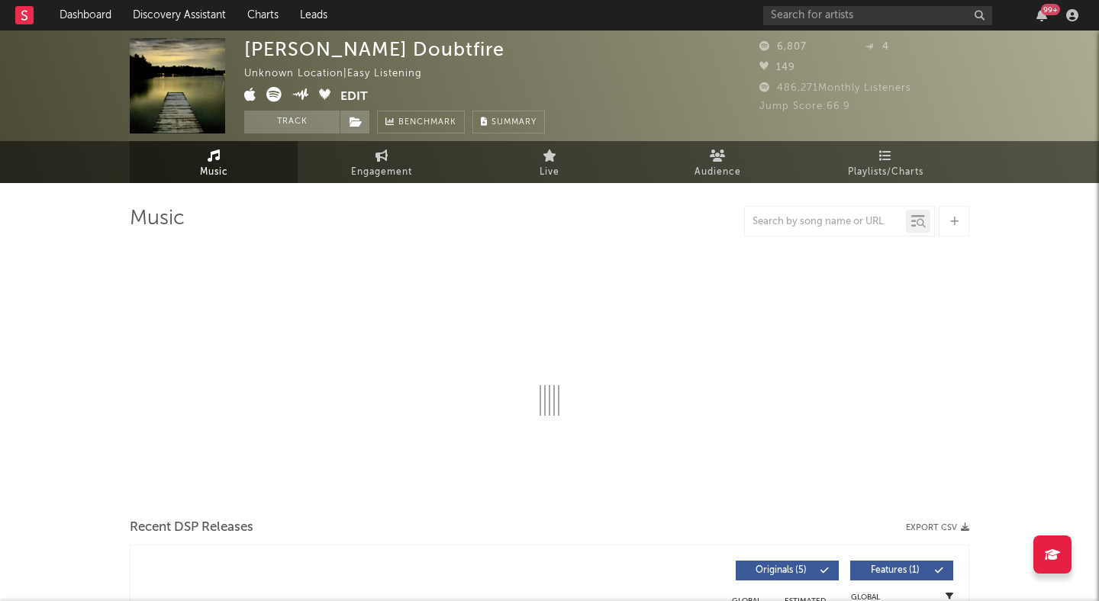
select select "6m"
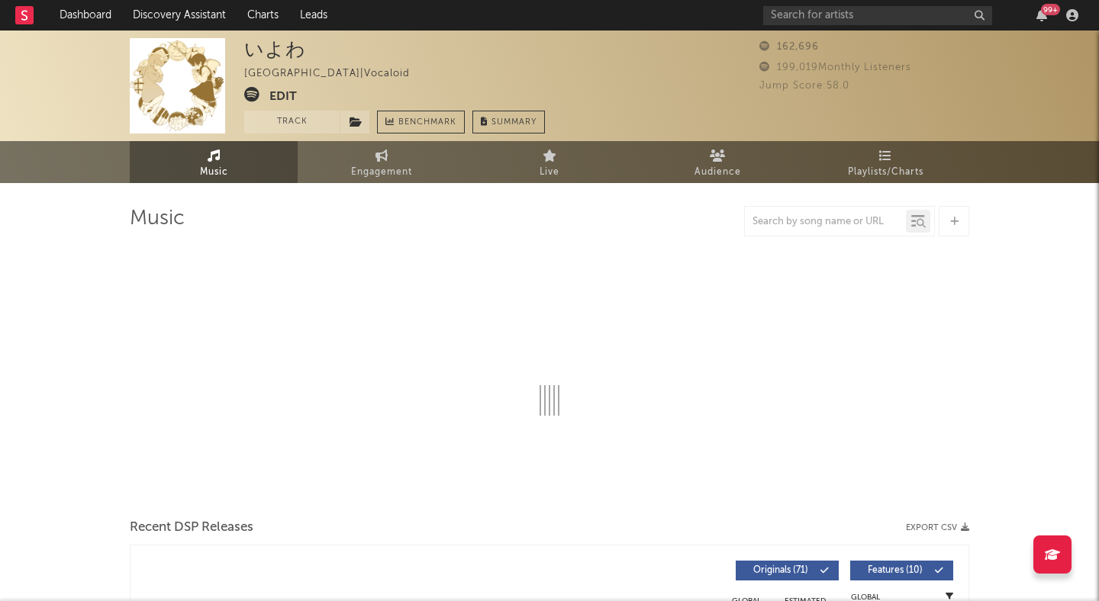
select select "6m"
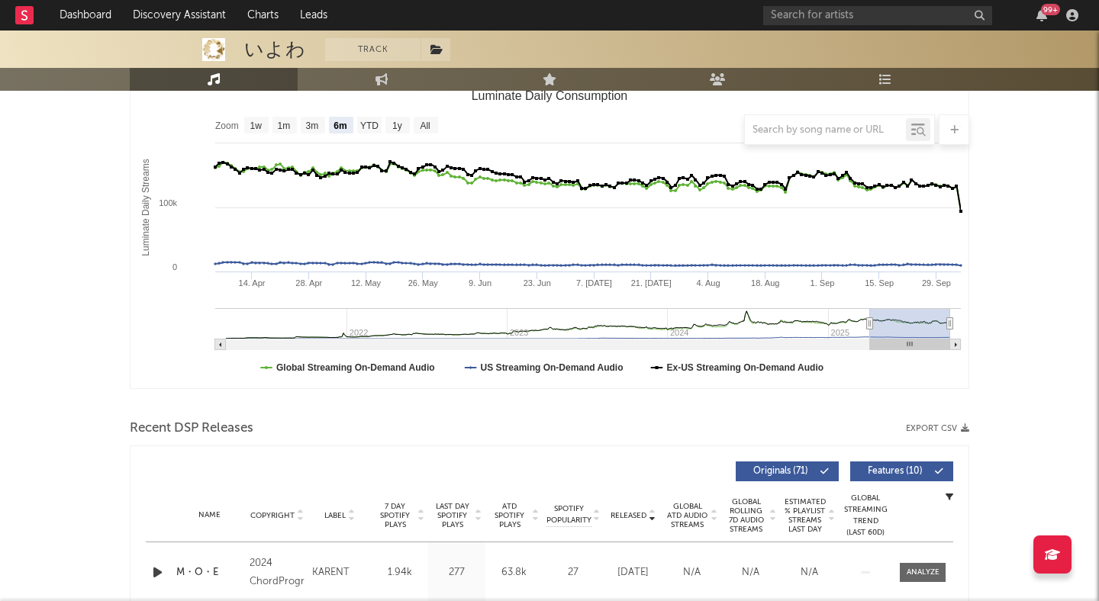
scroll to position [272, 0]
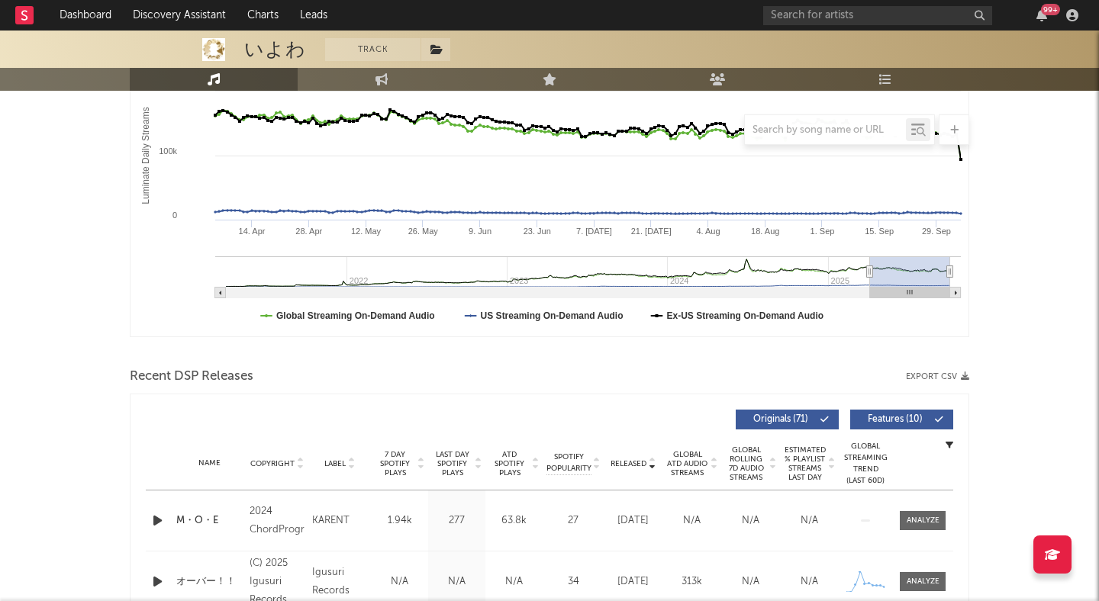
click at [159, 520] on icon "button" at bounding box center [158, 520] width 16 height 19
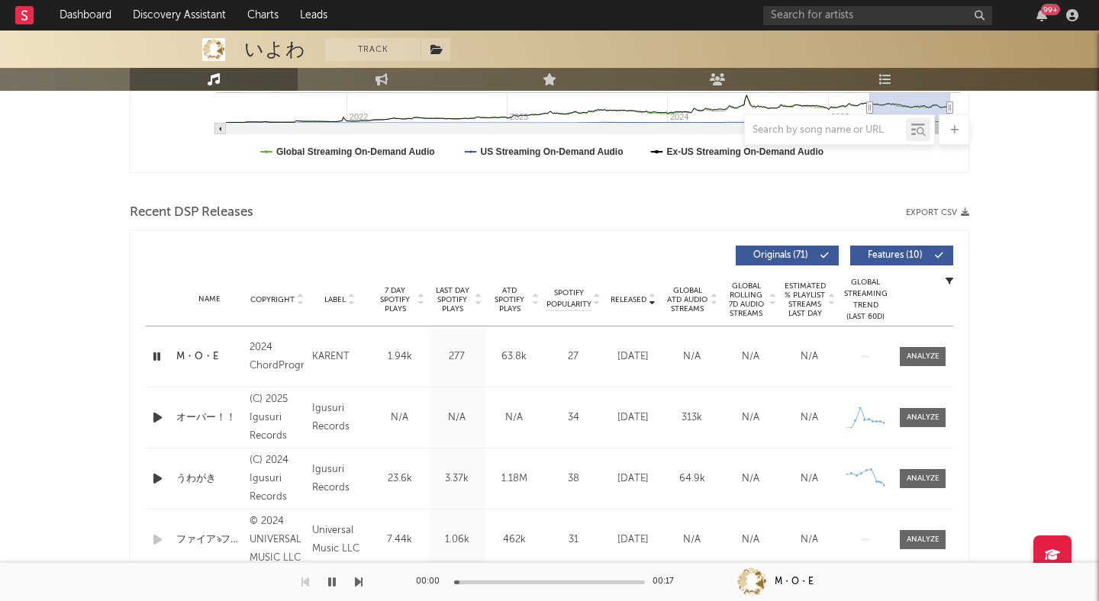
scroll to position [444, 0]
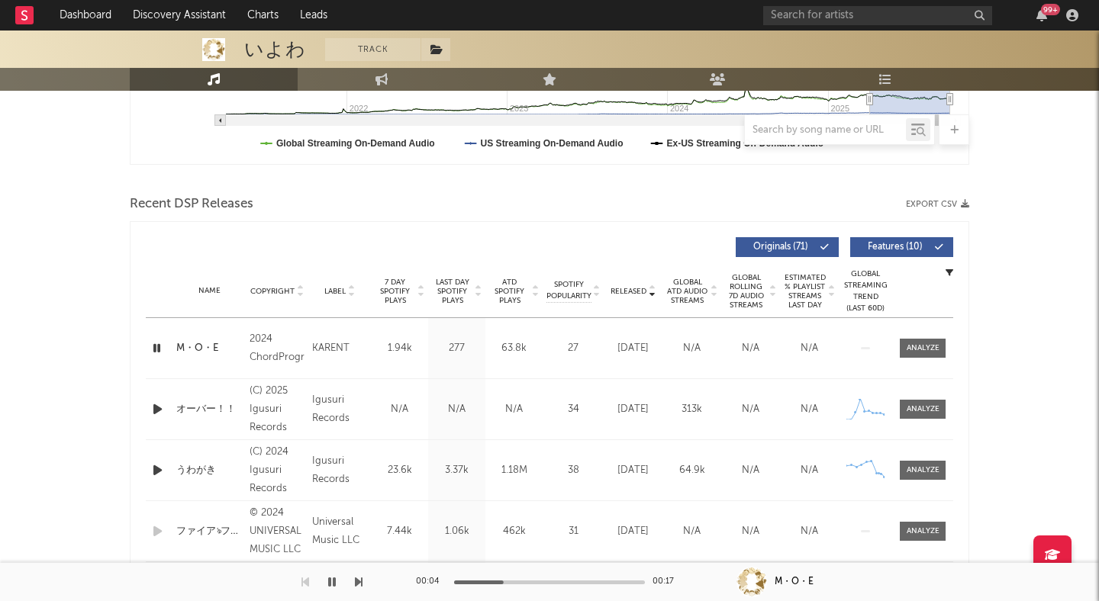
click at [156, 407] on icon "button" at bounding box center [158, 409] width 16 height 19
click at [523, 581] on div at bounding box center [549, 583] width 191 height 4
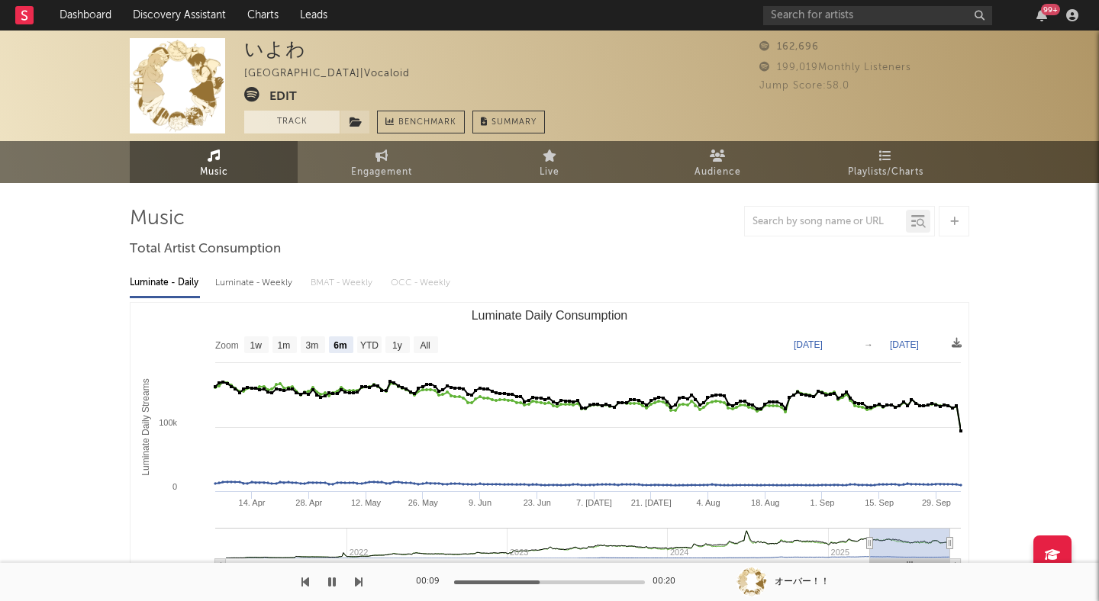
click at [285, 121] on button "Track" at bounding box center [291, 122] width 95 height 23
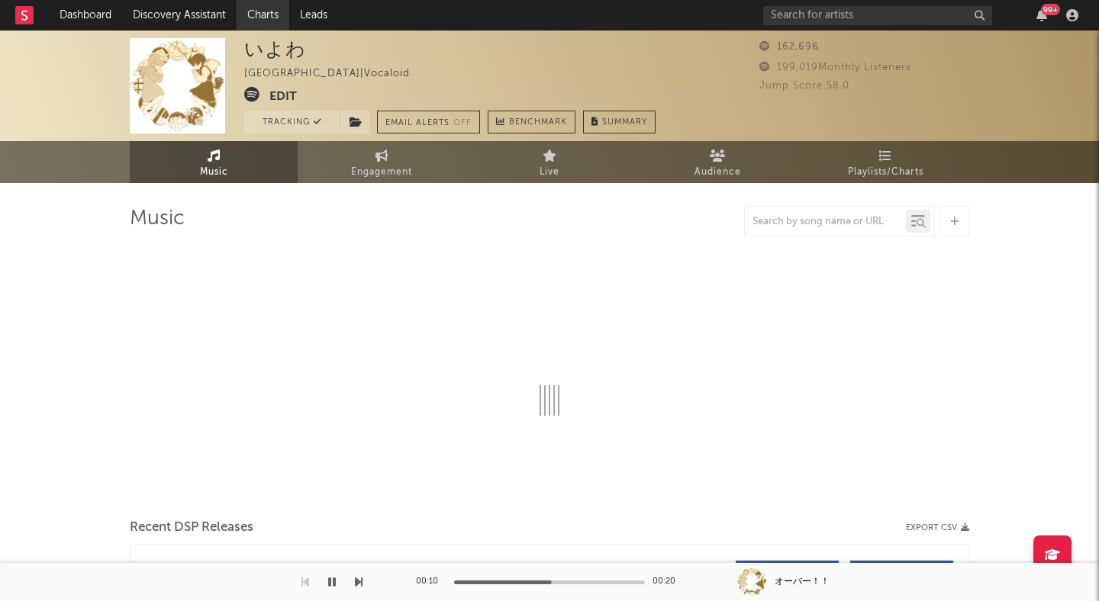
select select "6m"
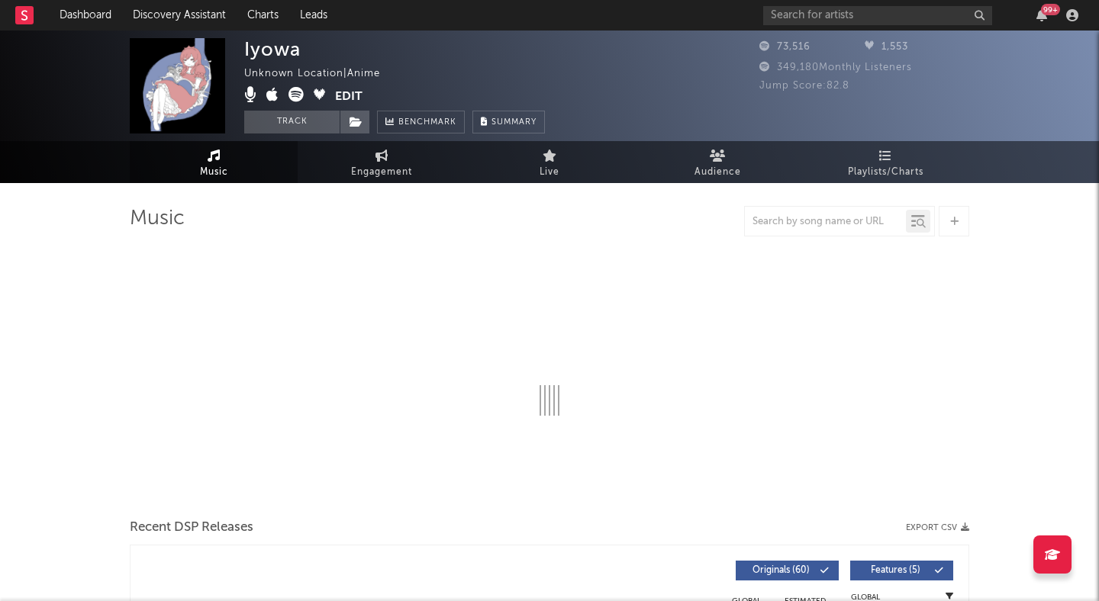
select select "6m"
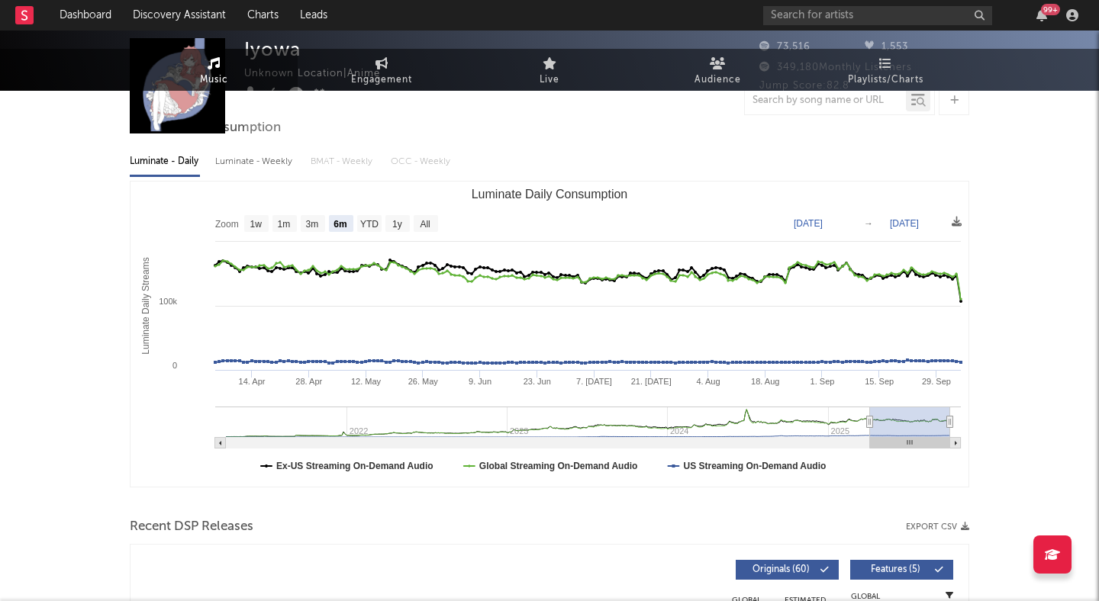
scroll to position [256, 0]
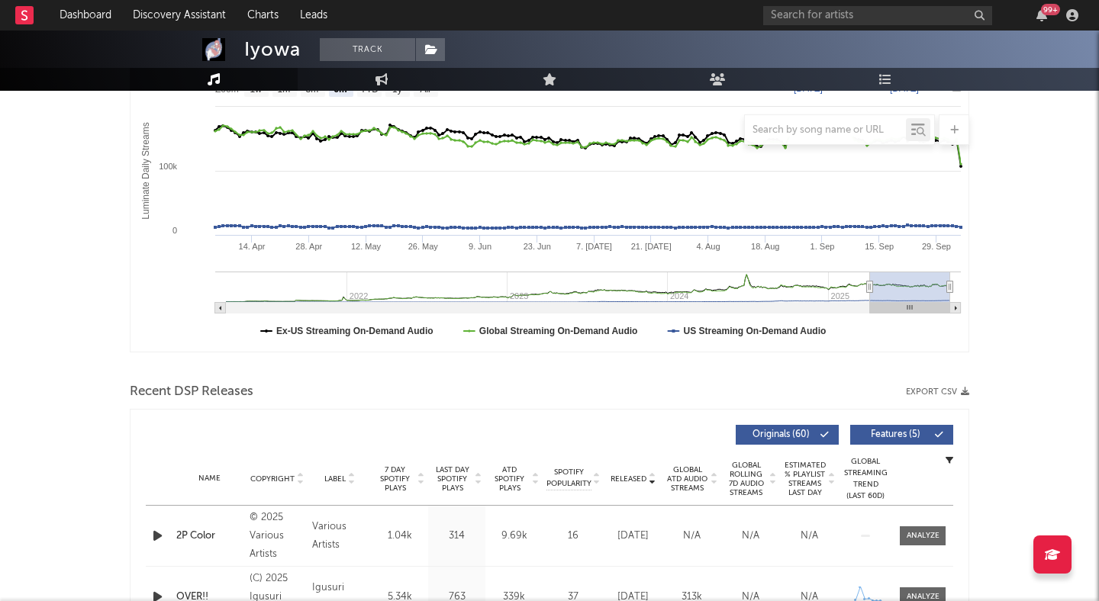
click at [147, 533] on div at bounding box center [159, 535] width 27 height 19
click at [159, 535] on icon "button" at bounding box center [158, 535] width 16 height 19
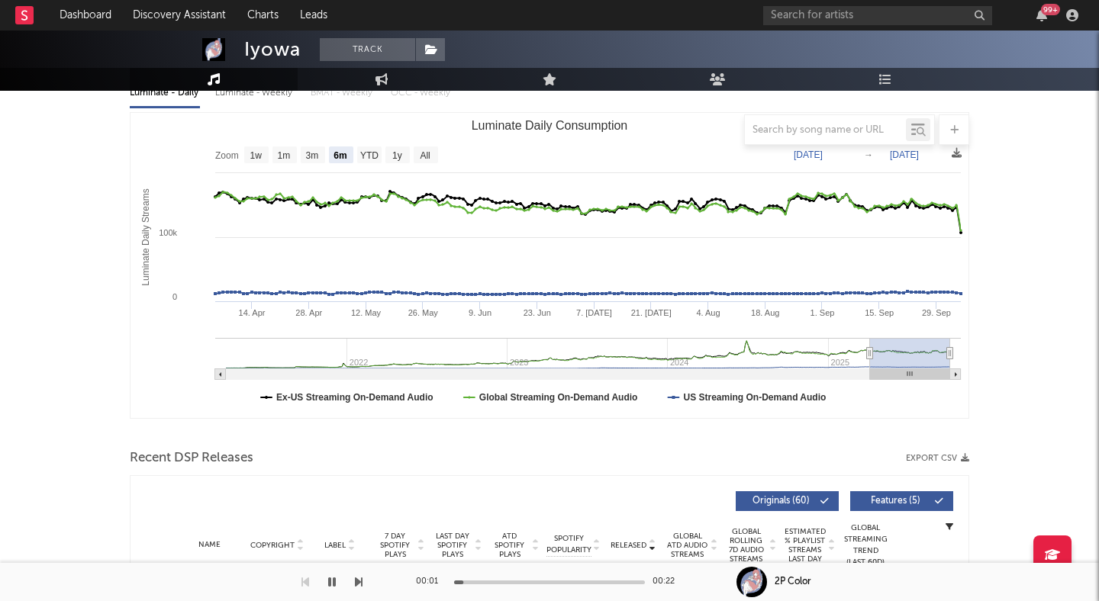
scroll to position [0, 0]
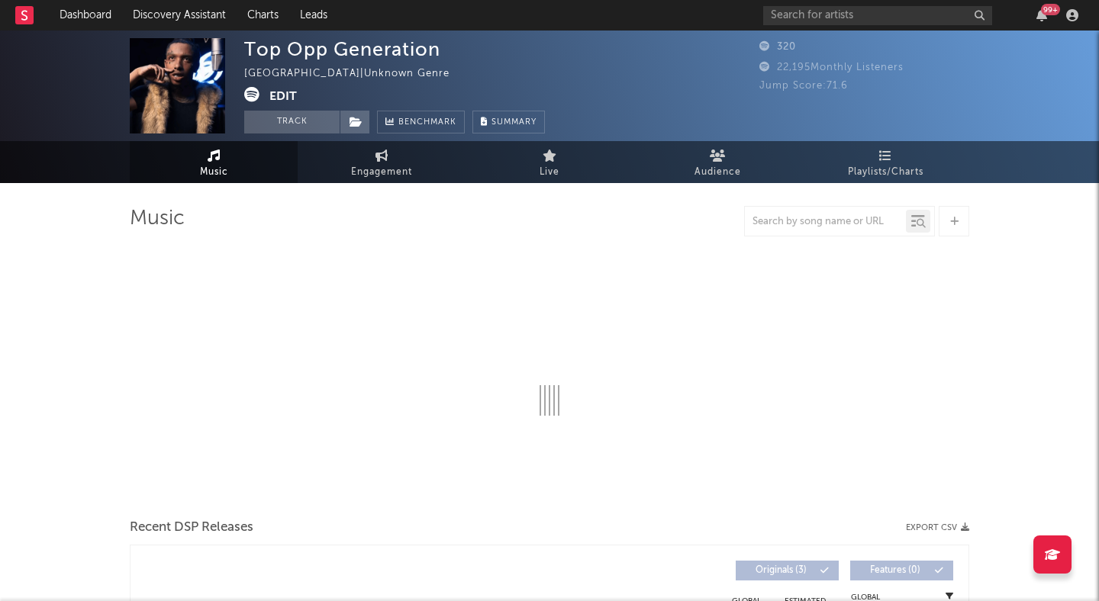
select select "1w"
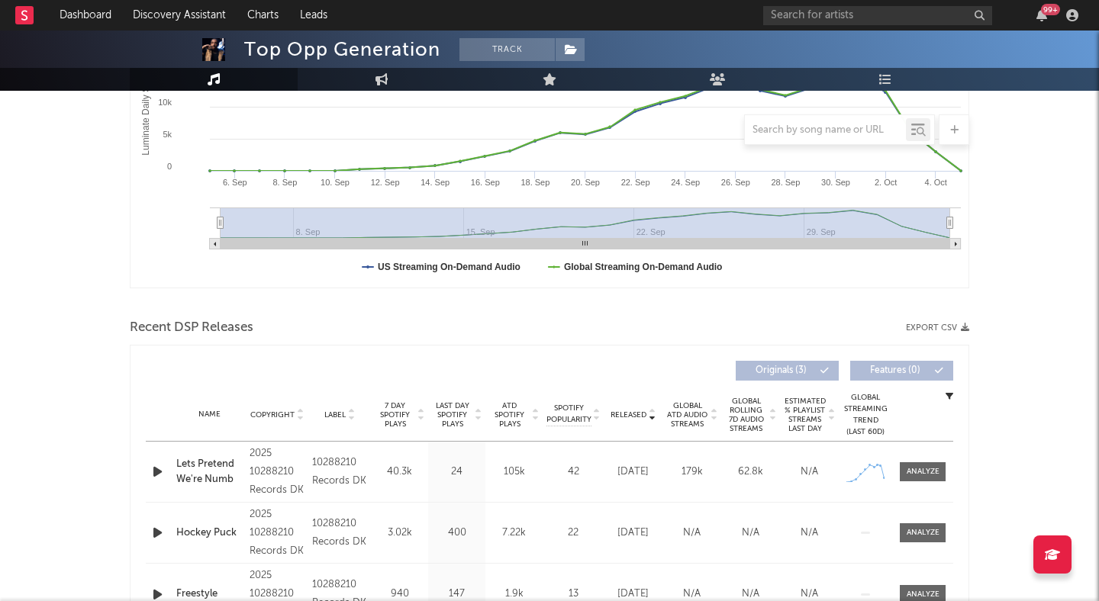
scroll to position [342, 0]
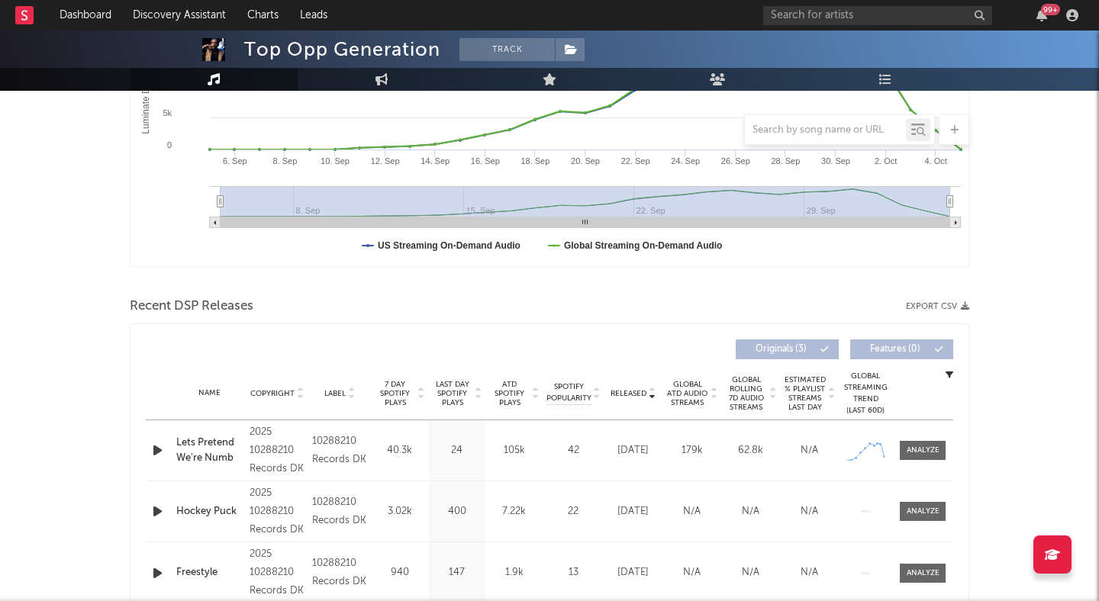
click at [155, 449] on icon "button" at bounding box center [158, 450] width 16 height 19
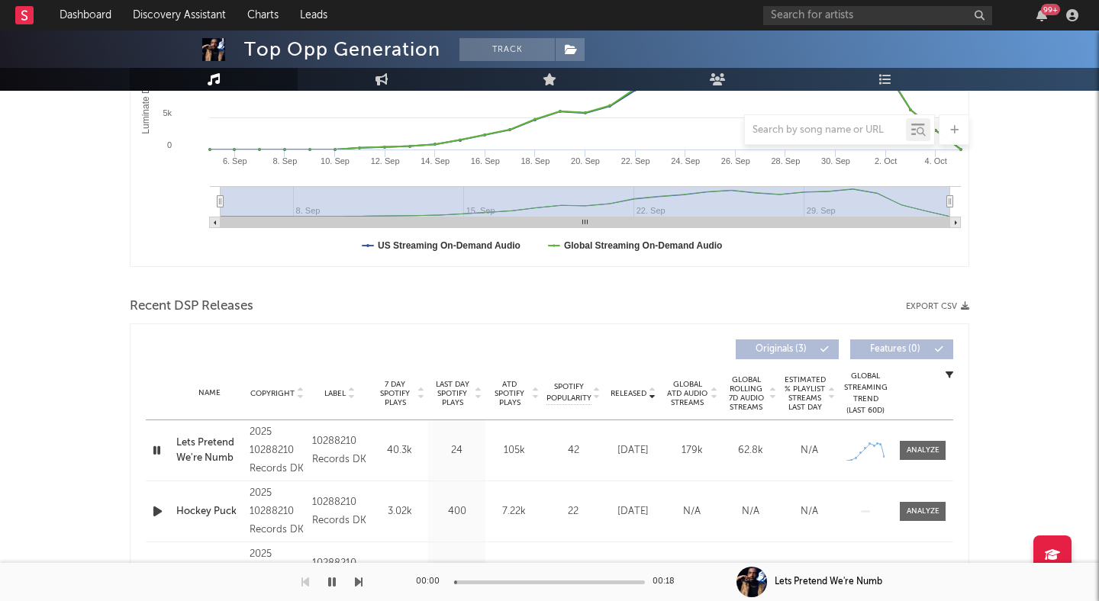
scroll to position [455, 0]
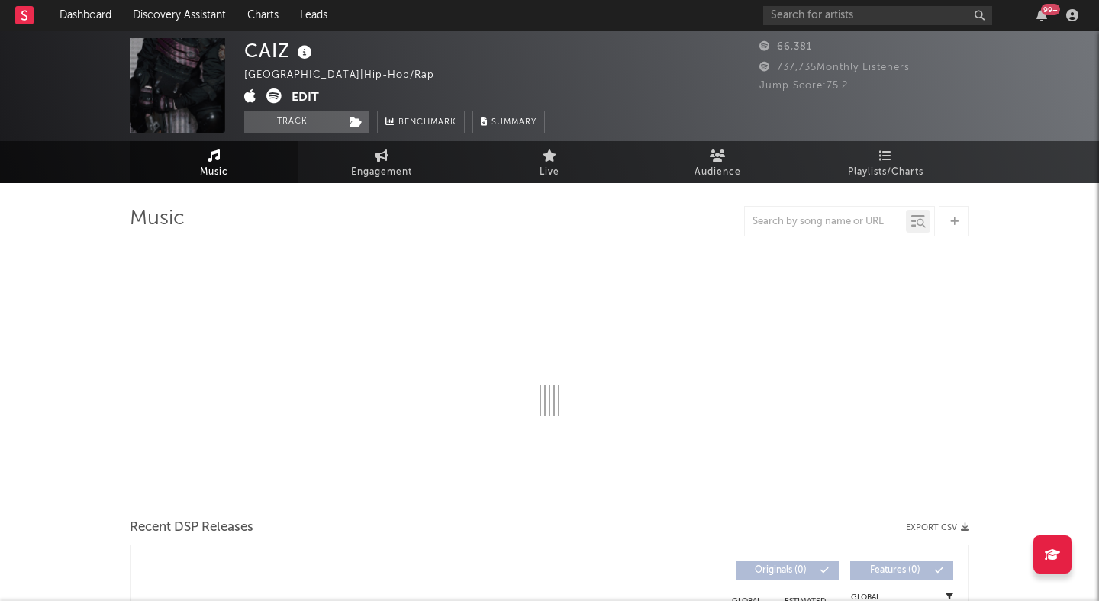
select select "6m"
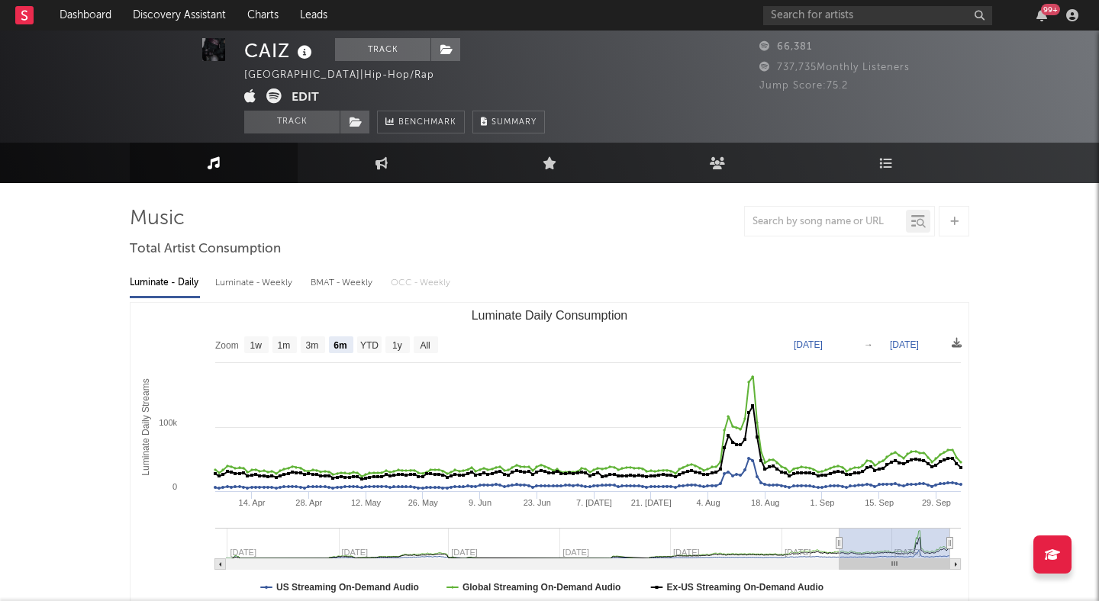
scroll to position [5, 0]
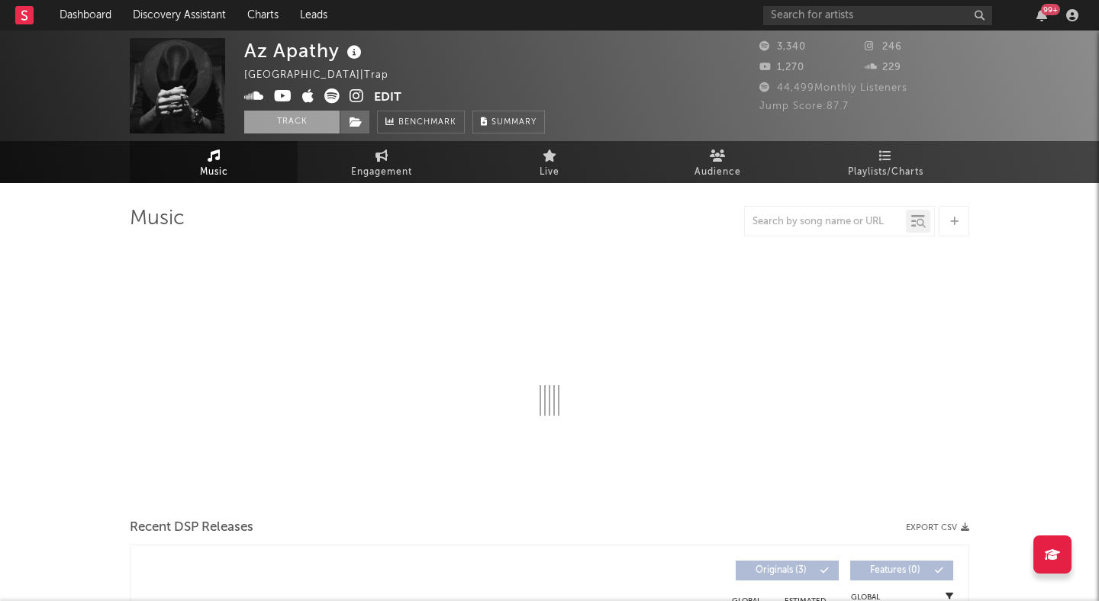
select select "1w"
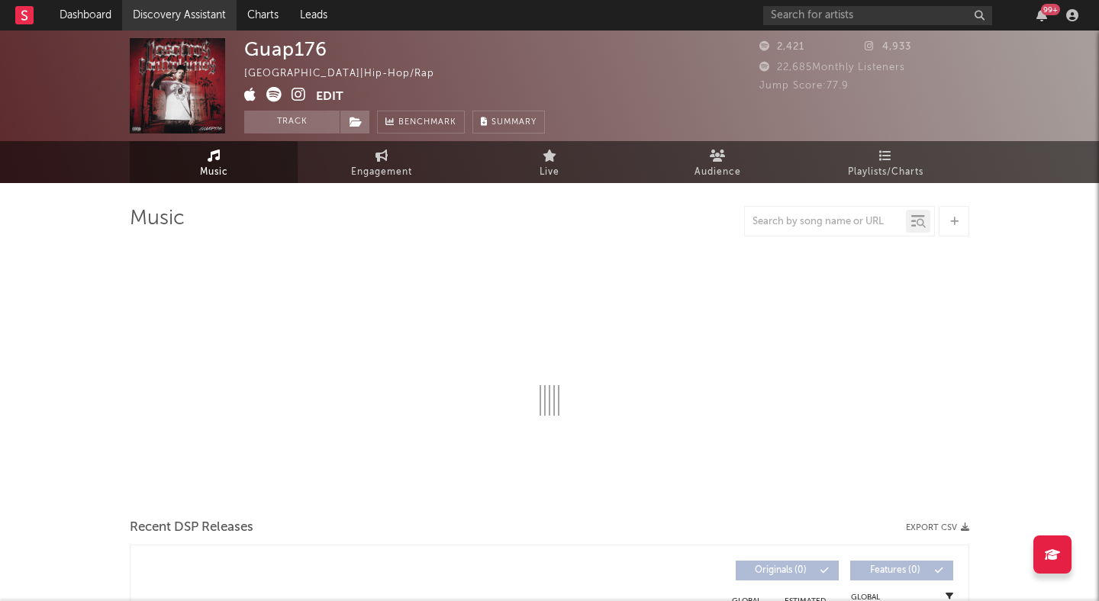
select select "6m"
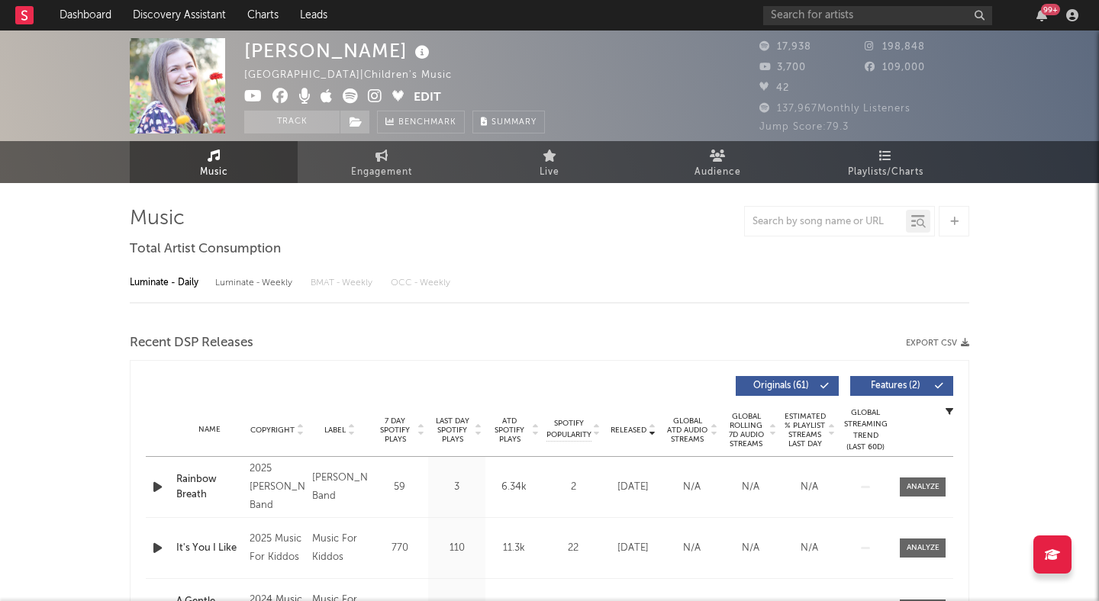
select select "6m"
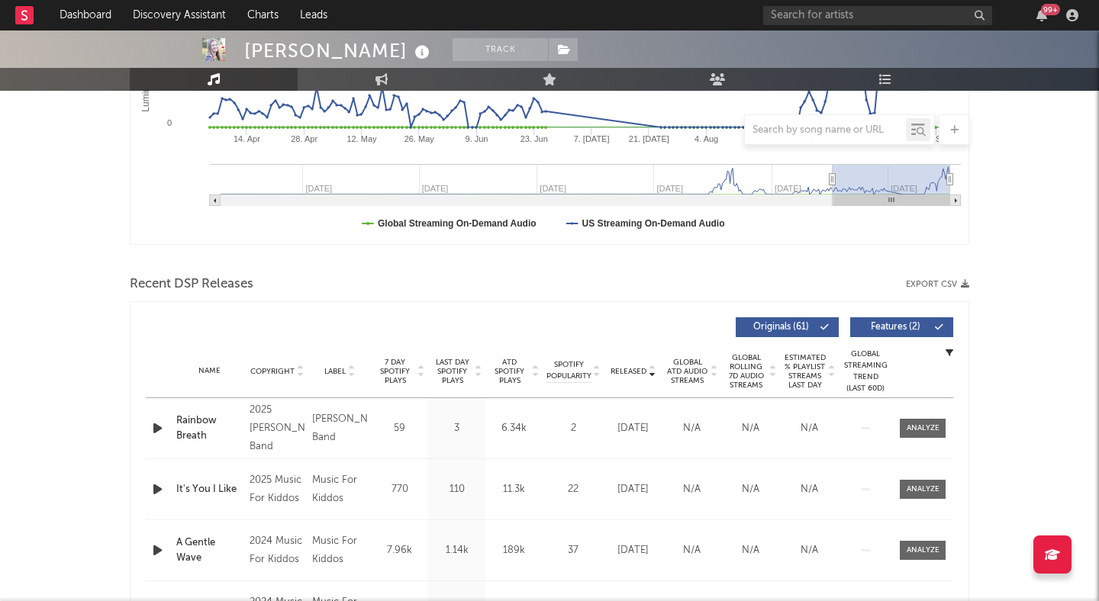
scroll to position [381, 0]
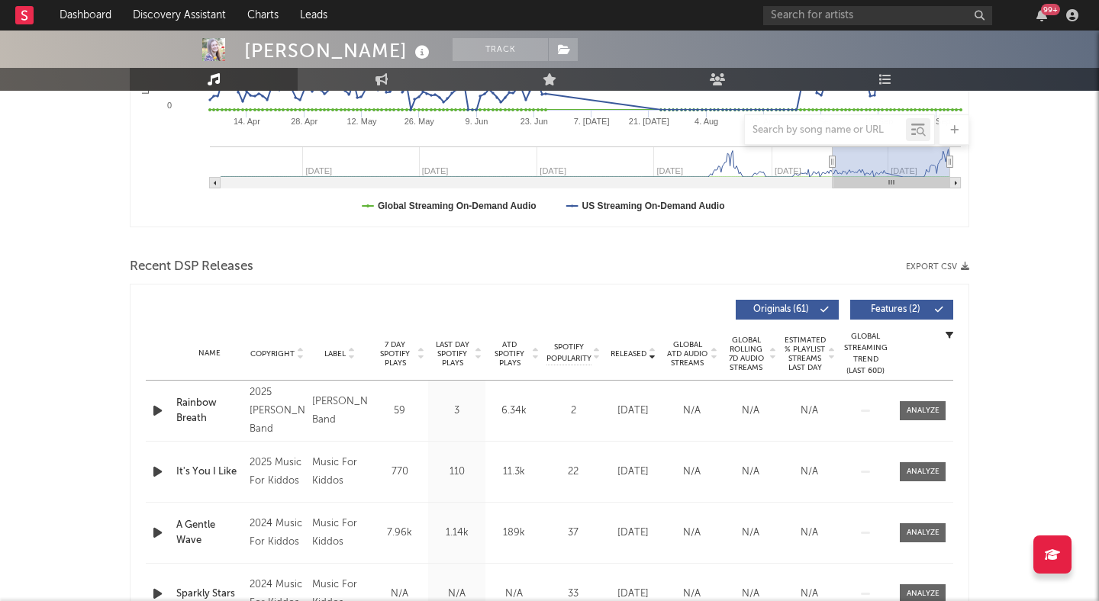
click at [156, 404] on icon "button" at bounding box center [158, 410] width 16 height 19
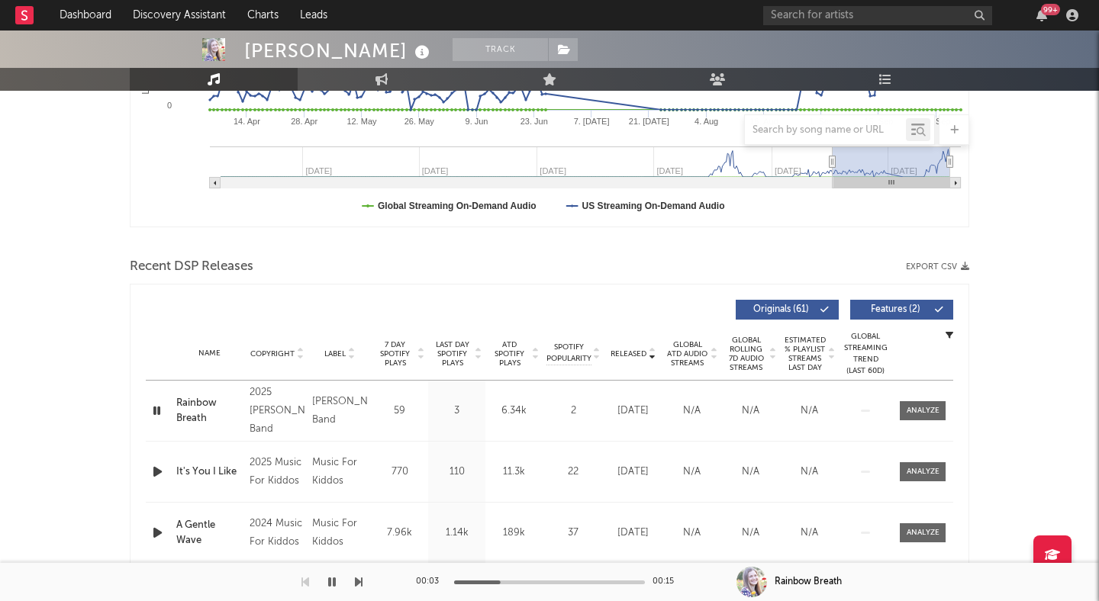
click at [416, 352] on div at bounding box center [419, 353] width 9 height 27
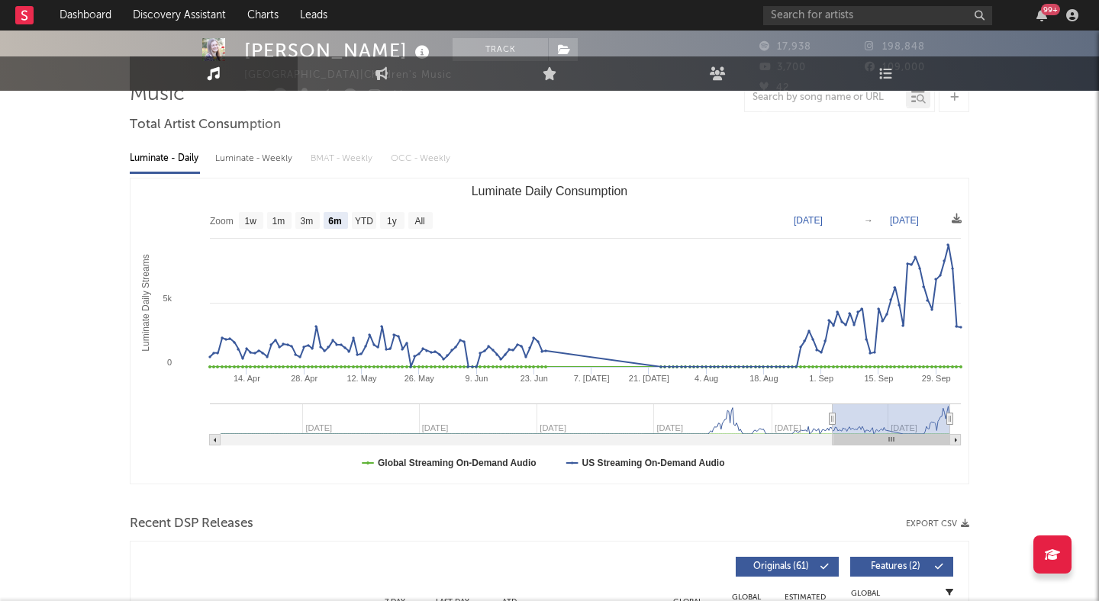
scroll to position [0, 0]
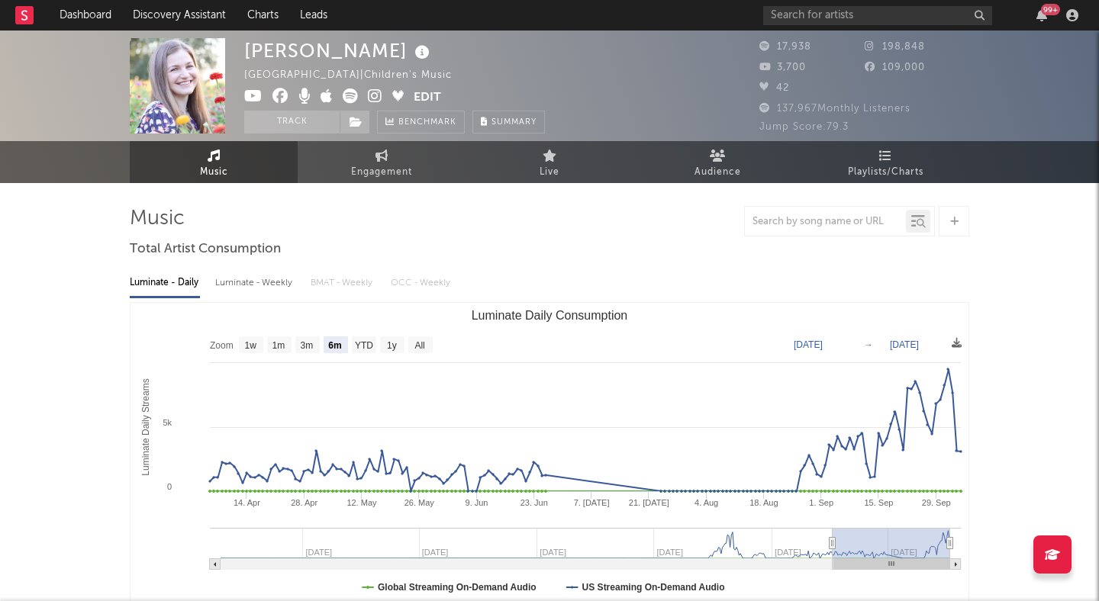
click at [373, 97] on icon at bounding box center [375, 95] width 14 height 15
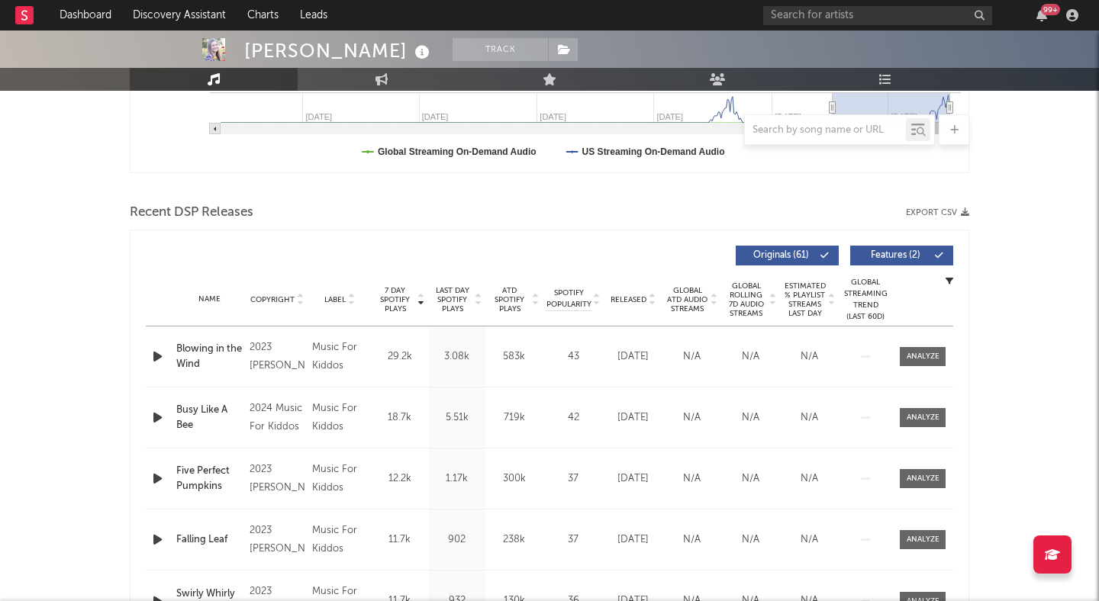
scroll to position [437, 0]
click at [158, 417] on icon "button" at bounding box center [158, 416] width 16 height 19
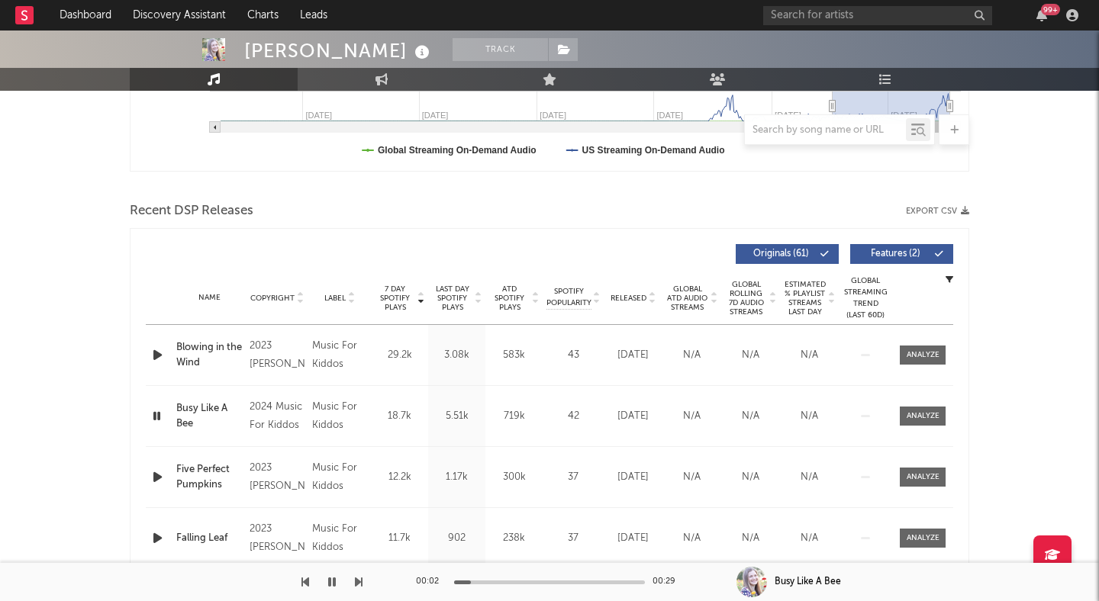
click at [158, 417] on icon "button" at bounding box center [157, 416] width 14 height 19
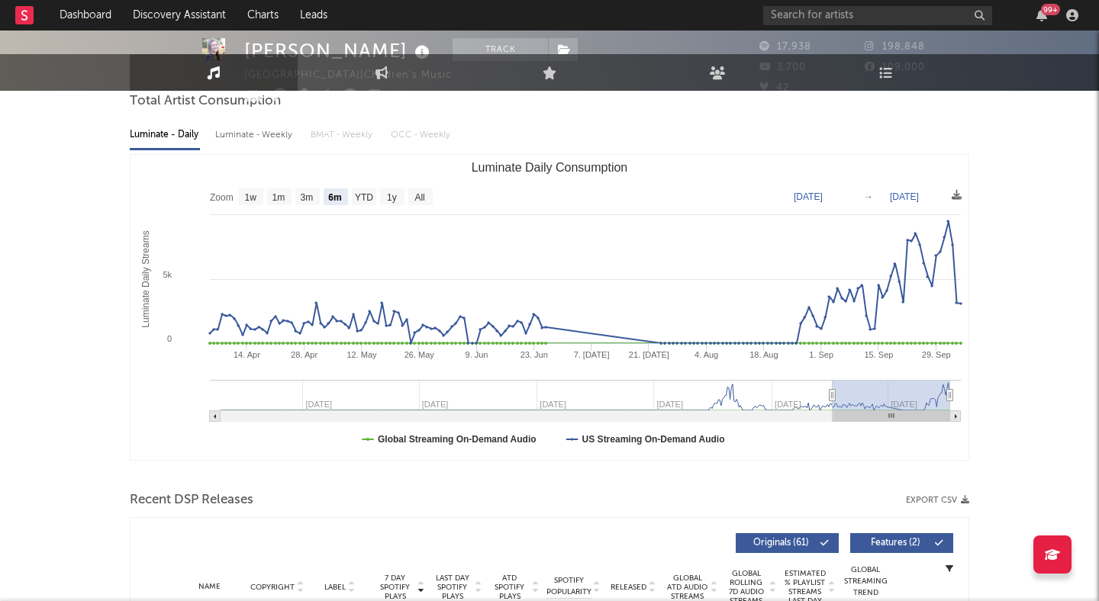
scroll to position [0, 0]
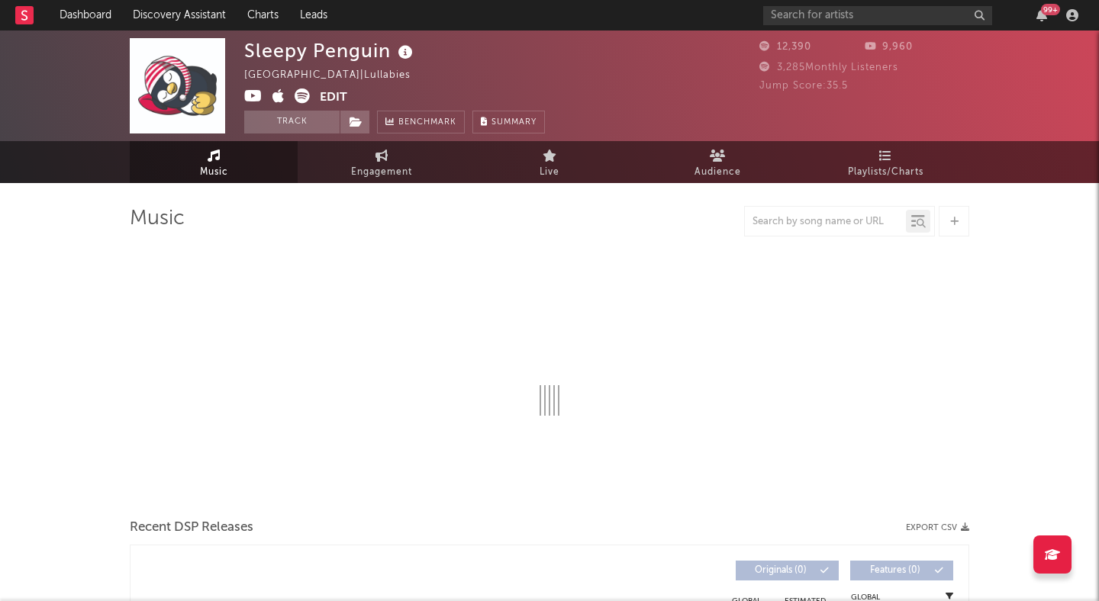
select select "6m"
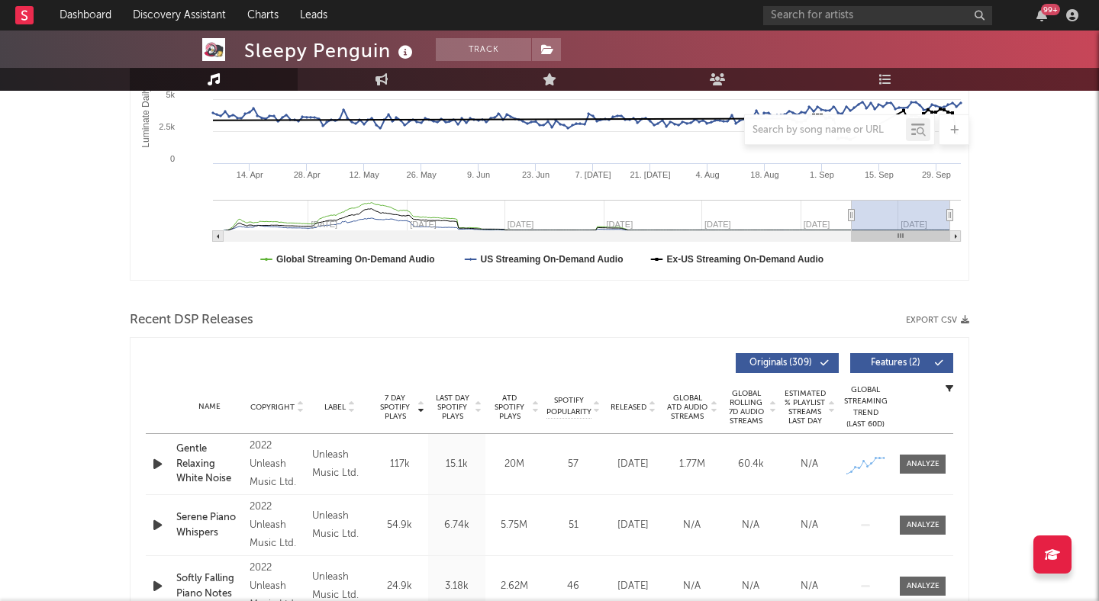
scroll to position [344, 0]
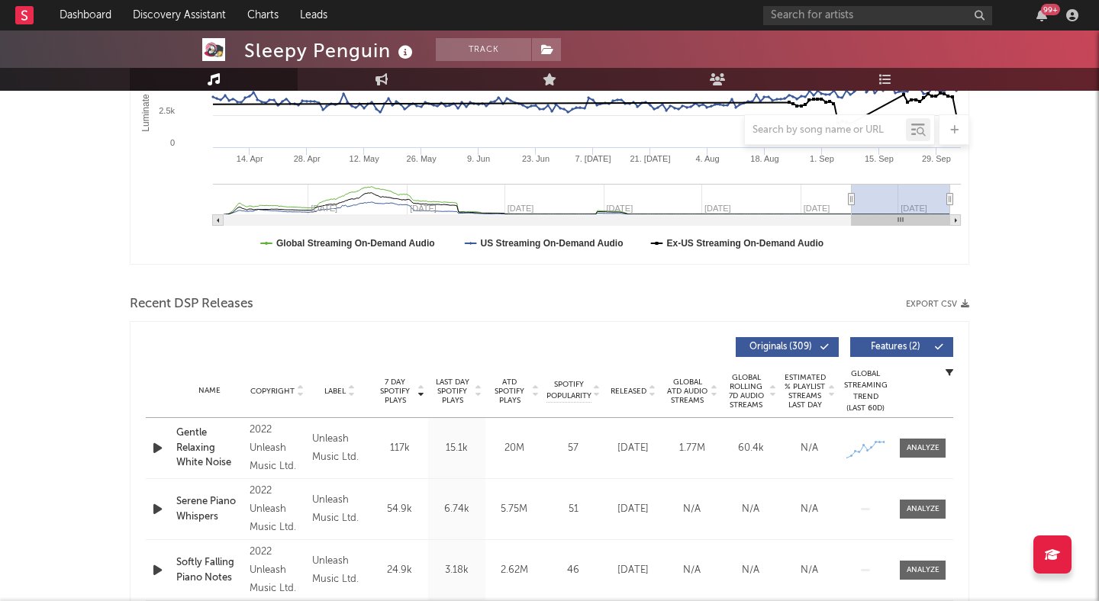
click at [157, 443] on icon "button" at bounding box center [158, 448] width 16 height 19
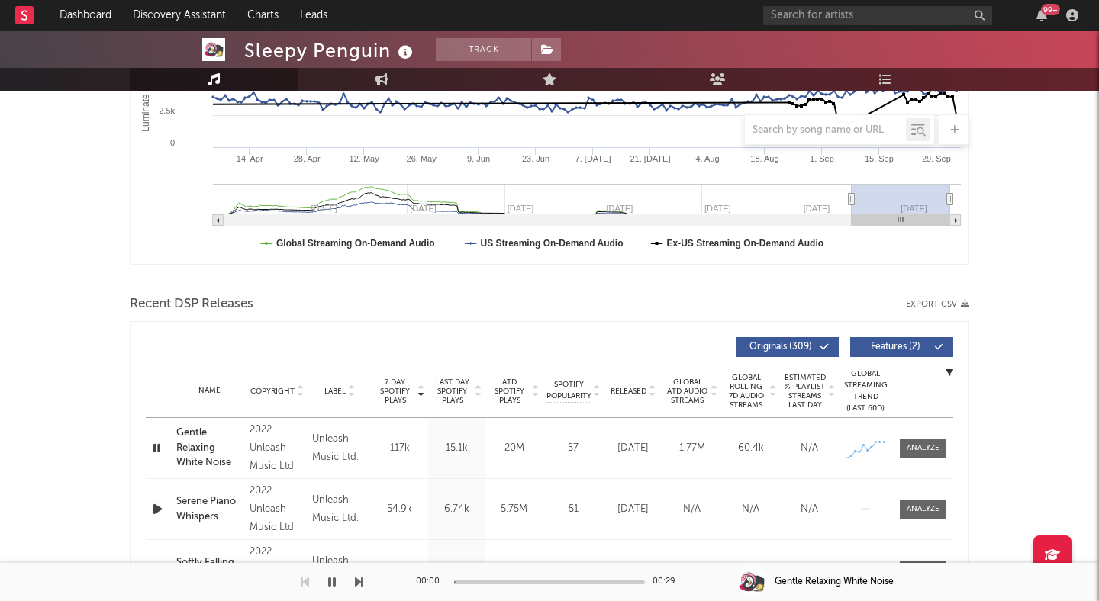
click at [157, 443] on icon "button" at bounding box center [157, 448] width 14 height 19
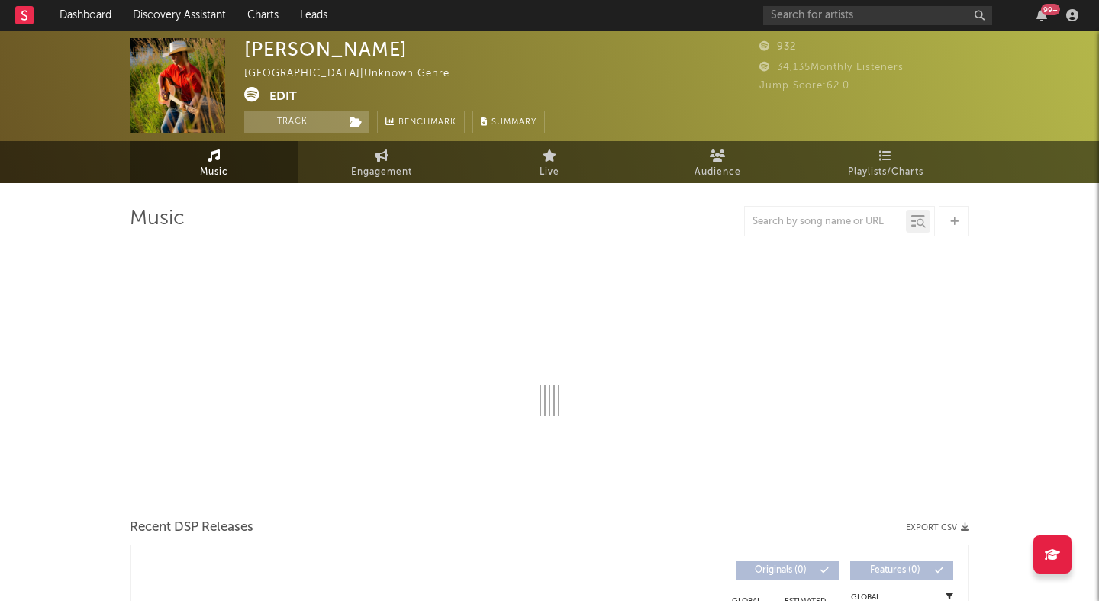
select select "1w"
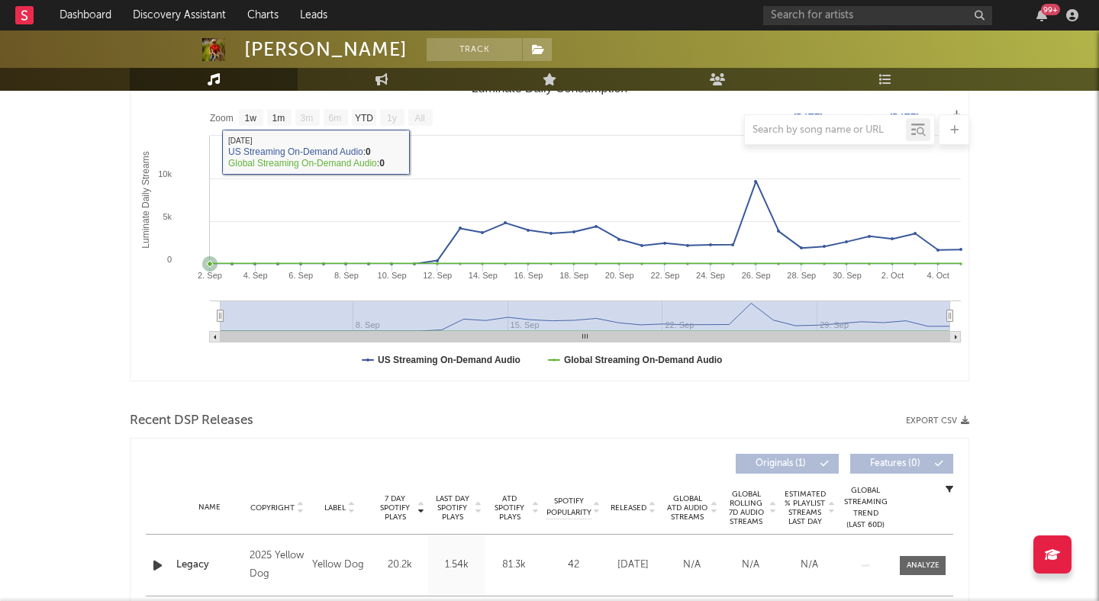
scroll to position [333, 0]
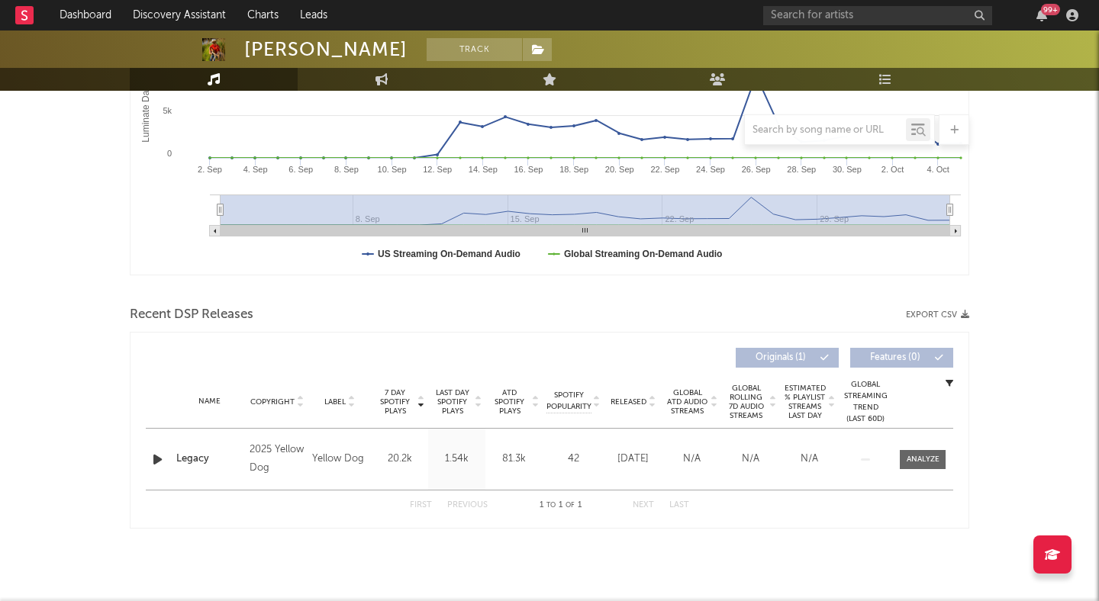
click at [160, 464] on icon "button" at bounding box center [158, 459] width 16 height 19
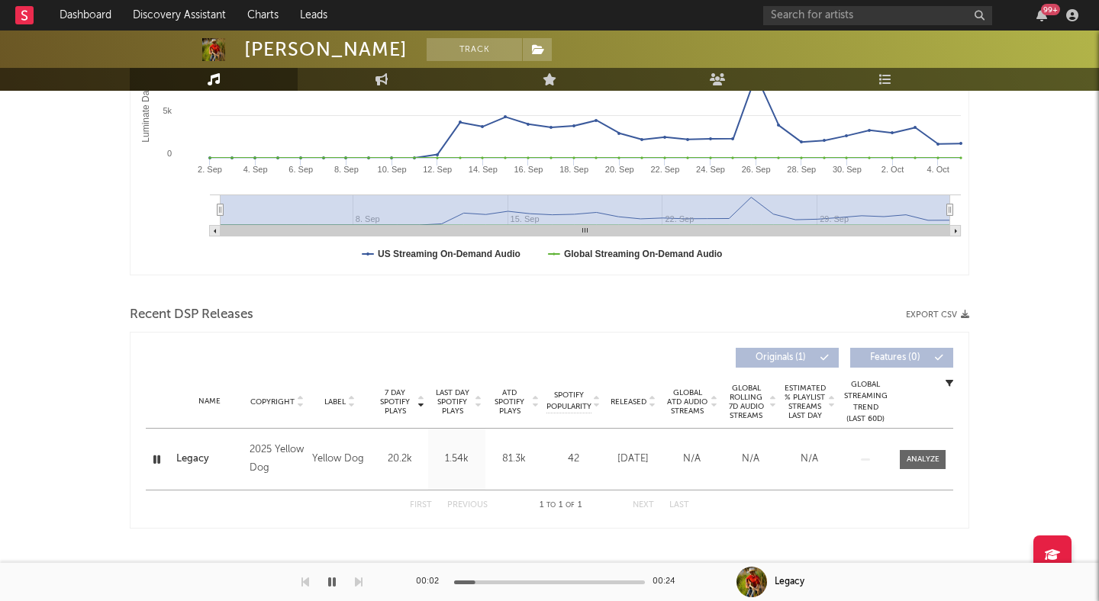
scroll to position [0, 0]
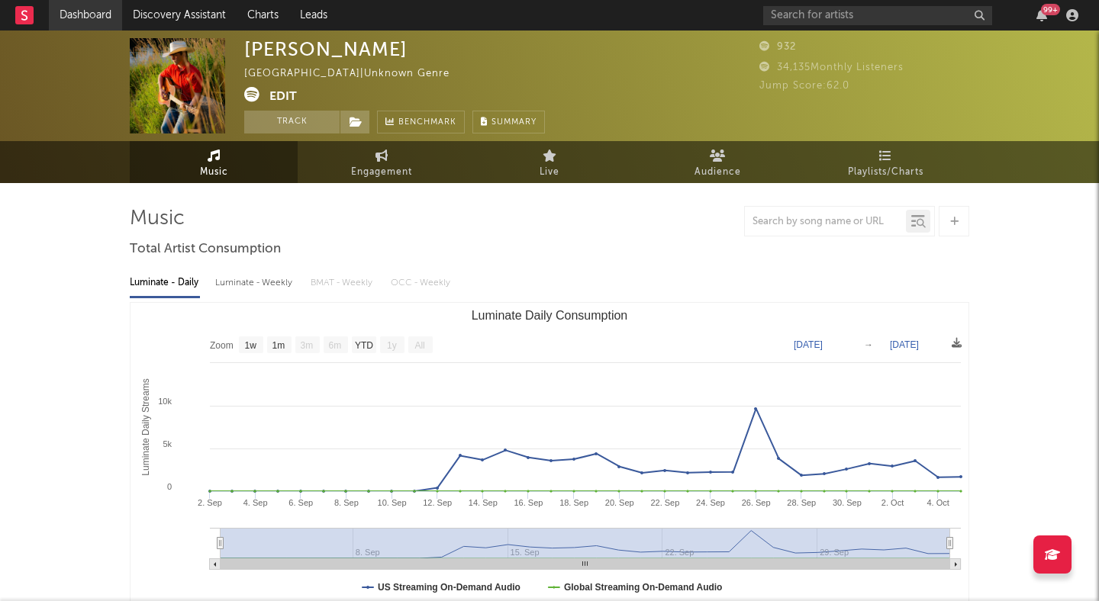
click at [91, 23] on link "Dashboard" at bounding box center [85, 15] width 73 height 31
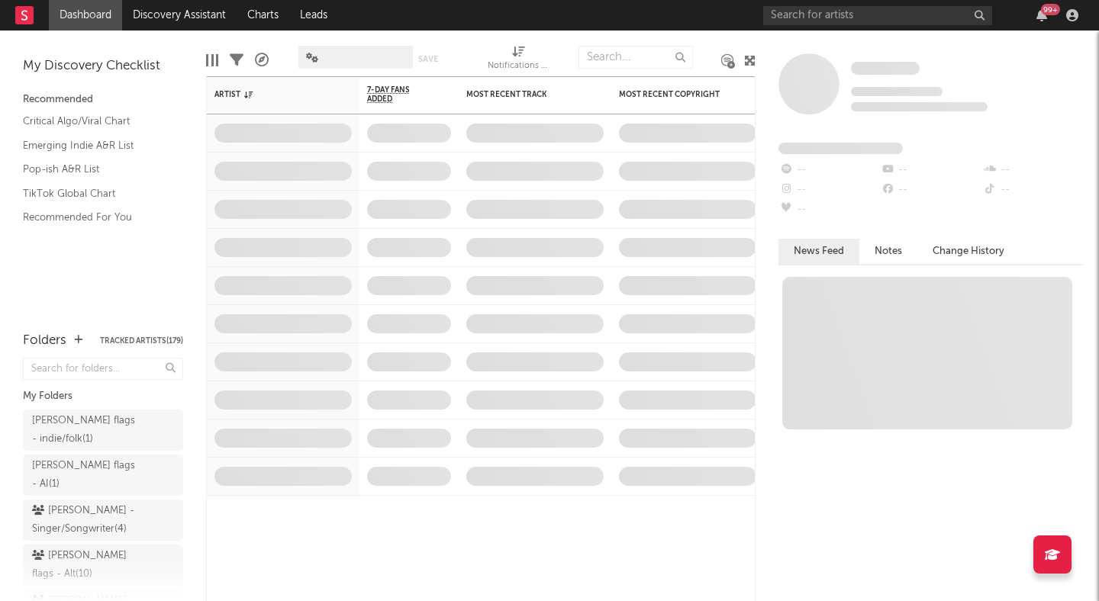
click at [749, 56] on icon at bounding box center [749, 60] width 11 height 11
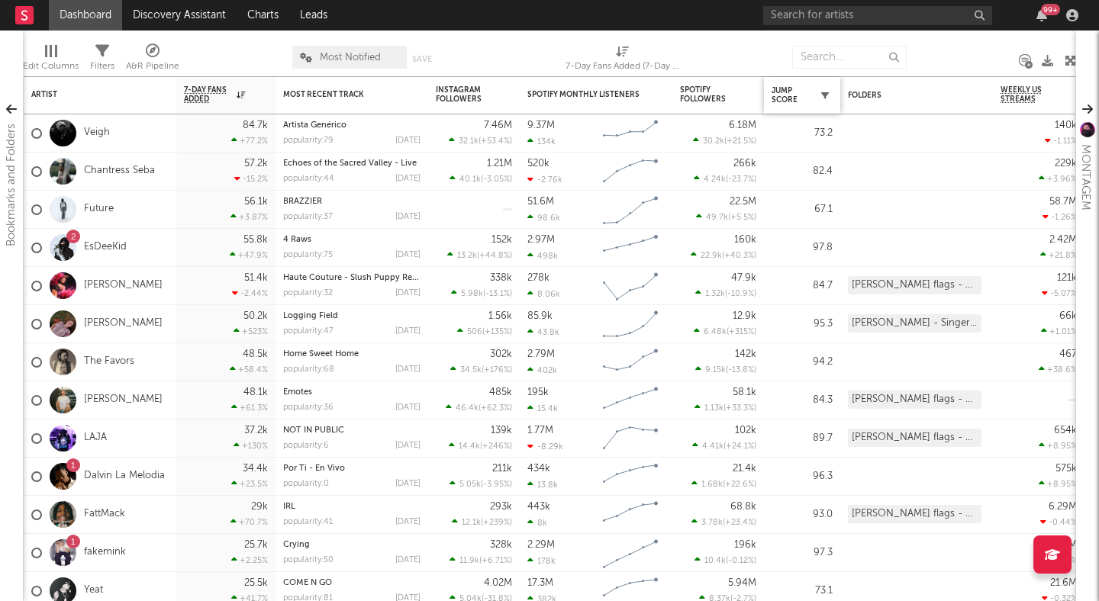
click at [825, 96] on icon "button" at bounding box center [825, 96] width 8 height 8
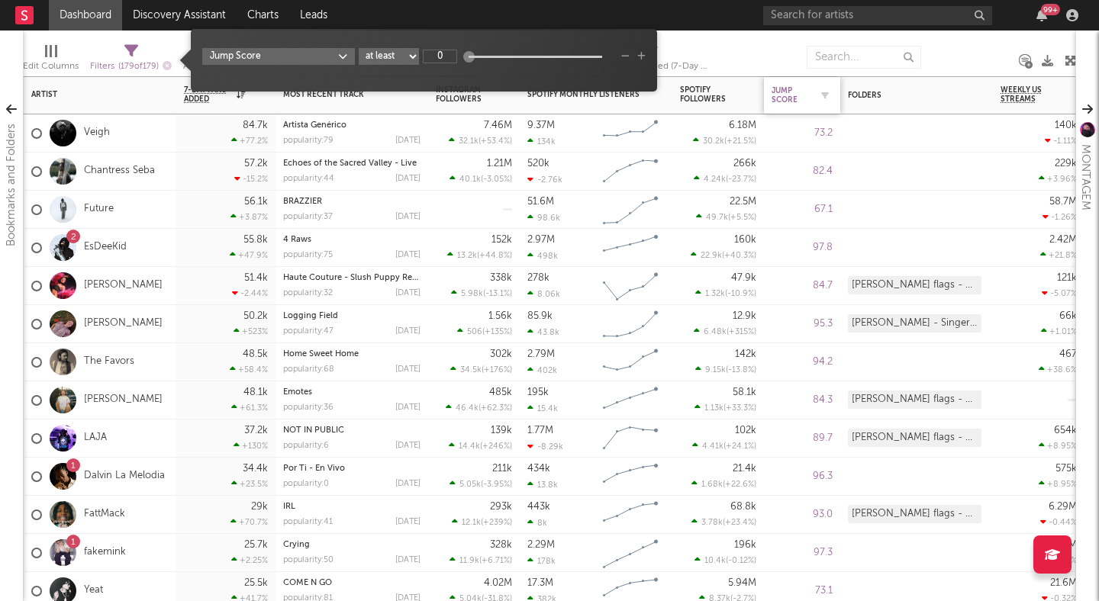
click at [788, 95] on div "Jump Score" at bounding box center [790, 95] width 38 height 18
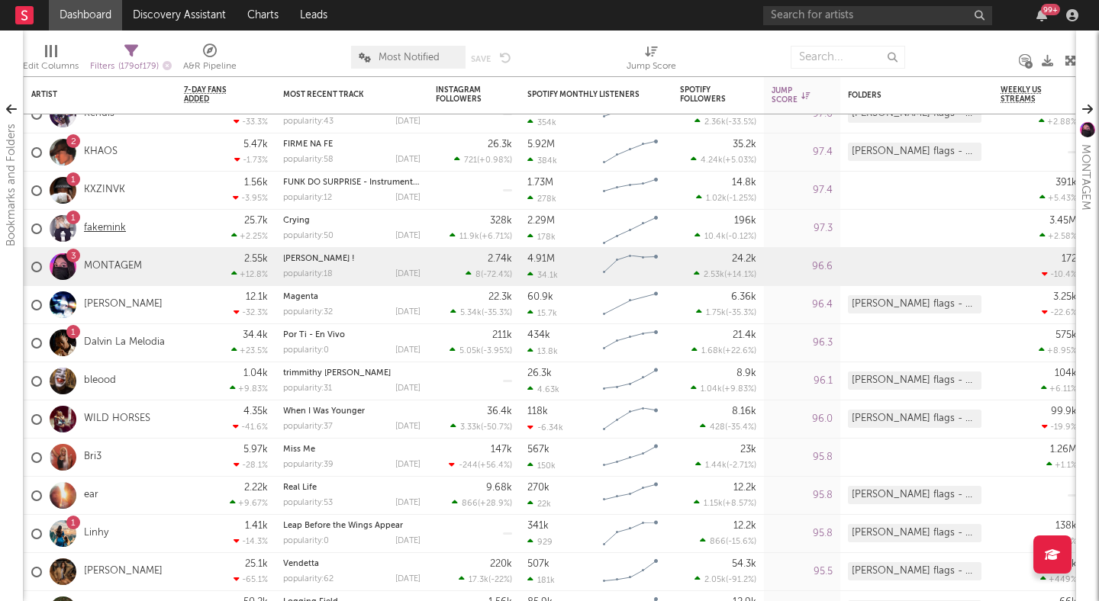
click at [105, 227] on link "fakemink" at bounding box center [105, 228] width 42 height 13
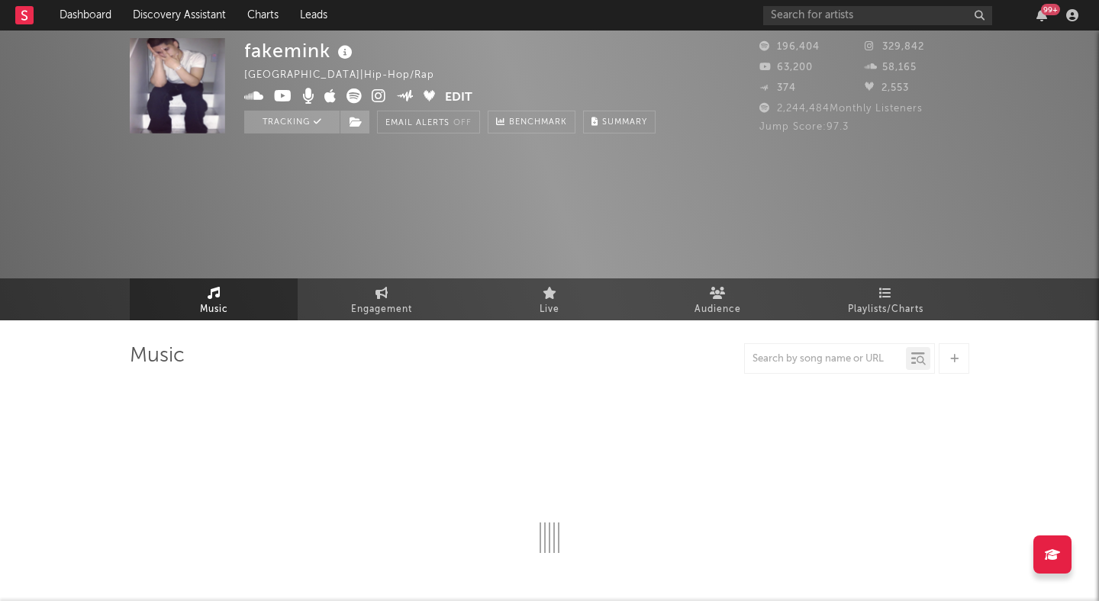
select select "6m"
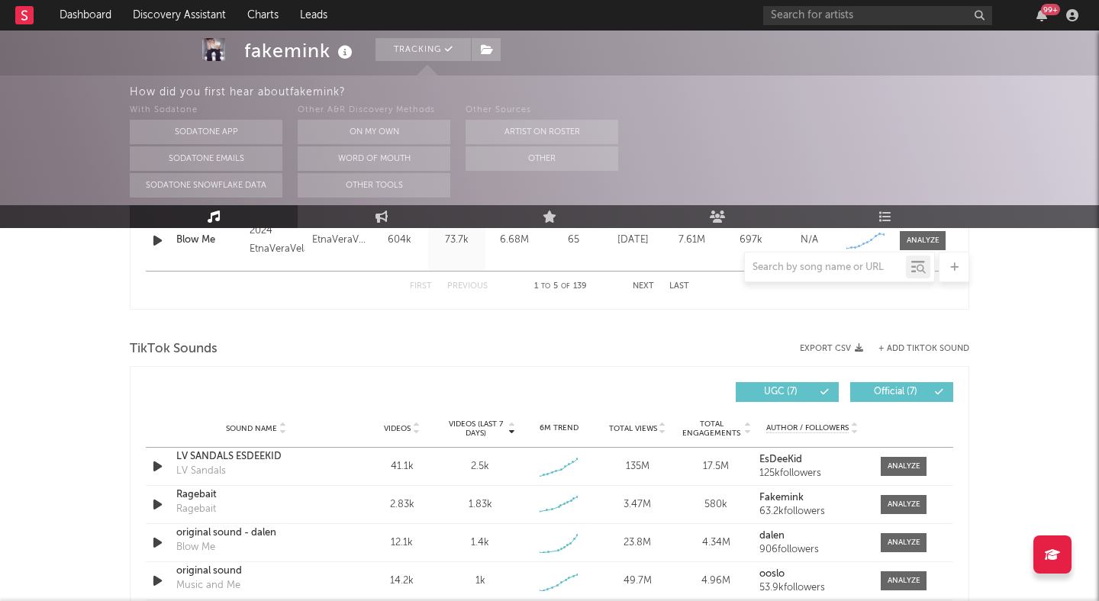
scroll to position [999, 0]
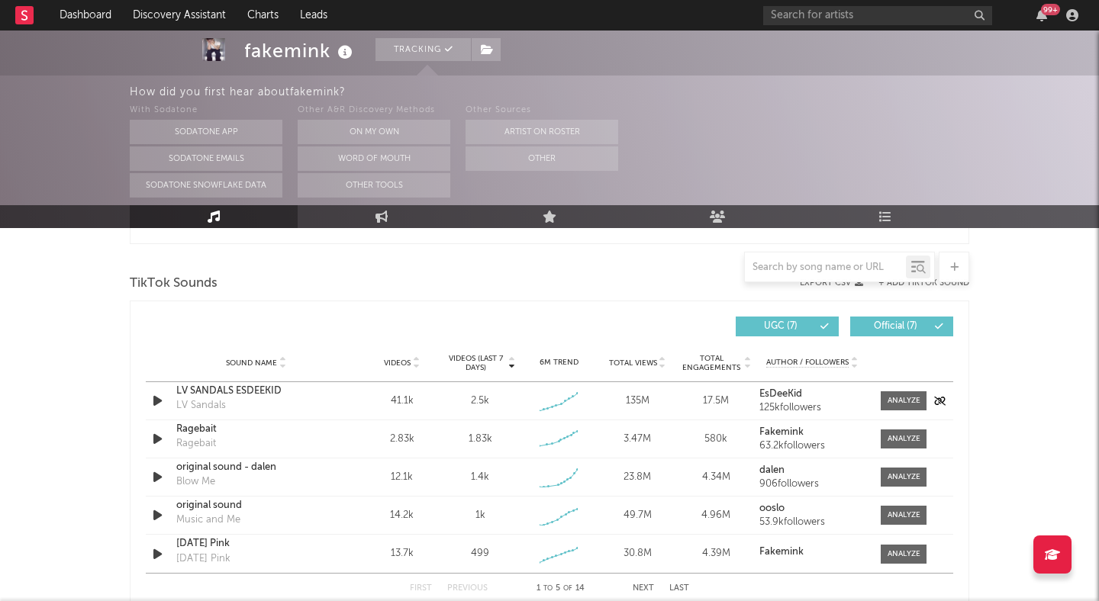
click at [215, 388] on div "LV SANDALS ESDEEKID" at bounding box center [255, 391] width 159 height 15
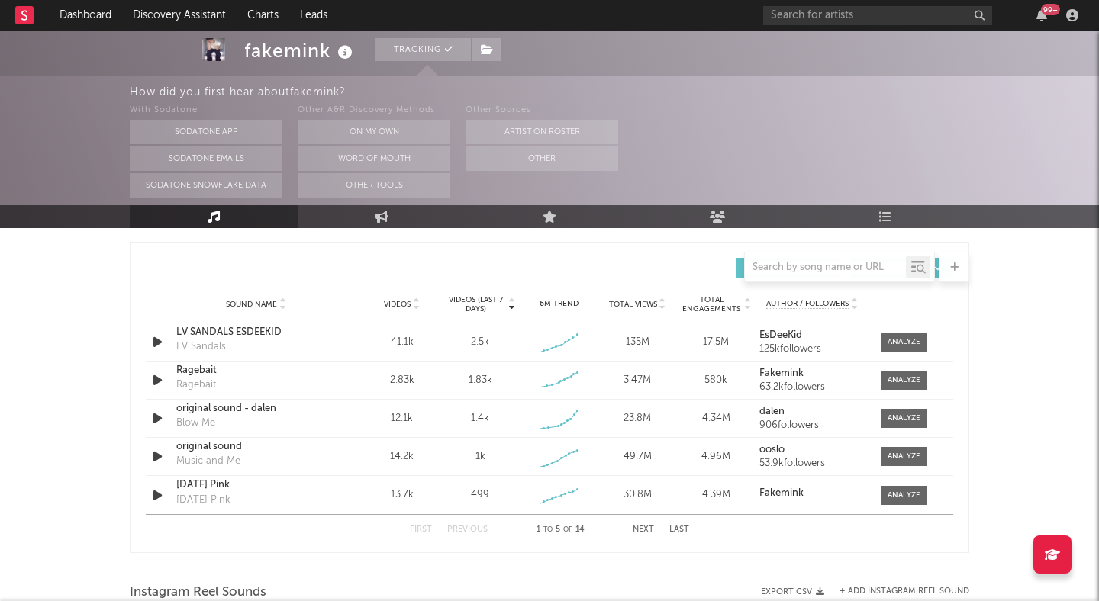
scroll to position [1060, 0]
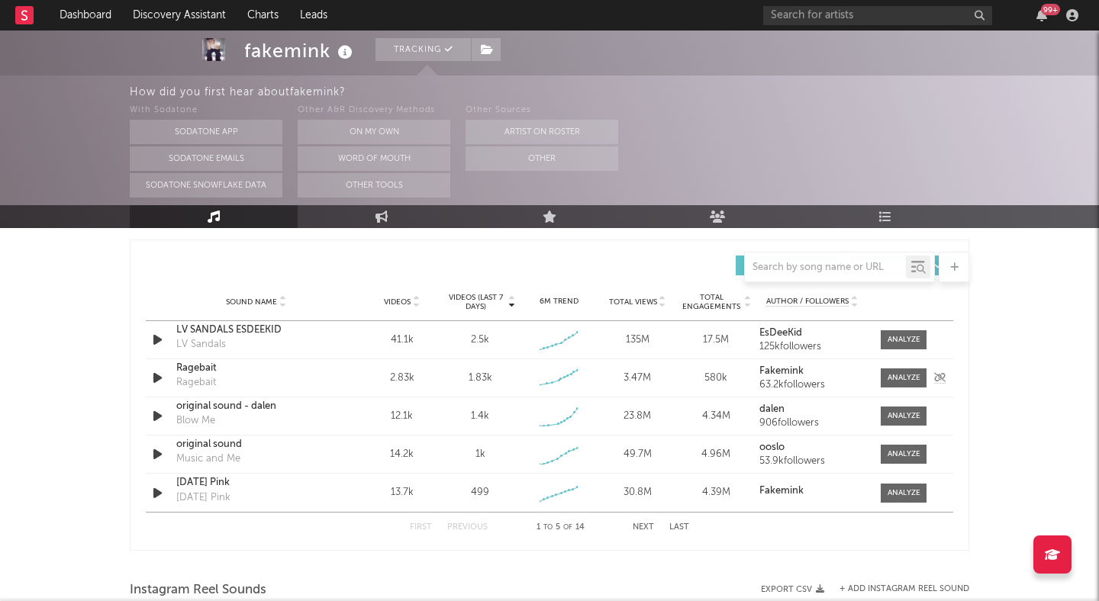
click at [192, 368] on div "Ragebait" at bounding box center [255, 368] width 159 height 15
click at [88, 28] on link "Dashboard" at bounding box center [85, 15] width 73 height 31
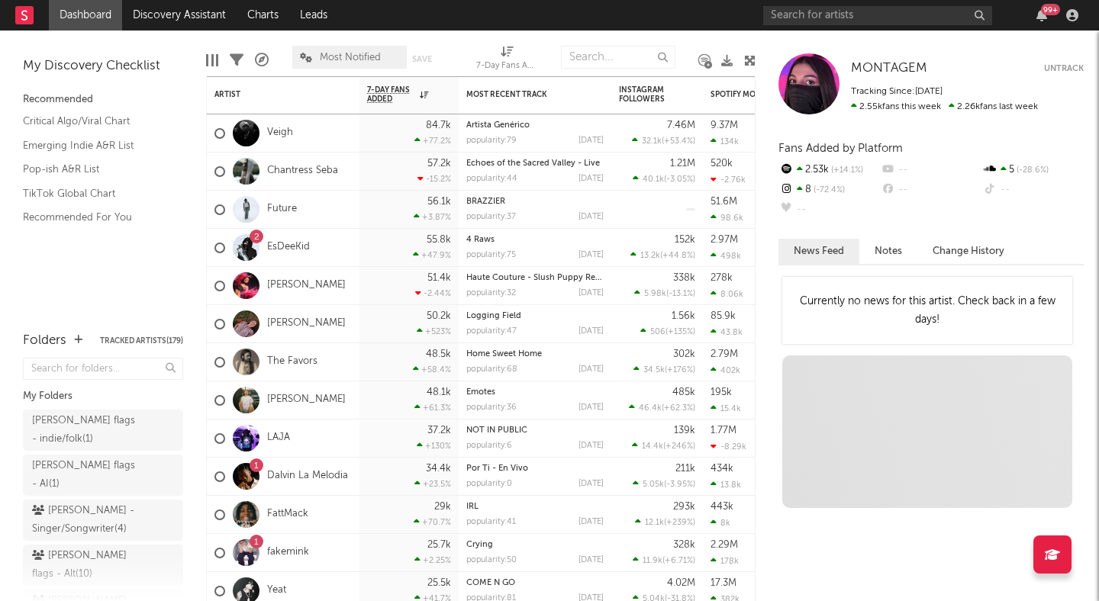
click at [747, 59] on icon at bounding box center [749, 60] width 11 height 11
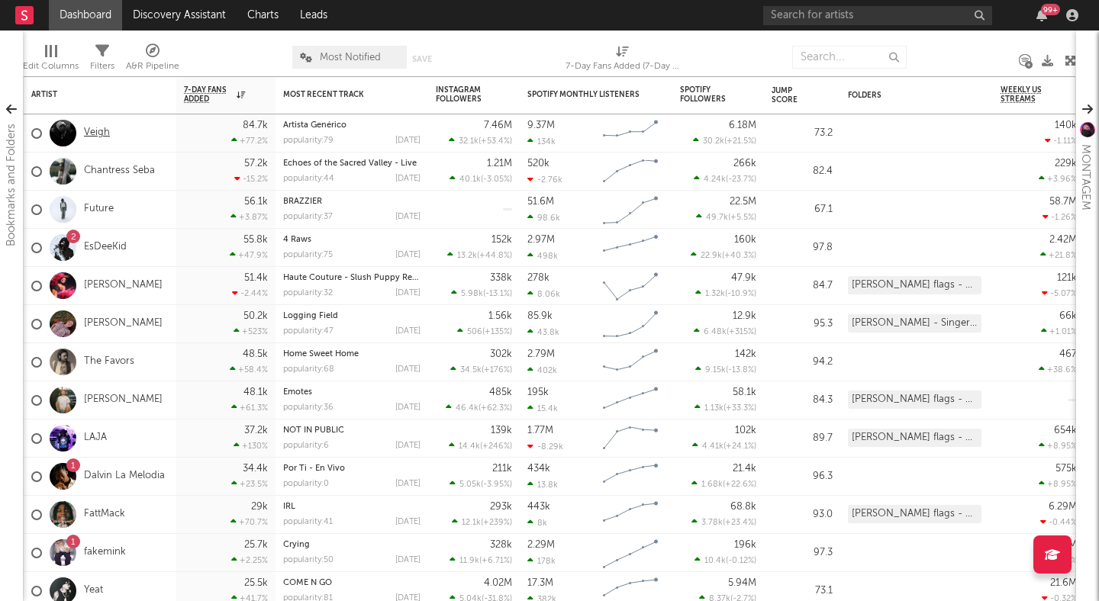
click at [95, 129] on link "Veigh" at bounding box center [97, 133] width 26 height 13
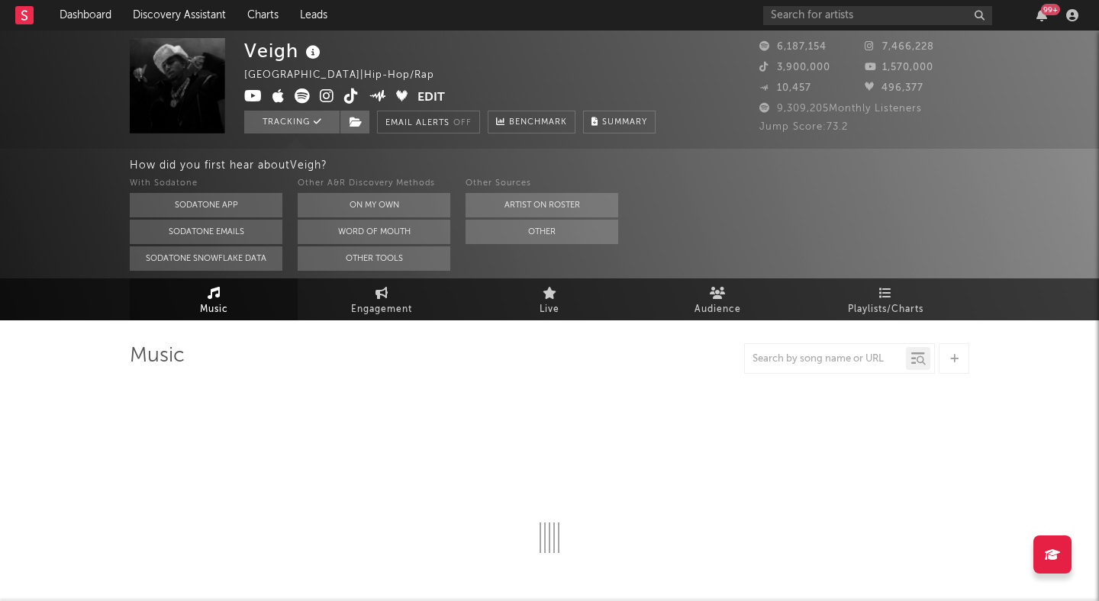
select select "6m"
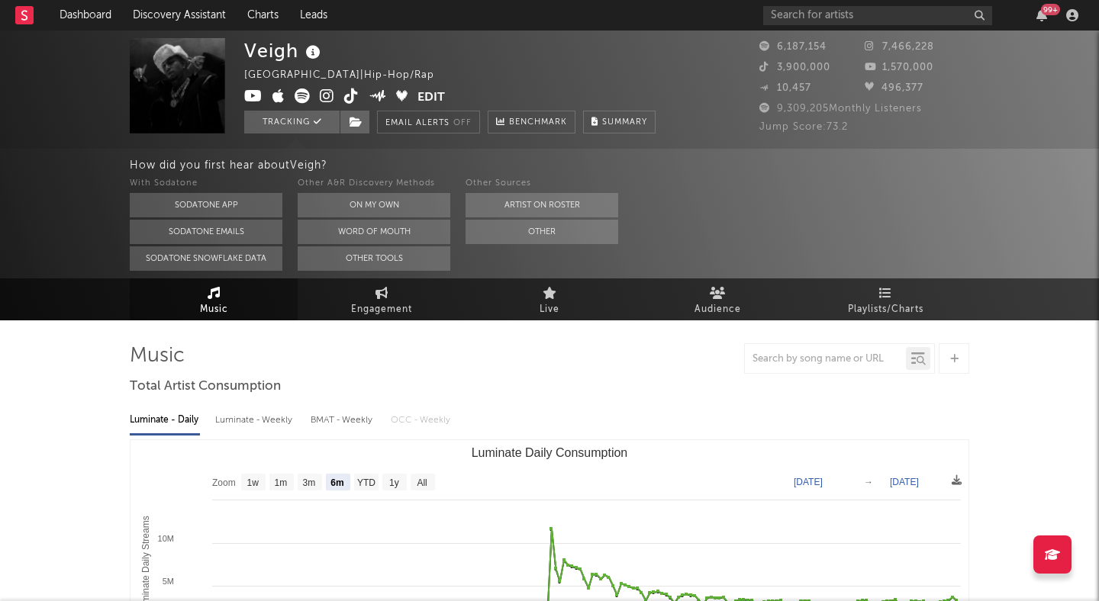
click at [328, 93] on icon at bounding box center [327, 95] width 14 height 15
click at [97, 7] on link "Dashboard" at bounding box center [85, 15] width 73 height 31
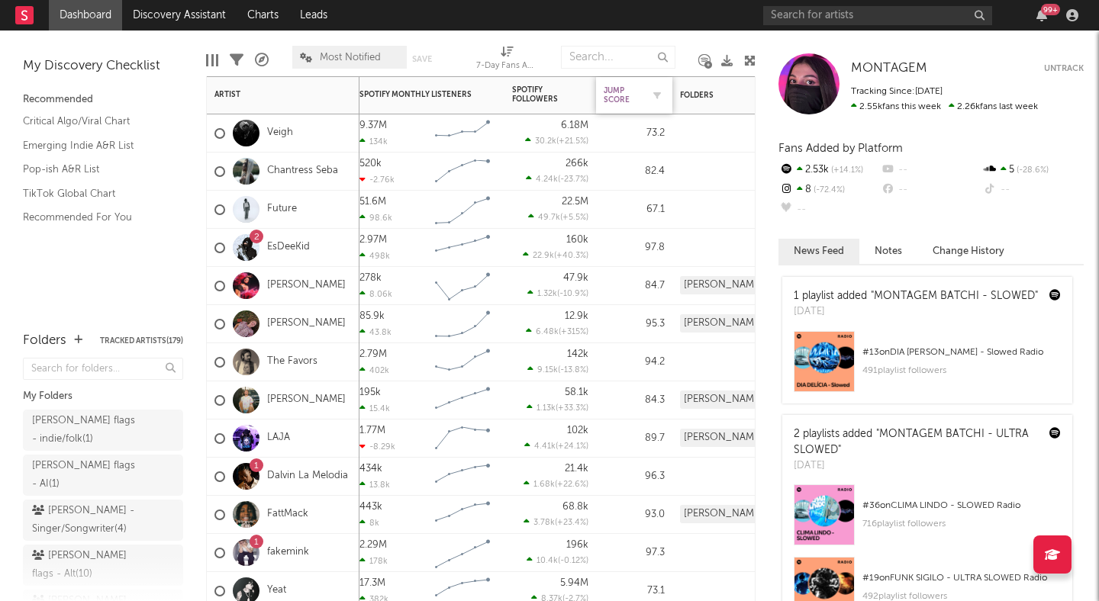
click at [621, 97] on div "Jump Score" at bounding box center [622, 95] width 38 height 18
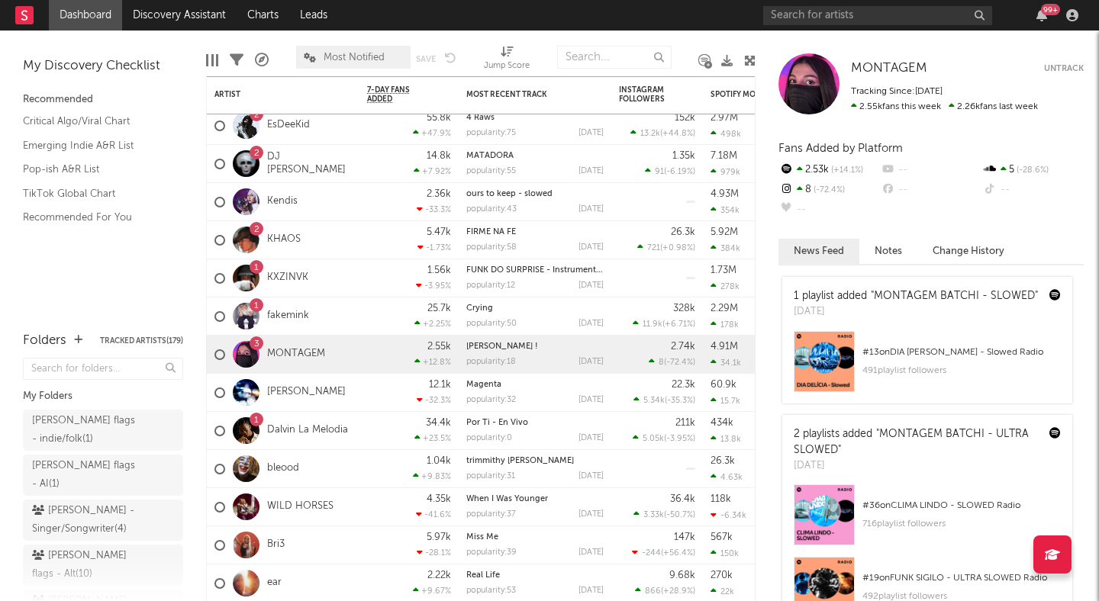
click at [748, 55] on icon at bounding box center [749, 60] width 11 height 11
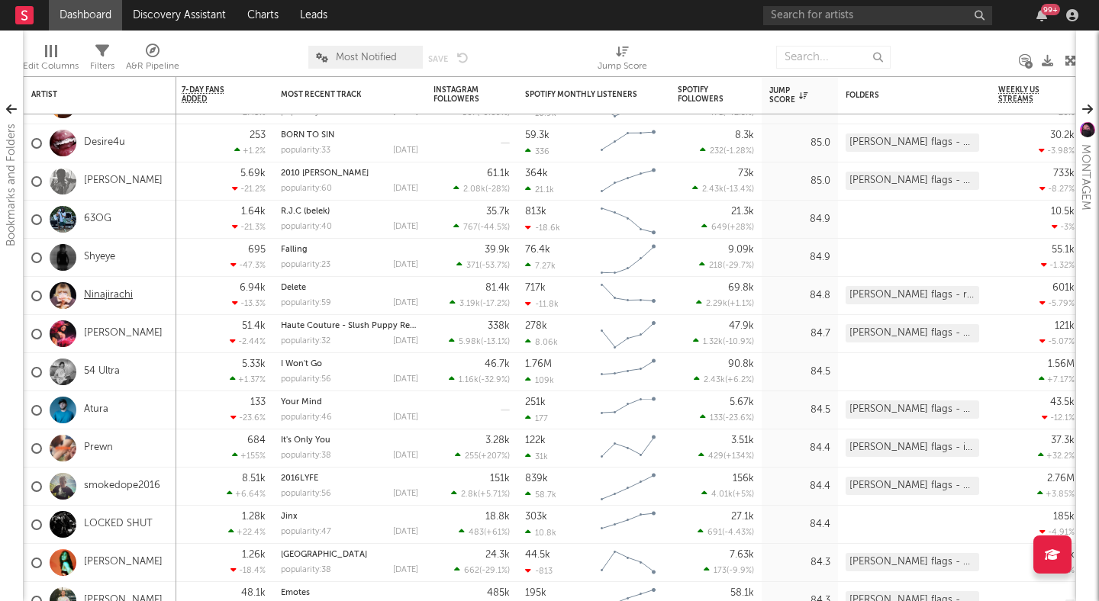
click at [117, 294] on link "Ninajirachi" at bounding box center [108, 295] width 49 height 13
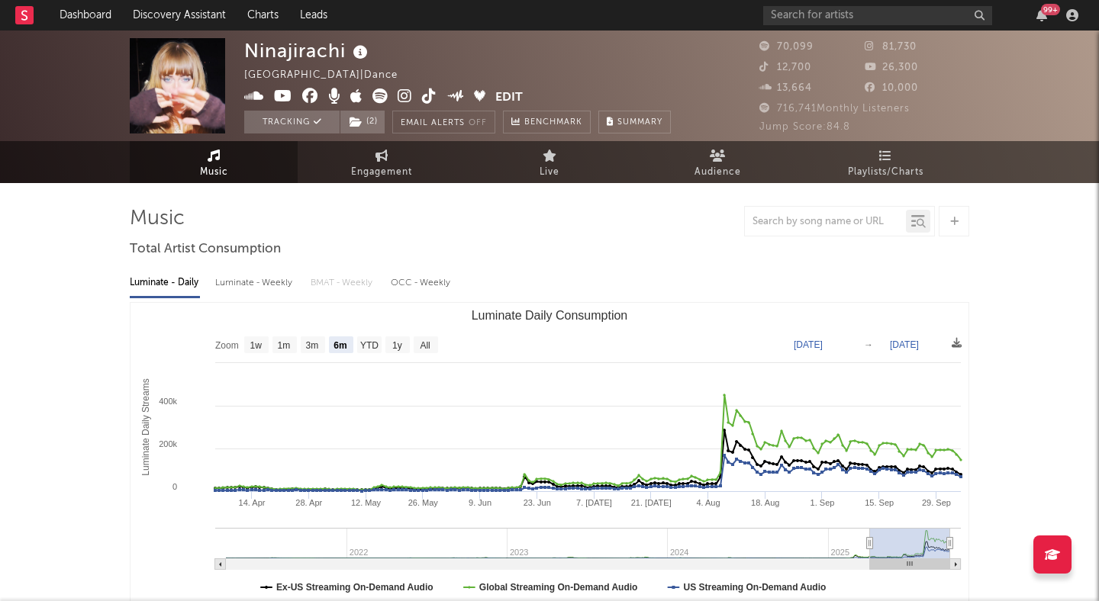
select select "6m"
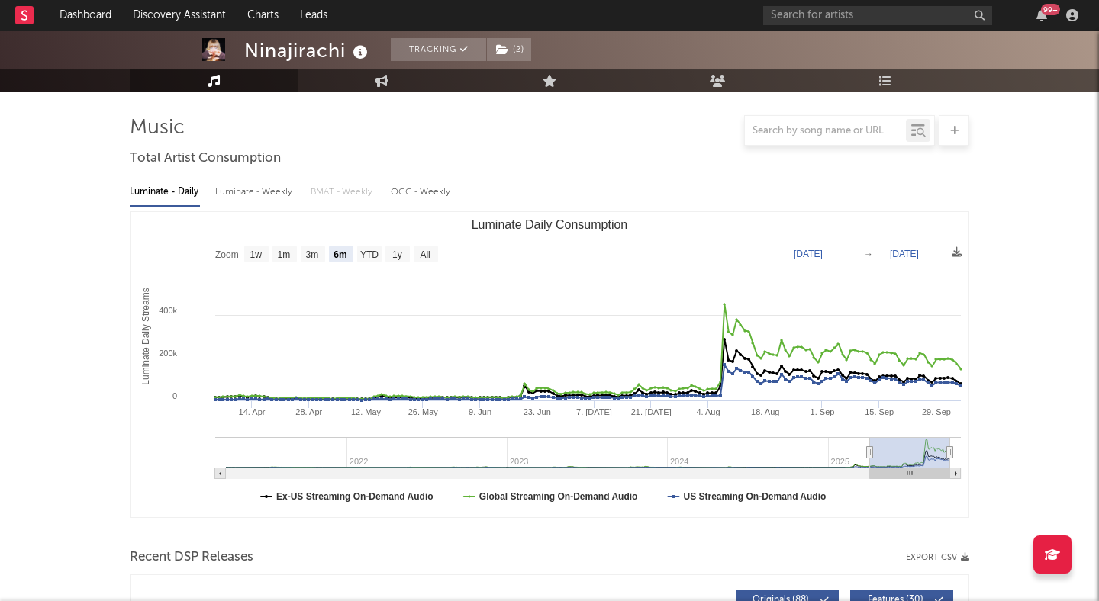
scroll to position [97, 0]
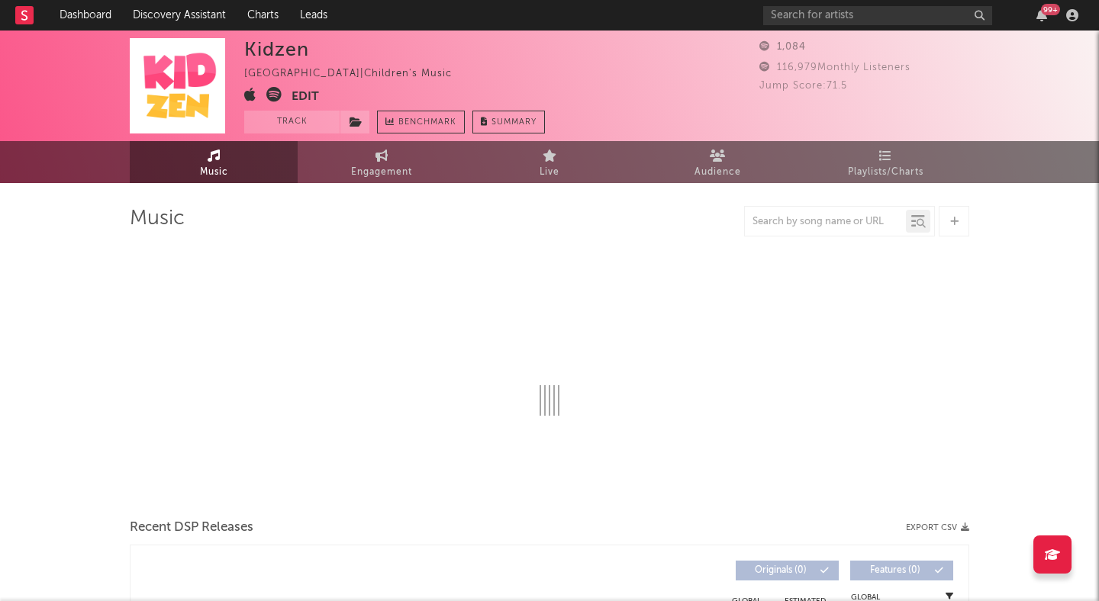
select select "6m"
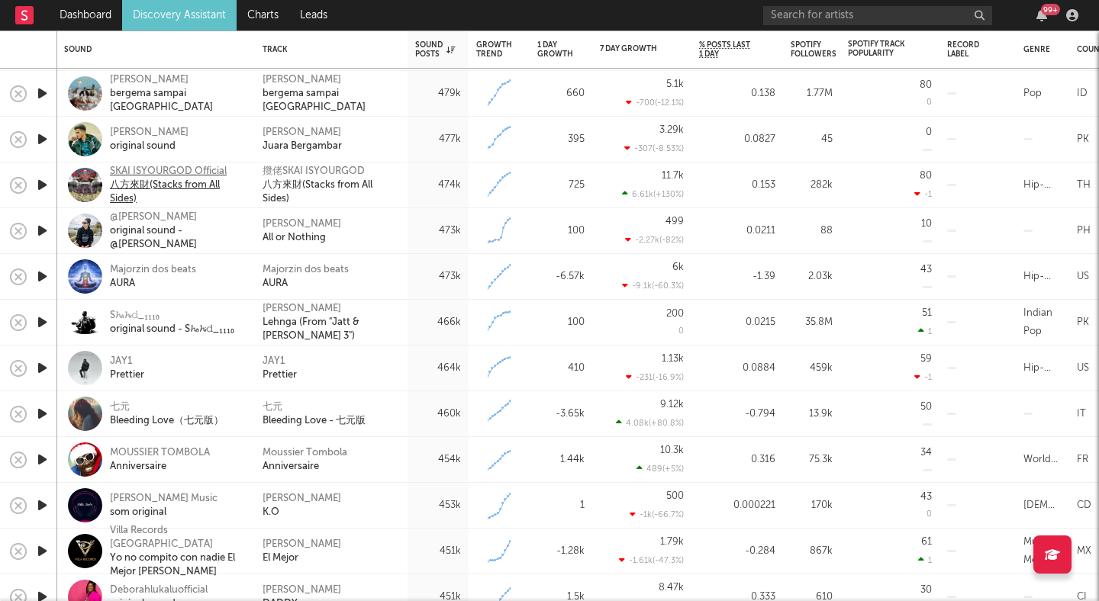
click at [129, 169] on div "SKAI ISYOURGOD Official" at bounding box center [177, 172] width 134 height 14
click at [130, 272] on div "Majorzin dos beats" at bounding box center [153, 270] width 86 height 14
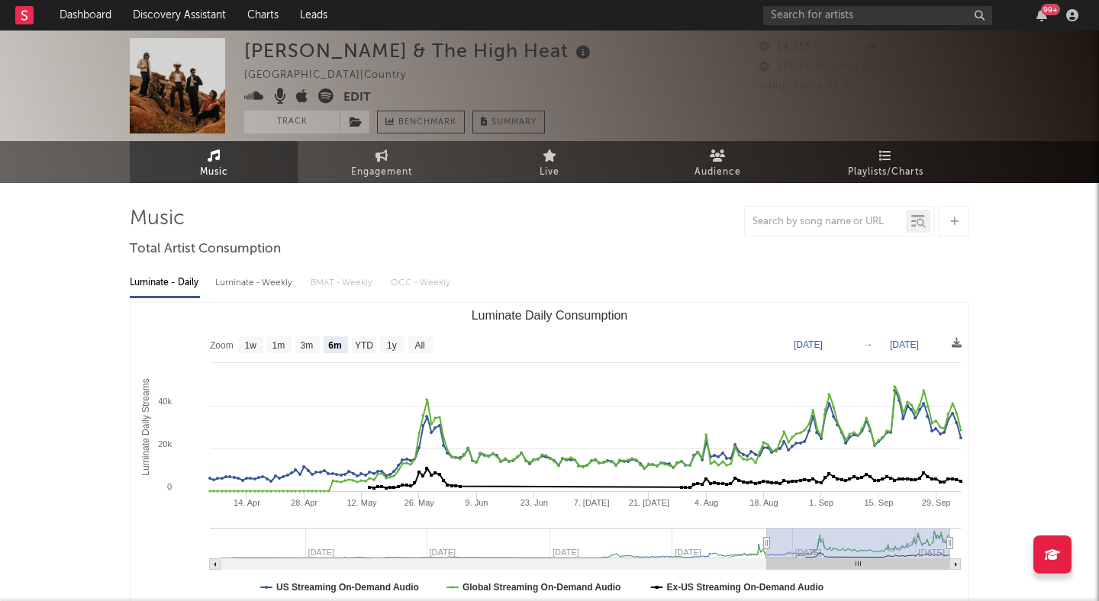
select select "6m"
click at [781, 12] on input "text" at bounding box center [877, 15] width 229 height 19
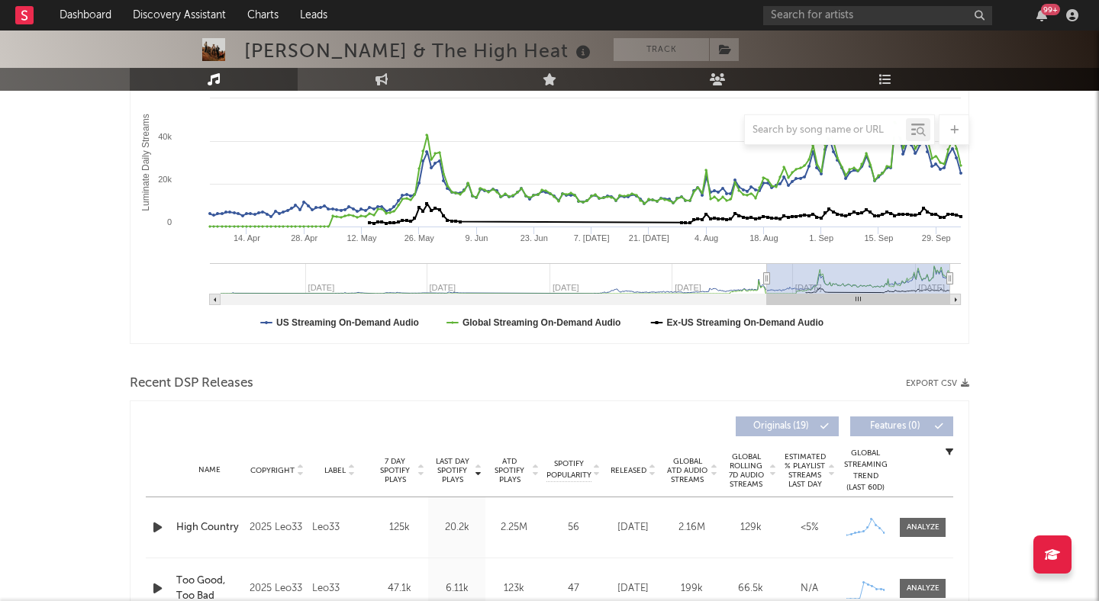
scroll to position [266, 0]
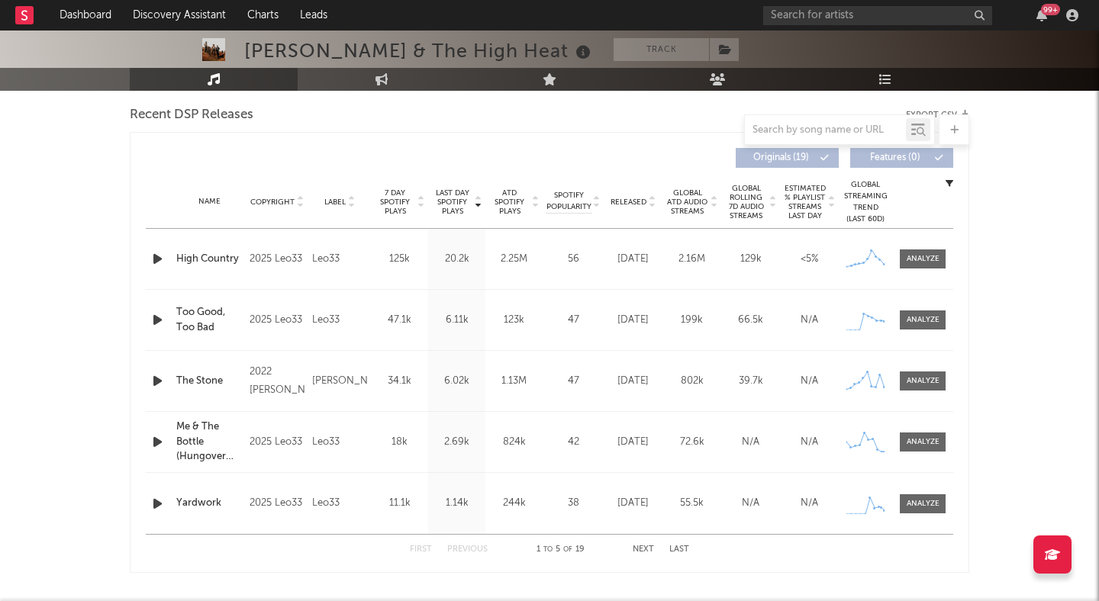
scroll to position [536, 0]
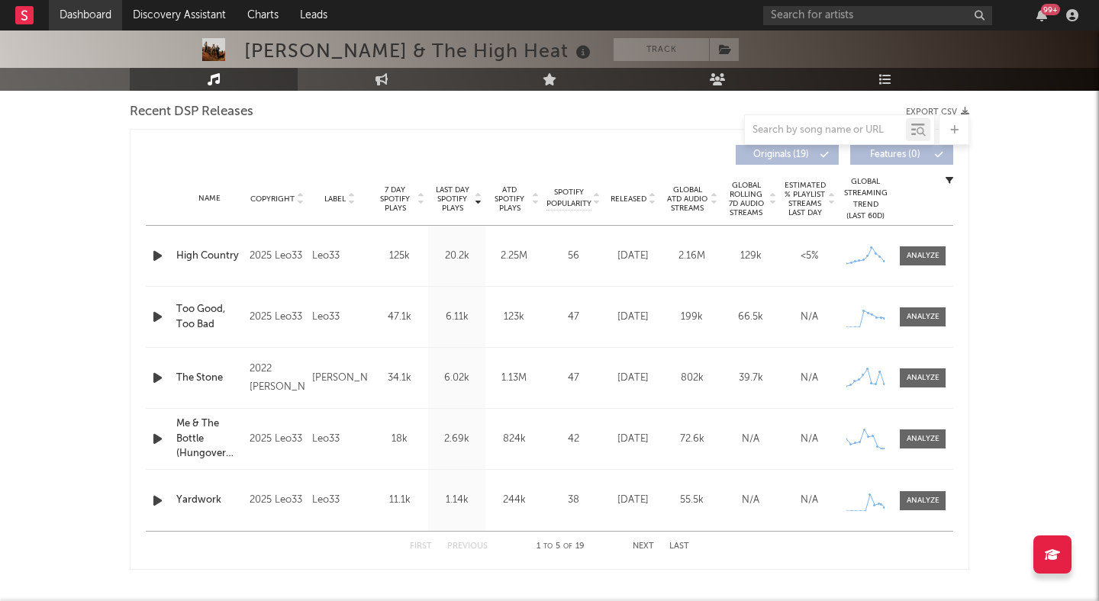
click at [100, 9] on link "Dashboard" at bounding box center [85, 15] width 73 height 31
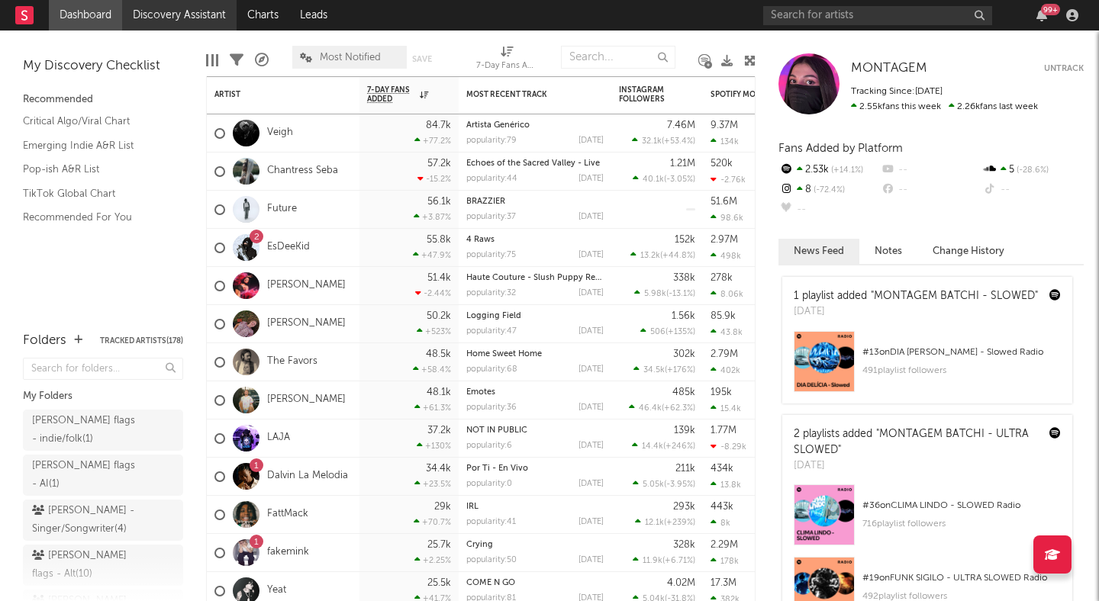
click at [171, 10] on link "Discovery Assistant" at bounding box center [179, 15] width 114 height 31
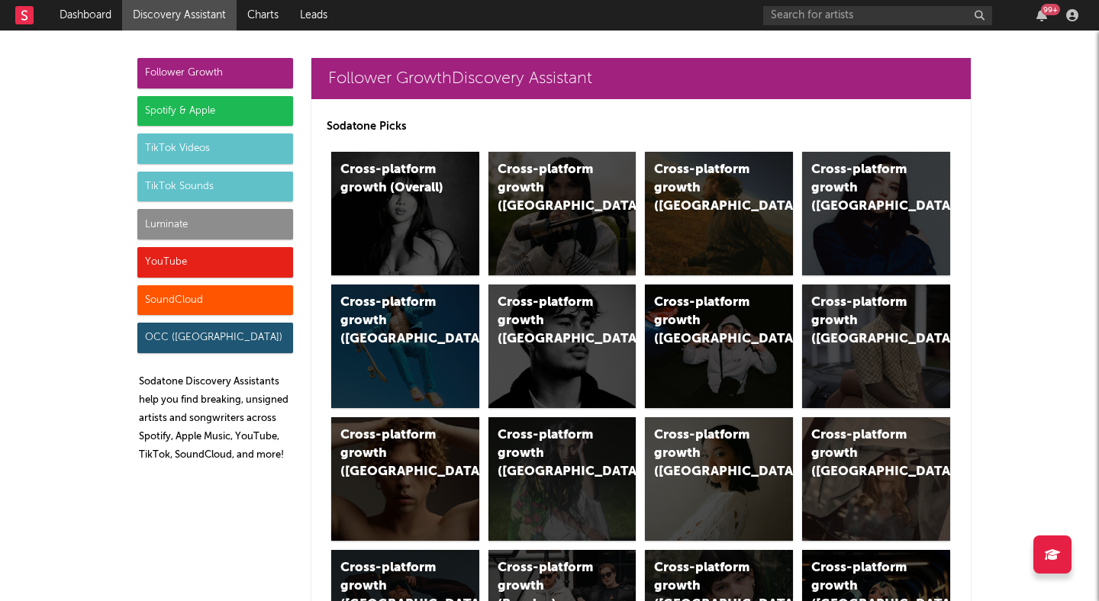
click at [274, 302] on div "SoundCloud" at bounding box center [215, 300] width 156 height 31
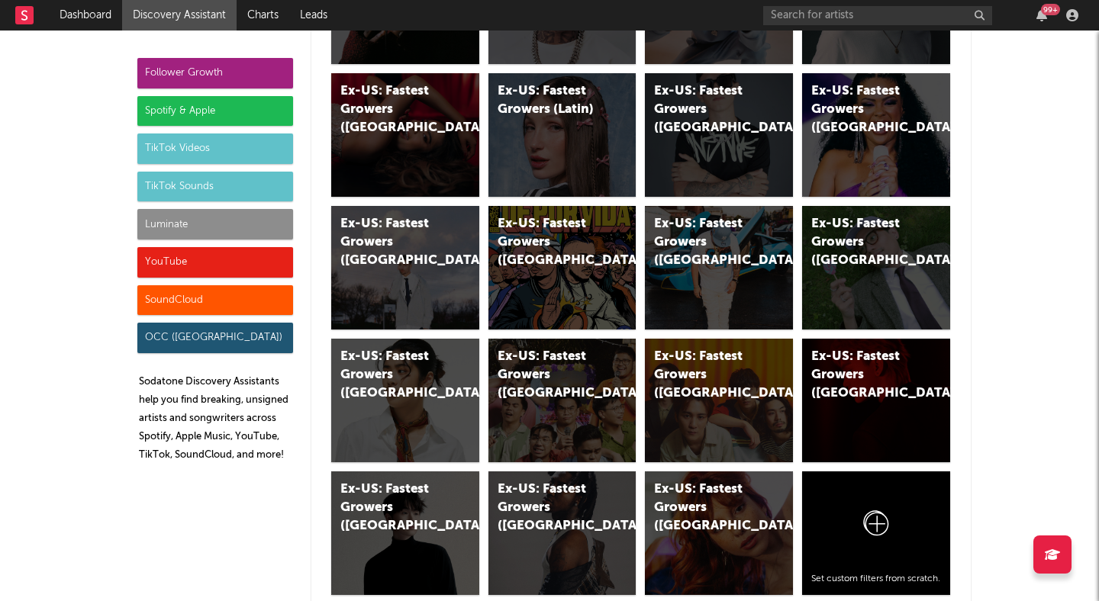
scroll to position [8915, 0]
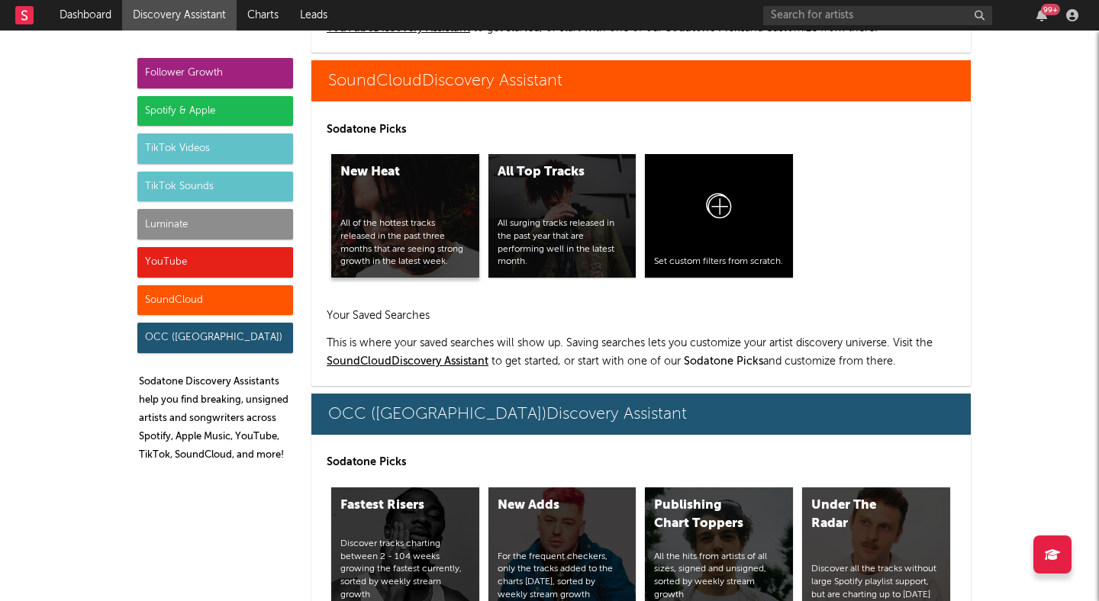
click at [400, 171] on div "New Heat" at bounding box center [392, 172] width 104 height 18
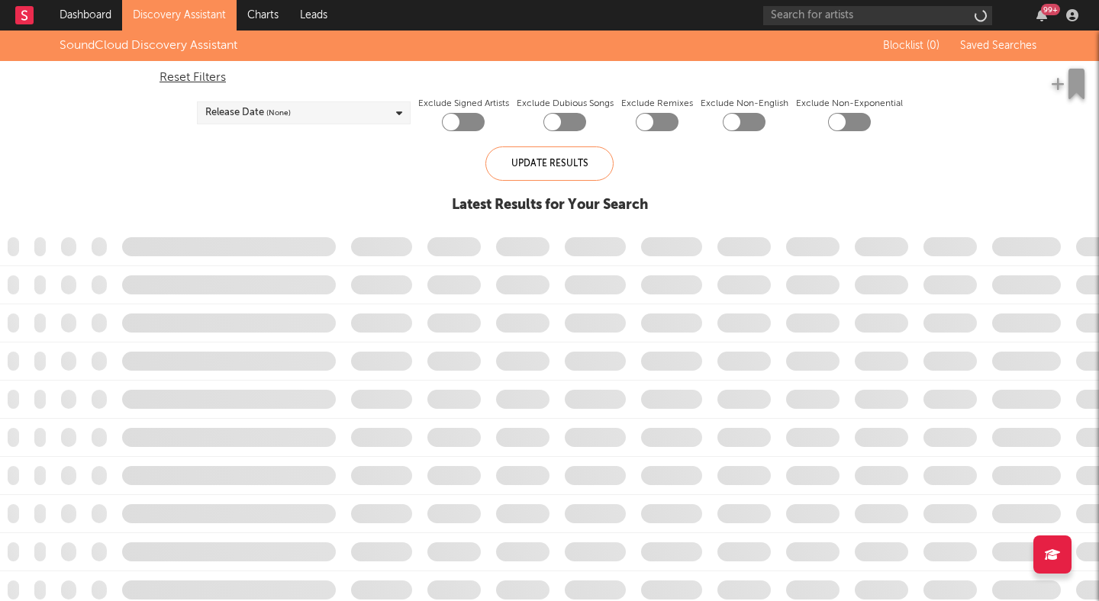
checkbox input "true"
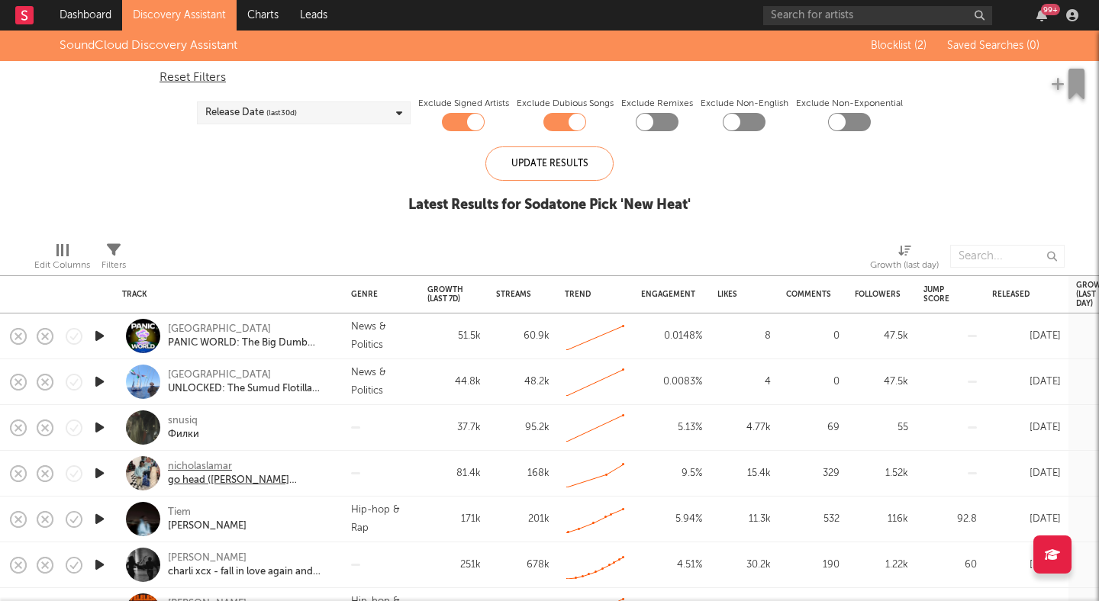
click at [185, 463] on div "nicholaslamar" at bounding box center [250, 467] width 164 height 14
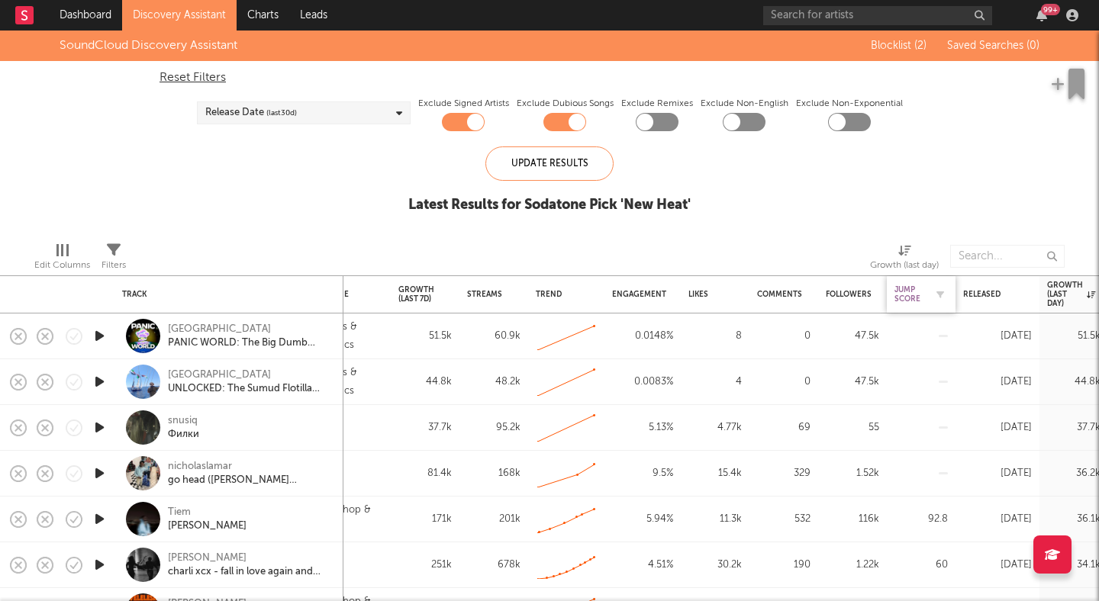
click at [902, 294] on div "Jump Score" at bounding box center [909, 294] width 31 height 18
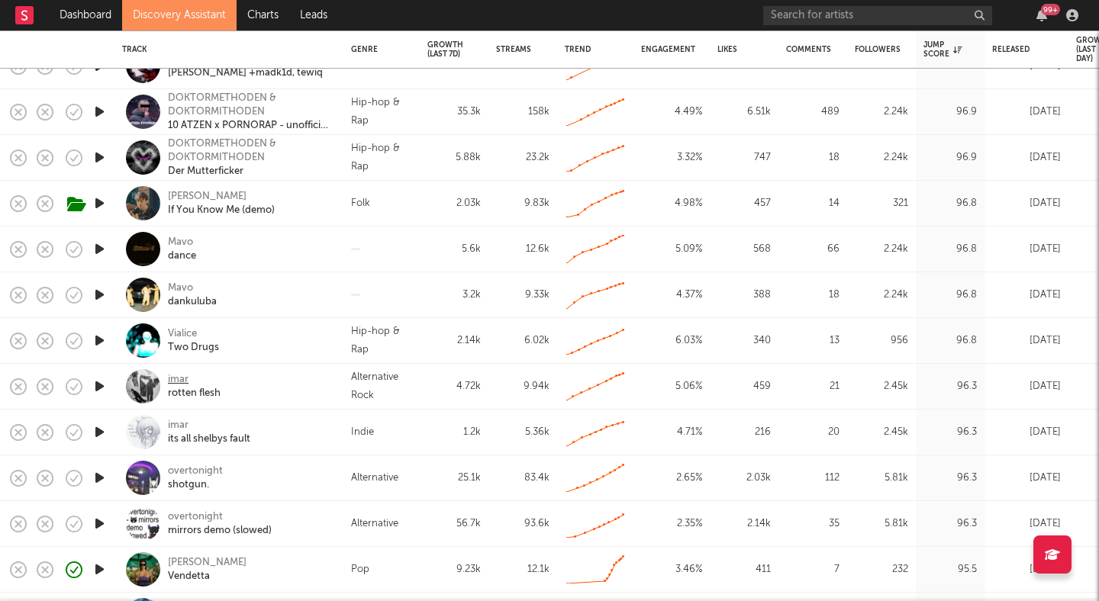
click at [172, 374] on div "imar" at bounding box center [178, 380] width 21 height 14
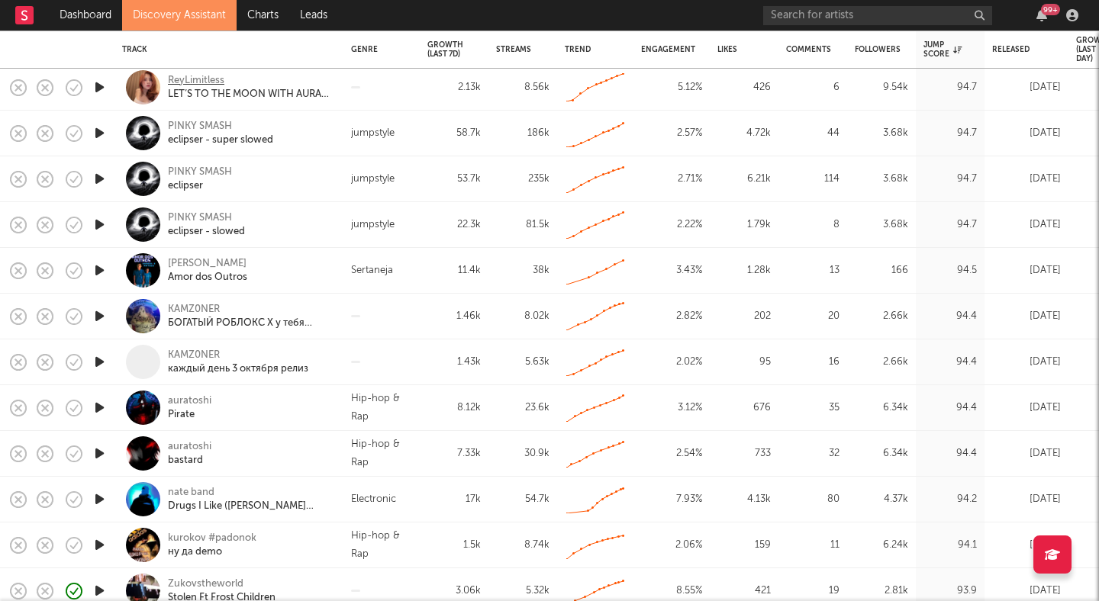
click at [204, 76] on div "ReyLimitless" at bounding box center [196, 81] width 56 height 14
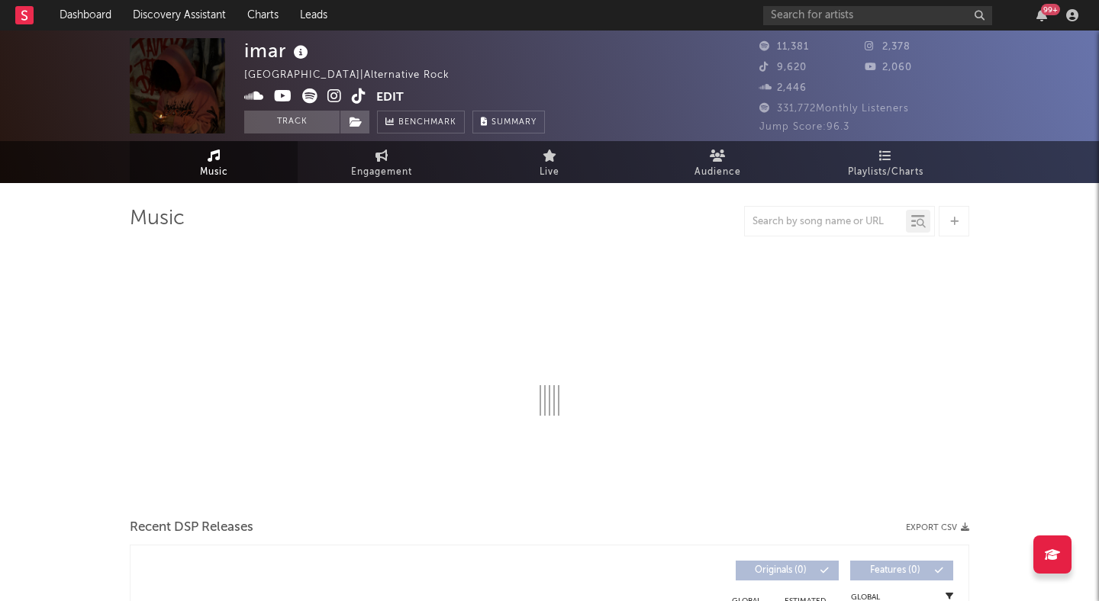
select select "6m"
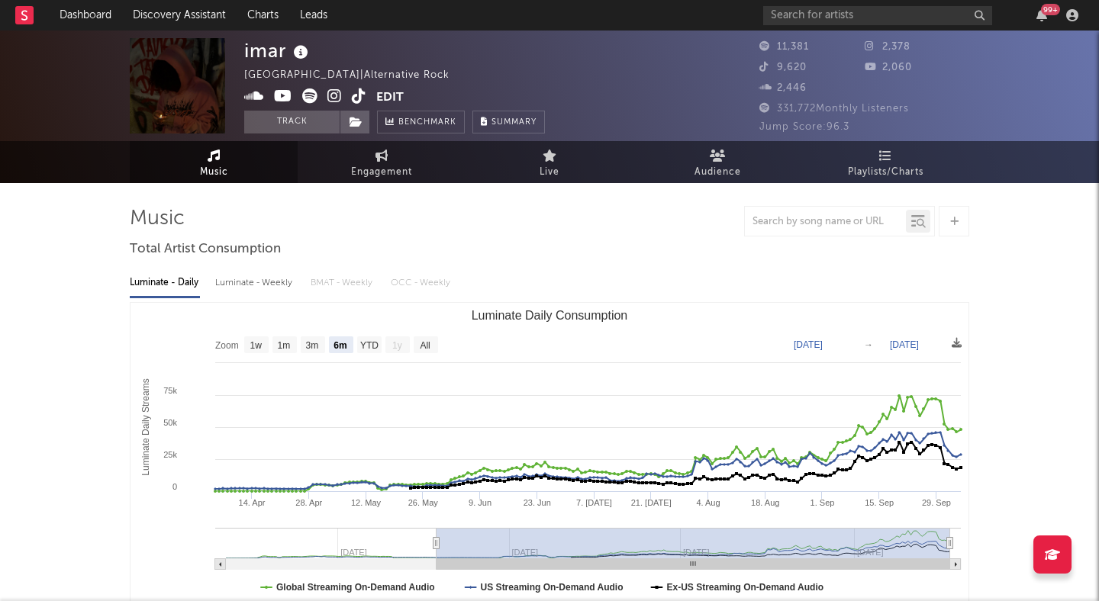
click at [330, 94] on icon at bounding box center [334, 95] width 14 height 15
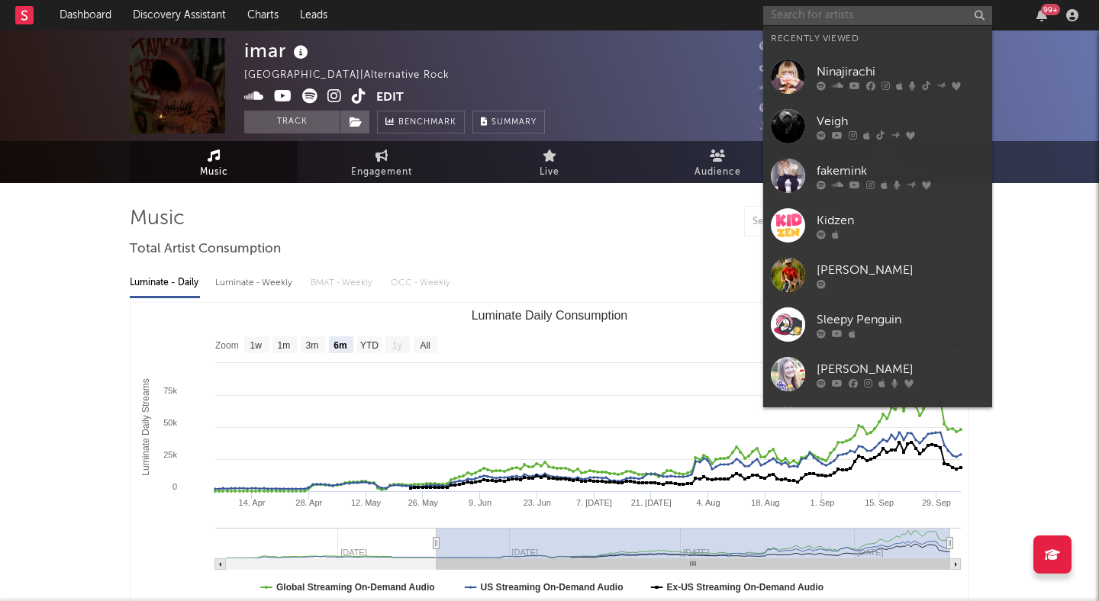
click at [816, 11] on input "text" at bounding box center [877, 15] width 229 height 19
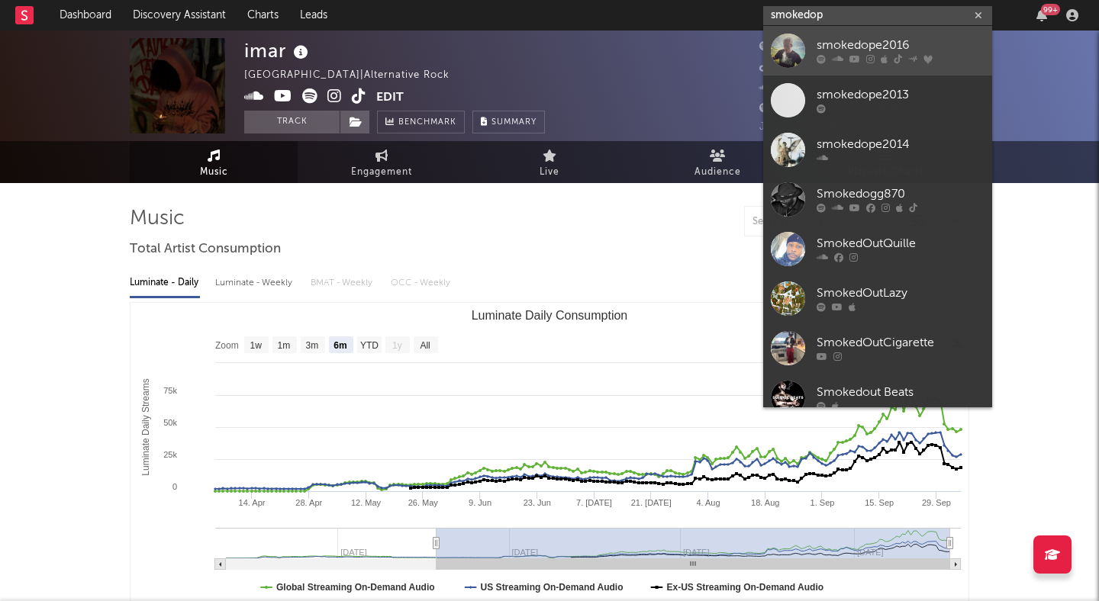
type input "smokedop"
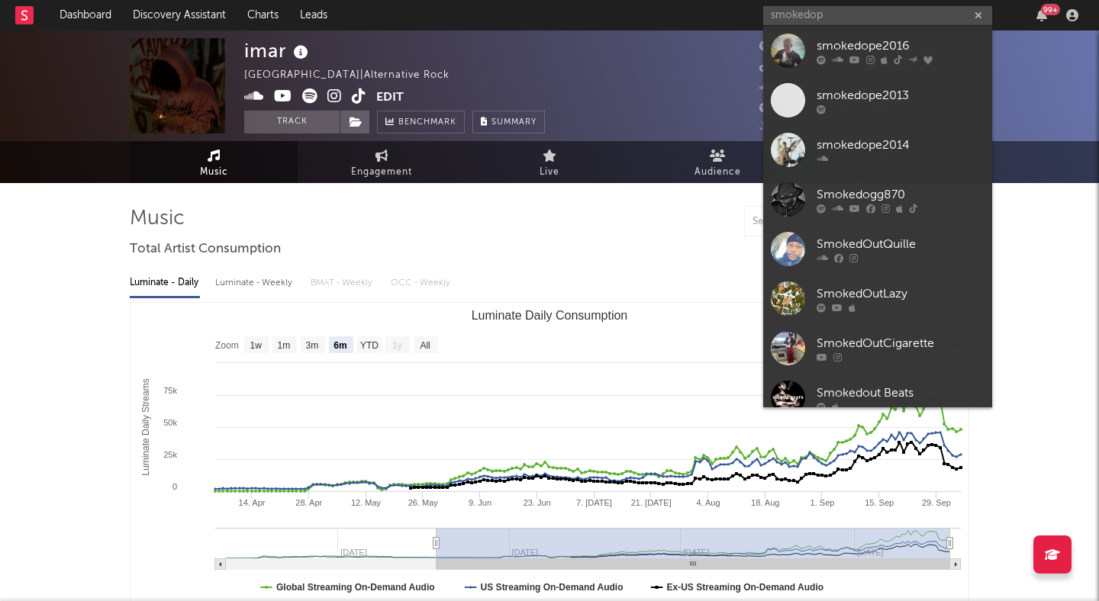
drag, startPoint x: 848, startPoint y: 36, endPoint x: 324, endPoint y: 69, distance: 525.2
click at [848, 37] on div "smokedope2016" at bounding box center [900, 46] width 168 height 18
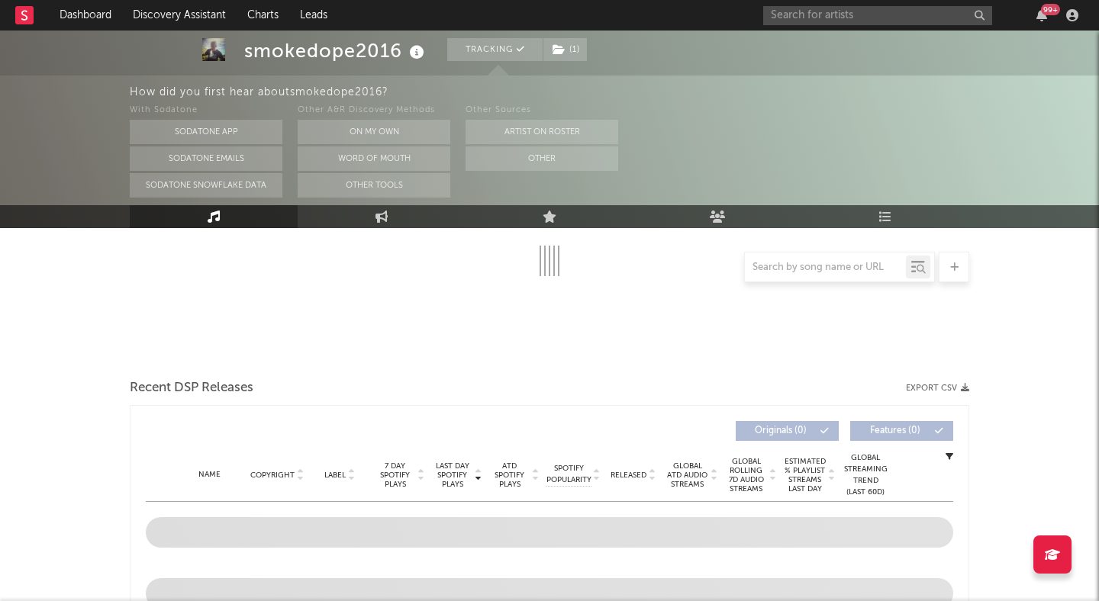
scroll to position [291, 0]
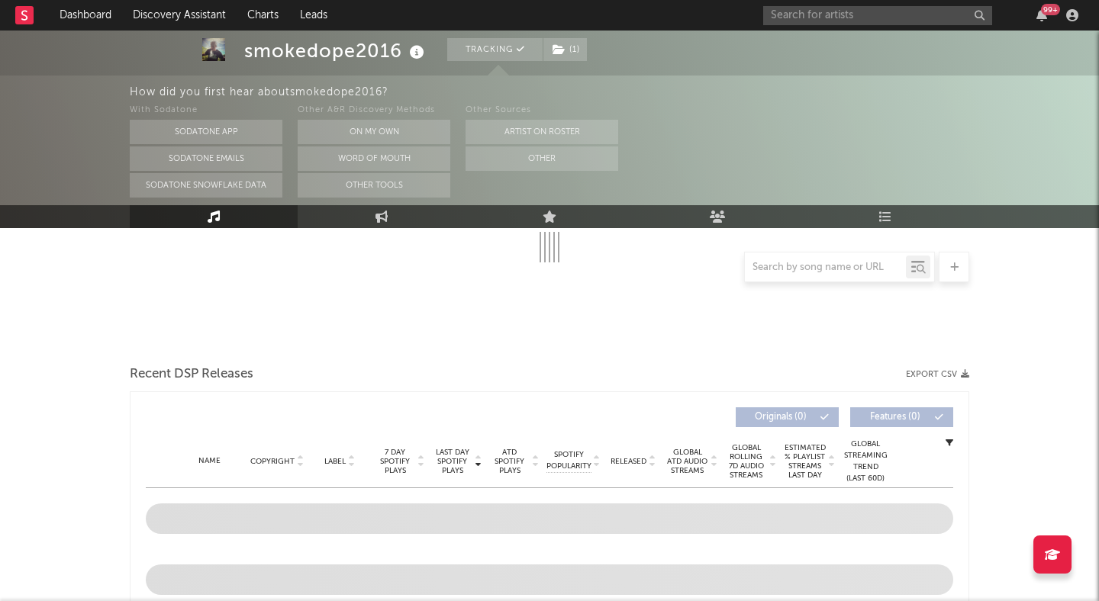
select select "6m"
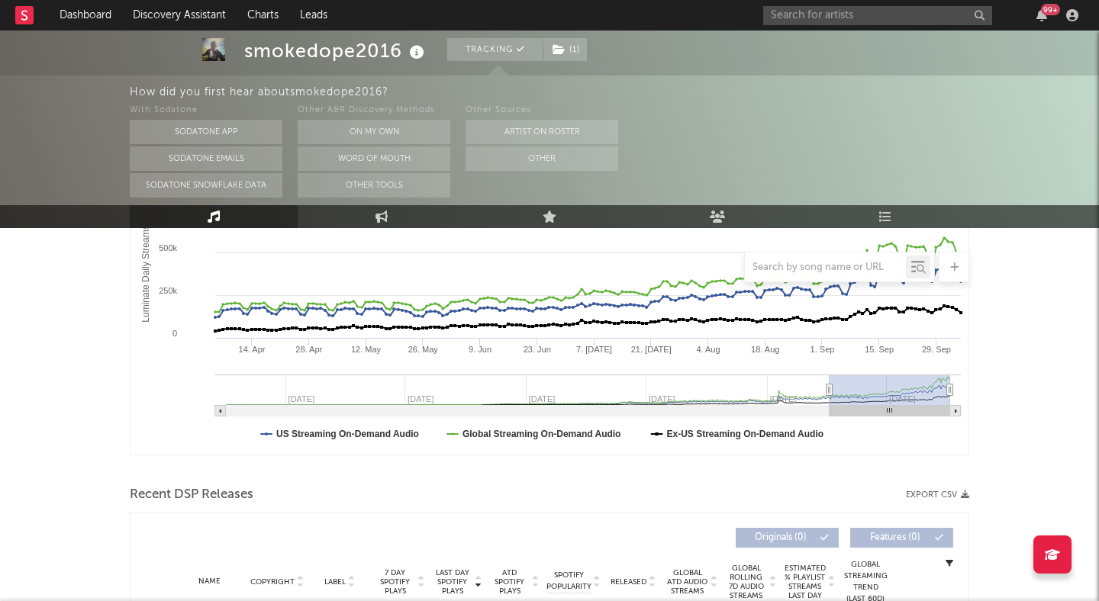
scroll to position [436, 0]
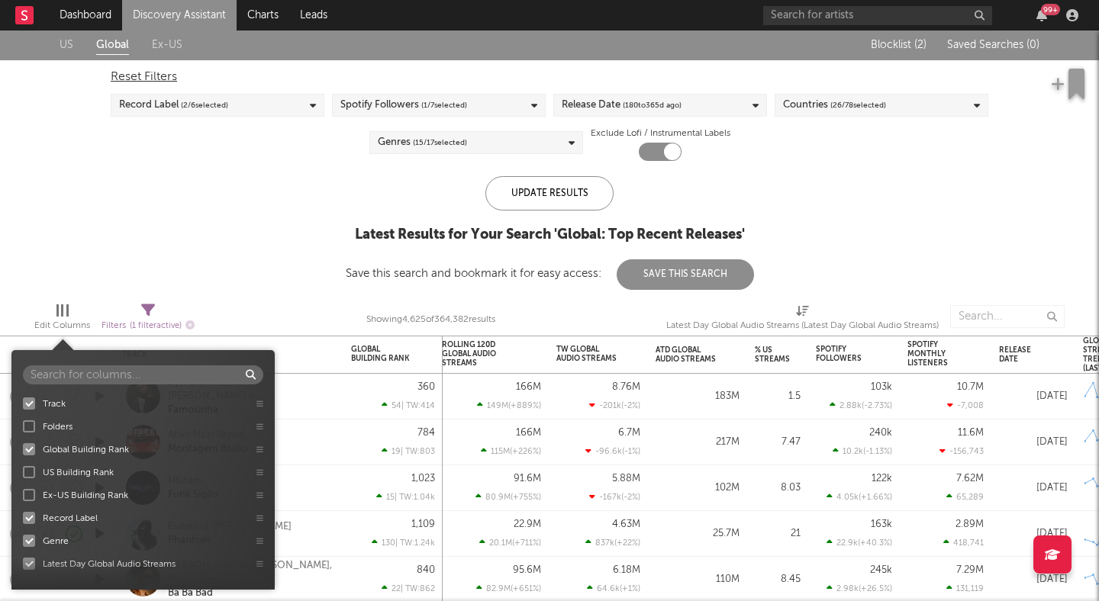
scroll to position [2064, 0]
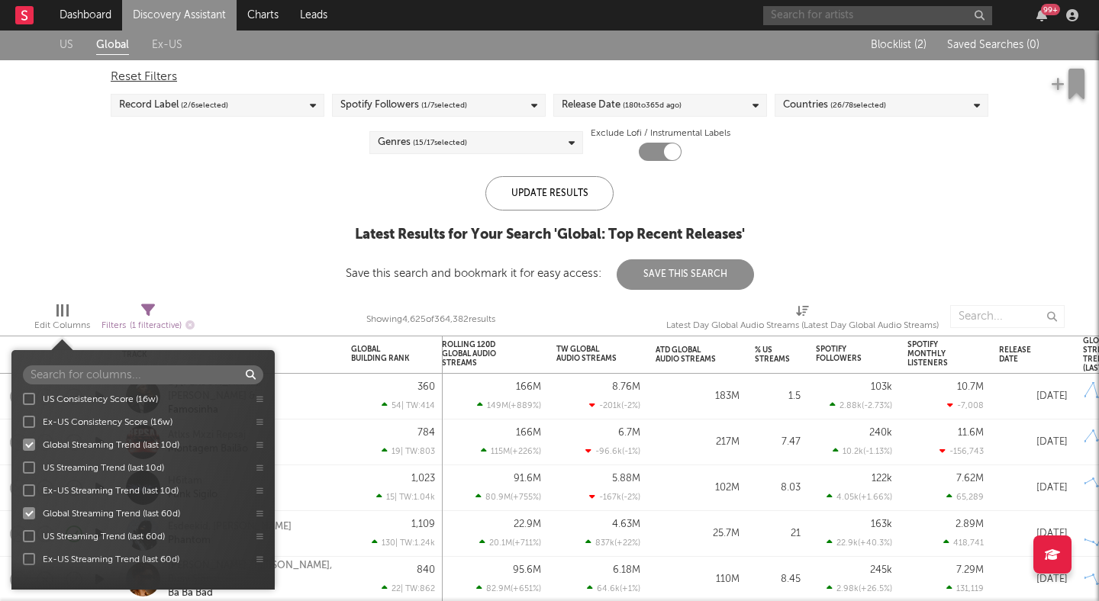
click at [795, 18] on input "text" at bounding box center [877, 15] width 229 height 19
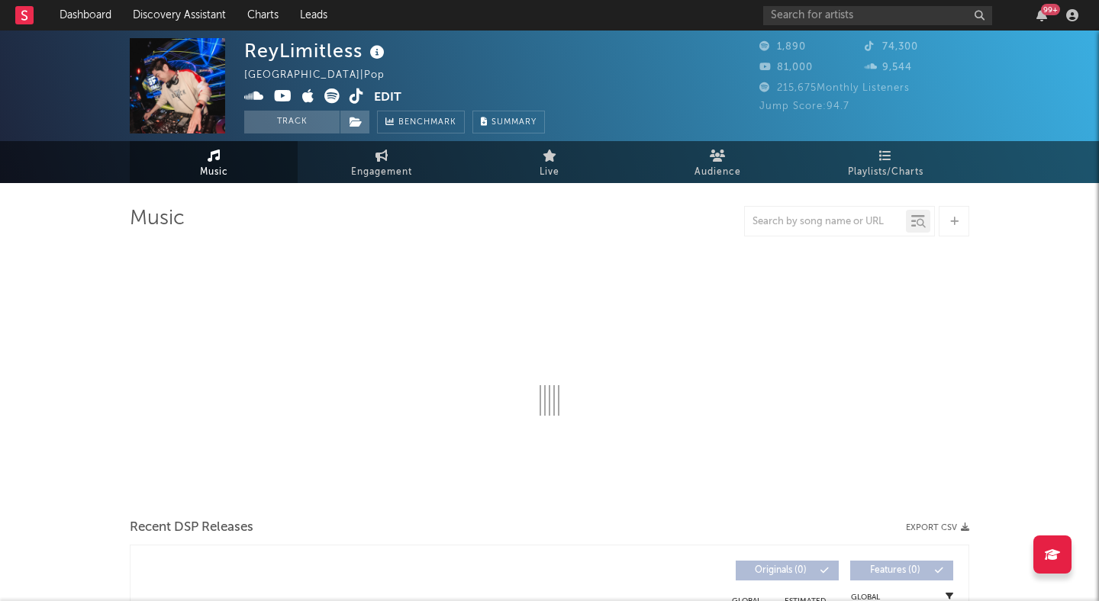
select select "1w"
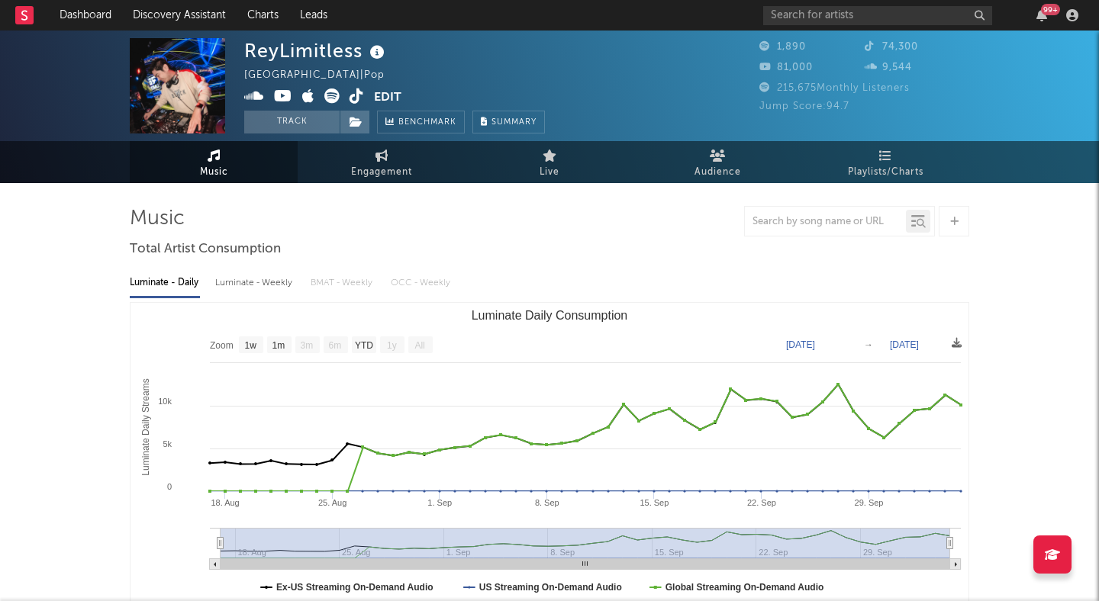
click at [256, 95] on icon at bounding box center [254, 95] width 20 height 15
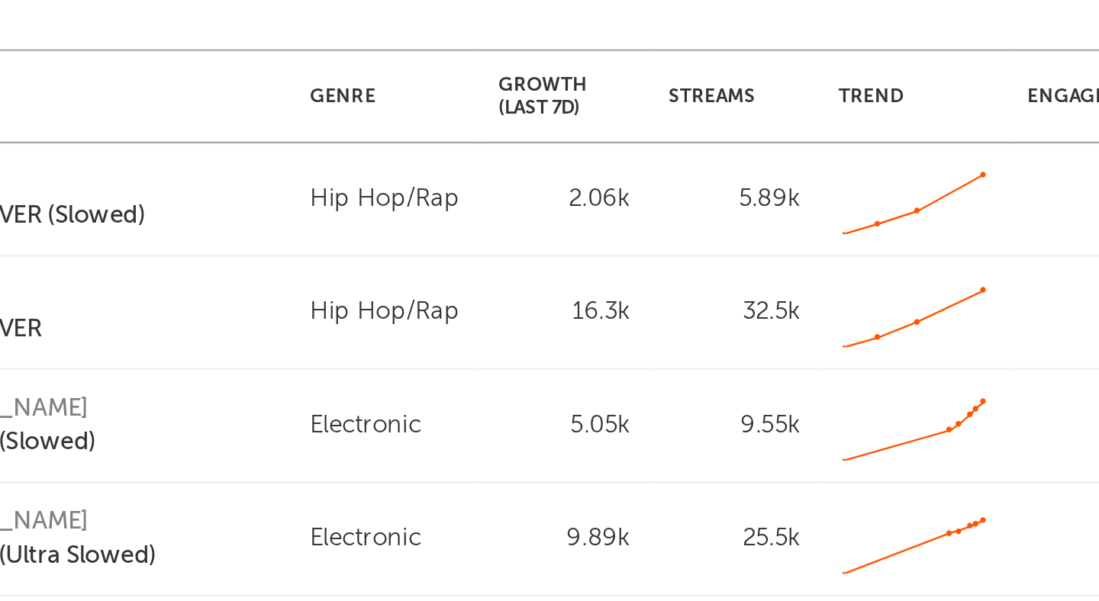
click at [286, 297] on div at bounding box center [316, 287] width 359 height 38
click at [285, 286] on div at bounding box center [316, 287] width 359 height 38
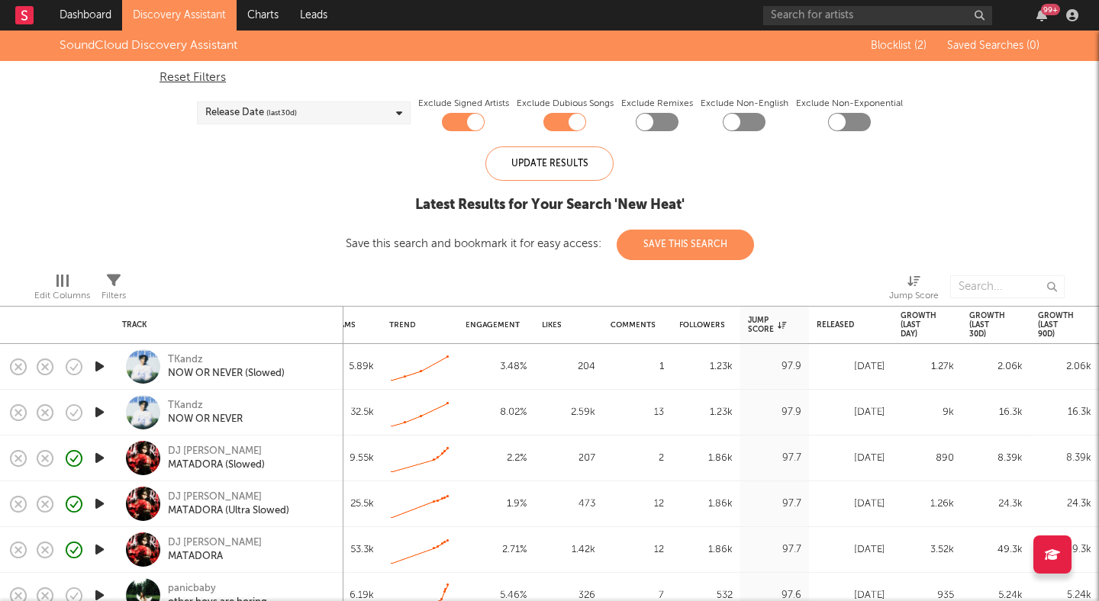
click at [201, 201] on div "SoundCloud Discovery Assistant Blocklist ( 2 ) Saved Searches ( 0 ) Reset Filte…" at bounding box center [549, 146] width 1099 height 230
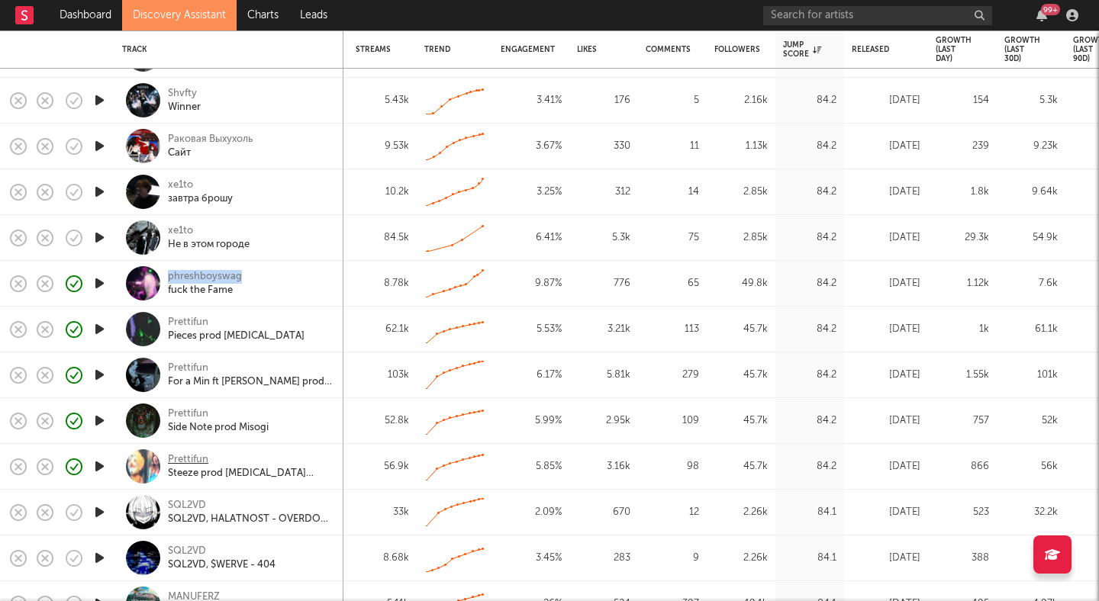
click at [195, 454] on div "Prettifun" at bounding box center [188, 460] width 40 height 14
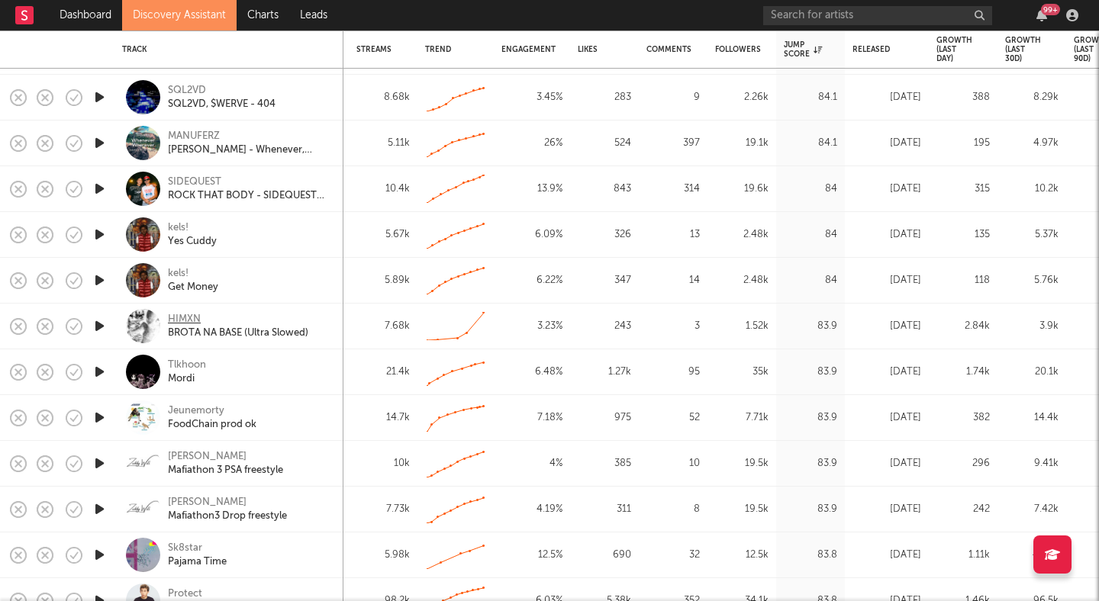
click at [181, 317] on div "HIMXN" at bounding box center [184, 320] width 33 height 14
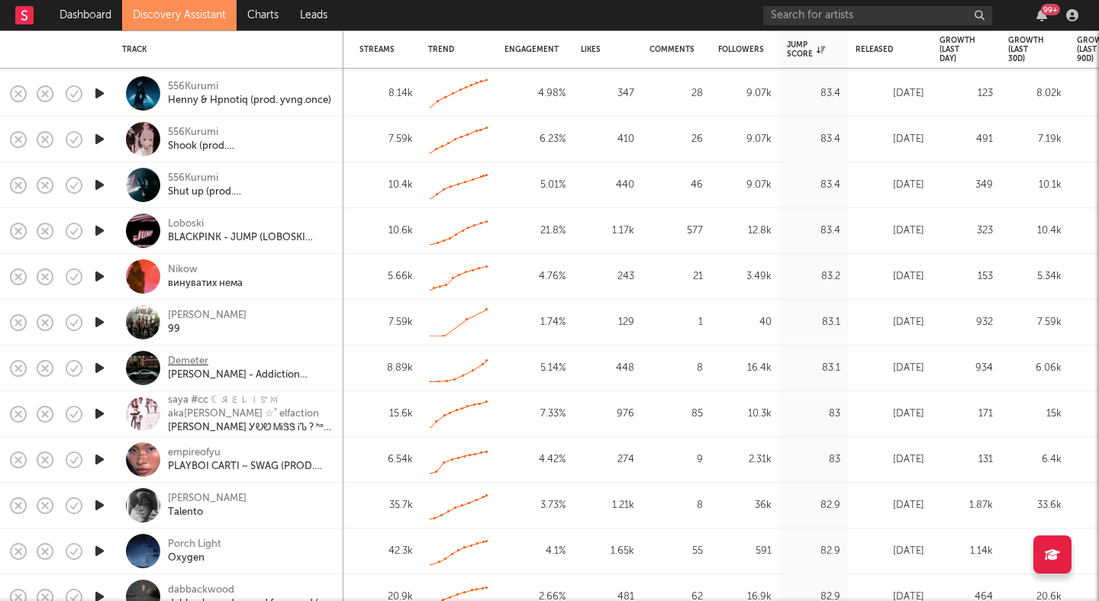
click at [181, 362] on div "Demeter" at bounding box center [188, 362] width 40 height 14
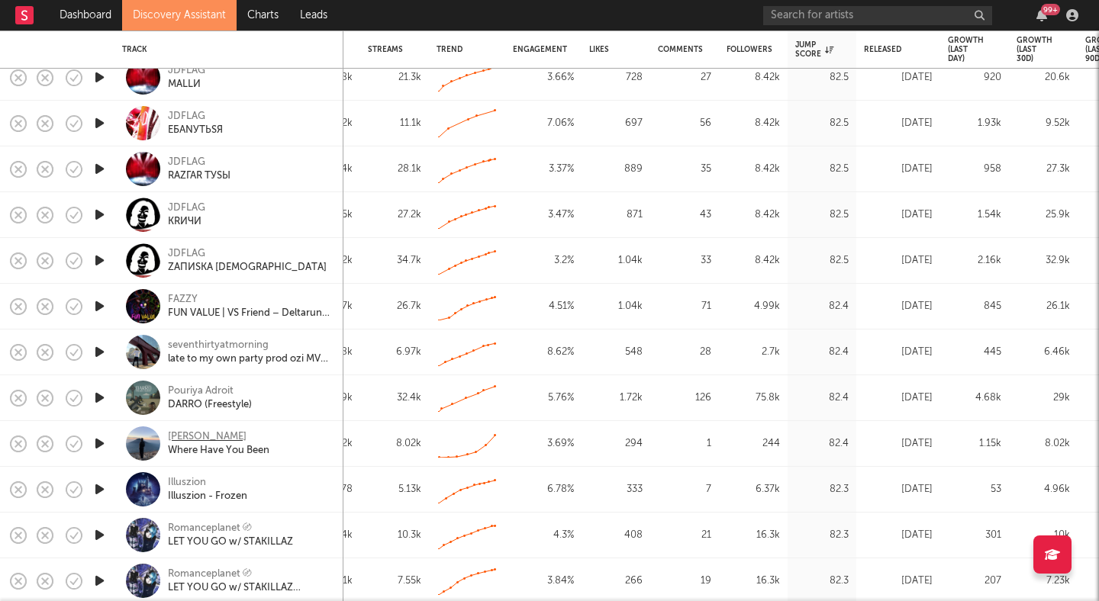
click at [221, 433] on div "Lewis Hanton" at bounding box center [207, 437] width 79 height 14
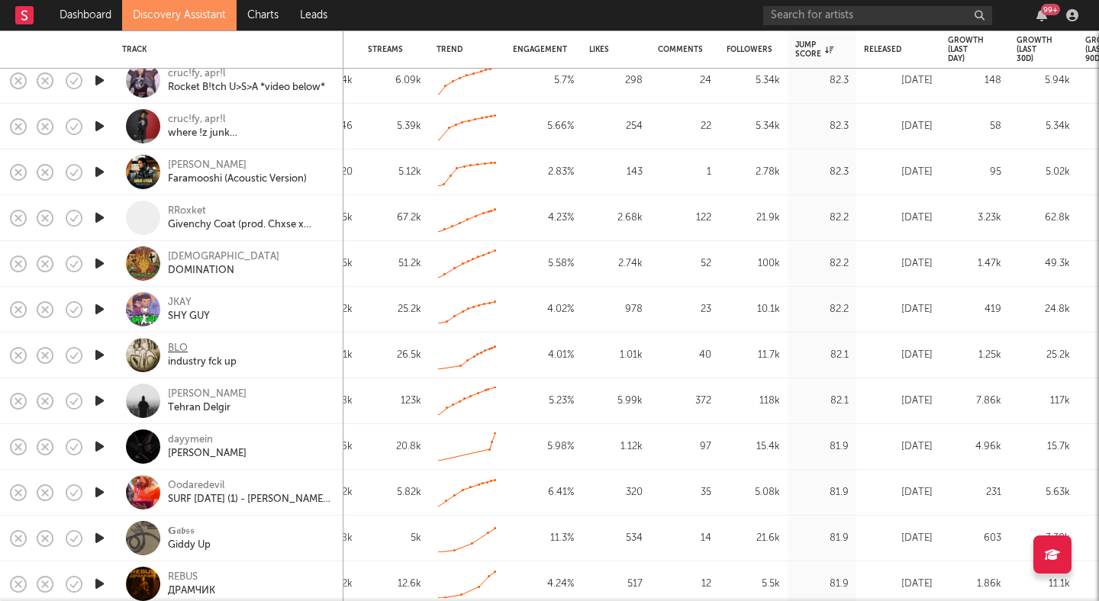
click at [175, 343] on div "BLO" at bounding box center [178, 349] width 20 height 14
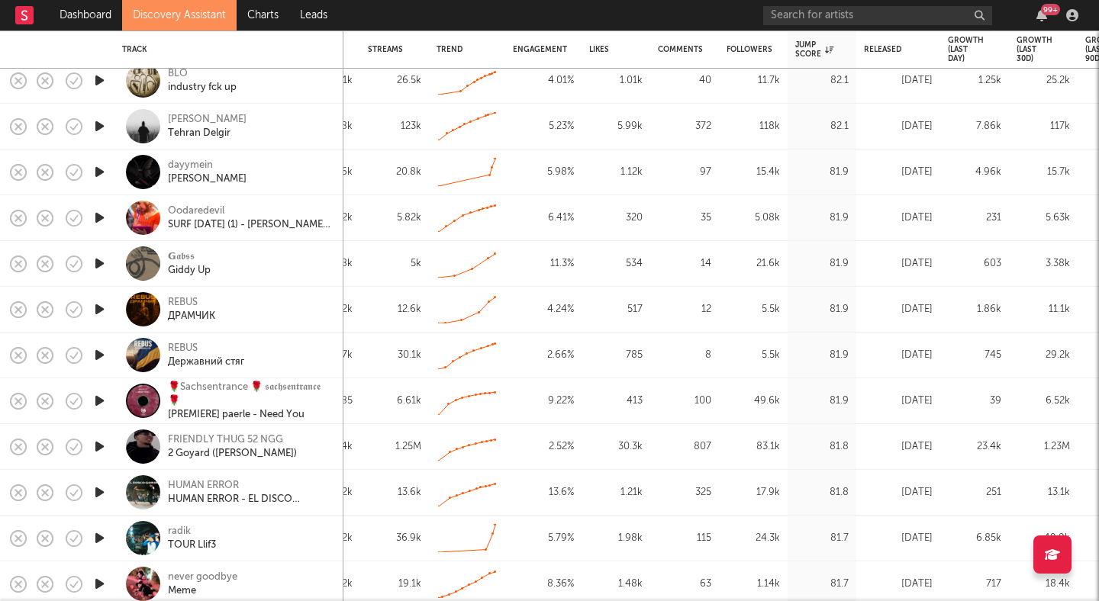
click at [366, 19] on nav "Dashboard Discovery Assistant Charts Leads 99 +" at bounding box center [549, 15] width 1099 height 31
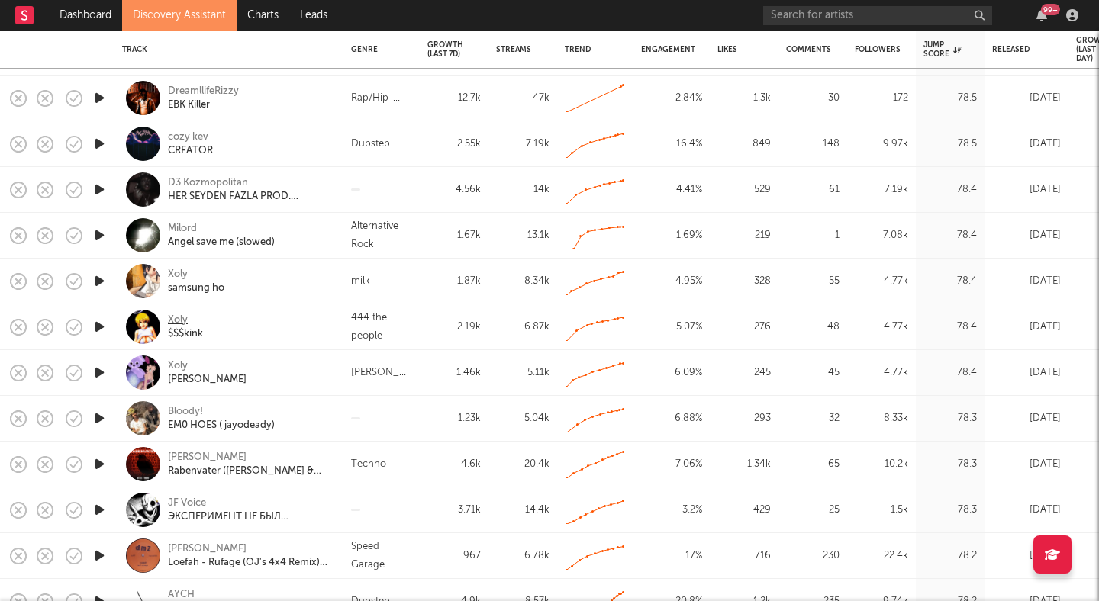
click at [175, 315] on div "Xoly" at bounding box center [178, 321] width 20 height 14
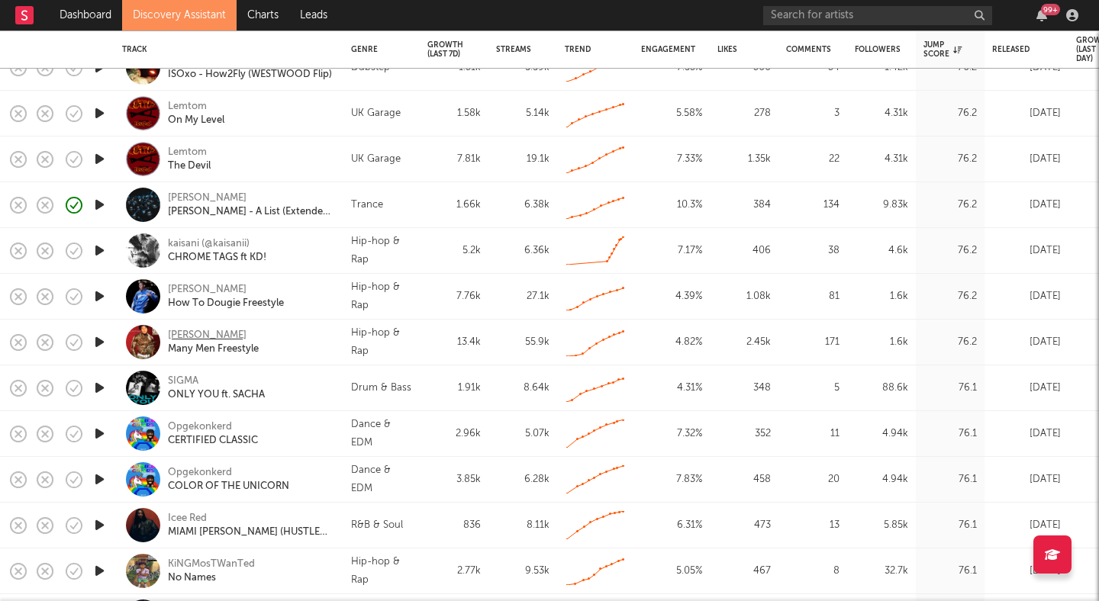
click at [211, 332] on div "Edo Hunnidz" at bounding box center [207, 336] width 79 height 14
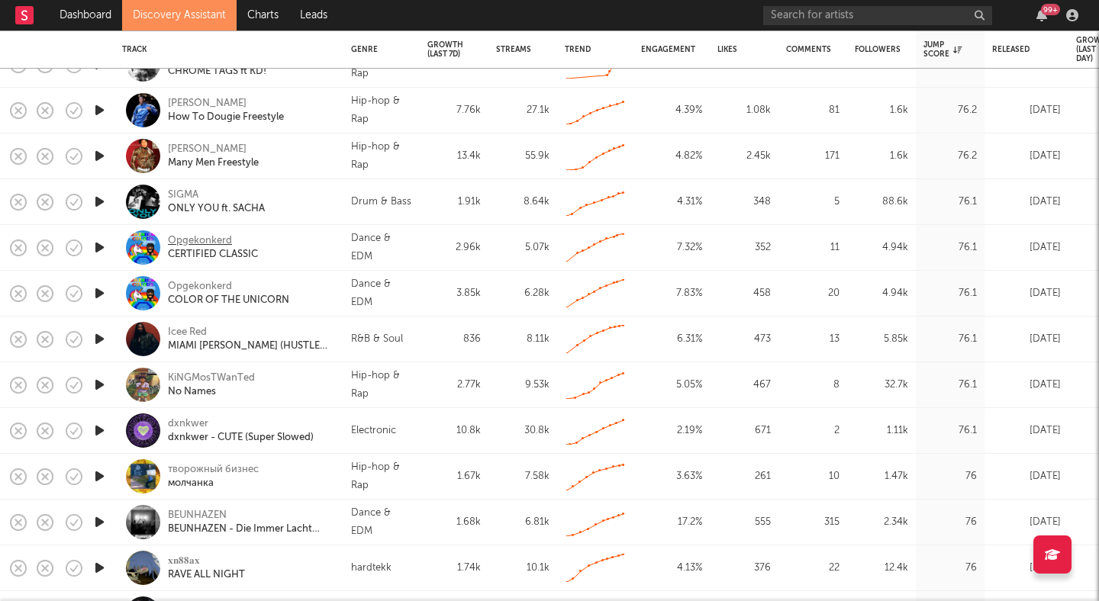
click at [190, 240] on div "Opgekonkerd" at bounding box center [200, 241] width 64 height 14
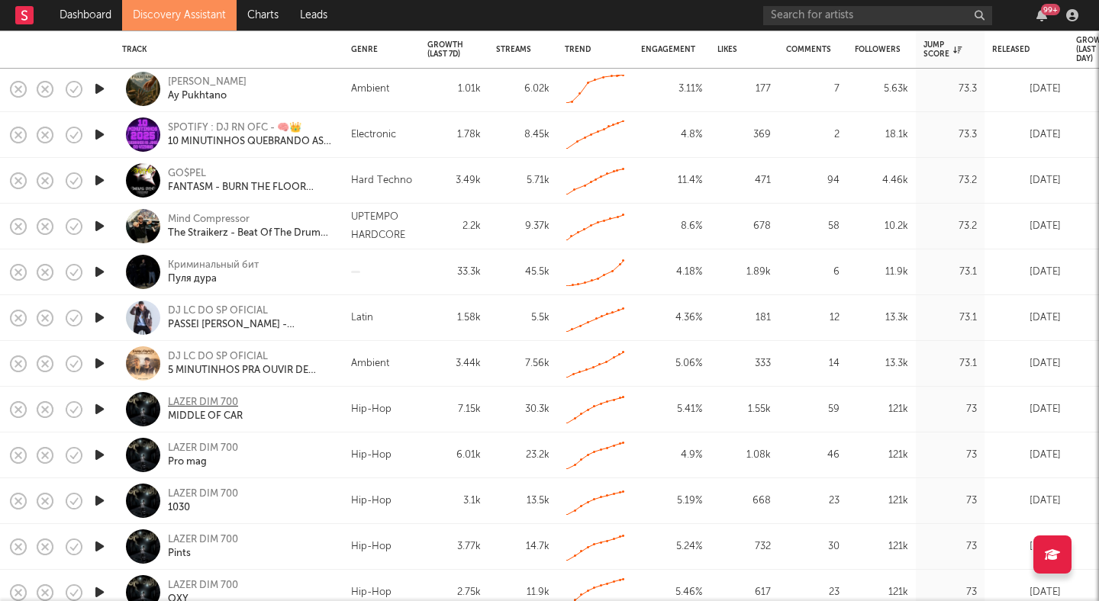
click at [211, 397] on div "LAZER DIM 700" at bounding box center [203, 403] width 70 height 14
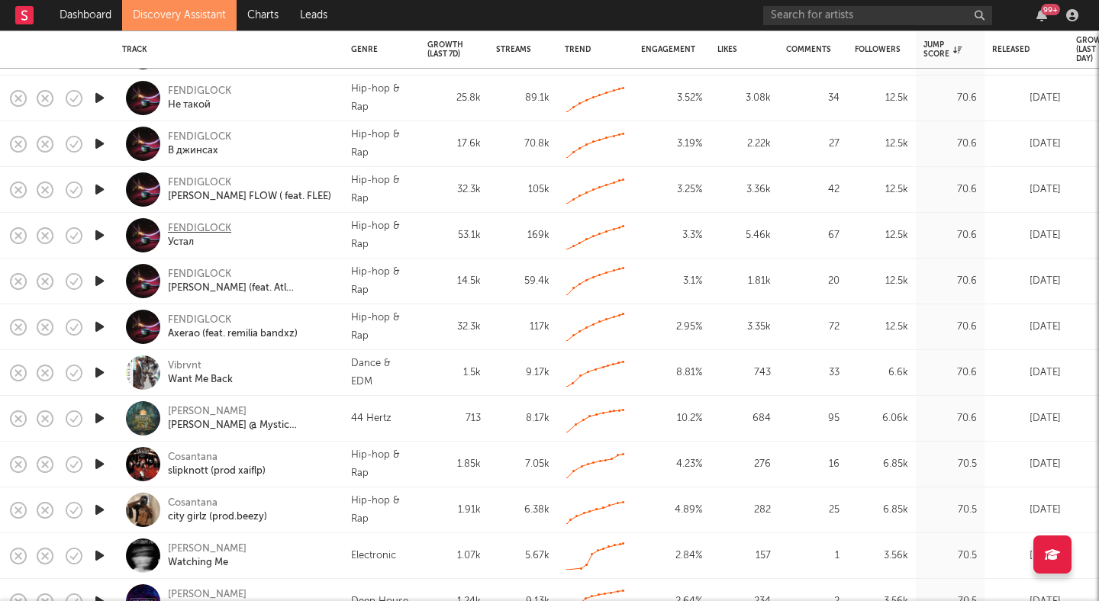
click at [190, 223] on div "FENDIGLOCK" at bounding box center [199, 229] width 63 height 14
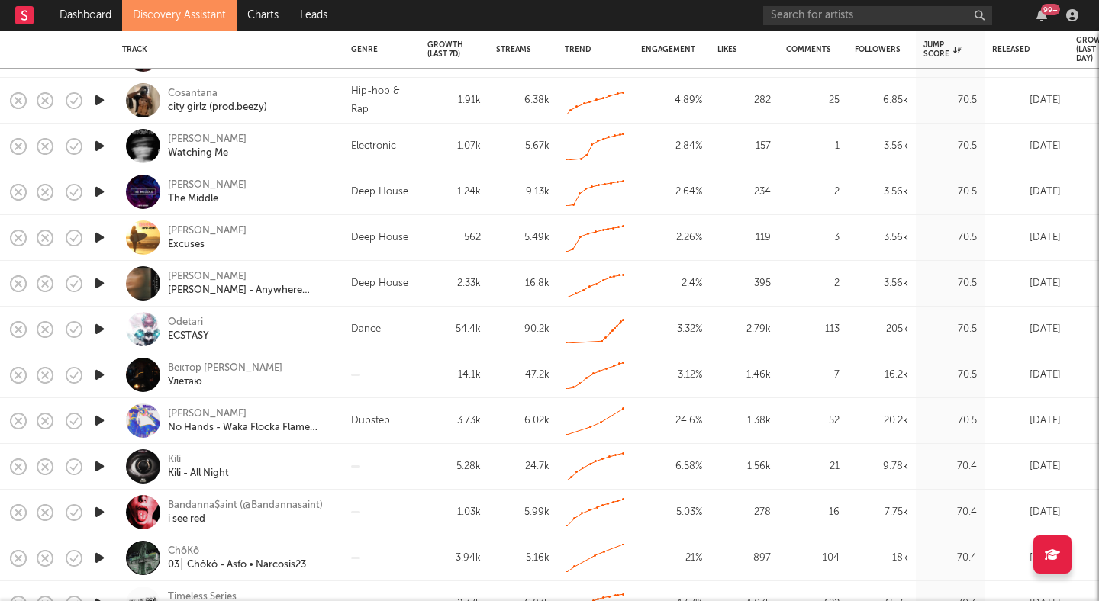
click at [175, 318] on div "Odetari" at bounding box center [185, 323] width 35 height 14
click at [91, 18] on link "Dashboard" at bounding box center [85, 15] width 73 height 31
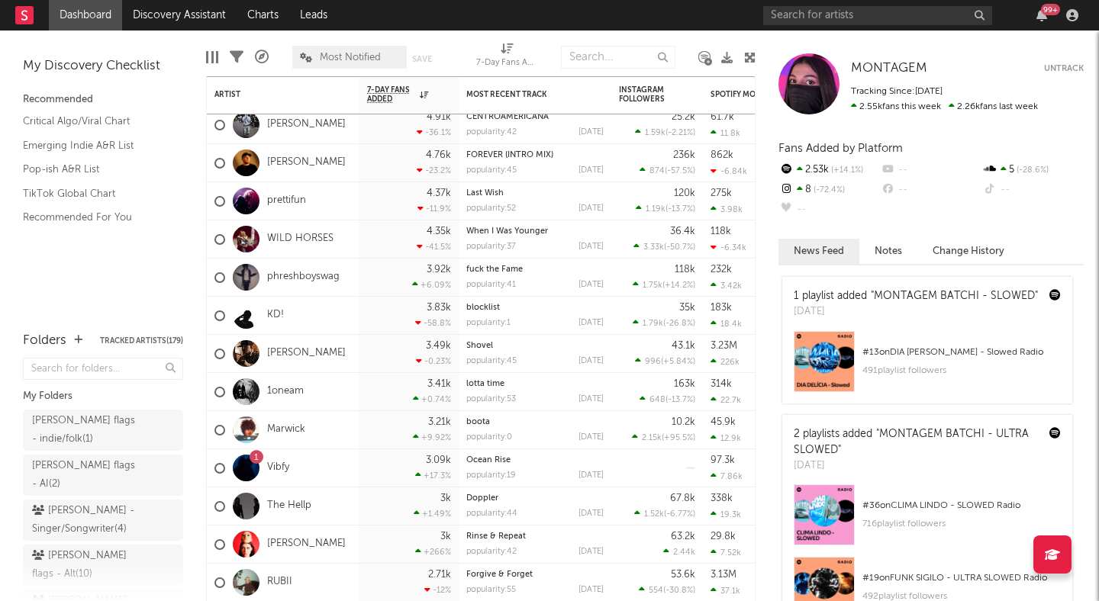
click at [749, 59] on icon at bounding box center [749, 57] width 11 height 11
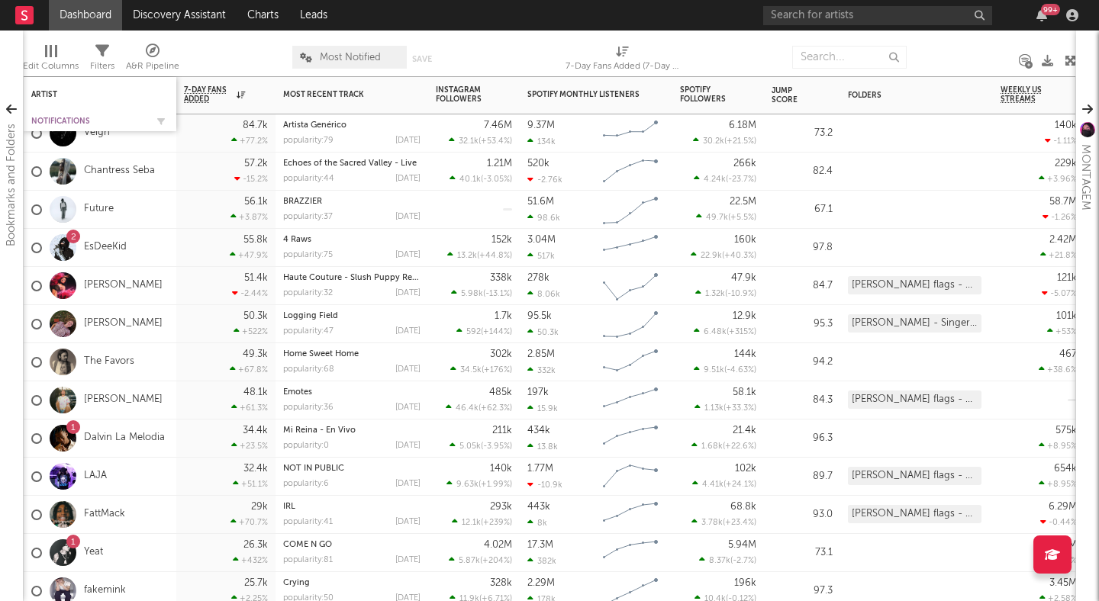
click at [71, 117] on div "Notifications" at bounding box center [88, 121] width 114 height 9
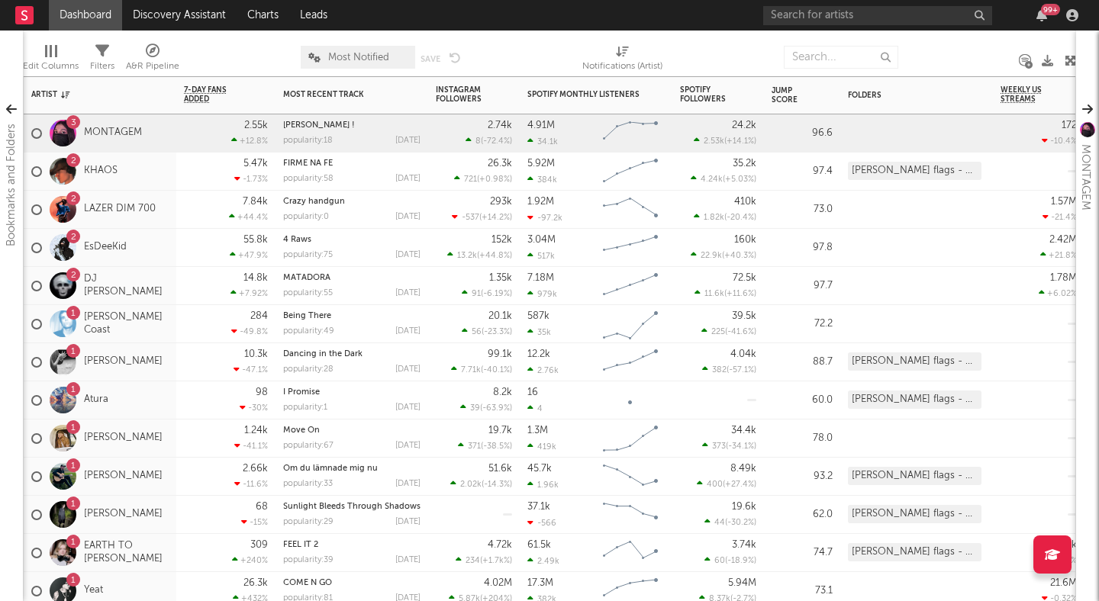
click at [156, 197] on div "2 LAZER DIM 700" at bounding box center [100, 210] width 153 height 38
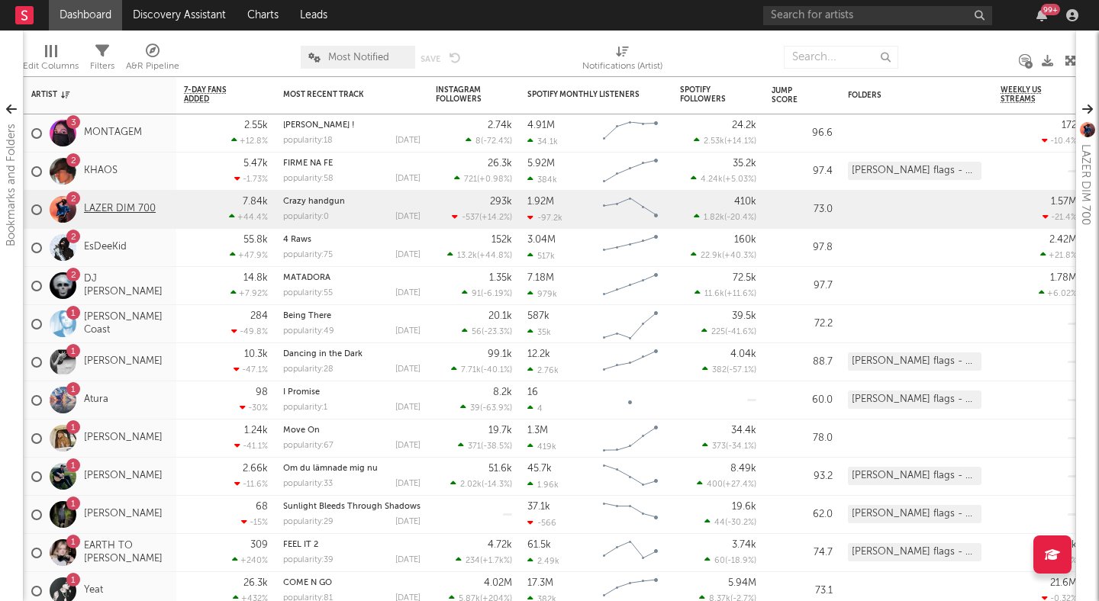
click at [129, 212] on link "LAZER DIM 700" at bounding box center [120, 209] width 72 height 13
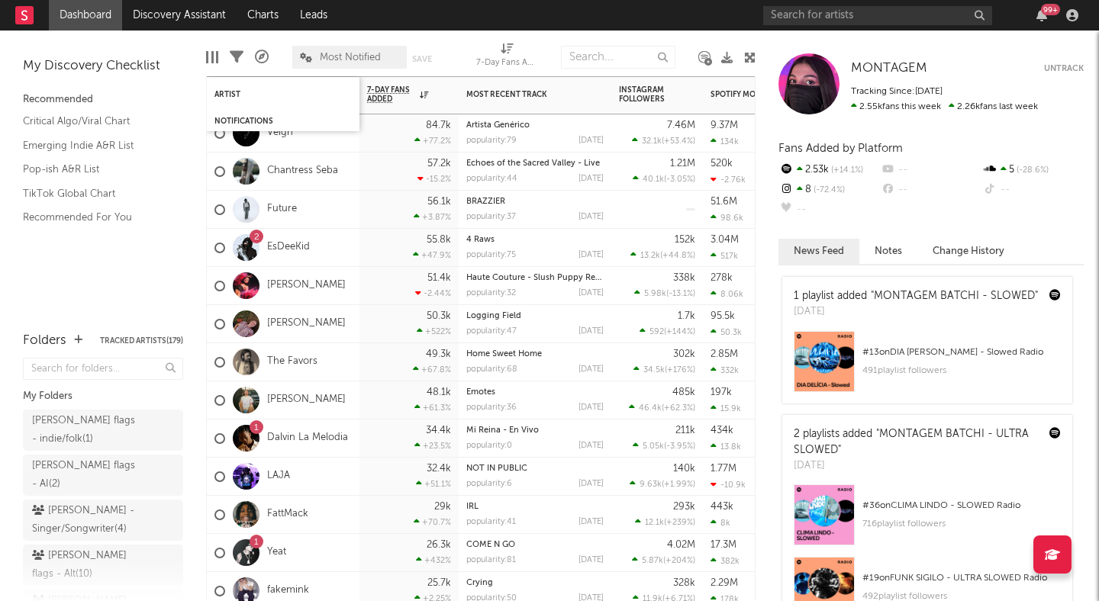
click at [237, 112] on div "Notifications" at bounding box center [283, 121] width 153 height 20
click at [317, 135] on div "Veigh" at bounding box center [283, 133] width 153 height 38
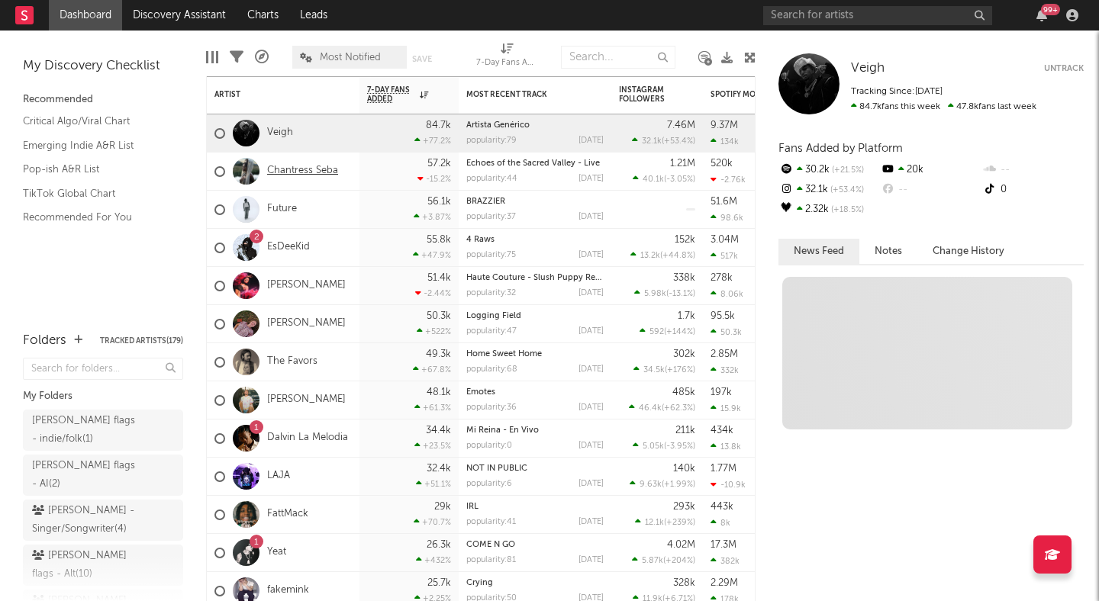
click at [333, 166] on link "Chantress Seba" at bounding box center [302, 171] width 71 height 13
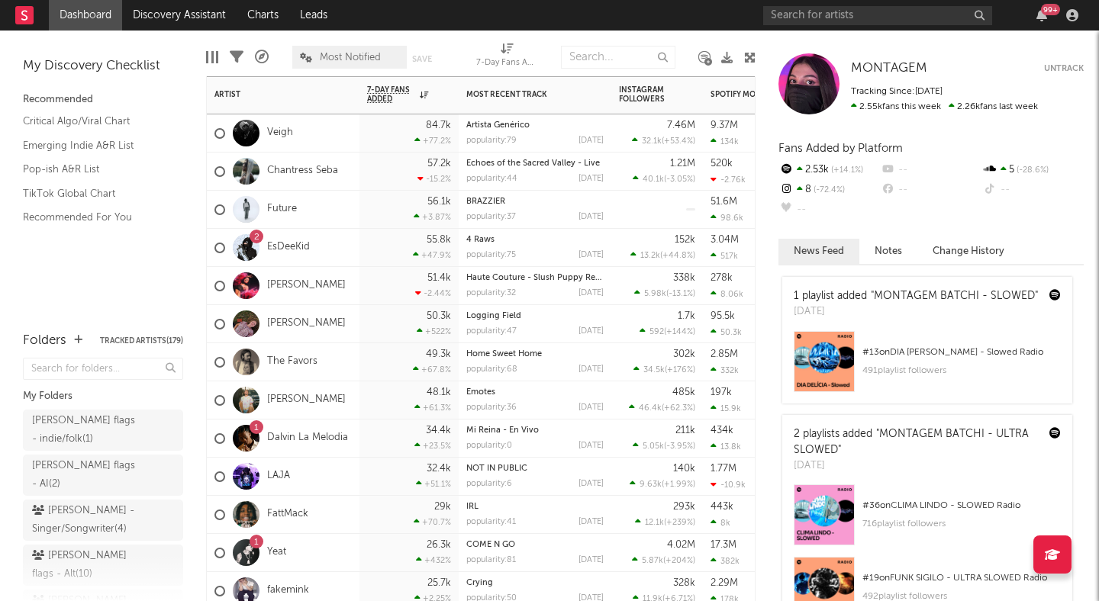
click at [339, 359] on div "The Favors" at bounding box center [283, 362] width 153 height 38
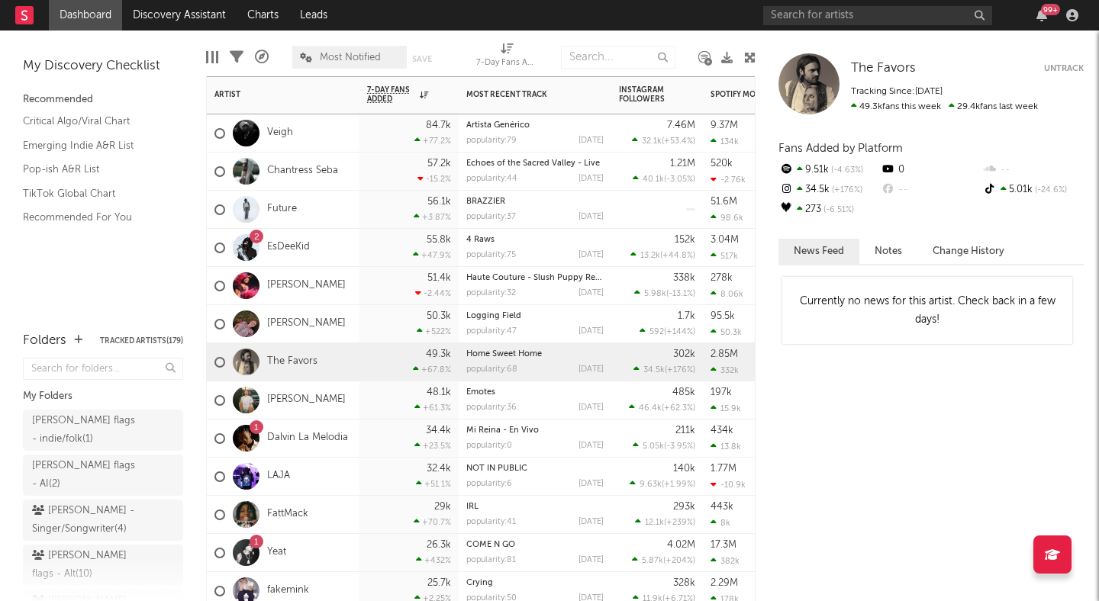
click at [330, 316] on div "Annabelle Dinda" at bounding box center [279, 324] width 131 height 44
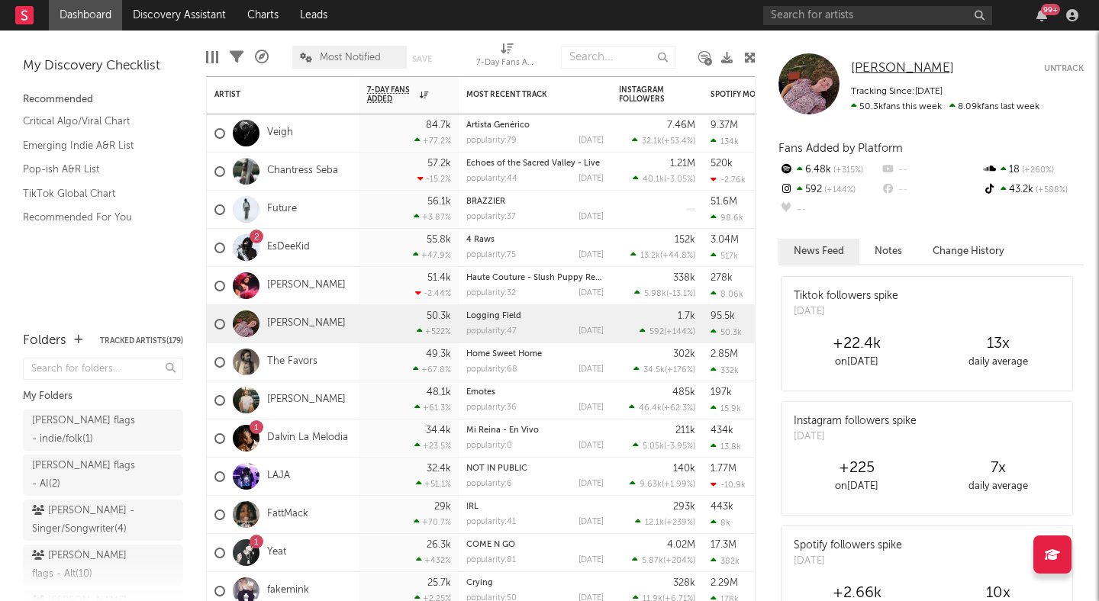
click at [878, 67] on span "Annabelle Dinda" at bounding box center [902, 68] width 103 height 13
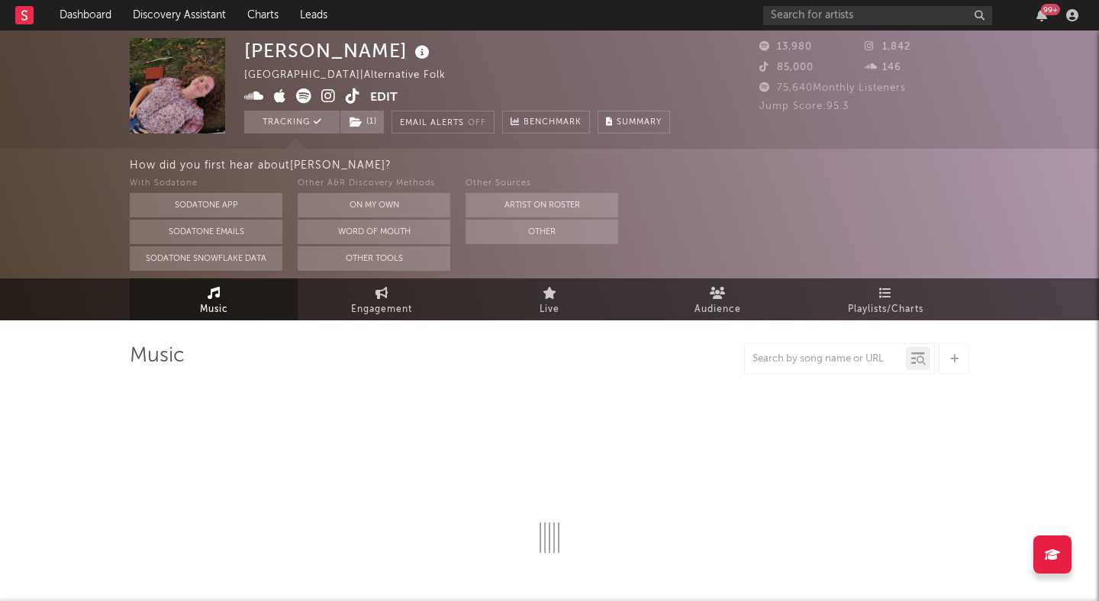
select select "1w"
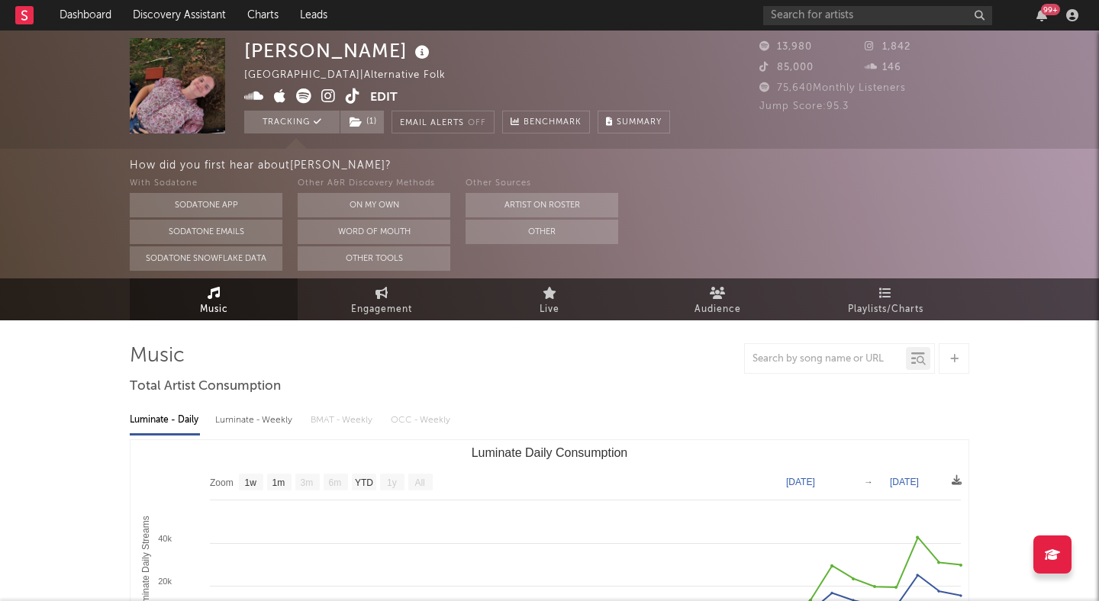
click at [325, 94] on icon at bounding box center [328, 95] width 14 height 15
click at [352, 98] on icon at bounding box center [353, 95] width 14 height 15
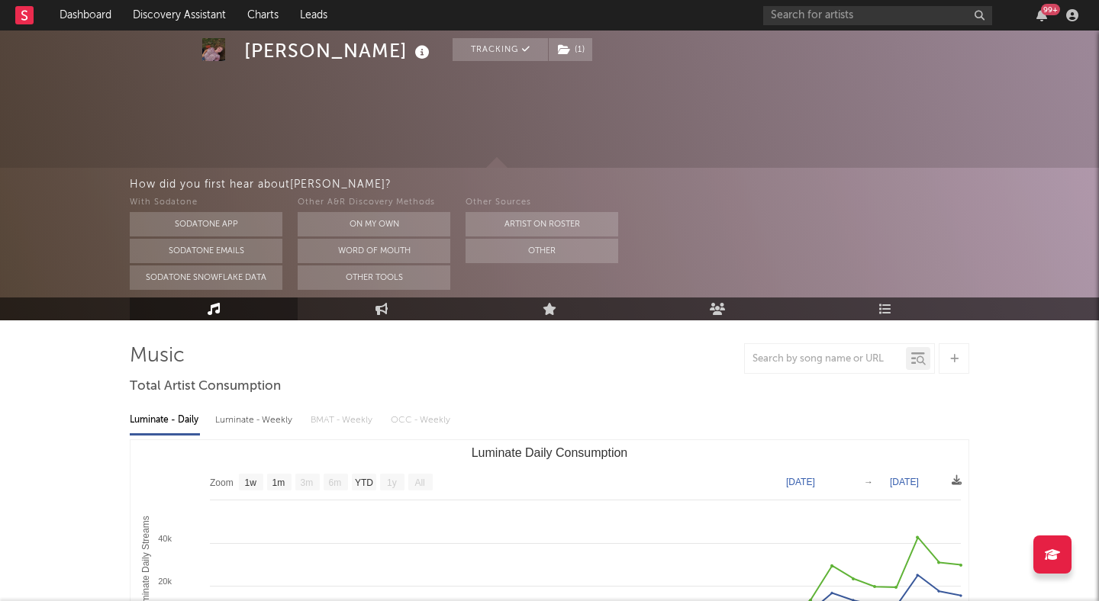
scroll to position [167, 0]
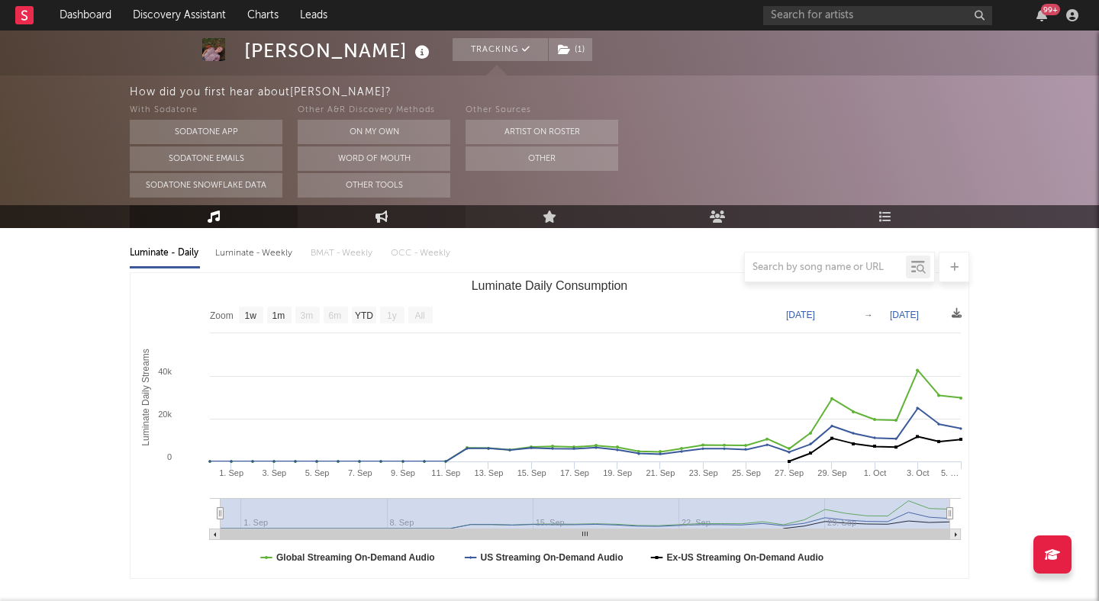
click at [372, 224] on link "Engagement" at bounding box center [382, 216] width 168 height 23
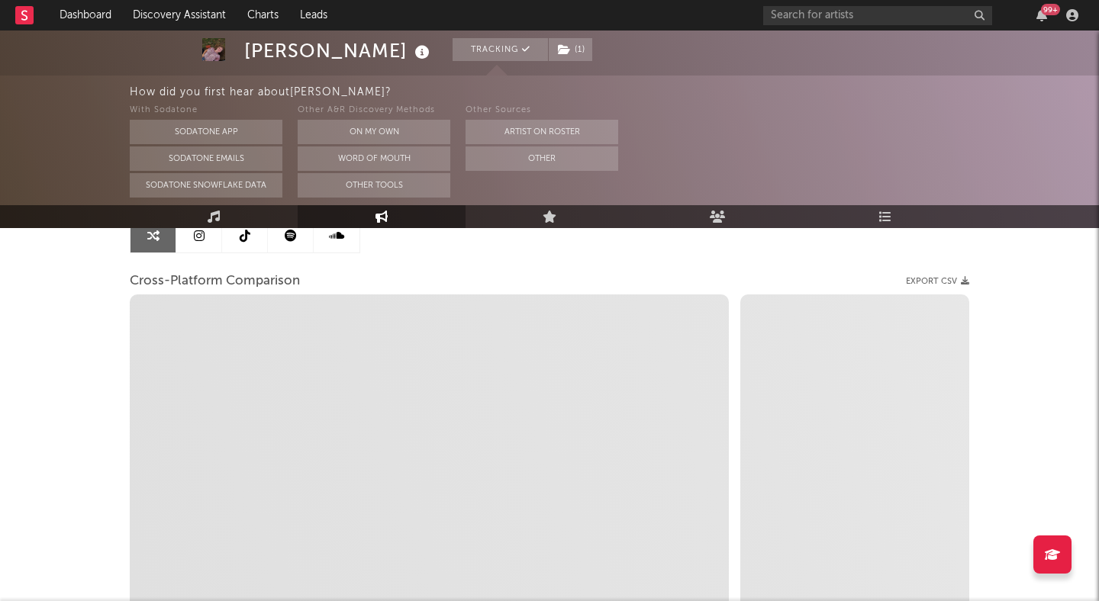
select select "1w"
select select "1m"
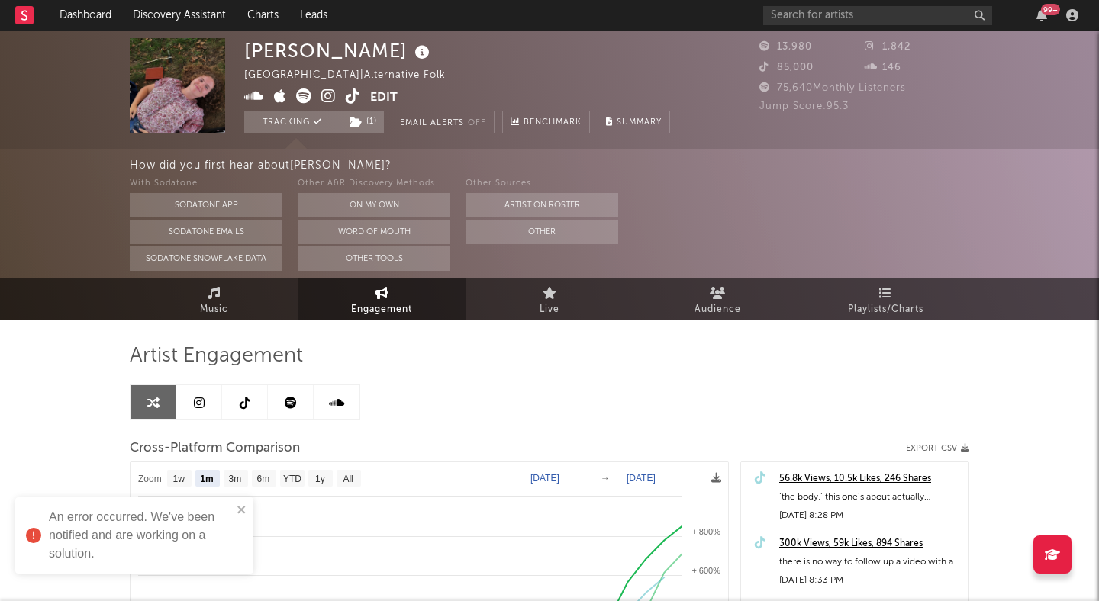
click at [298, 95] on icon at bounding box center [303, 95] width 15 height 15
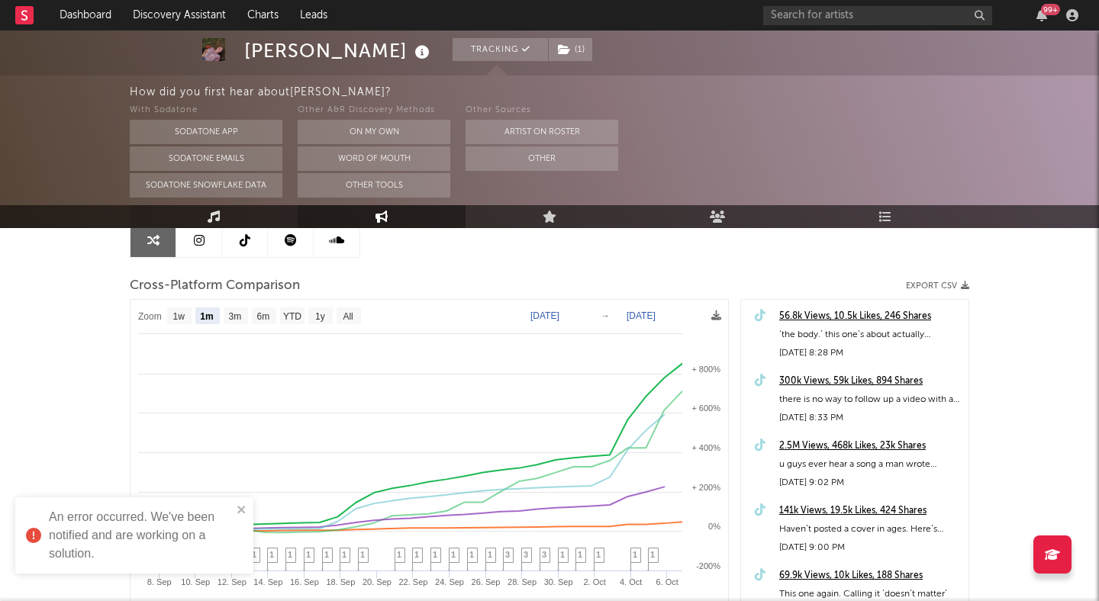
scroll to position [146, 0]
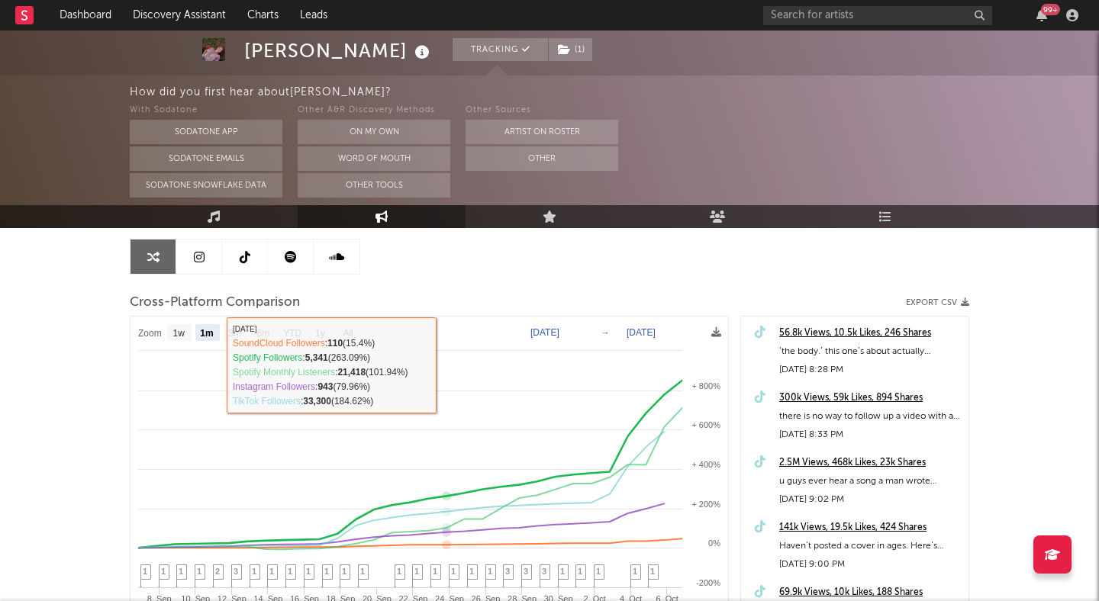
click at [236, 248] on link at bounding box center [245, 257] width 46 height 34
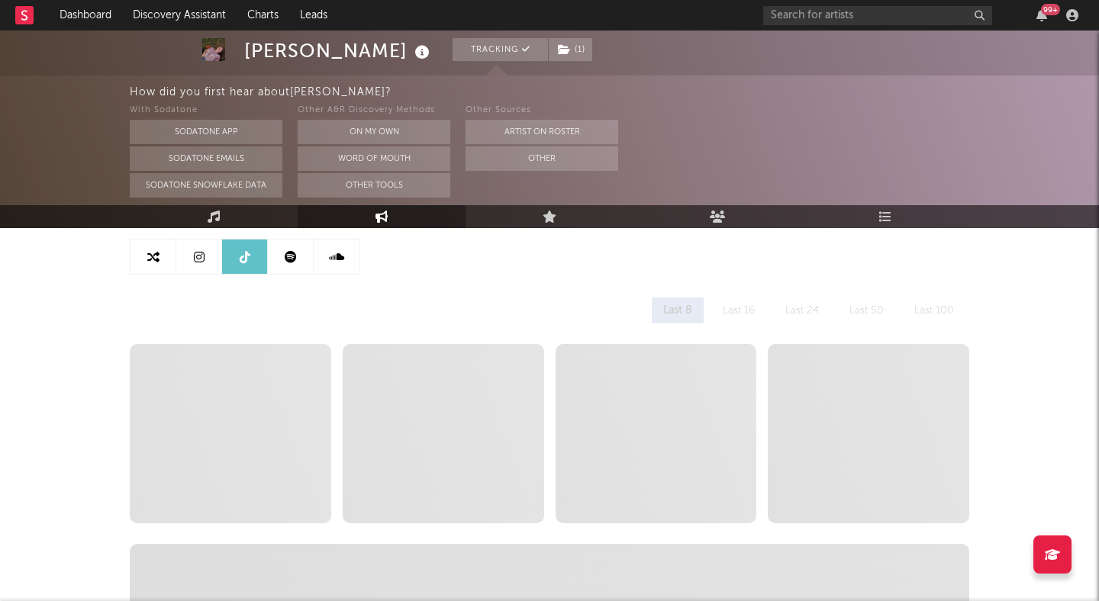
select select "1w"
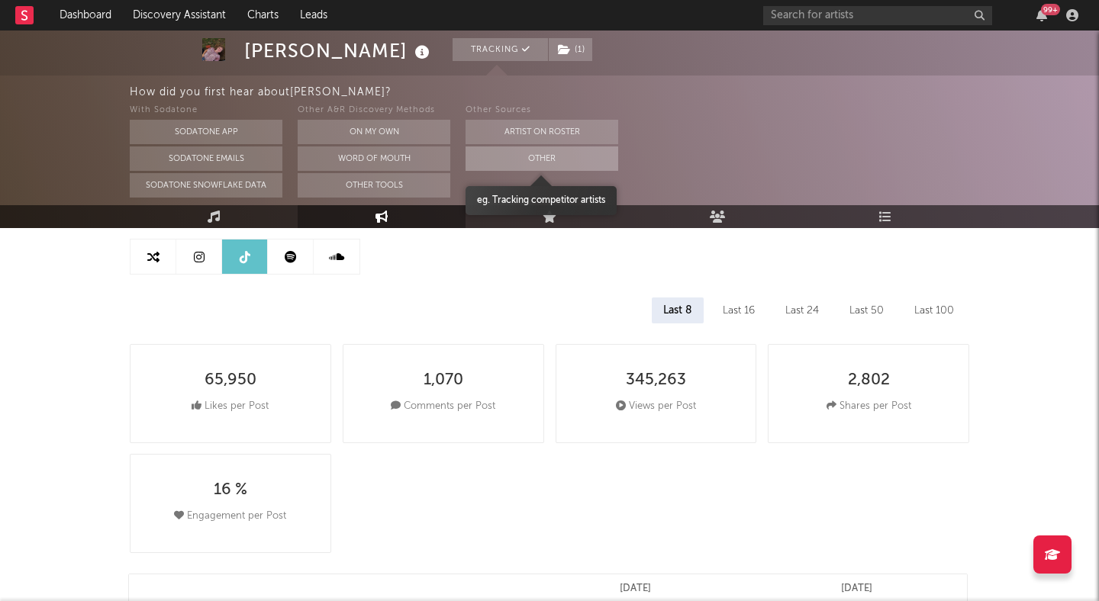
click at [568, 157] on button "Other" at bounding box center [541, 158] width 153 height 24
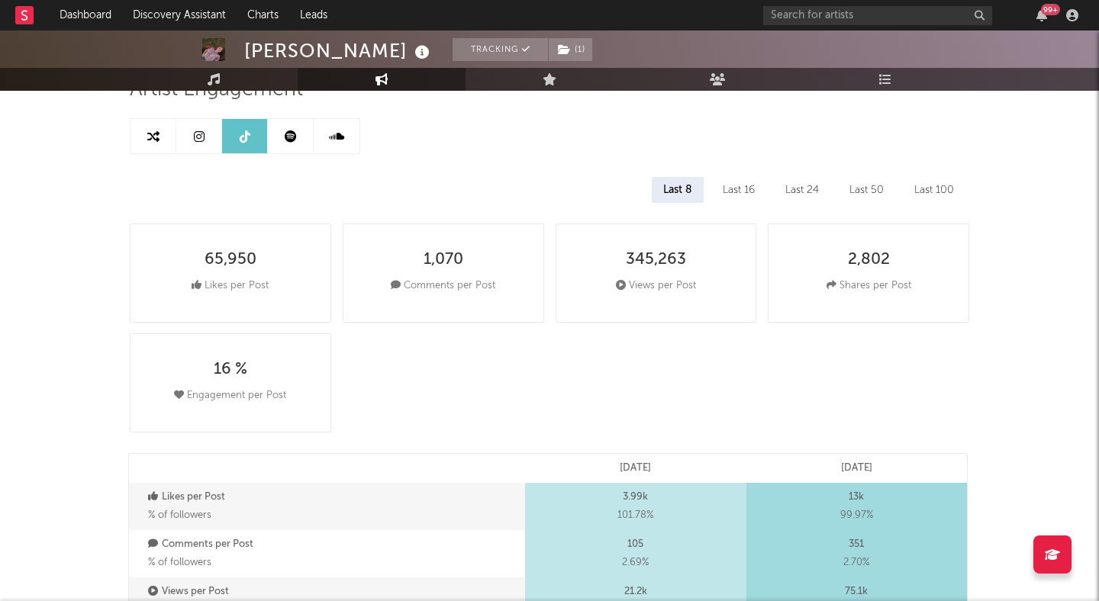
scroll to position [119, 0]
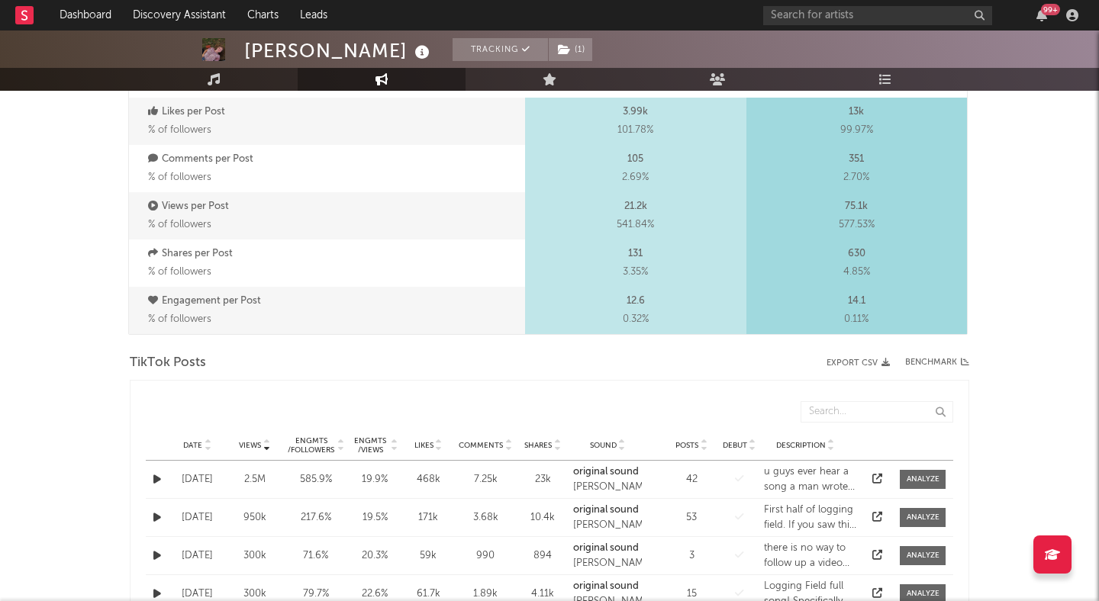
scroll to position [582, 0]
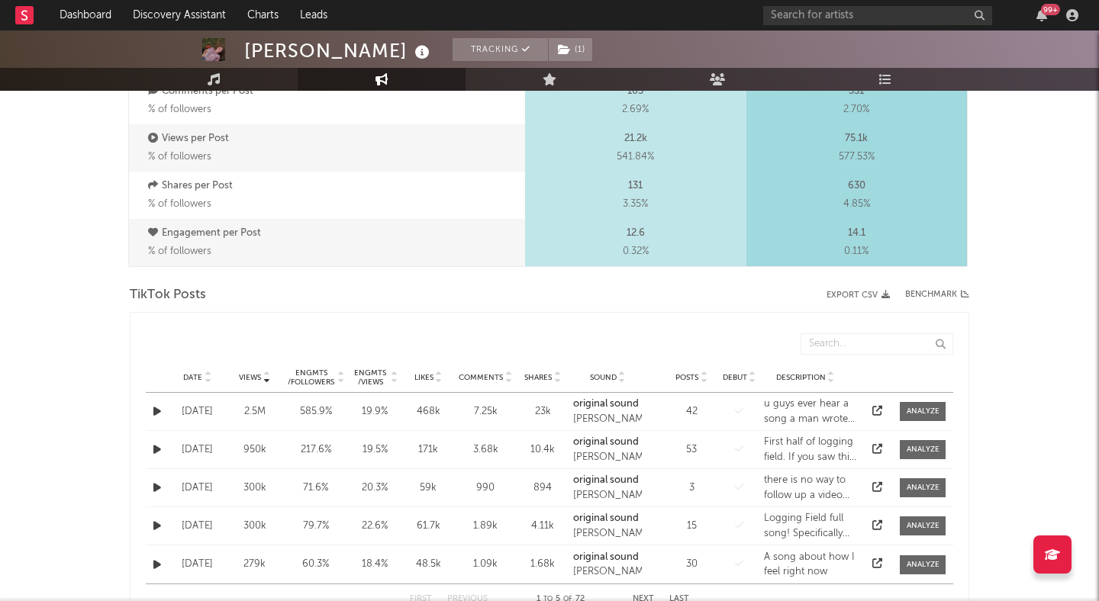
click at [204, 380] on icon at bounding box center [208, 381] width 8 height 6
click at [912, 526] on div at bounding box center [922, 525] width 33 height 11
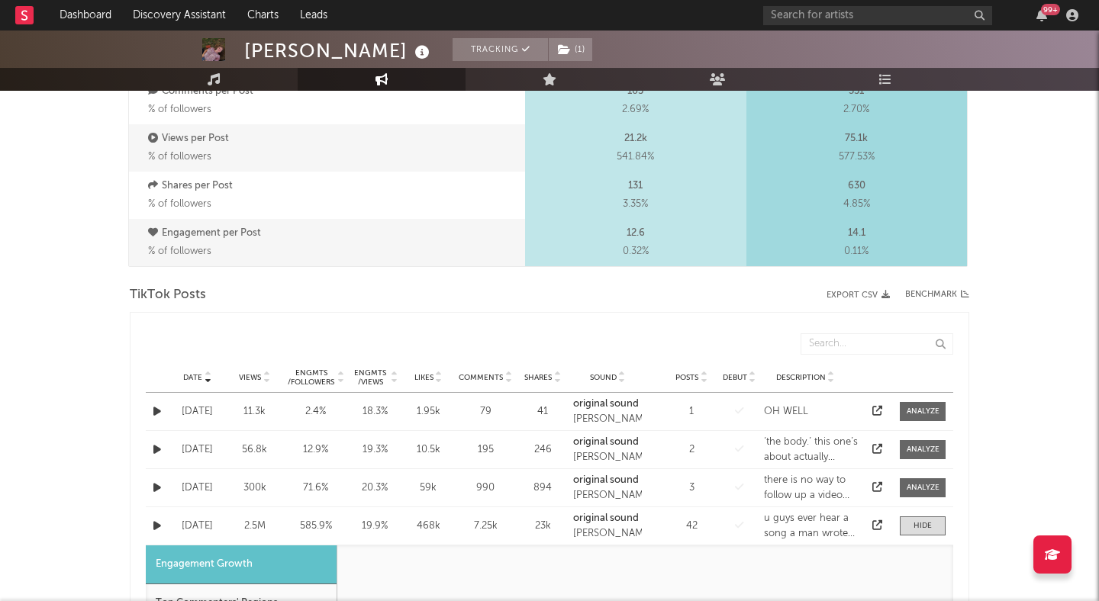
select select "1w"
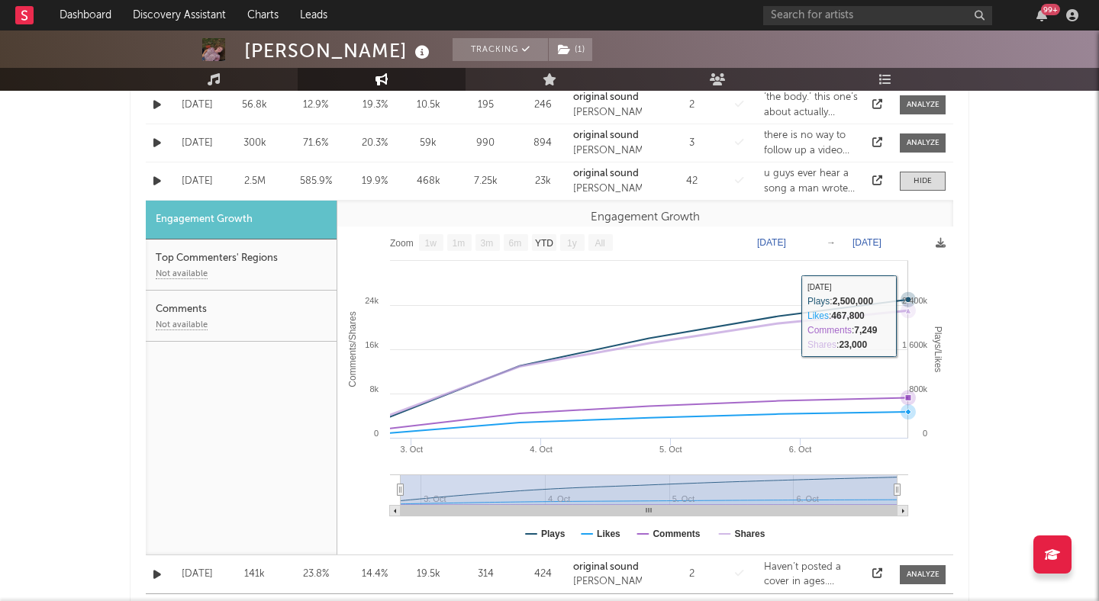
scroll to position [929, 0]
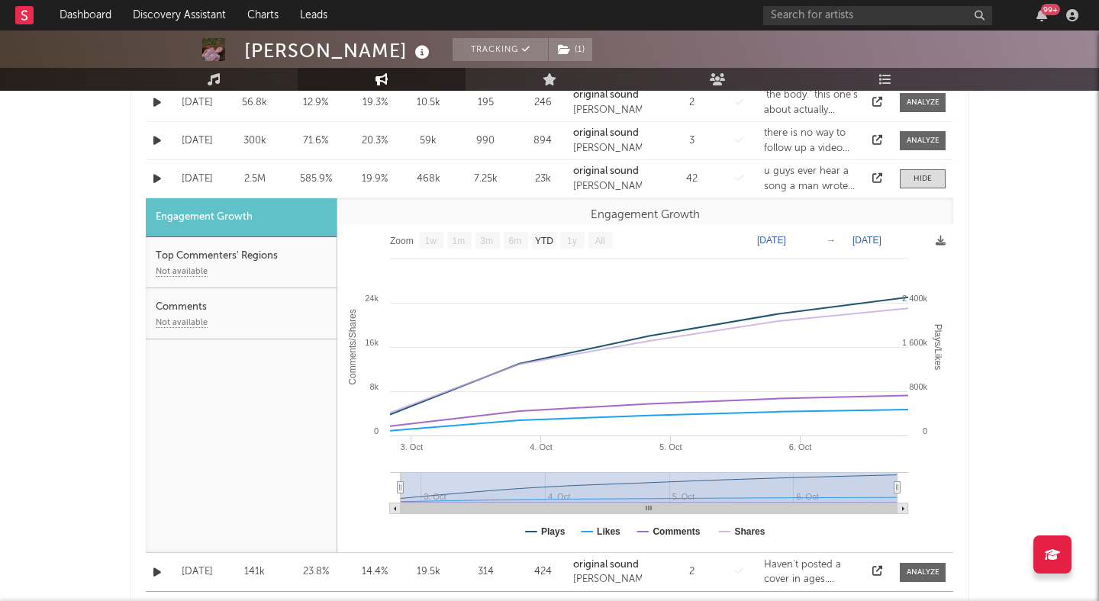
click at [252, 262] on div "Top Commenters' Regions Not available" at bounding box center [241, 262] width 191 height 51
click at [915, 134] on span at bounding box center [922, 140] width 46 height 19
select select "1w"
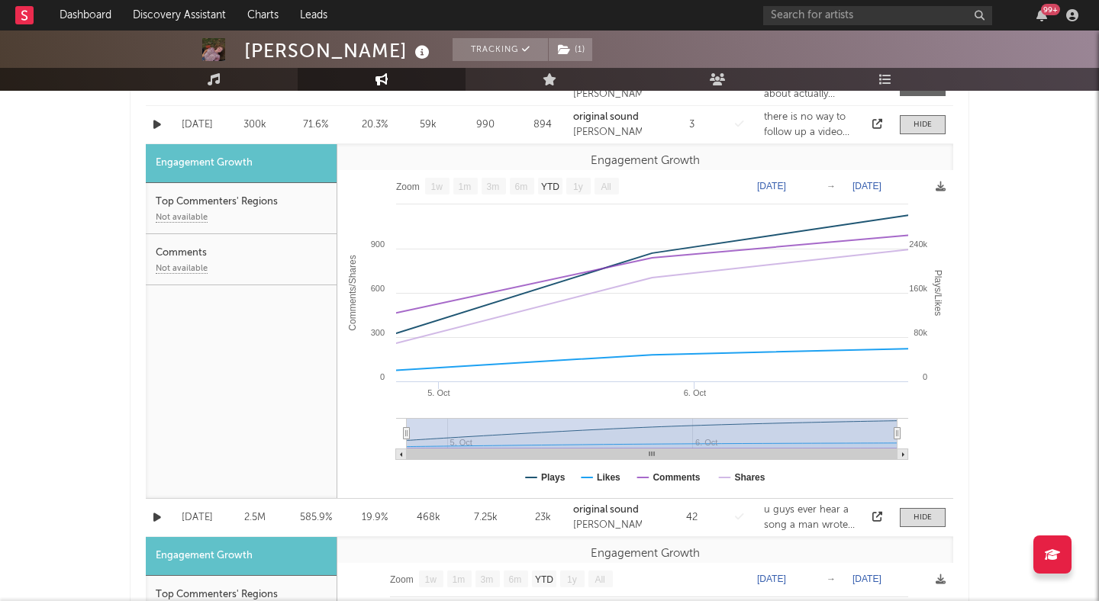
scroll to position [951, 0]
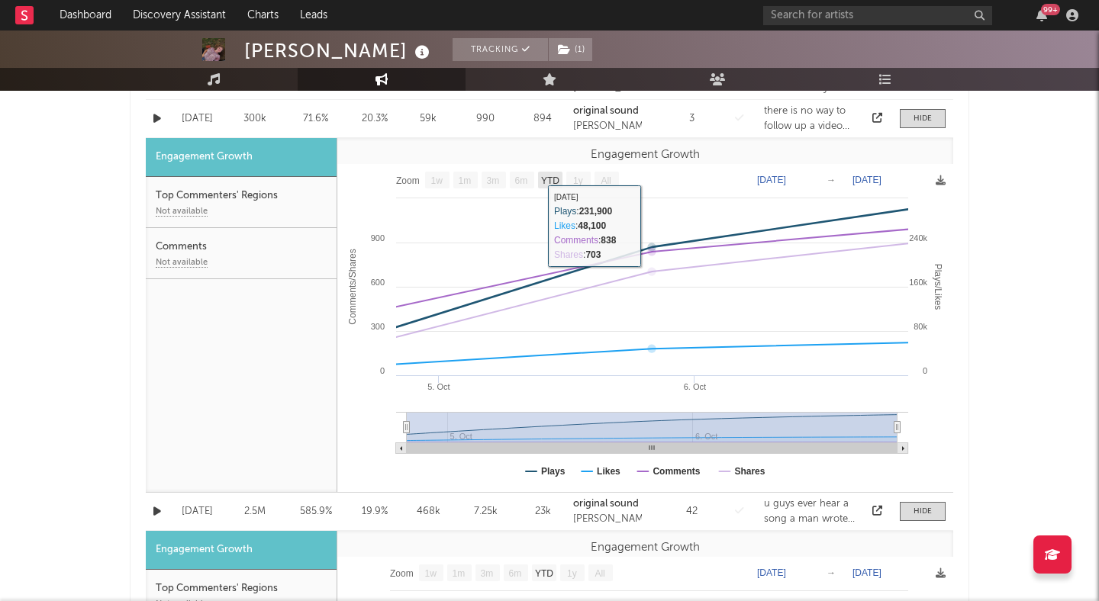
click at [548, 181] on text "YTD" at bounding box center [550, 180] width 18 height 11
select select "YTD"
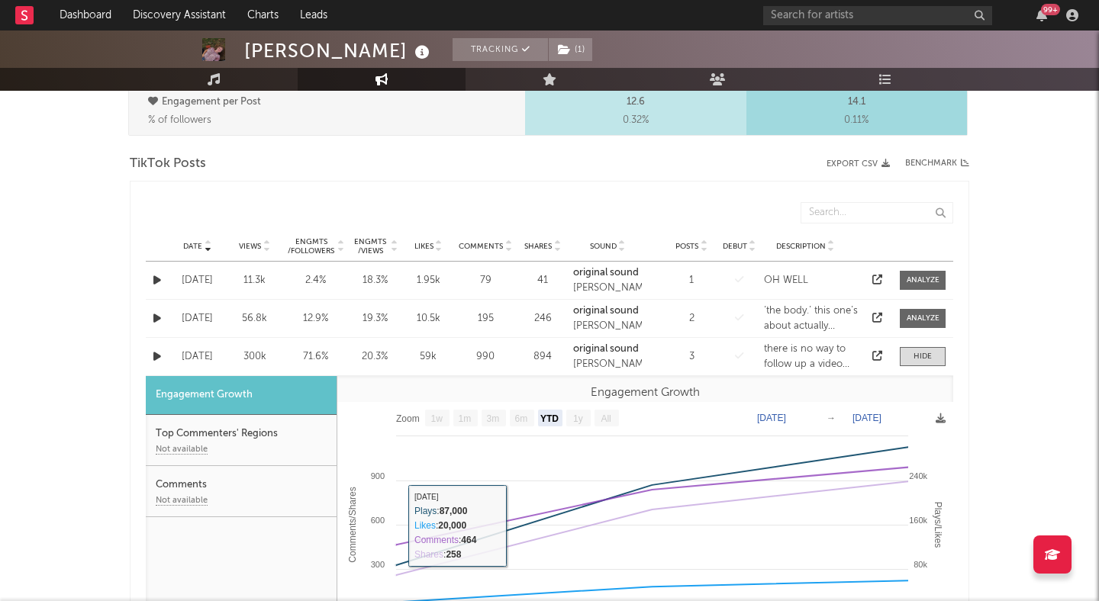
scroll to position [710, 0]
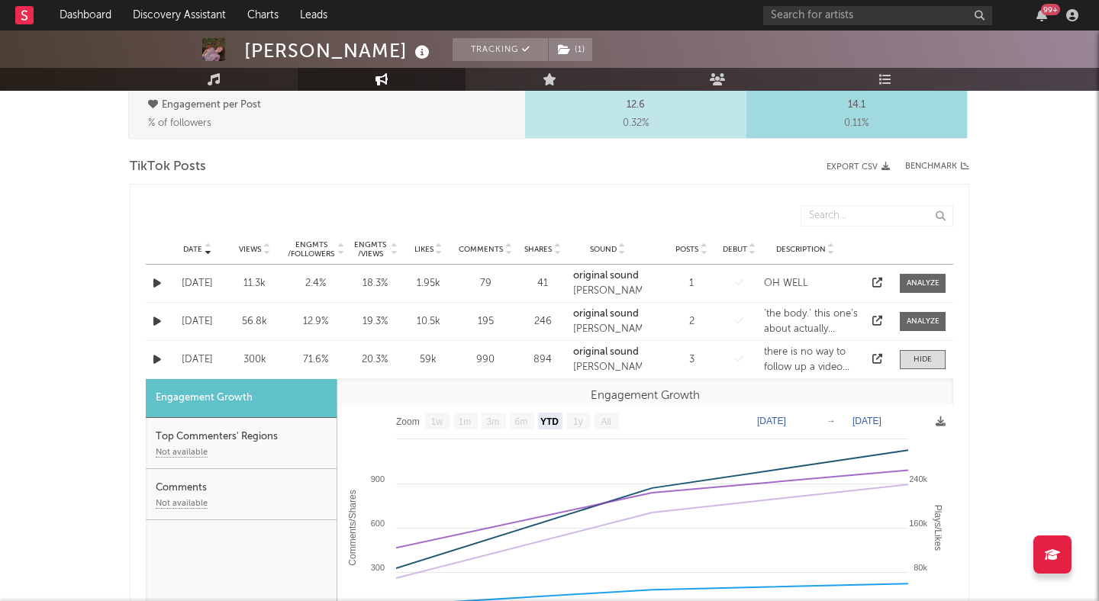
click at [262, 249] on div at bounding box center [265, 248] width 9 height 11
select select "1w"
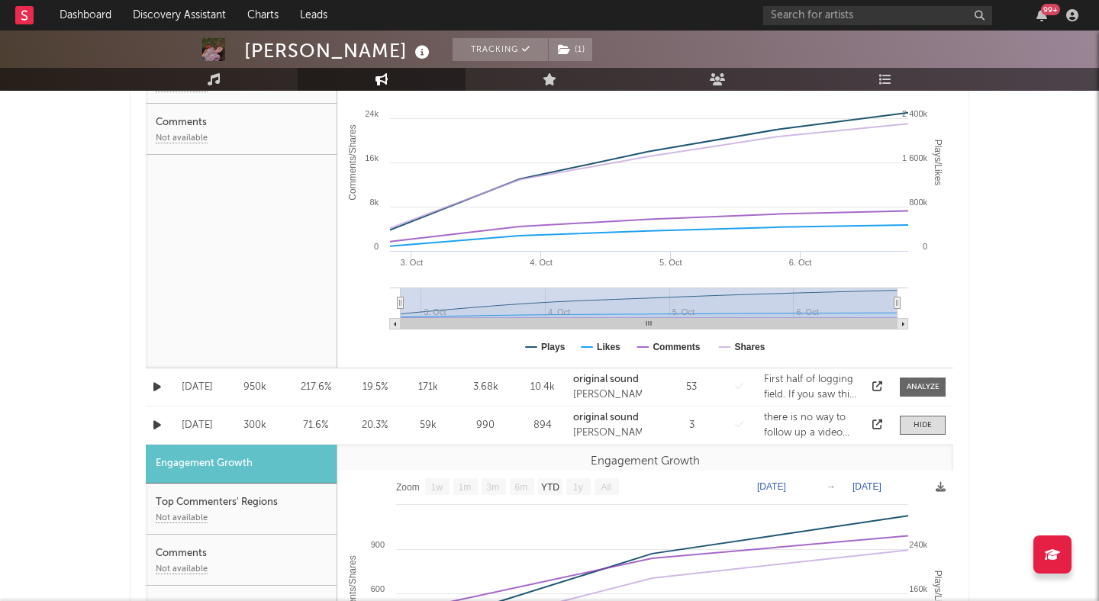
scroll to position [1021, 0]
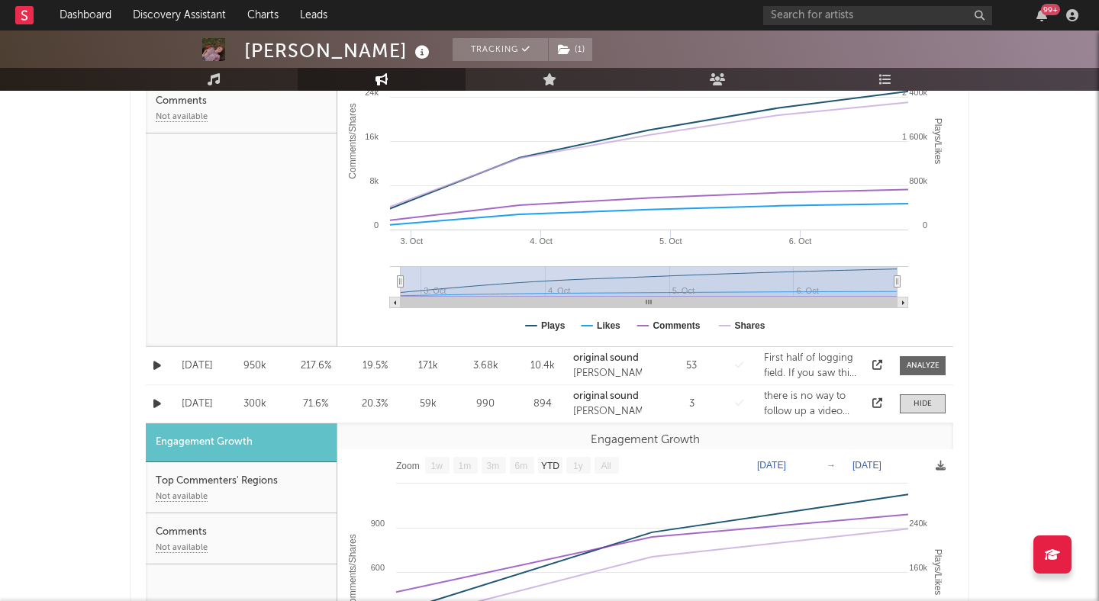
click at [282, 365] on div "Views 950k" at bounding box center [254, 366] width 57 height 15
click at [922, 362] on div at bounding box center [922, 365] width 33 height 11
select select "1w"
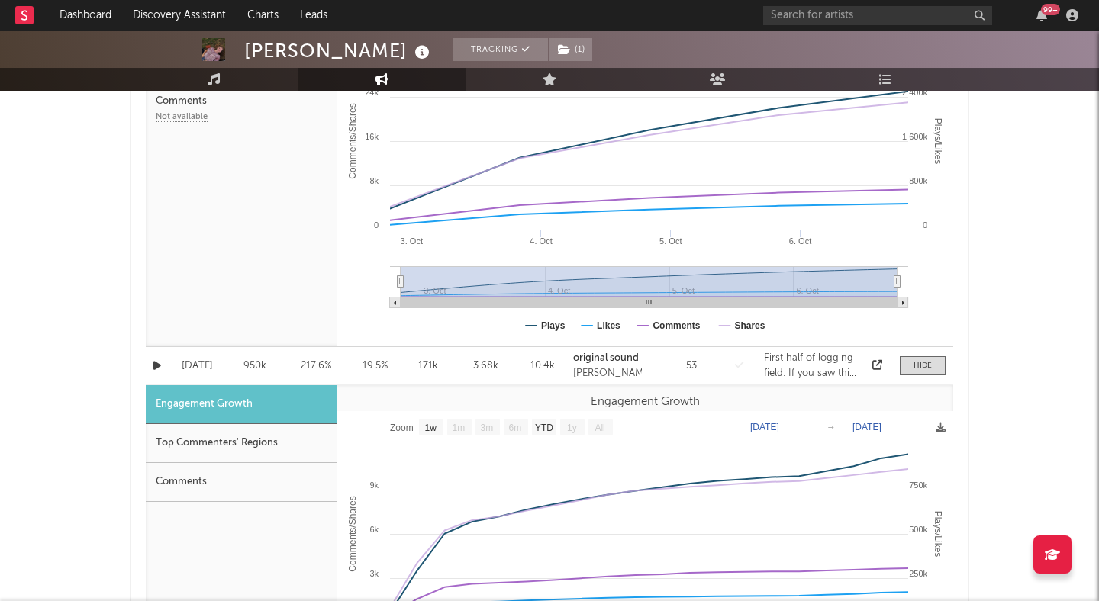
scroll to position [1132, 0]
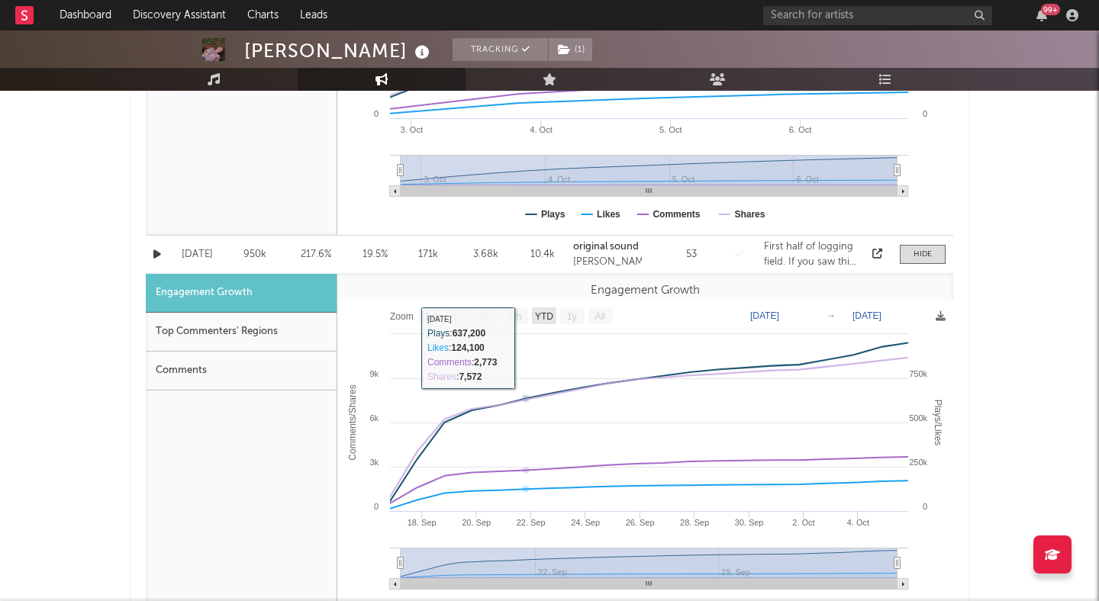
click at [548, 315] on text "YTD" at bounding box center [544, 316] width 18 height 11
select select "YTD"
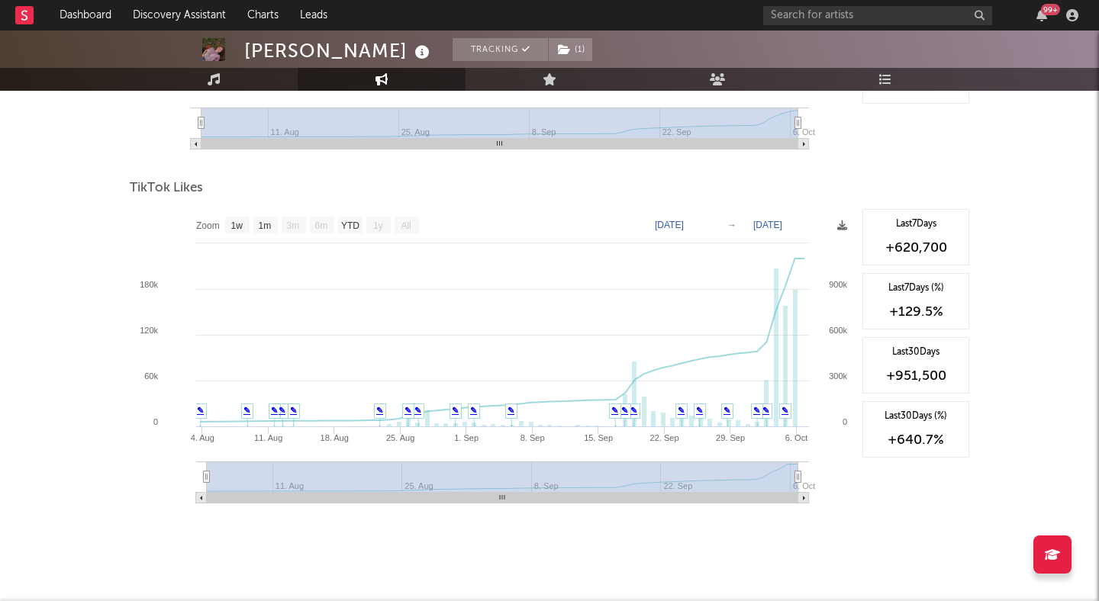
scroll to position [2456, 0]
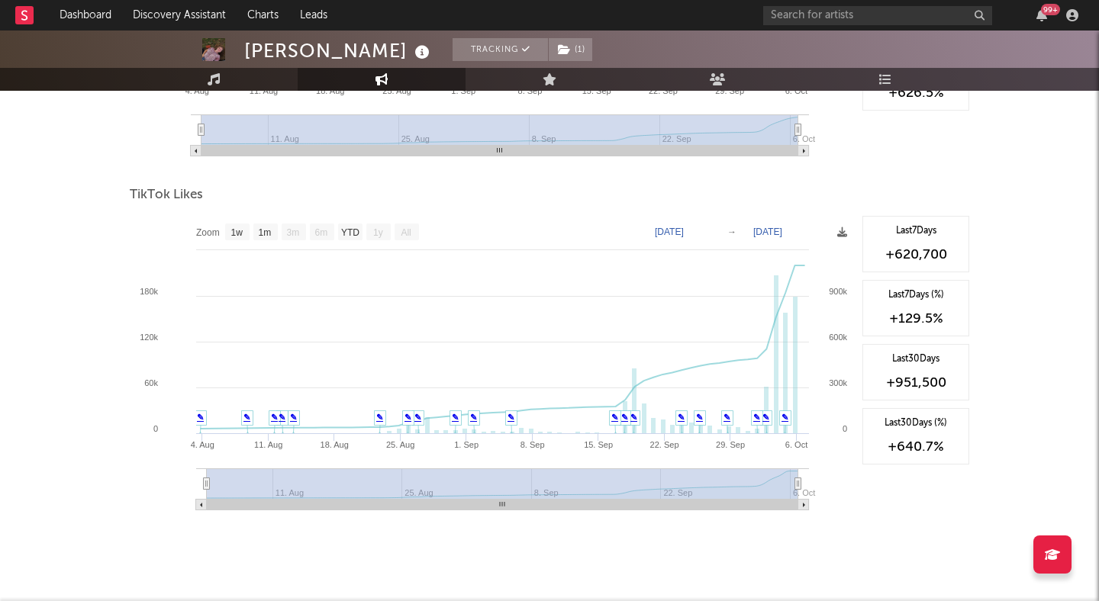
click at [820, 11] on input "text" at bounding box center [877, 15] width 229 height 19
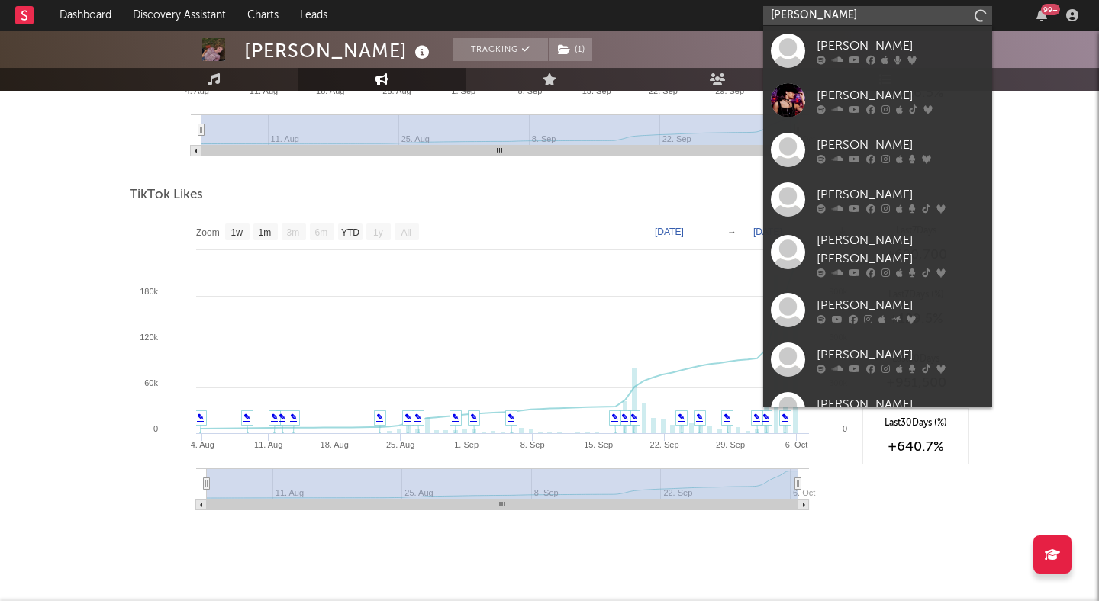
type input "anabelle dinda"
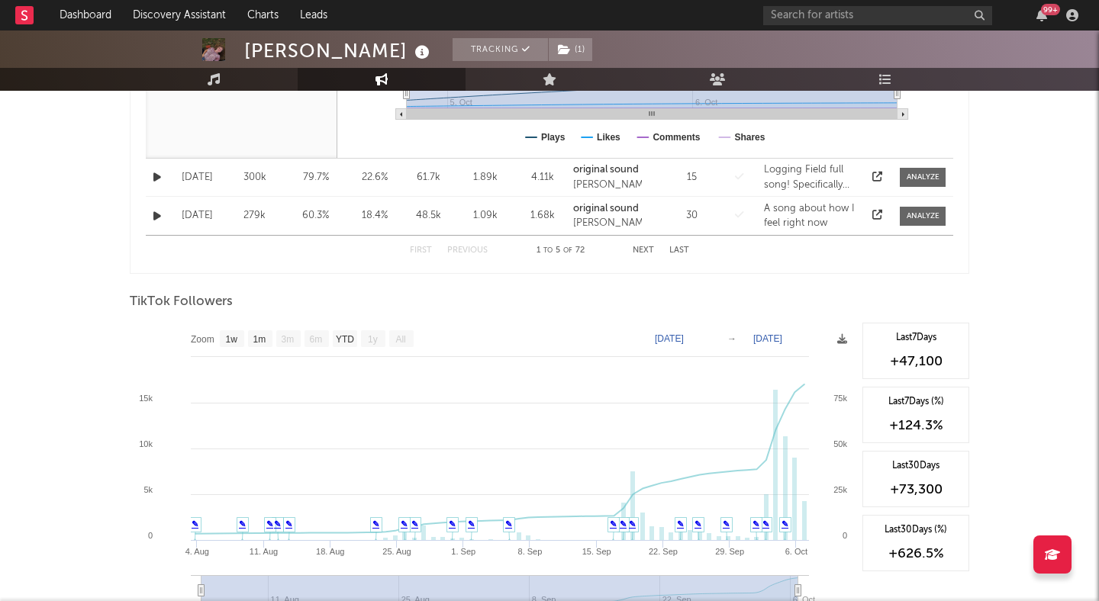
scroll to position [1993, 0]
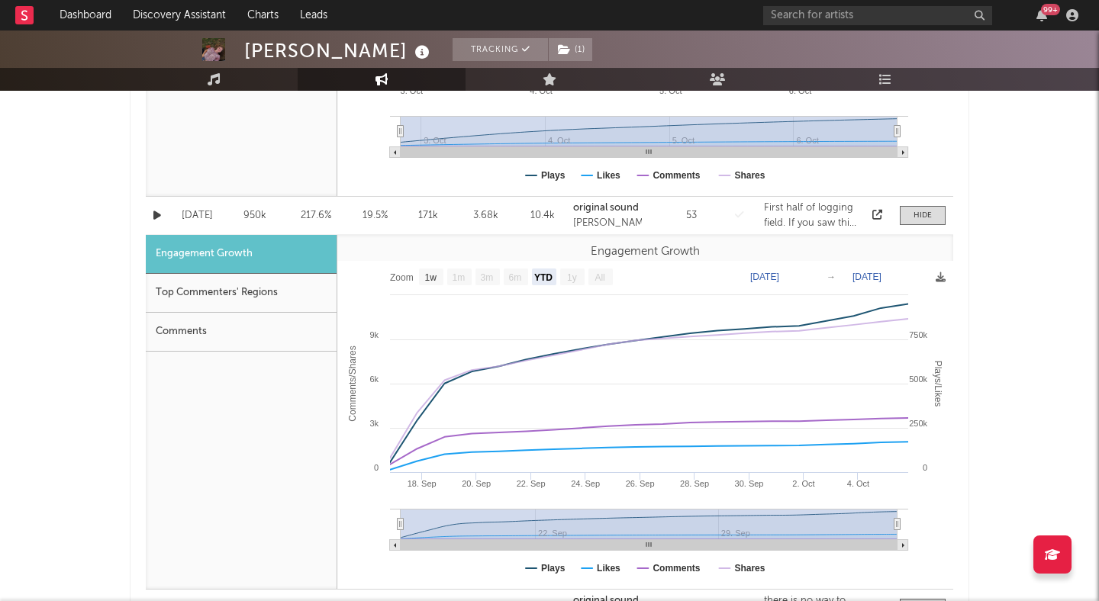
scroll to position [1165, 0]
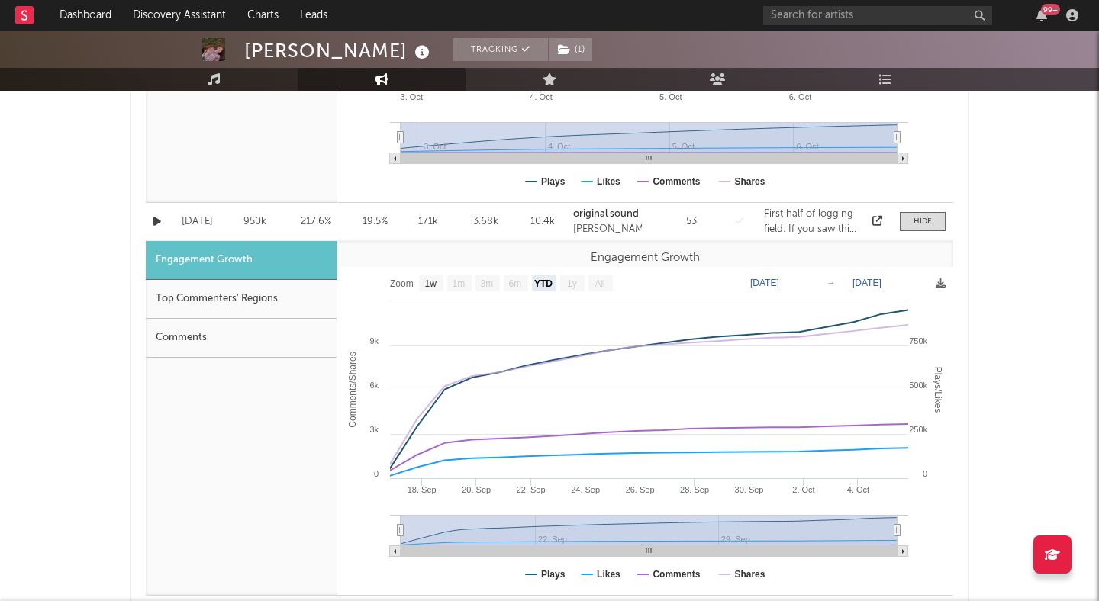
click at [993, 408] on div "Annabelle Dinda Tracking ( 1 ) United States | Alternative Folk Edit Tracking (…" at bounding box center [549, 392] width 1099 height 3053
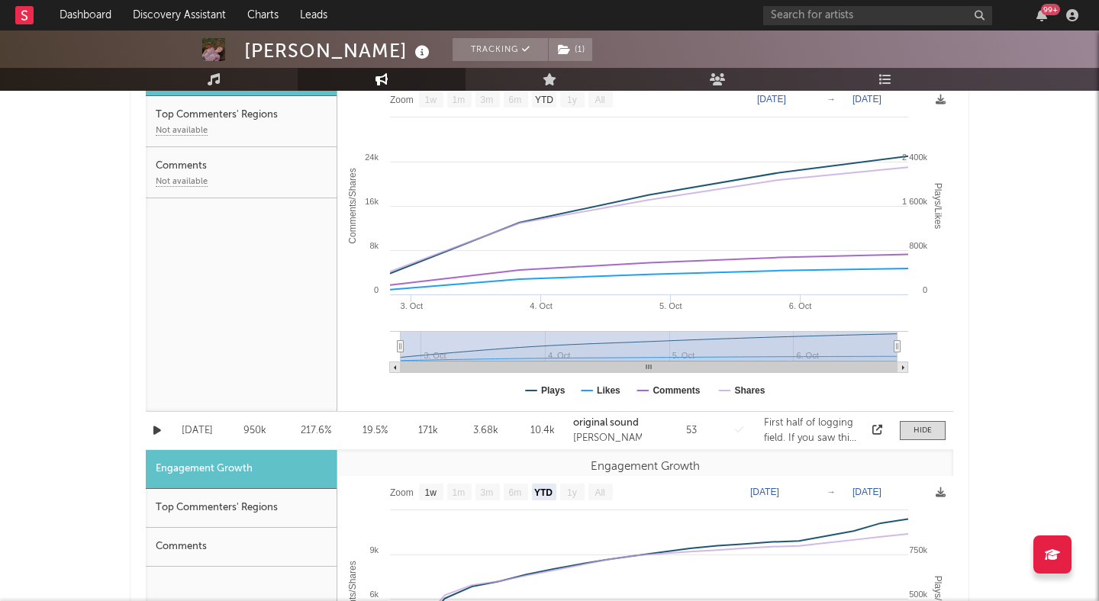
scroll to position [954, 0]
click at [1000, 407] on div "Annabelle Dinda Tracking ( 1 ) United States | Alternative Folk Edit Tracking (…" at bounding box center [549, 602] width 1099 height 3053
click at [1015, 204] on div "Annabelle Dinda Tracking ( 1 ) United States | Alternative Folk Edit Tracking (…" at bounding box center [549, 602] width 1099 height 3053
click at [1022, 211] on div "Annabelle Dinda Tracking ( 1 ) United States | Alternative Folk Edit Tracking (…" at bounding box center [549, 602] width 1099 height 3053
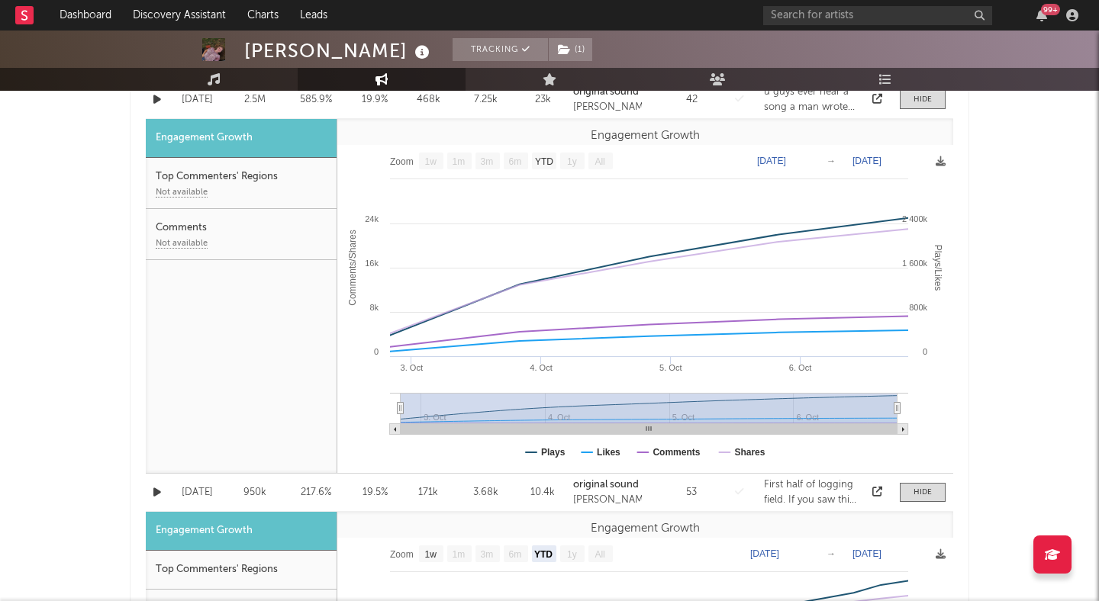
scroll to position [897, 0]
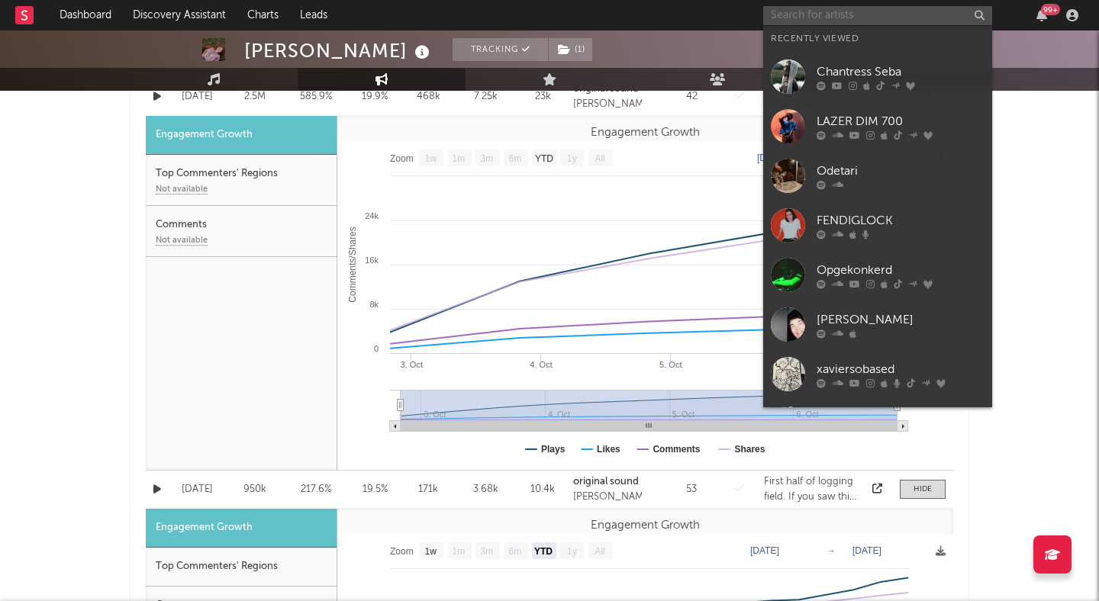
click at [816, 15] on input "text" at bounding box center [877, 15] width 229 height 19
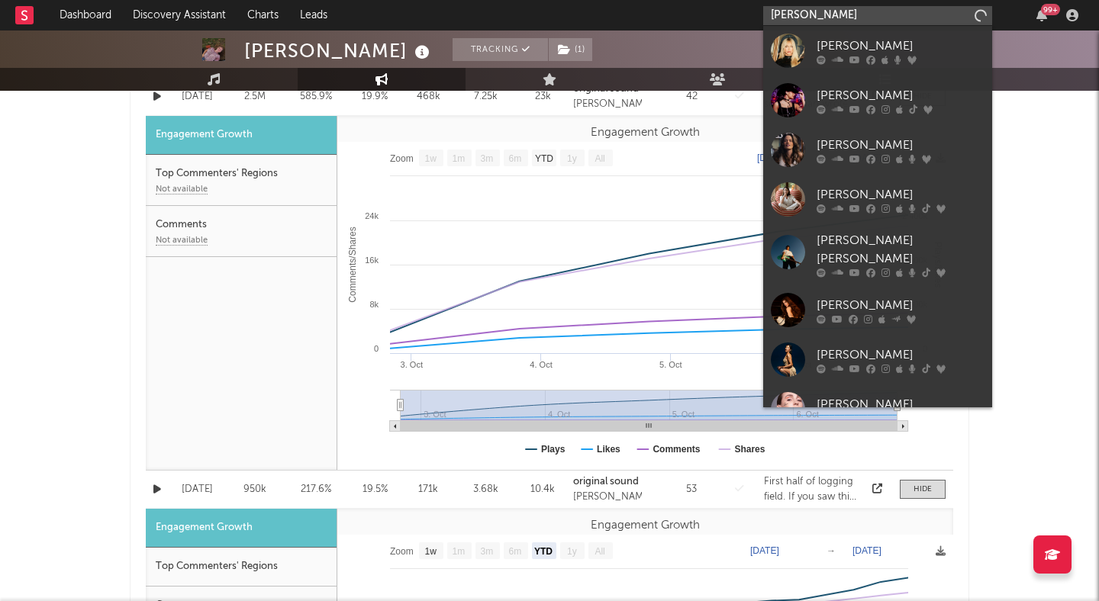
type input "Anabelle Dinda"
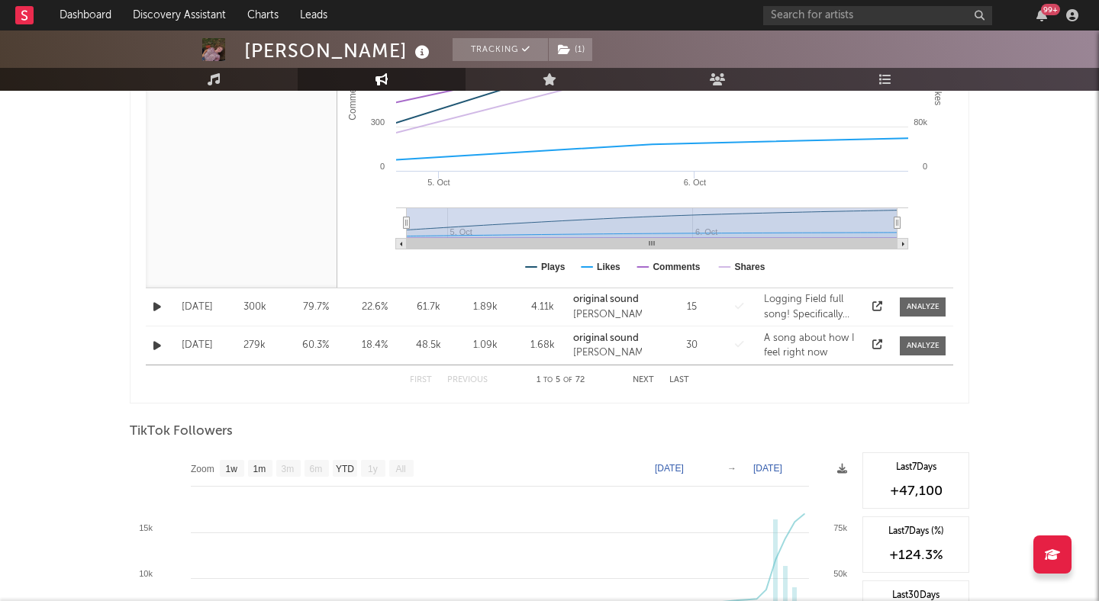
scroll to position [1864, 0]
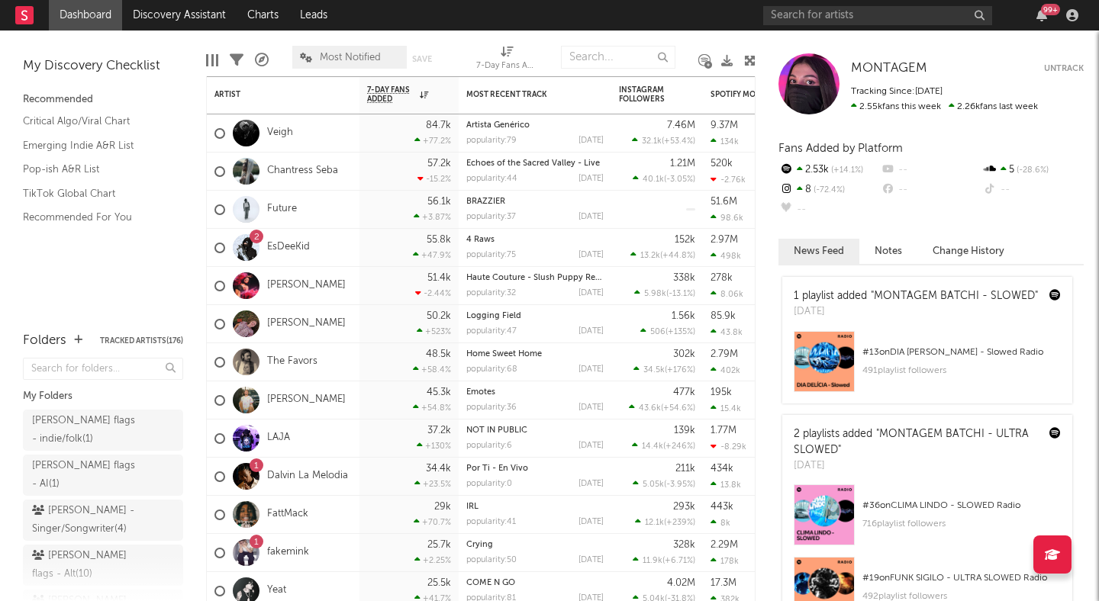
scroll to position [233, 0]
click at [926, 28] on div "99 +" at bounding box center [923, 15] width 320 height 31
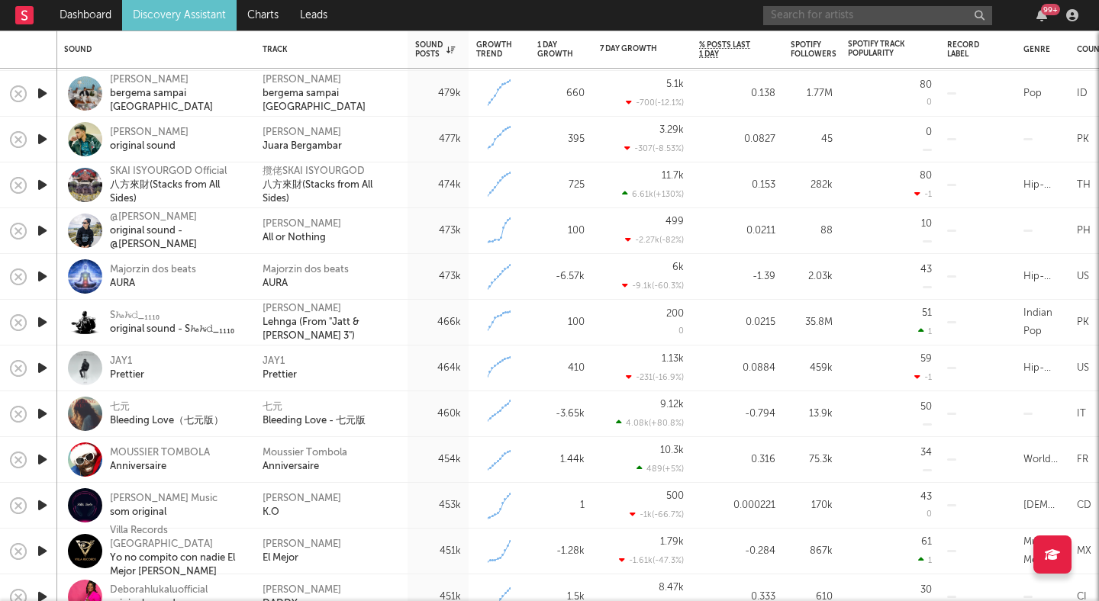
click at [825, 18] on input "text" at bounding box center [877, 15] width 229 height 19
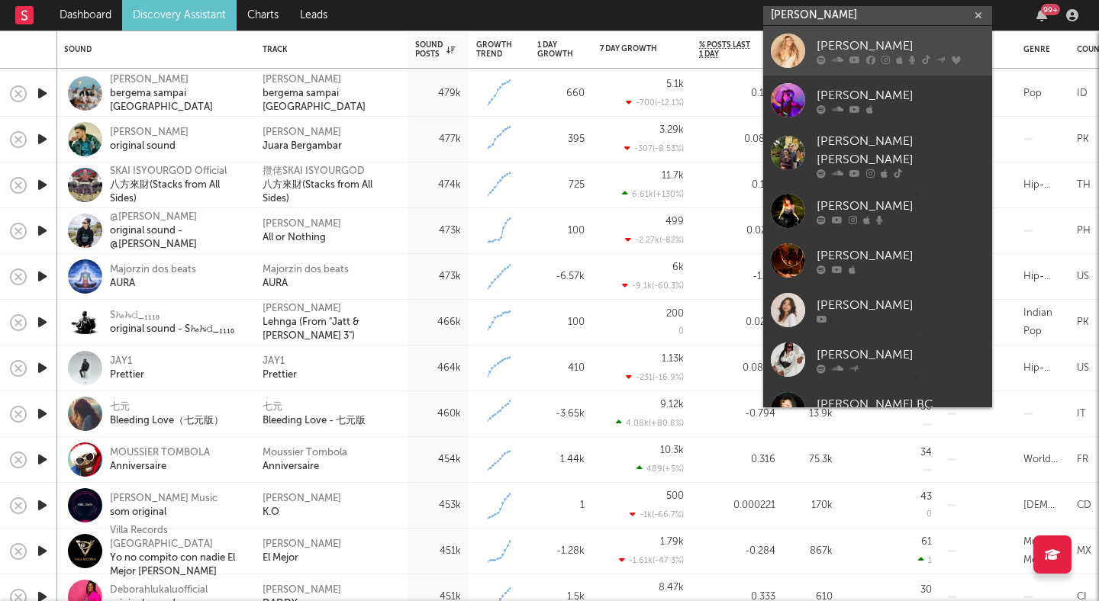
type input "mariah c"
click at [853, 36] on link "Mariah Carey" at bounding box center [877, 51] width 229 height 50
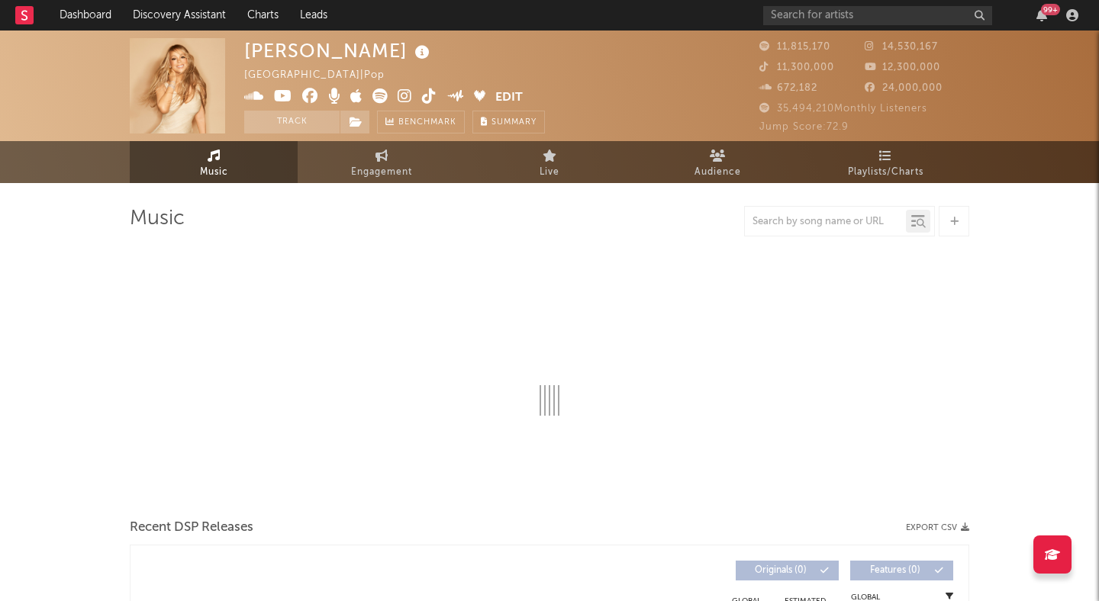
select select "6m"
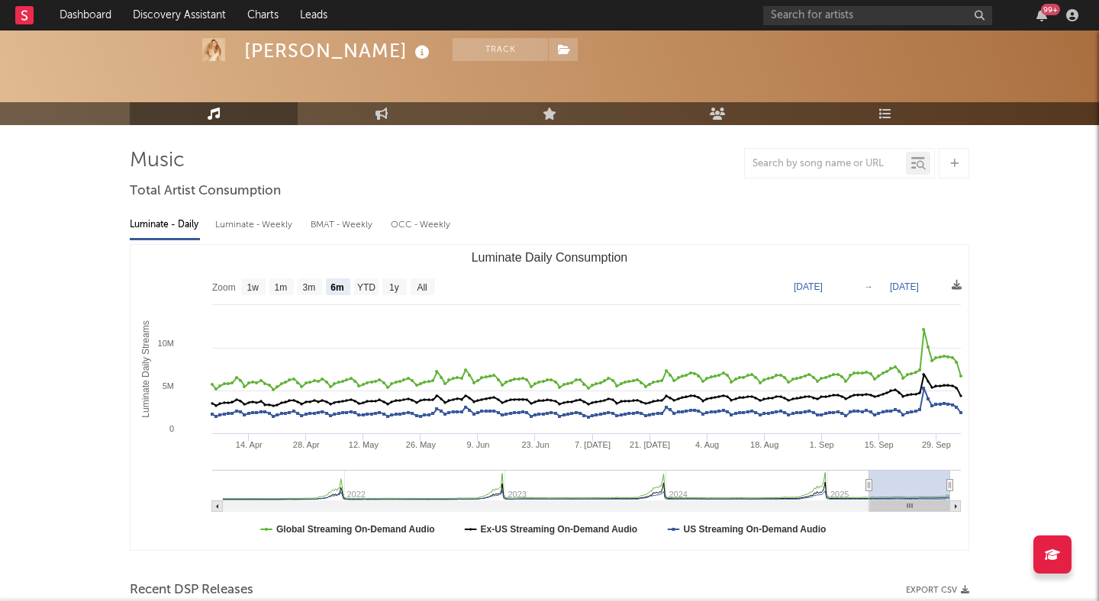
scroll to position [72, 0]
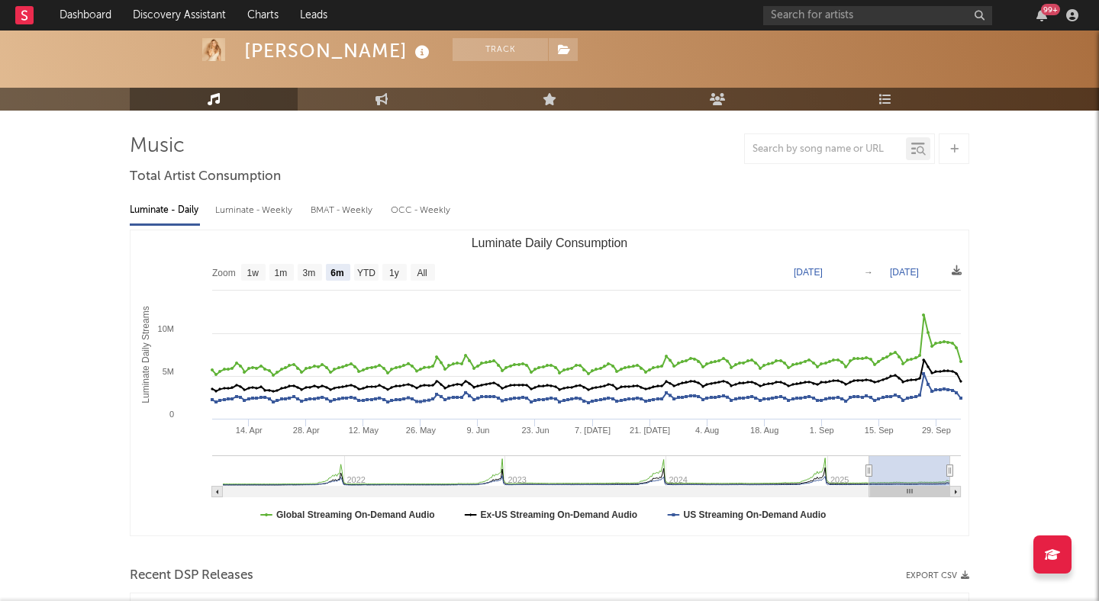
type input "2024-12-21"
type input "2025-06-22"
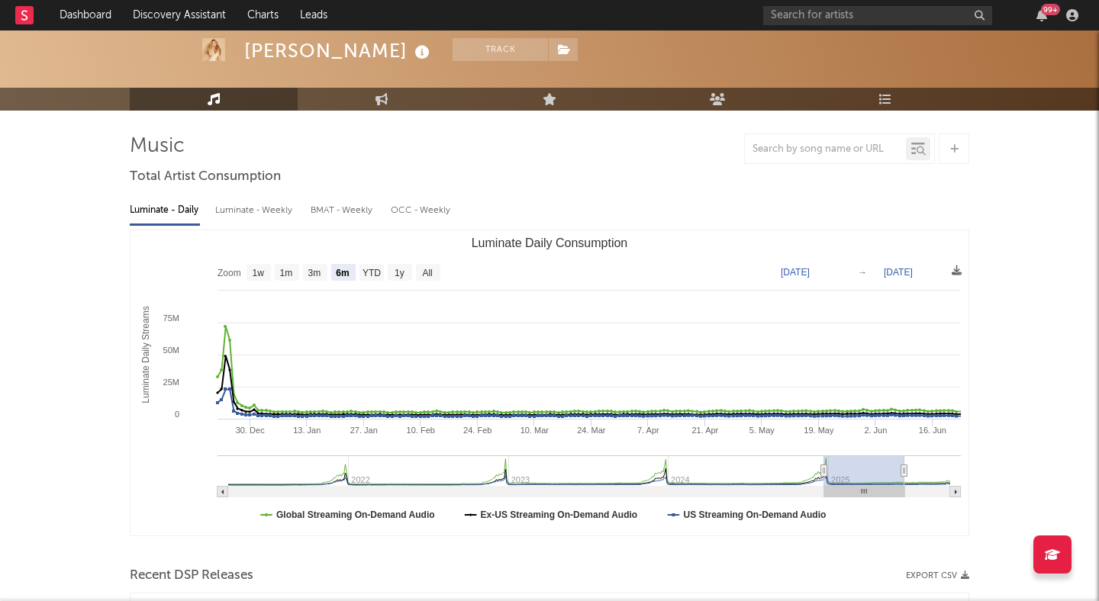
drag, startPoint x: 864, startPoint y: 470, endPoint x: 829, endPoint y: 470, distance: 34.3
click at [829, 470] on g "Luminate Daily Consumption" at bounding box center [588, 476] width 743 height 42
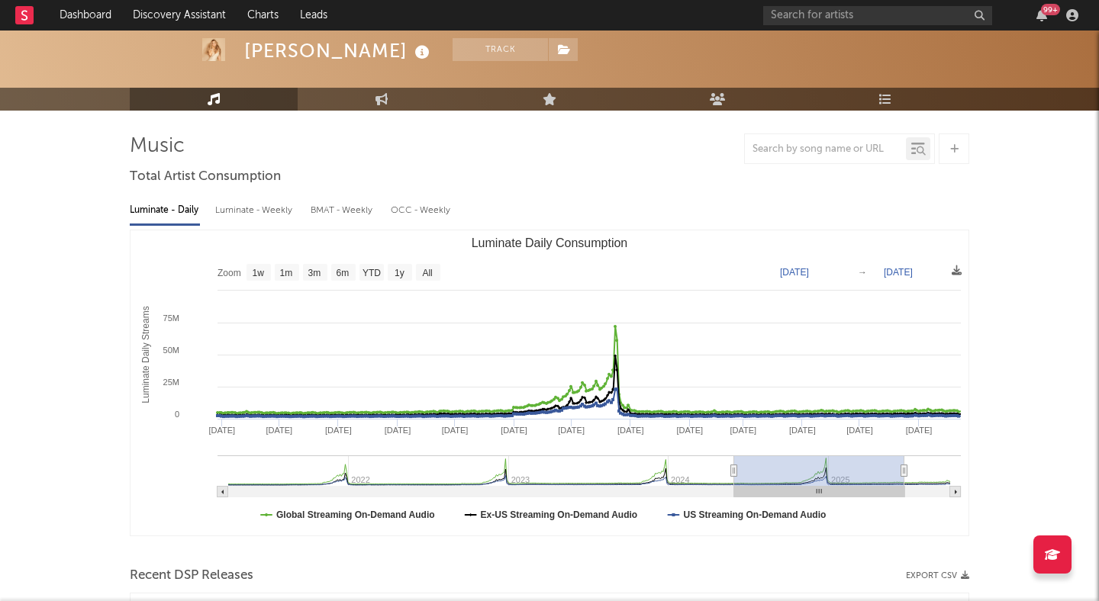
drag, startPoint x: 825, startPoint y: 470, endPoint x: 733, endPoint y: 475, distance: 91.7
click at [734, 475] on icon "Luminate Daily Consumption" at bounding box center [734, 470] width 6 height 11
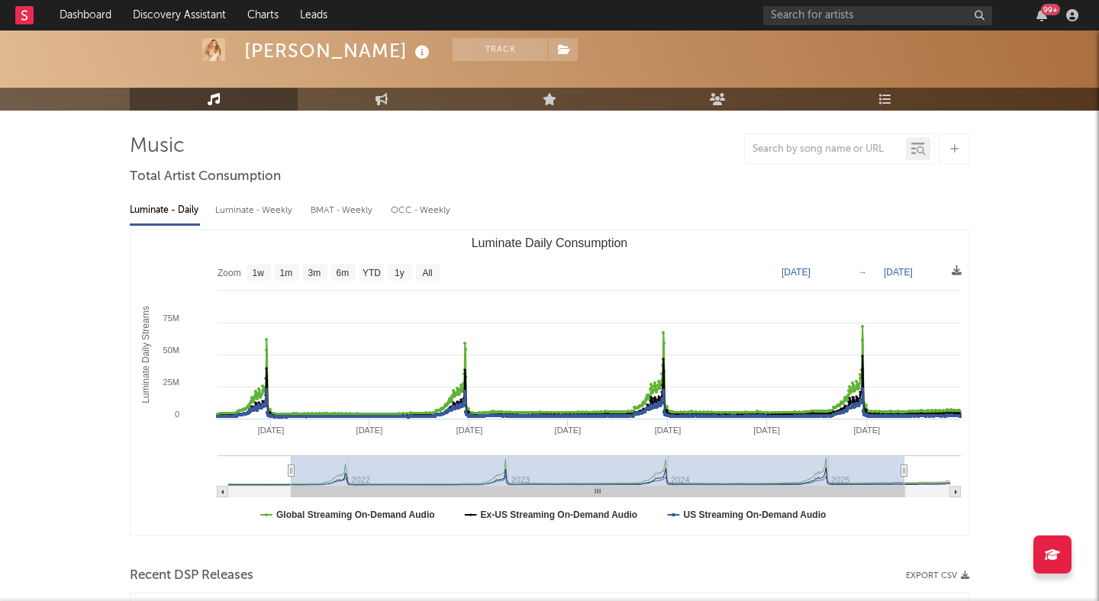
type input "2021-07-27"
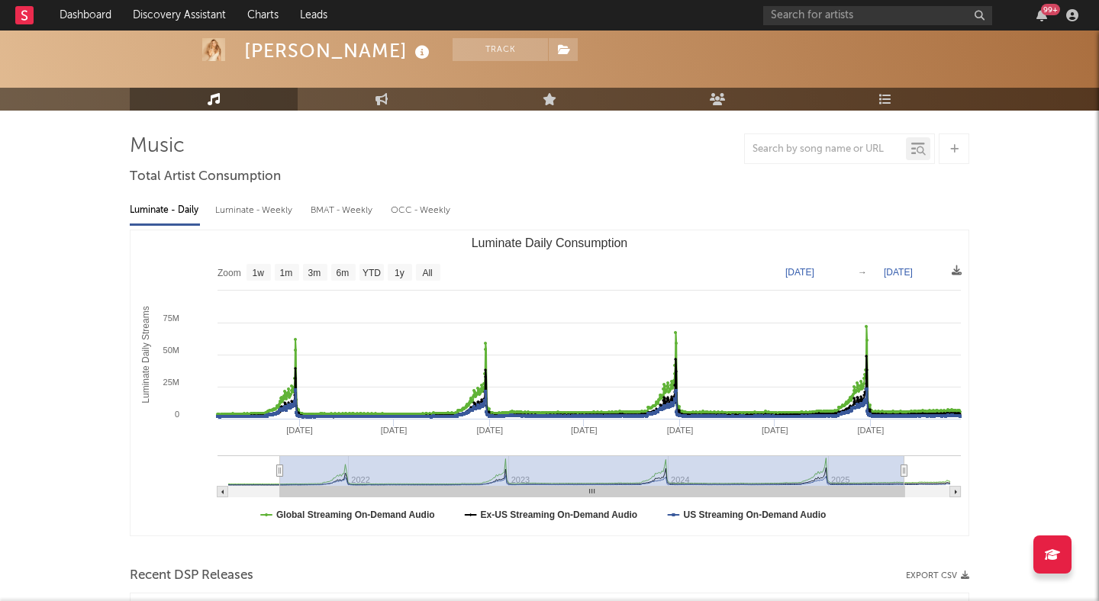
drag, startPoint x: 733, startPoint y: 475, endPoint x: 280, endPoint y: 467, distance: 453.2
click at [280, 467] on icon "Luminate Daily Consumption" at bounding box center [280, 470] width 6 height 11
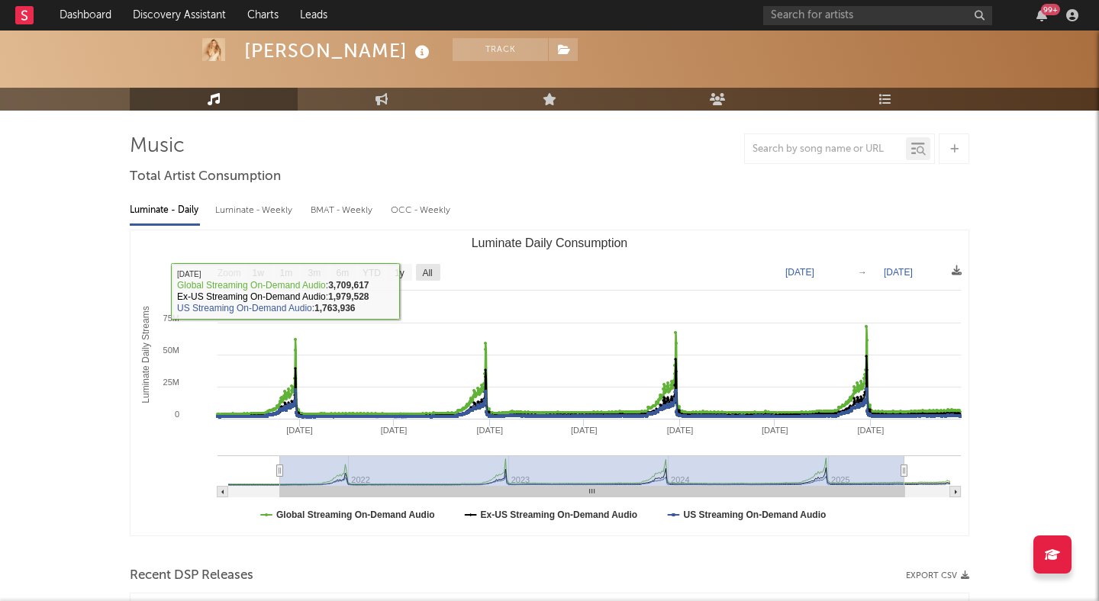
click at [423, 273] on text "All" at bounding box center [427, 273] width 10 height 11
select select "All"
type input "2021-03-31"
type input "2025-10-05"
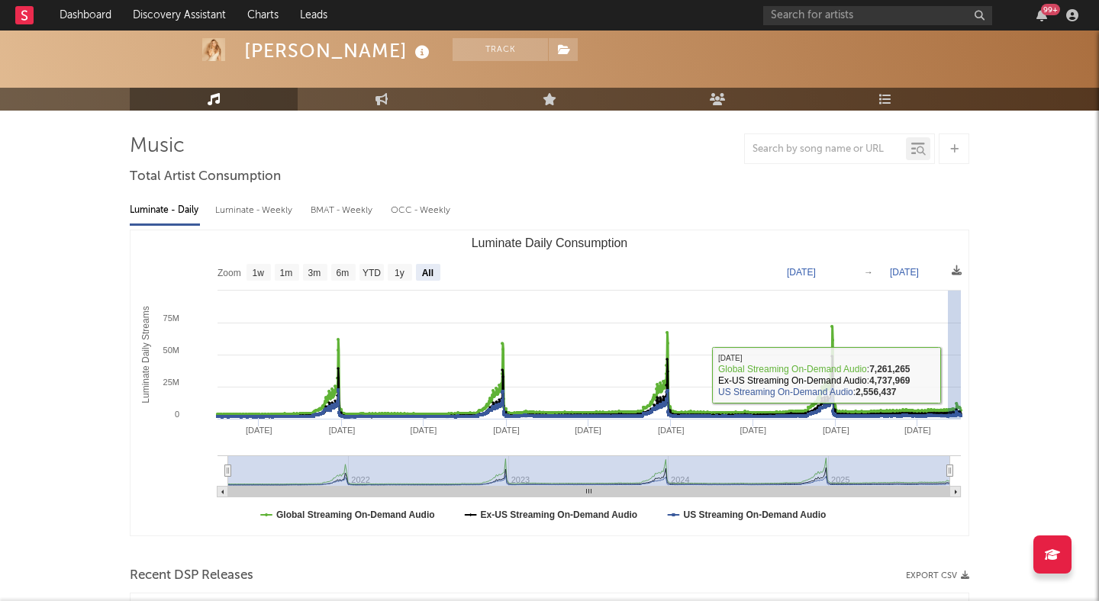
drag, startPoint x: 948, startPoint y: 375, endPoint x: 1034, endPoint y: 375, distance: 86.2
select select "1m"
type input "2025-09-06"
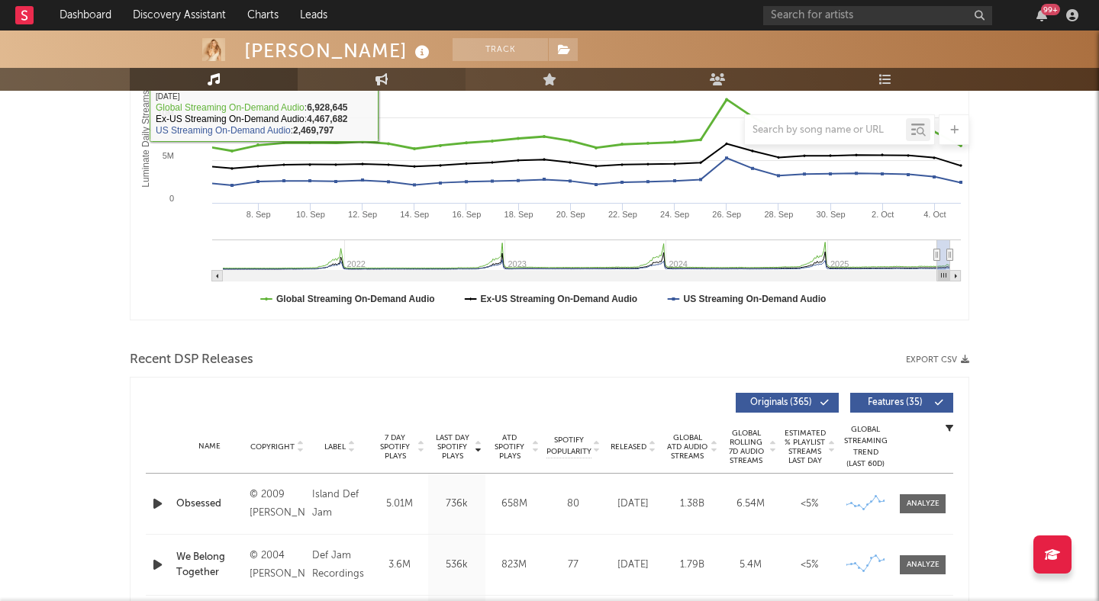
click at [371, 82] on link "Engagement" at bounding box center [382, 79] width 168 height 23
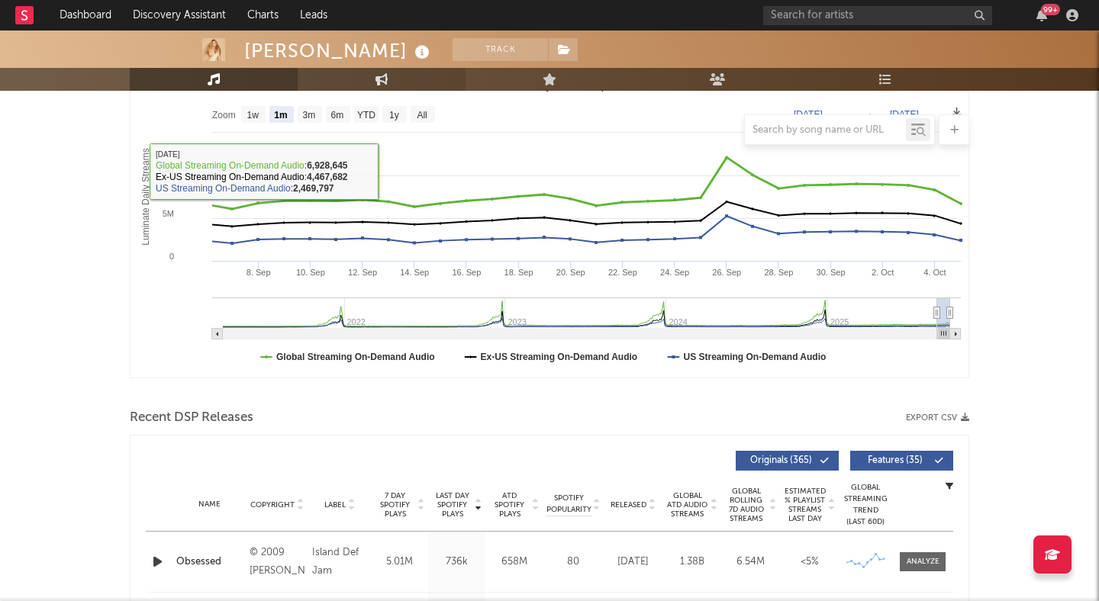
select select "1w"
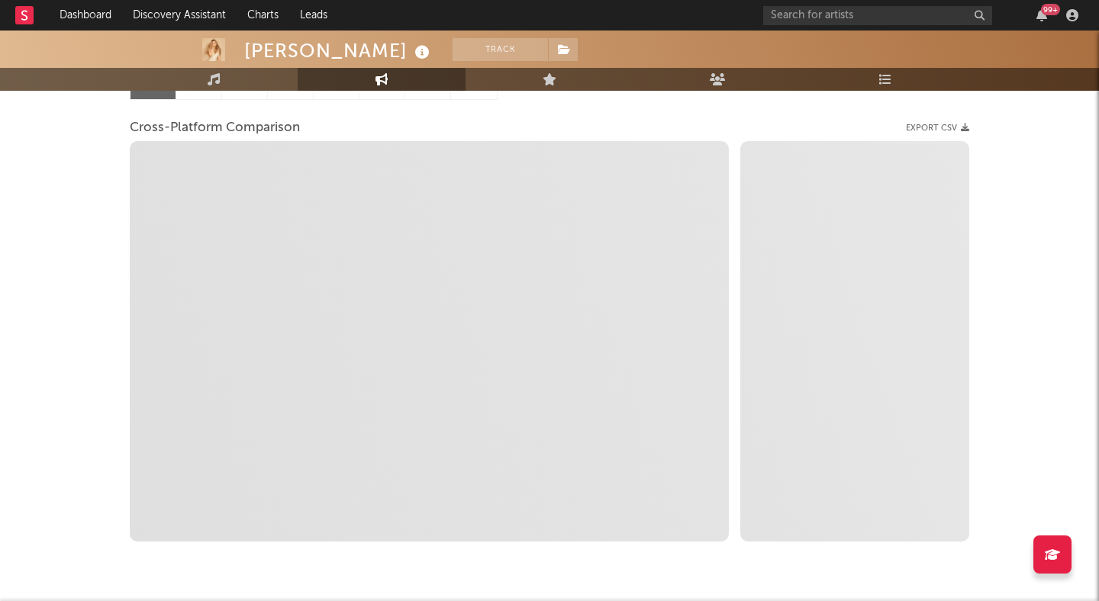
scroll to position [182, 0]
select select "1m"
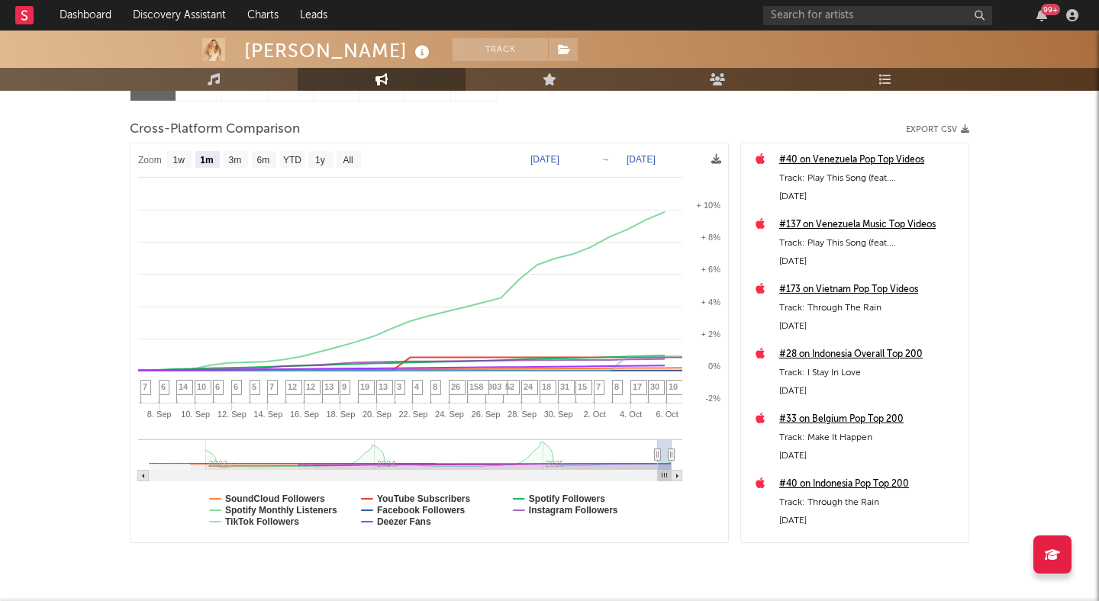
scroll to position [0, 0]
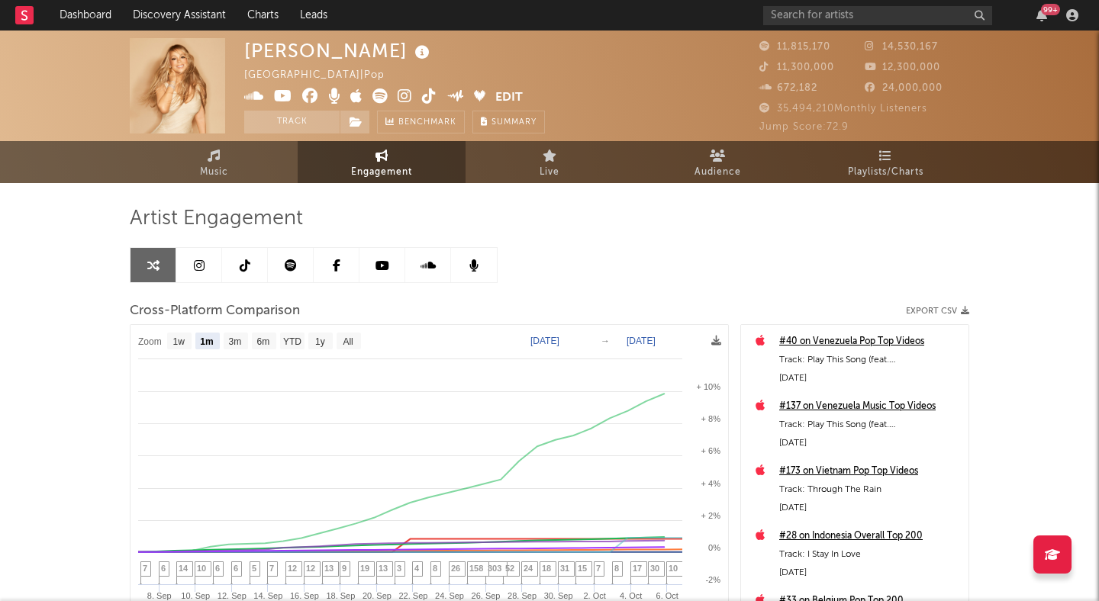
click at [402, 98] on icon at bounding box center [404, 95] width 14 height 15
click at [816, 3] on div "99 +" at bounding box center [923, 15] width 320 height 31
click at [825, 7] on input "text" at bounding box center [877, 15] width 229 height 19
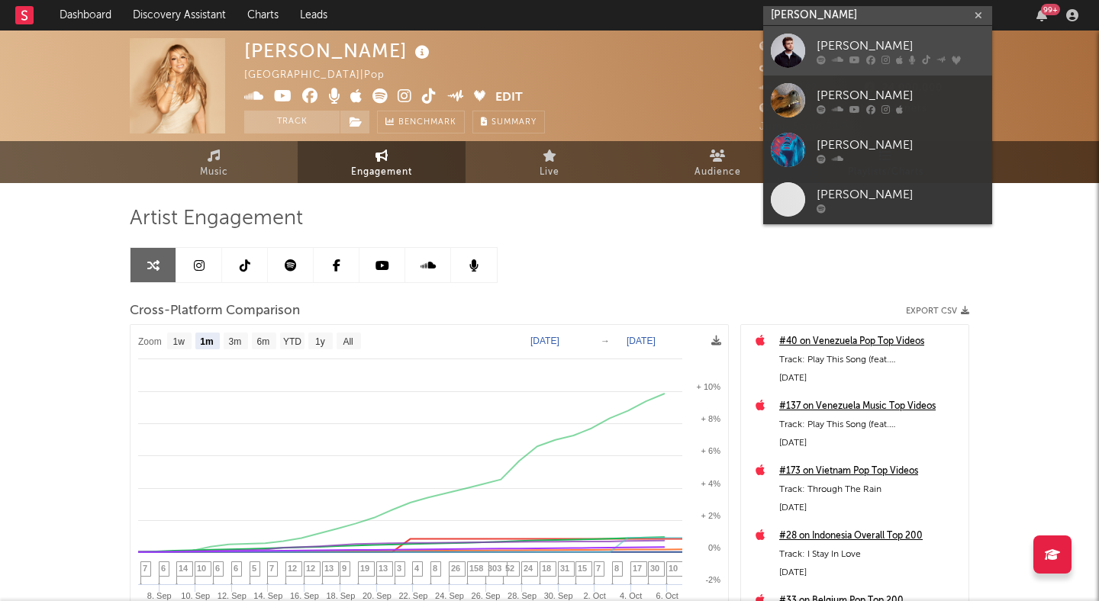
type input "alex warren"
click at [848, 43] on div "Alex Warren" at bounding box center [900, 46] width 168 height 18
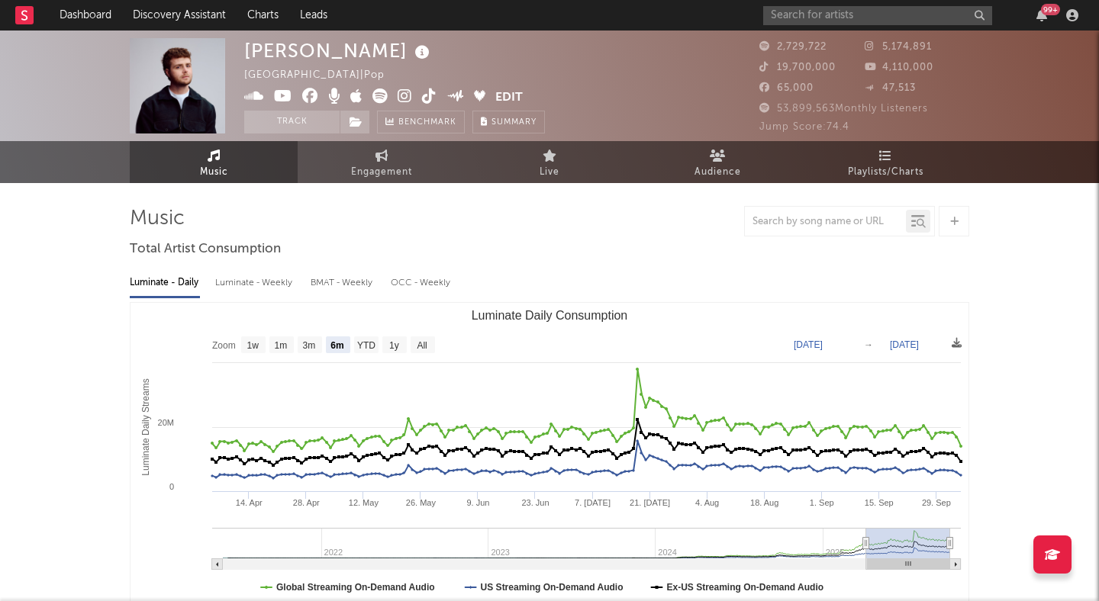
click at [278, 96] on icon at bounding box center [283, 95] width 18 height 15
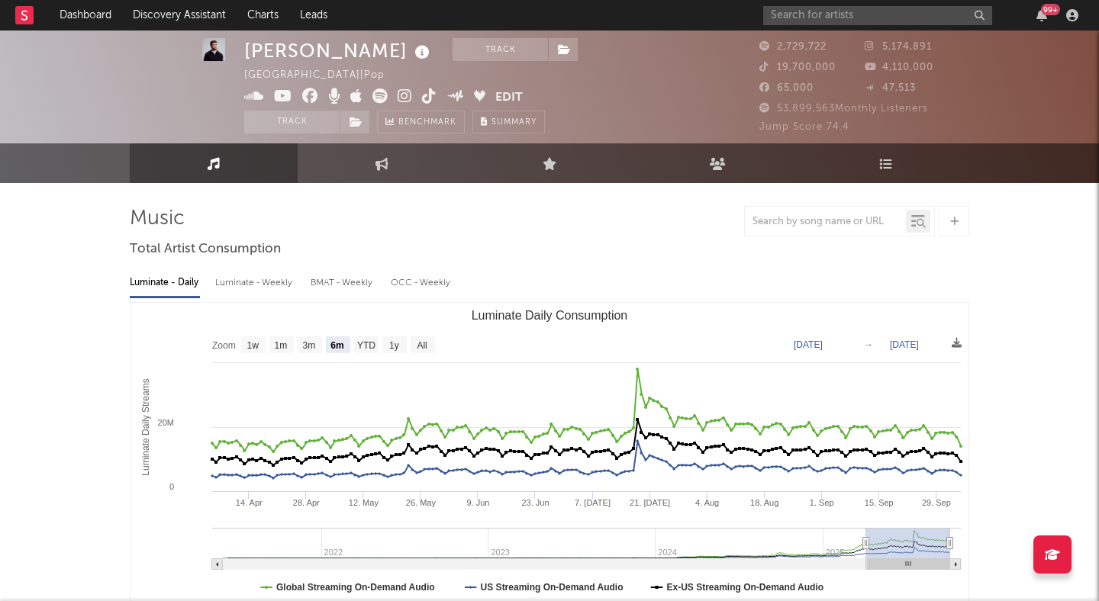
scroll to position [42, 0]
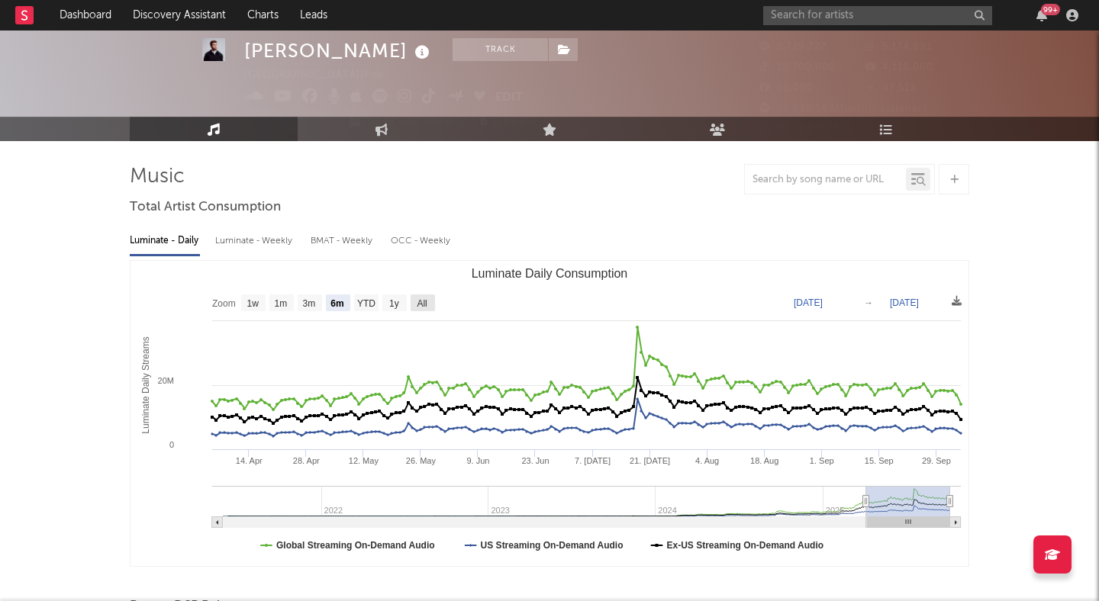
click at [417, 299] on text "All" at bounding box center [422, 303] width 10 height 11
select select "All"
type input "2021-05-30"
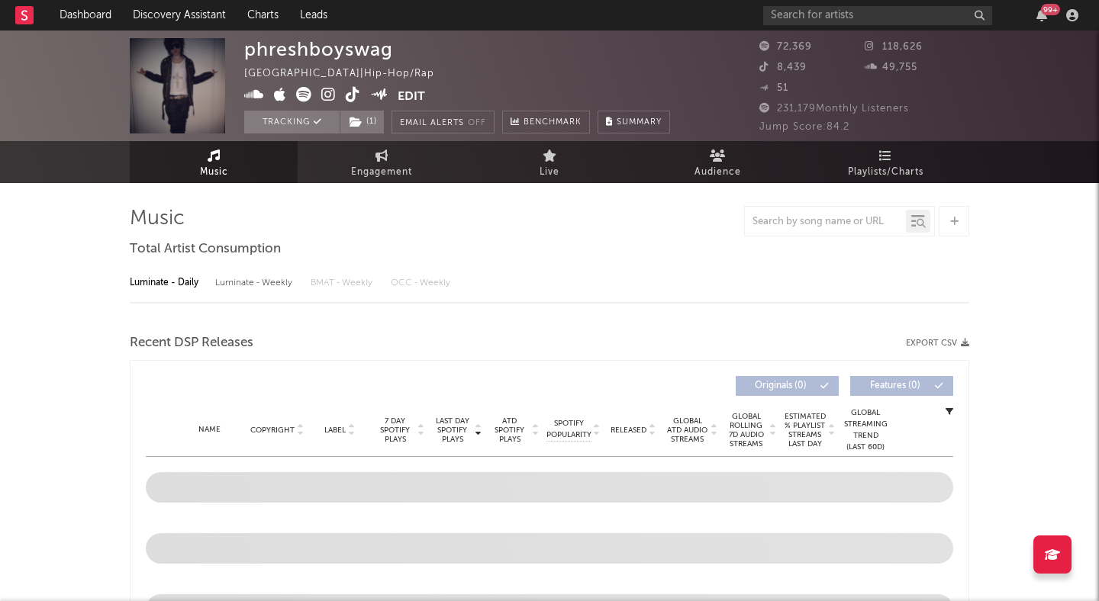
select select "6m"
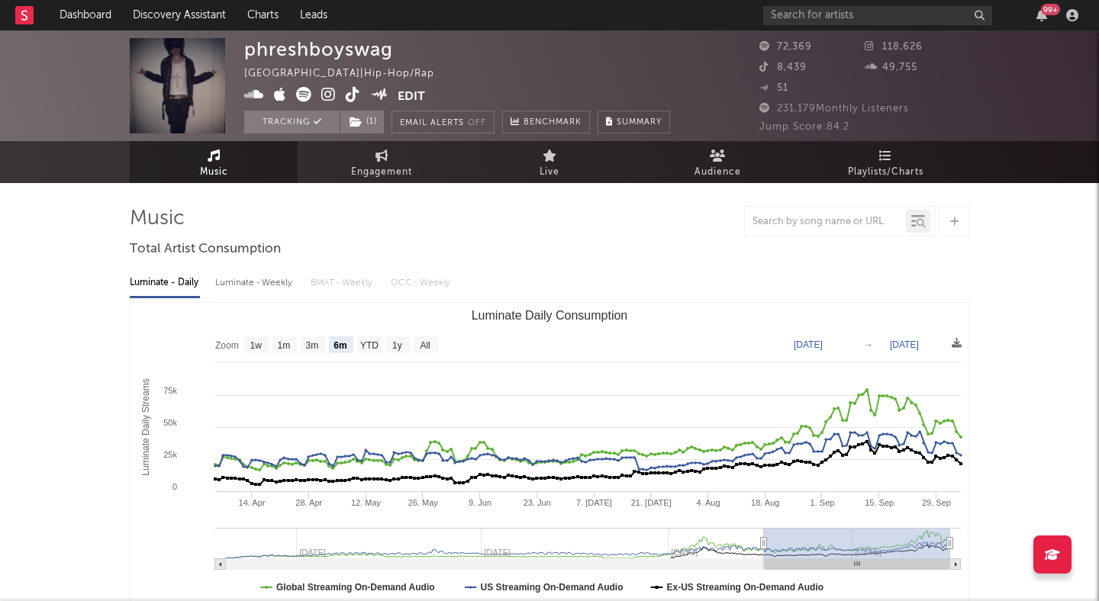
click at [253, 93] on icon at bounding box center [254, 94] width 20 height 15
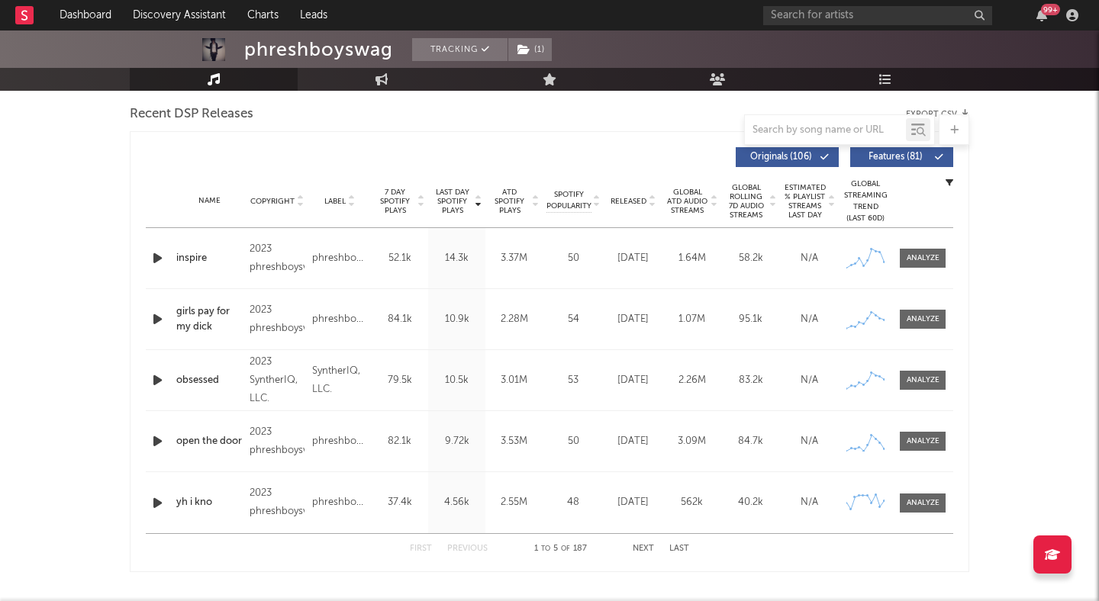
scroll to position [535, 0]
click at [649, 204] on icon at bounding box center [652, 204] width 8 height 6
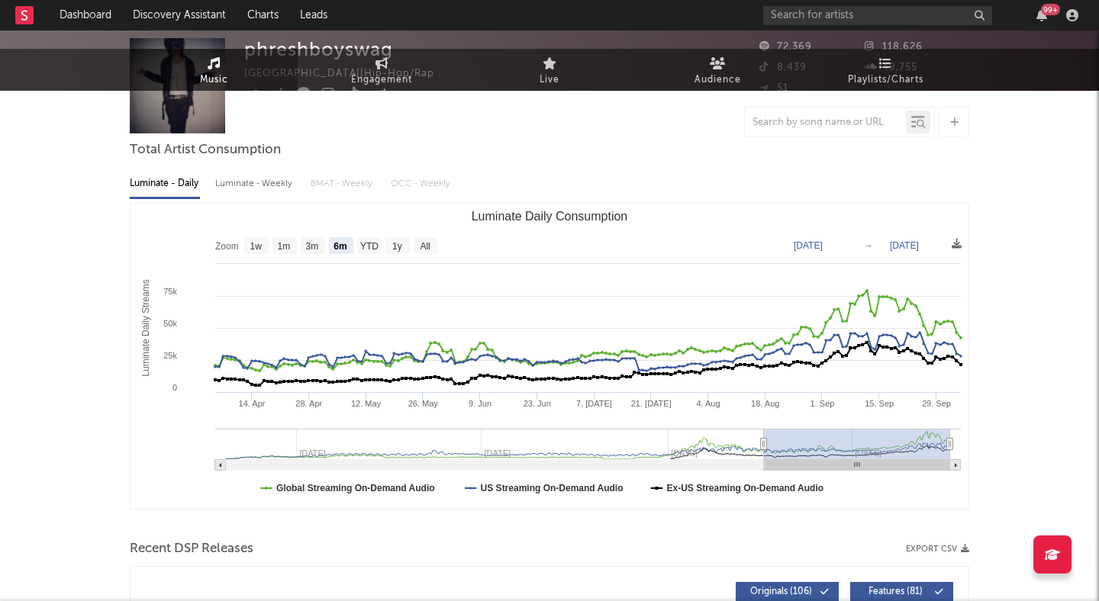
scroll to position [0, 0]
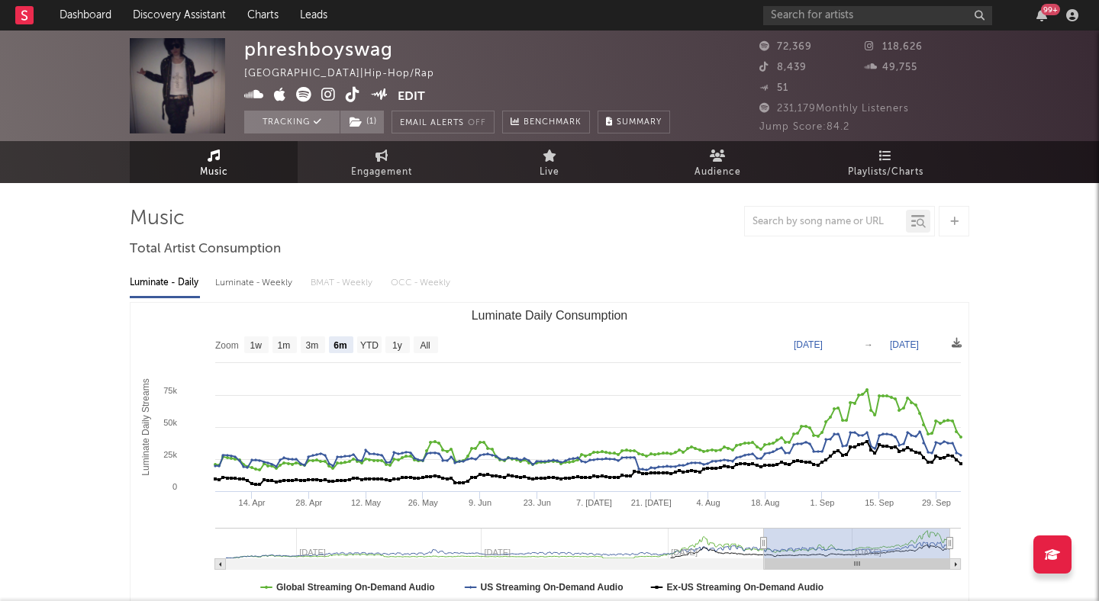
click at [327, 92] on icon at bounding box center [328, 94] width 14 height 15
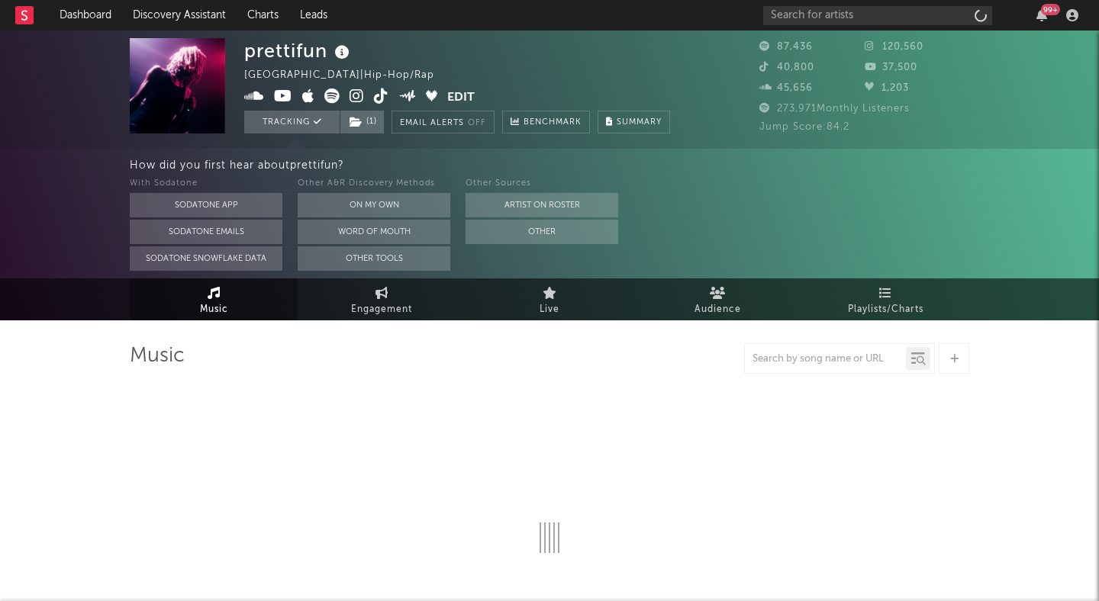
select select "6m"
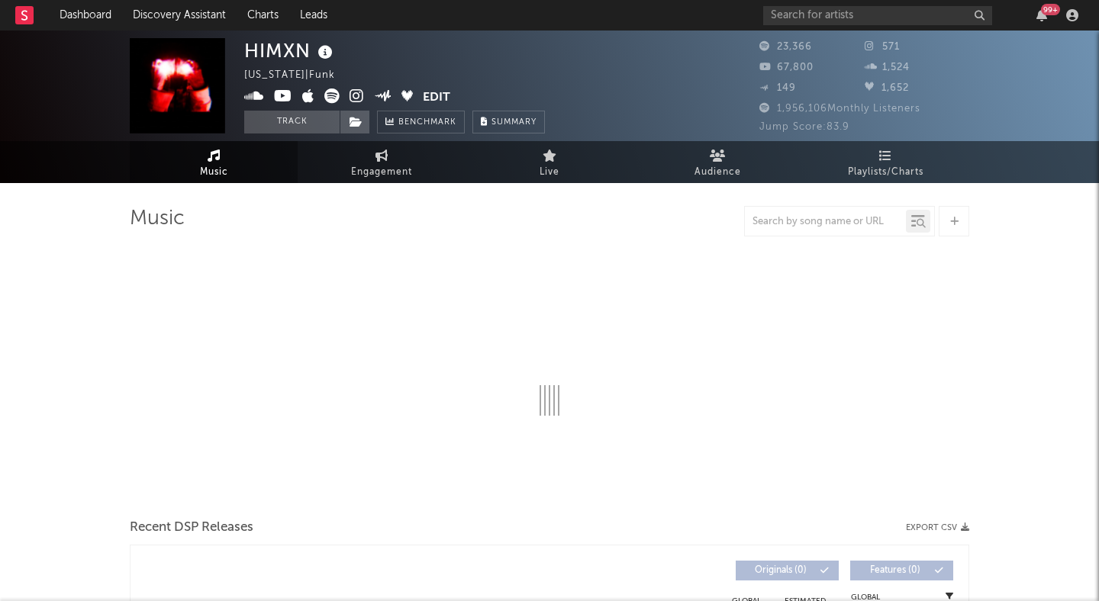
select select "6m"
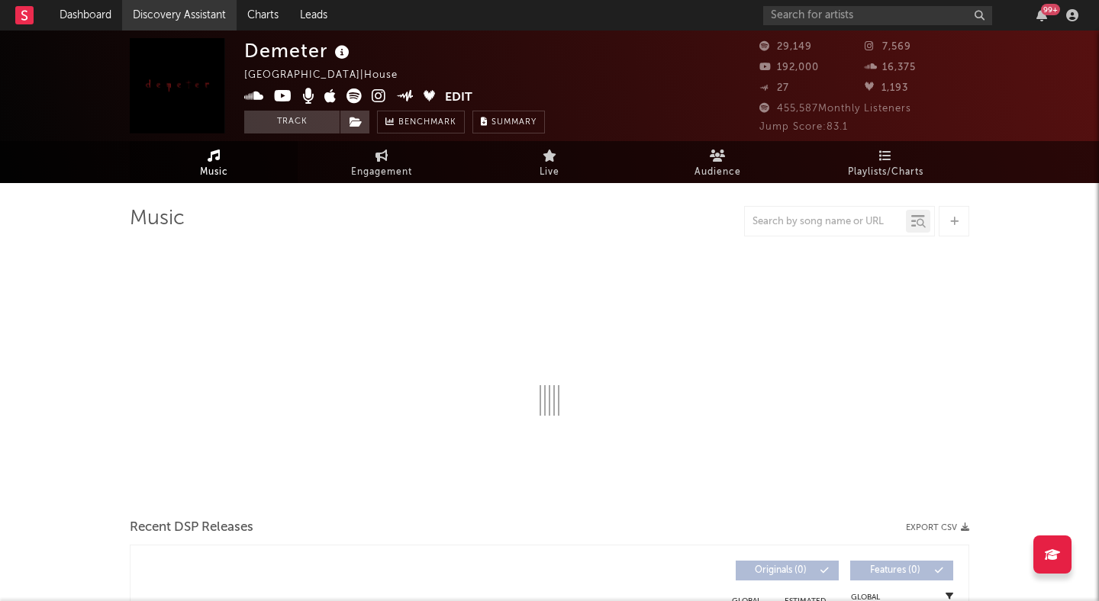
select select "6m"
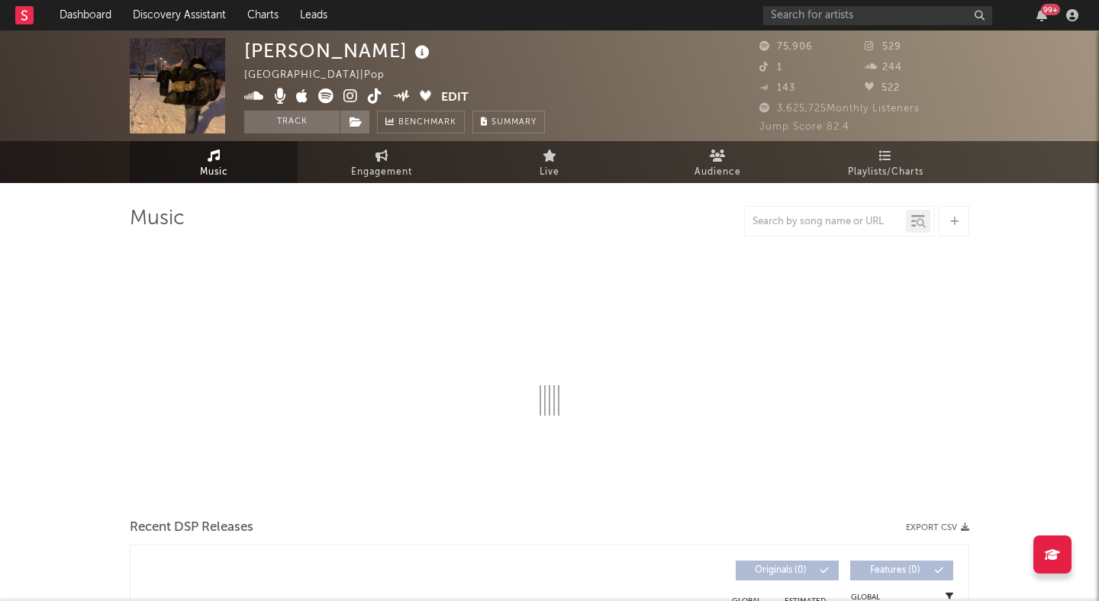
select select "6m"
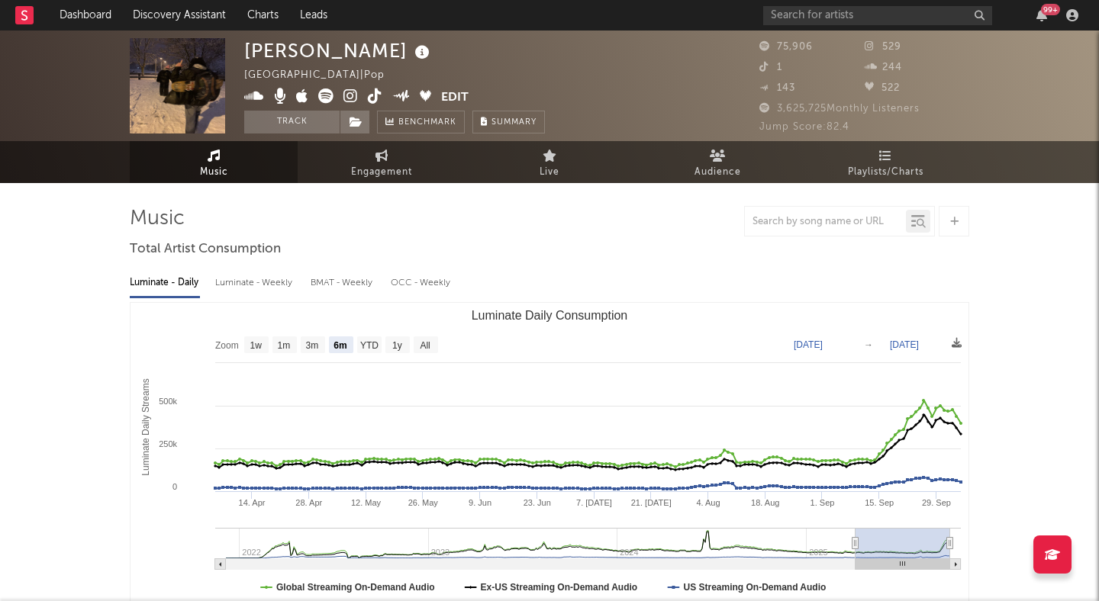
click at [348, 95] on icon at bounding box center [350, 95] width 14 height 15
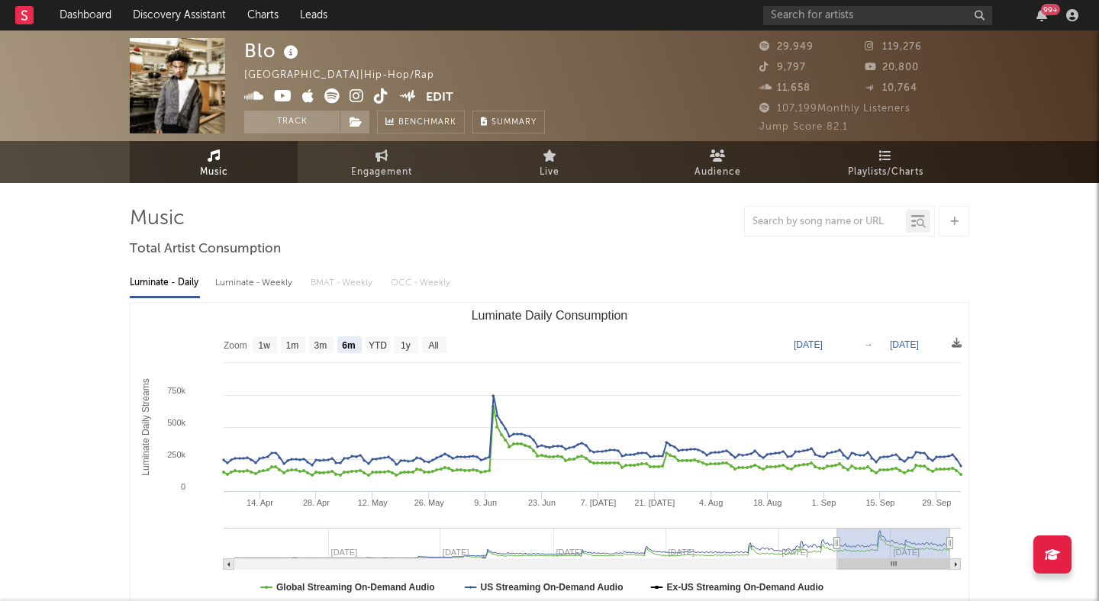
click at [352, 95] on icon at bounding box center [356, 95] width 14 height 15
click at [430, 344] on text "All" at bounding box center [433, 345] width 10 height 11
select select "All"
type input "[DATE]"
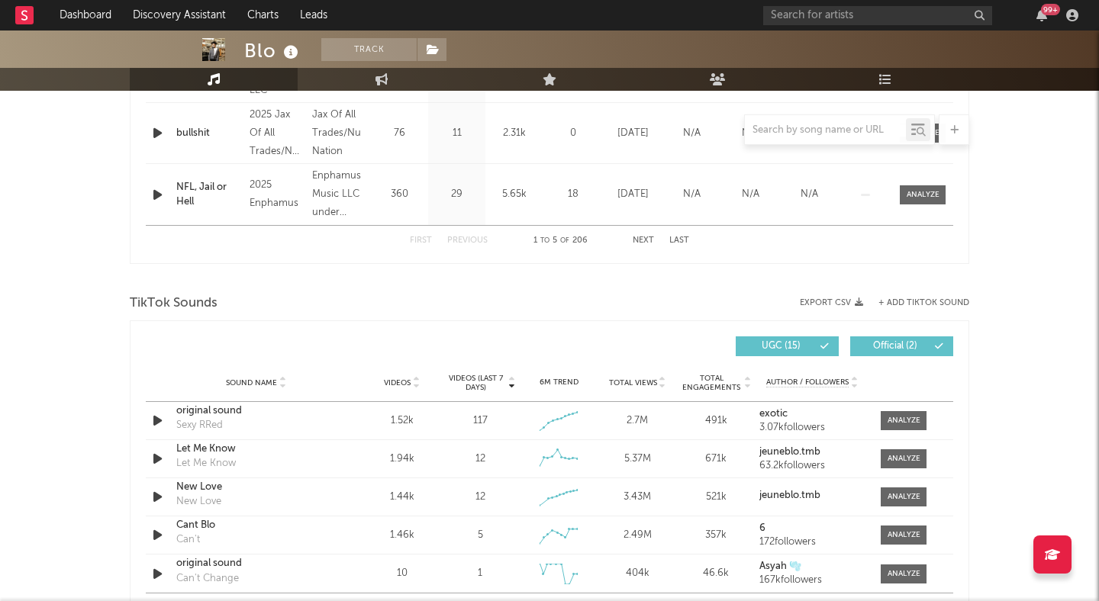
scroll to position [843, 0]
click at [417, 388] on icon at bounding box center [416, 385] width 8 height 6
click at [181, 408] on div "Hold On" at bounding box center [255, 410] width 159 height 15
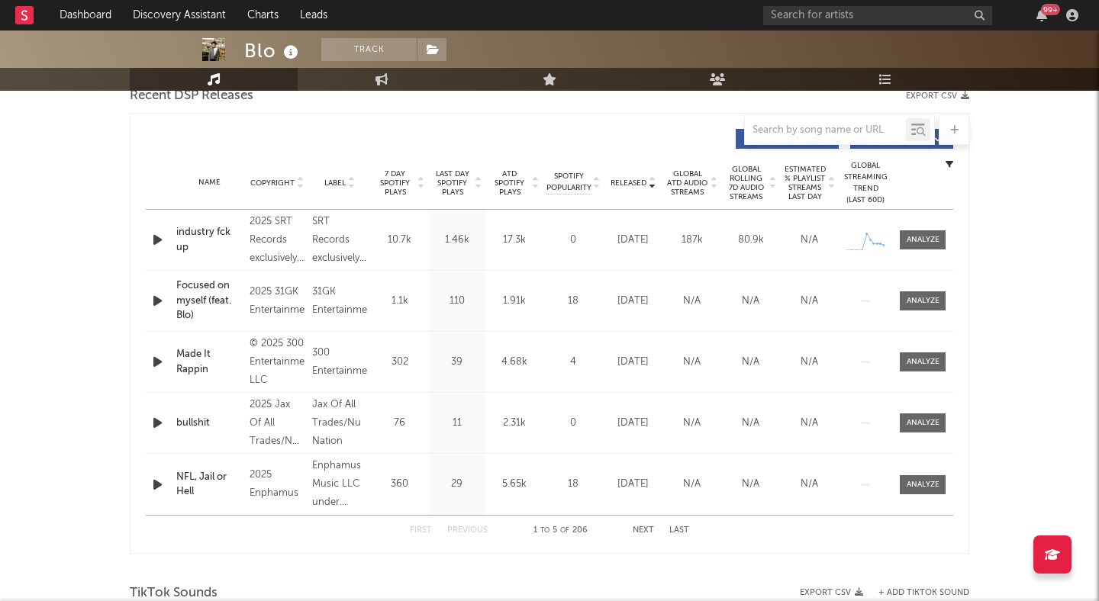
scroll to position [0, 0]
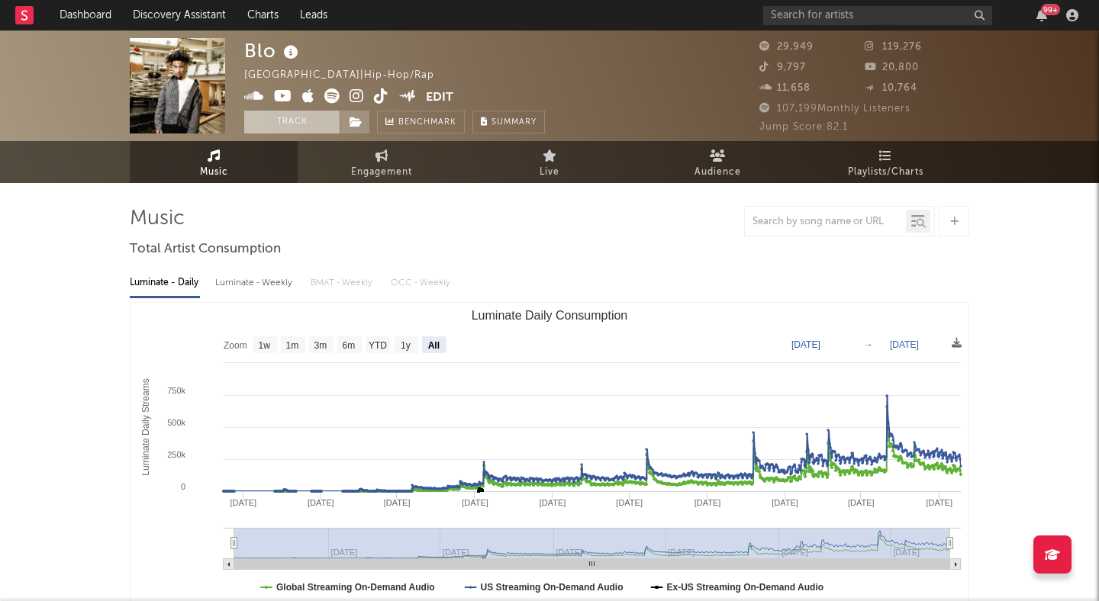
click at [315, 117] on button "Track" at bounding box center [291, 122] width 95 height 23
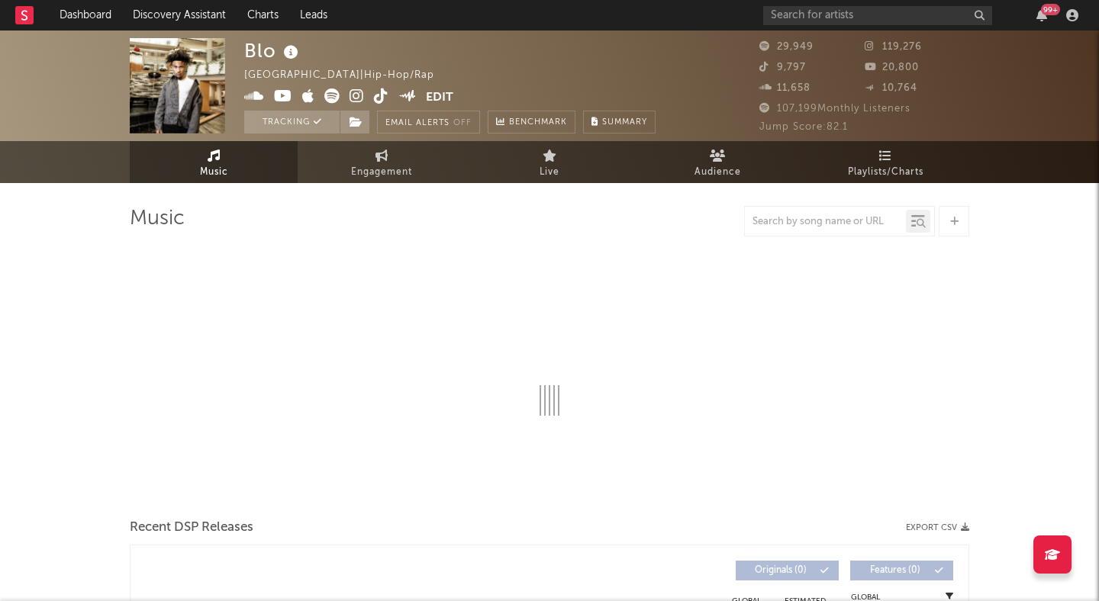
select select "6m"
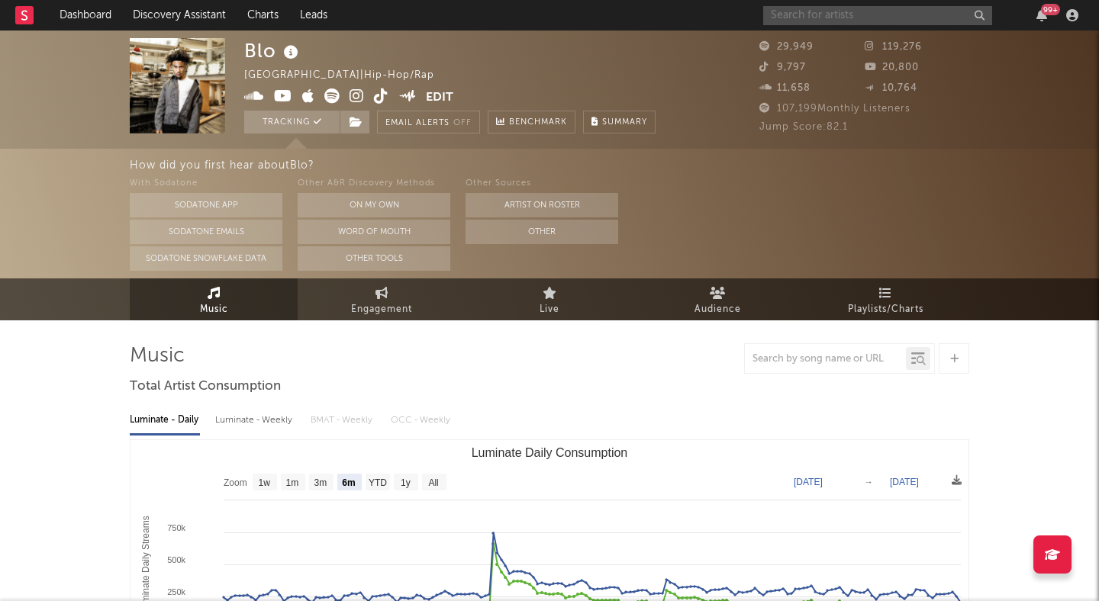
click at [845, 9] on input "text" at bounding box center [877, 15] width 229 height 19
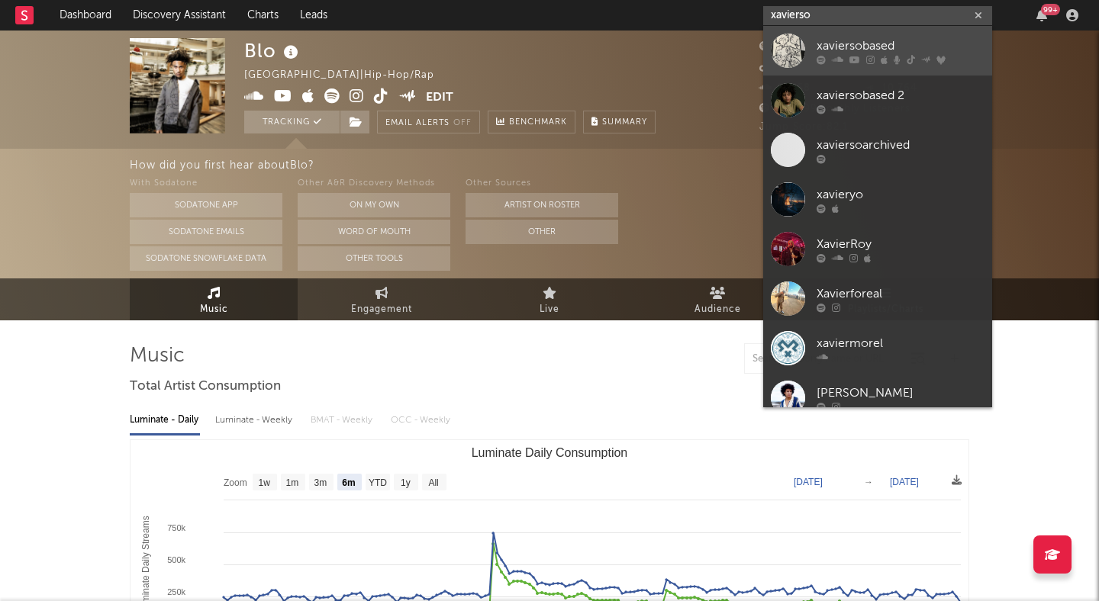
type input "xavierso"
click at [888, 42] on div "xaviersobased" at bounding box center [900, 46] width 168 height 18
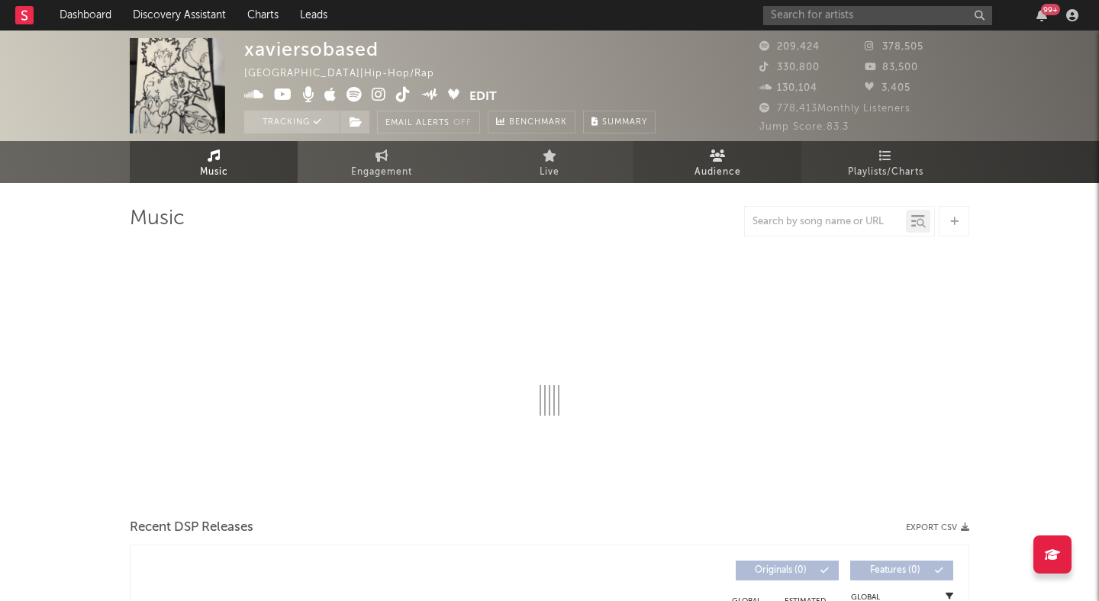
click at [717, 165] on span "Audience" at bounding box center [717, 172] width 47 height 18
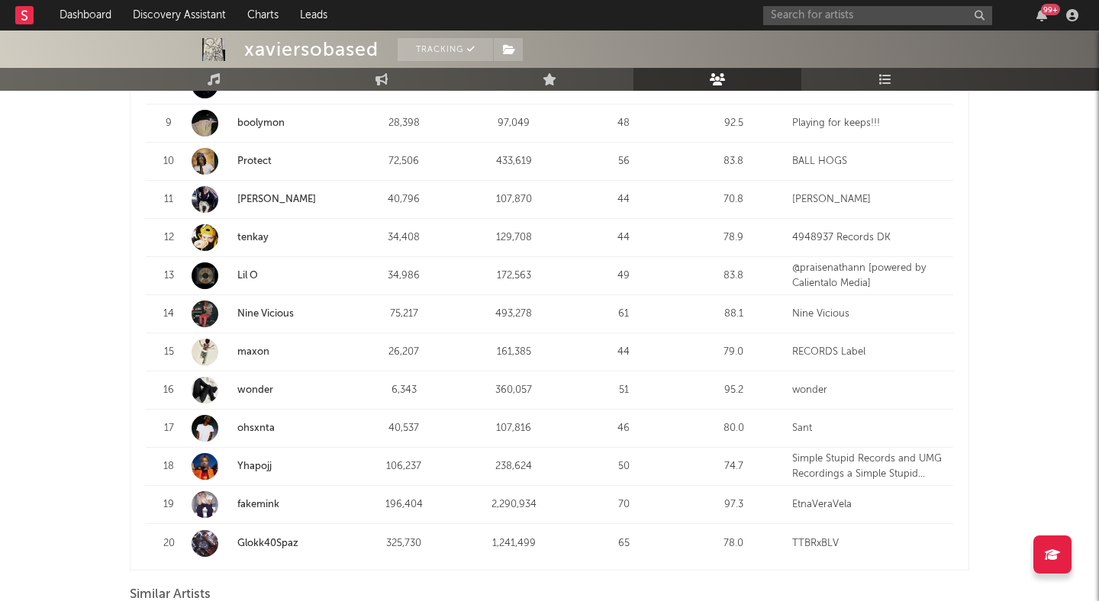
scroll to position [1029, 0]
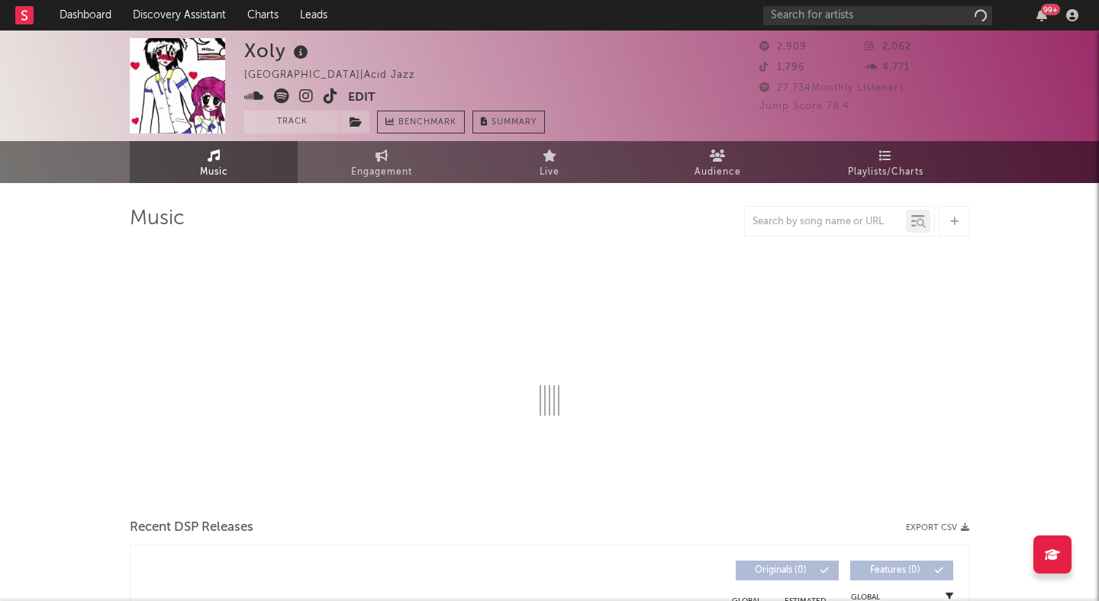
select select "1w"
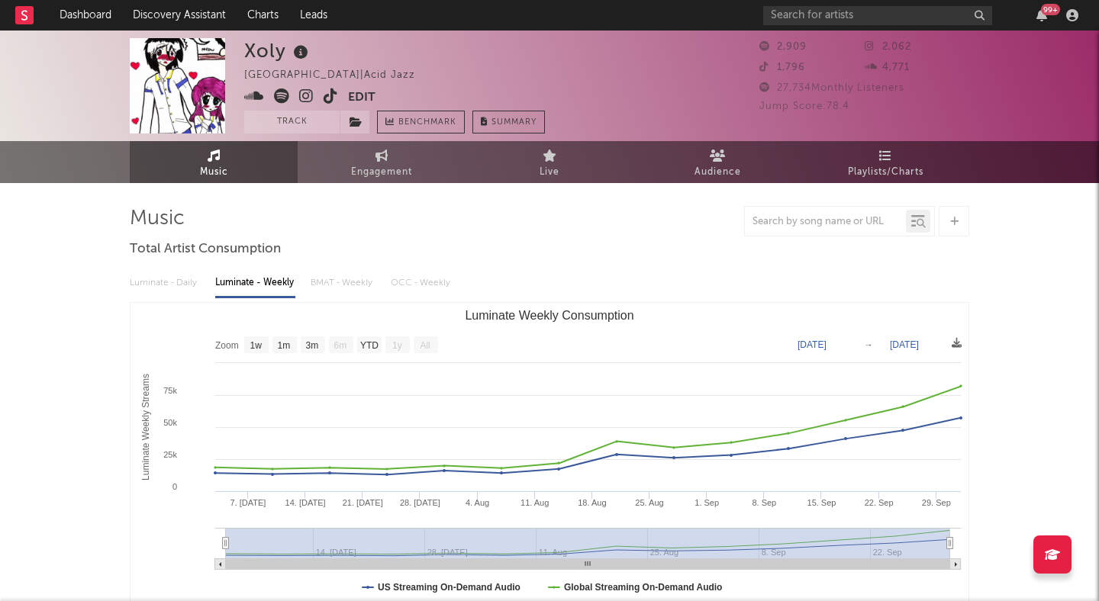
click at [301, 95] on icon at bounding box center [306, 95] width 14 height 15
click at [313, 117] on button "Track" at bounding box center [291, 122] width 95 height 23
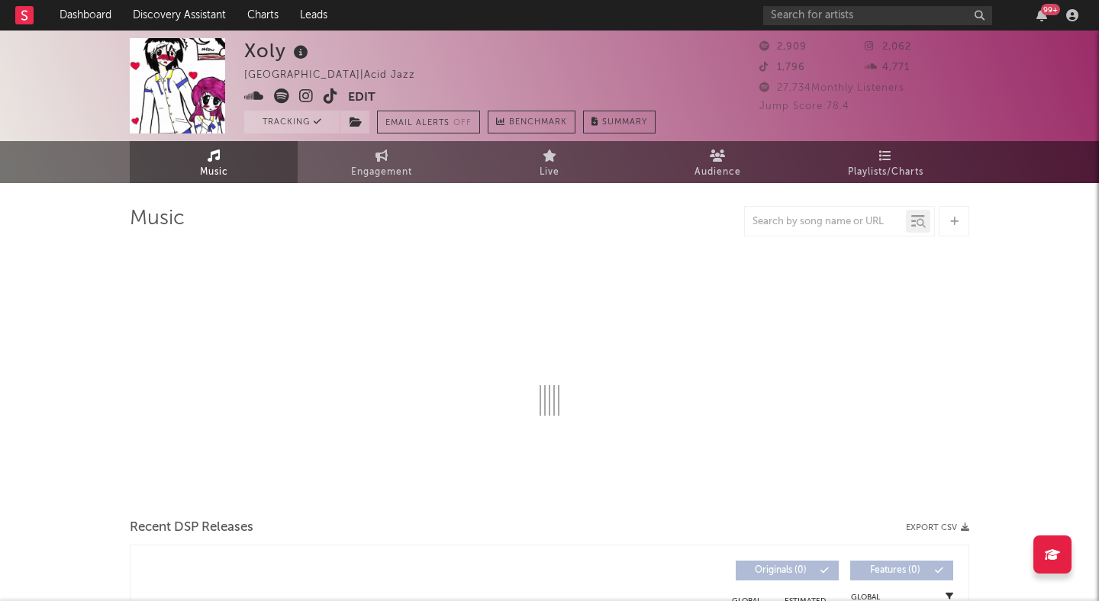
select select "1w"
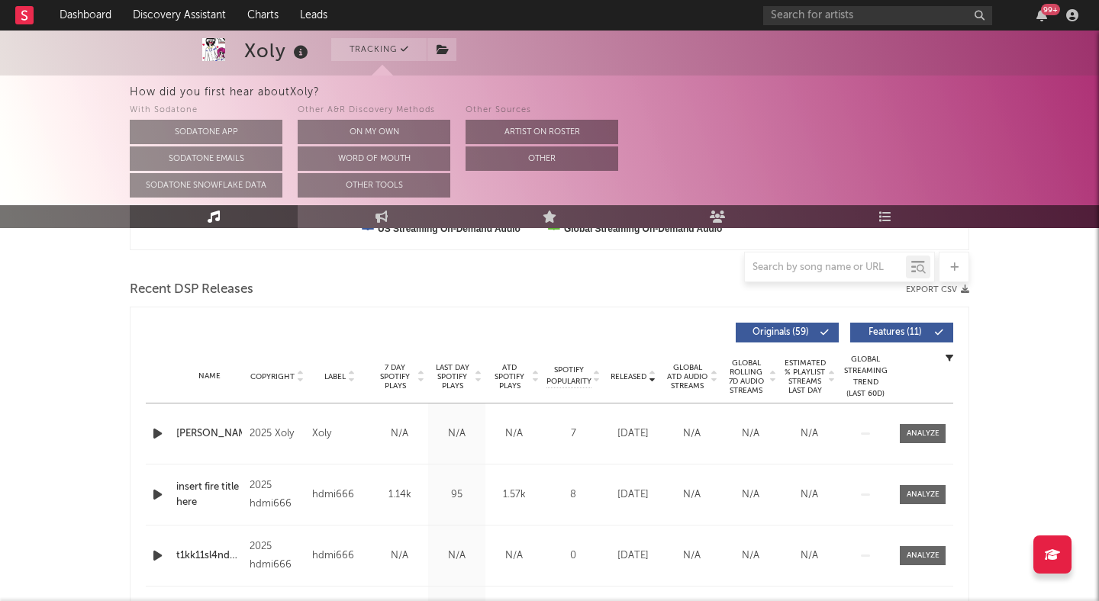
scroll to position [532, 0]
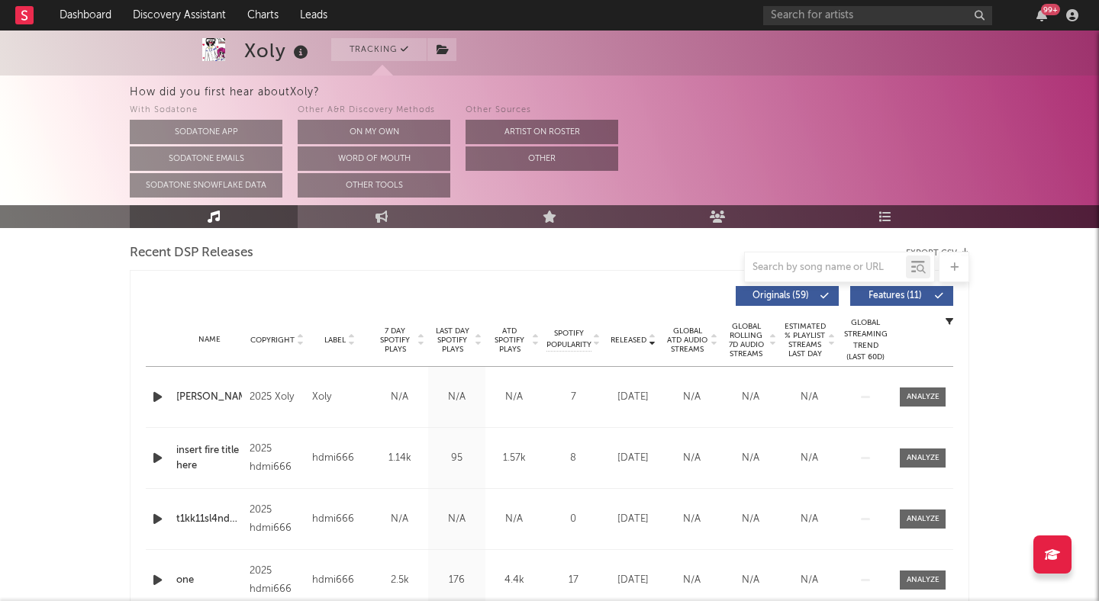
click at [153, 386] on div "Name [PERSON_NAME] Copyright 2025 Xoly Label Xoly Album Names nailbiter Compose…" at bounding box center [549, 397] width 807 height 60
click at [154, 393] on icon "button" at bounding box center [158, 397] width 16 height 19
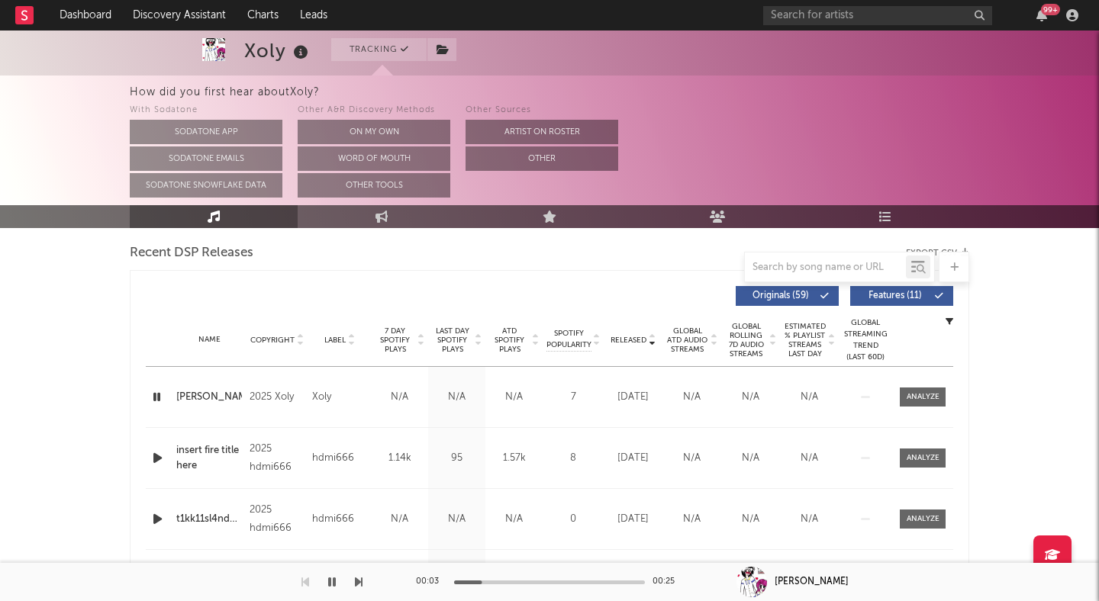
click at [157, 455] on icon "button" at bounding box center [158, 458] width 16 height 19
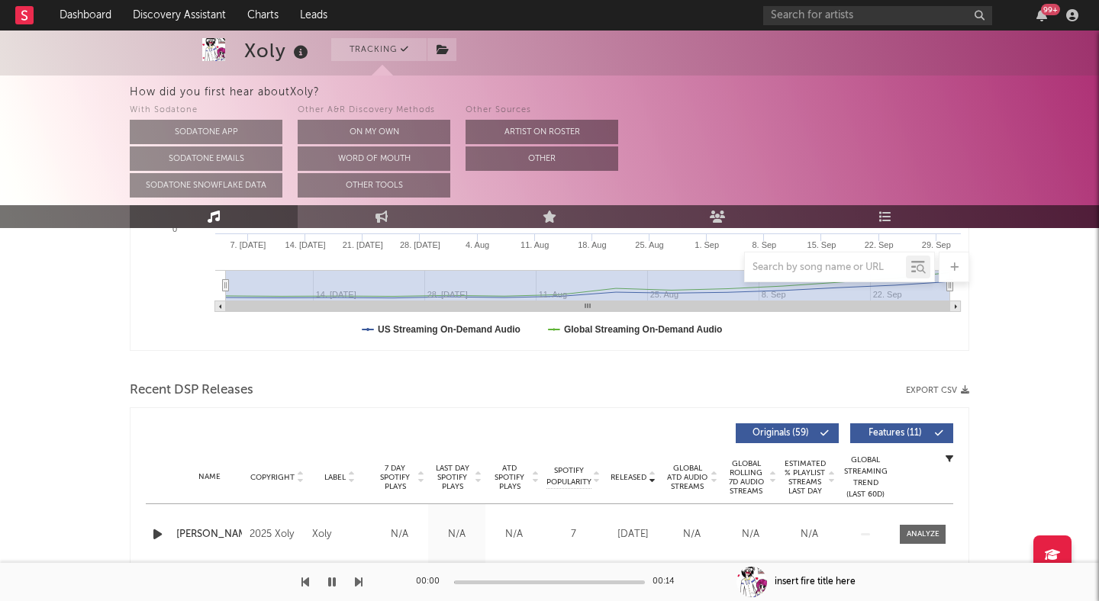
scroll to position [0, 0]
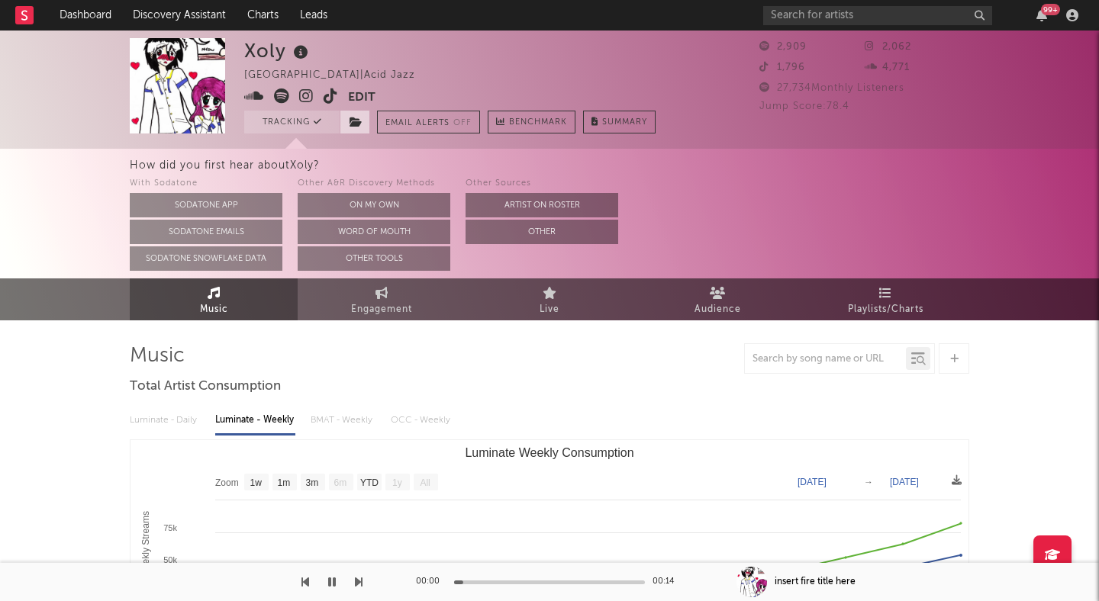
click at [361, 114] on span at bounding box center [354, 122] width 31 height 23
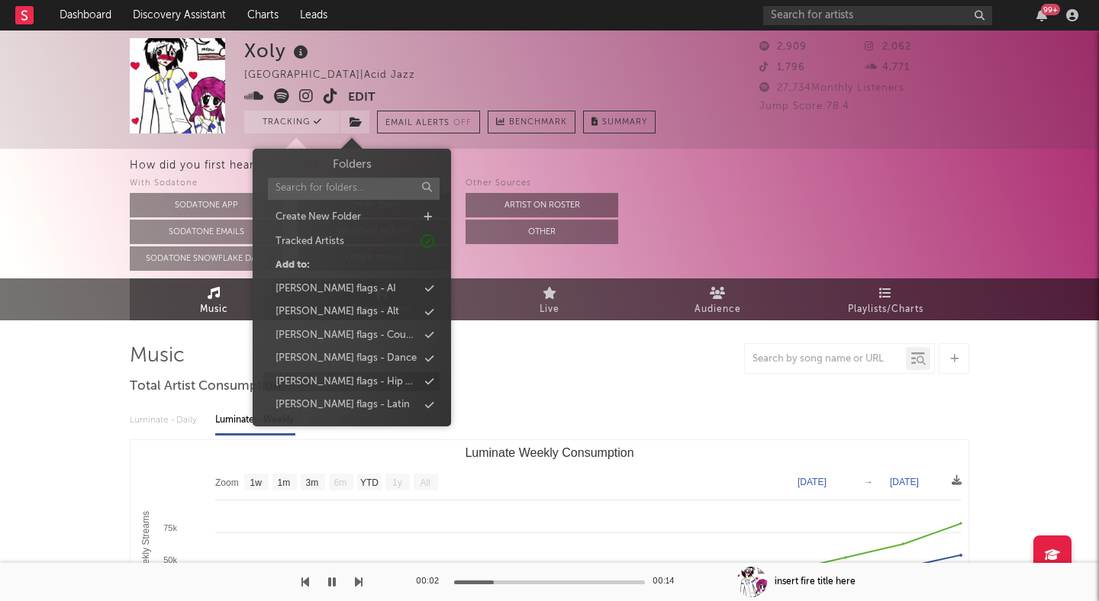
click at [359, 381] on div "[PERSON_NAME] flags - Hip Hop" at bounding box center [346, 382] width 143 height 15
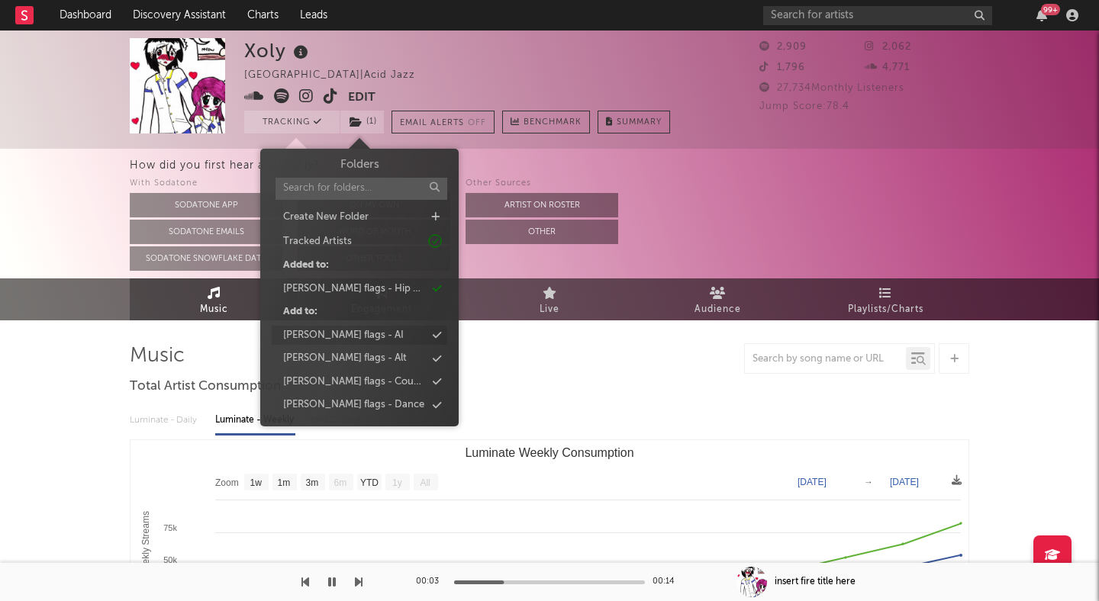
click at [352, 333] on div "[PERSON_NAME] flags - AI" at bounding box center [359, 336] width 175 height 20
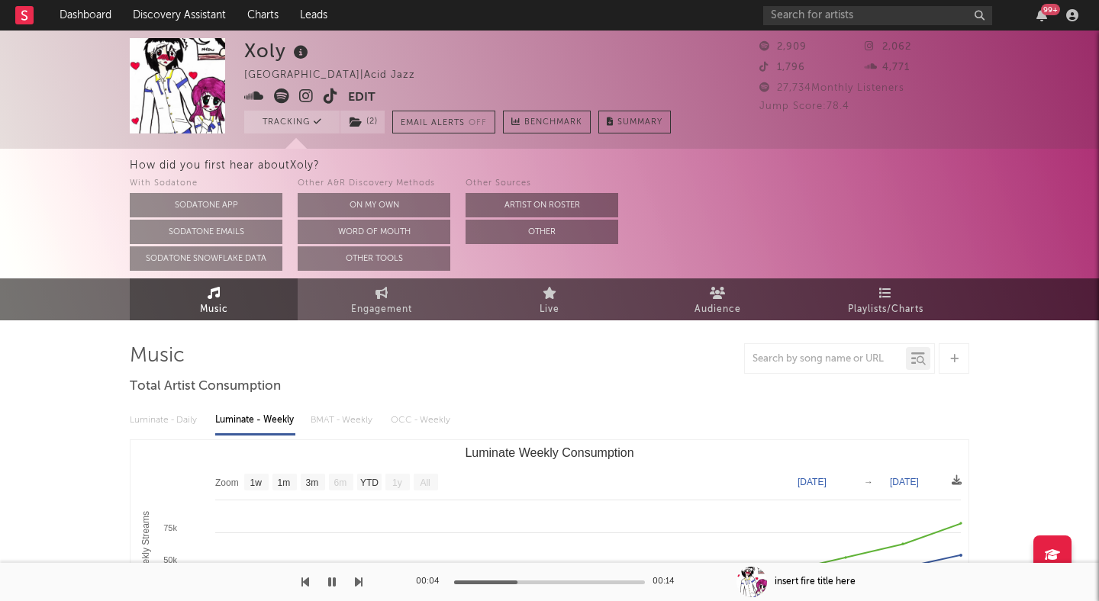
click at [584, 356] on div at bounding box center [549, 358] width 839 height 31
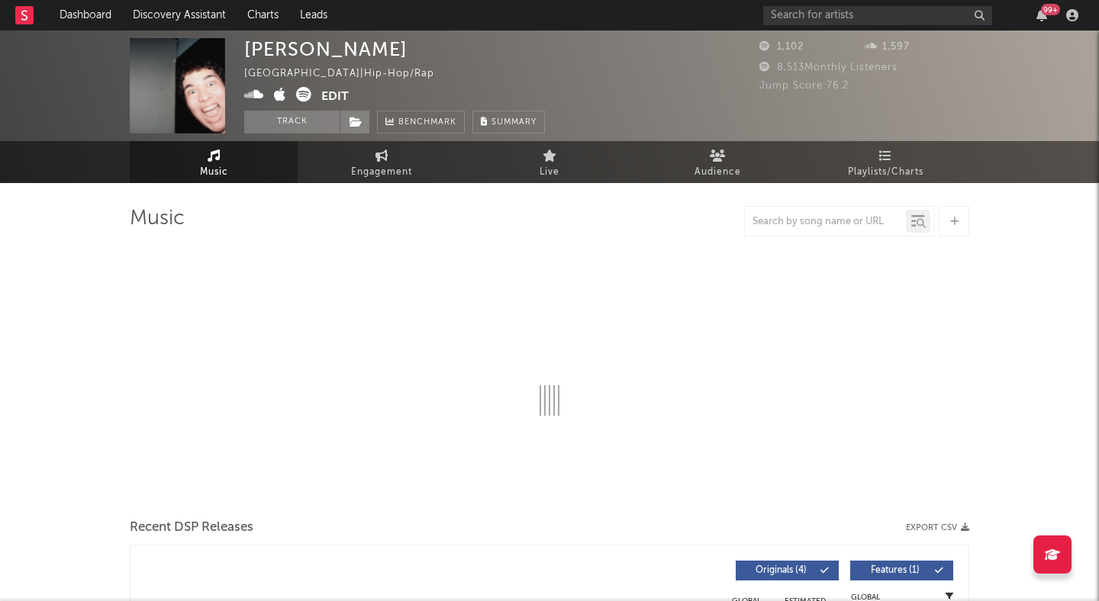
select select "1w"
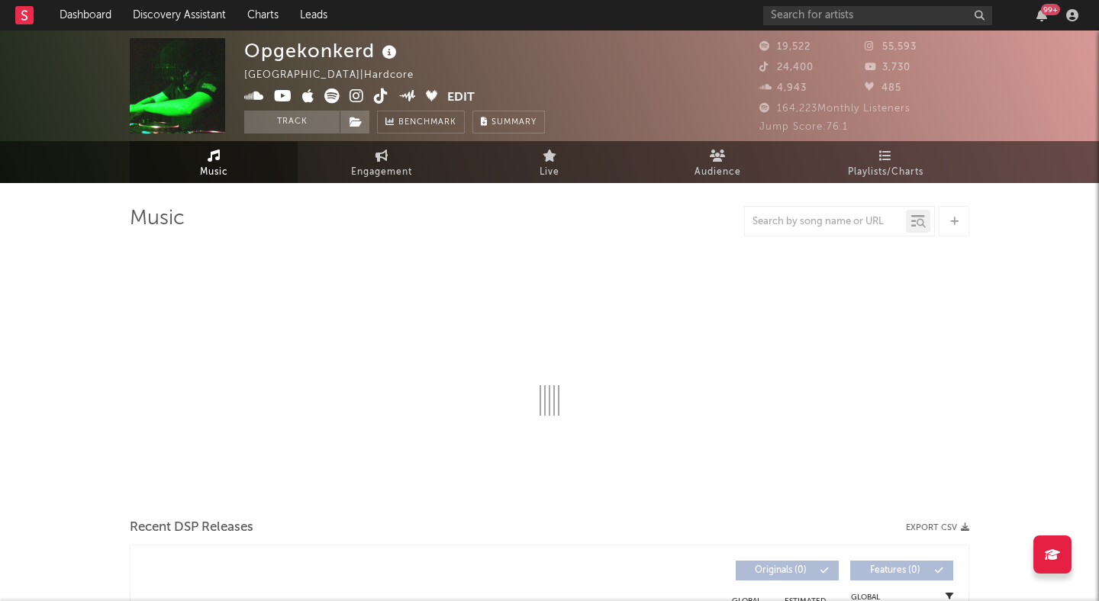
select select "6m"
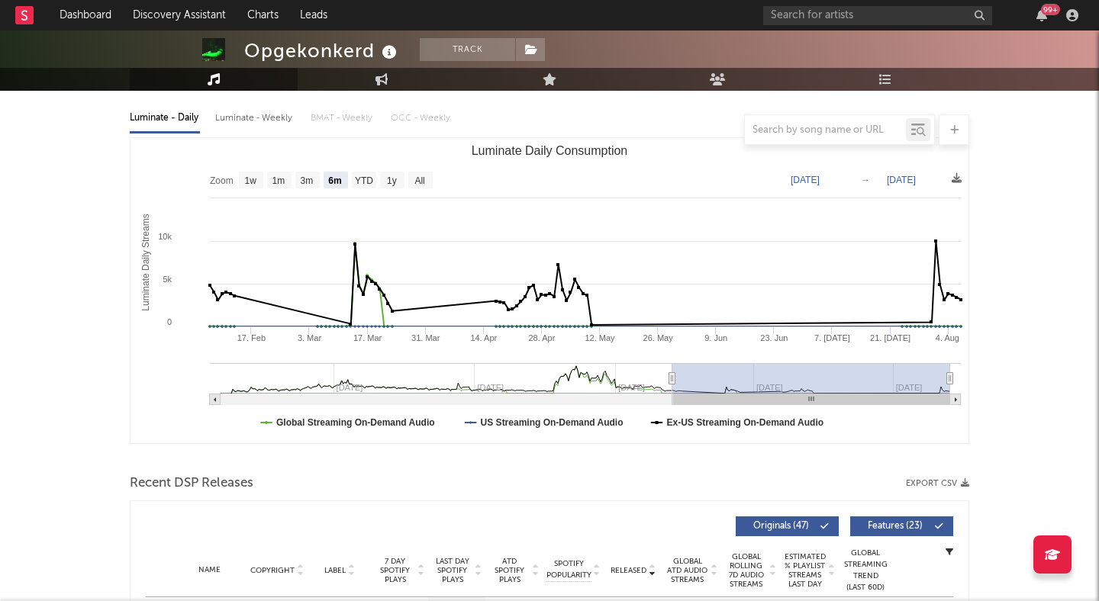
scroll to position [233, 0]
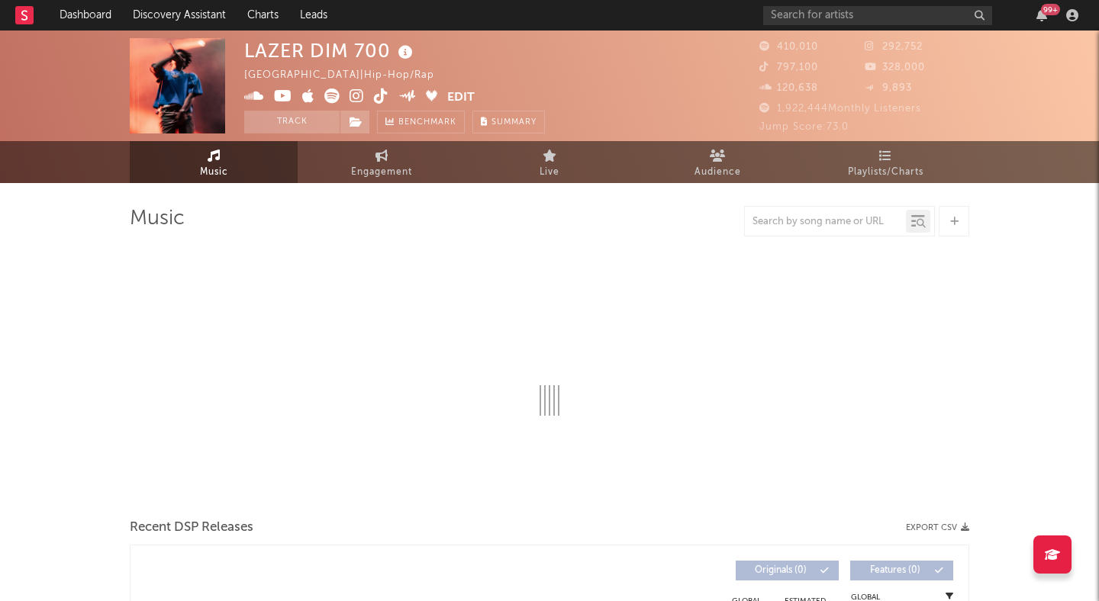
select select "6m"
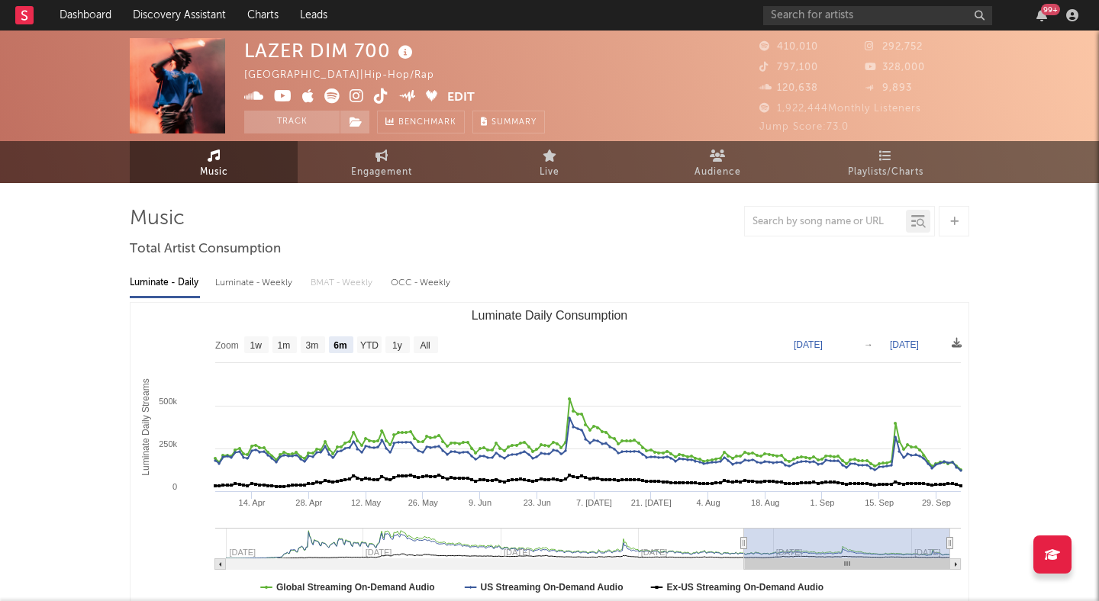
click at [352, 92] on icon at bounding box center [356, 95] width 14 height 15
click at [278, 119] on button "Track" at bounding box center [291, 122] width 95 height 23
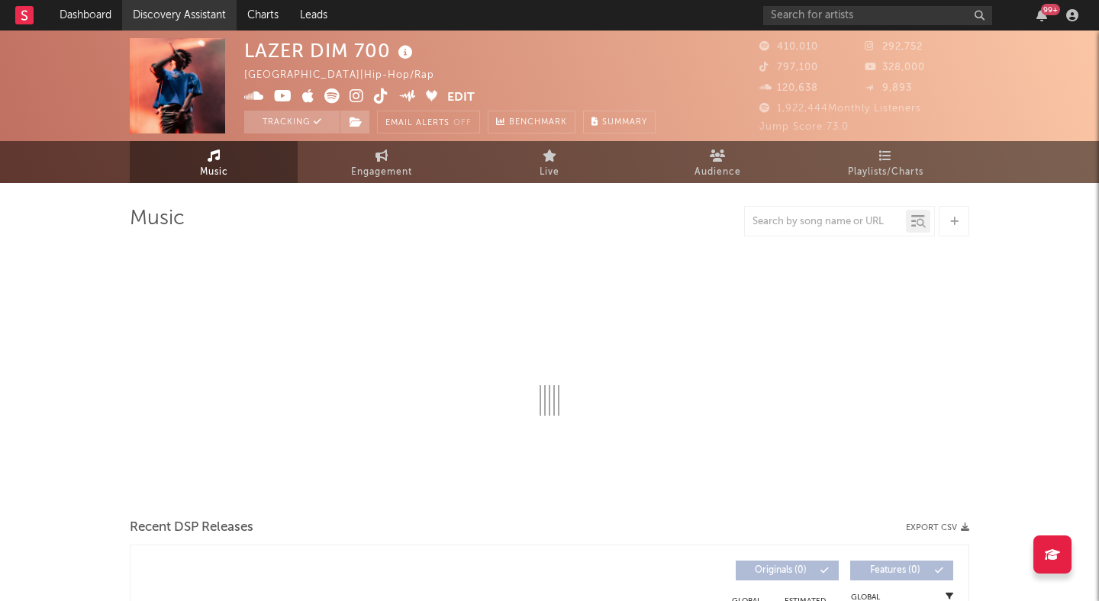
select select "6m"
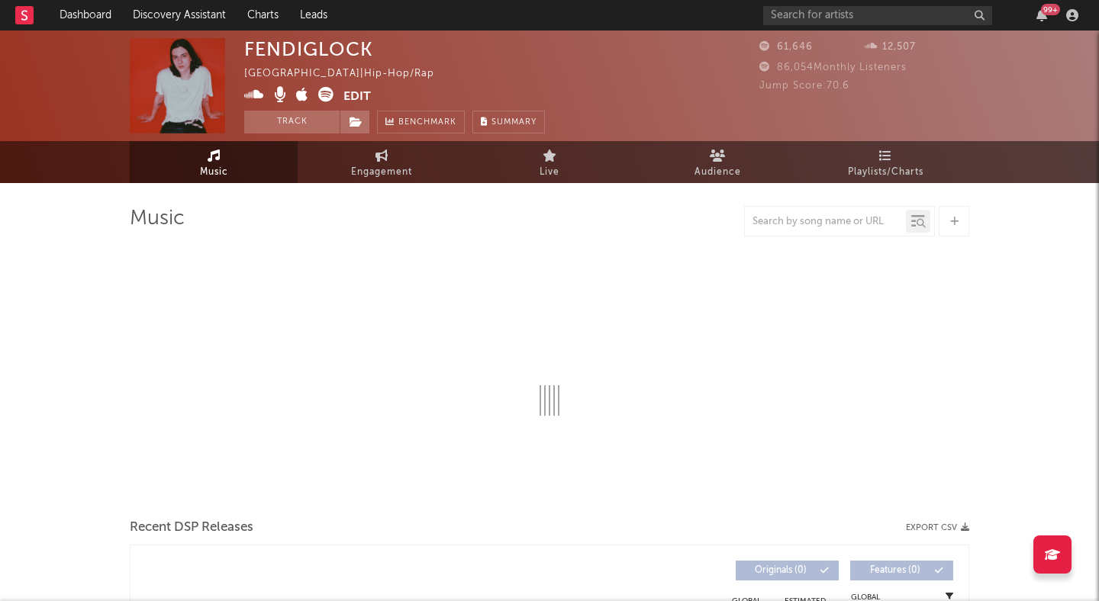
select select "6m"
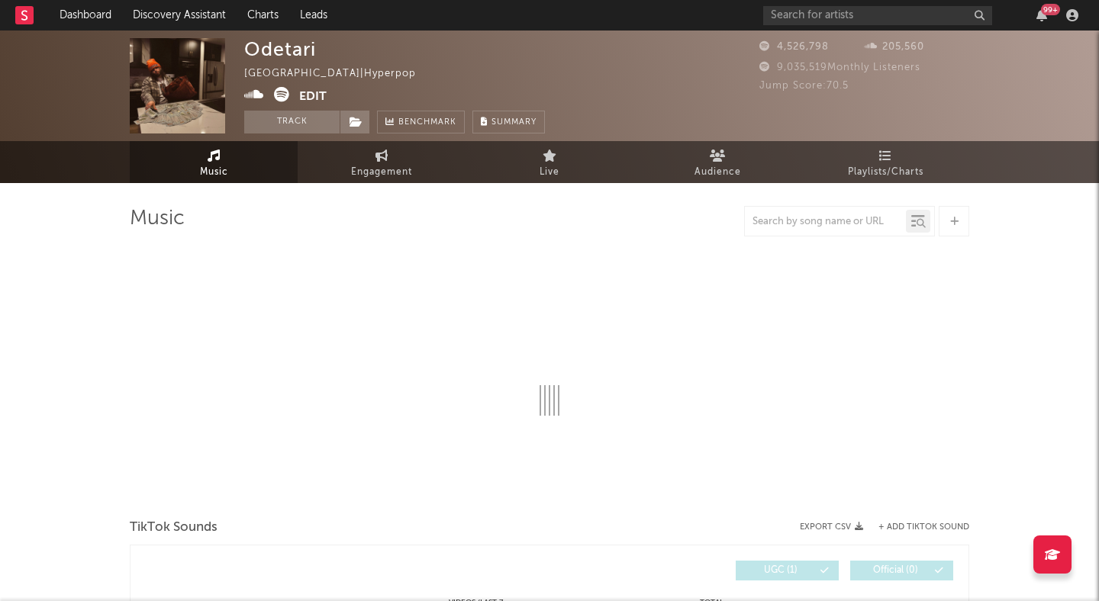
select select "1w"
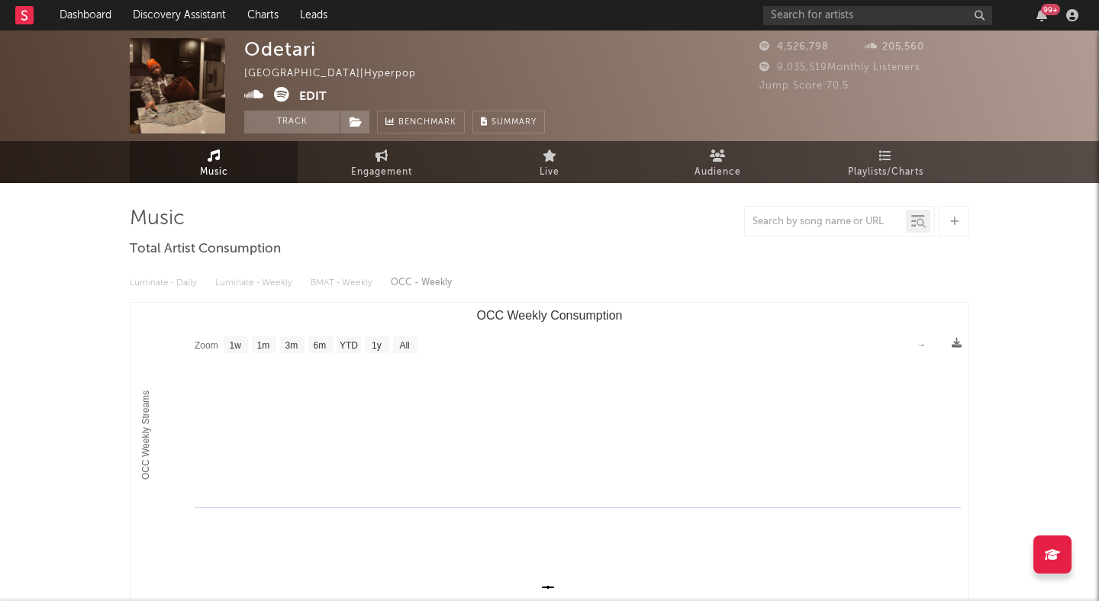
click at [277, 95] on icon at bounding box center [281, 94] width 15 height 15
click at [388, 174] on span "Engagement" at bounding box center [381, 172] width 61 height 18
select select "1w"
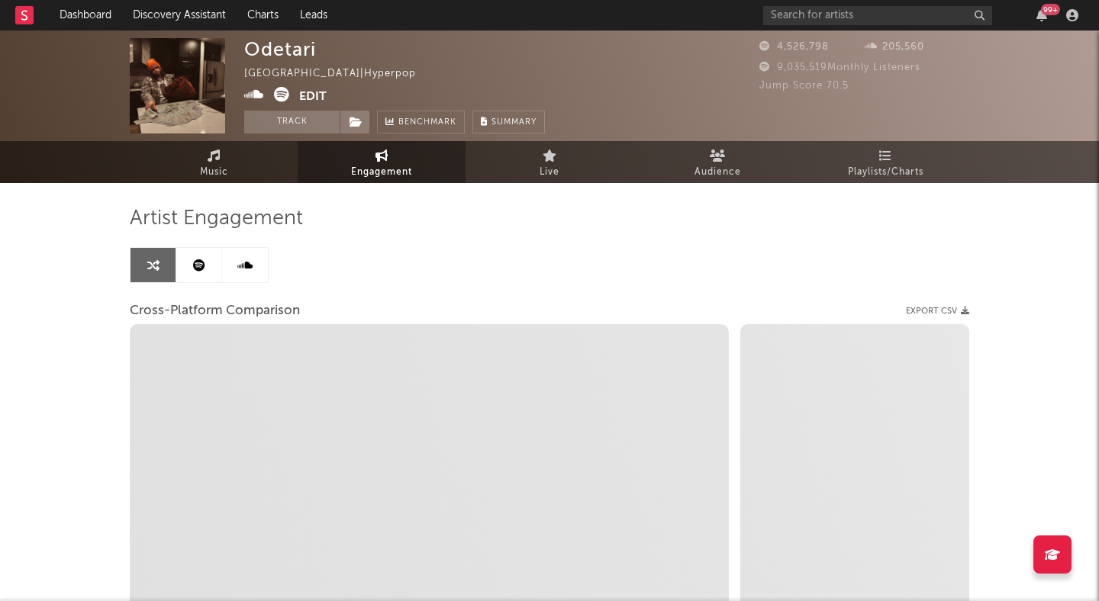
select select "1m"
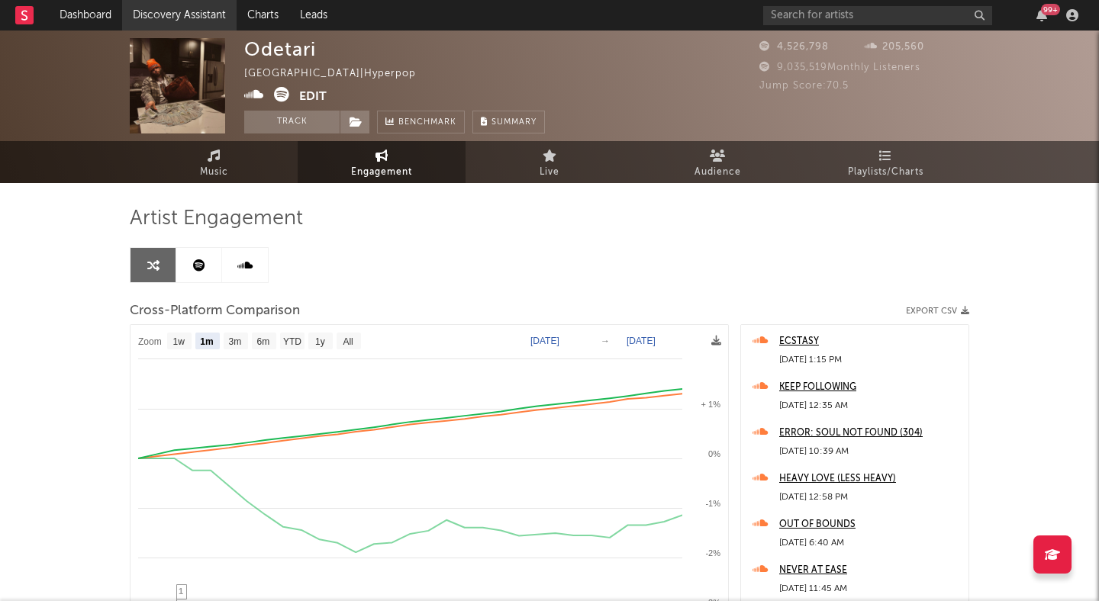
click at [145, 15] on link "Discovery Assistant" at bounding box center [179, 15] width 114 height 31
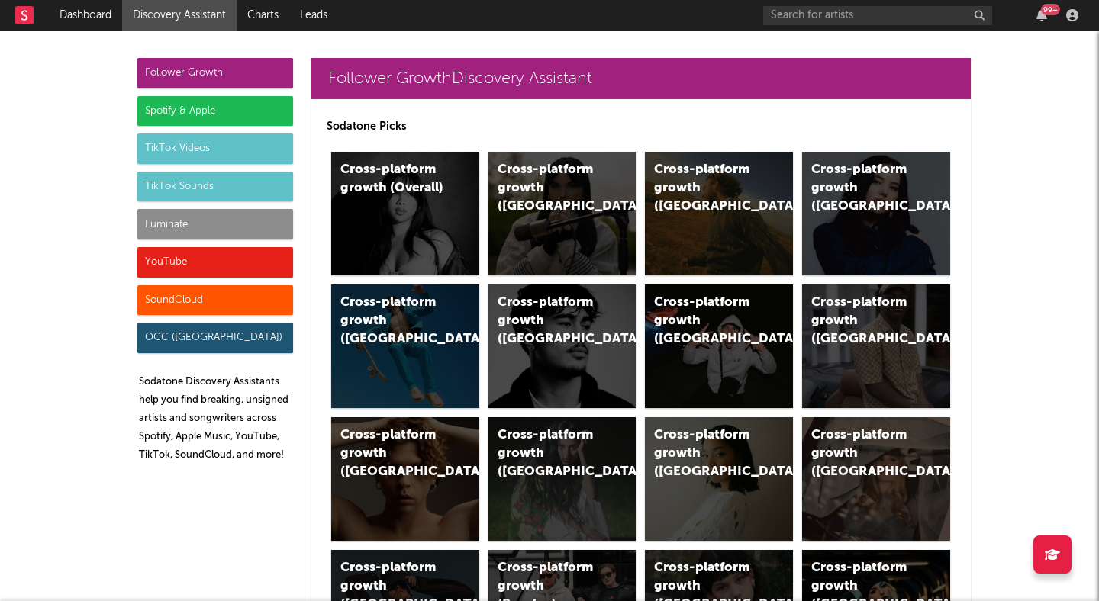
click at [179, 294] on div "SoundCloud" at bounding box center [215, 300] width 156 height 31
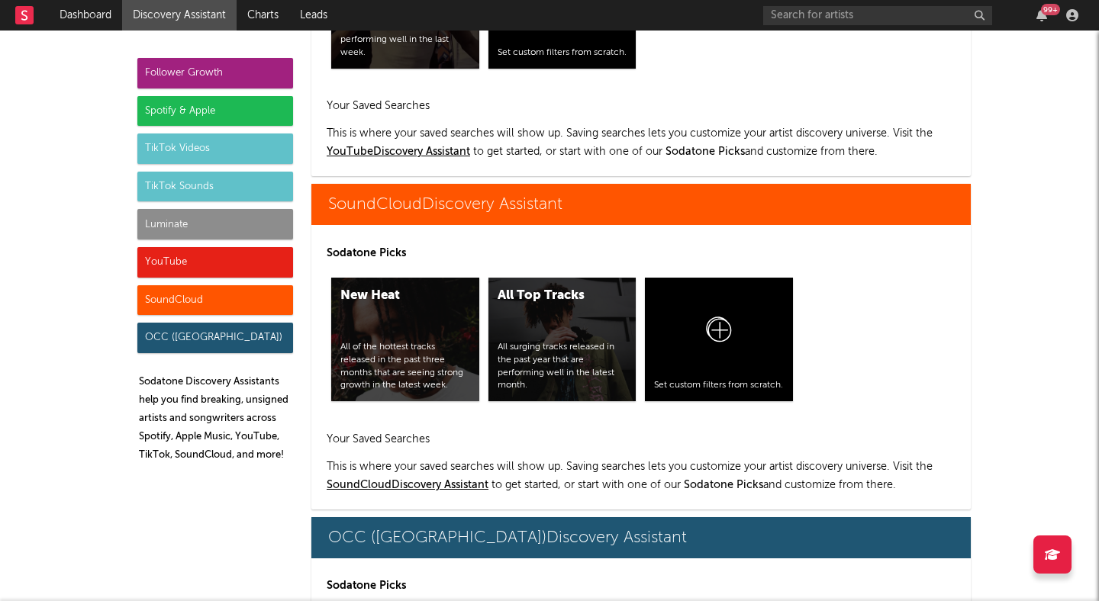
scroll to position [8915, 0]
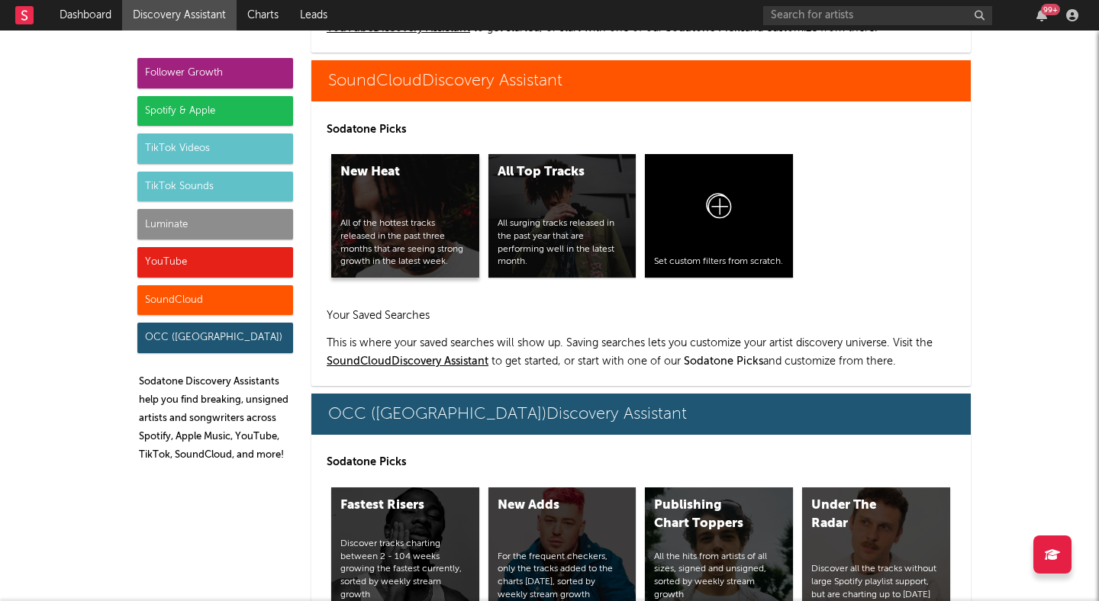
click at [418, 201] on div "New Heat All of the hottest tracks released in the past three months that are s…" at bounding box center [405, 216] width 148 height 124
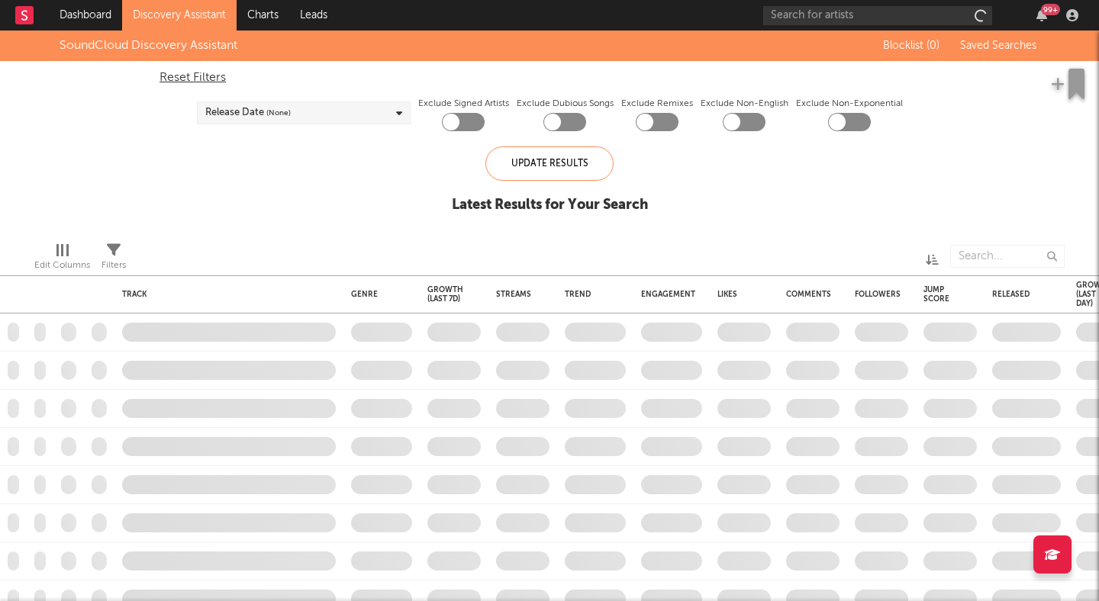
checkbox input "true"
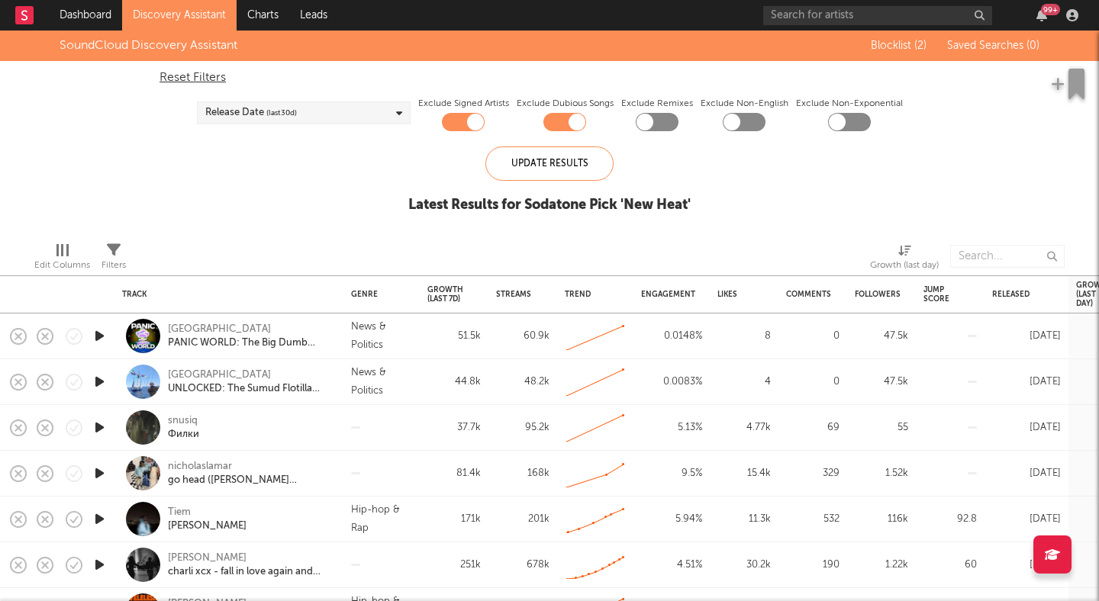
click at [383, 114] on div "Release Date (last 30 d)" at bounding box center [304, 112] width 214 height 23
click at [214, 138] on div at bounding box center [210, 140] width 12 height 12
click at [204, 138] on input "Last 14 Days" at bounding box center [204, 141] width 0 height 18
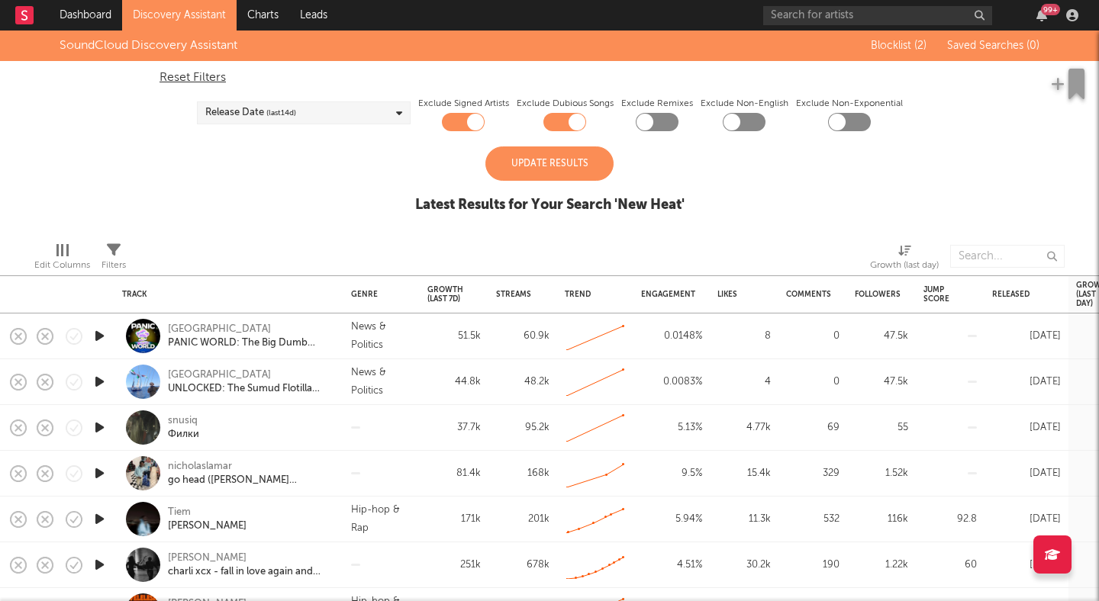
click at [506, 167] on div "Update Results" at bounding box center [549, 163] width 128 height 34
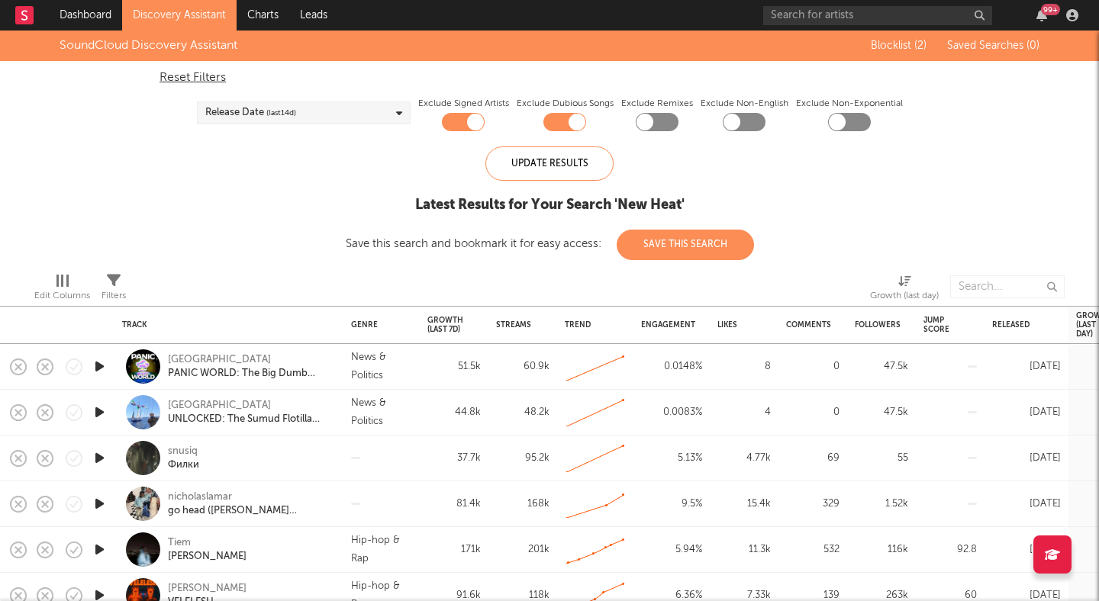
click at [664, 124] on div at bounding box center [656, 122] width 43 height 18
checkbox input "true"
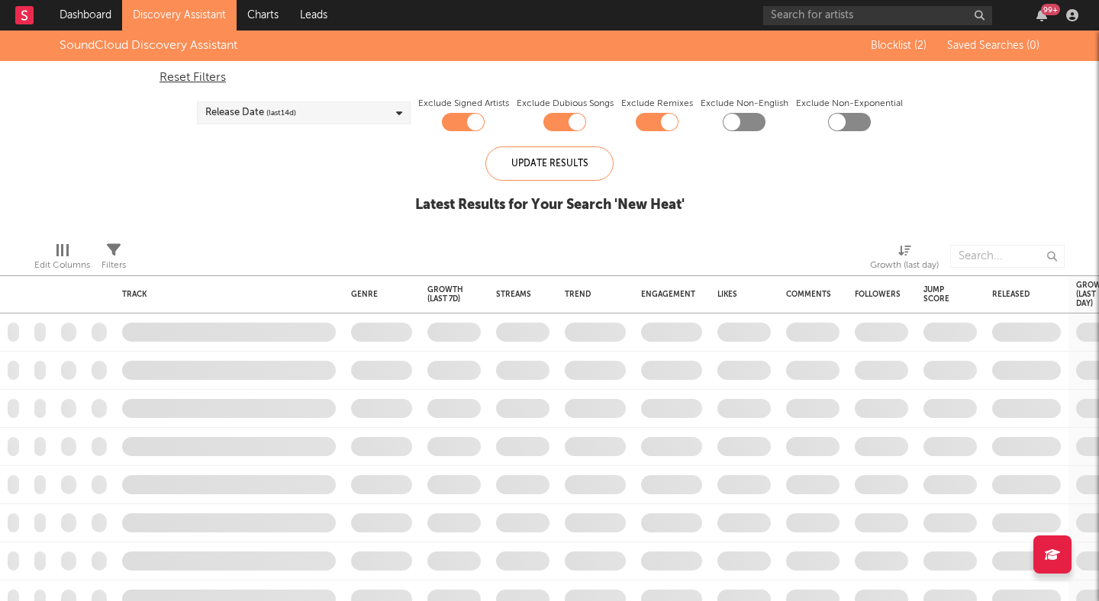
click at [739, 130] on div at bounding box center [743, 122] width 43 height 18
checkbox input "true"
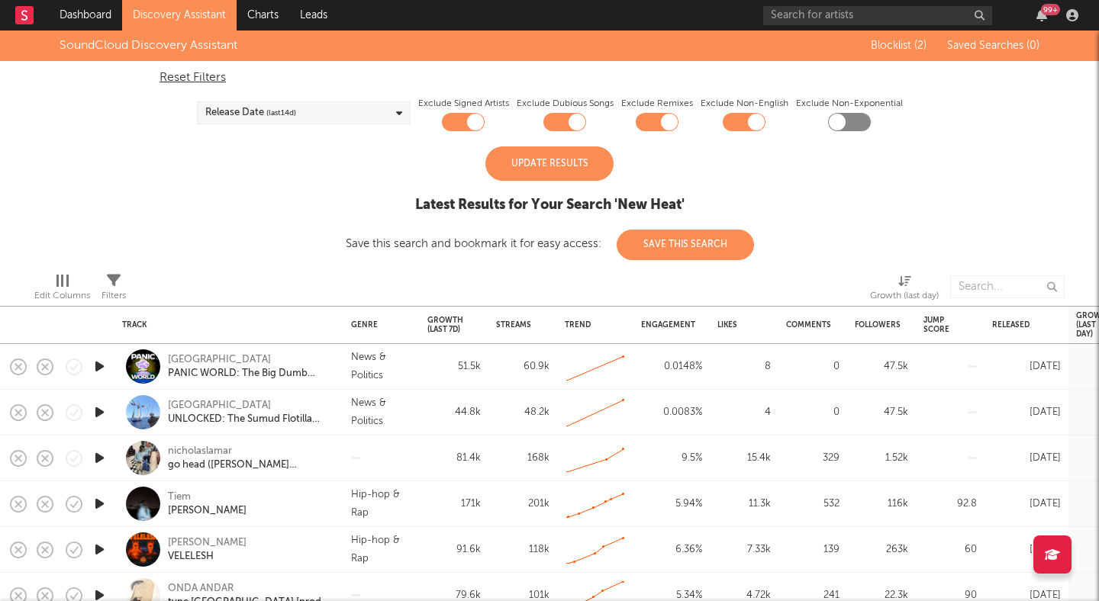
click at [574, 161] on div "Update Results" at bounding box center [549, 163] width 128 height 34
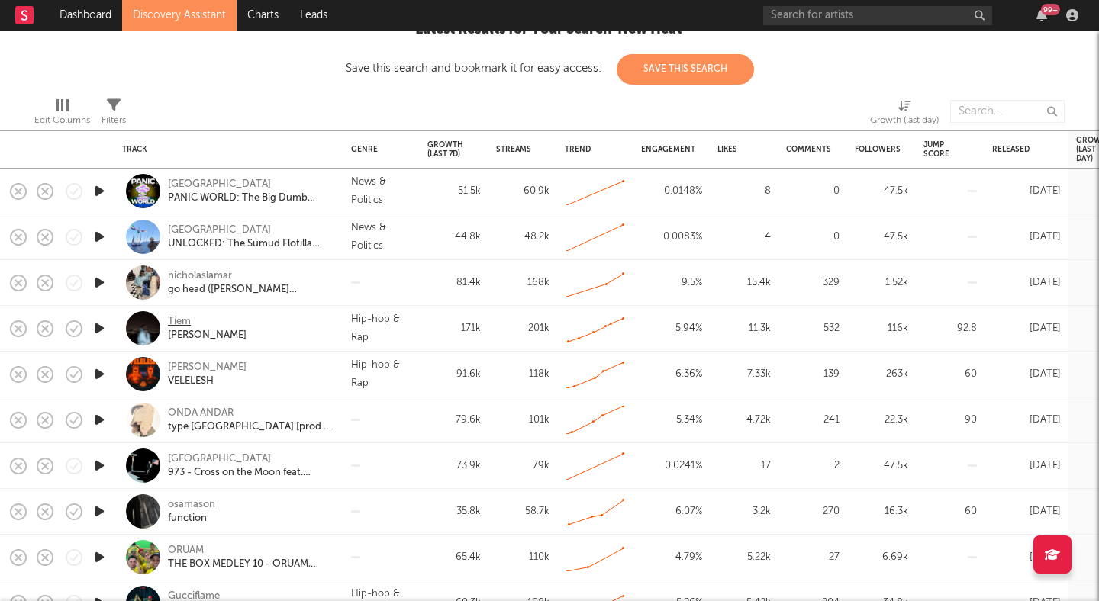
click at [183, 318] on div "Tiem" at bounding box center [179, 322] width 23 height 14
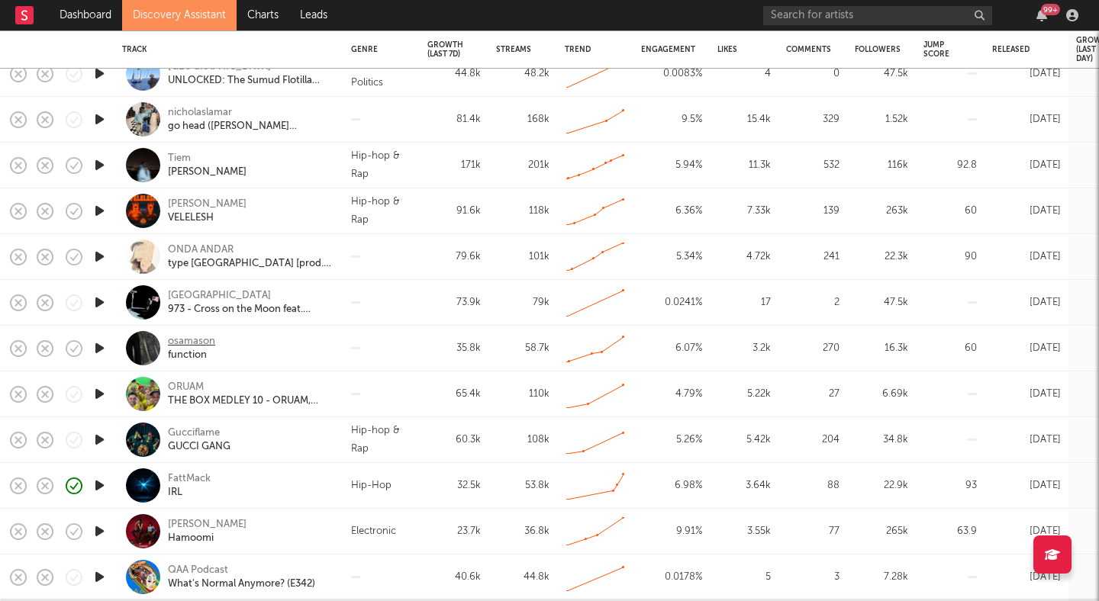
click at [182, 341] on div "osamason" at bounding box center [191, 342] width 47 height 14
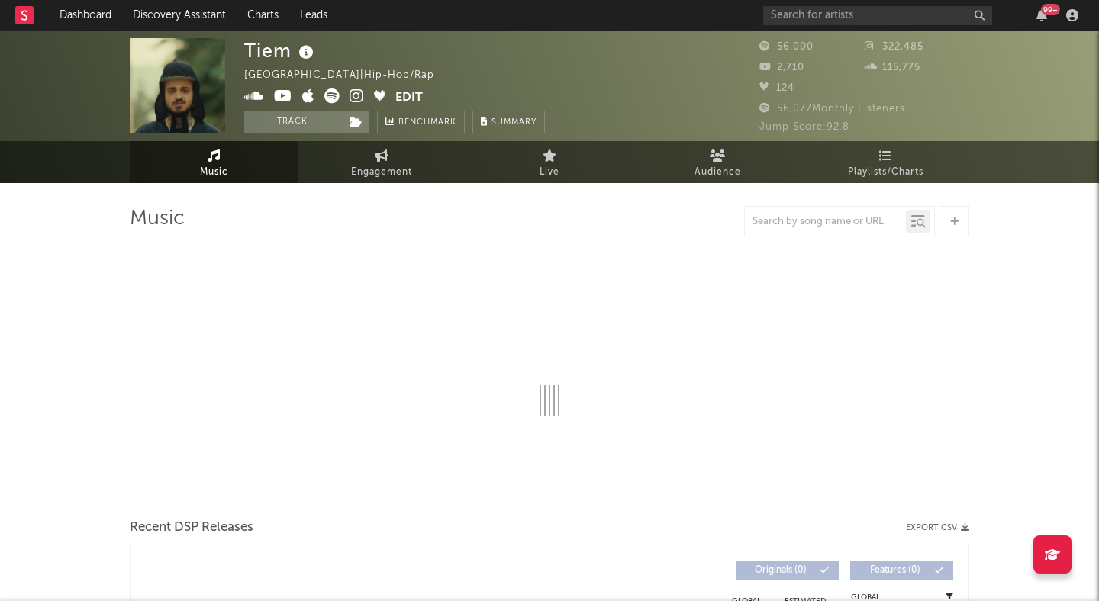
select select "6m"
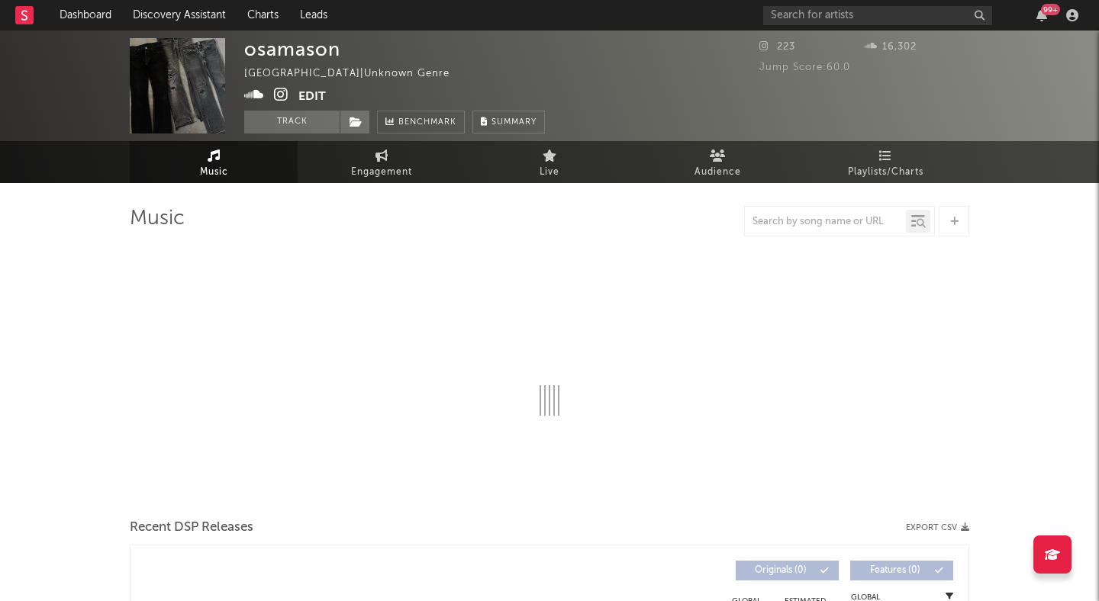
select select "1w"
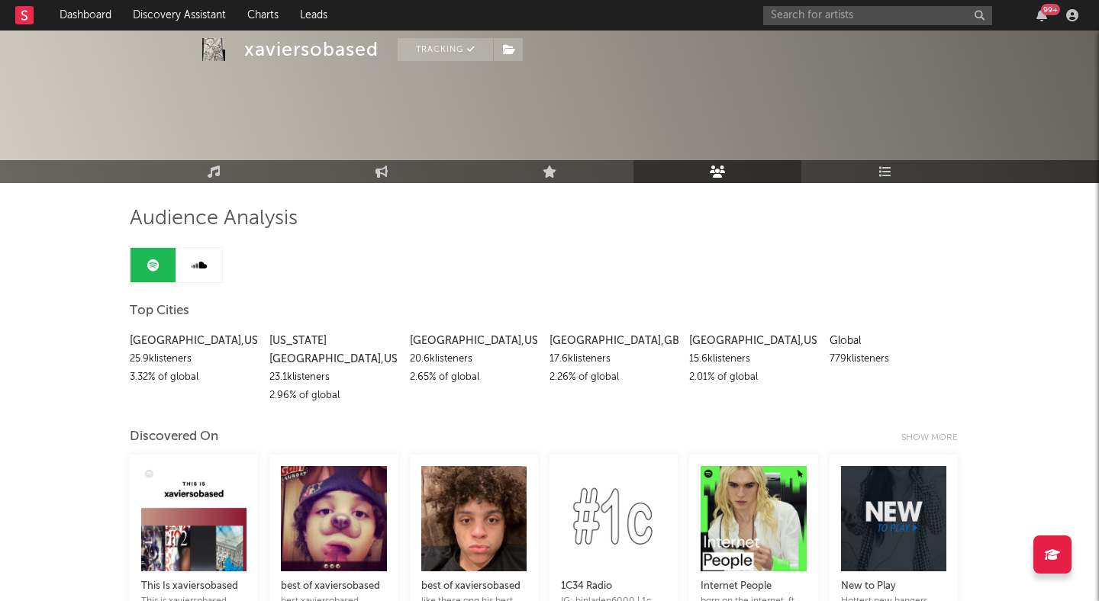
scroll to position [1041, 0]
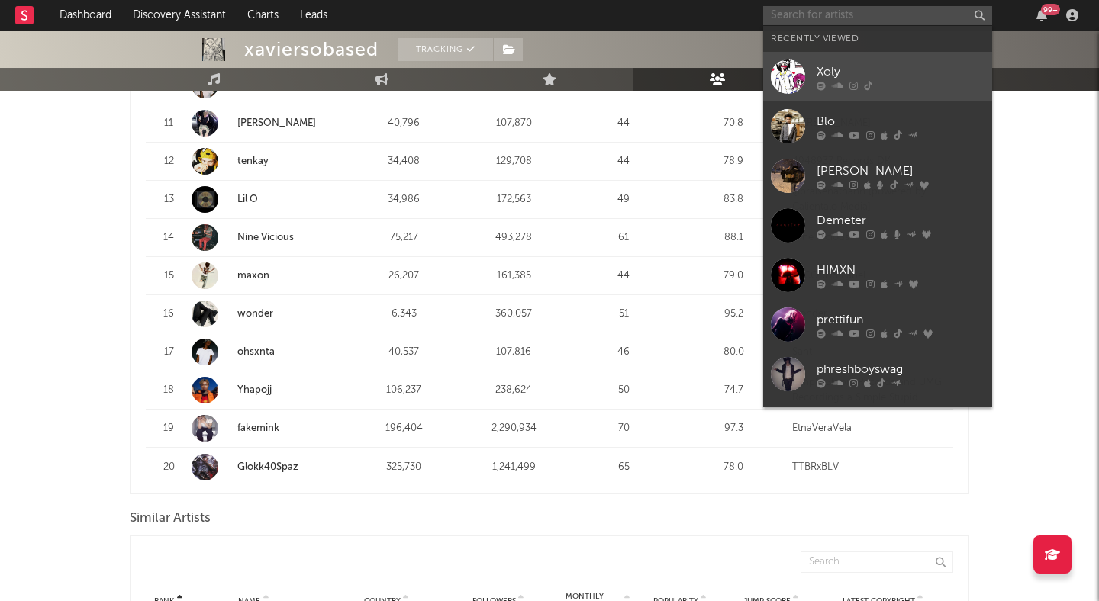
drag, startPoint x: 786, startPoint y: 23, endPoint x: 830, endPoint y: 63, distance: 59.9
click at [837, 66] on body "Dashboard Discovery Assistant Charts Leads 99 + Notifications Settings Mark all…" at bounding box center [549, 257] width 1099 height 2535
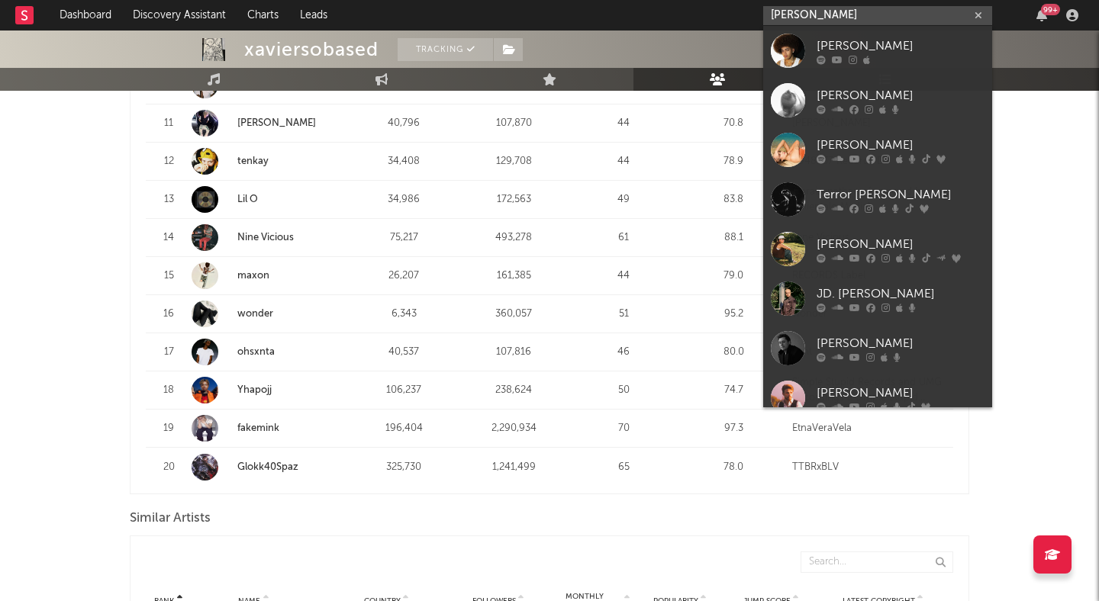
type input "reid"
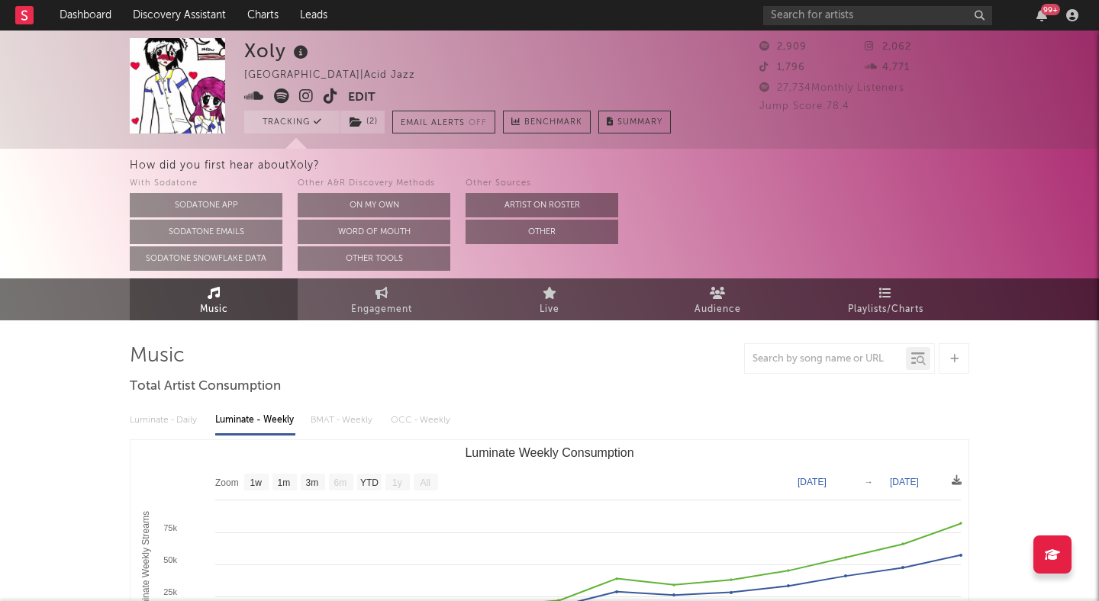
select select "1w"
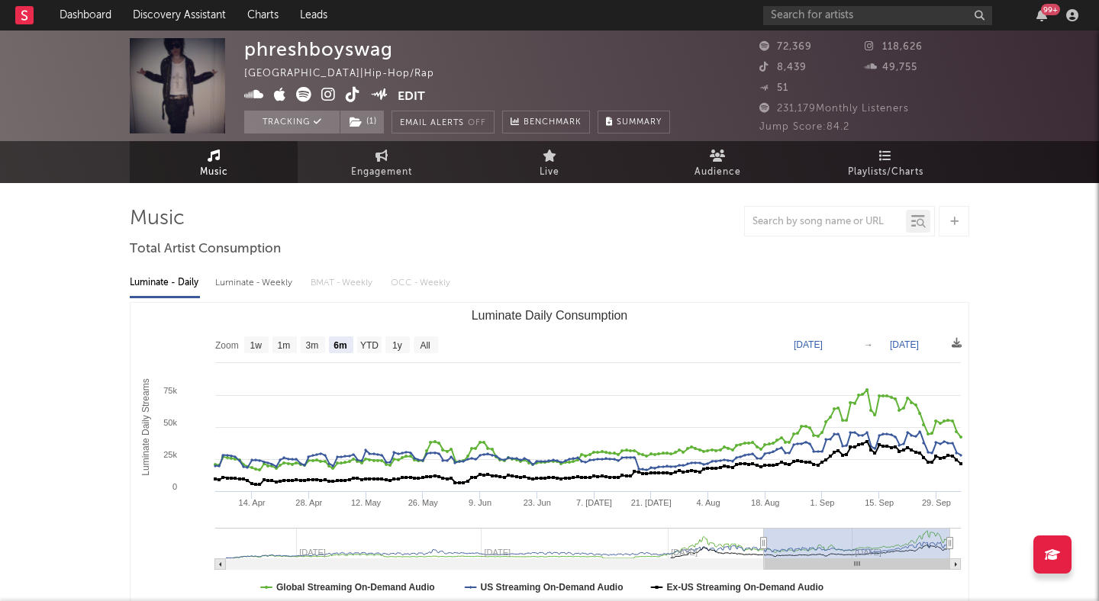
select select "6m"
click at [790, 24] on input "text" at bounding box center [877, 15] width 229 height 19
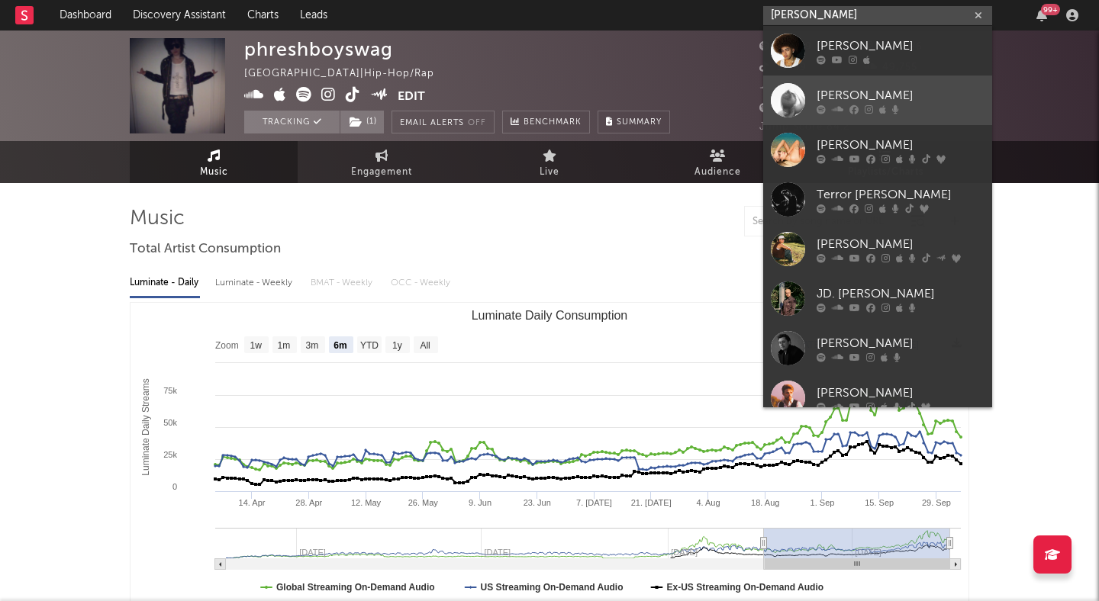
type input "reid"
click at [857, 86] on div "Reid" at bounding box center [900, 95] width 168 height 18
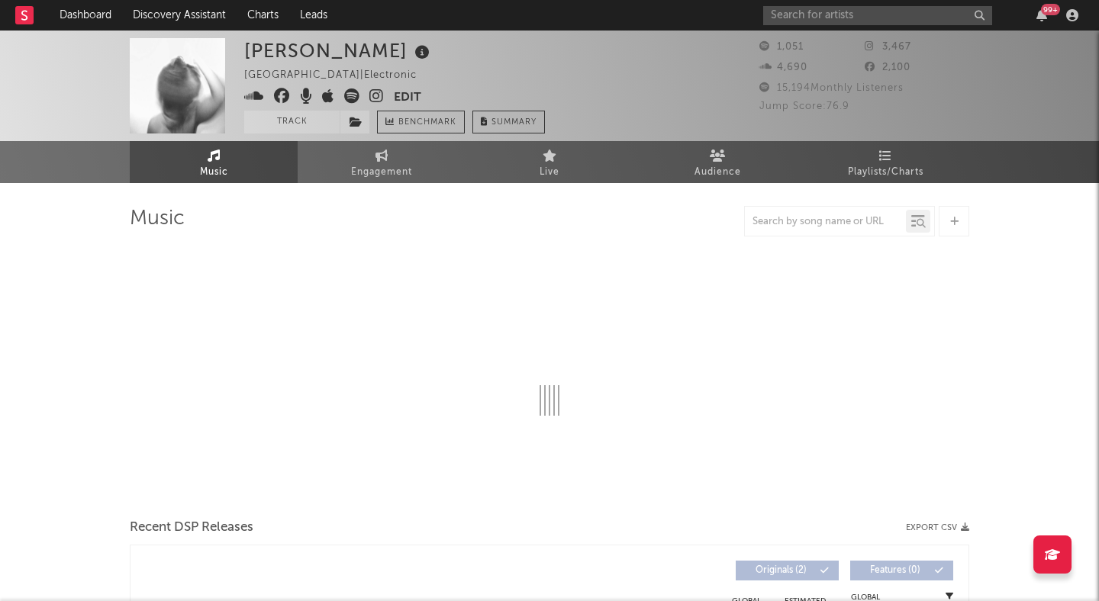
select select "1w"
